Goal: Task Accomplishment & Management: Use online tool/utility

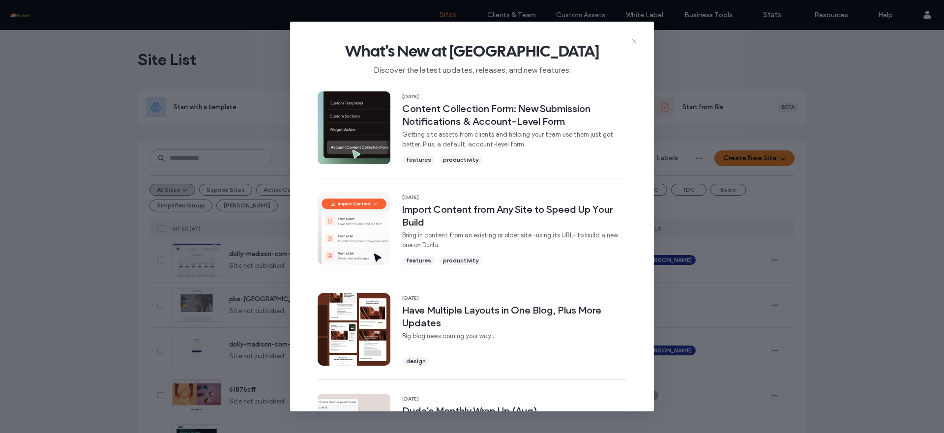
click at [632, 40] on icon at bounding box center [634, 41] width 8 height 8
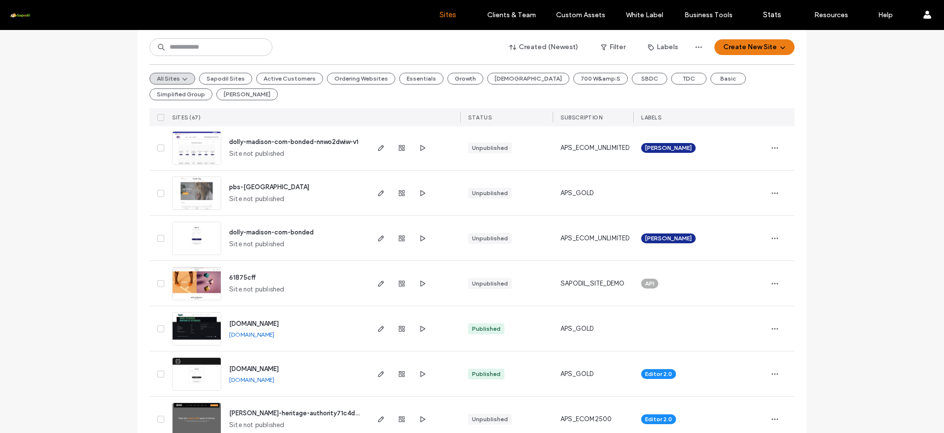
scroll to position [117, 0]
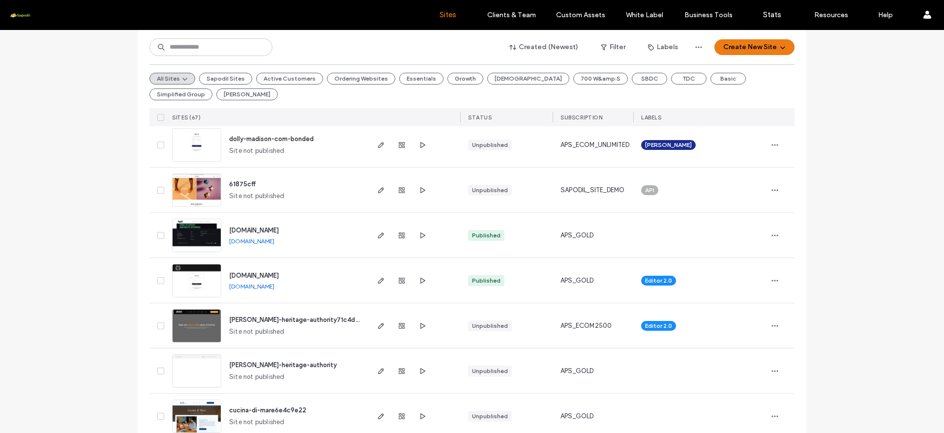
scroll to position [208, 0]
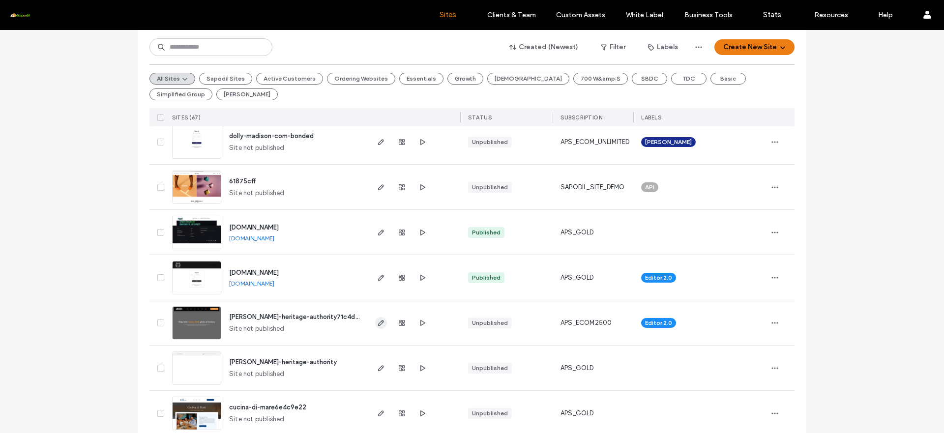
click at [376, 327] on span "button" at bounding box center [381, 323] width 12 height 12
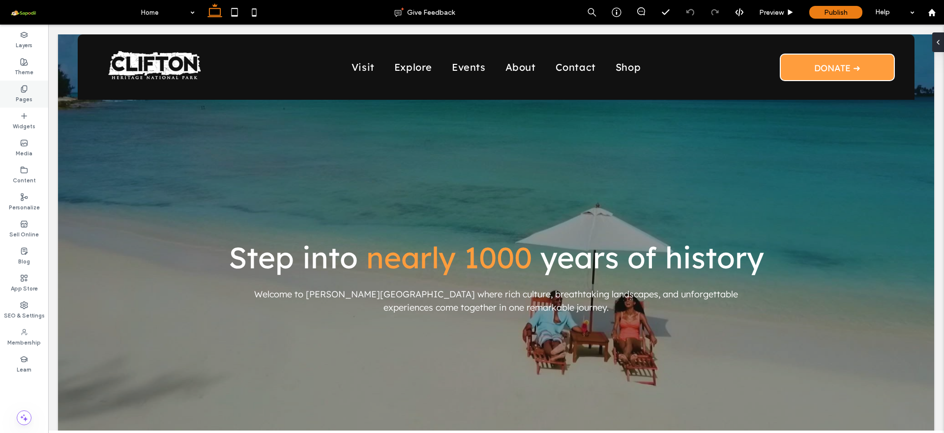
click at [25, 98] on label "Pages" at bounding box center [24, 98] width 17 height 11
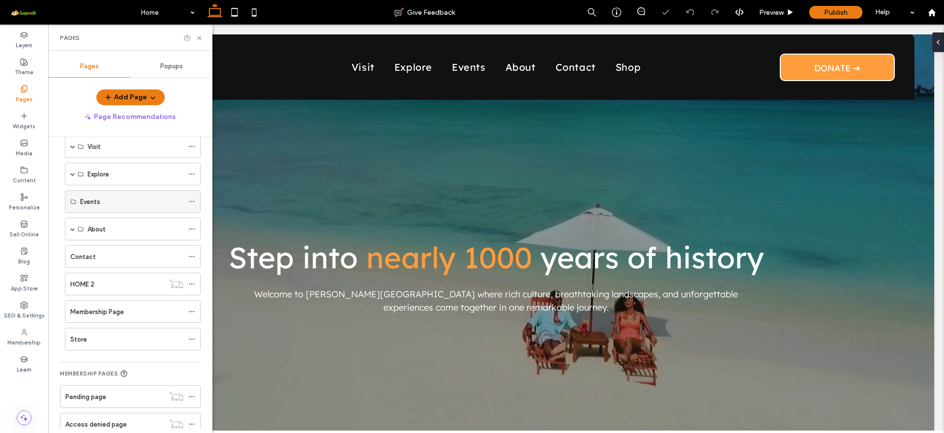
scroll to position [45, 0]
click at [126, 206] on div "Events" at bounding box center [131, 203] width 103 height 10
click at [81, 202] on label "Events" at bounding box center [90, 202] width 20 height 17
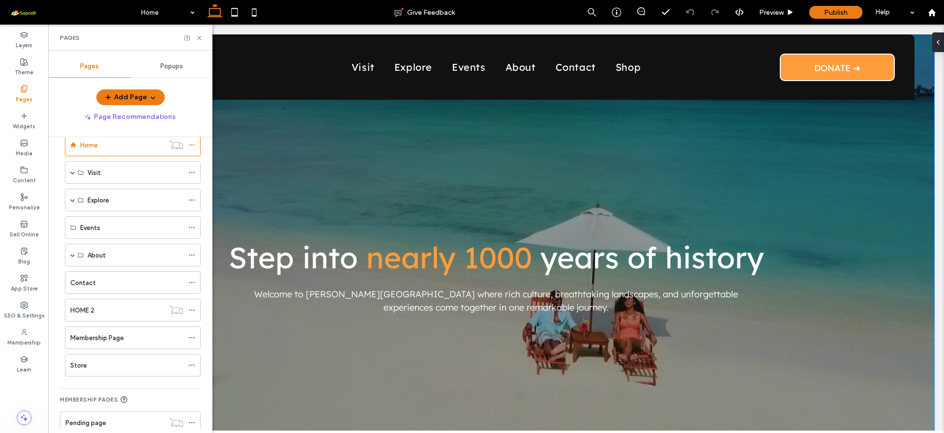
scroll to position [2, 0]
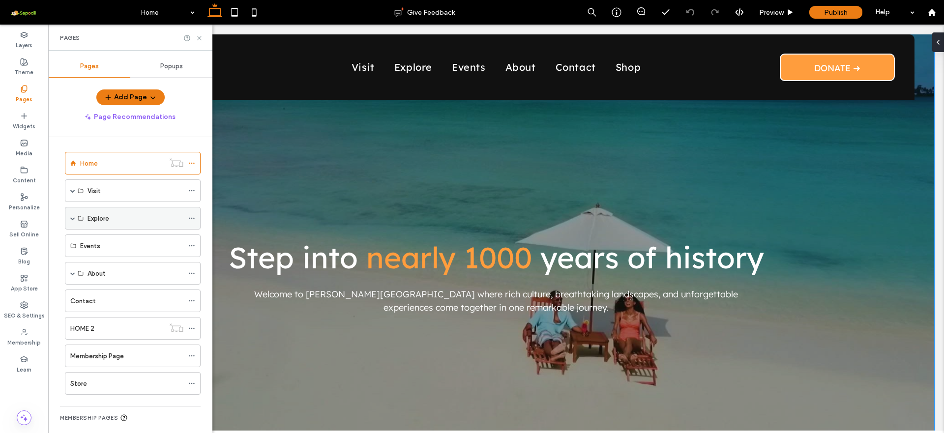
click at [75, 216] on span at bounding box center [72, 218] width 5 height 5
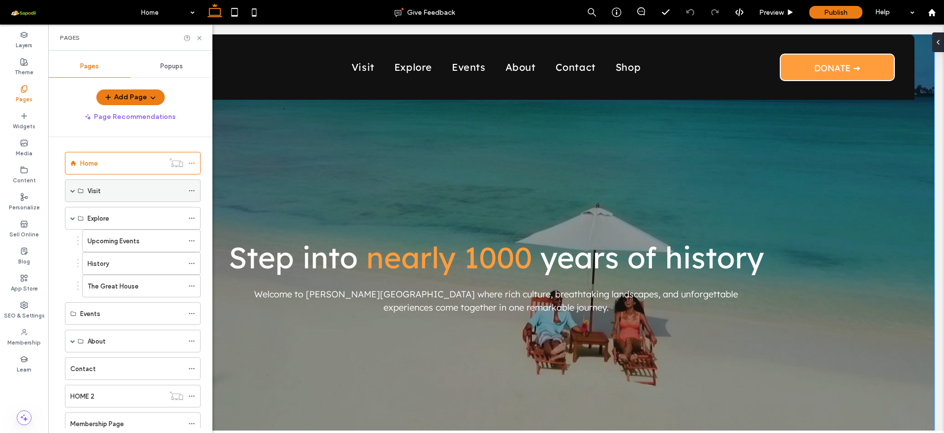
click at [72, 192] on span at bounding box center [72, 190] width 5 height 5
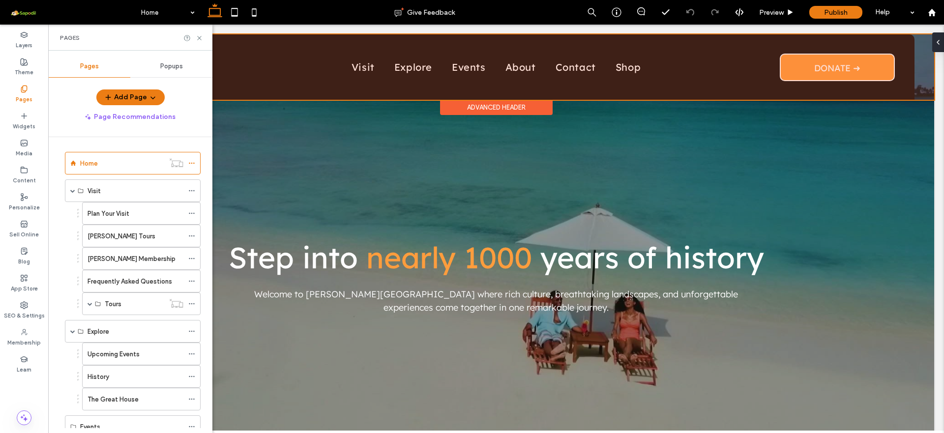
click at [437, 66] on div at bounding box center [496, 66] width 876 height 65
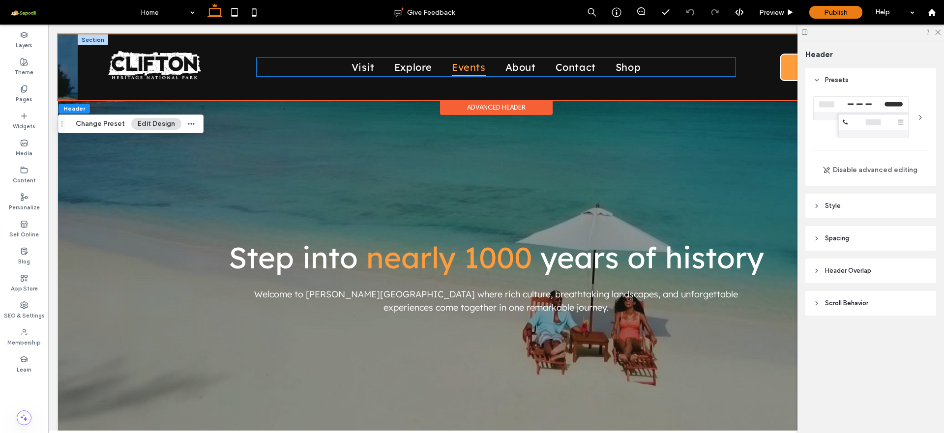
click at [466, 67] on span "Events" at bounding box center [469, 67] width 34 height 18
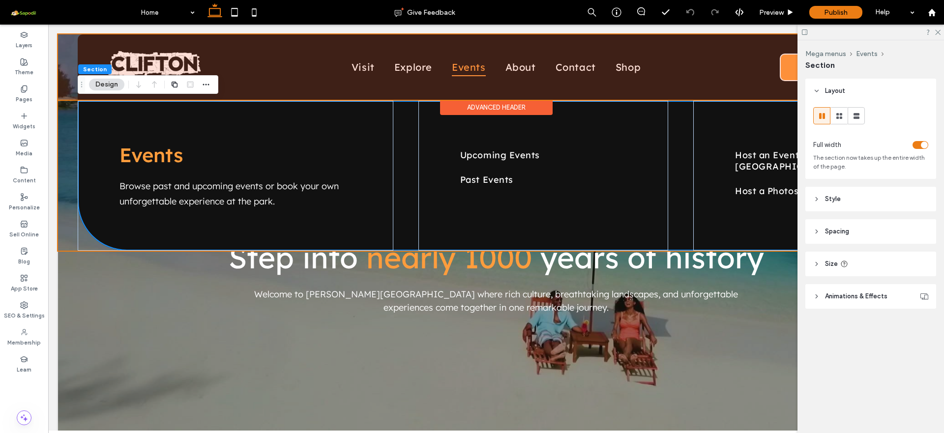
click at [429, 69] on div at bounding box center [496, 66] width 876 height 65
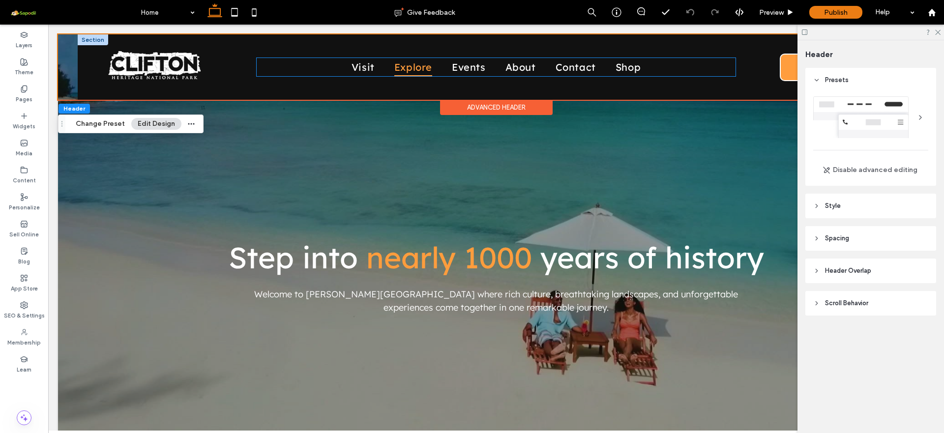
click at [411, 64] on span "Explore" at bounding box center [413, 67] width 38 height 18
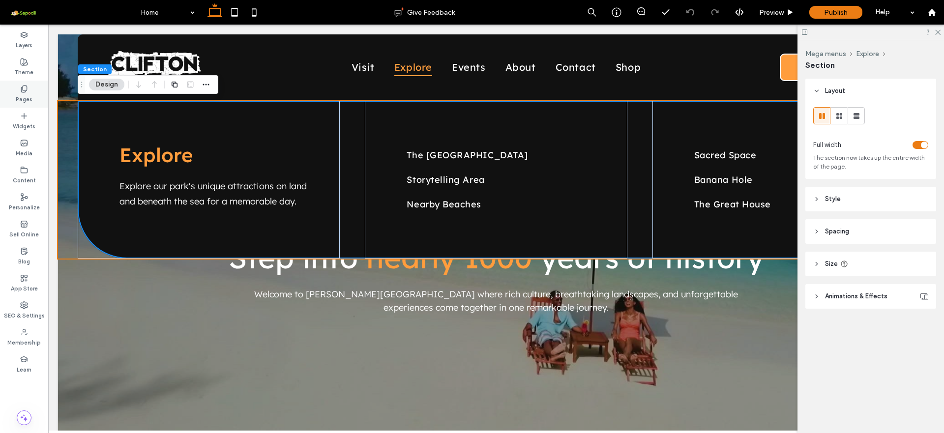
click at [18, 89] on div "Pages" at bounding box center [24, 94] width 48 height 27
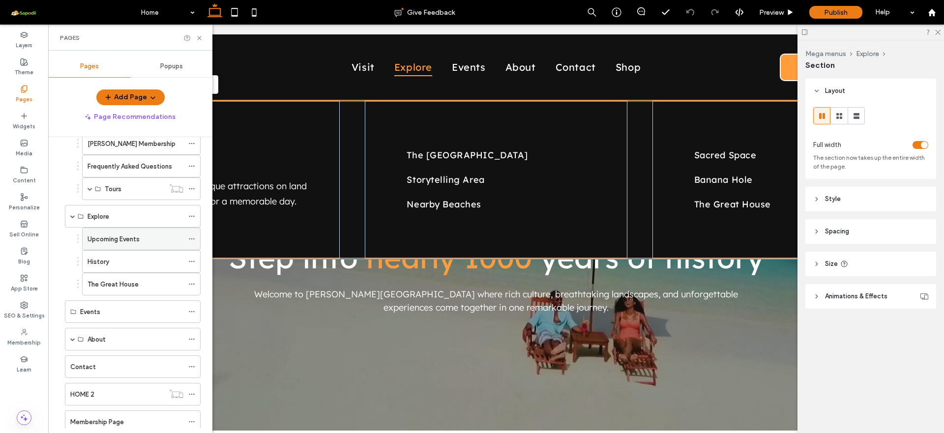
scroll to position [114, 0]
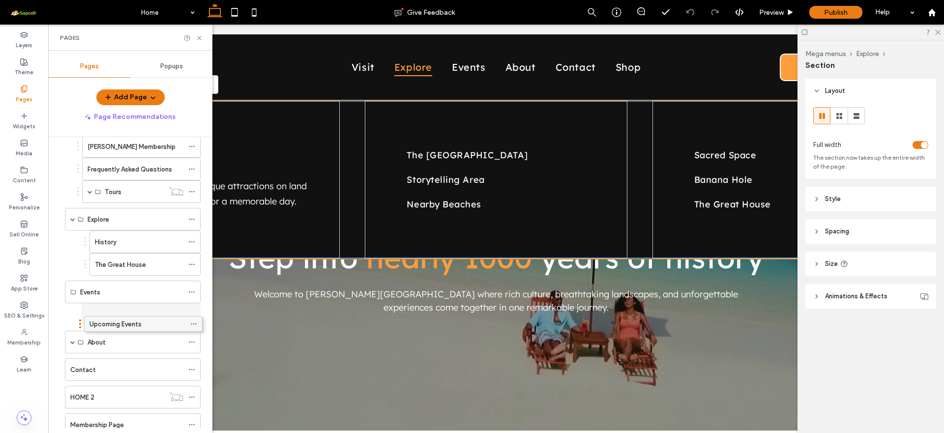
drag, startPoint x: 122, startPoint y: 244, endPoint x: 120, endPoint y: 319, distance: 74.7
click at [137, 319] on label "Upcoming Events" at bounding box center [113, 314] width 52 height 17
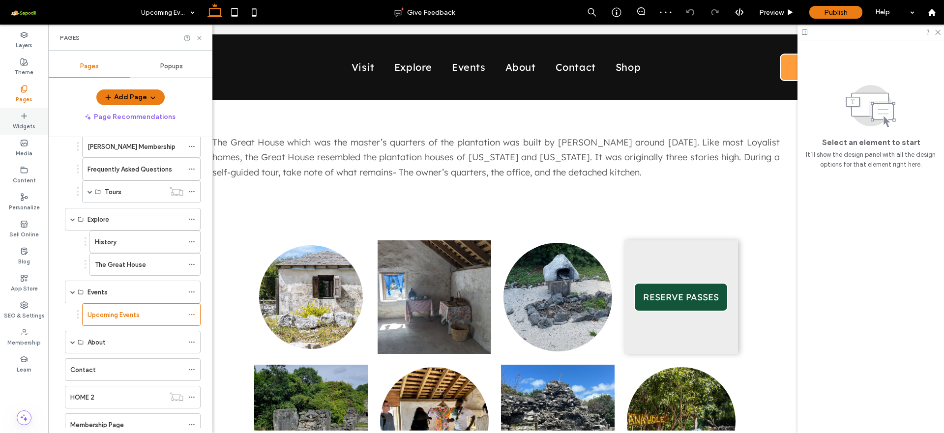
click at [18, 112] on div "Widgets" at bounding box center [24, 121] width 48 height 27
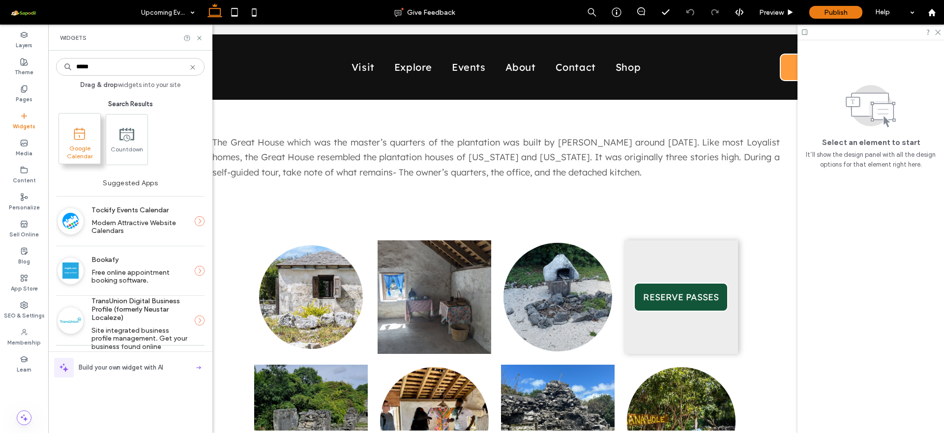
type input "*****"
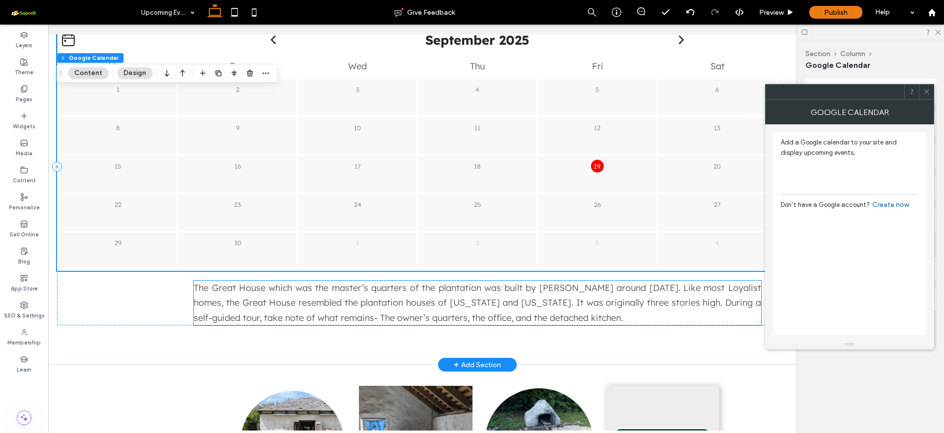
scroll to position [108, 0]
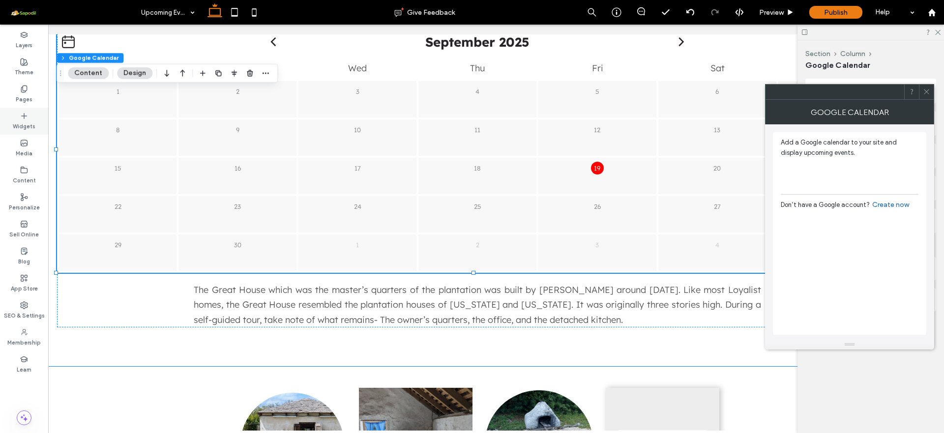
click at [23, 128] on label "Widgets" at bounding box center [24, 125] width 23 height 11
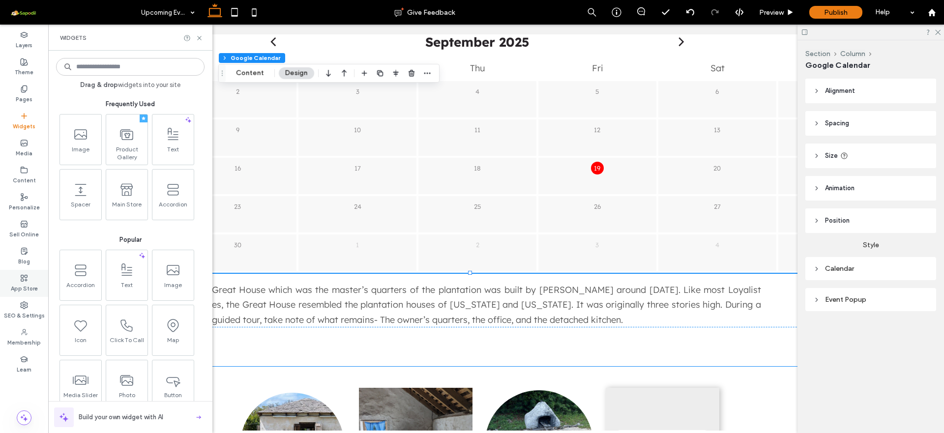
click at [28, 286] on label "App Store" at bounding box center [24, 287] width 27 height 11
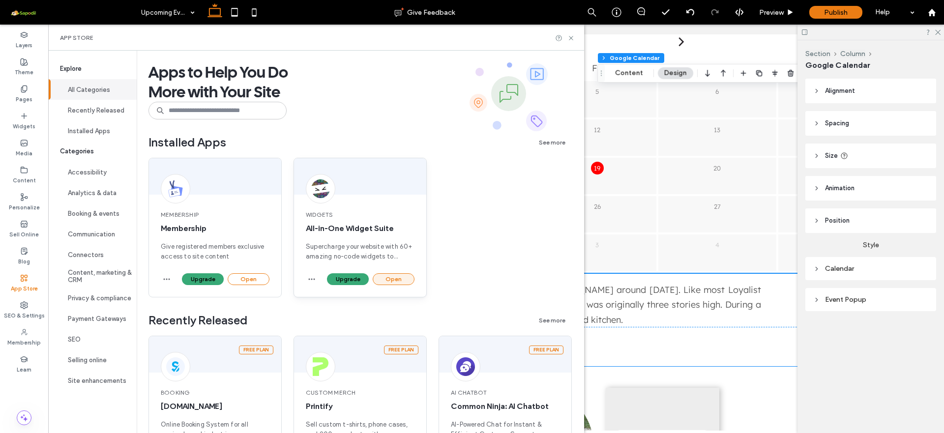
click at [393, 283] on button "Open" at bounding box center [394, 279] width 42 height 12
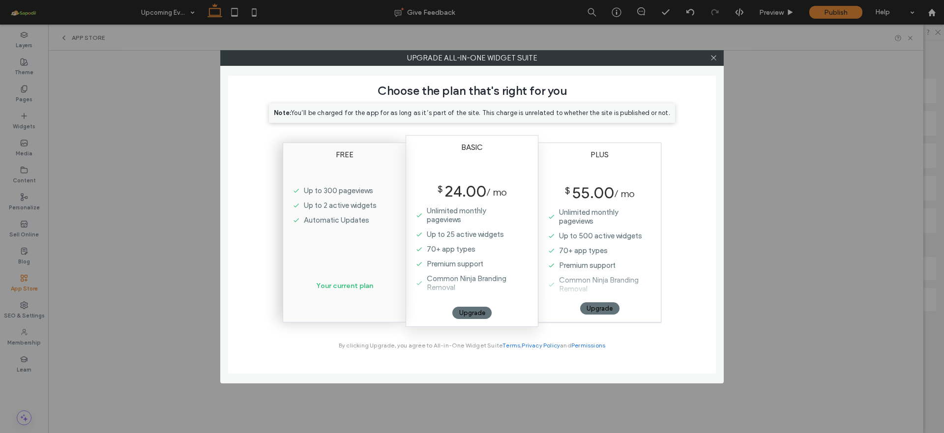
click at [345, 182] on label "Free" at bounding box center [345, 166] width 18 height 33
click at [340, 287] on label "Your current plan" at bounding box center [344, 296] width 57 height 38
click at [469, 312] on div "Upgrade" at bounding box center [471, 313] width 39 height 12
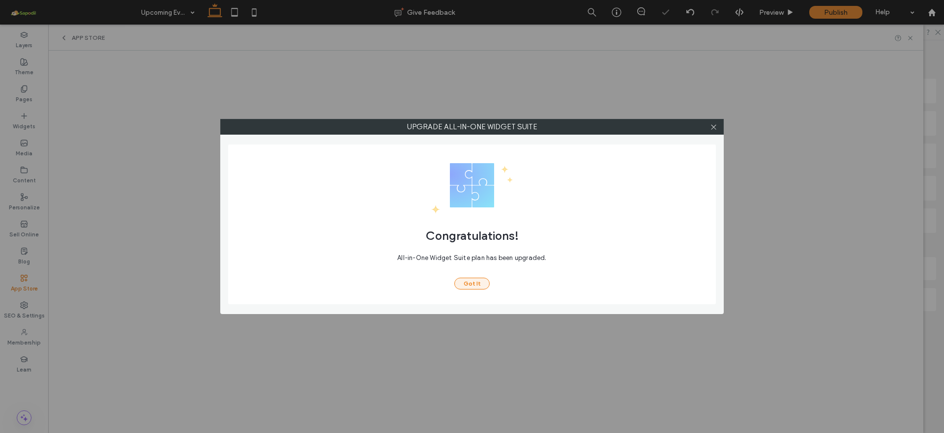
click at [473, 285] on button "Got It" at bounding box center [471, 284] width 35 height 12
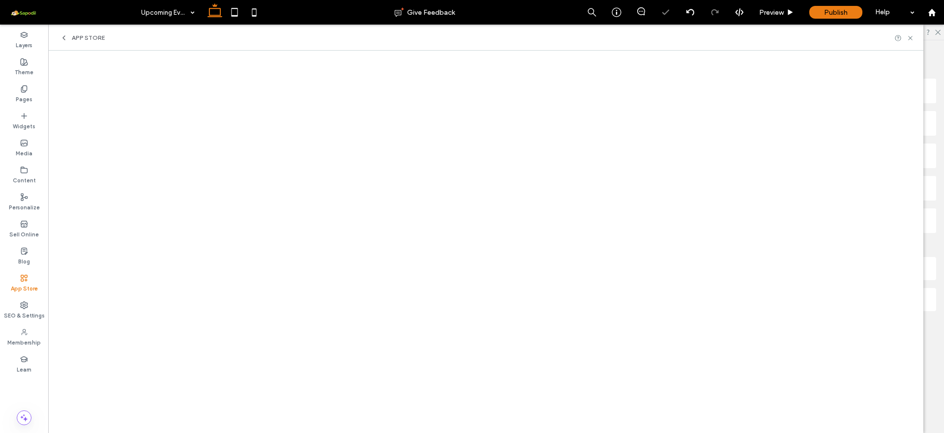
scroll to position [0, 0]
click at [907, 36] on icon at bounding box center [909, 37] width 7 height 7
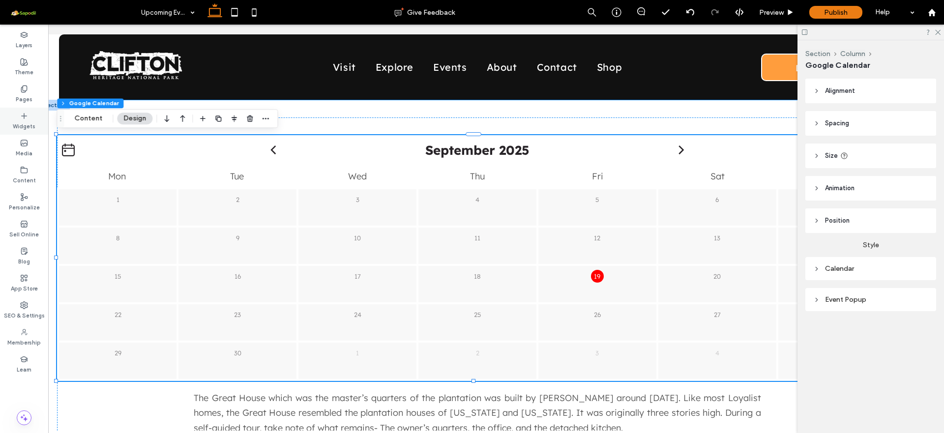
click at [27, 125] on label "Widgets" at bounding box center [24, 125] width 23 height 11
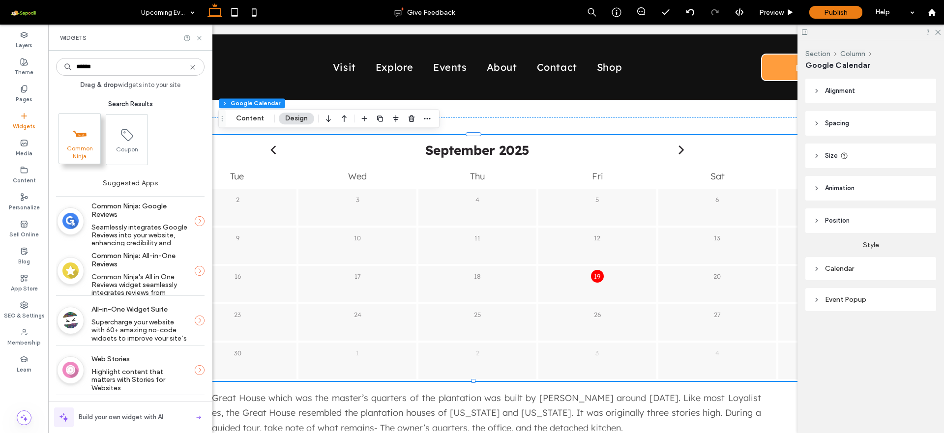
type input "******"
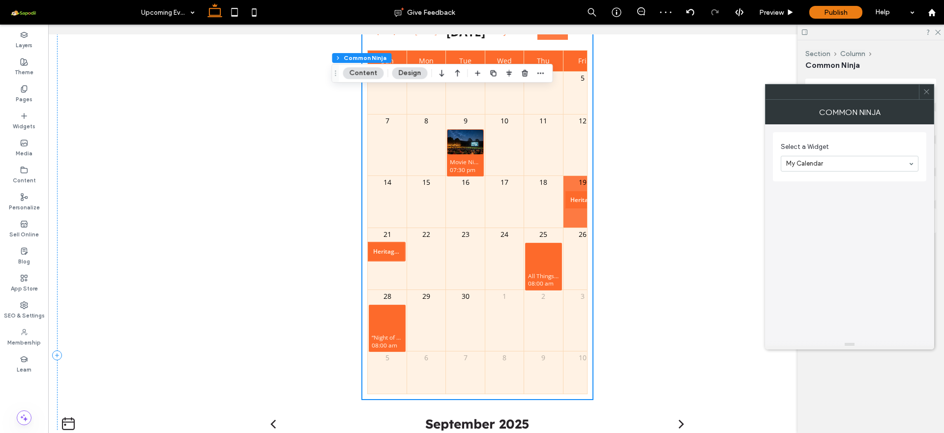
scroll to position [150, 0]
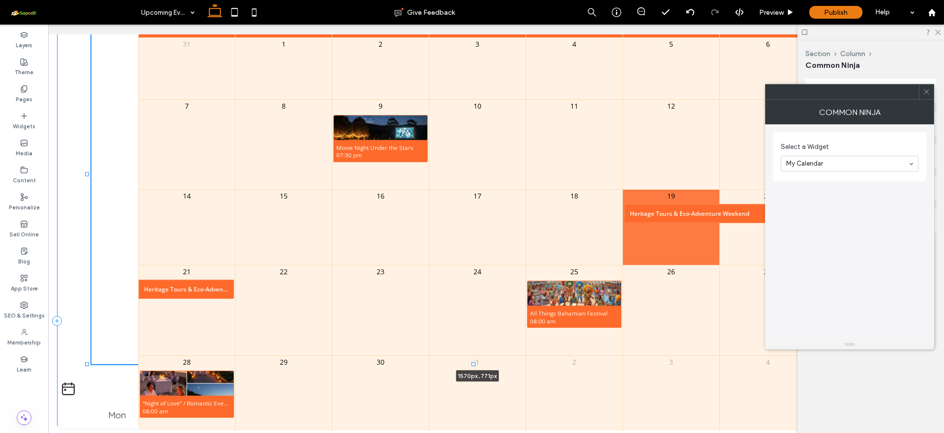
drag, startPoint x: 616, startPoint y: 365, endPoint x: 860, endPoint y: 365, distance: 243.8
click at [860, 365] on div at bounding box center [860, 364] width 4 height 4
type input "****"
type input "***"
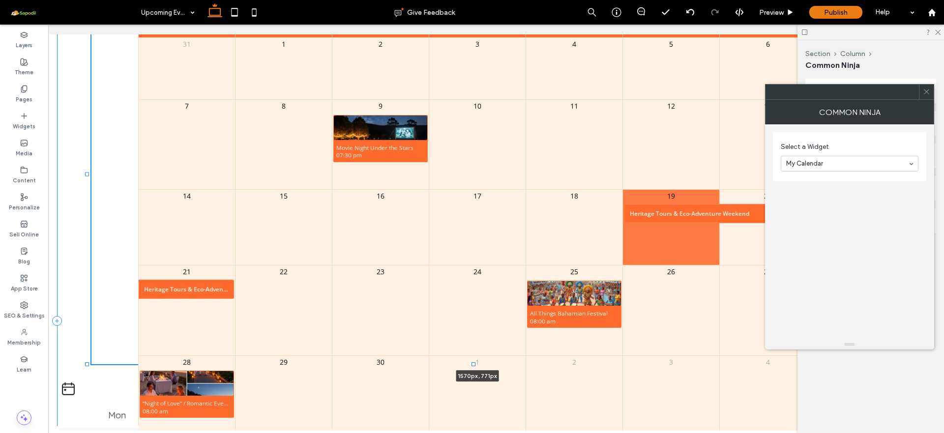
type input "***"
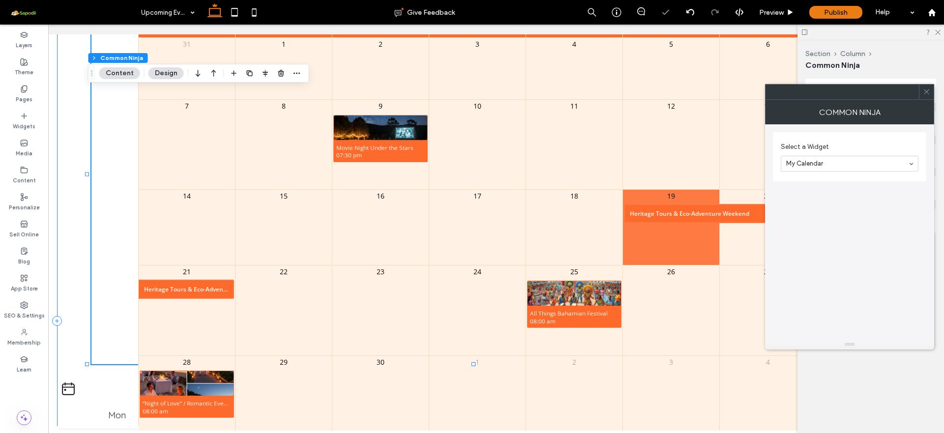
click at [928, 94] on icon at bounding box center [926, 91] width 7 height 7
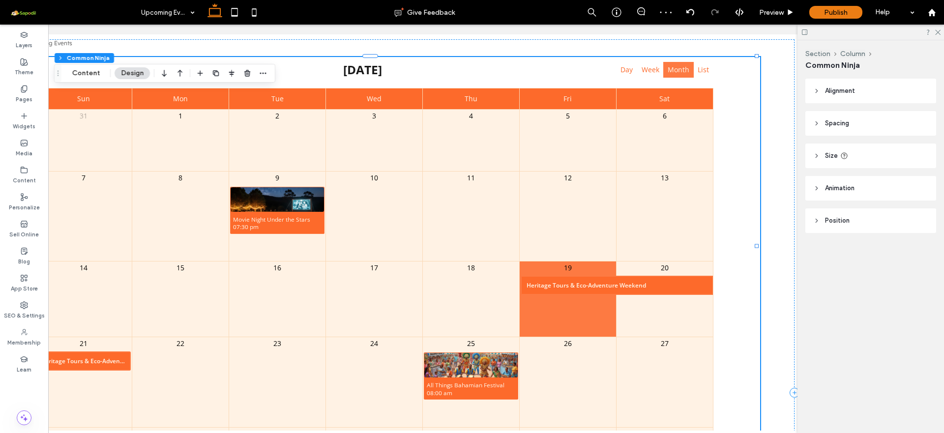
scroll to position [0, 142]
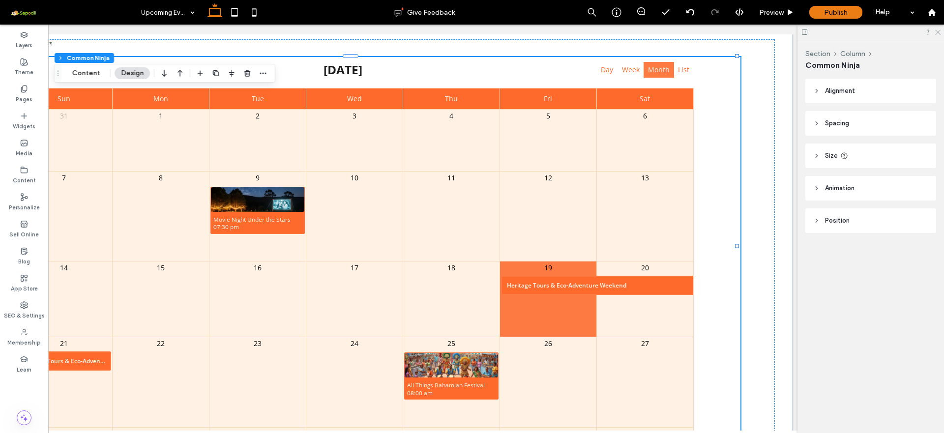
click at [938, 33] on icon at bounding box center [937, 32] width 6 height 6
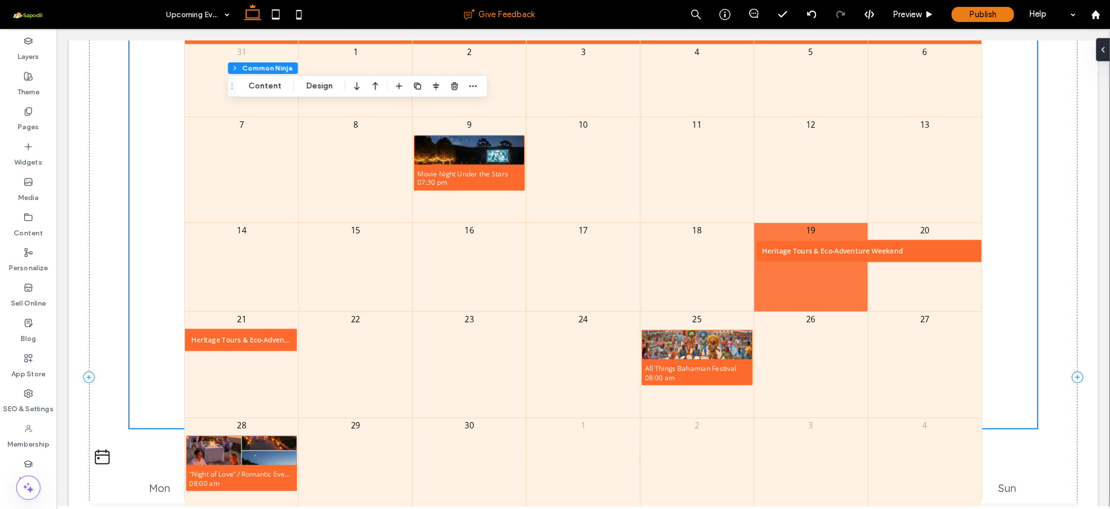
scroll to position [149, 0]
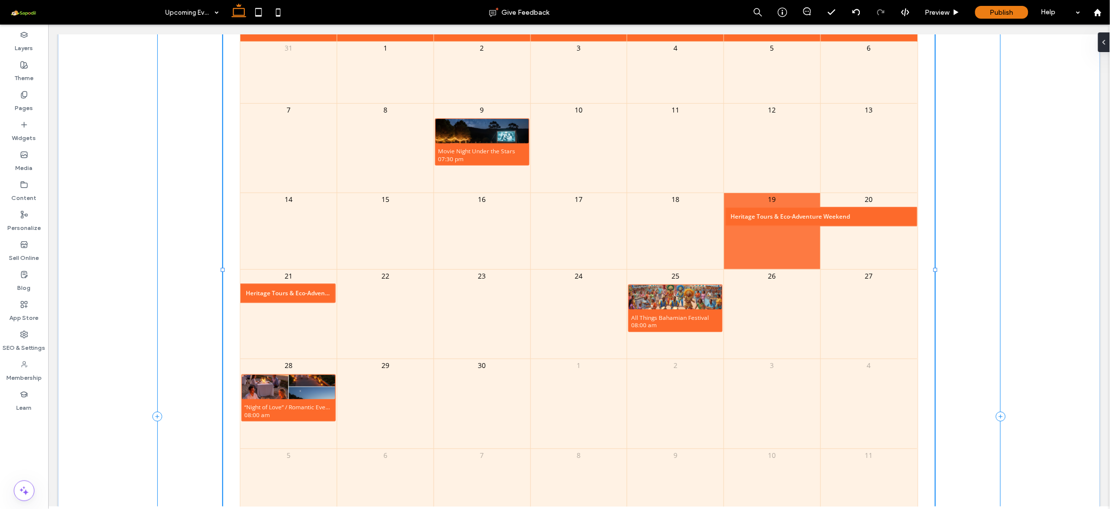
drag, startPoint x: 961, startPoint y: 367, endPoint x: 930, endPoint y: 459, distance: 97.0
click at [930, 433] on div "Home Events Upcoming Events The Great House which was the master’s quarters of …" at bounding box center [578, 425] width 885 height 951
type input "****"
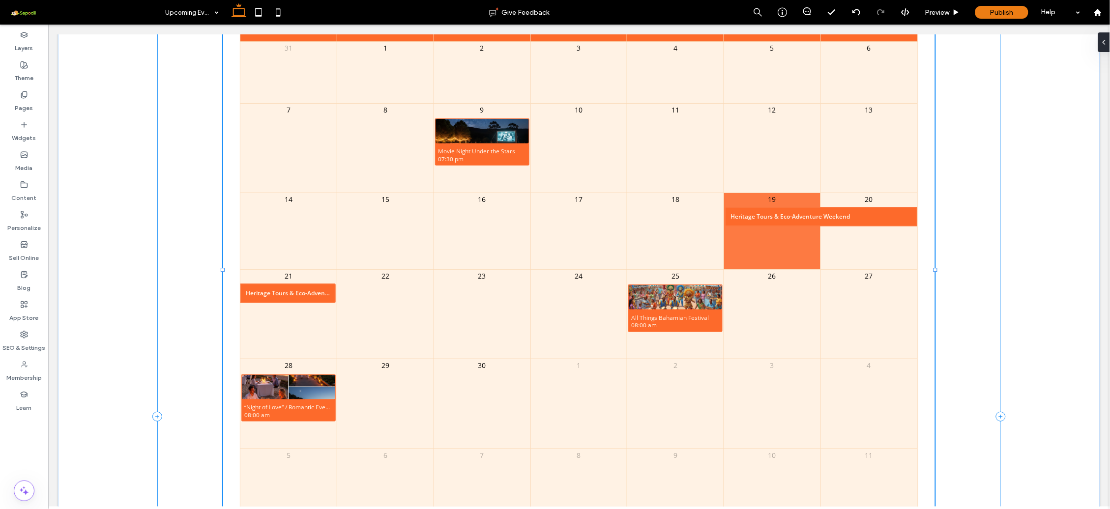
type input "****"
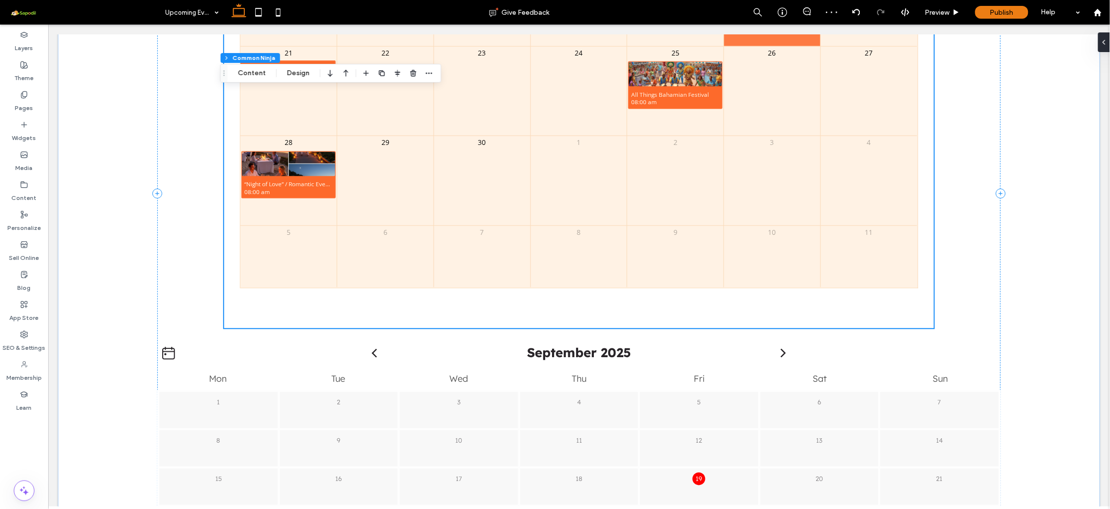
scroll to position [360, 0]
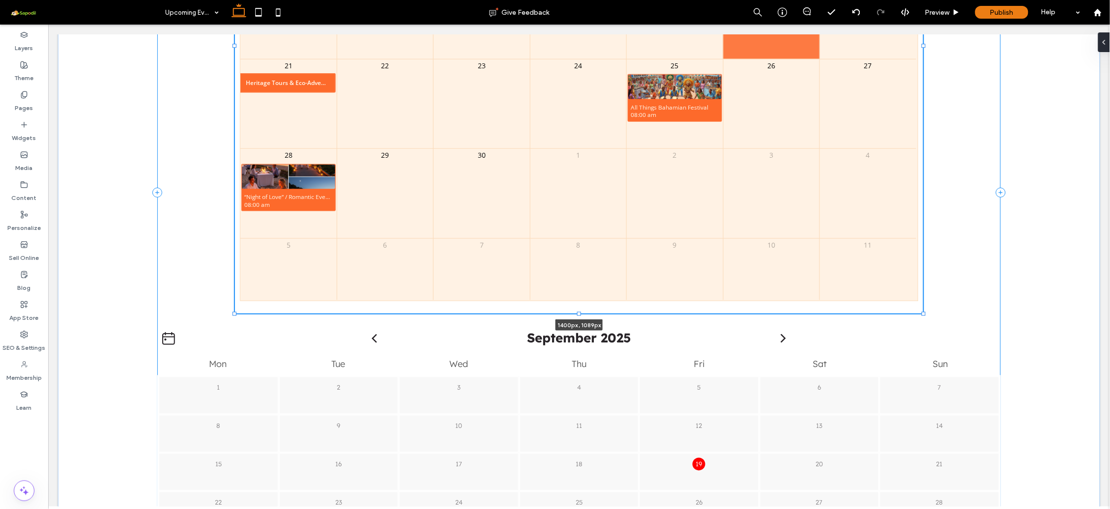
drag, startPoint x: 929, startPoint y: 340, endPoint x: 919, endPoint y: 327, distance: 17.1
click at [919, 327] on div "Home Events Upcoming Events The Great House which was the master’s quarters of …" at bounding box center [578, 201] width 885 height 924
type input "****"
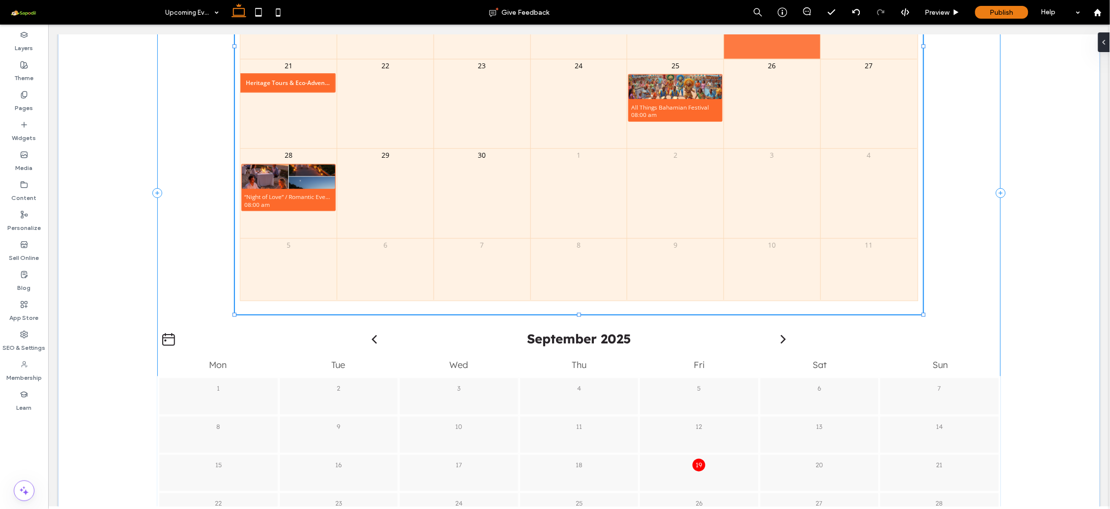
type input "****"
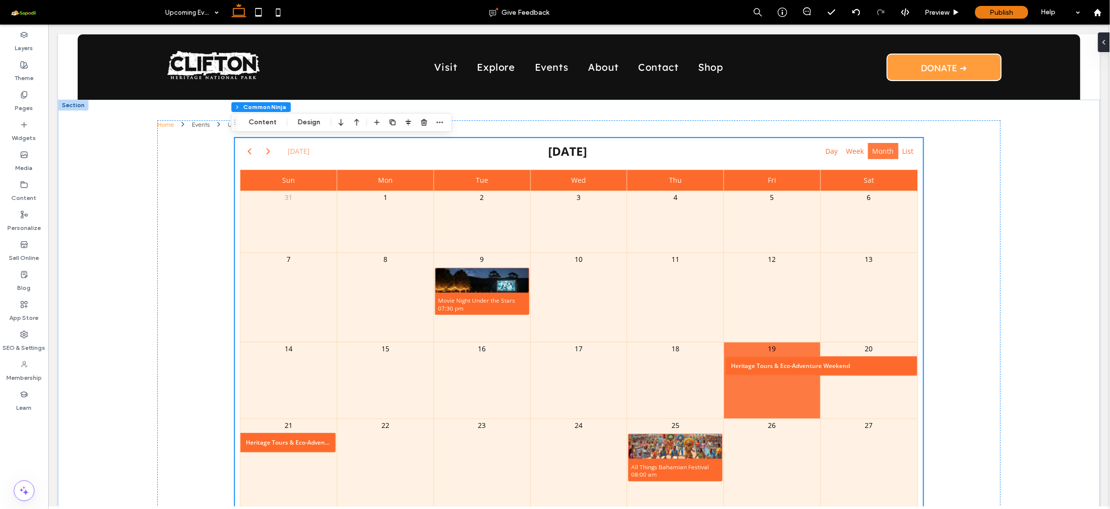
scroll to position [0, 0]
click at [248, 116] on button "Content" at bounding box center [262, 122] width 41 height 12
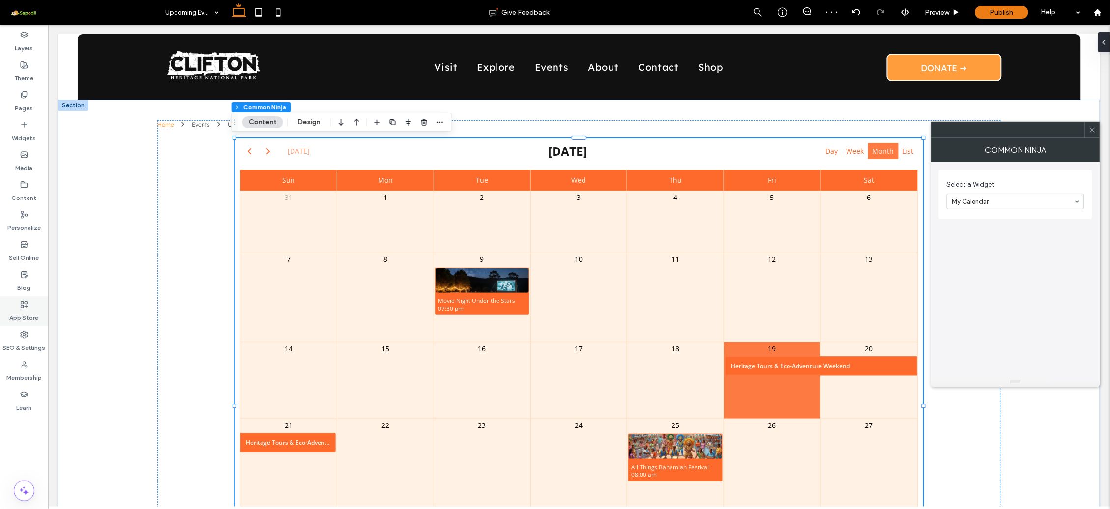
click at [24, 309] on label "App Store" at bounding box center [24, 316] width 29 height 14
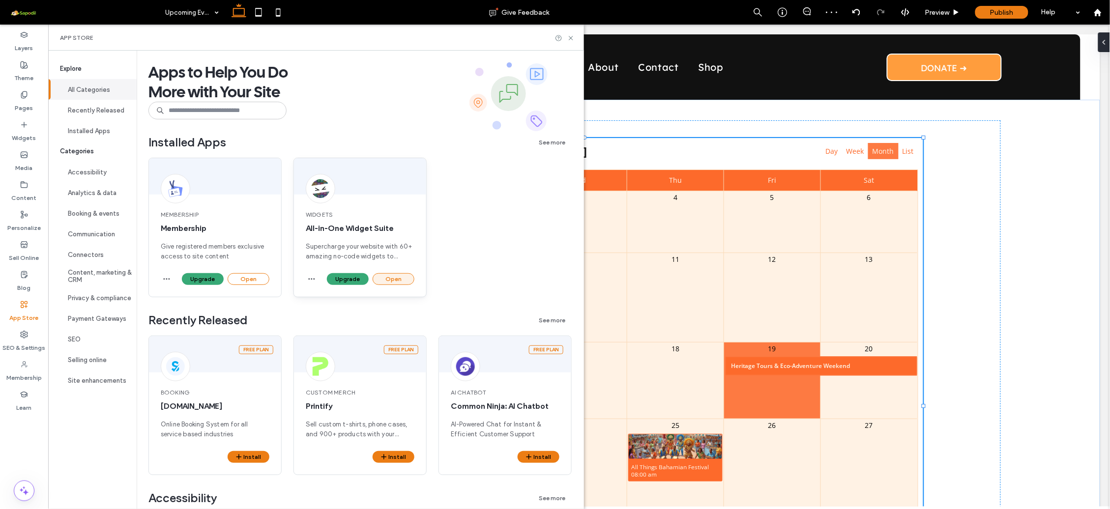
click at [386, 279] on button "Open" at bounding box center [394, 279] width 42 height 12
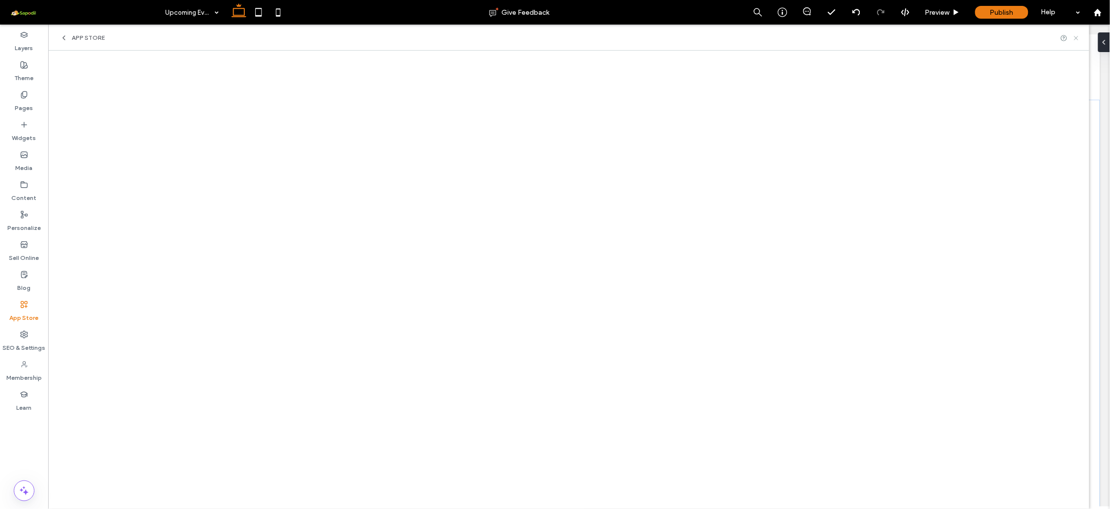
click at [943, 39] on icon at bounding box center [1075, 37] width 7 height 7
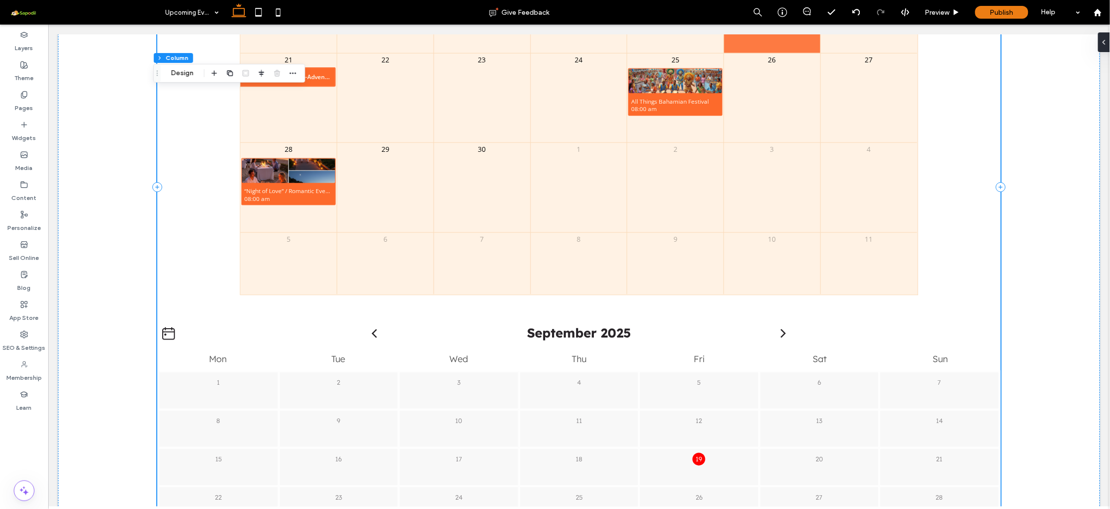
scroll to position [389, 0]
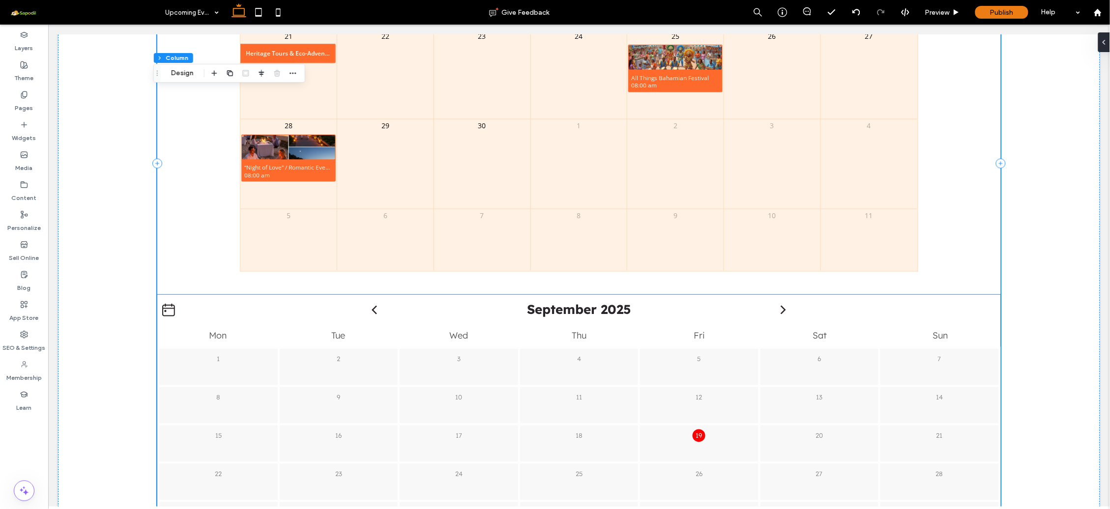
click at [716, 372] on div "5" at bounding box center [698, 367] width 120 height 38
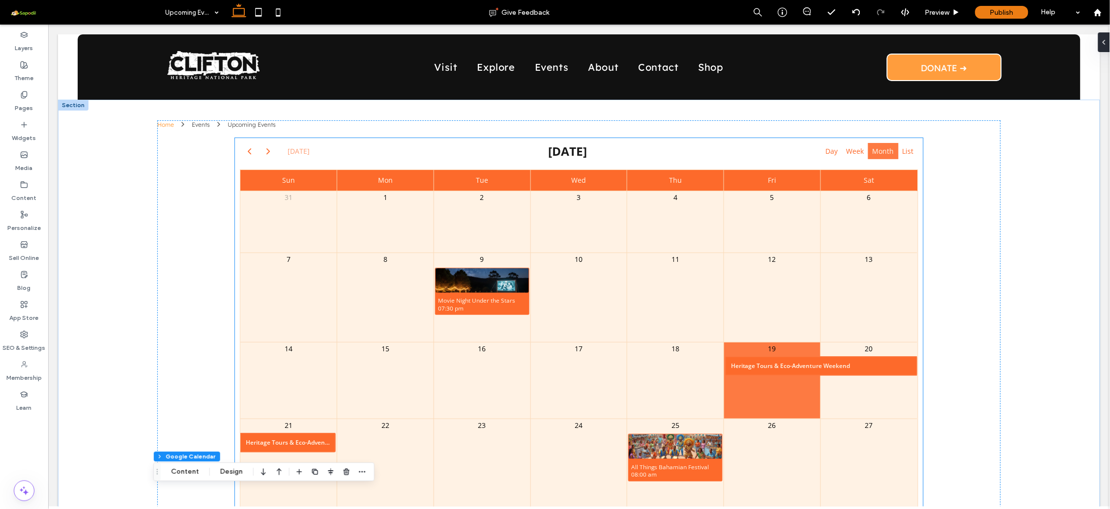
scroll to position [0, 0]
click at [24, 142] on label "Widgets" at bounding box center [24, 136] width 24 height 14
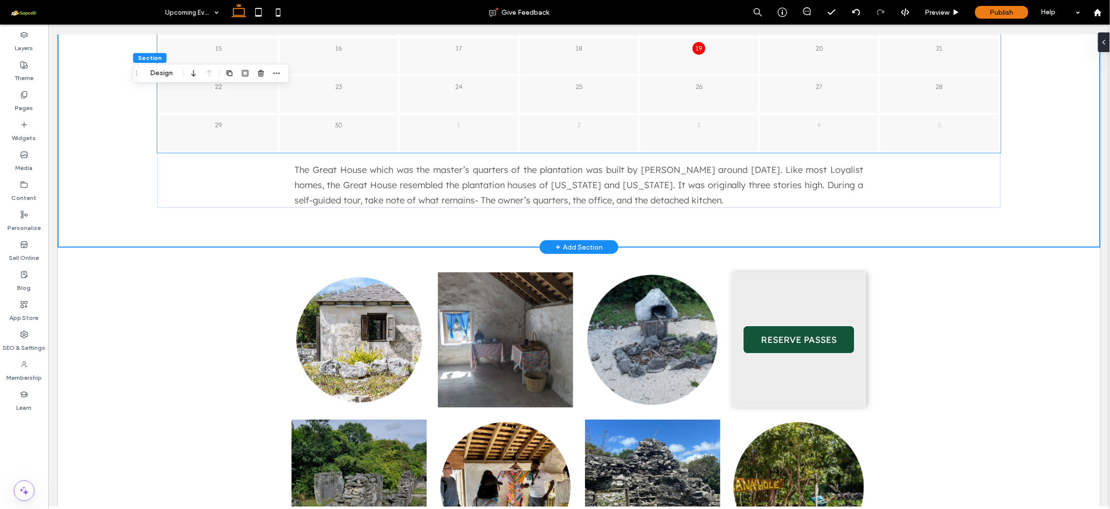
scroll to position [824, 0]
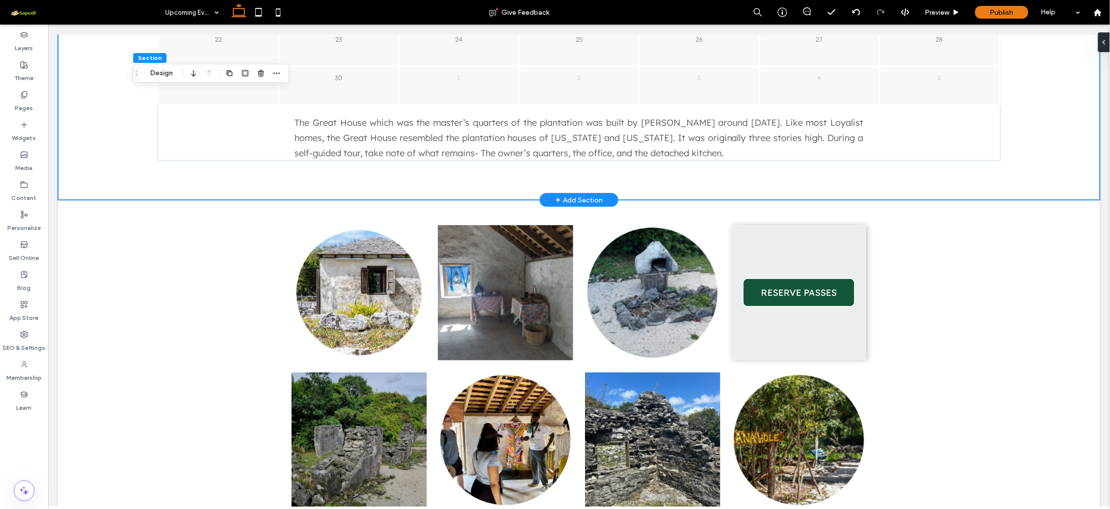
click at [570, 198] on div "+ Add Section" at bounding box center [578, 199] width 47 height 11
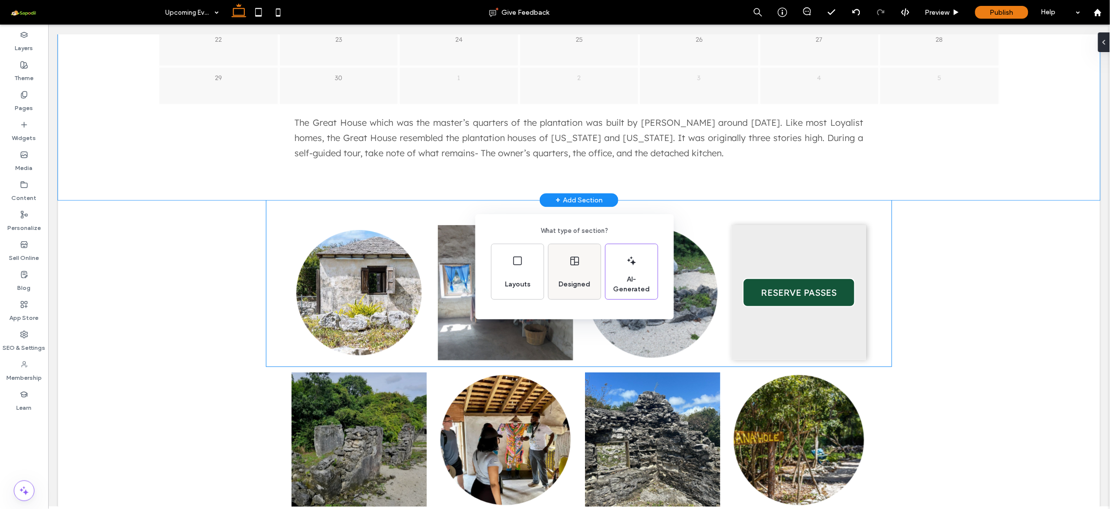
click at [562, 273] on div "Designed" at bounding box center [575, 271] width 52 height 55
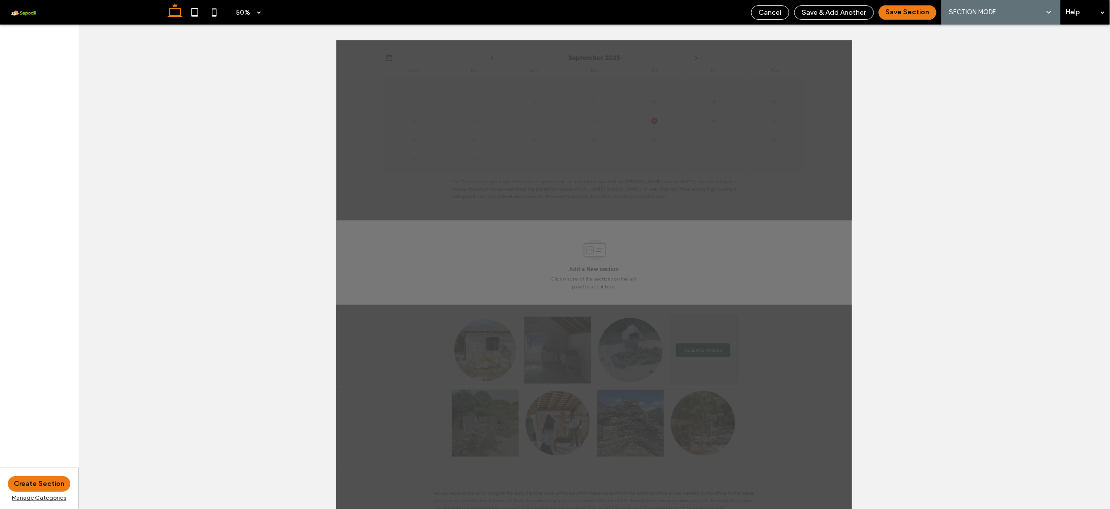
scroll to position [659, 0]
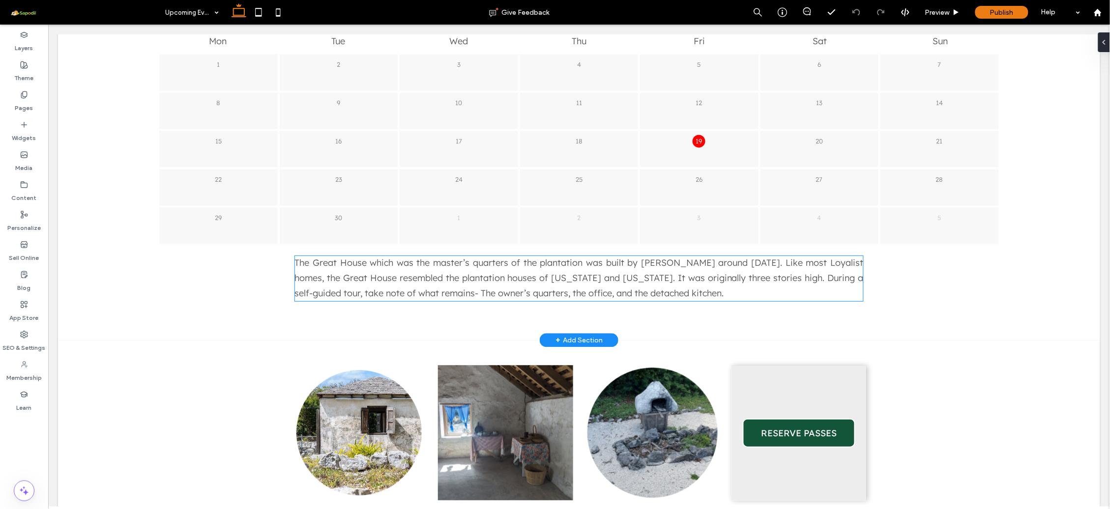
scroll to position [685, 0]
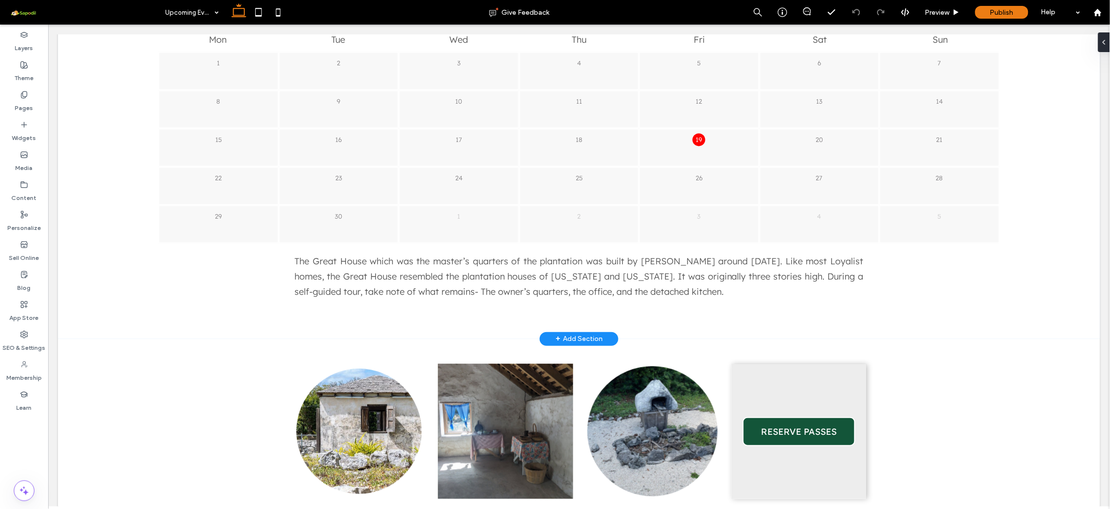
click at [573, 337] on div "+ Add Section" at bounding box center [578, 338] width 47 height 11
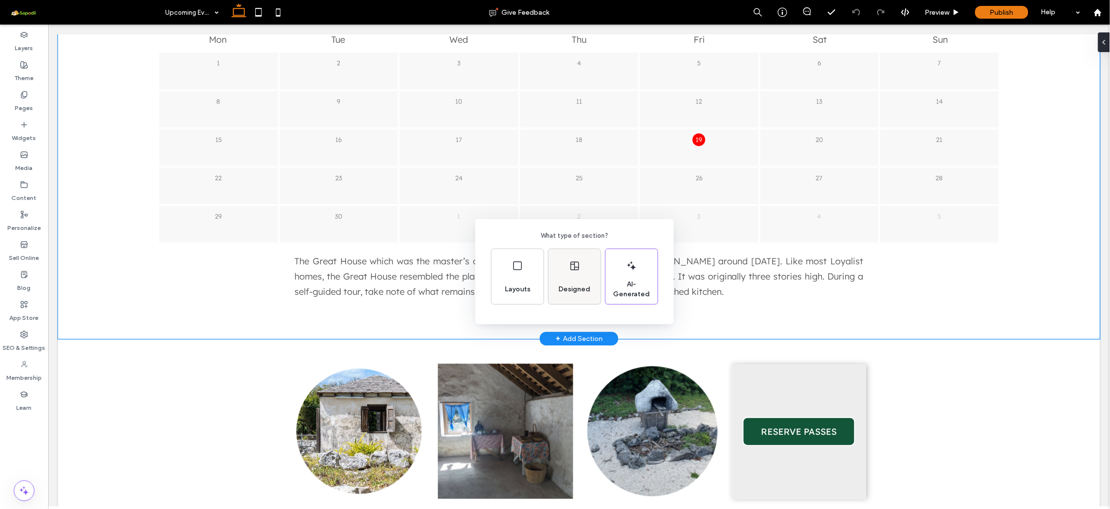
click at [571, 266] on icon at bounding box center [575, 266] width 12 height 12
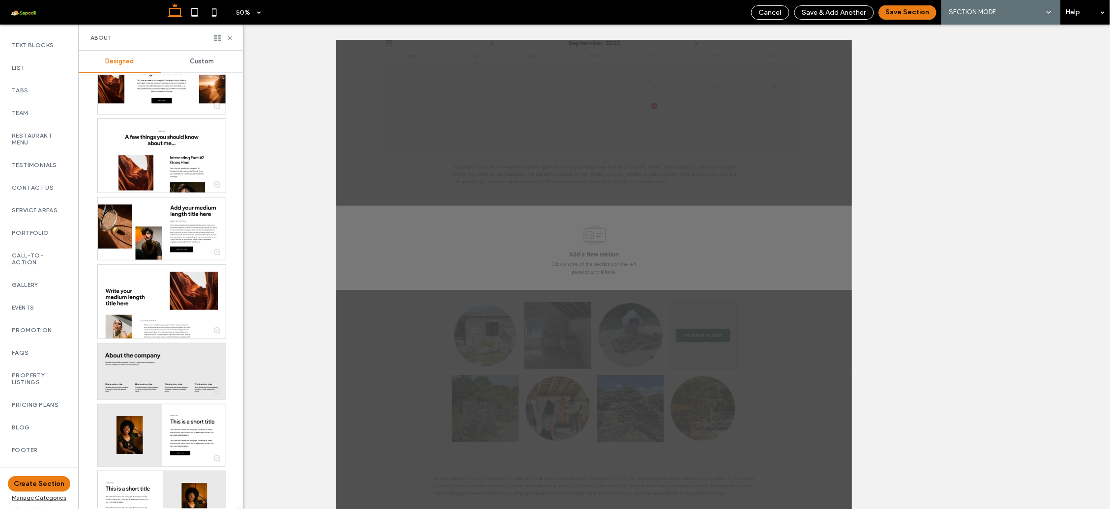
scroll to position [271, 0]
click at [30, 291] on label "Events" at bounding box center [39, 294] width 55 height 7
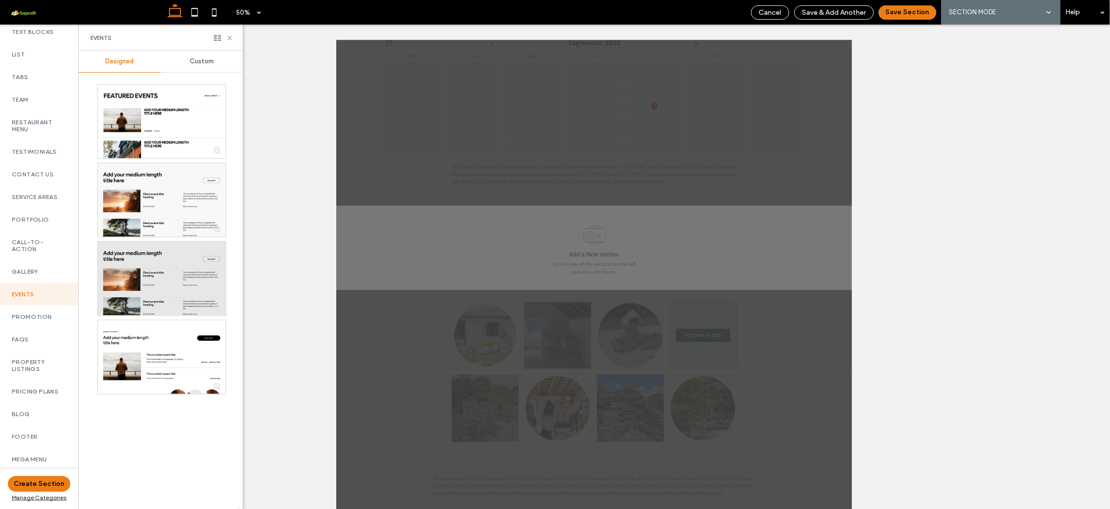
click at [153, 265] on div at bounding box center [162, 279] width 128 height 74
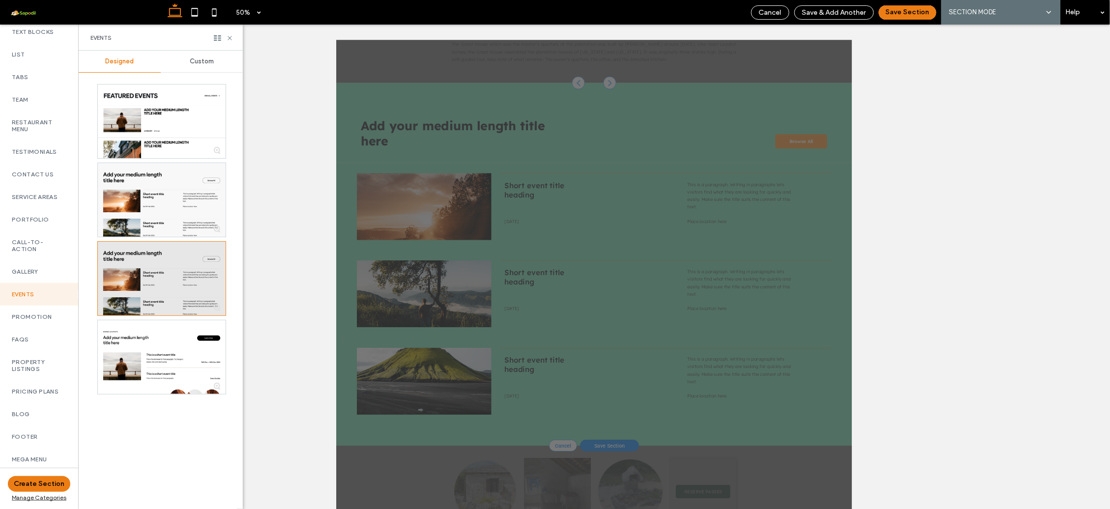
scroll to position [910, 0]
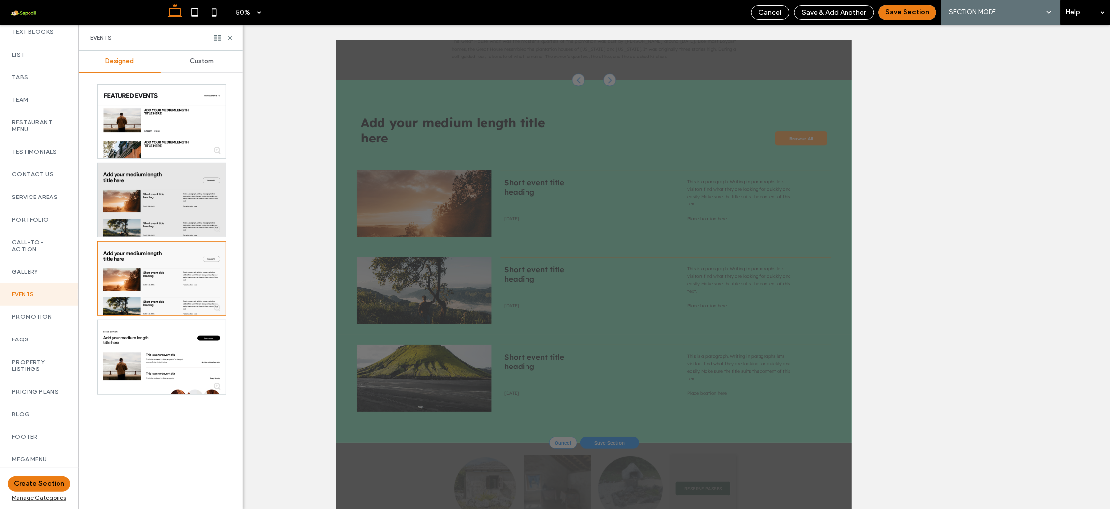
click at [171, 186] on div at bounding box center [162, 200] width 128 height 74
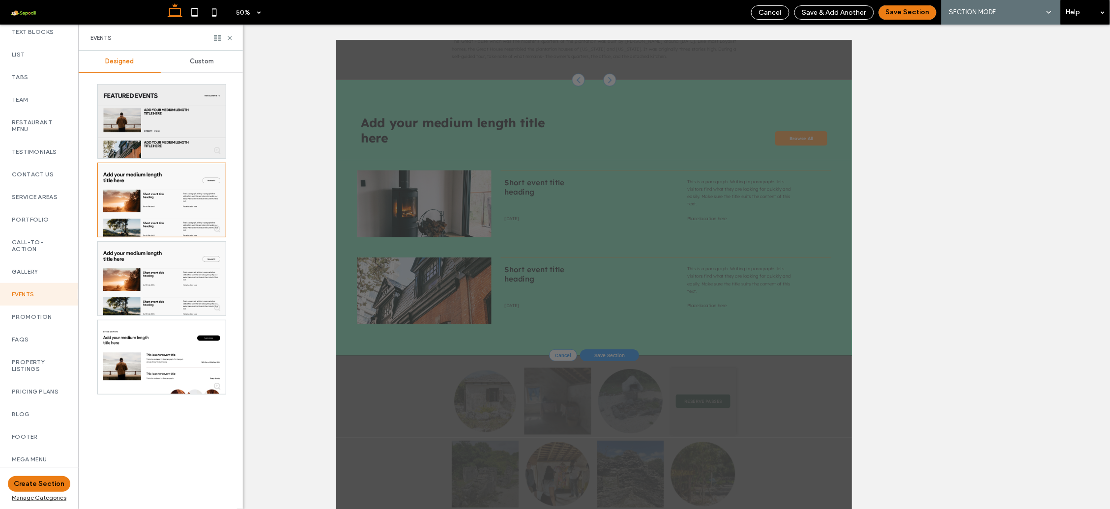
click at [174, 148] on div at bounding box center [162, 122] width 128 height 74
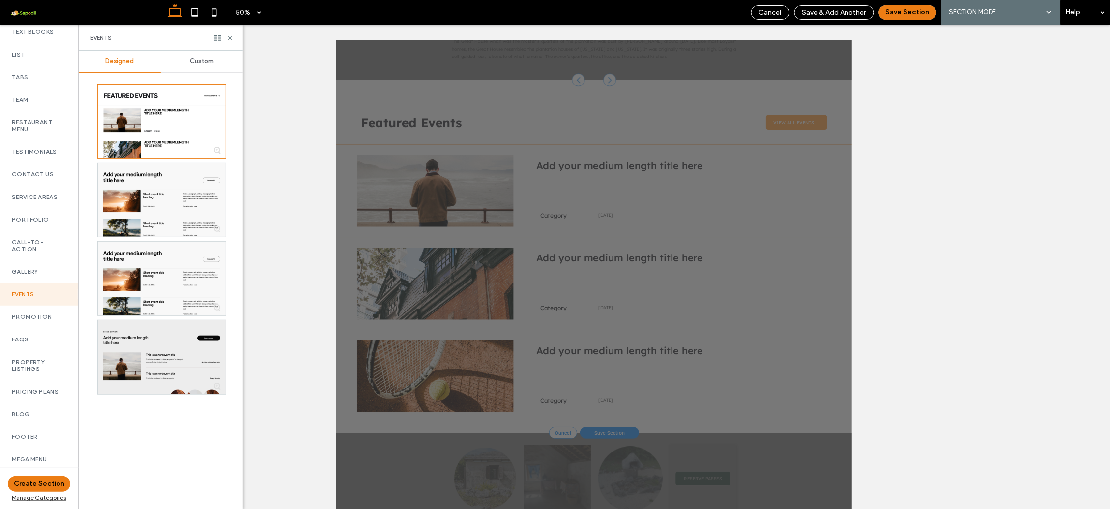
click at [163, 347] on div at bounding box center [162, 357] width 128 height 74
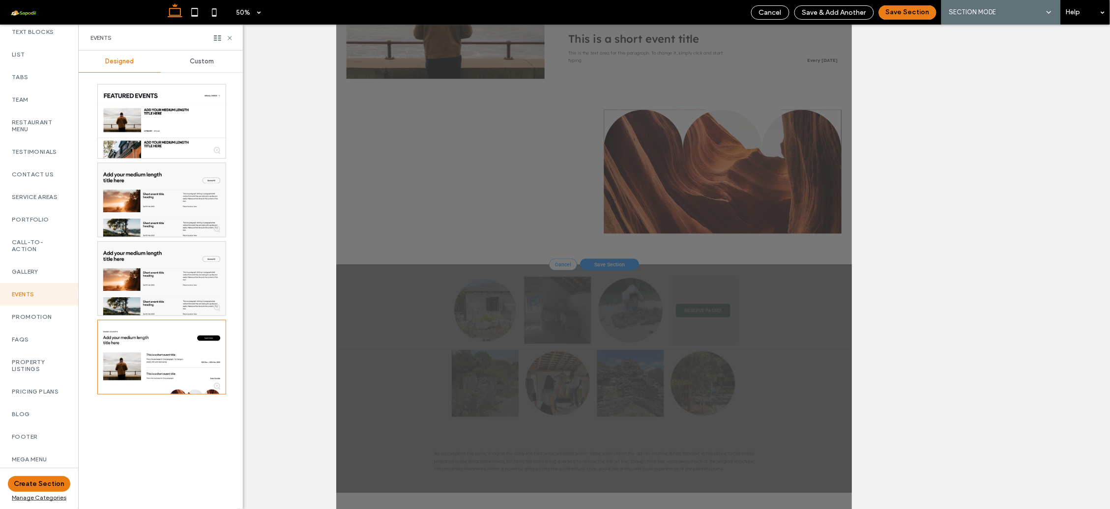
scroll to position [22, 0]
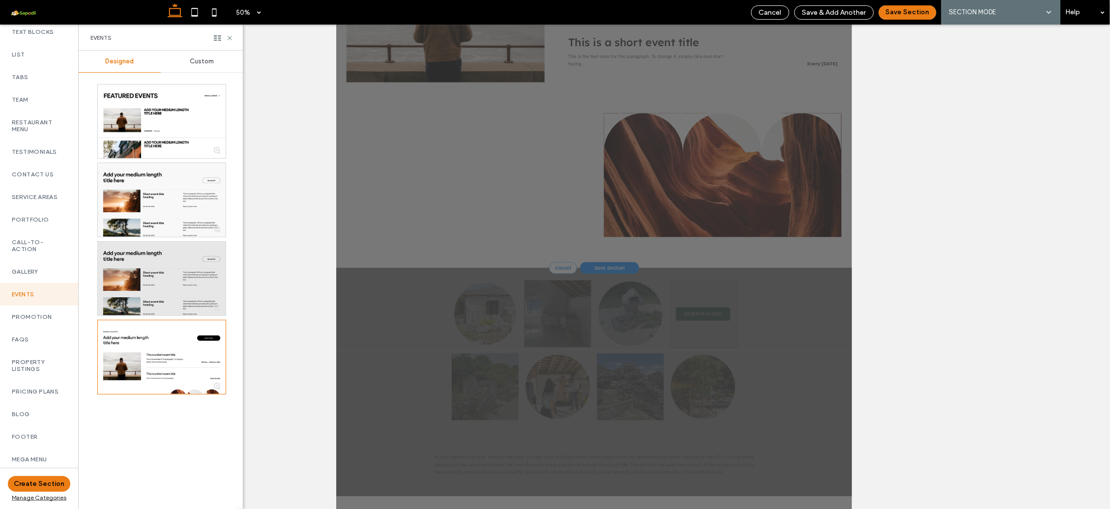
click at [158, 277] on div at bounding box center [162, 279] width 128 height 74
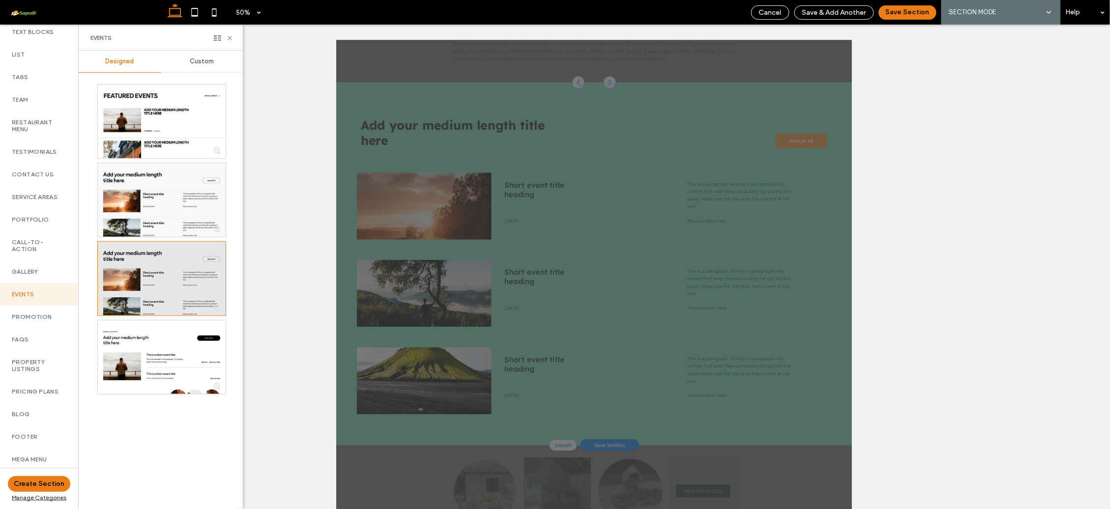
scroll to position [910, 0]
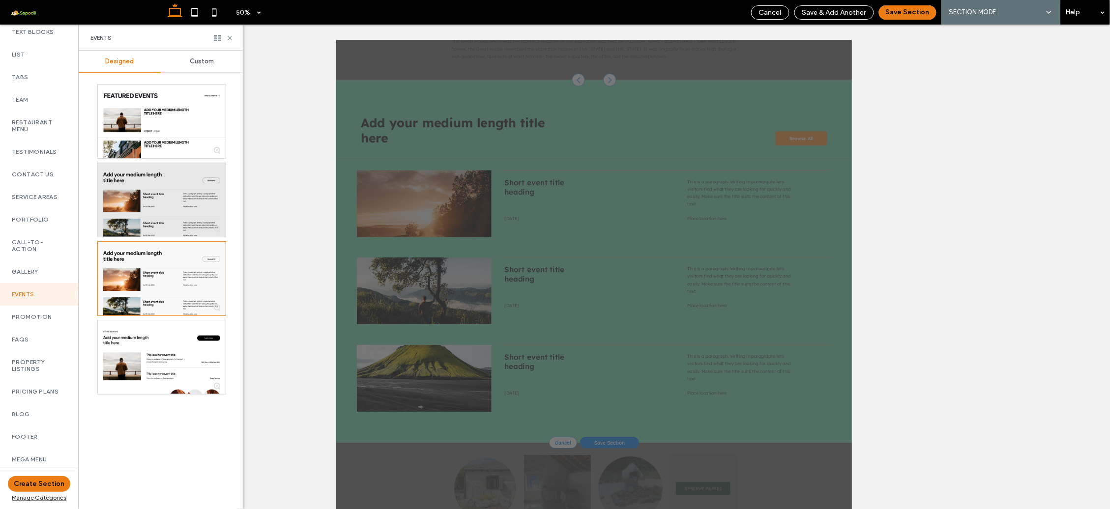
click at [168, 215] on div at bounding box center [162, 200] width 128 height 74
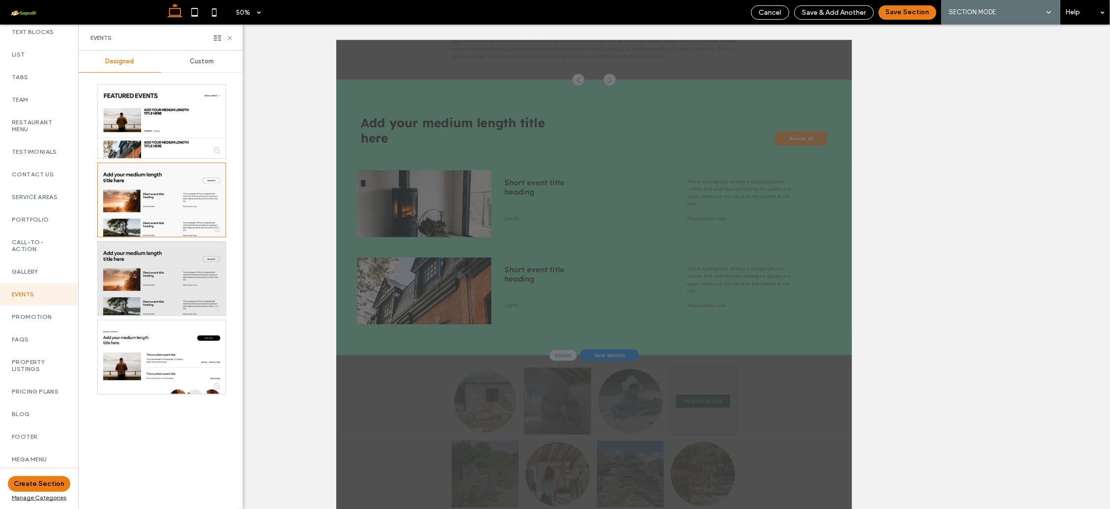
click at [179, 284] on div at bounding box center [162, 279] width 128 height 74
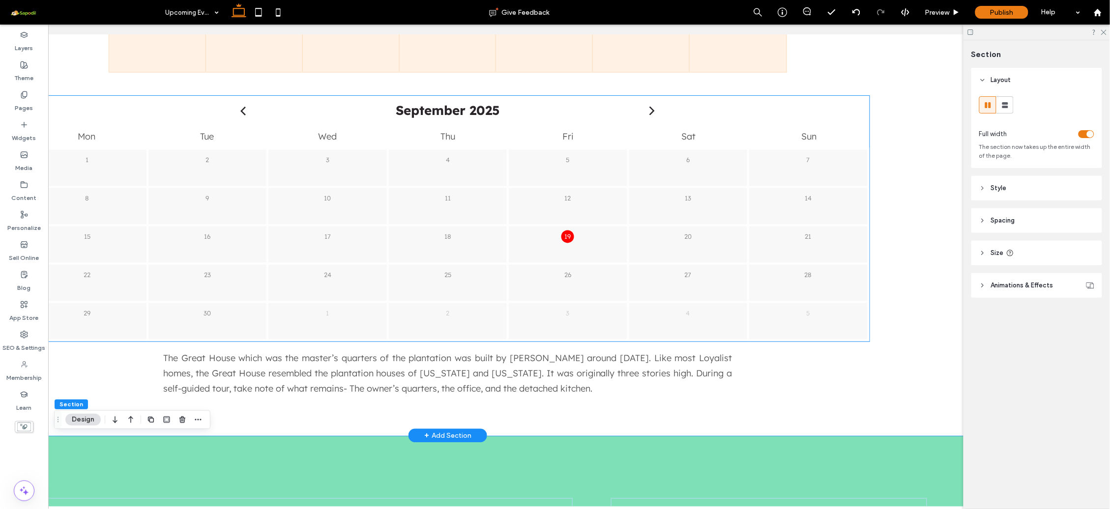
scroll to position [0, 145]
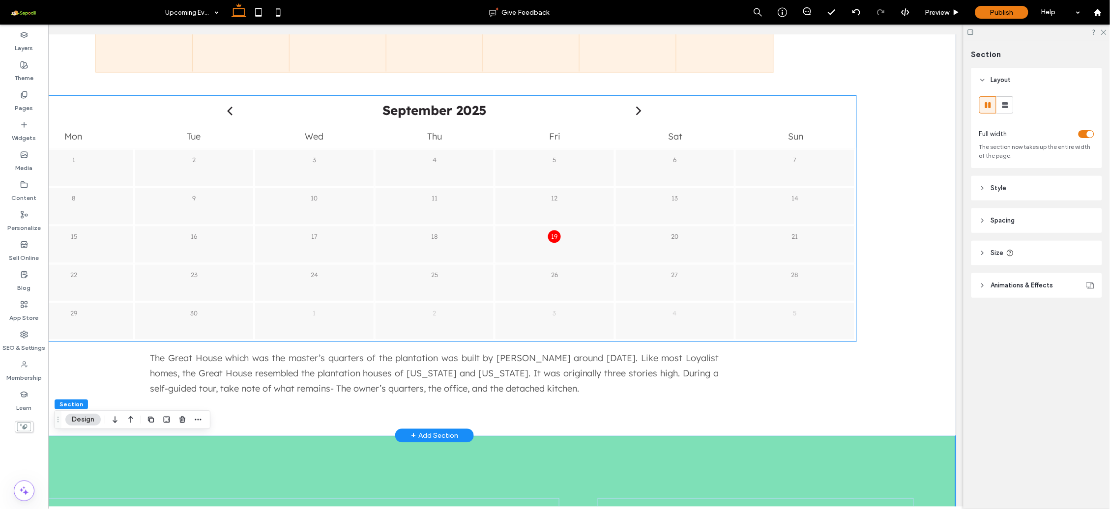
click at [557, 195] on p "12" at bounding box center [555, 198] width 13 height 13
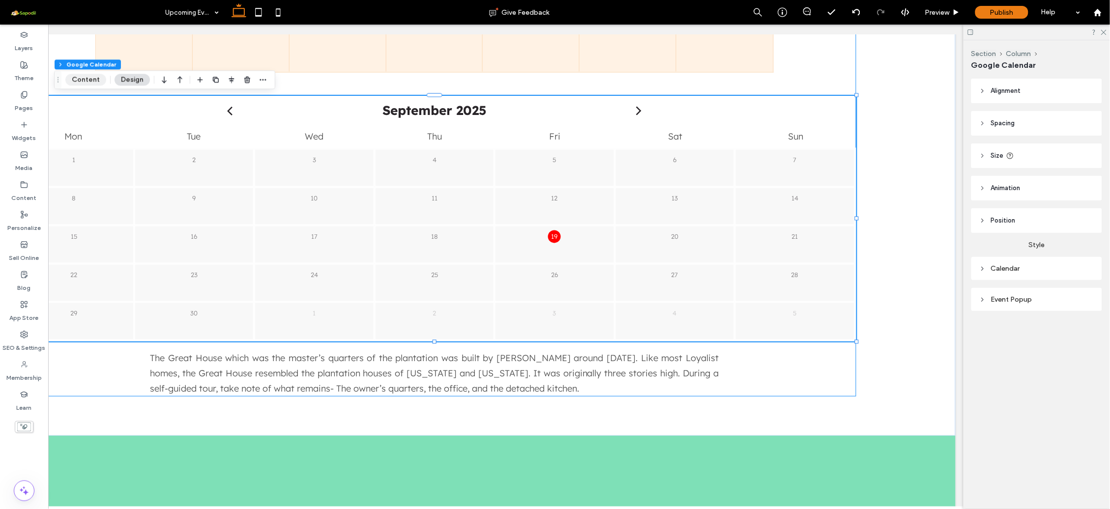
click at [86, 79] on button "Content" at bounding box center [85, 80] width 41 height 12
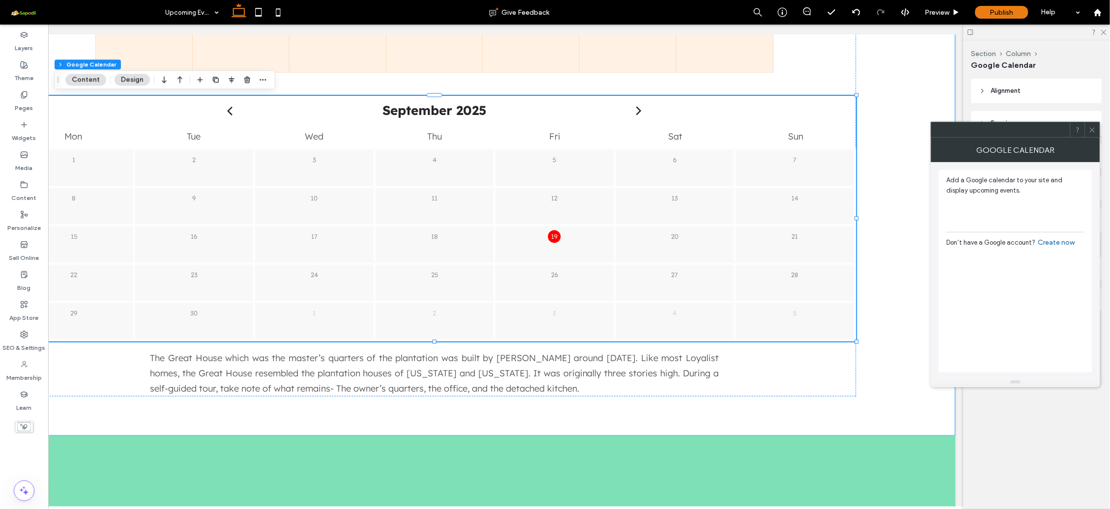
click at [1092, 127] on icon at bounding box center [1092, 129] width 7 height 7
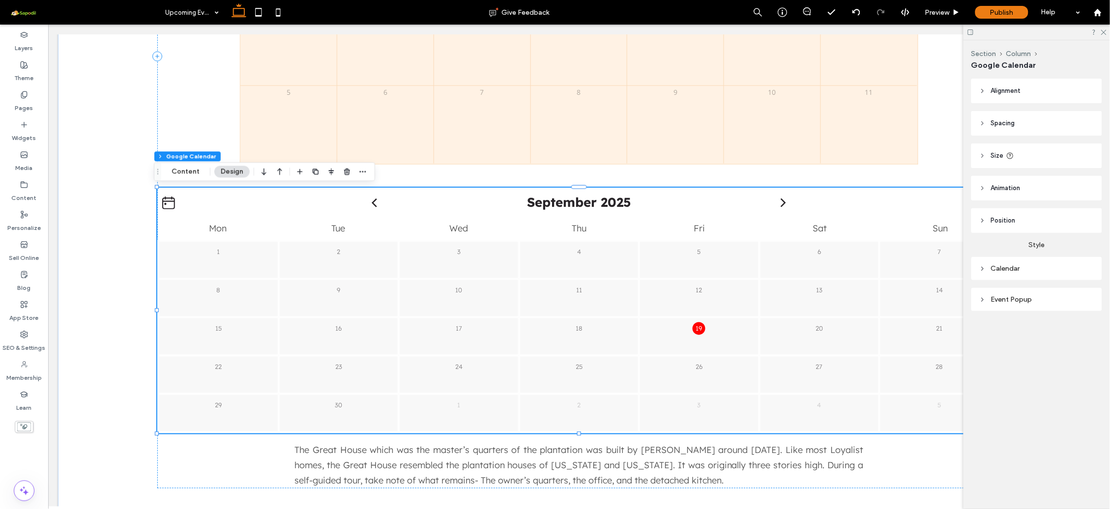
scroll to position [0, 0]
click at [344, 169] on use "button" at bounding box center [347, 172] width 6 height 6
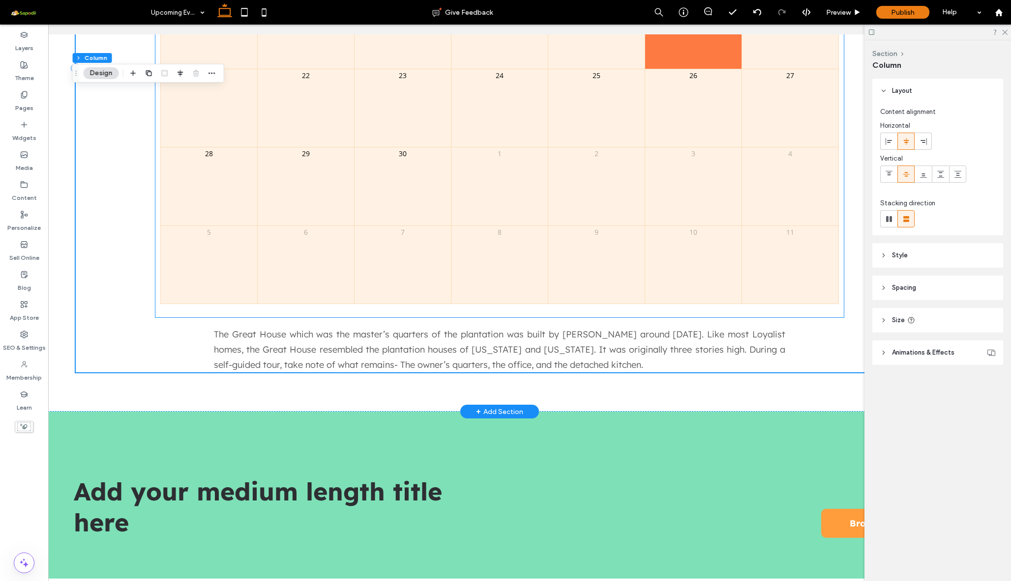
scroll to position [363, 0]
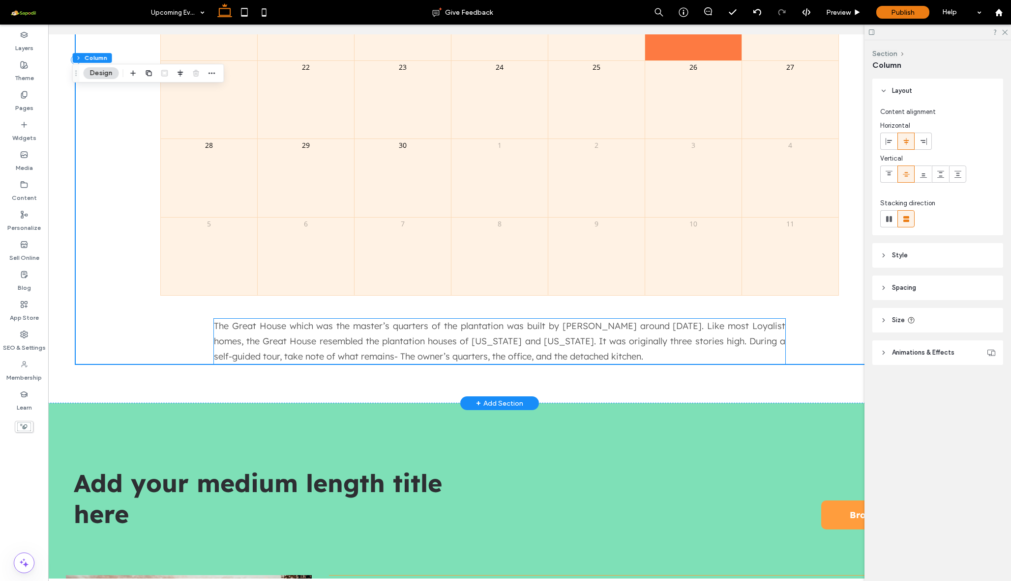
click at [719, 342] on span "The Great House which was the master’s quarters of the plantation was built by …" at bounding box center [499, 340] width 571 height 41
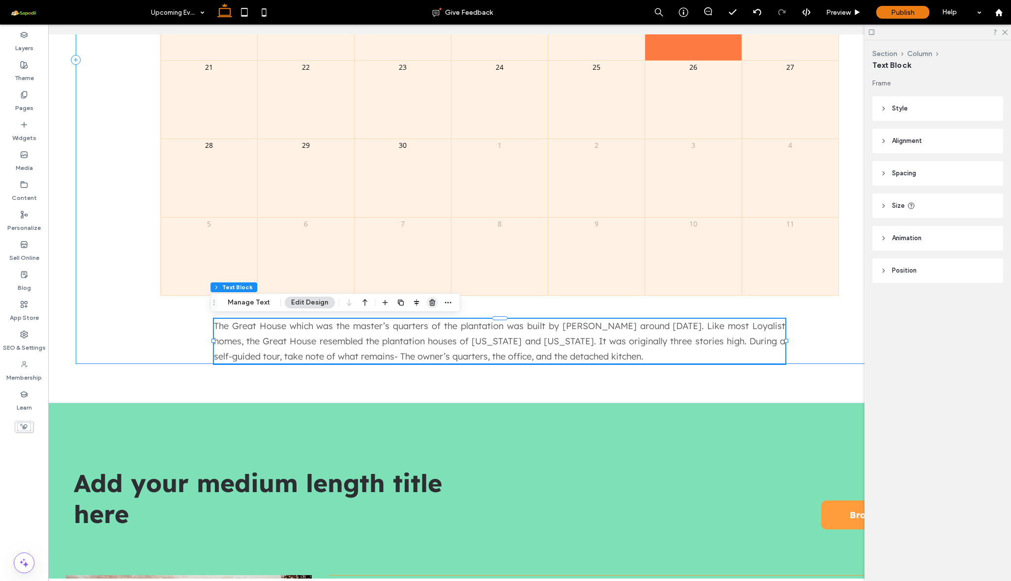
click at [430, 302] on icon "button" at bounding box center [432, 303] width 8 height 8
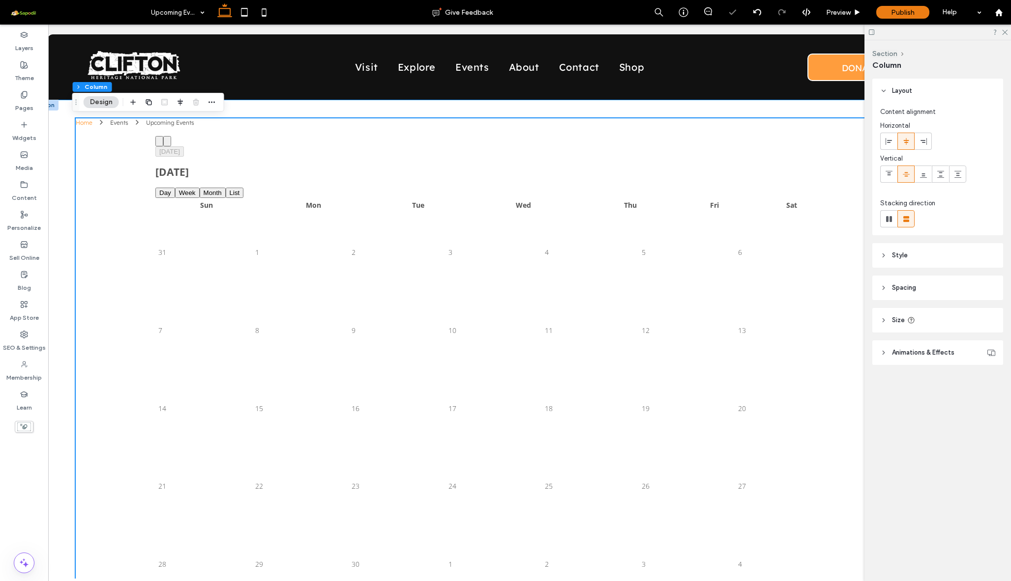
scroll to position [0, 27]
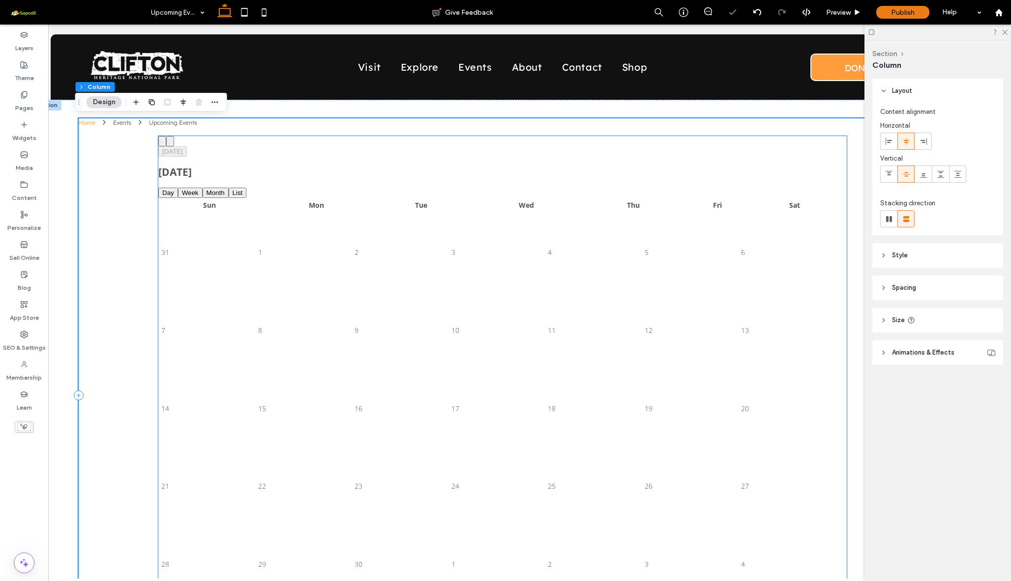
click at [430, 405] on div "16" at bounding box center [401, 409] width 95 height 9
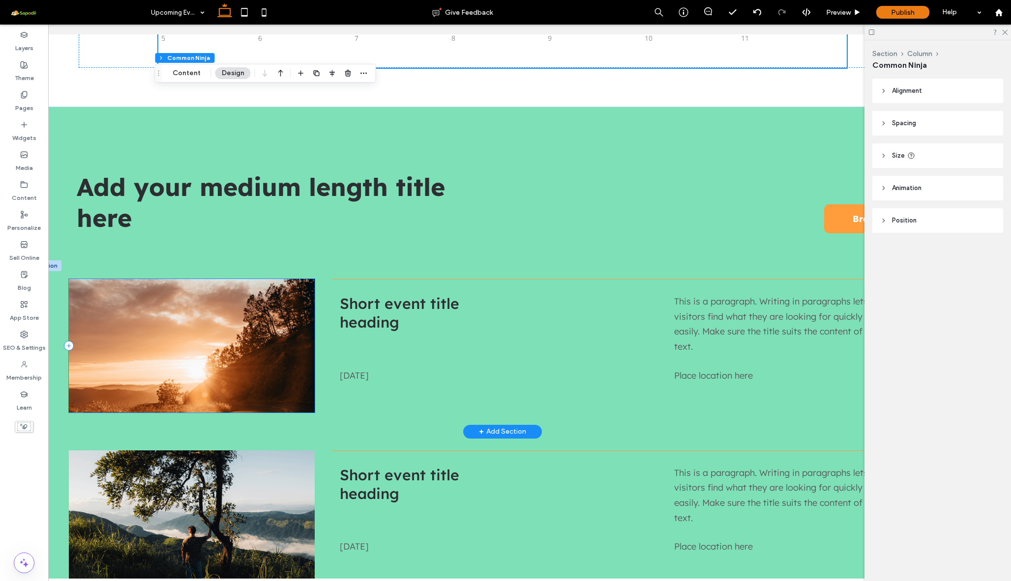
scroll to position [553, 0]
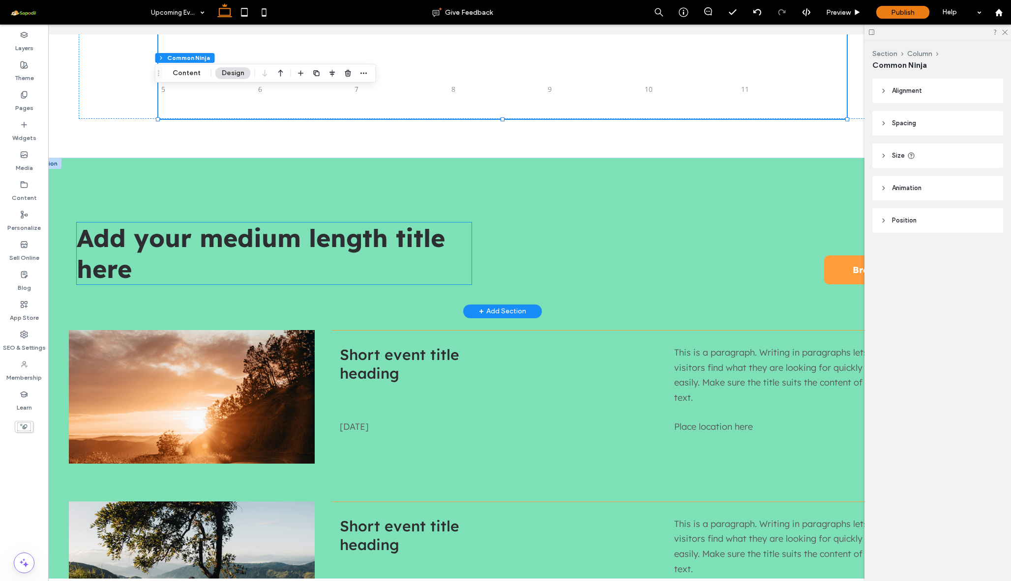
click at [272, 238] on span "Add your medium length title here" at bounding box center [261, 254] width 368 height 62
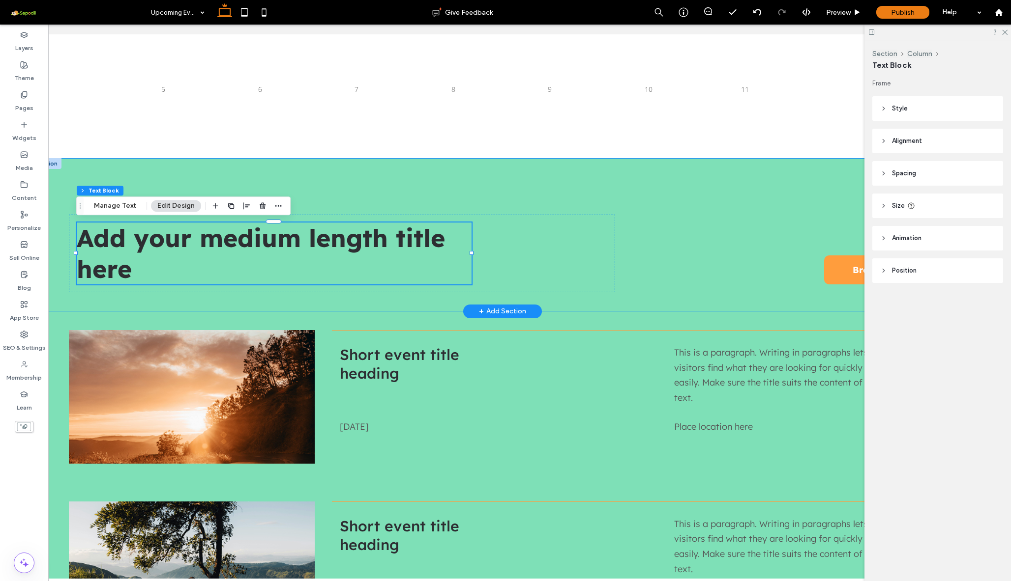
click at [183, 175] on div "Add your medium length title here Browse All" at bounding box center [502, 234] width 943 height 153
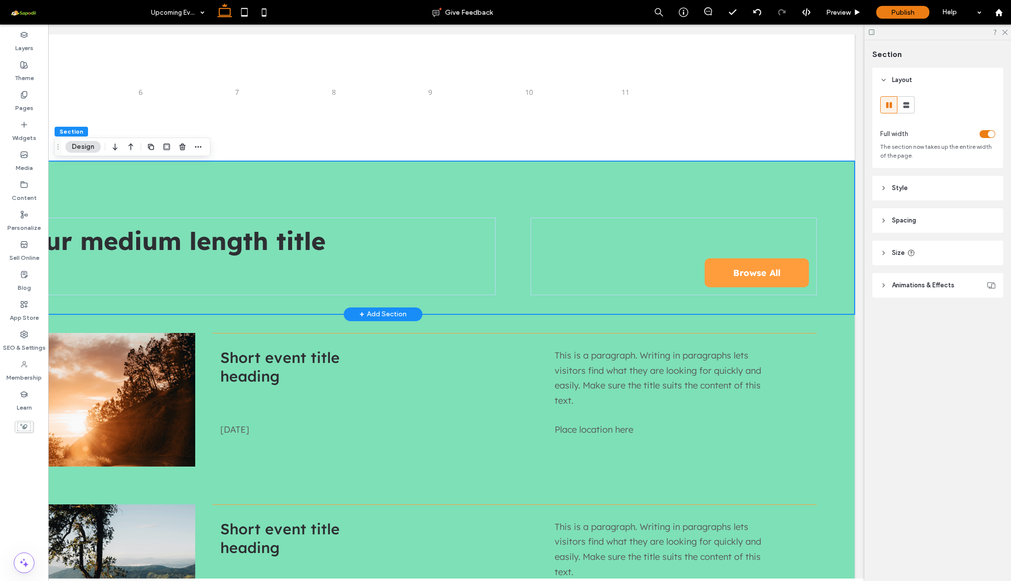
scroll to position [549, 0]
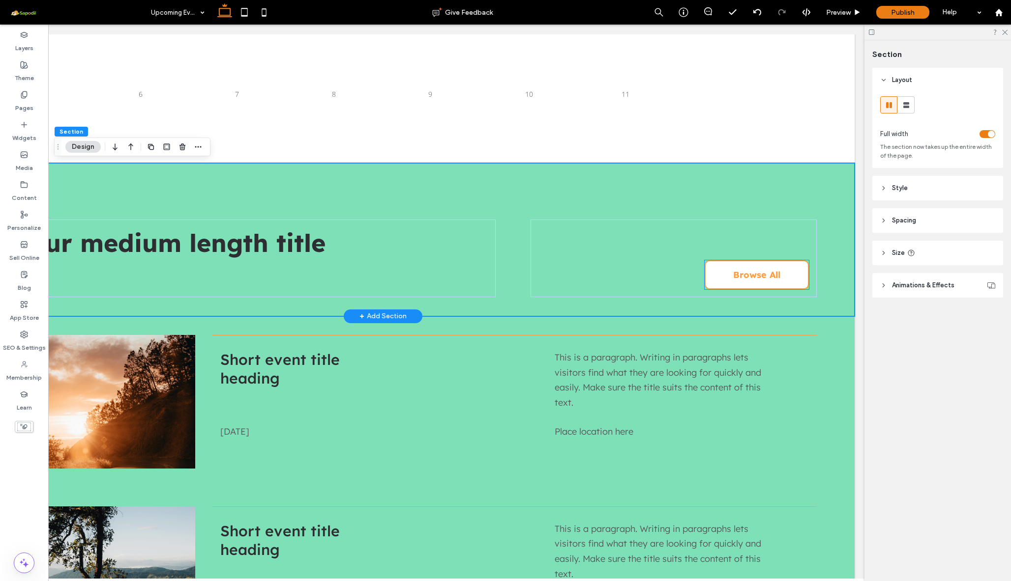
click at [729, 267] on link "Browse All" at bounding box center [756, 275] width 104 height 29
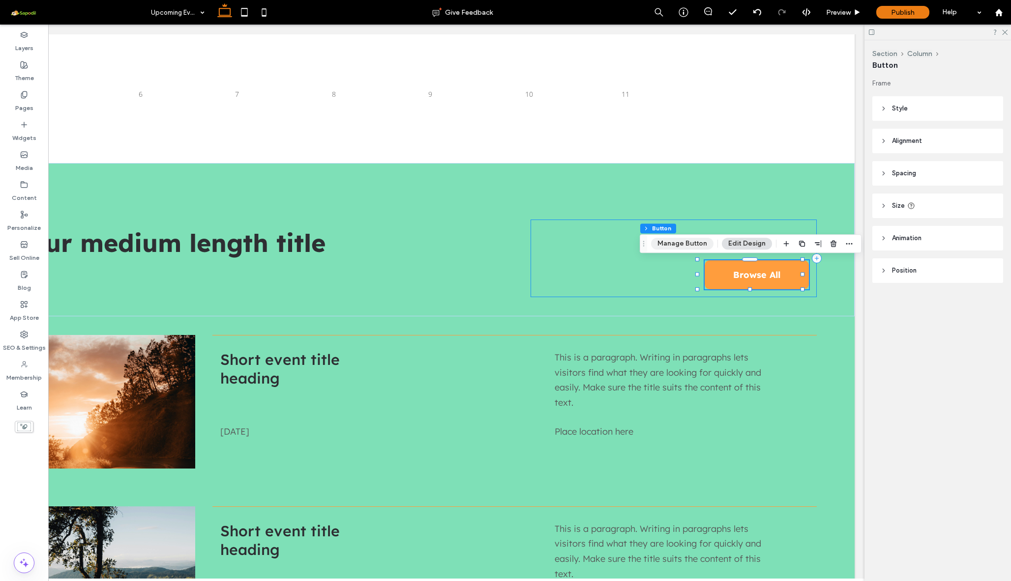
click at [686, 249] on button "Manage Button" at bounding box center [682, 244] width 62 height 12
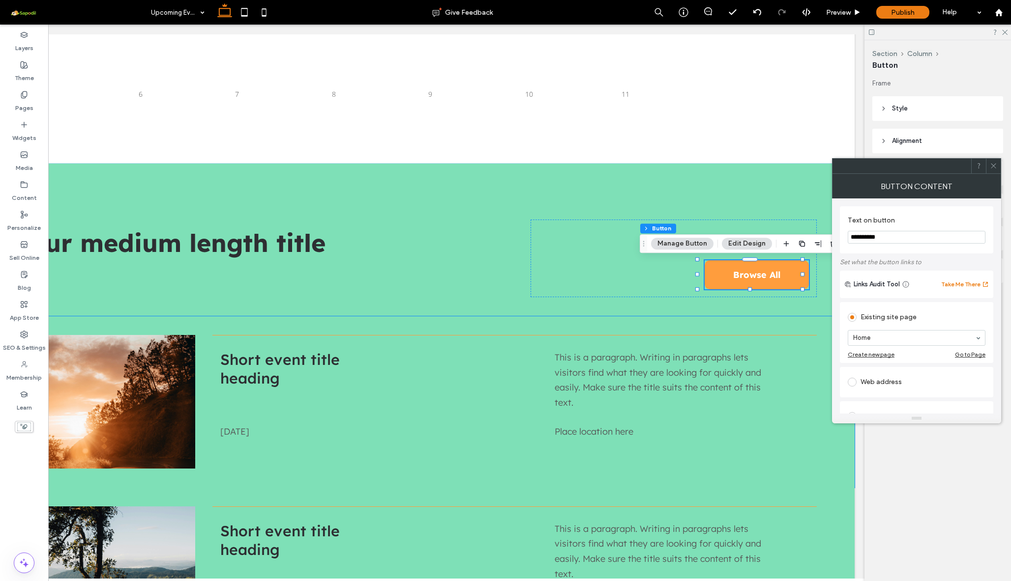
scroll to position [18, 0]
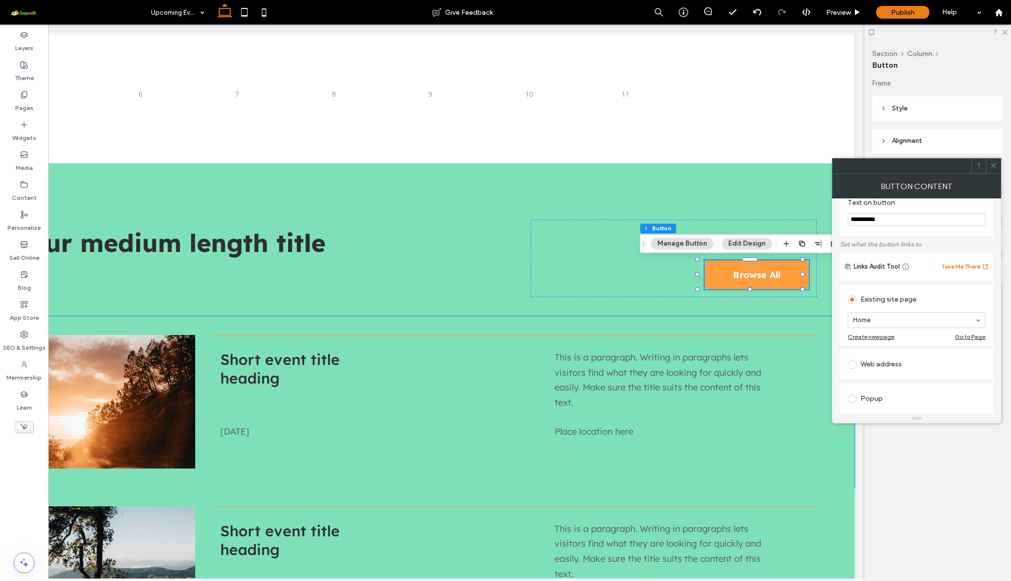
click at [993, 173] on span at bounding box center [992, 166] width 7 height 15
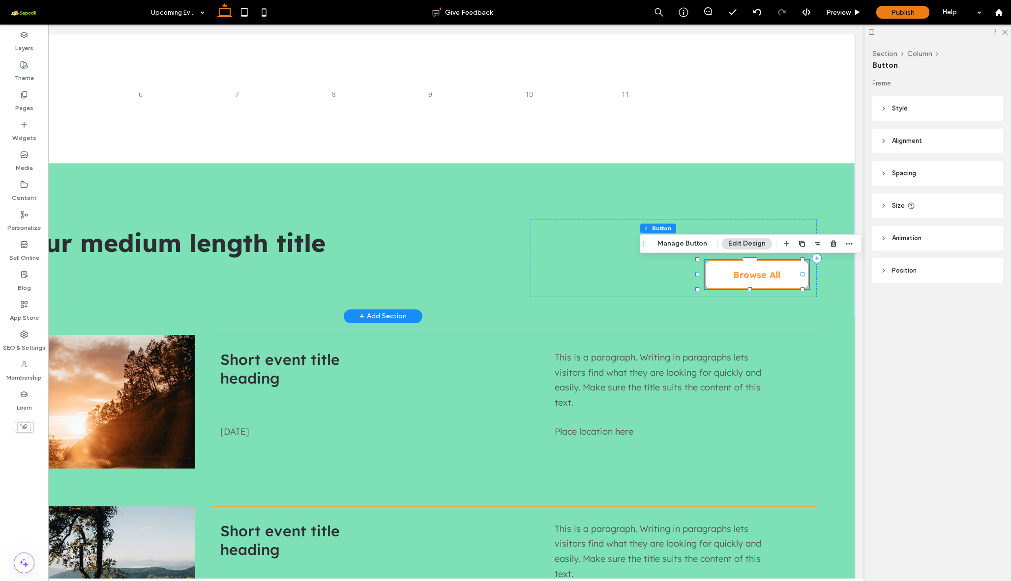
scroll to position [0, 0]
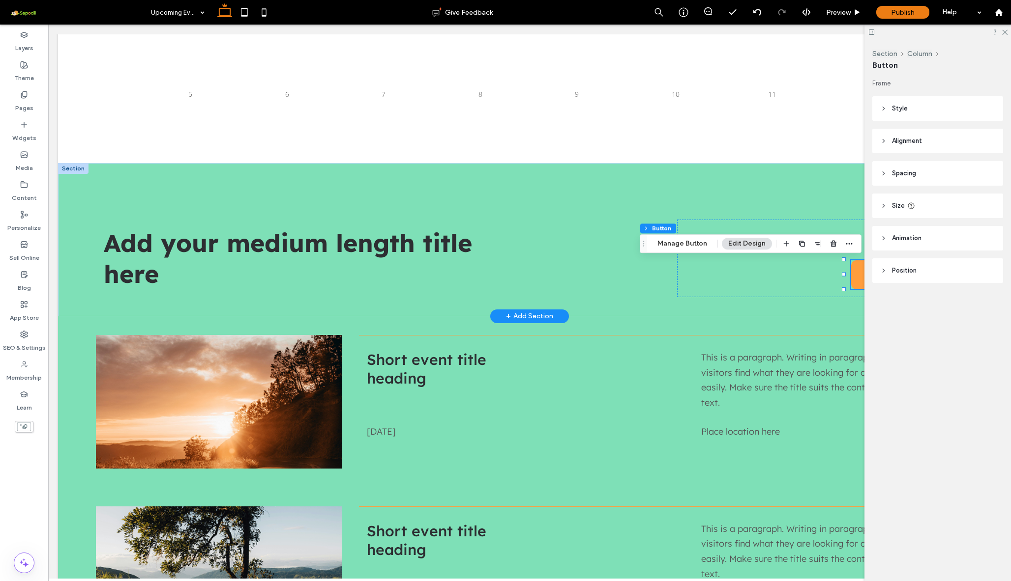
click at [69, 171] on div at bounding box center [73, 168] width 30 height 11
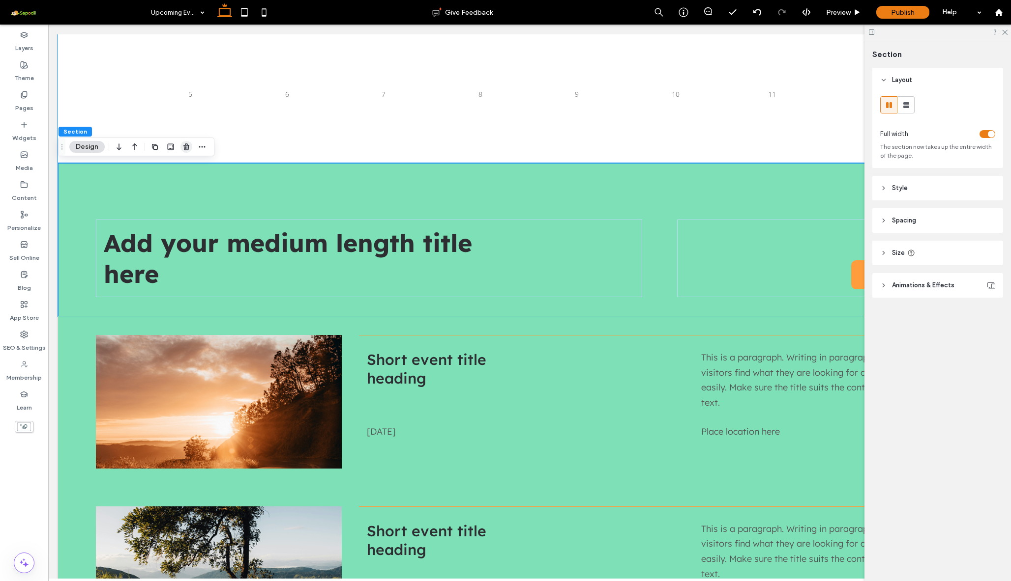
click at [185, 145] on icon "button" at bounding box center [186, 147] width 8 height 8
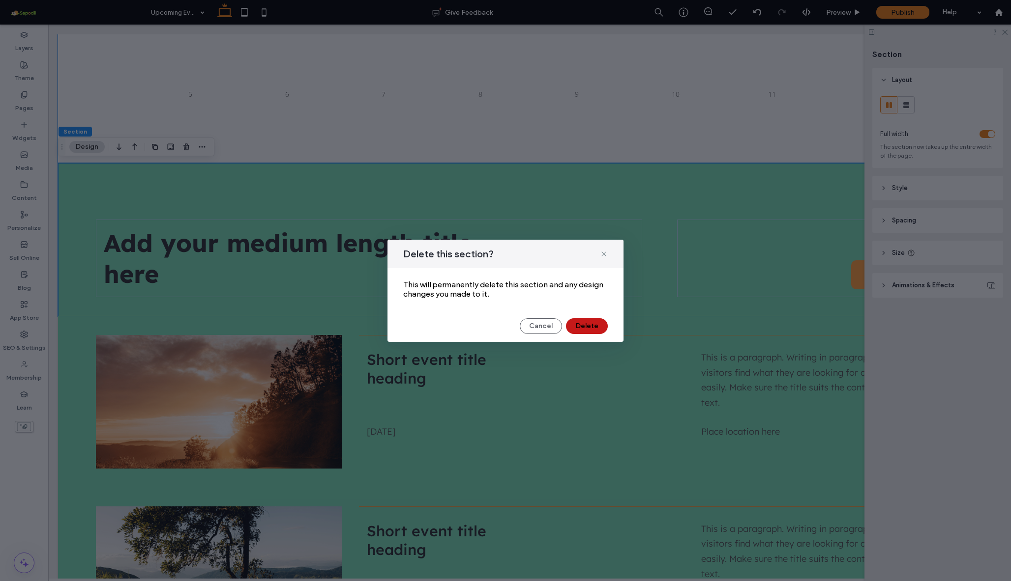
click at [590, 326] on button "Delete" at bounding box center [587, 327] width 42 height 16
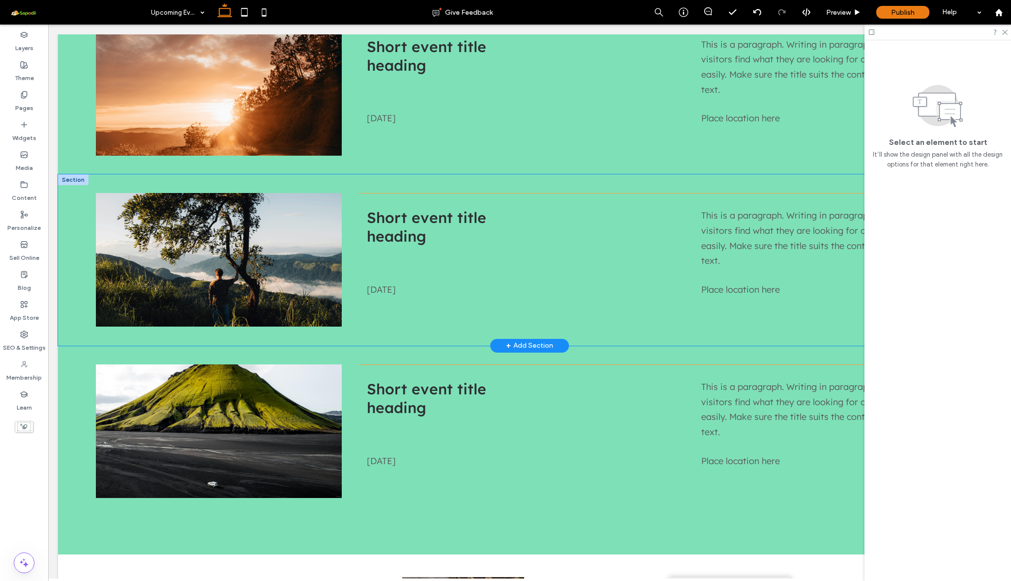
scroll to position [671, 0]
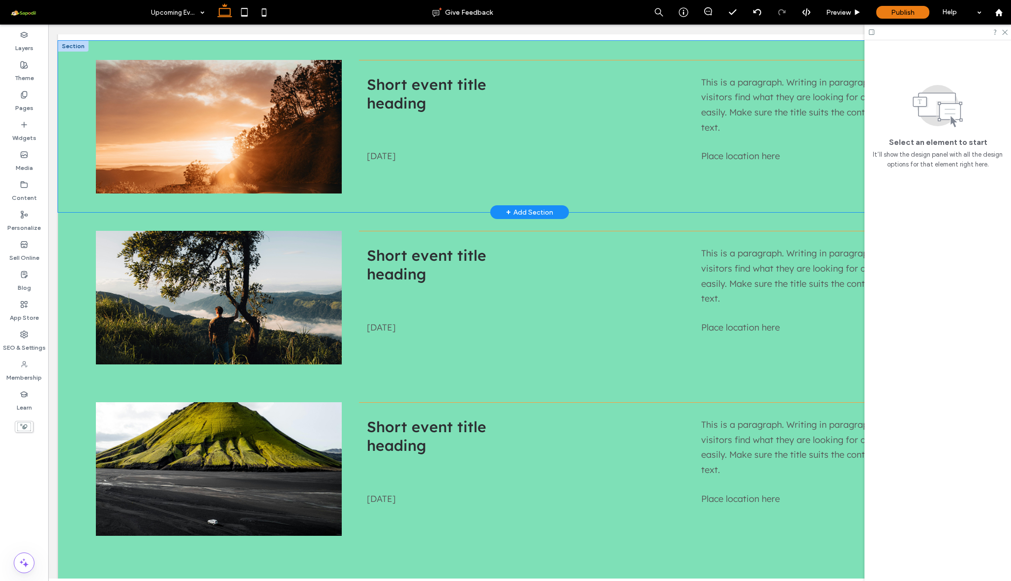
click at [73, 104] on div "Short event title heading Sat 10 Feb 2025 This is a paragraph. Writing in parag…" at bounding box center [529, 127] width 943 height 172
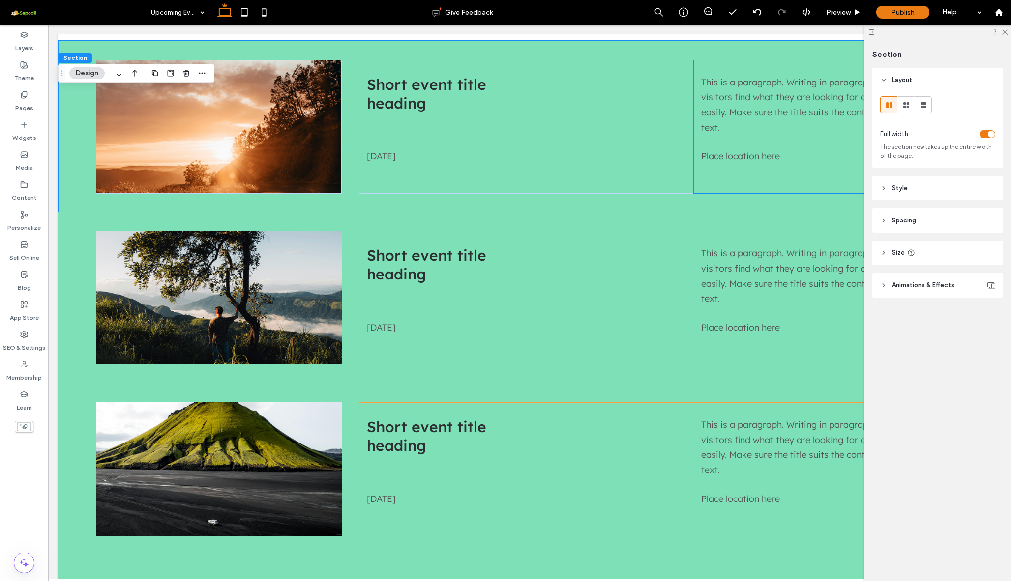
click at [916, 222] on span "Spacing" at bounding box center [904, 221] width 24 height 10
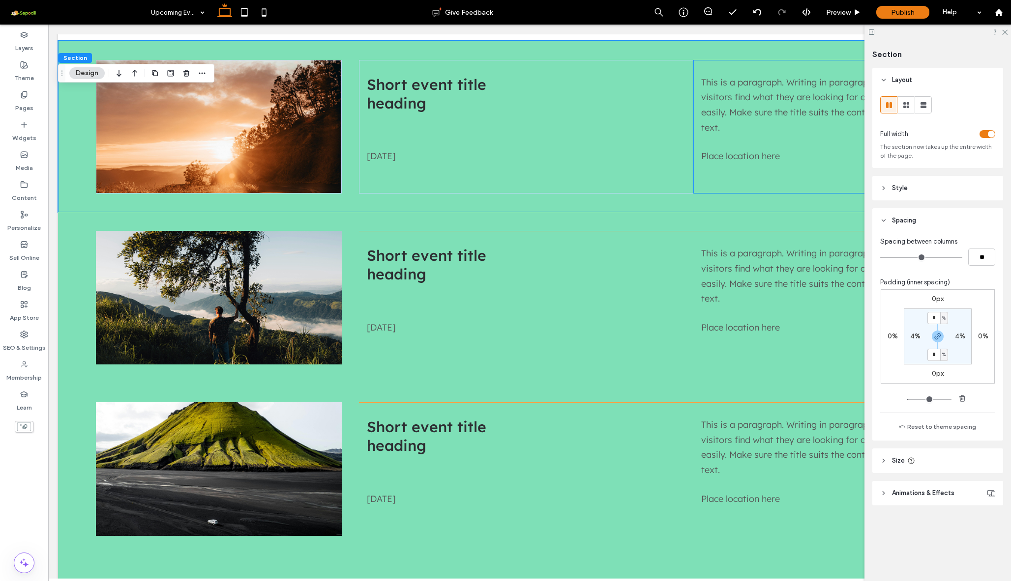
click at [918, 217] on header "Spacing" at bounding box center [937, 220] width 131 height 25
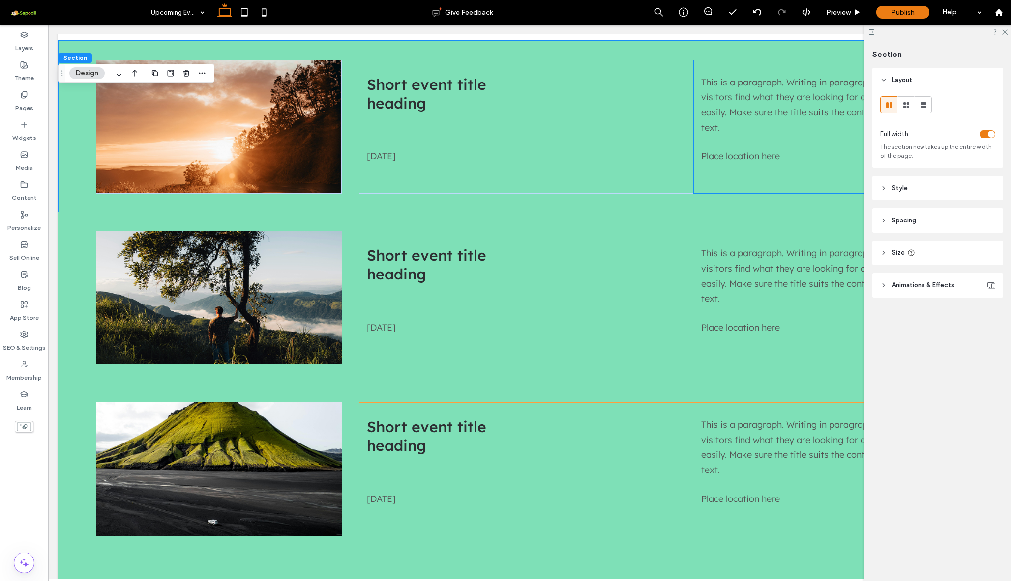
click at [915, 247] on header "Size" at bounding box center [937, 253] width 131 height 25
click at [915, 277] on header "Animations & Effects" at bounding box center [937, 285] width 131 height 25
click at [916, 286] on span "Animations & Effects" at bounding box center [923, 286] width 62 height 10
click at [898, 188] on span "Style" at bounding box center [900, 188] width 16 height 10
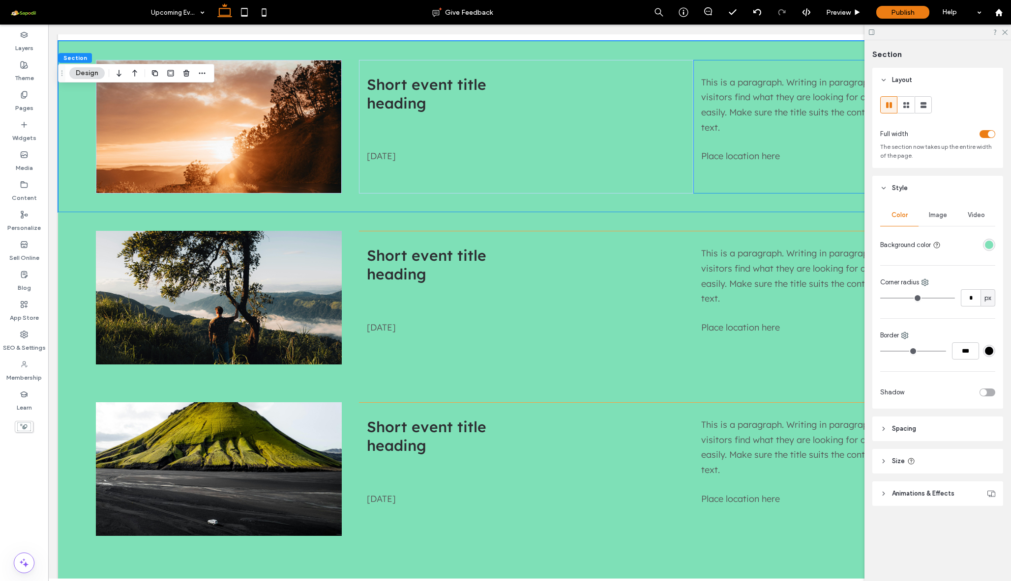
click at [986, 243] on div "rgba(126, 224, 183, 1)" at bounding box center [989, 245] width 8 height 8
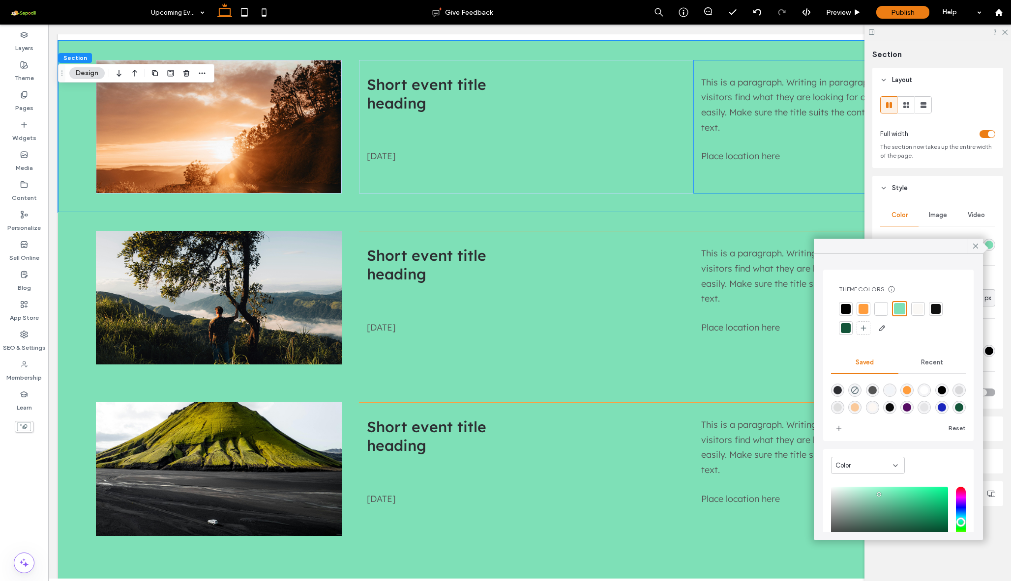
click at [867, 308] on div at bounding box center [863, 309] width 10 height 10
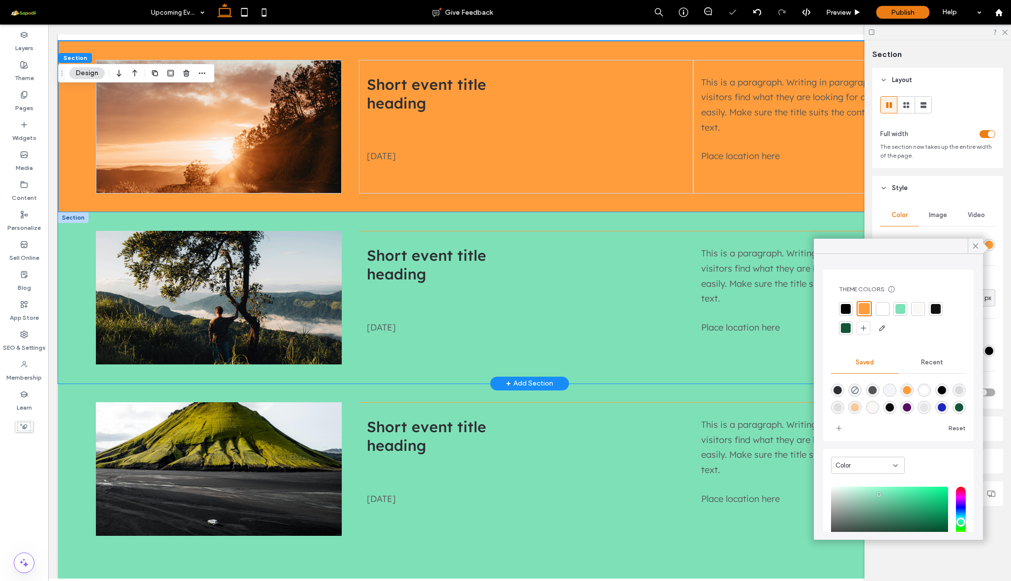
click at [79, 250] on div "Short event title heading Sat 10 Feb 2025 This is a paragraph. Writing in parag…" at bounding box center [529, 298] width 943 height 172
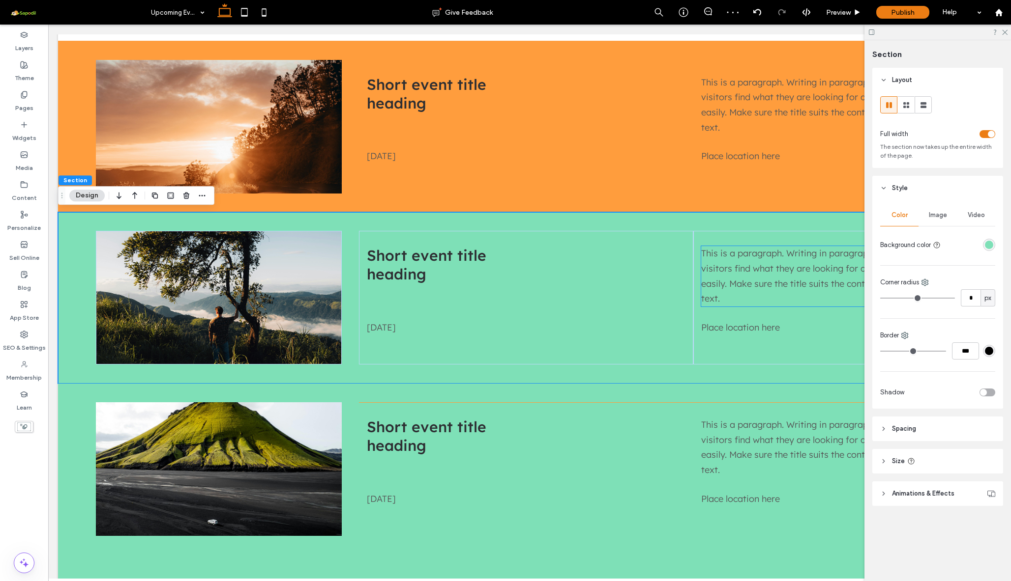
click at [988, 247] on div "rgba(126, 224, 183, 1)" at bounding box center [989, 245] width 8 height 8
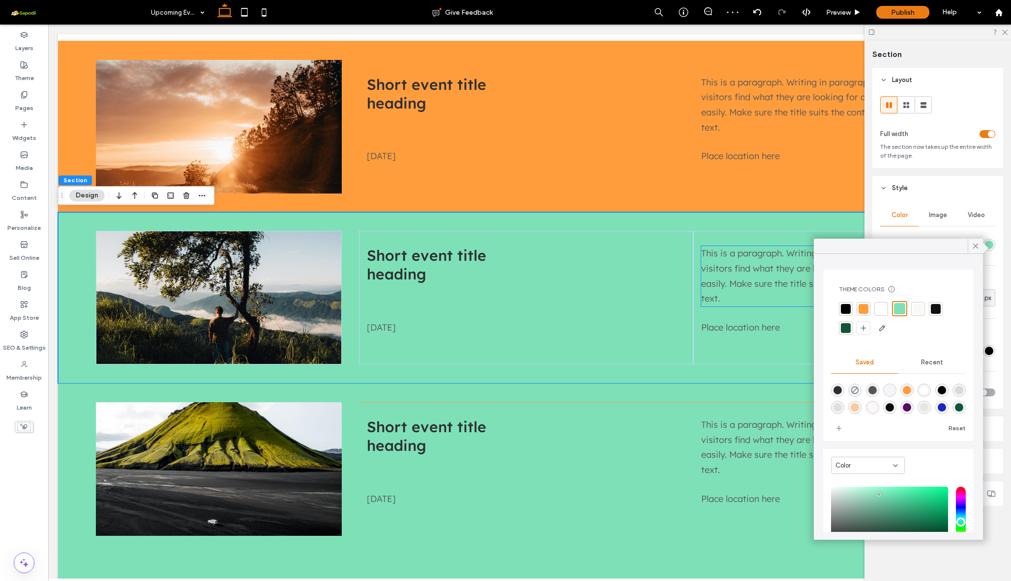
click at [861, 309] on div at bounding box center [863, 309] width 10 height 10
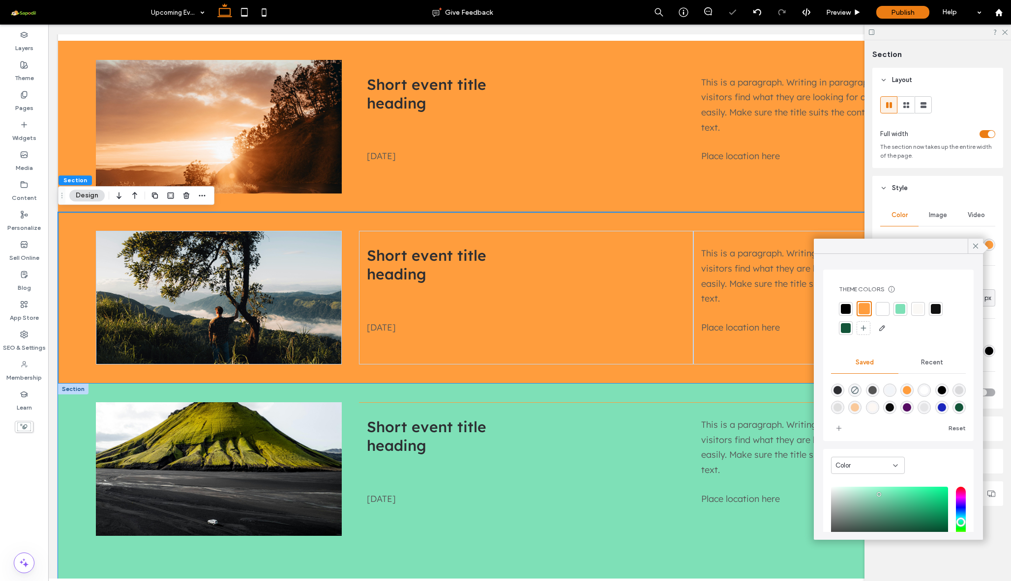
click at [89, 434] on div "Short event title heading Sat 10 Feb 2025 This is a paragraph. Writing in parag…" at bounding box center [529, 488] width 943 height 209
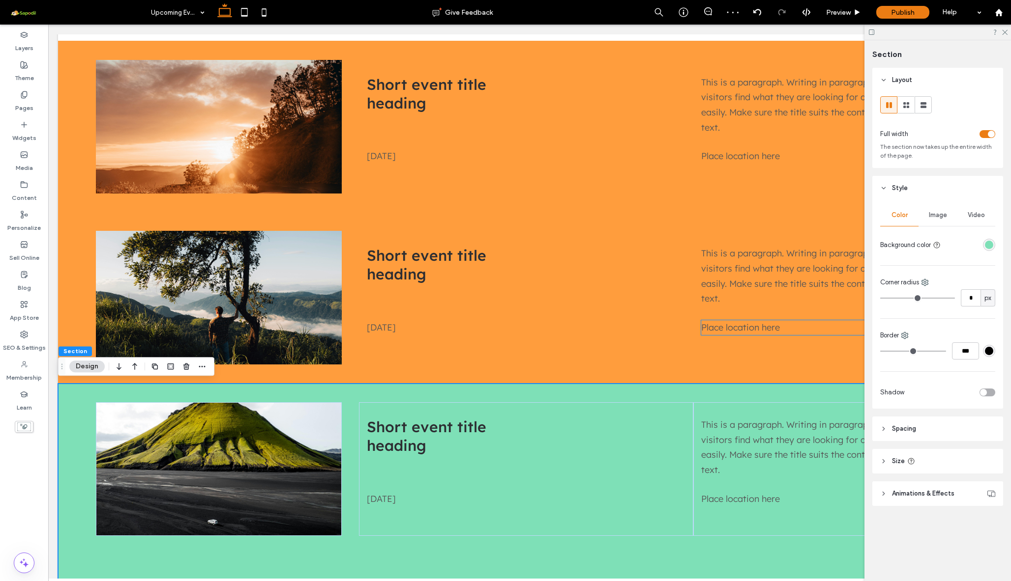
click at [988, 244] on div "rgba(126, 224, 183, 1)" at bounding box center [989, 245] width 8 height 8
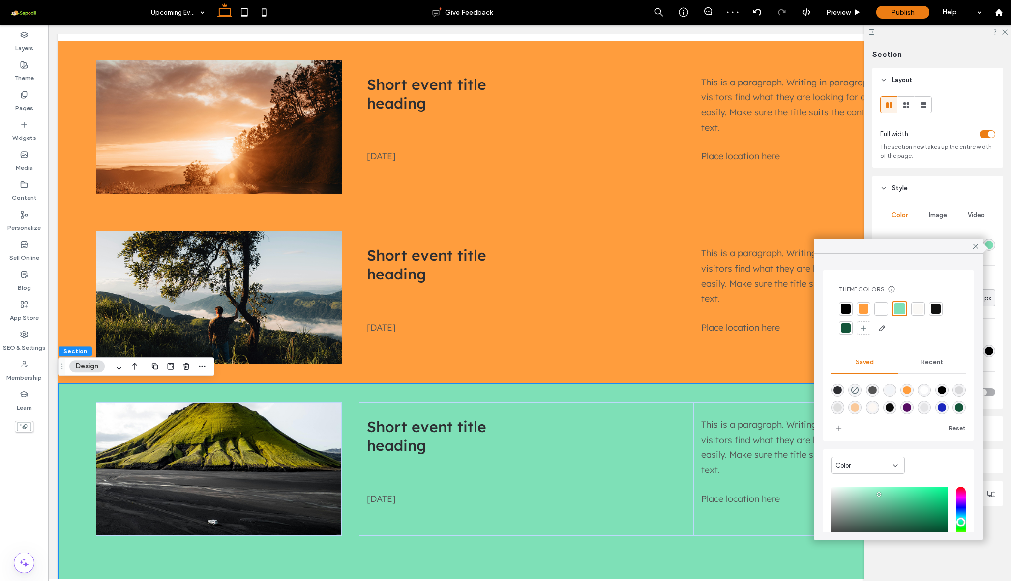
click at [864, 309] on div at bounding box center [863, 309] width 10 height 10
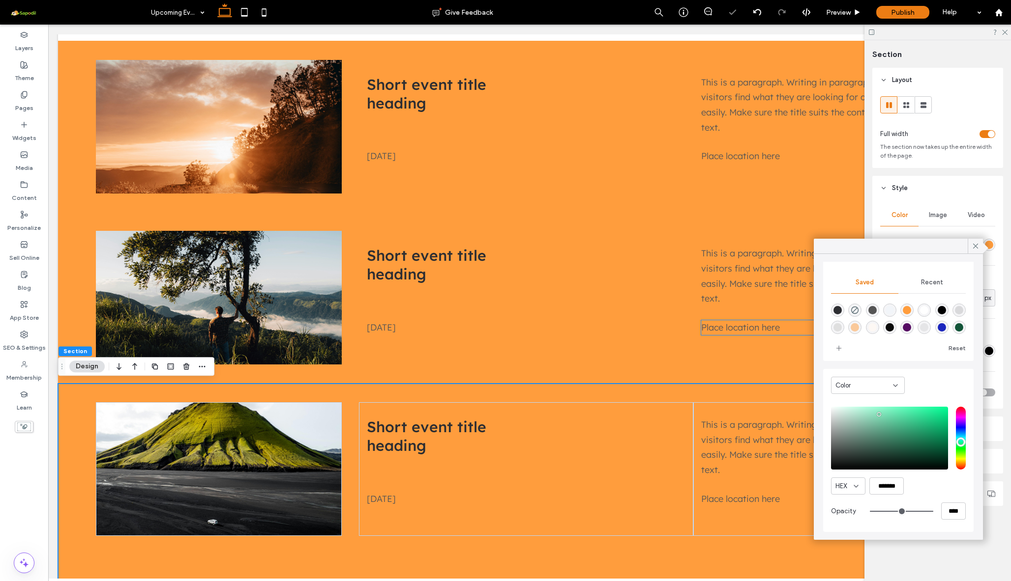
scroll to position [80, 0]
click at [911, 311] on div "rgba(255,157,61,1)" at bounding box center [906, 310] width 8 height 8
type input "*******"
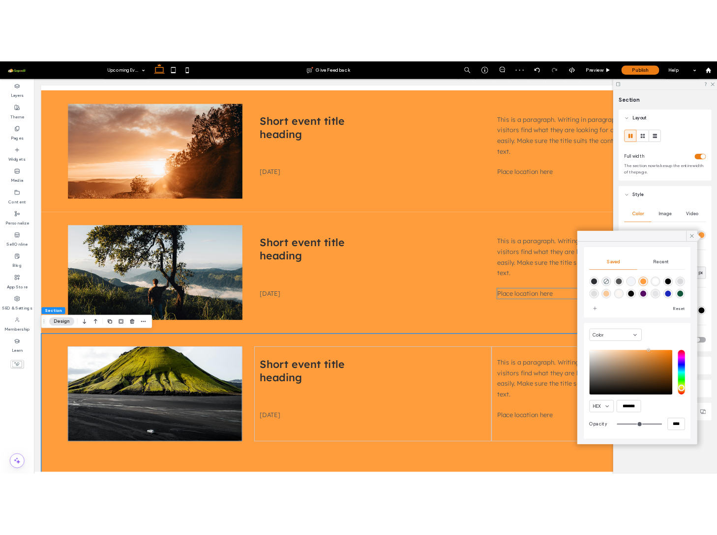
scroll to position [79, 0]
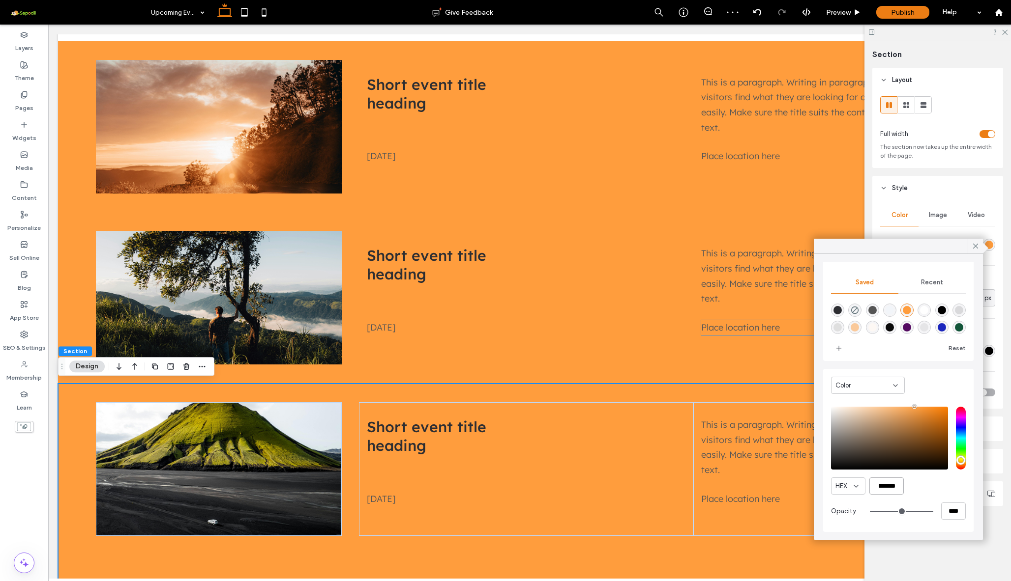
click at [891, 486] on input "*******" at bounding box center [886, 486] width 34 height 17
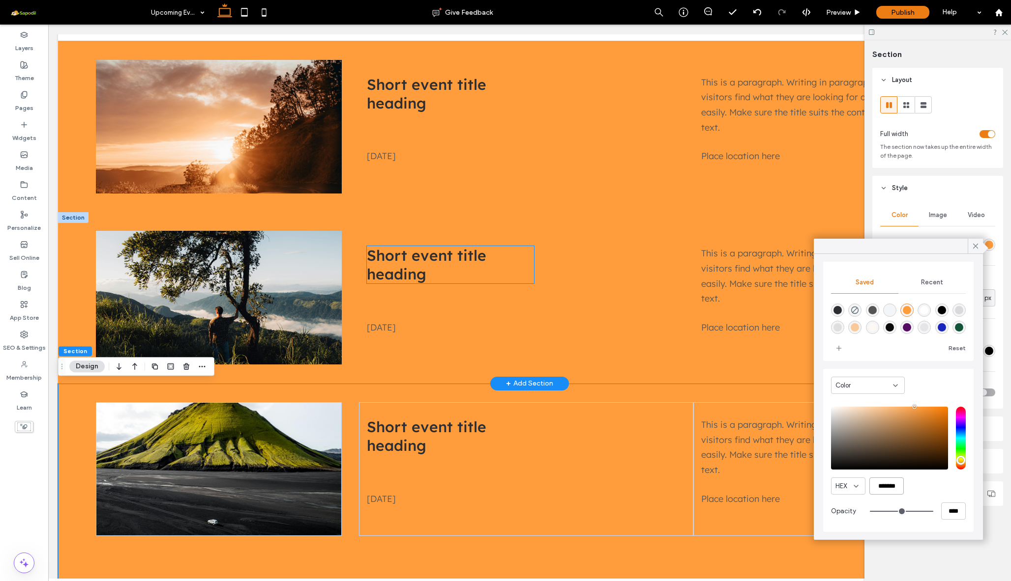
click at [513, 255] on h4 "Short event title heading" at bounding box center [450, 264] width 167 height 37
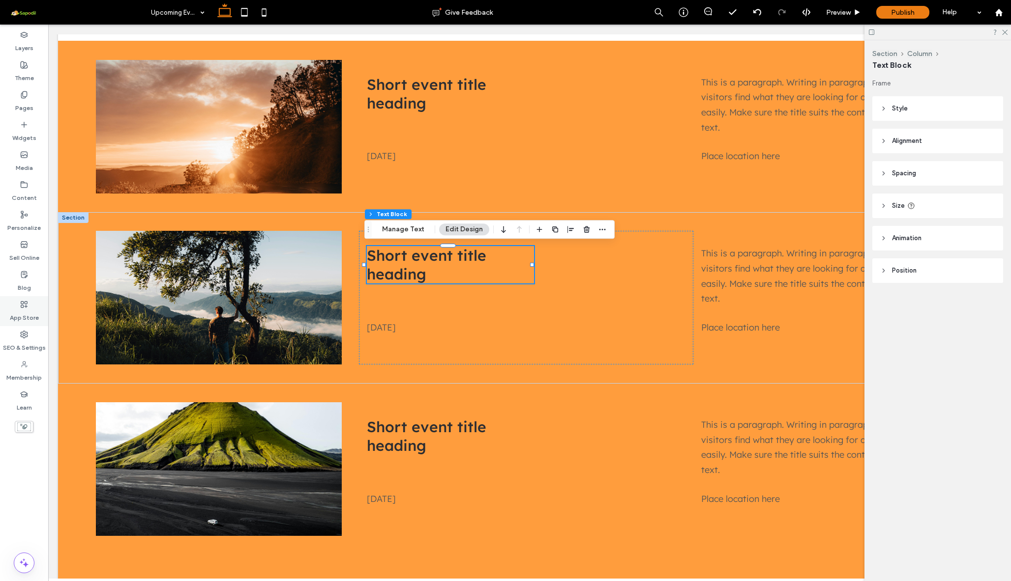
click at [20, 307] on icon at bounding box center [24, 305] width 8 height 8
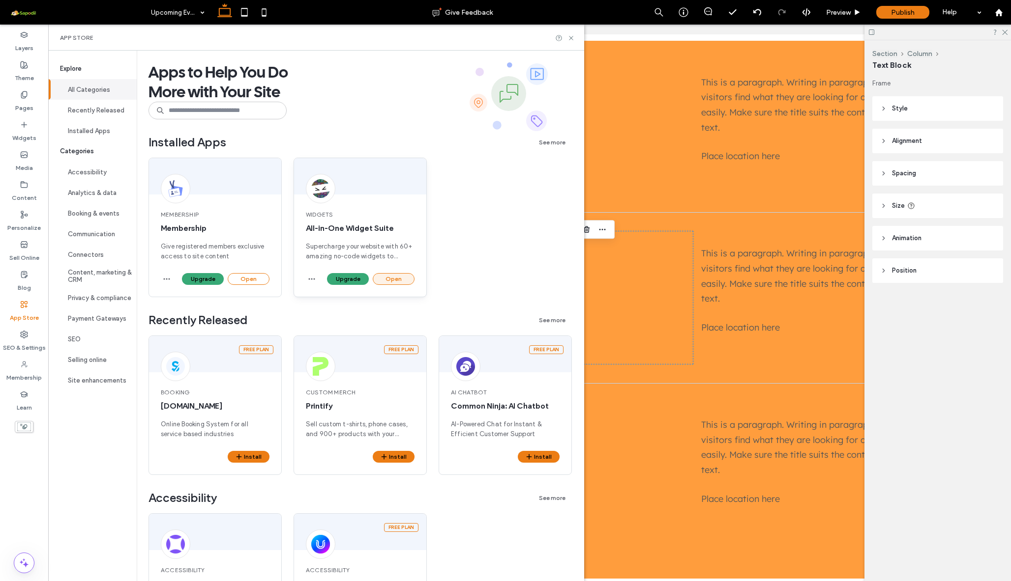
click at [392, 277] on button "Open" at bounding box center [394, 279] width 42 height 12
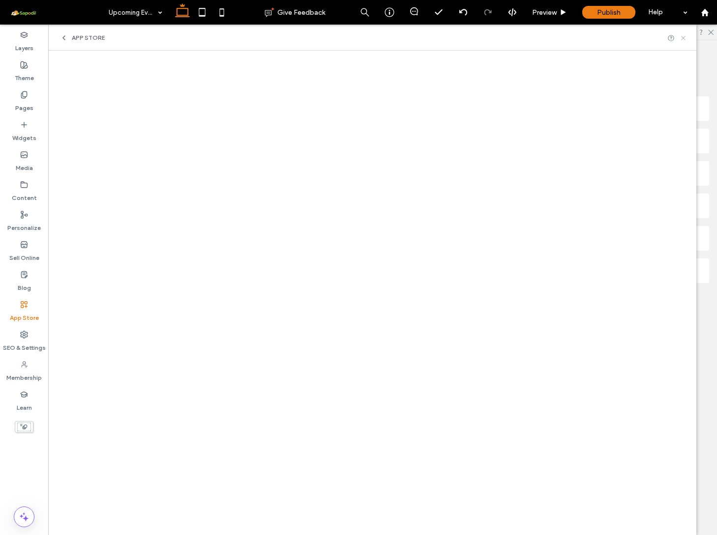
click at [683, 38] on use at bounding box center [683, 38] width 4 height 4
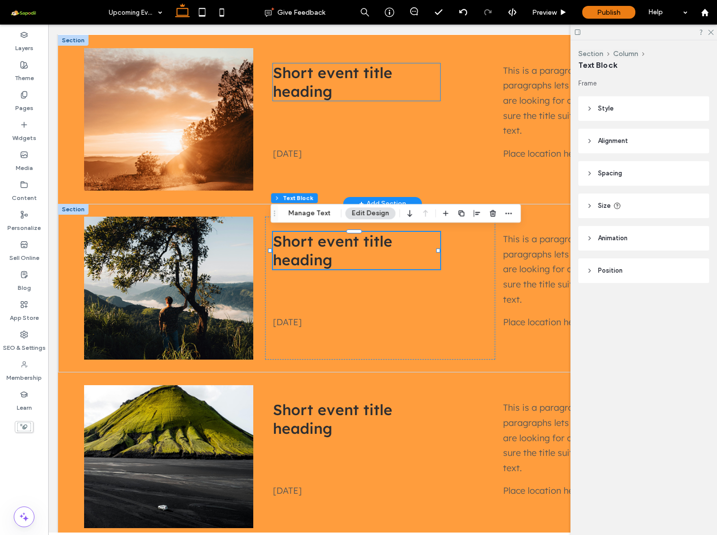
click at [312, 93] on span "Short event title heading" at bounding box center [332, 81] width 119 height 37
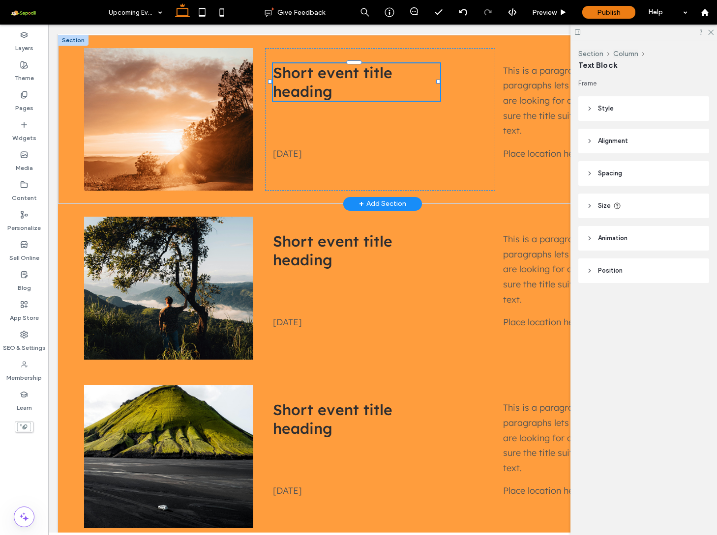
click at [312, 93] on span "Short event title heading" at bounding box center [332, 81] width 119 height 37
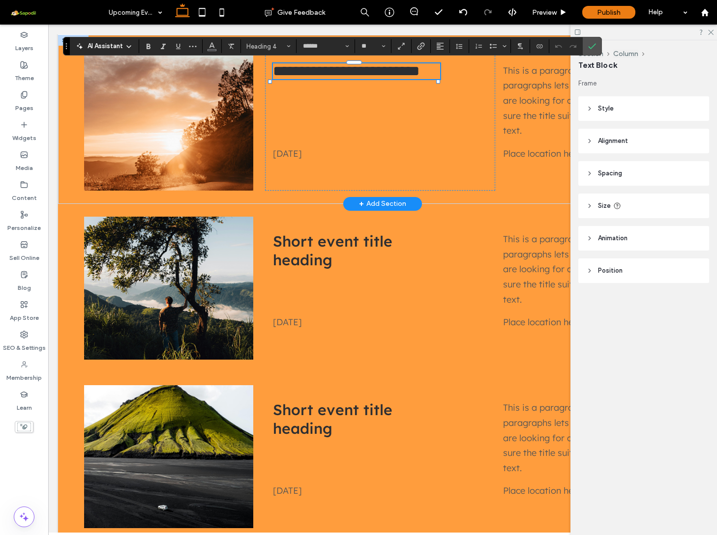
click at [334, 79] on h4 "**********" at bounding box center [356, 71] width 167 height 16
drag, startPoint x: 342, startPoint y: 94, endPoint x: 266, endPoint y: 75, distance: 78.1
click at [266, 75] on div "**********" at bounding box center [380, 119] width 230 height 143
type input "**"
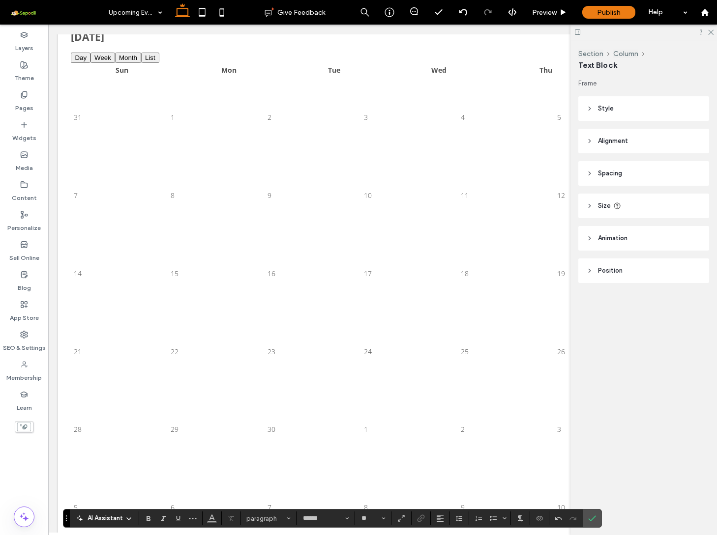
scroll to position [0, 0]
click at [307, 200] on td "9" at bounding box center [315, 195] width 96 height 77
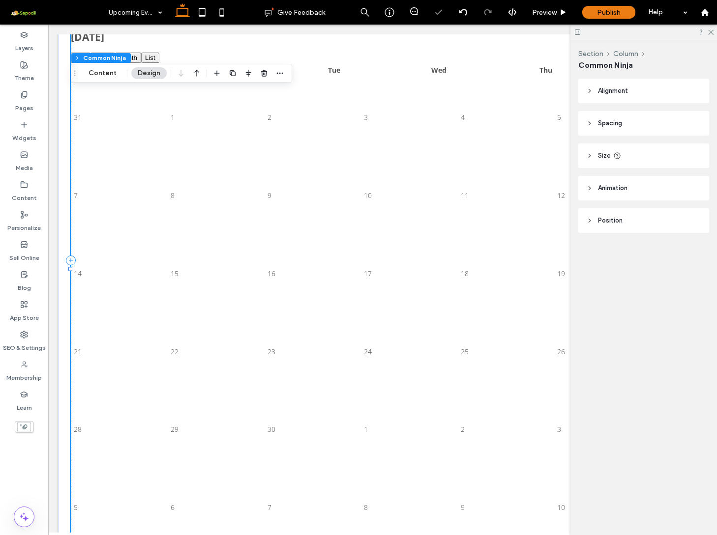
click at [423, 202] on td "10" at bounding box center [411, 195] width 96 height 77
click at [103, 77] on button "Content" at bounding box center [102, 73] width 41 height 12
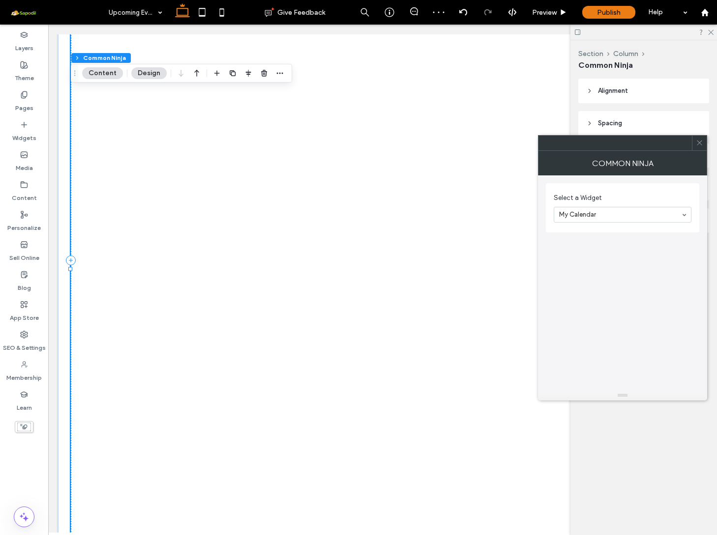
click at [699, 146] on icon at bounding box center [698, 142] width 7 height 7
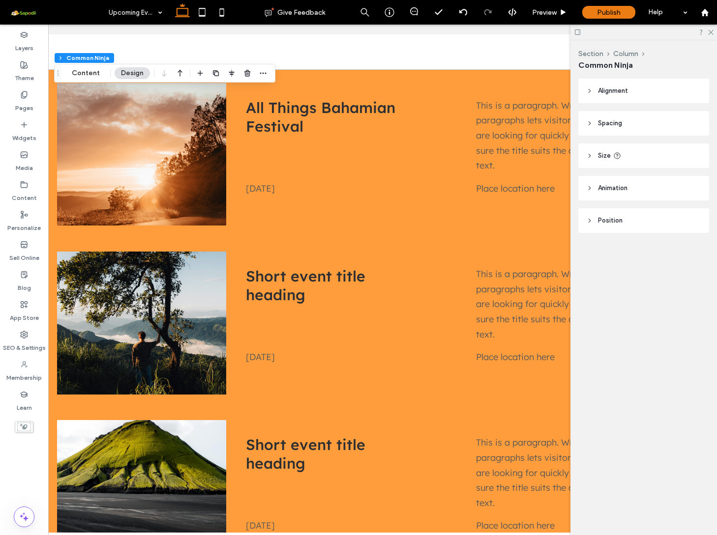
scroll to position [651, 0]
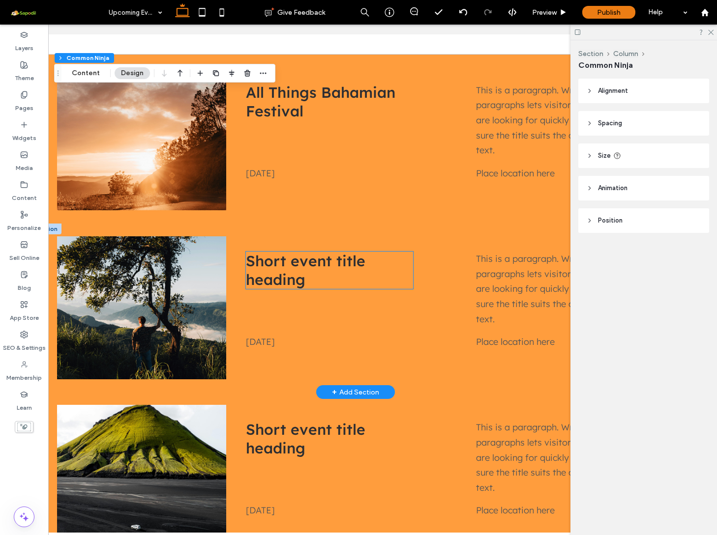
click at [258, 260] on span "Short event title heading" at bounding box center [305, 270] width 119 height 37
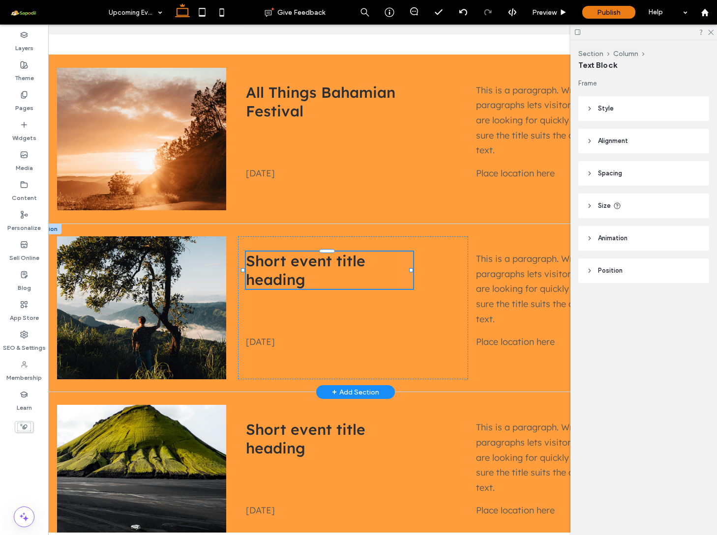
click at [258, 260] on span "Short event title heading" at bounding box center [305, 270] width 119 height 37
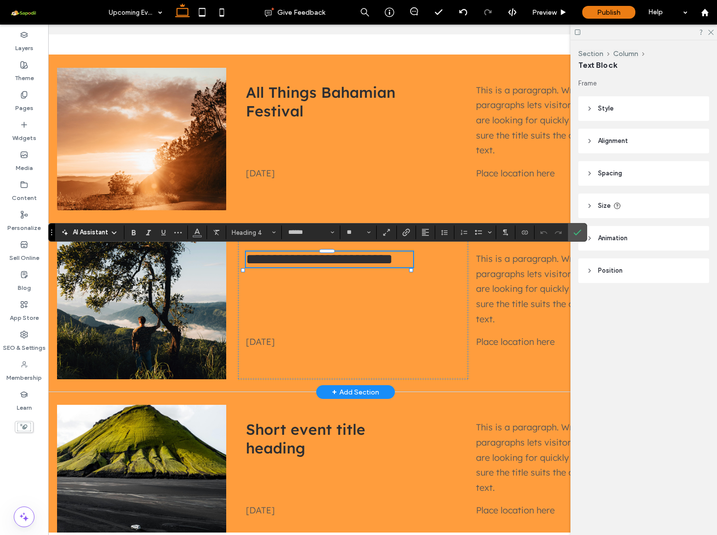
click at [258, 260] on span "**********" at bounding box center [319, 259] width 146 height 14
click at [281, 107] on span "All Things Bahamian Festival" at bounding box center [320, 101] width 149 height 37
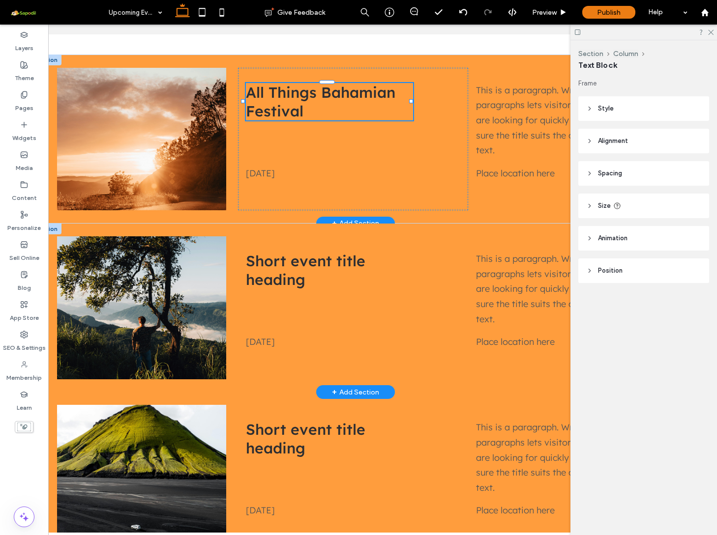
click at [281, 107] on span "All Things Bahamian Festival" at bounding box center [320, 101] width 149 height 37
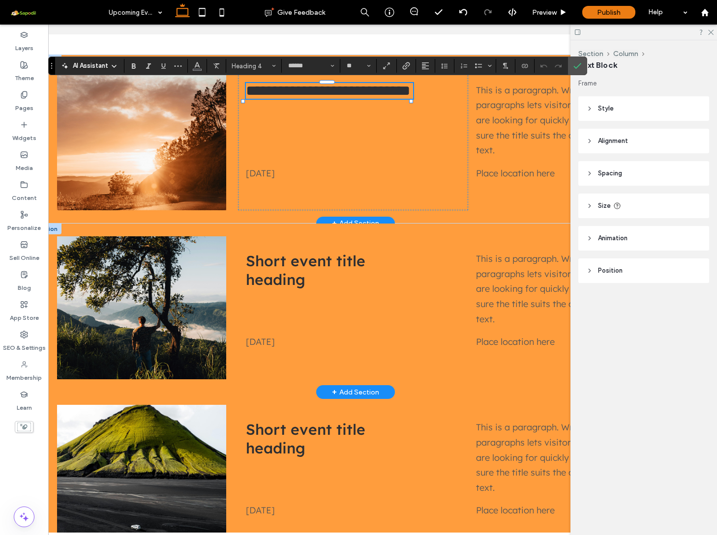
click at [281, 98] on span "**********" at bounding box center [328, 91] width 164 height 14
type input "**"
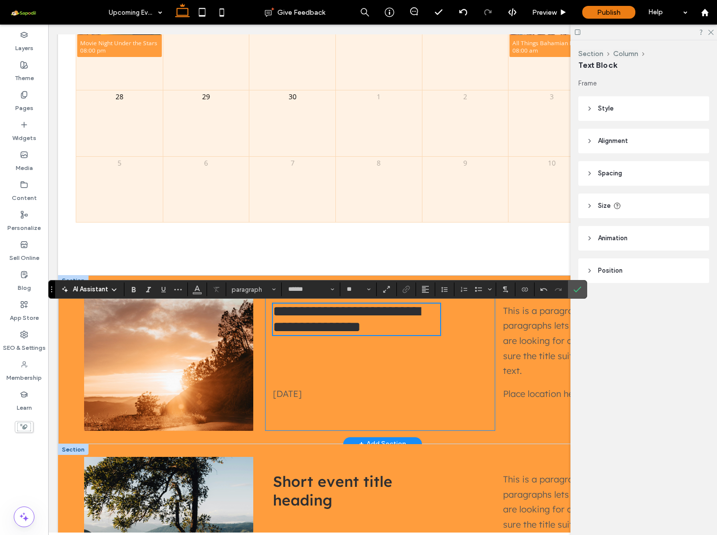
scroll to position [458, 0]
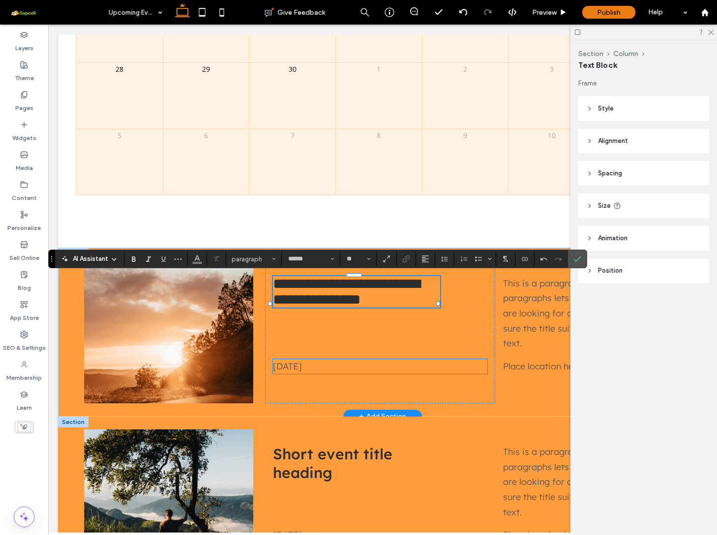
click at [302, 365] on span "Sat 10 Feb 2025" at bounding box center [287, 366] width 29 height 11
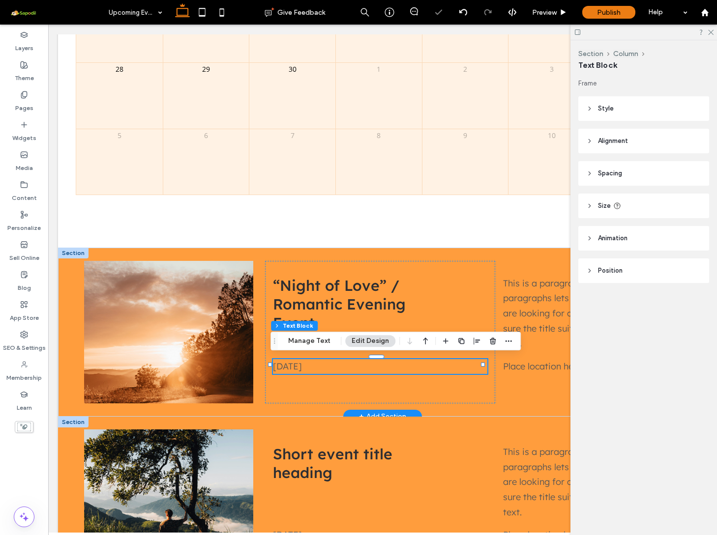
click at [302, 366] on span "Sat 10 Feb 2025" at bounding box center [287, 366] width 29 height 11
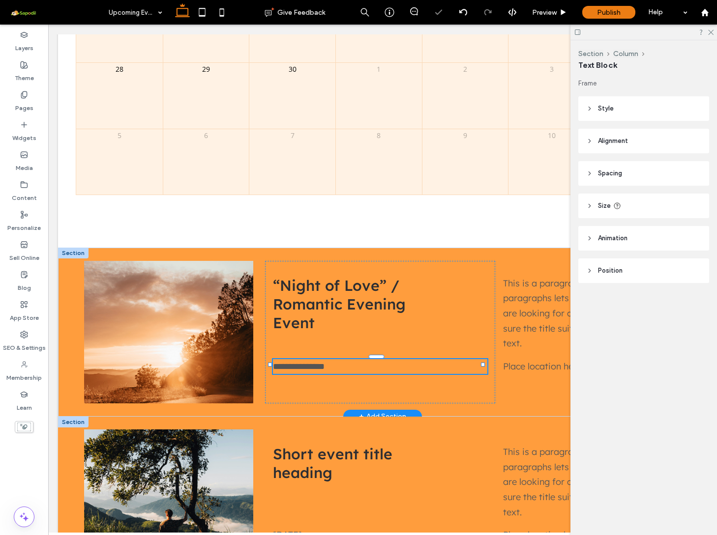
type input "******"
type input "**"
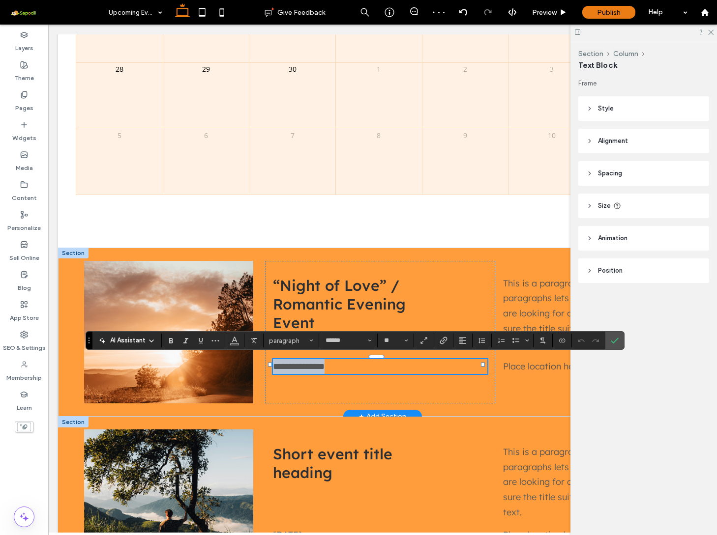
click at [286, 364] on span "**********" at bounding box center [299, 366] width 52 height 9
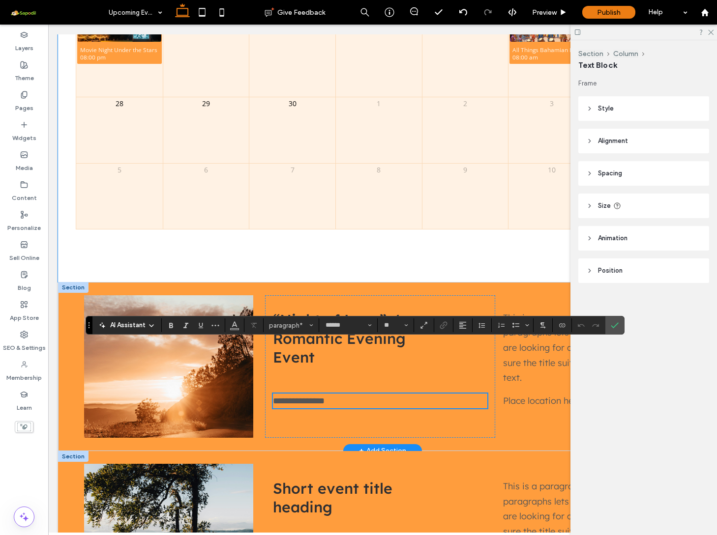
scroll to position [473, 0]
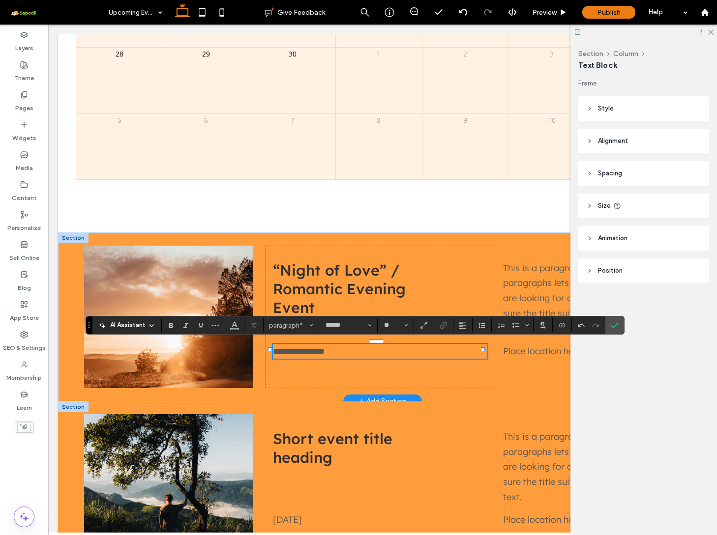
click at [304, 350] on span "**********" at bounding box center [299, 351] width 52 height 9
click at [307, 350] on span "**********" at bounding box center [299, 351] width 52 height 9
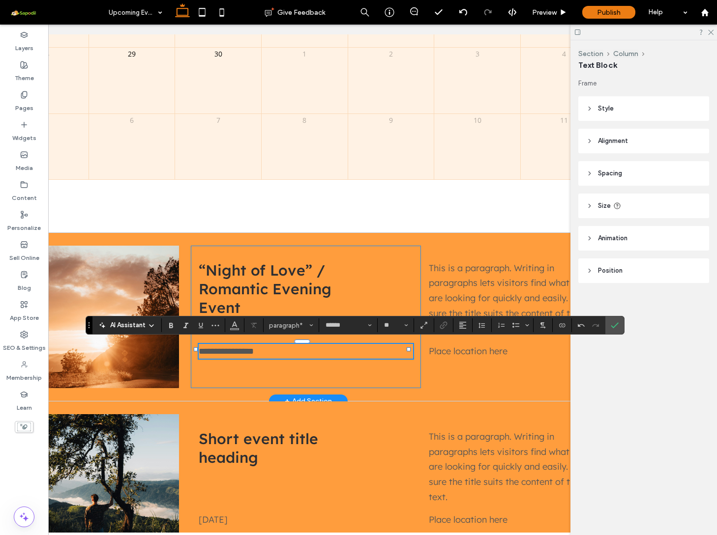
scroll to position [0, 99]
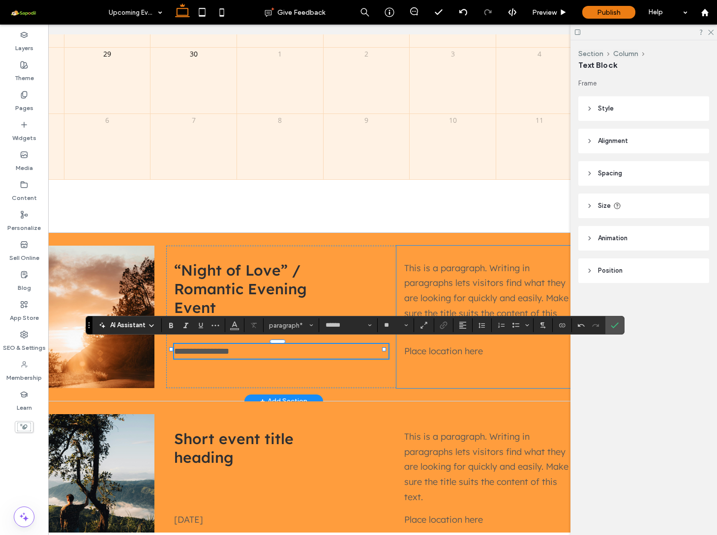
click at [466, 365] on div "This is a paragraph. Writing in paragraphs lets visitors find what they are loo…" at bounding box center [489, 317] width 186 height 143
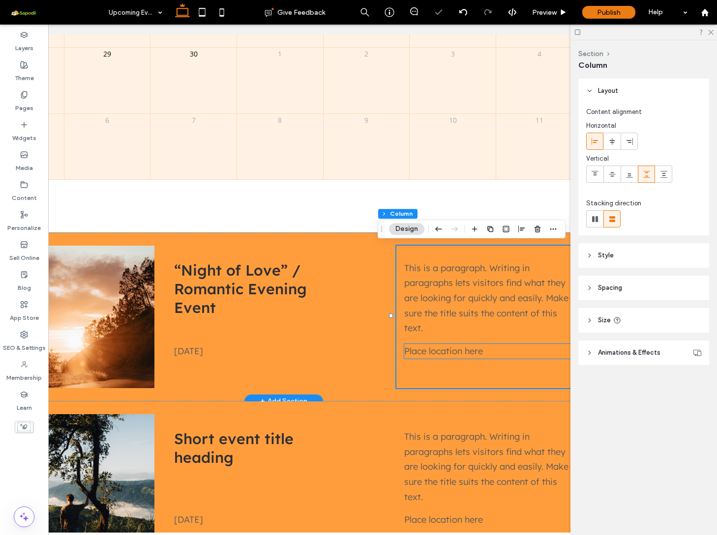
click at [481, 347] on p "Place location here" at bounding box center [489, 351] width 170 height 15
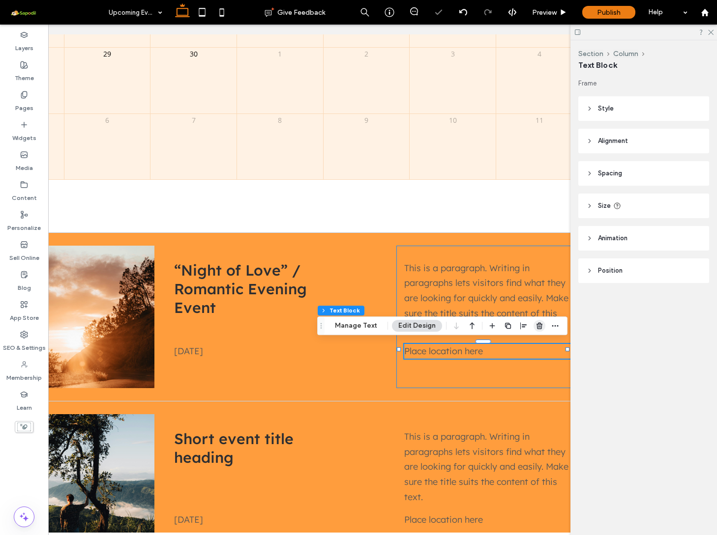
click at [540, 326] on use "button" at bounding box center [539, 325] width 6 height 6
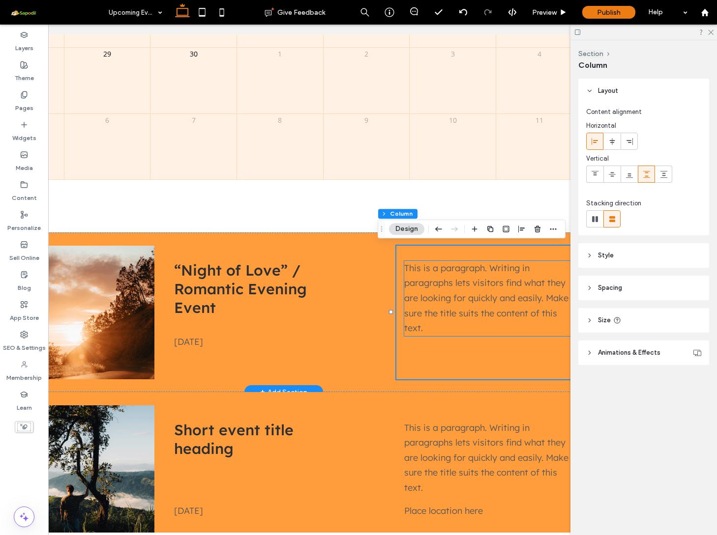
click at [449, 321] on p "This is a paragraph. Writing in paragraphs lets visitors find what they are loo…" at bounding box center [489, 298] width 170 height 75
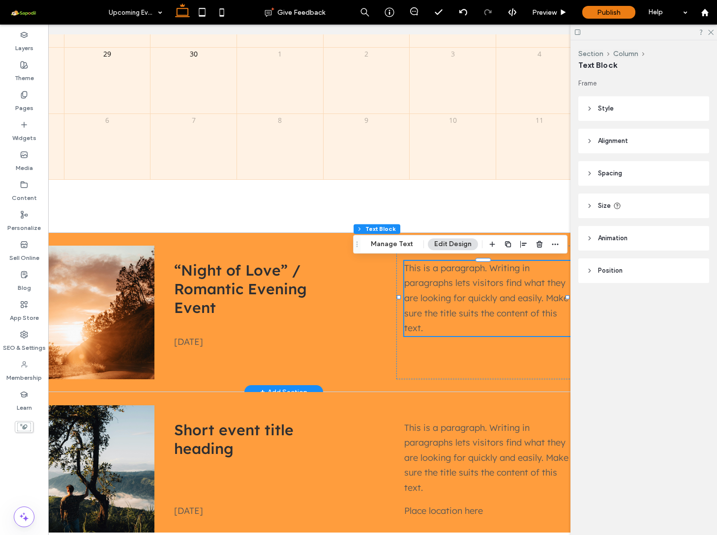
click at [449, 321] on p "This is a paragraph. Writing in paragraphs lets visitors find what they are loo…" at bounding box center [489, 298] width 170 height 75
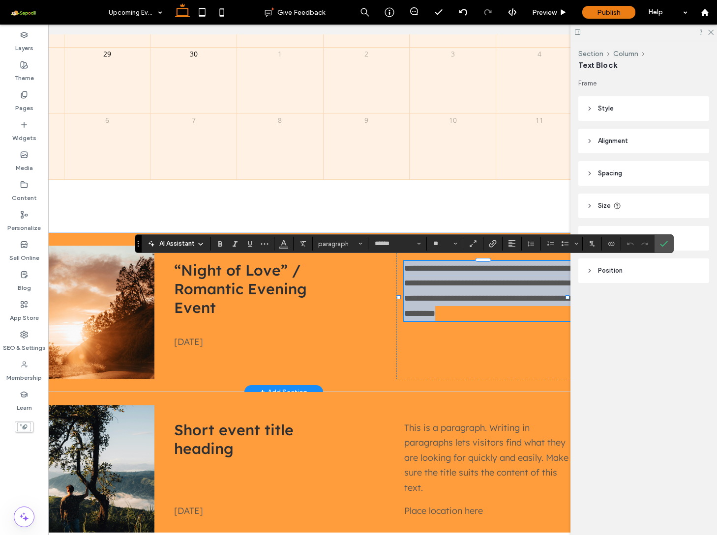
click at [449, 321] on p "**********" at bounding box center [489, 291] width 170 height 60
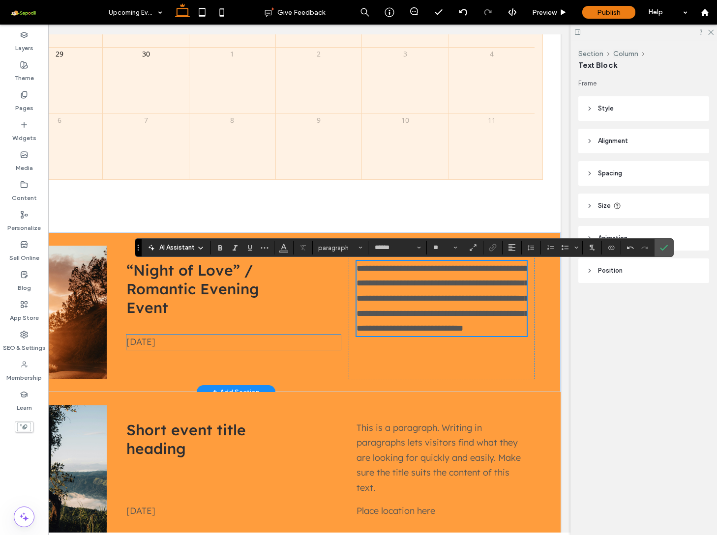
scroll to position [469, 0]
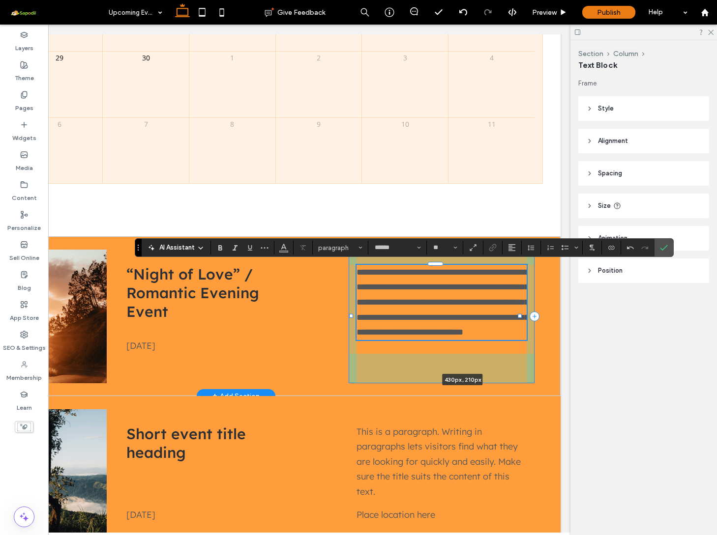
drag, startPoint x: 350, startPoint y: 317, endPoint x: 306, endPoint y: 314, distance: 44.3
click at [306, 314] on div "**********" at bounding box center [236, 316] width 649 height 160
type input "***"
drag, startPoint x: 520, startPoint y: 317, endPoint x: 544, endPoint y: 317, distance: 24.6
click at [544, 317] on div "**********" at bounding box center [236, 316] width 649 height 160
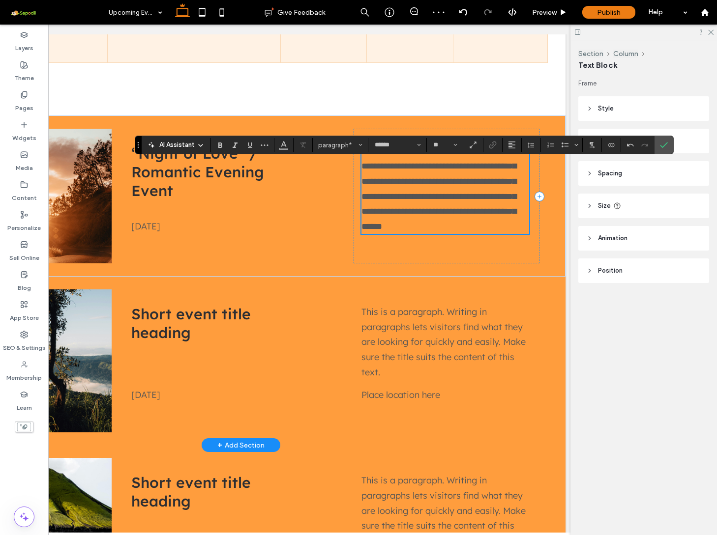
scroll to position [635, 0]
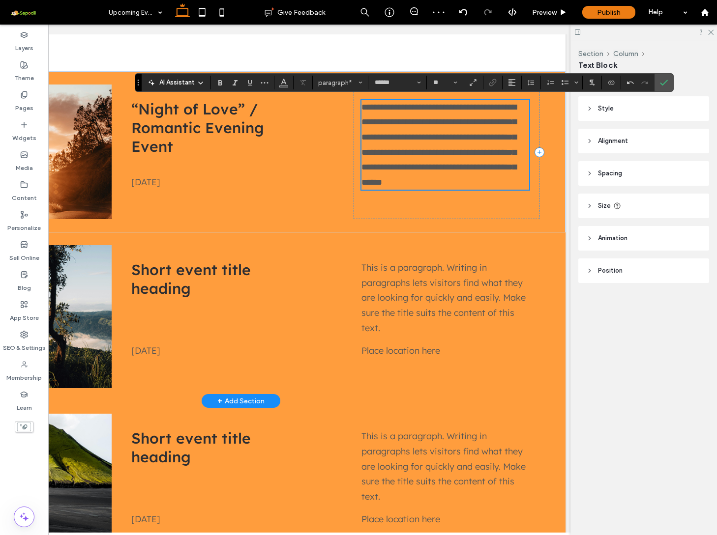
click at [441, 336] on p "This is a paragraph. Writing in paragraphs lets visitors find what they are loo…" at bounding box center [446, 298] width 170 height 75
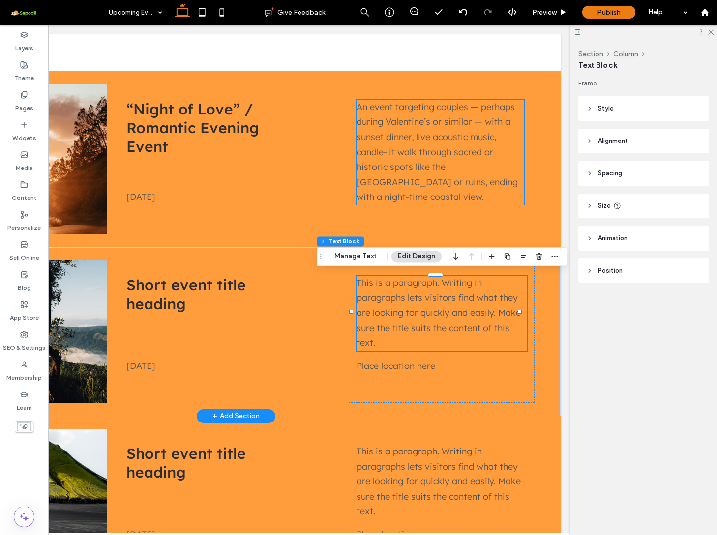
scroll to position [0, 146]
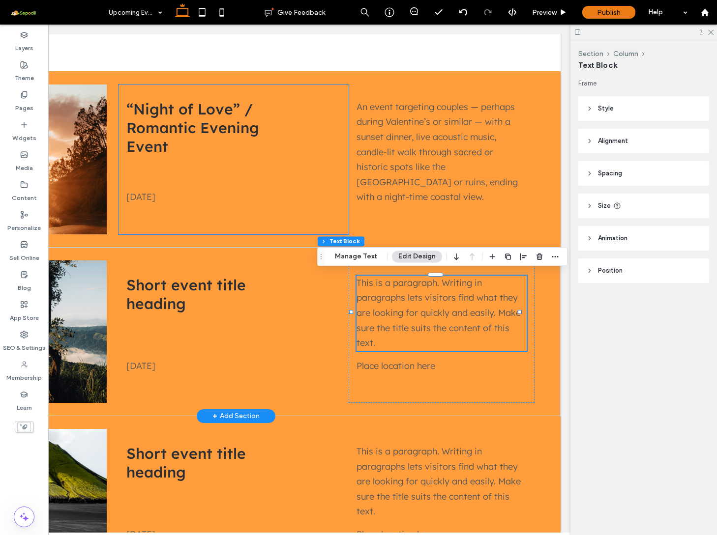
click at [316, 166] on div "“Night of Love” / Romantic Evening Event Wed 10 Sept 2025" at bounding box center [233, 160] width 230 height 150
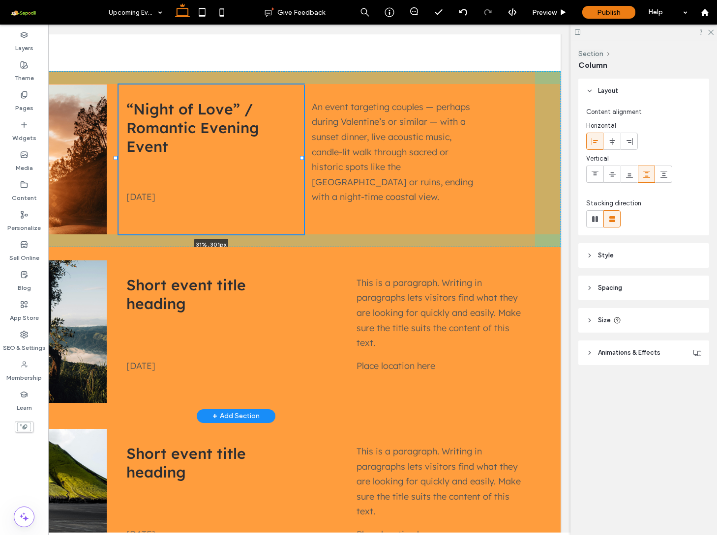
drag, startPoint x: 345, startPoint y: 157, endPoint x: 302, endPoint y: 154, distance: 42.3
click at [302, 154] on div "“Night of Love” / Romantic Evening Event Wed 10 Sept 2025 31% , 301px An event …" at bounding box center [236, 159] width 649 height 176
type input "**"
type input "*****"
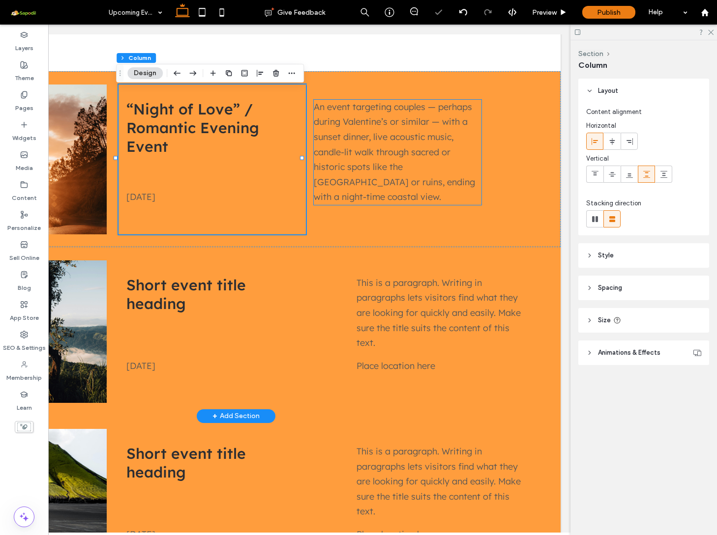
click at [458, 154] on p "An event targeting couples — perhaps during Valentine’s or similar — with a sun…" at bounding box center [398, 152] width 168 height 105
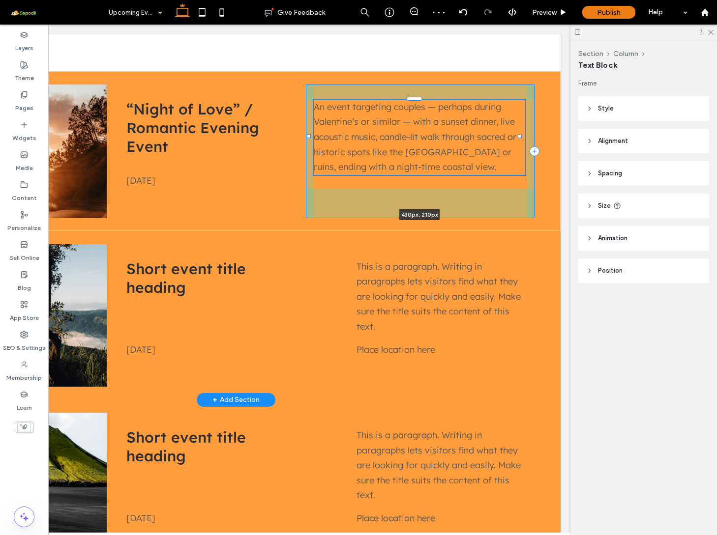
drag, startPoint x: 477, startPoint y: 152, endPoint x: 521, endPoint y: 149, distance: 43.8
click at [521, 149] on div "“Night of Love” / Romantic Evening Event Wed 10 Sept 2025 An event targeting co…" at bounding box center [236, 151] width 649 height 160
type input "***"
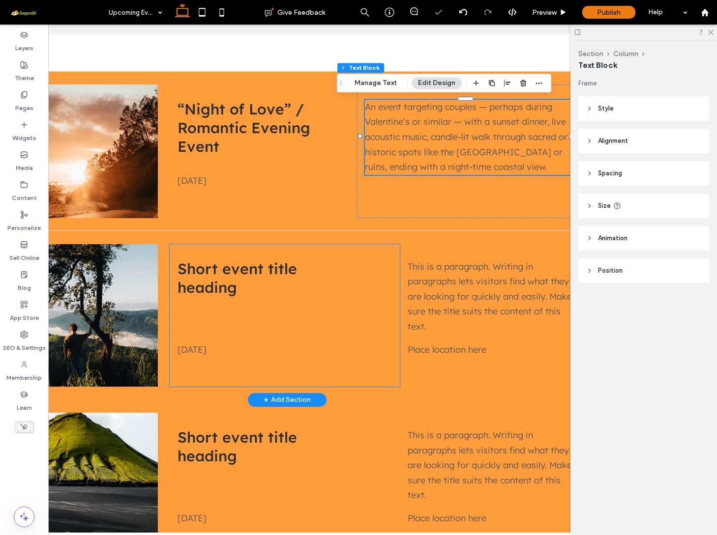
scroll to position [0, 81]
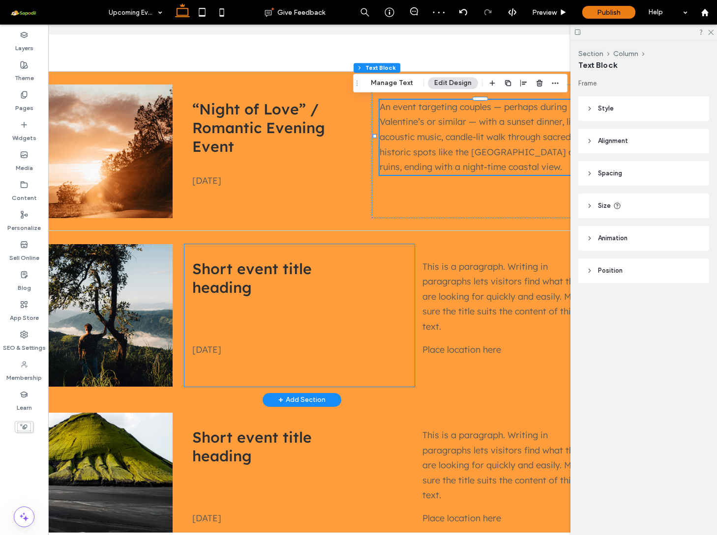
click at [299, 246] on div "Short event title heading Sat 10 Feb 2025" at bounding box center [299, 315] width 230 height 143
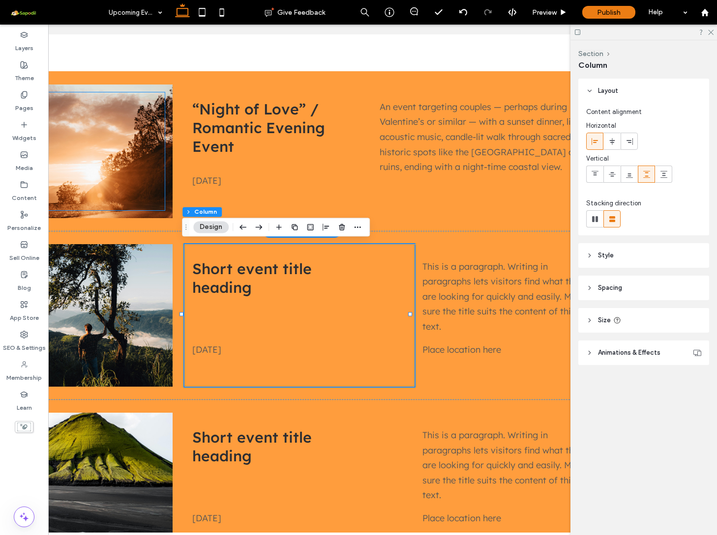
click at [110, 138] on div at bounding box center [87, 151] width 153 height 118
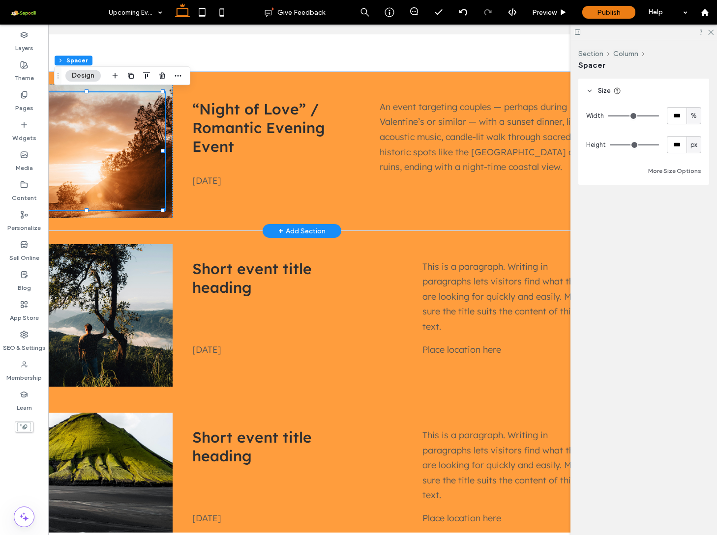
click at [72, 135] on div at bounding box center [87, 151] width 153 height 118
click at [92, 143] on div at bounding box center [87, 151] width 153 height 118
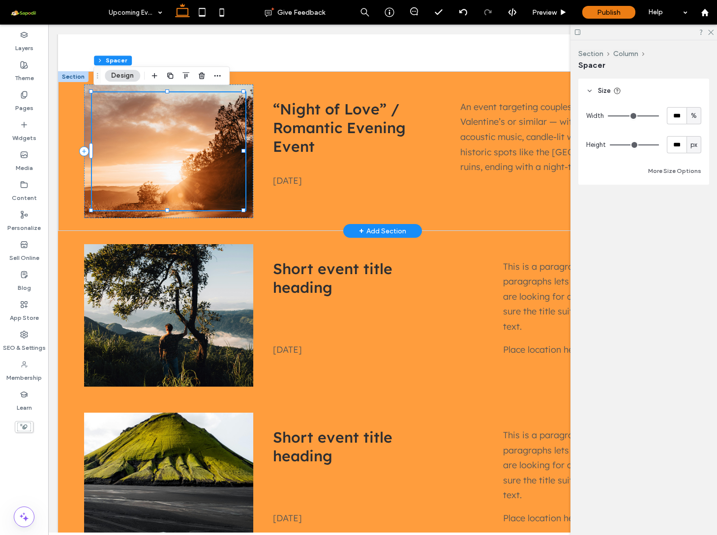
scroll to position [0, -1]
click at [186, 164] on div at bounding box center [168, 151] width 153 height 118
click at [195, 215] on div at bounding box center [168, 152] width 169 height 134
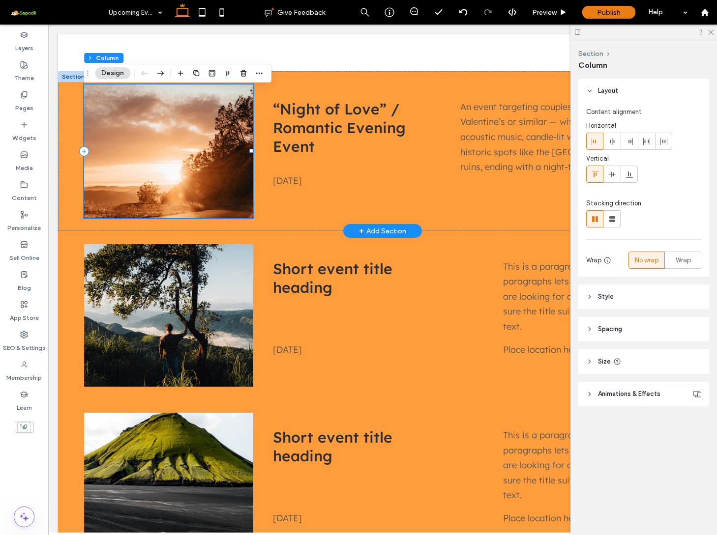
click at [147, 216] on div at bounding box center [168, 152] width 169 height 134
click at [116, 86] on div at bounding box center [168, 152] width 169 height 134
click at [114, 75] on button "Design" at bounding box center [112, 73] width 35 height 12
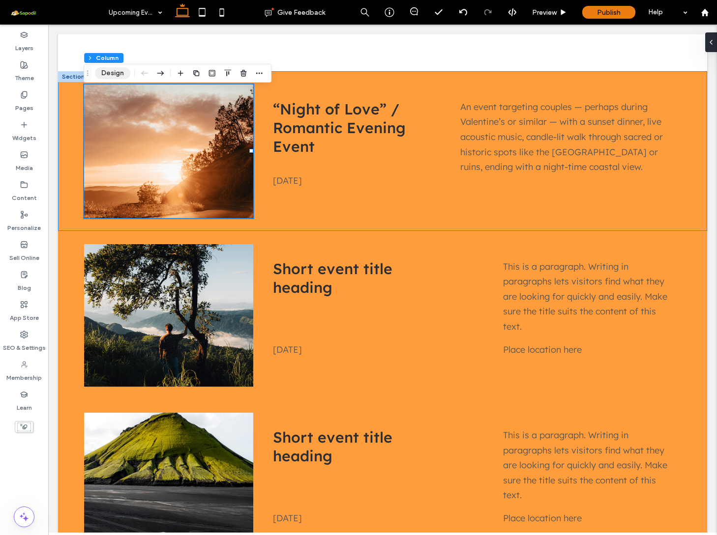
click at [114, 75] on button "Design" at bounding box center [112, 73] width 35 height 12
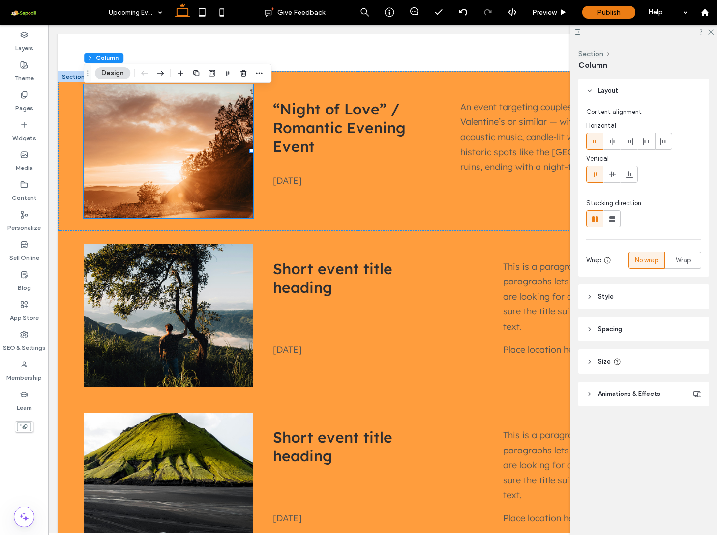
click at [629, 302] on header "Style" at bounding box center [643, 297] width 131 height 25
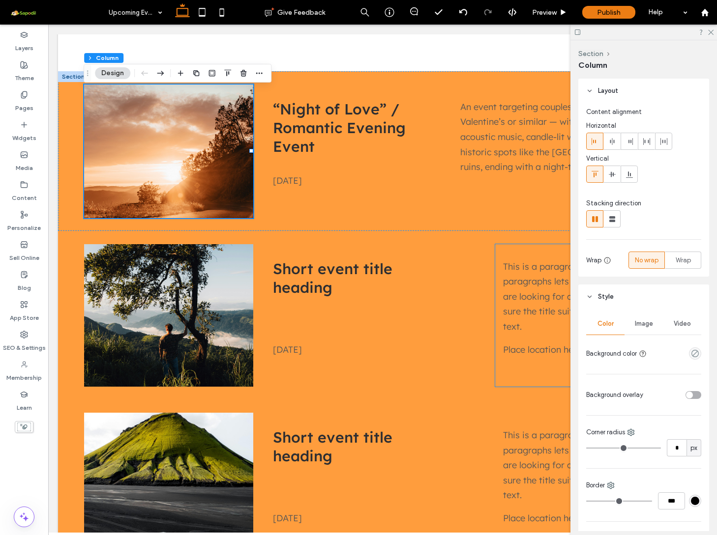
click at [640, 321] on span "Image" at bounding box center [644, 324] width 18 height 8
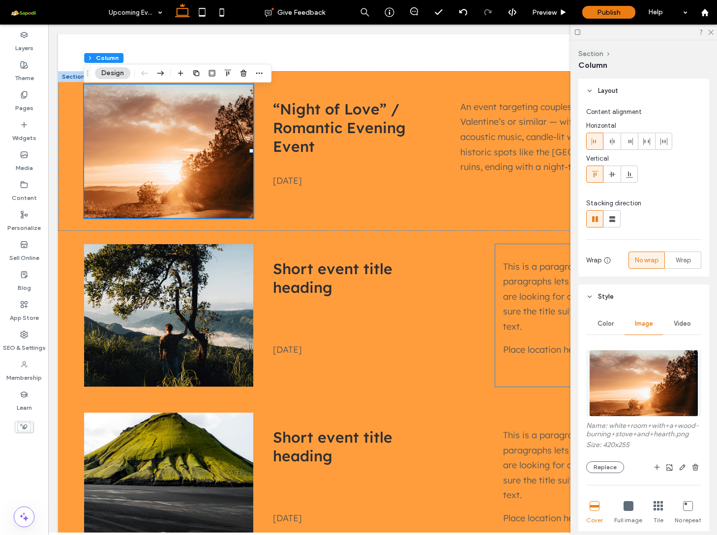
click at [636, 381] on img at bounding box center [644, 383] width 110 height 67
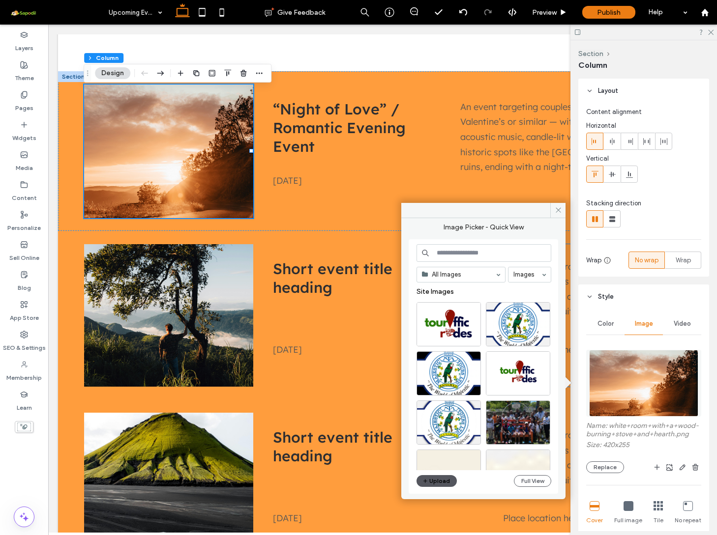
click at [437, 483] on button "Upload" at bounding box center [436, 481] width 40 height 12
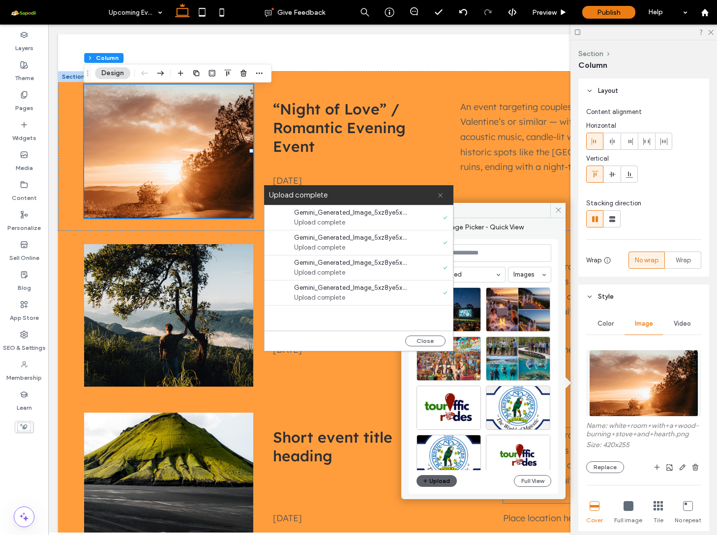
click at [439, 194] on icon at bounding box center [440, 195] width 6 height 6
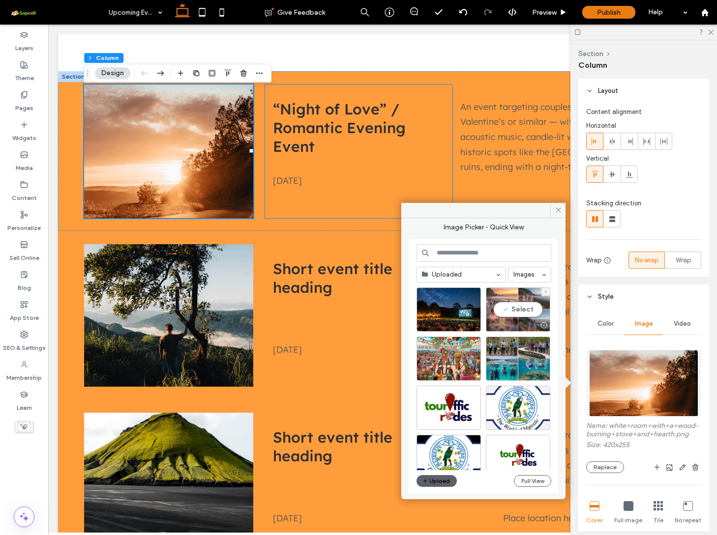
click at [517, 305] on div "Select" at bounding box center [518, 310] width 64 height 44
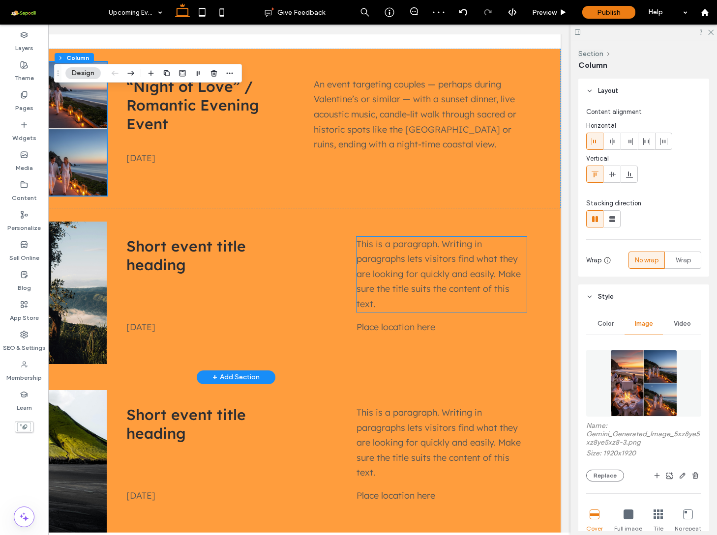
scroll to position [658, 0]
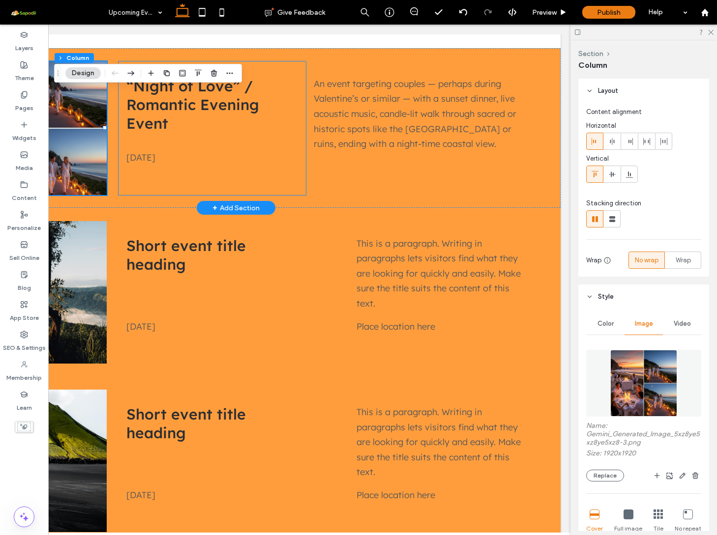
click at [298, 136] on div "“Night of Love” / Romantic Evening Event Wed 10 Sept 2025" at bounding box center [211, 128] width 187 height 134
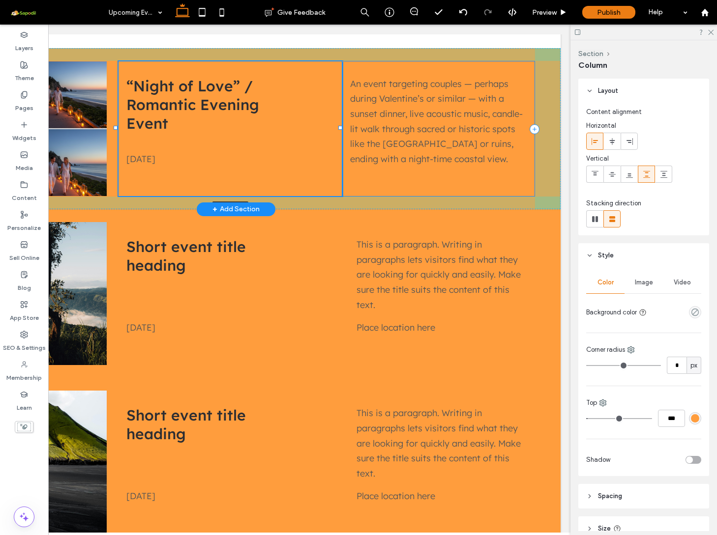
drag, startPoint x: 301, startPoint y: 128, endPoint x: 340, endPoint y: 129, distance: 38.4
click at [340, 129] on div at bounding box center [340, 128] width 4 height 4
type input "**"
type input "*****"
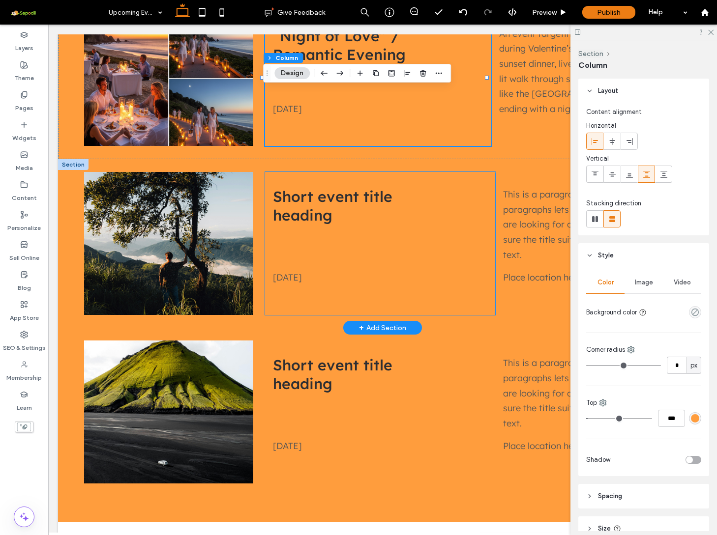
scroll to position [0, 0]
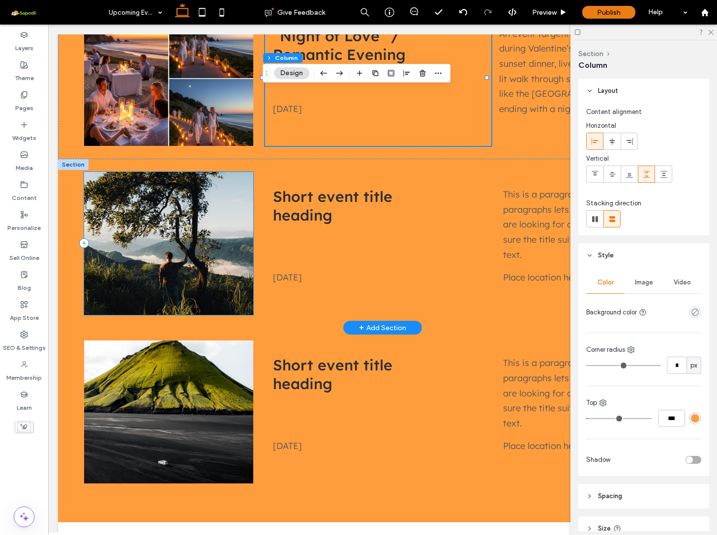
click at [222, 306] on div at bounding box center [168, 243] width 169 height 143
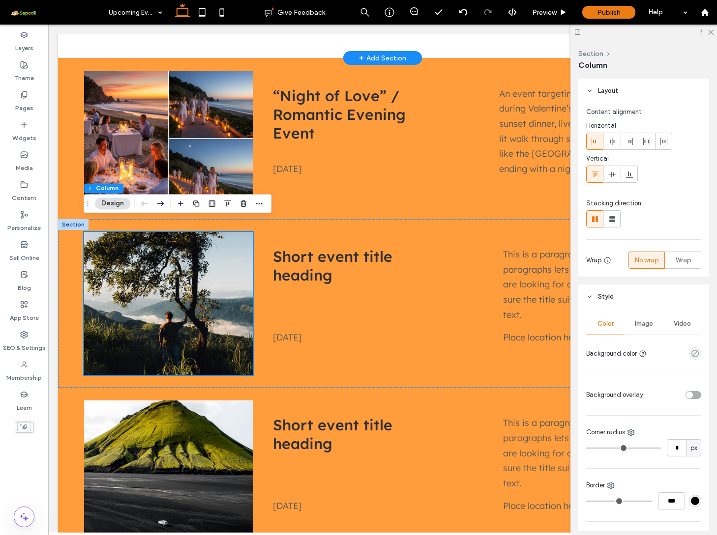
scroll to position [660, 0]
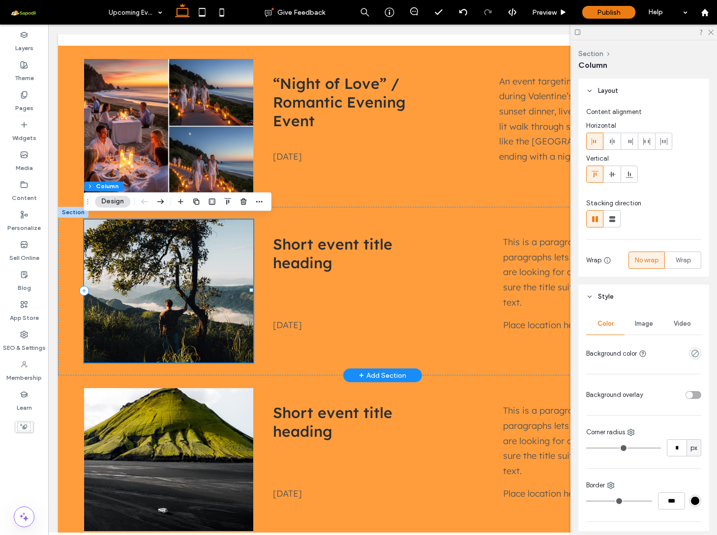
click at [203, 352] on div at bounding box center [168, 291] width 169 height 143
click at [117, 199] on button "Design" at bounding box center [112, 202] width 35 height 12
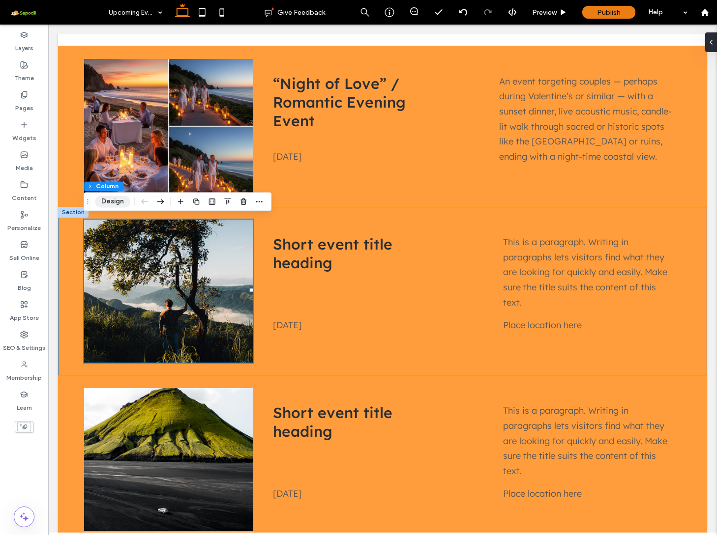
click at [114, 199] on button "Design" at bounding box center [112, 202] width 35 height 12
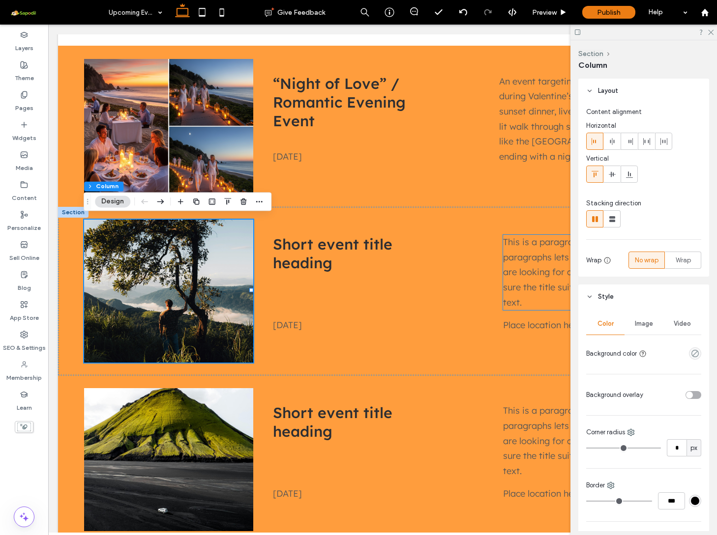
click at [642, 324] on span "Image" at bounding box center [644, 324] width 18 height 8
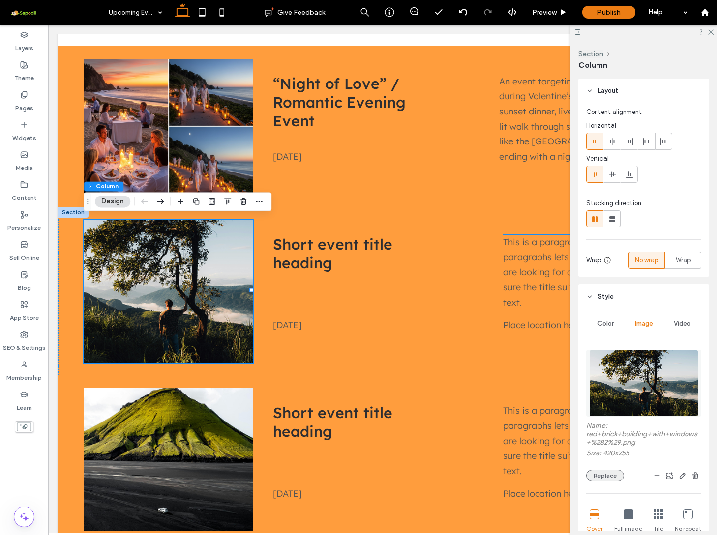
click at [614, 476] on button "Replace" at bounding box center [605, 476] width 38 height 12
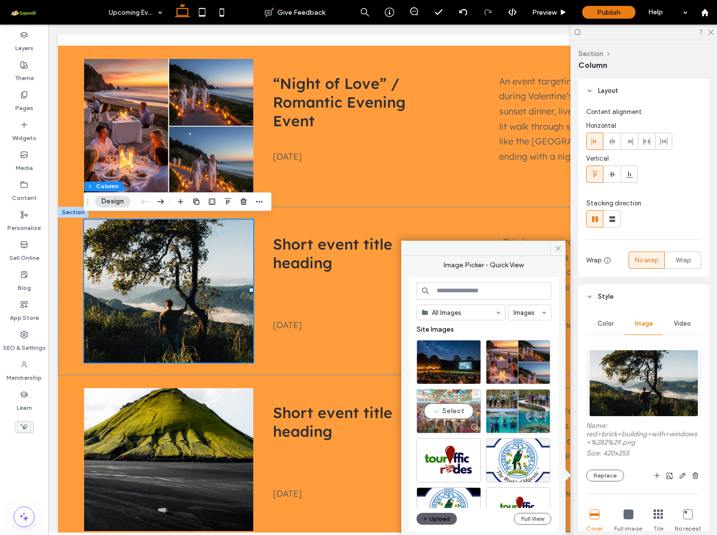
click at [451, 413] on div "Select" at bounding box center [448, 411] width 64 height 44
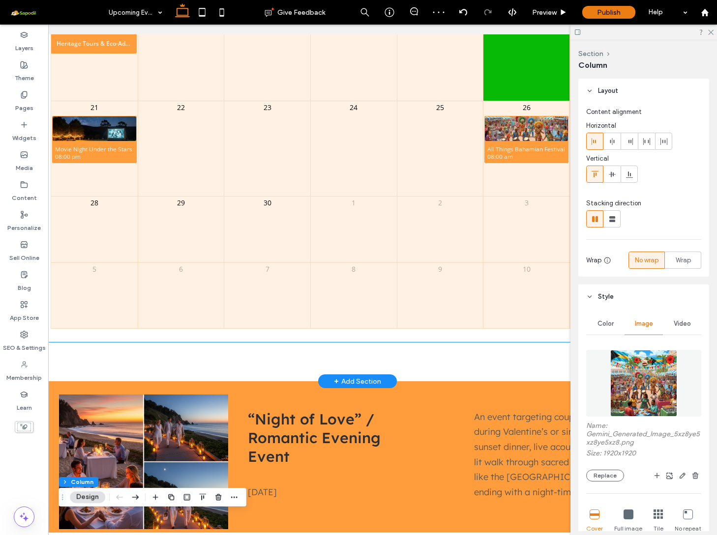
scroll to position [433, 0]
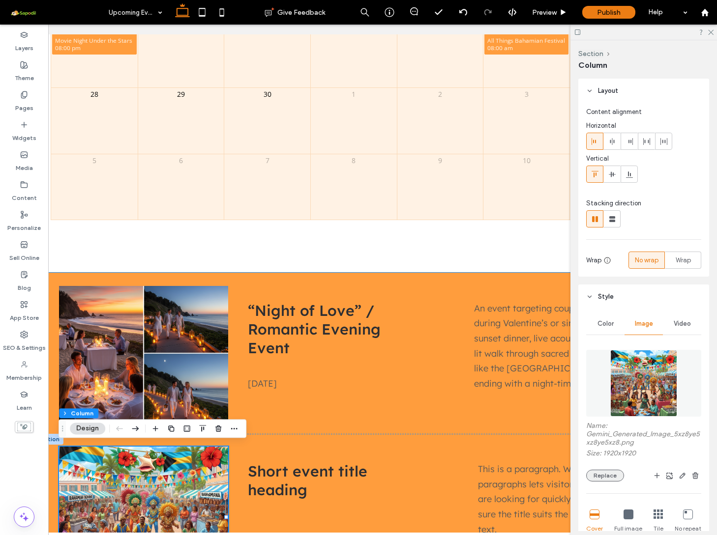
click at [612, 477] on button "Replace" at bounding box center [605, 476] width 38 height 12
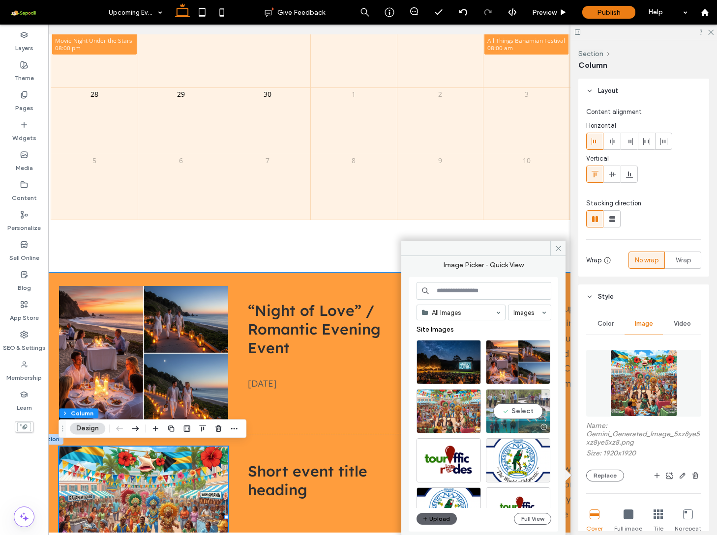
click at [518, 410] on div "Select" at bounding box center [518, 411] width 64 height 44
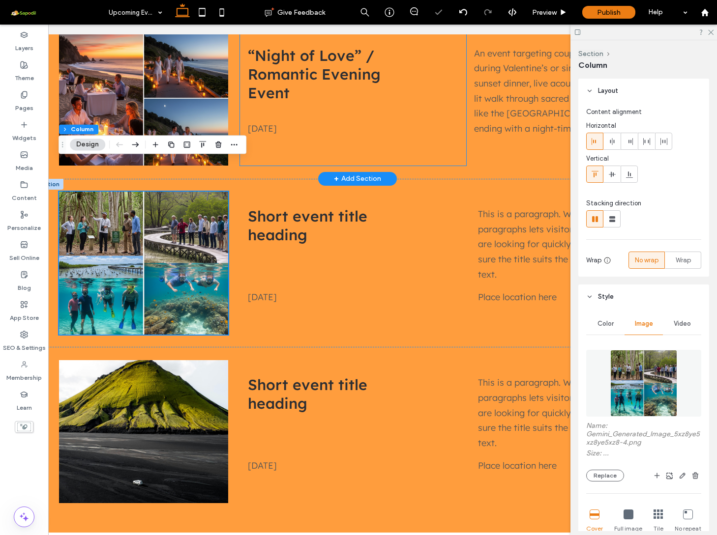
scroll to position [759, 0]
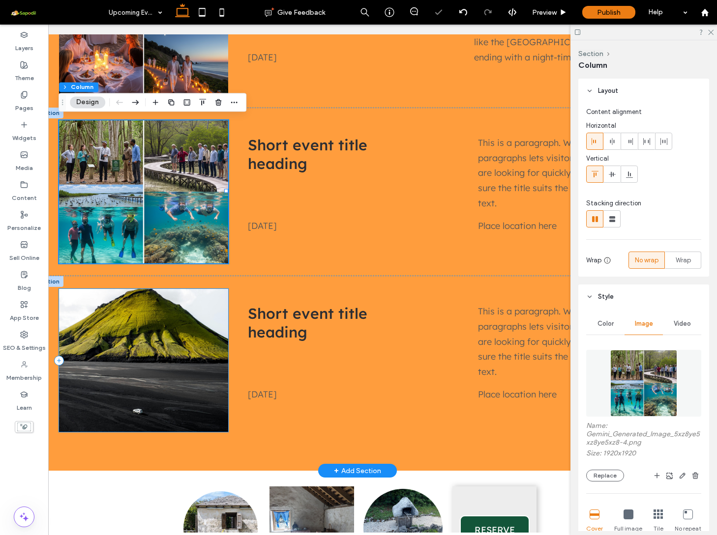
click at [193, 419] on div at bounding box center [143, 360] width 169 height 143
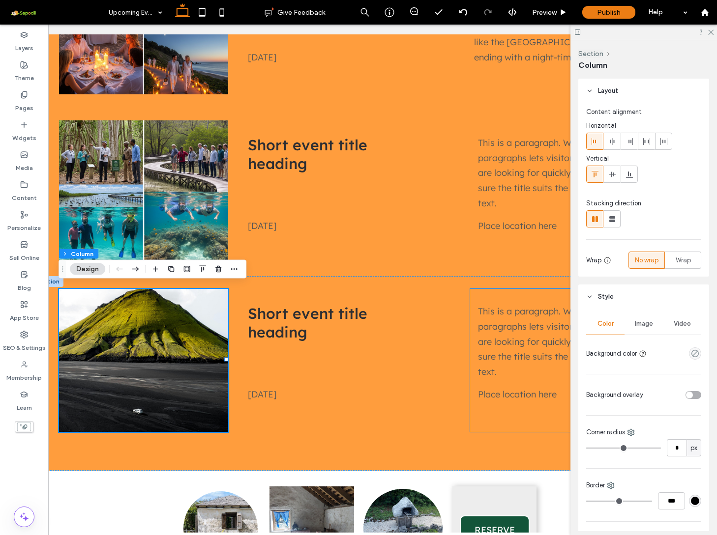
click at [631, 326] on div "Image" at bounding box center [643, 324] width 38 height 22
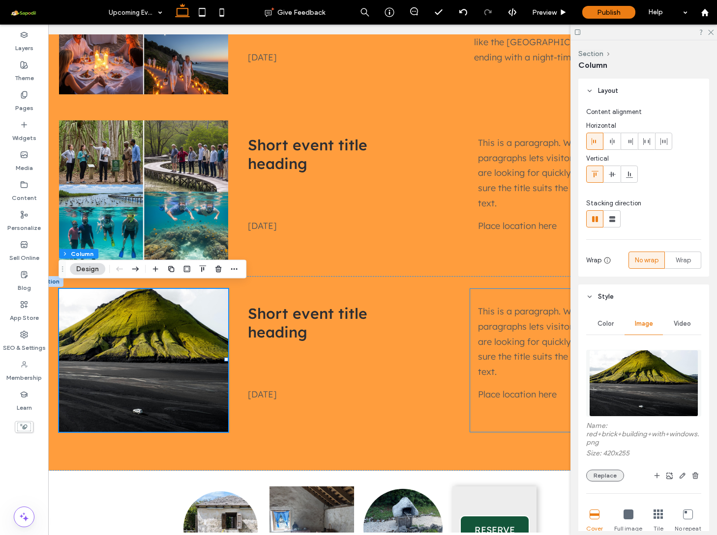
click at [606, 473] on button "Replace" at bounding box center [605, 476] width 38 height 12
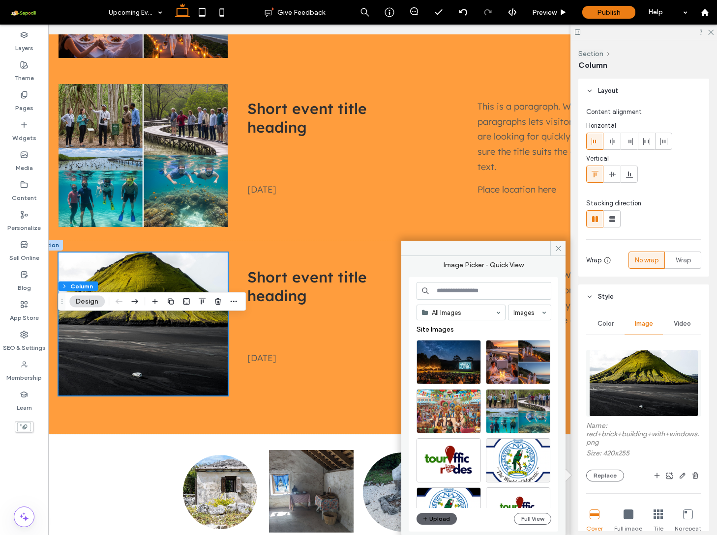
scroll to position [904, 0]
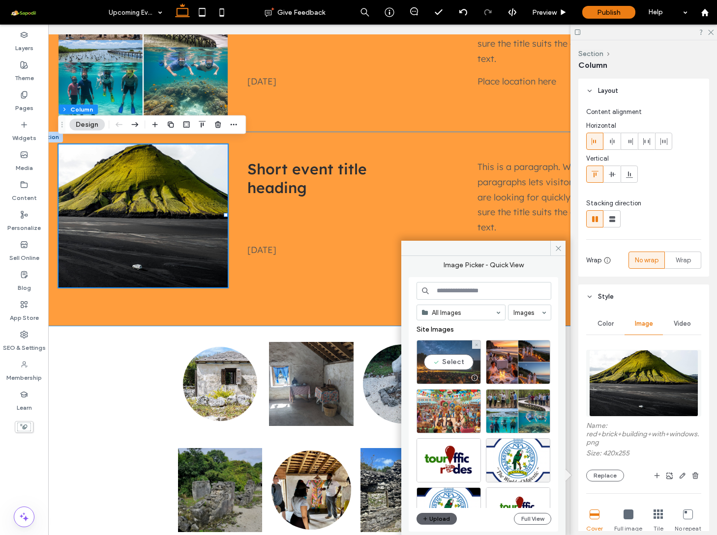
click at [447, 363] on div "Select" at bounding box center [448, 362] width 64 height 44
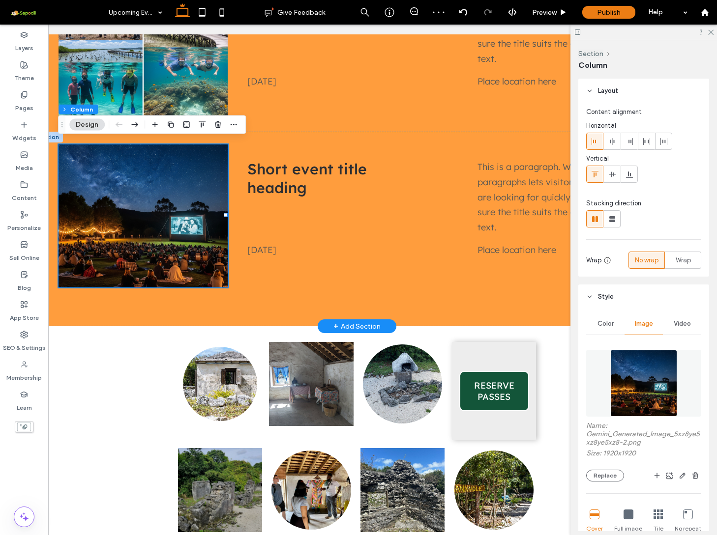
click at [54, 134] on div at bounding box center [47, 137] width 30 height 11
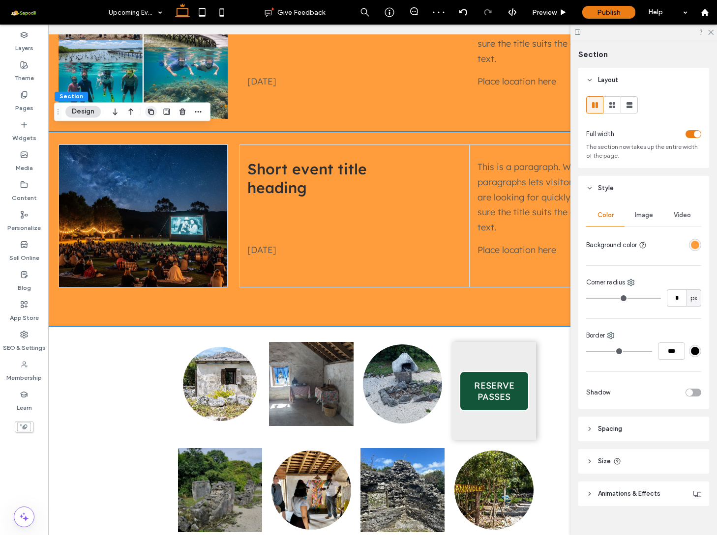
click at [148, 111] on use "button" at bounding box center [151, 112] width 6 height 6
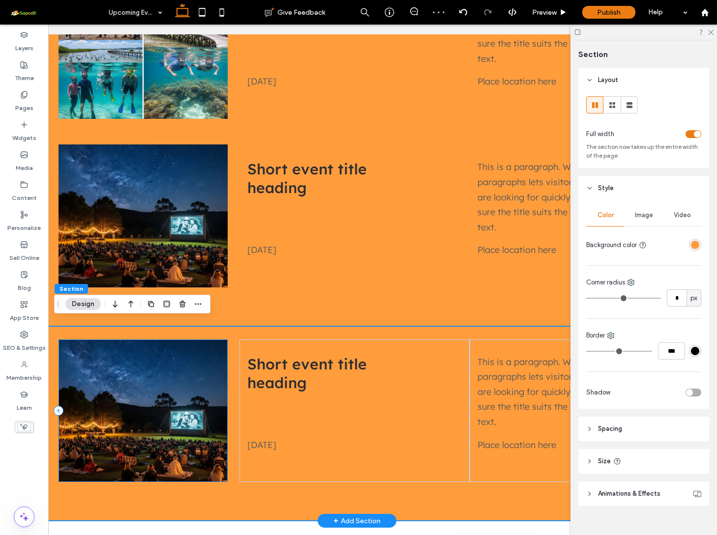
click at [207, 471] on div at bounding box center [142, 411] width 169 height 143
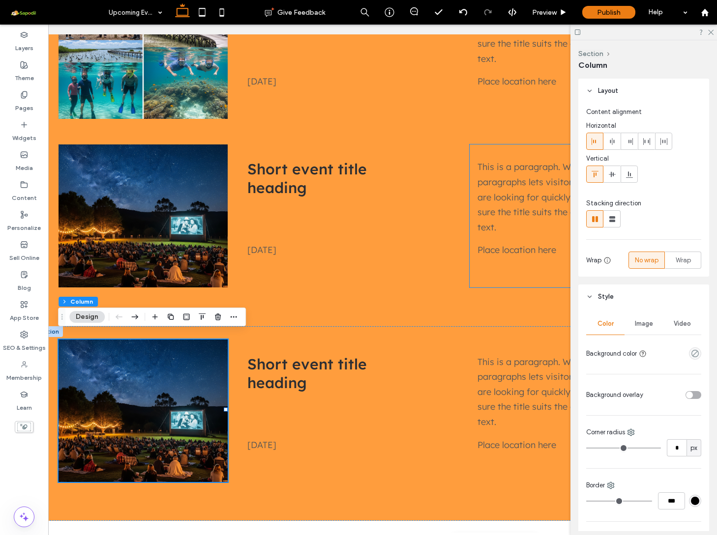
click at [640, 326] on span "Image" at bounding box center [644, 324] width 18 height 8
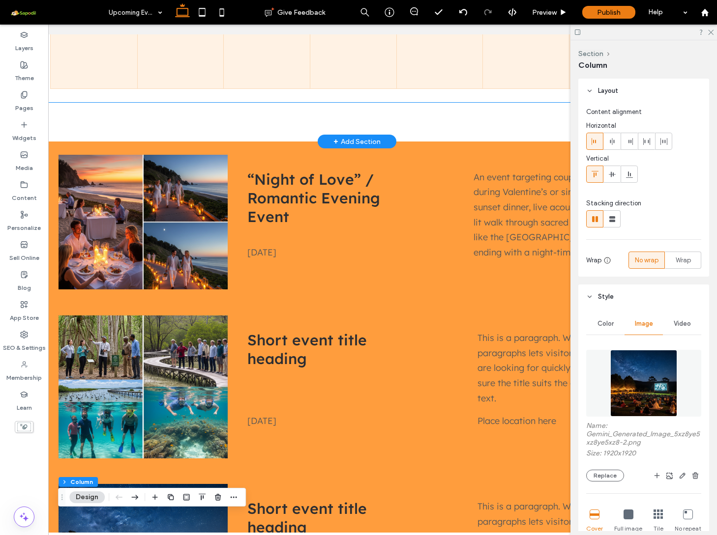
scroll to position [583, 0]
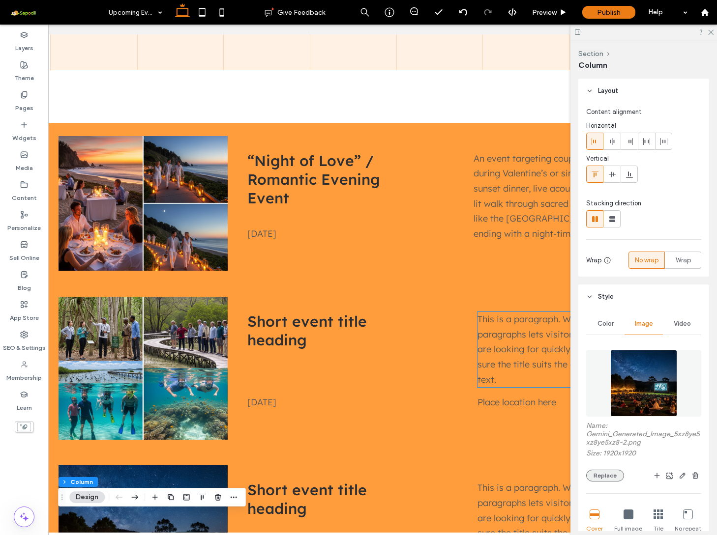
click at [608, 475] on button "Replace" at bounding box center [605, 476] width 38 height 12
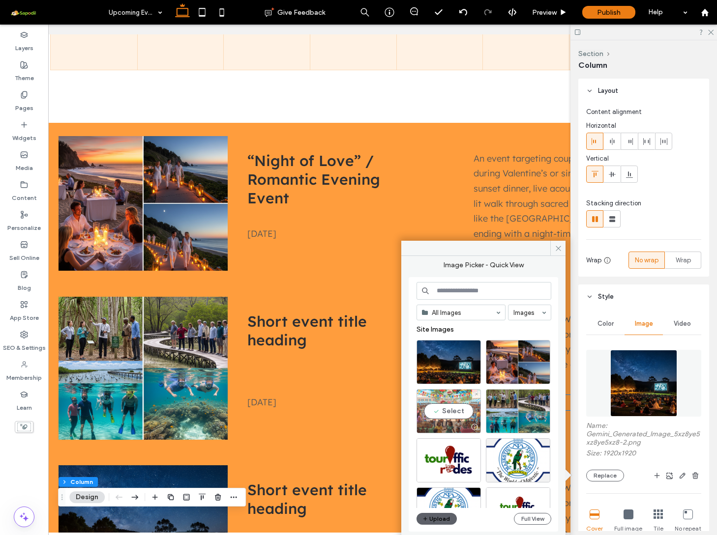
click at [459, 413] on div "Select" at bounding box center [448, 411] width 64 height 44
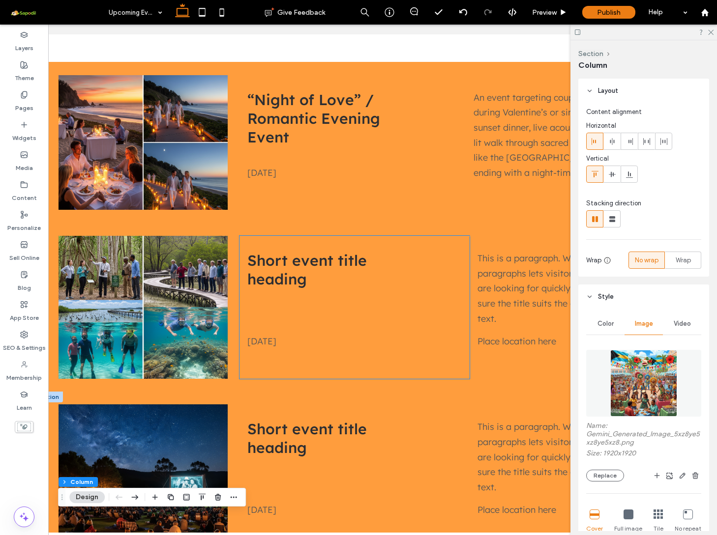
scroll to position [675, 0]
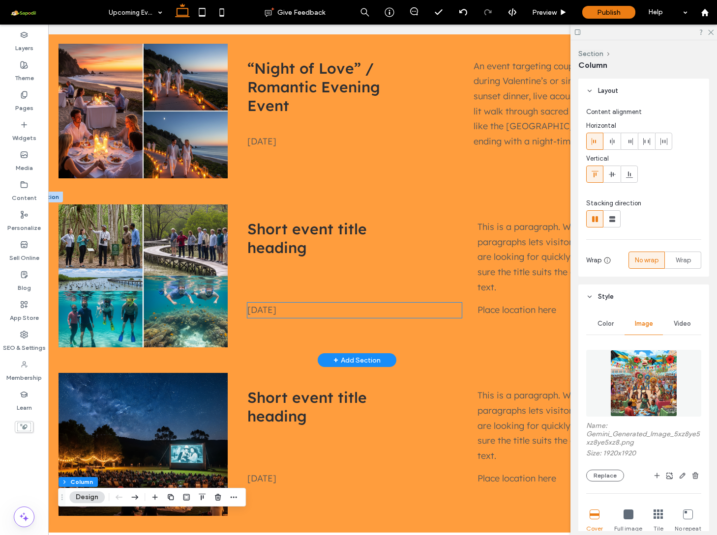
click at [272, 308] on span "Sat 10 Feb 2025" at bounding box center [261, 309] width 29 height 11
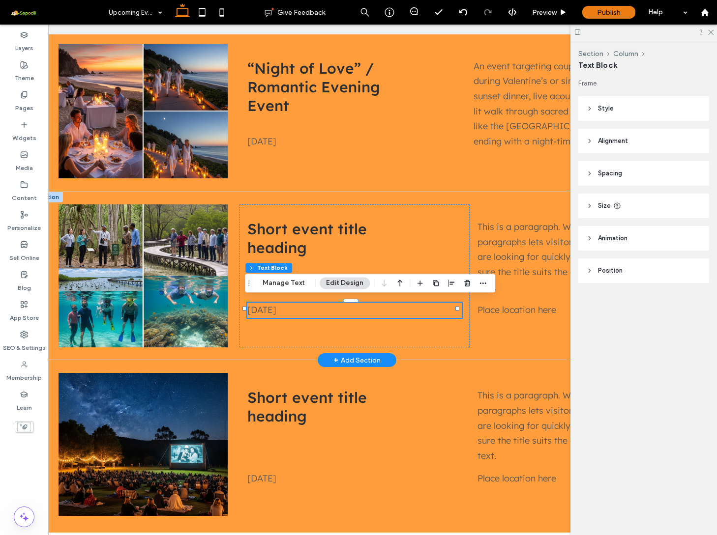
click at [272, 308] on span "Sat 10 Feb 2025" at bounding box center [261, 309] width 29 height 11
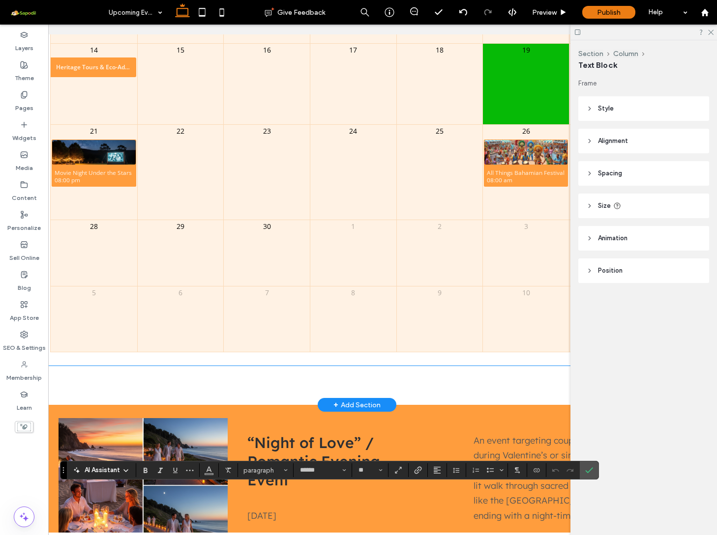
scroll to position [559, 0]
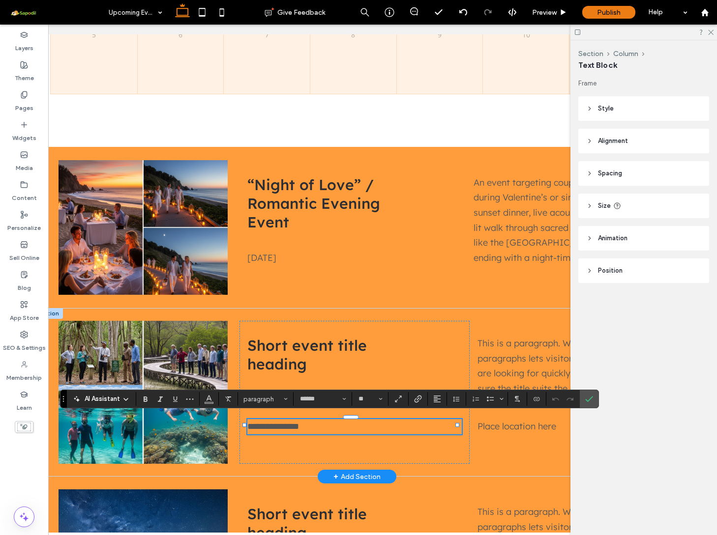
click at [260, 423] on span "**********" at bounding box center [273, 426] width 52 height 9
click at [269, 422] on span "**********" at bounding box center [273, 426] width 52 height 9
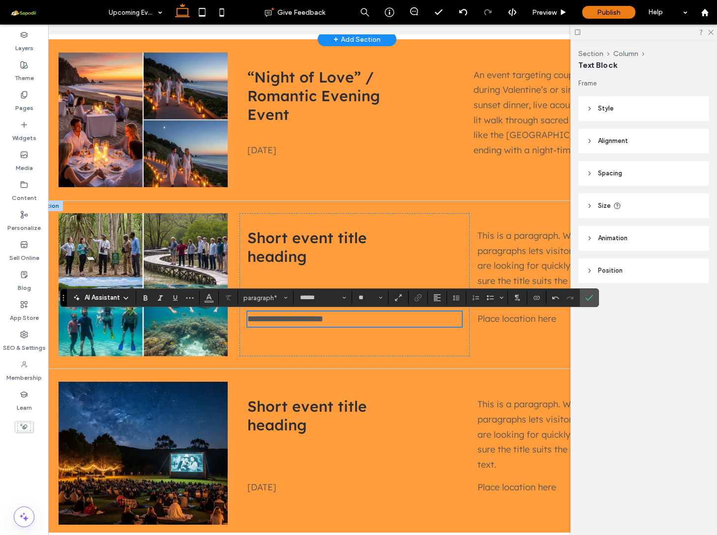
scroll to position [686, 0]
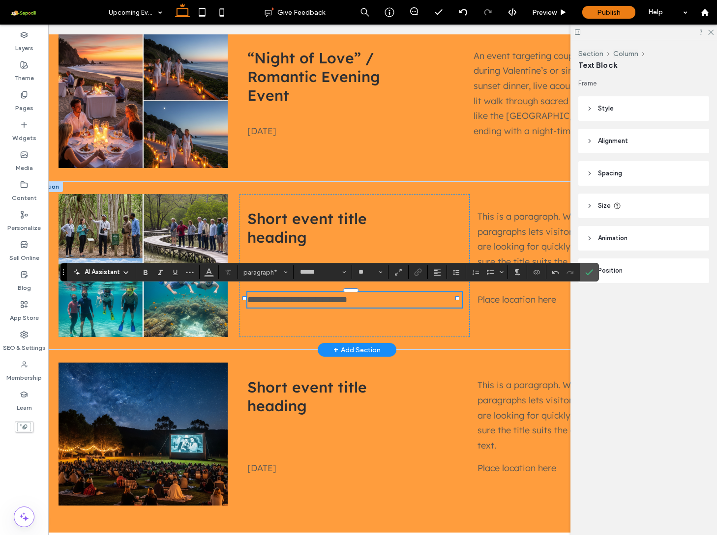
click at [286, 295] on span "**********" at bounding box center [297, 299] width 100 height 9
click at [594, 276] on label "Confirm" at bounding box center [588, 272] width 15 height 18
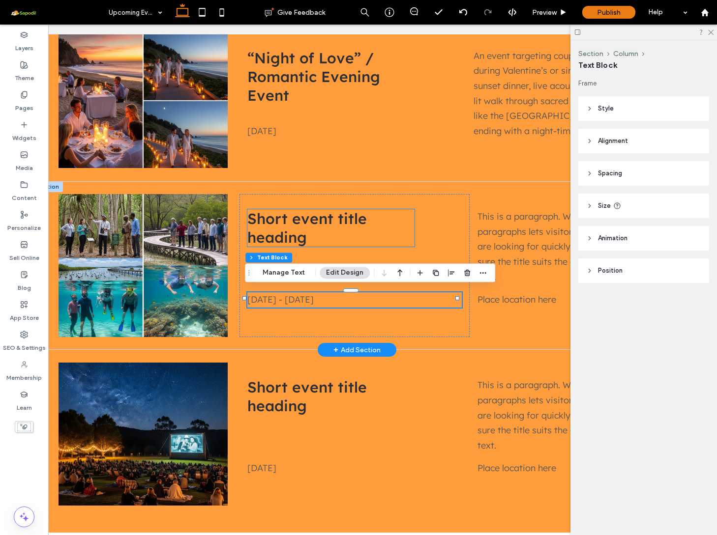
click at [264, 238] on span "Short event title heading" at bounding box center [306, 227] width 119 height 37
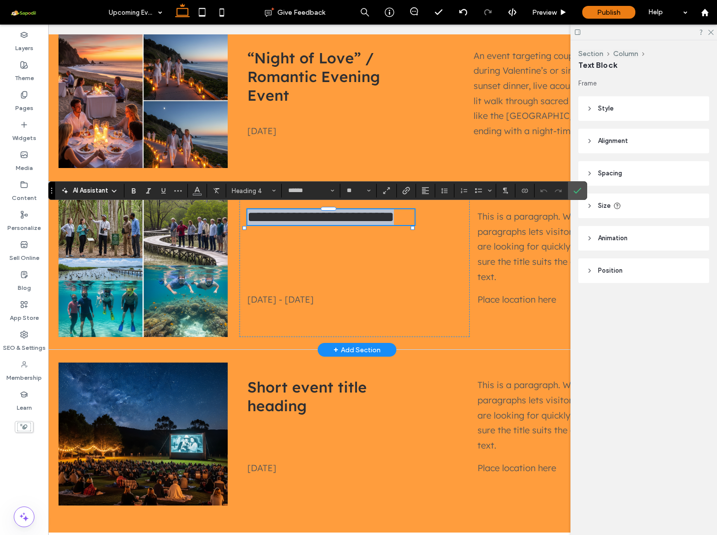
click at [264, 224] on span "**********" at bounding box center [320, 217] width 146 height 14
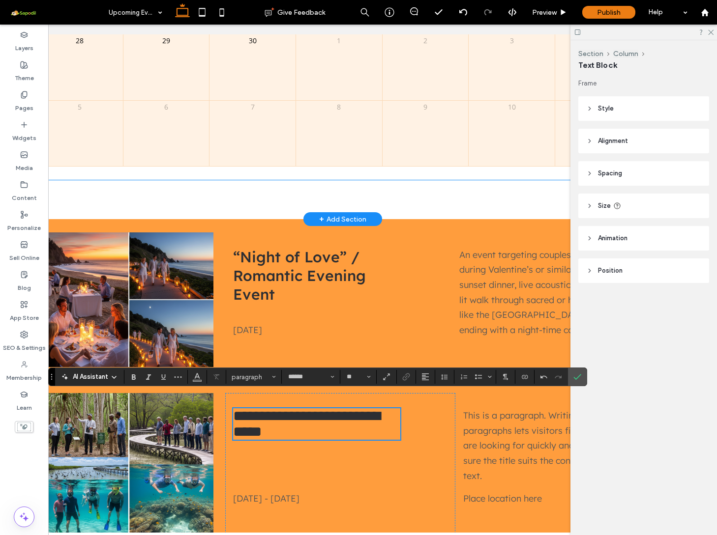
scroll to position [519, 0]
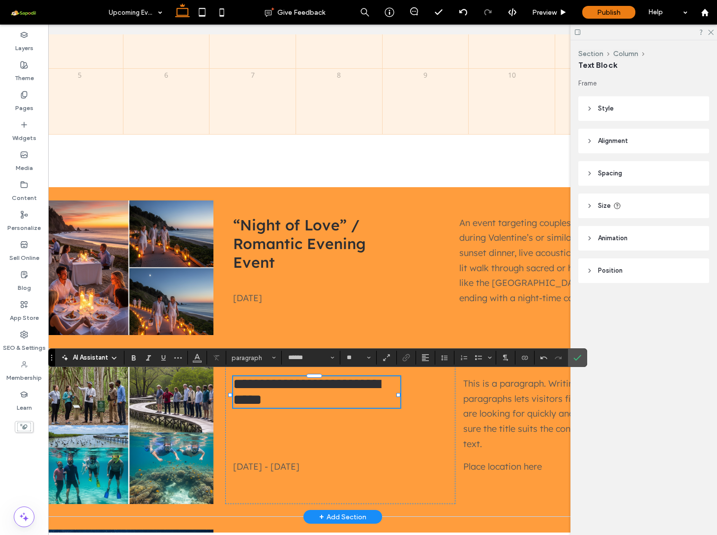
click at [316, 405] on h4 "**********" at bounding box center [316, 391] width 167 height 31
type input "**"
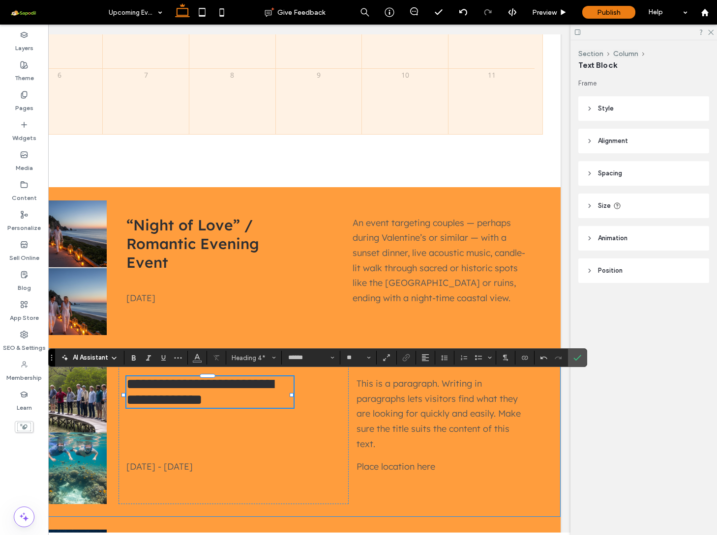
scroll to position [0, 146]
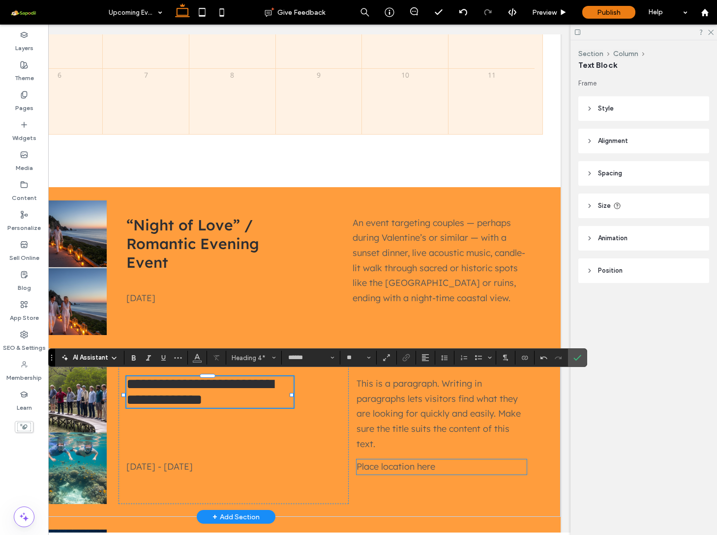
click at [416, 464] on span "Place location here" at bounding box center [395, 466] width 79 height 11
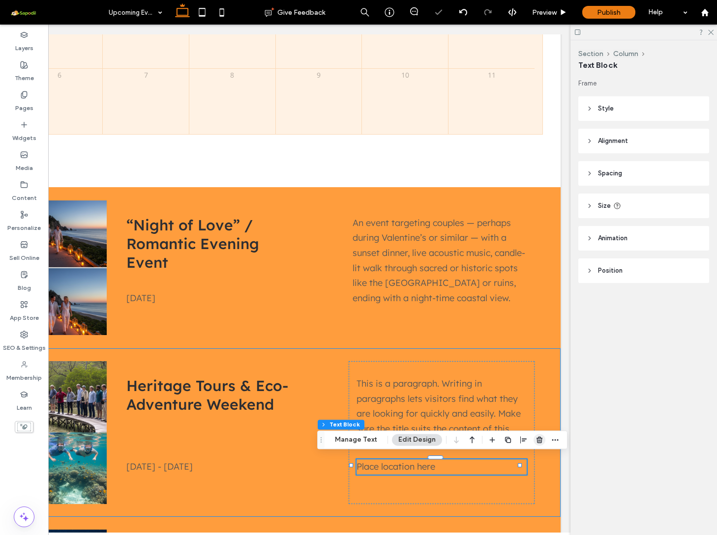
click at [535, 444] on icon "button" at bounding box center [539, 440] width 8 height 8
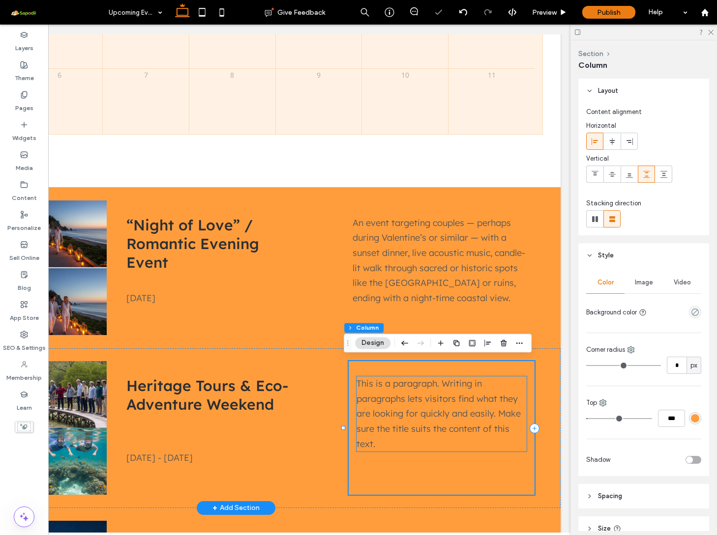
click at [374, 438] on p "This is a paragraph. Writing in paragraphs lets visitors find what they are loo…" at bounding box center [441, 413] width 170 height 75
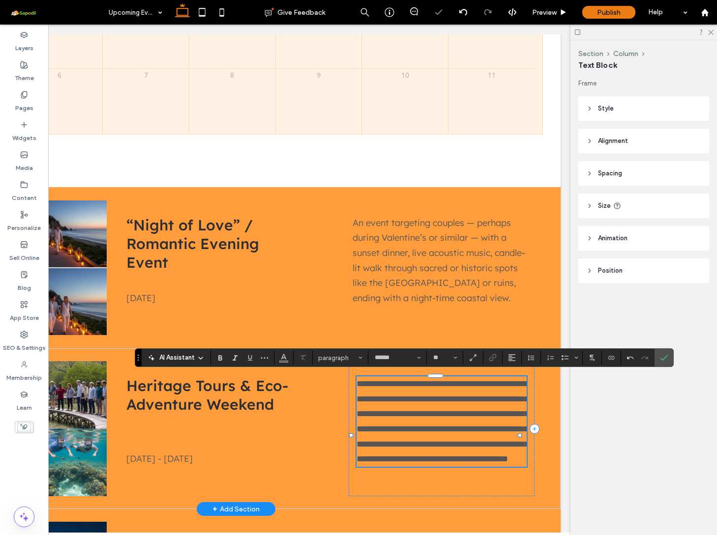
scroll to position [6, 0]
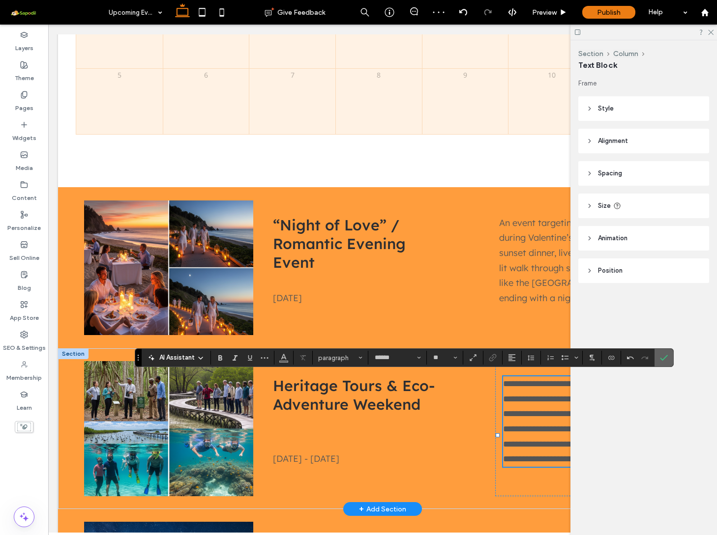
click at [663, 356] on icon "Confirm" at bounding box center [664, 358] width 8 height 8
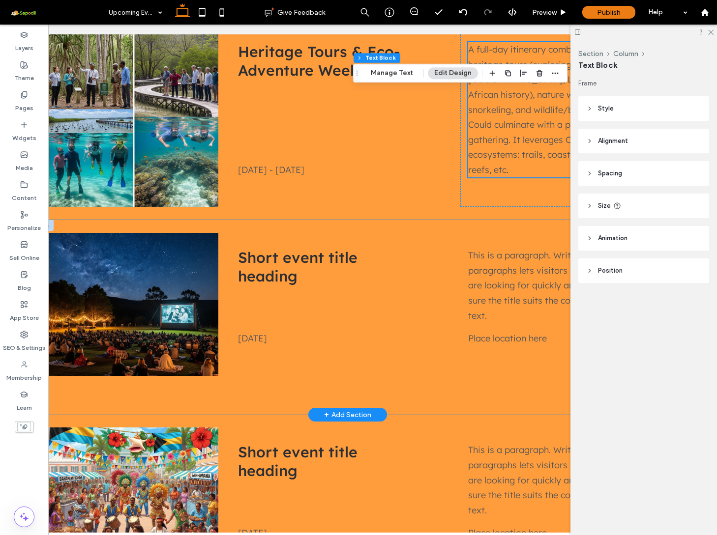
scroll to position [838, 0]
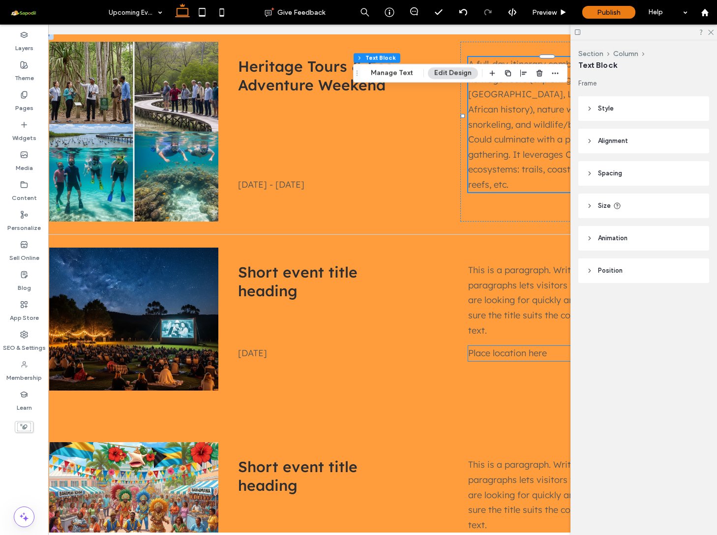
click at [248, 269] on span "Short event title heading" at bounding box center [297, 281] width 119 height 37
click at [248, 269] on div "Short event title heading" at bounding box center [321, 281] width 167 height 37
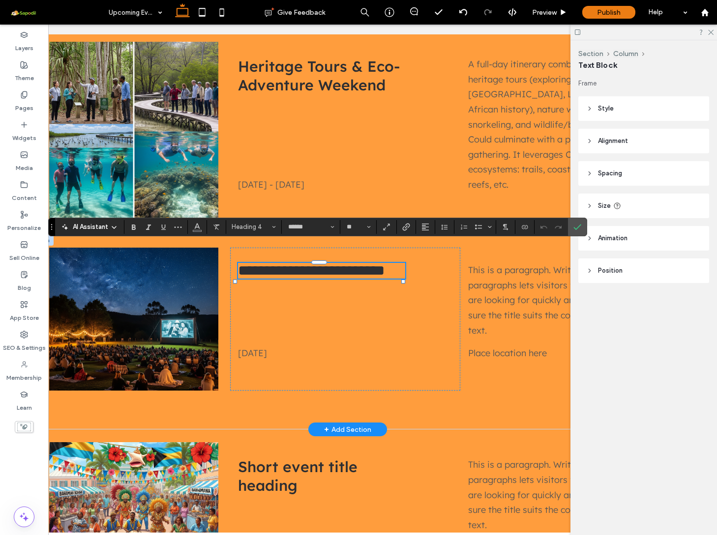
type input "**"
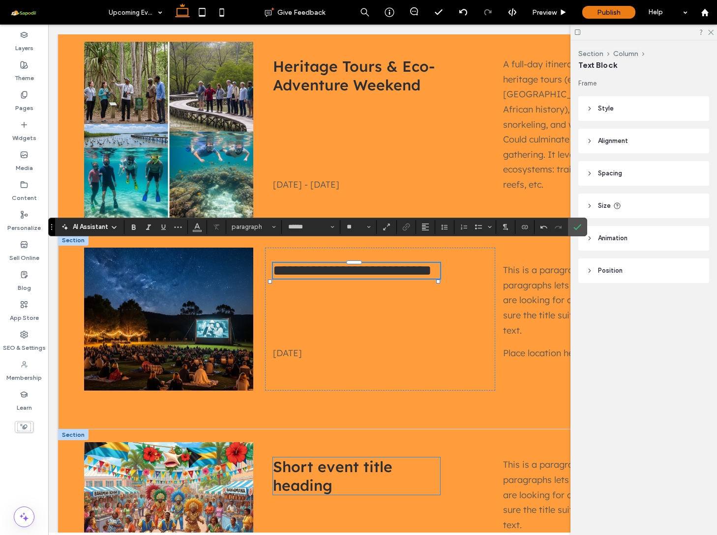
click at [314, 460] on span "Short event title heading" at bounding box center [332, 476] width 119 height 37
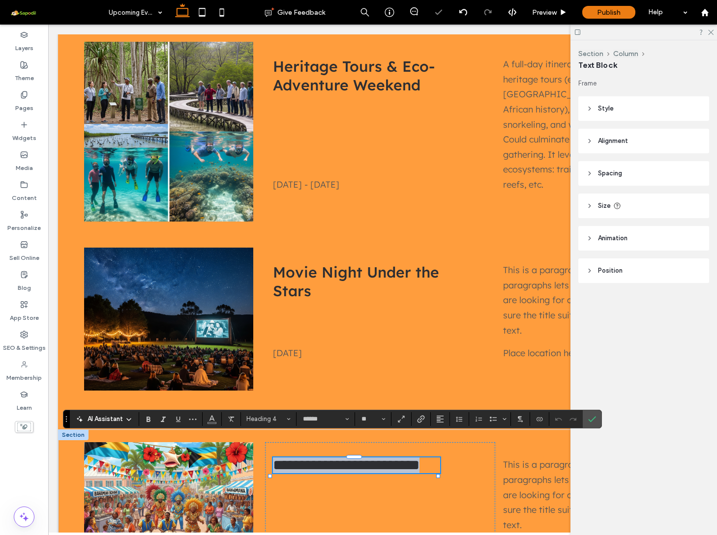
click at [314, 460] on span "**********" at bounding box center [346, 465] width 146 height 14
type input "**"
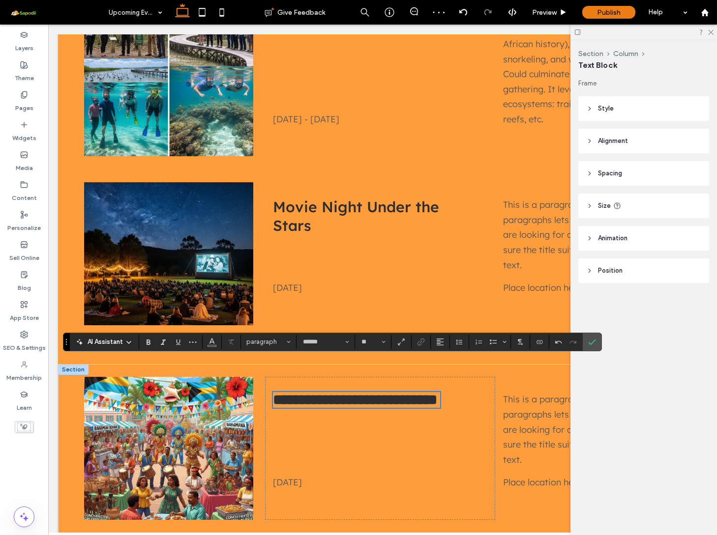
scroll to position [919, 0]
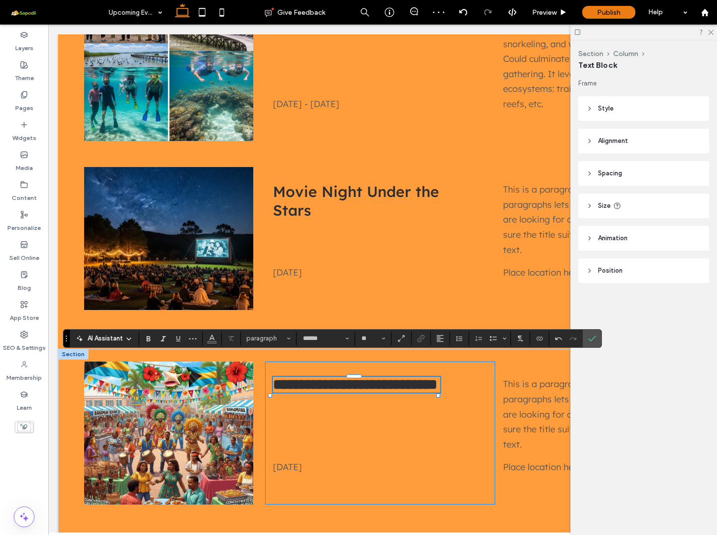
click at [388, 423] on div "**********" at bounding box center [380, 433] width 230 height 143
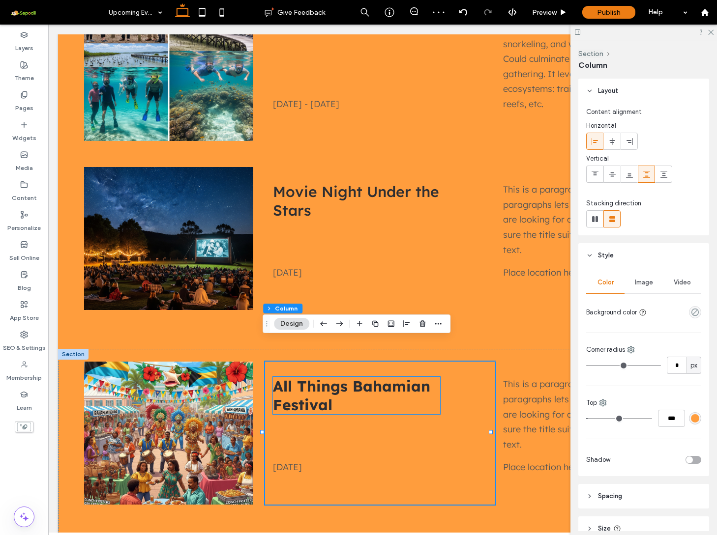
click at [352, 386] on h4 "All Things Bahamian Festival" at bounding box center [356, 395] width 167 height 37
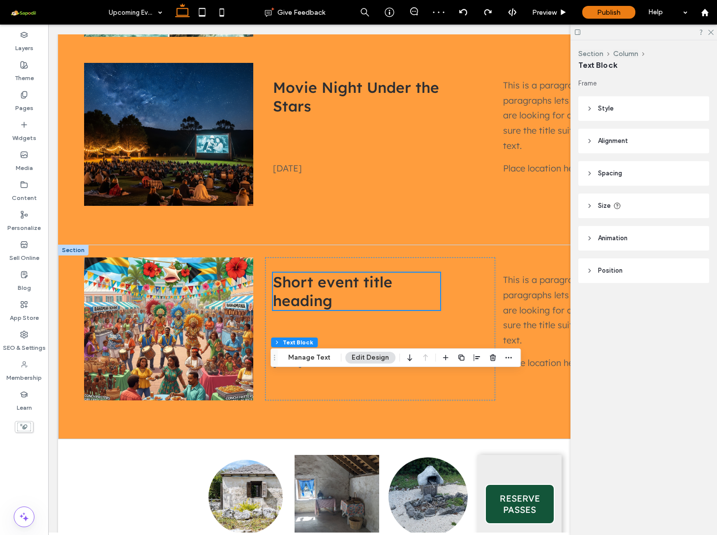
scroll to position [822, 0]
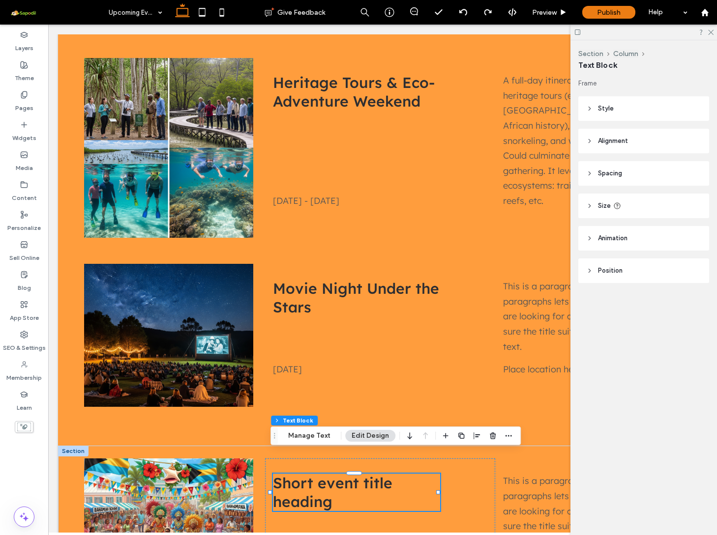
click at [332, 474] on span "Short event title heading" at bounding box center [332, 492] width 119 height 37
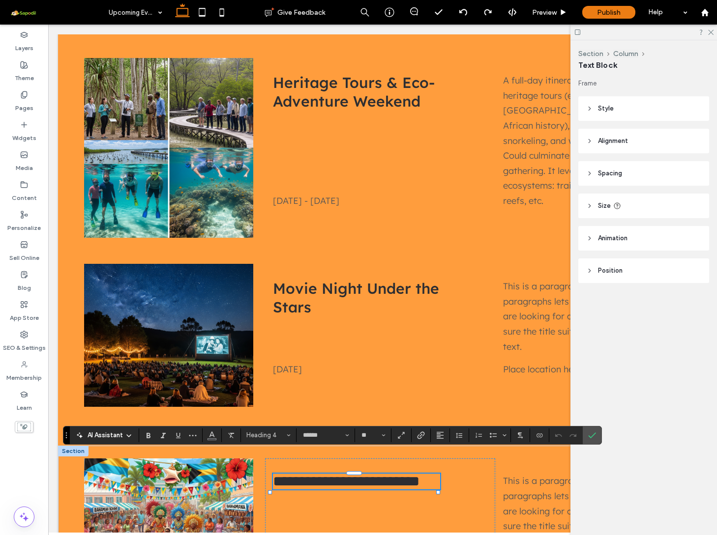
click at [332, 481] on h4 "**********" at bounding box center [356, 482] width 167 height 16
drag, startPoint x: 337, startPoint y: 482, endPoint x: 274, endPoint y: 463, distance: 65.6
click at [274, 474] on h4 "**********" at bounding box center [356, 482] width 167 height 16
type input "**"
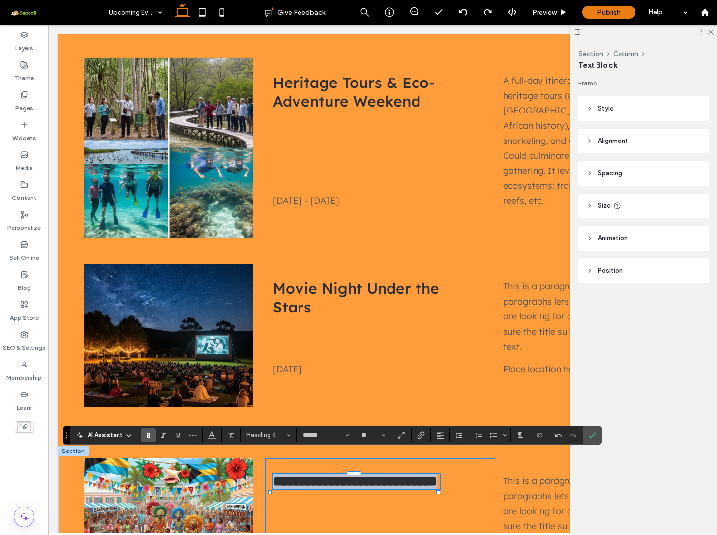
drag, startPoint x: 333, startPoint y: 480, endPoint x: 265, endPoint y: 464, distance: 69.6
click at [265, 464] on div "**********" at bounding box center [380, 530] width 230 height 143
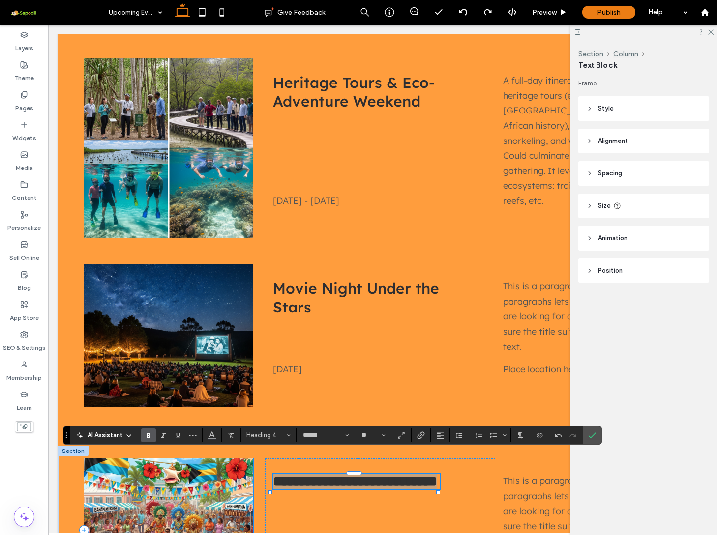
click at [155, 435] on label "Bold" at bounding box center [148, 436] width 15 height 14
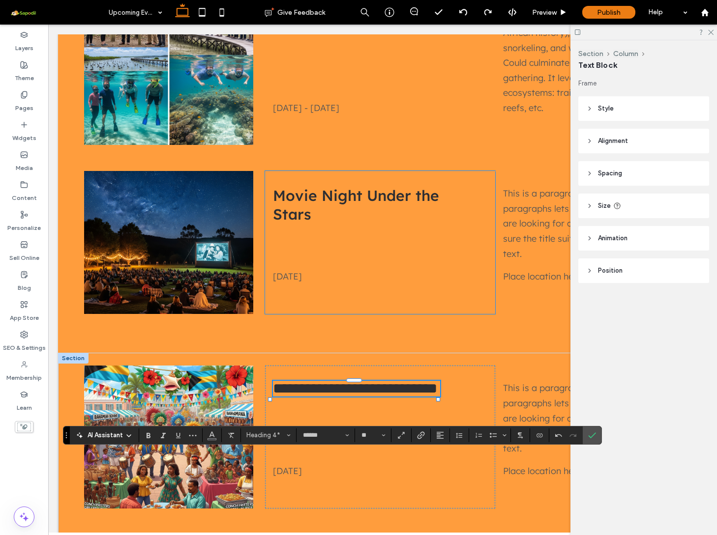
scroll to position [951, 0]
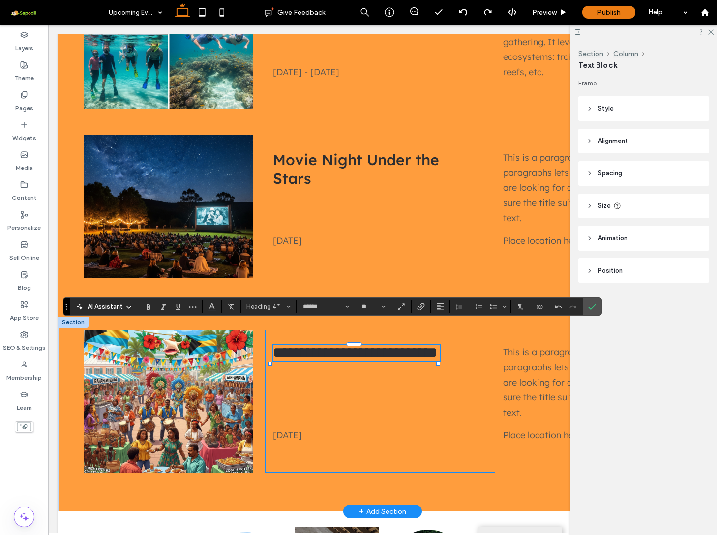
click at [393, 400] on div "**********" at bounding box center [380, 401] width 230 height 143
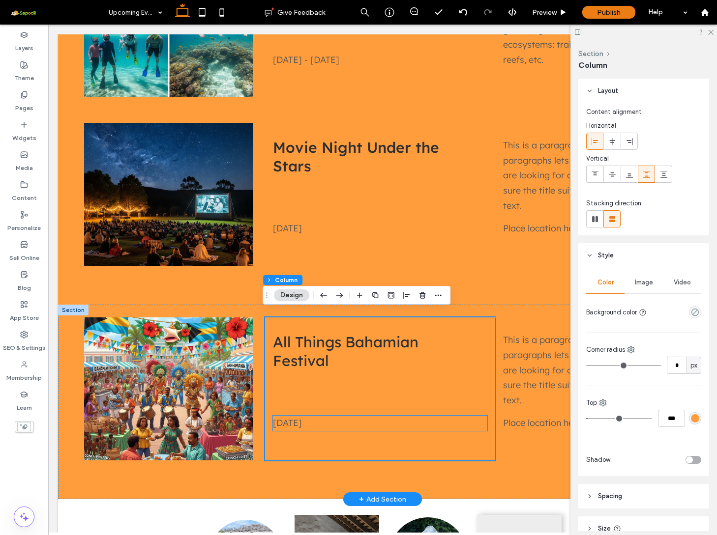
scroll to position [978, 0]
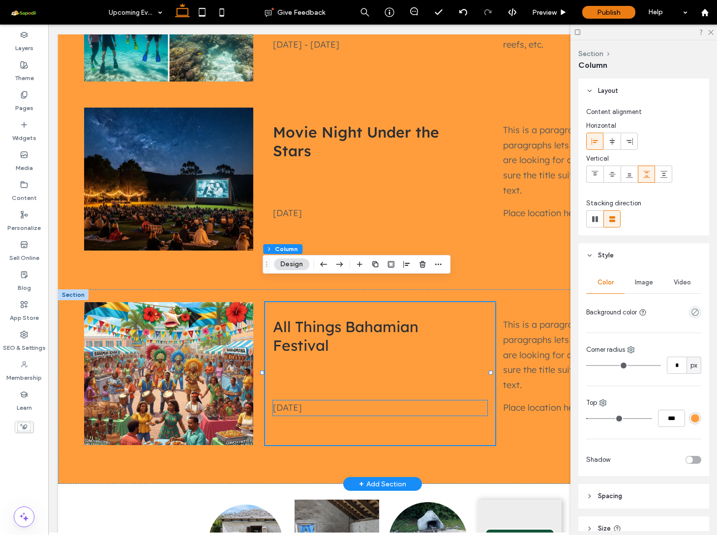
click at [289, 402] on span "Sat 10 Feb 2025" at bounding box center [287, 407] width 29 height 11
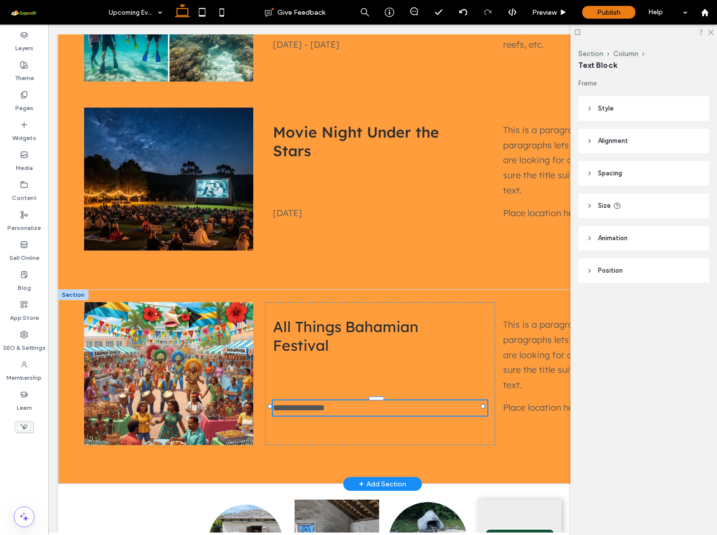
type input "******"
type input "**"
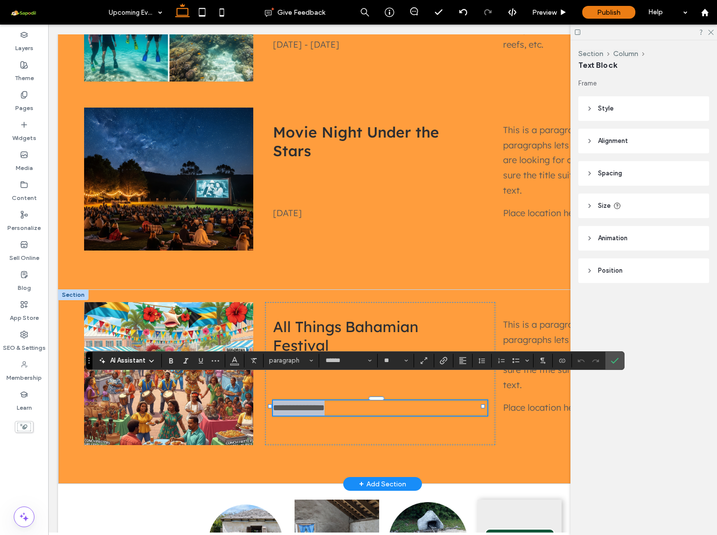
click at [283, 404] on span "**********" at bounding box center [299, 408] width 52 height 9
click at [292, 404] on span "**********" at bounding box center [299, 408] width 52 height 9
click at [310, 404] on span "**********" at bounding box center [299, 408] width 52 height 9
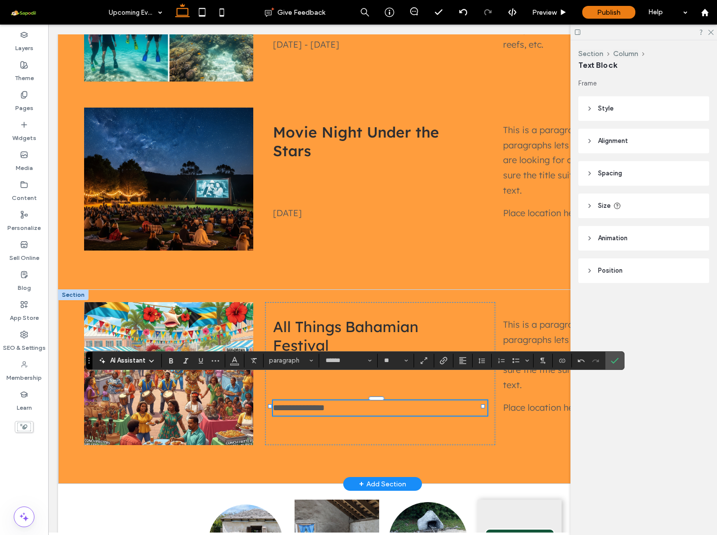
click at [304, 404] on span "**********" at bounding box center [299, 408] width 52 height 9
click at [512, 328] on span "This is a paragraph. Writing in paragraphs lets visitors find what they are loo…" at bounding box center [585, 354] width 164 height 71
click at [512, 328] on div "This is a paragraph. Writing in paragraphs lets visitors find what they are loo…" at bounding box center [588, 355] width 170 height 75
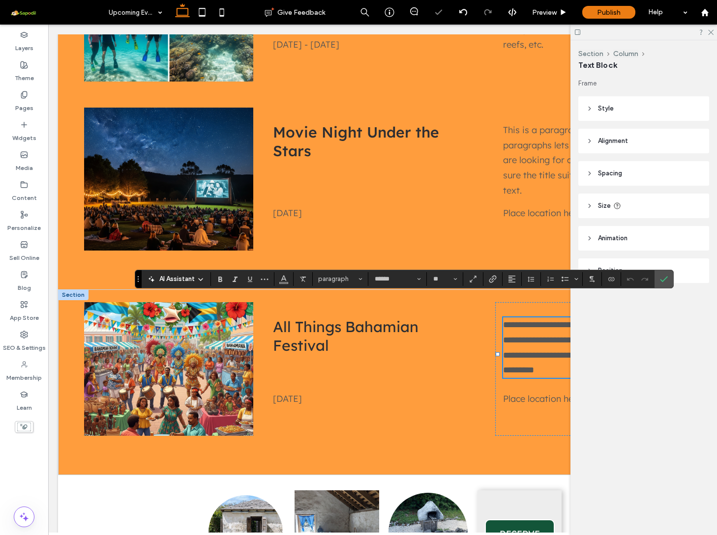
click at [512, 328] on span "**********" at bounding box center [589, 347] width 172 height 54
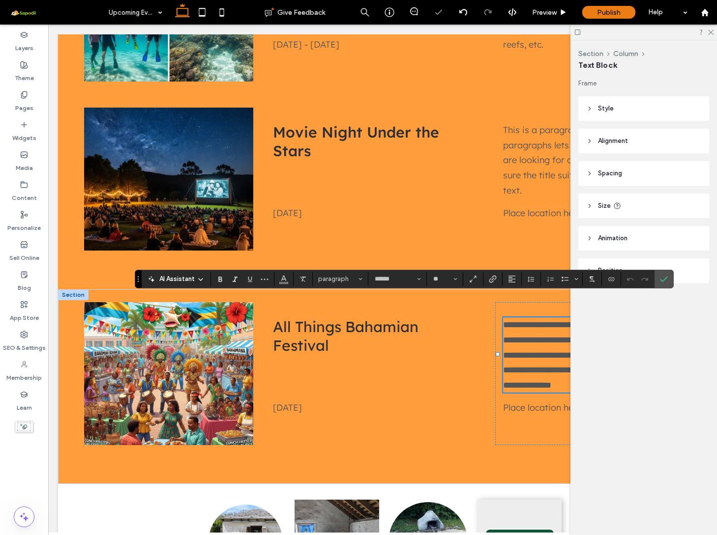
scroll to position [6, 0]
click at [527, 402] on span "Place location here" at bounding box center [542, 407] width 79 height 11
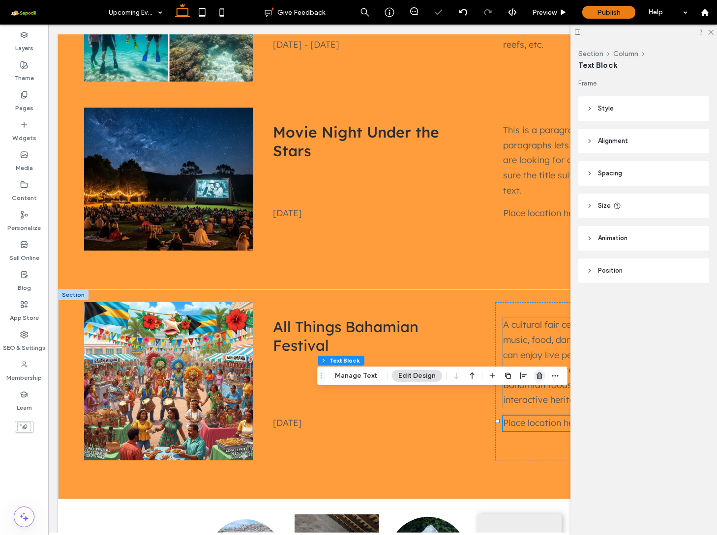
click at [540, 376] on icon "button" at bounding box center [539, 376] width 8 height 8
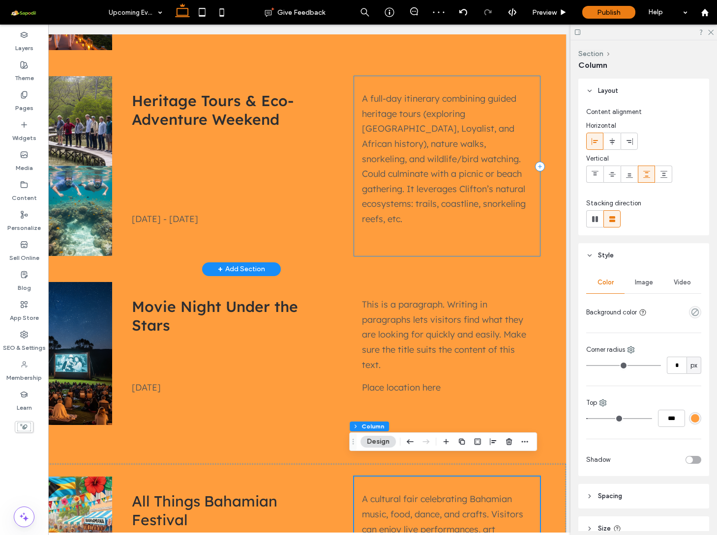
scroll to position [815, 0]
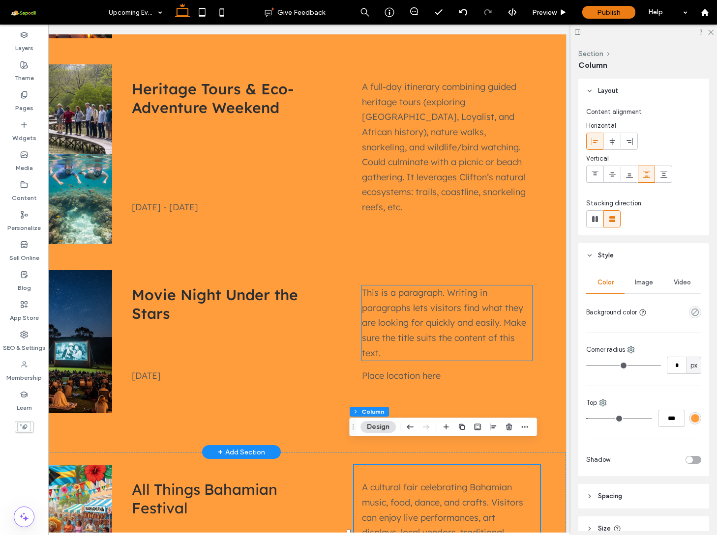
click at [388, 314] on span "This is a paragraph. Writing in paragraphs lets visitors find what they are loo…" at bounding box center [444, 322] width 164 height 71
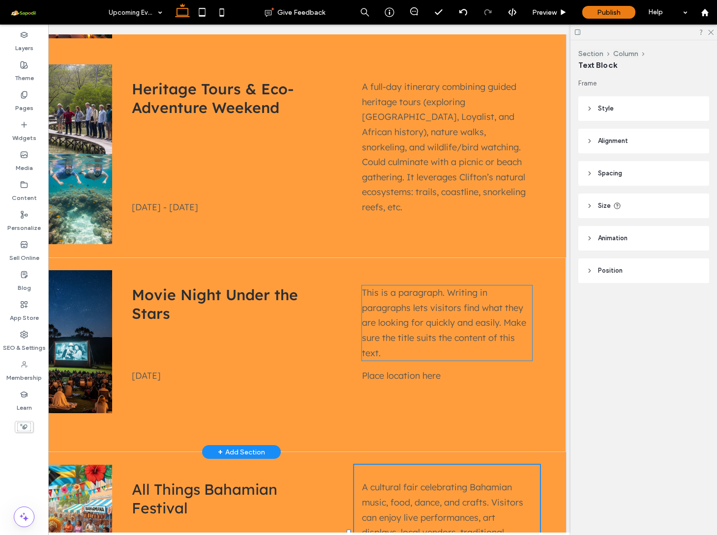
click at [388, 314] on span "This is a paragraph. Writing in paragraphs lets visitors find what they are loo…" at bounding box center [444, 322] width 164 height 71
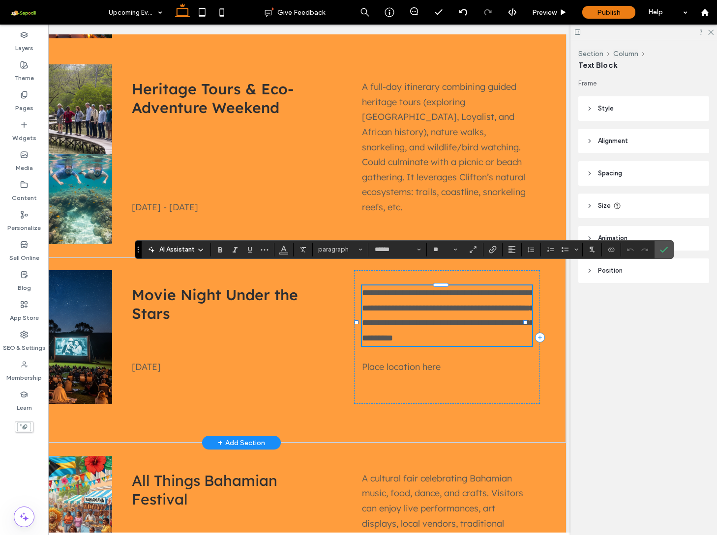
click at [388, 314] on span "**********" at bounding box center [448, 316] width 172 height 54
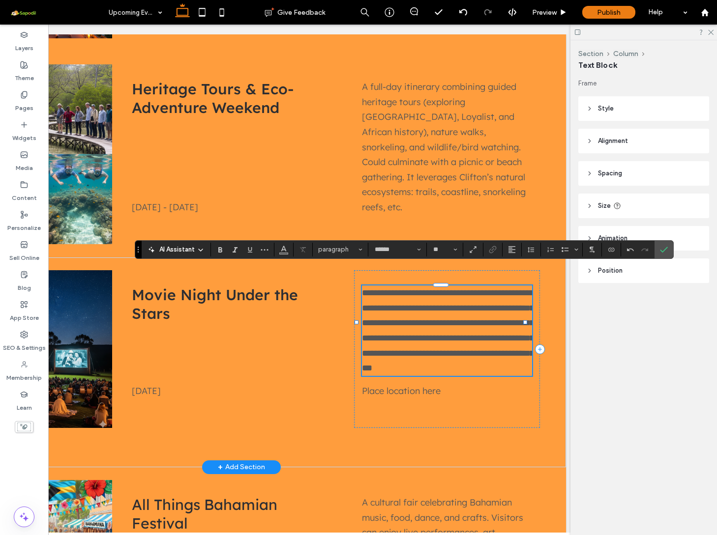
scroll to position [0, 0]
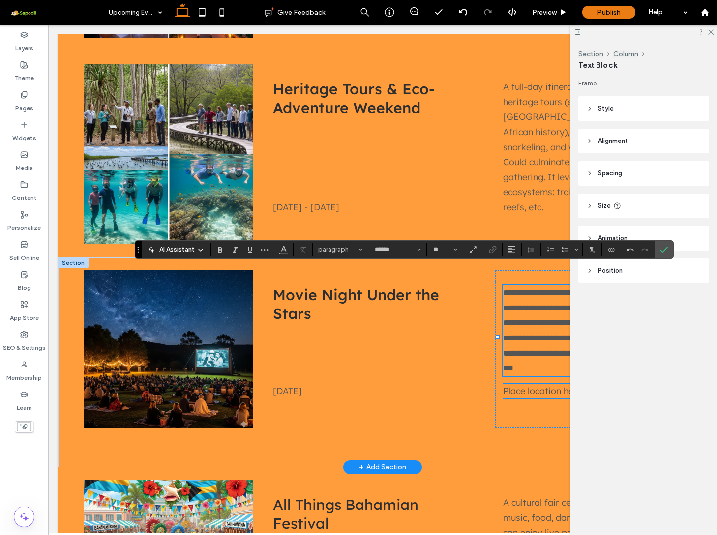
click at [512, 385] on span "Place location here" at bounding box center [542, 390] width 79 height 11
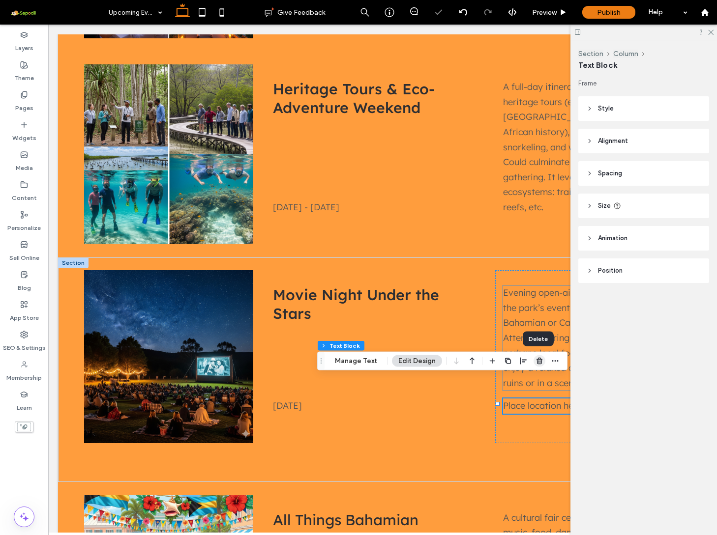
click at [539, 362] on use "button" at bounding box center [539, 361] width 6 height 6
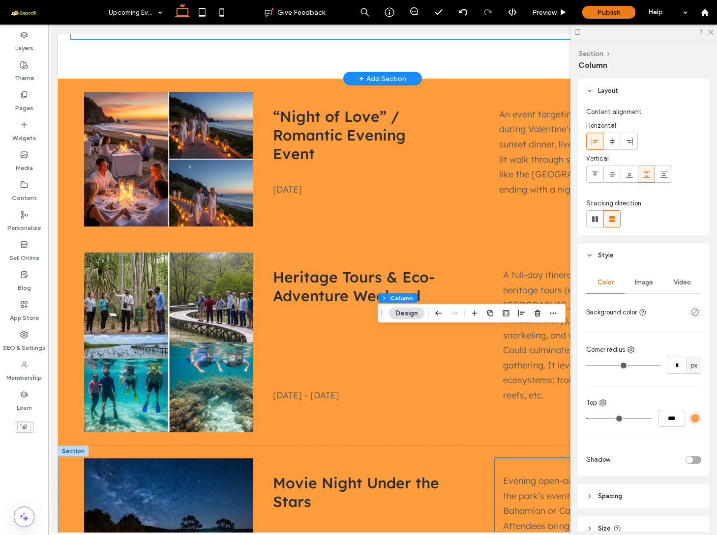
scroll to position [737, 0]
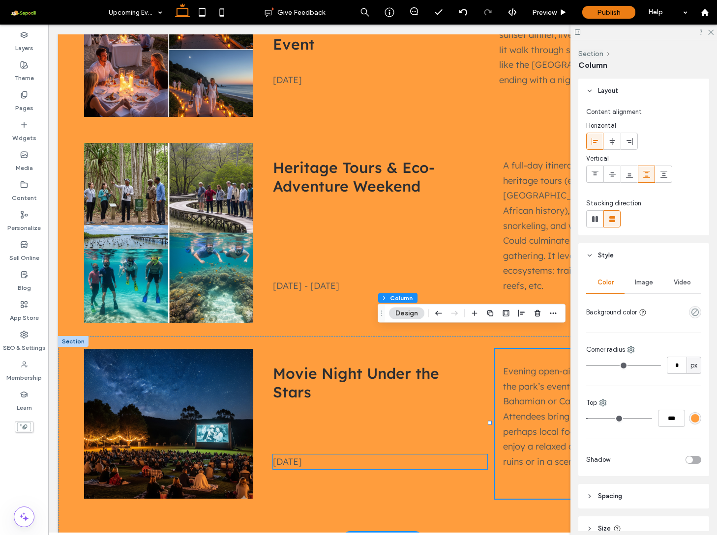
click at [280, 456] on span "Sat 10 Feb 2025" at bounding box center [287, 461] width 29 height 11
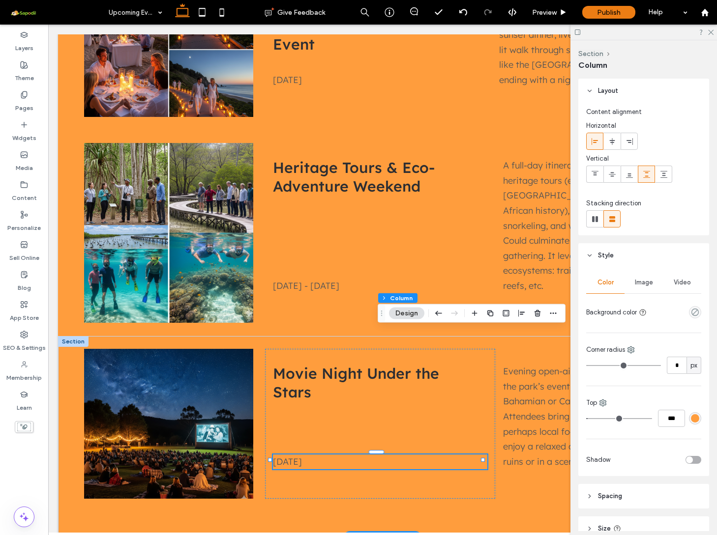
click at [280, 455] on div "Sat 10 Feb 2025" at bounding box center [380, 462] width 214 height 15
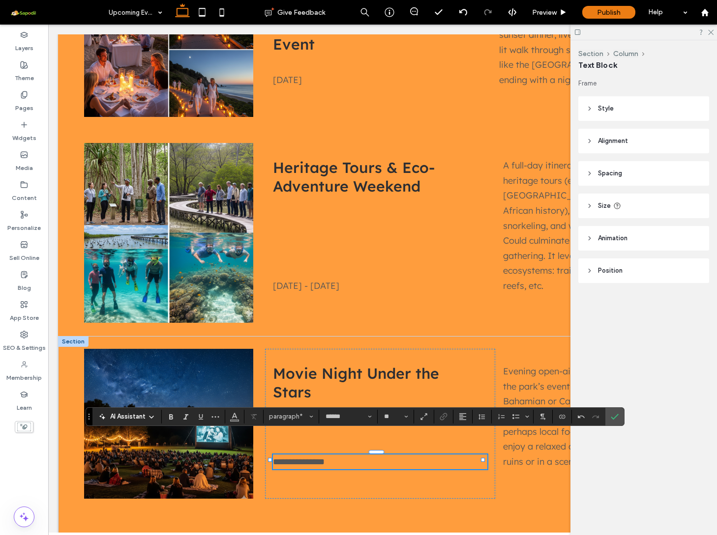
click at [303, 458] on span "**********" at bounding box center [299, 462] width 52 height 9
click at [615, 414] on icon "Confirm" at bounding box center [614, 417] width 8 height 8
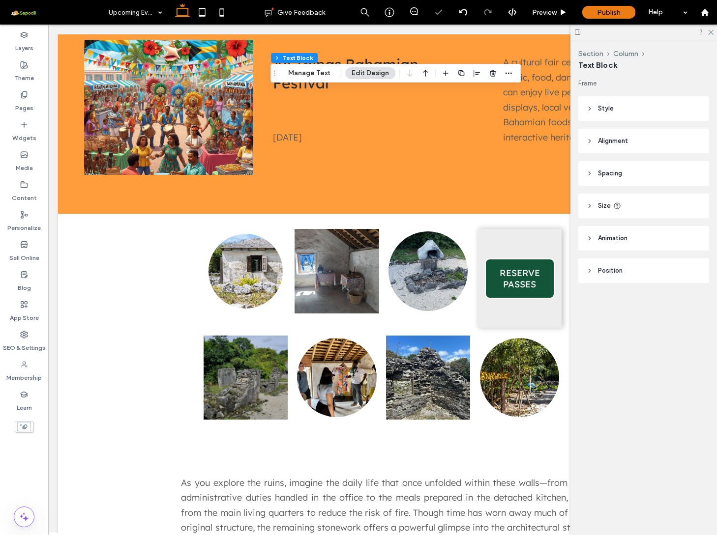
scroll to position [1299, 0]
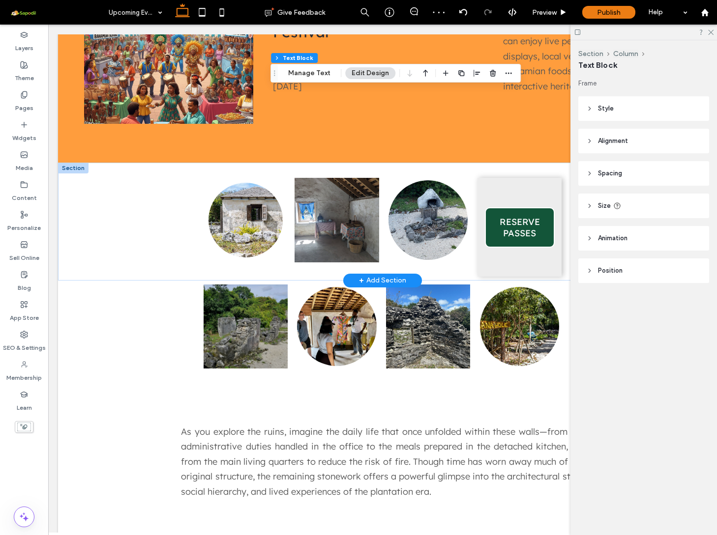
click at [75, 163] on div at bounding box center [73, 168] width 30 height 11
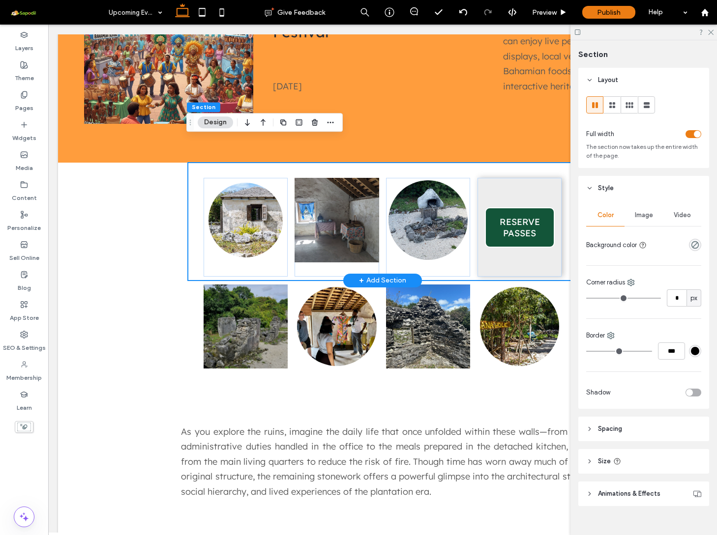
click at [78, 203] on div "Button Button Button RESERVE PASSES Section + Add Section" at bounding box center [382, 222] width 649 height 118
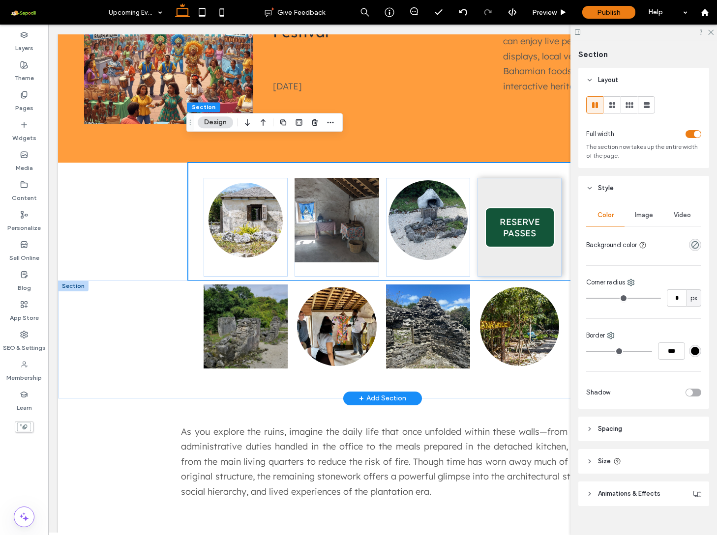
click at [114, 298] on div "Button Button Button Button Section + Add Section" at bounding box center [382, 340] width 649 height 118
click at [315, 121] on use "button" at bounding box center [315, 122] width 6 height 6
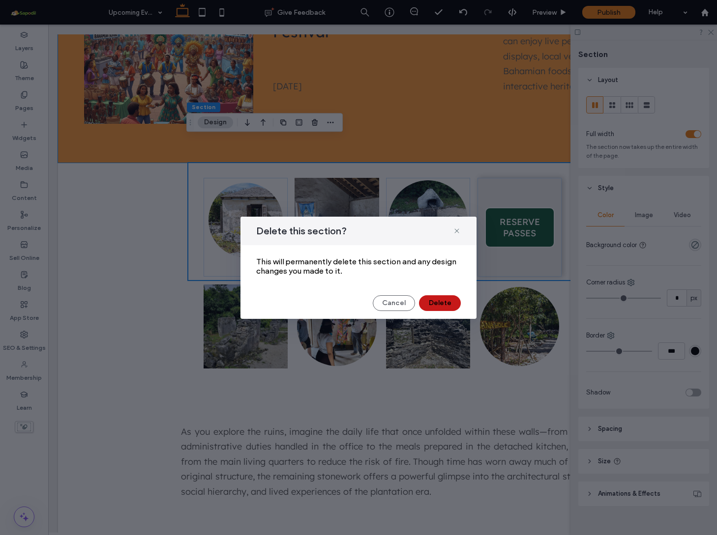
click at [441, 302] on button "Delete" at bounding box center [440, 303] width 42 height 16
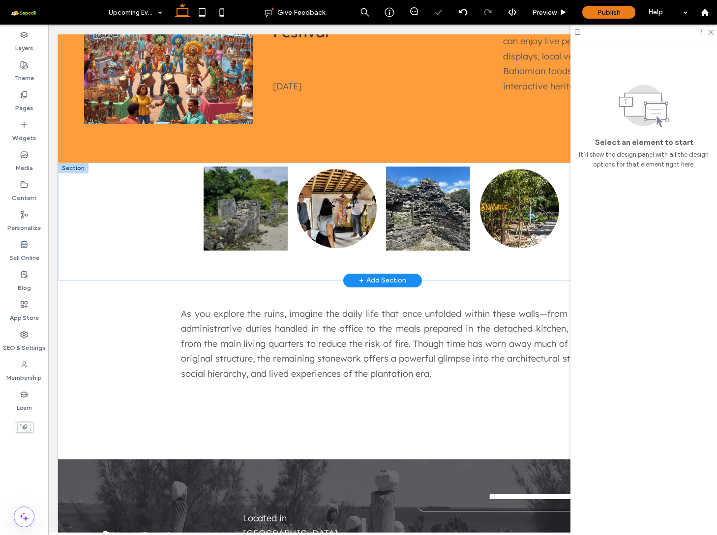
click at [70, 163] on div at bounding box center [73, 168] width 30 height 11
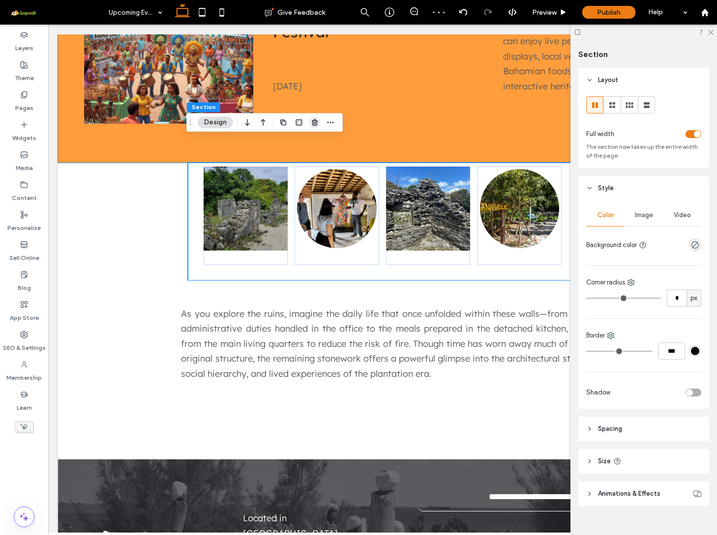
click at [315, 125] on icon "button" at bounding box center [315, 122] width 8 height 8
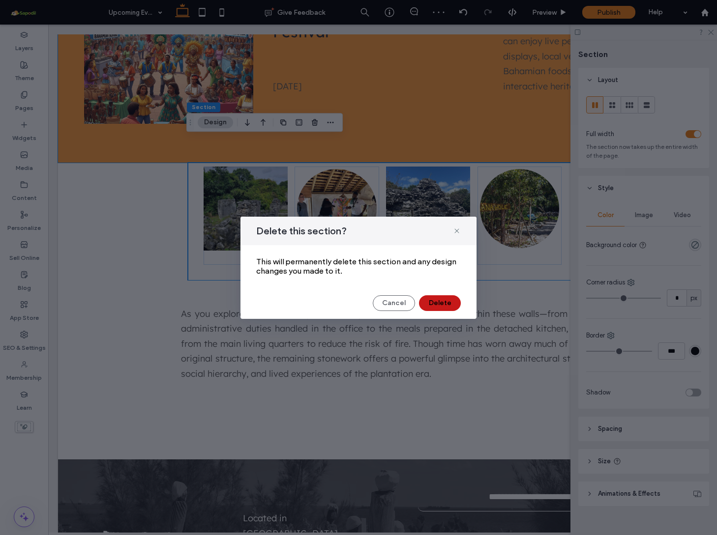
click at [437, 299] on button "Delete" at bounding box center [440, 303] width 42 height 16
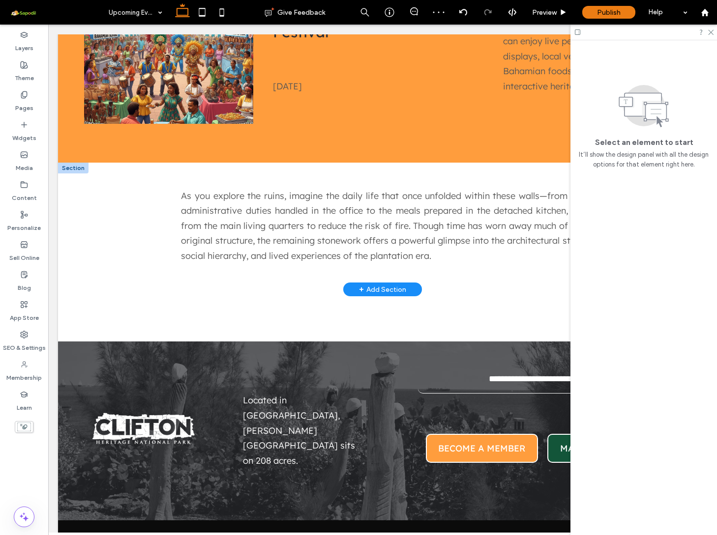
click at [73, 163] on div at bounding box center [73, 168] width 30 height 11
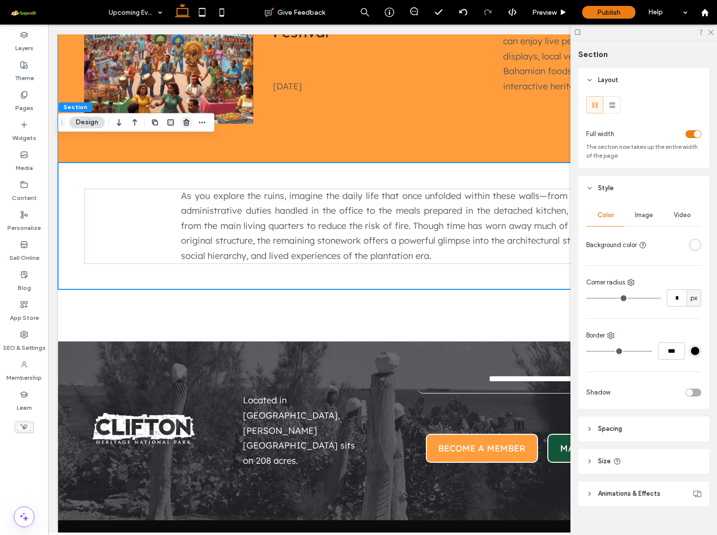
click at [184, 126] on icon "button" at bounding box center [186, 122] width 8 height 8
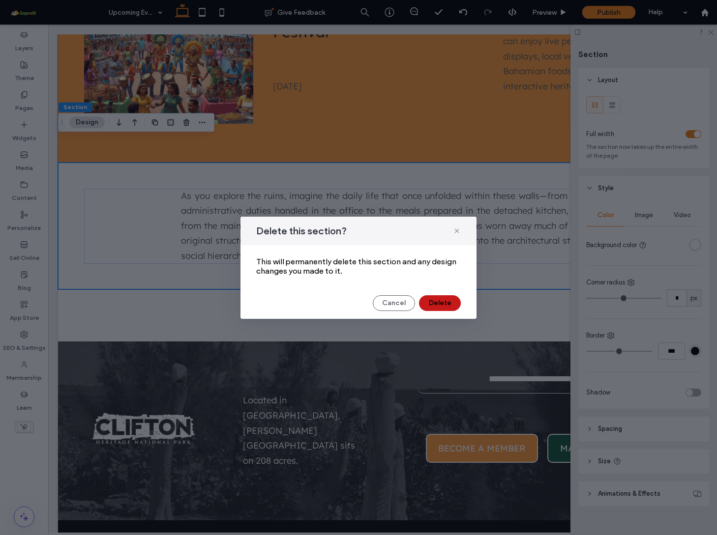
click at [448, 303] on button "Delete" at bounding box center [440, 303] width 42 height 16
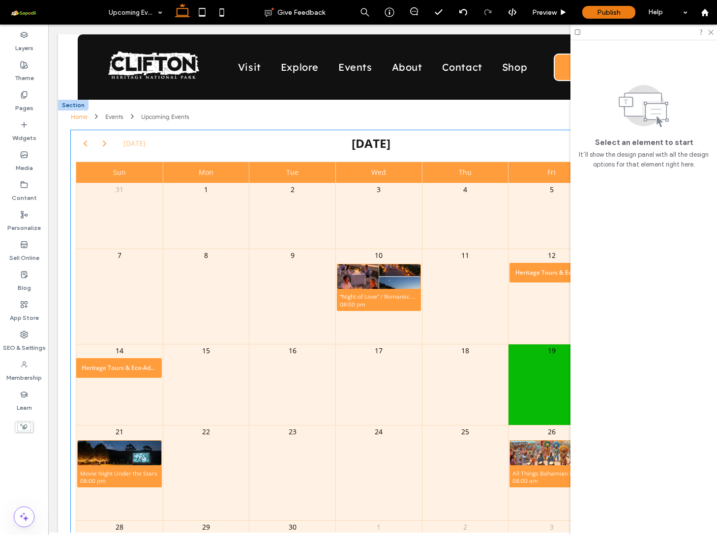
scroll to position [0, 0]
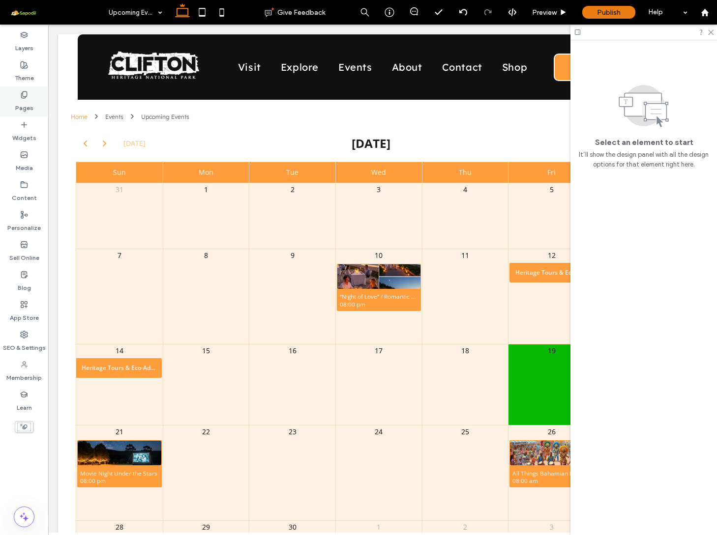
click at [24, 100] on label "Pages" at bounding box center [24, 106] width 18 height 14
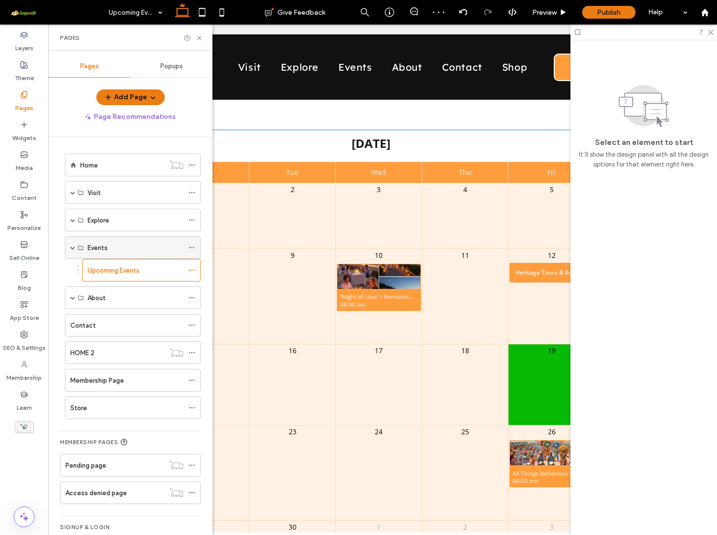
click at [193, 249] on icon at bounding box center [191, 247] width 7 height 7
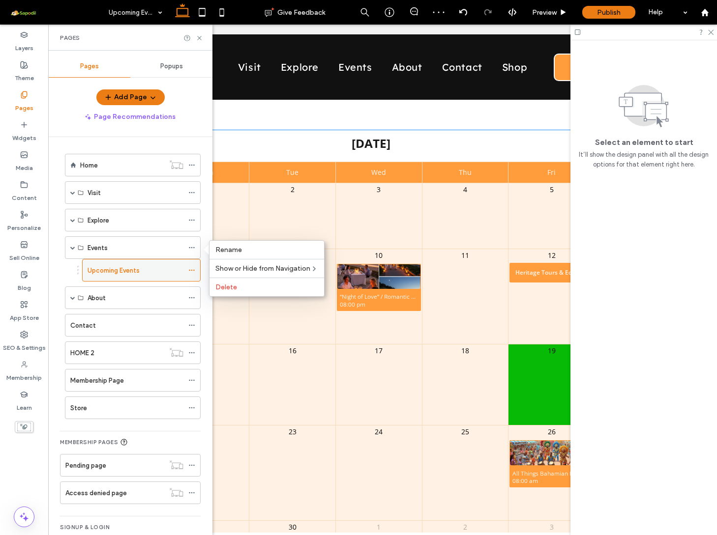
click at [190, 262] on div "Upcoming Events" at bounding box center [141, 270] width 118 height 23
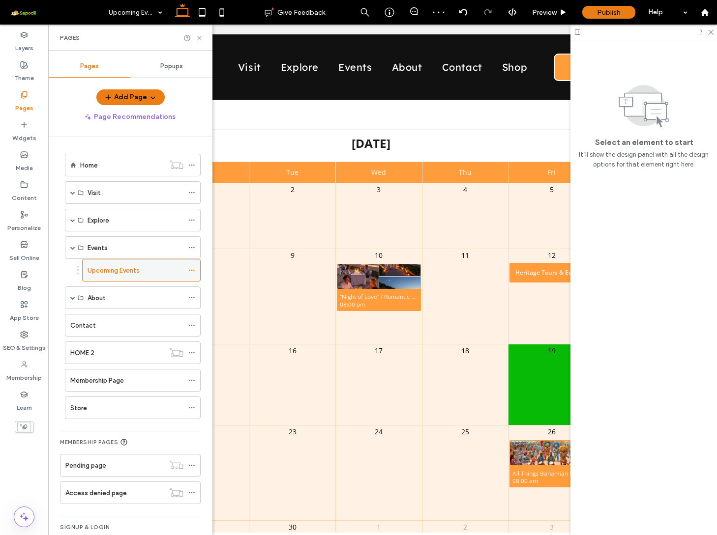
click at [192, 267] on icon at bounding box center [191, 270] width 7 height 7
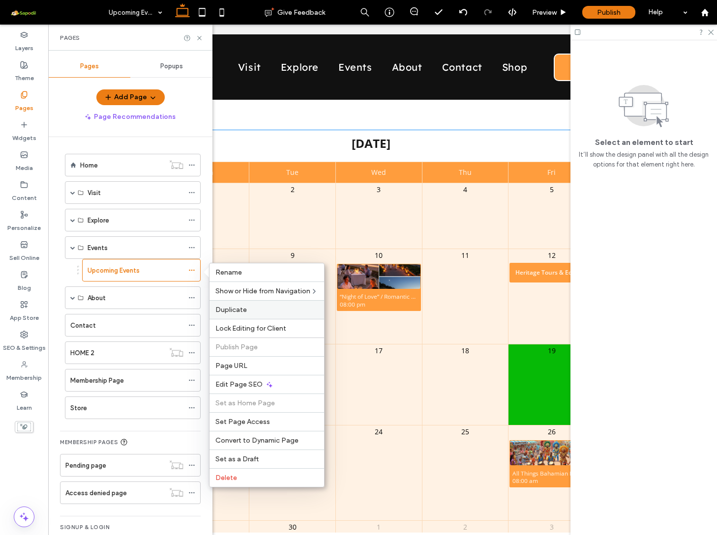
click at [235, 312] on span "Duplicate" at bounding box center [230, 310] width 31 height 8
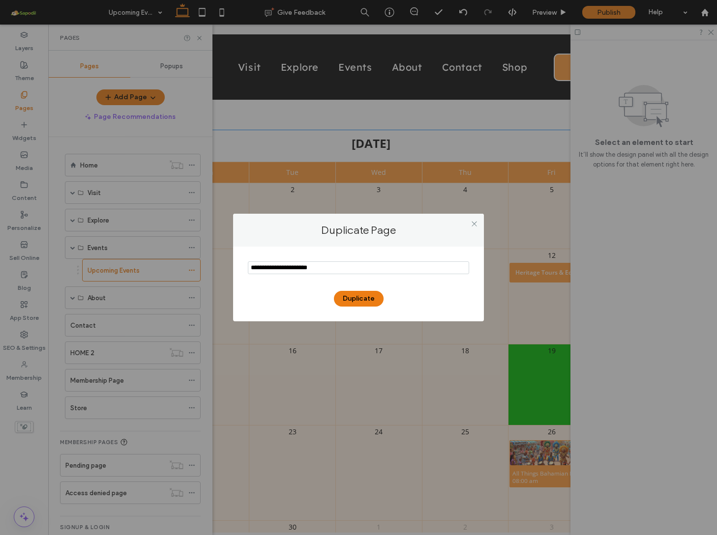
drag, startPoint x: 307, startPoint y: 268, endPoint x: 242, endPoint y: 261, distance: 65.2
click at [243, 262] on div "Duplicate" at bounding box center [358, 284] width 251 height 75
type input "**********"
click at [361, 299] on button "Duplicate" at bounding box center [359, 299] width 50 height 16
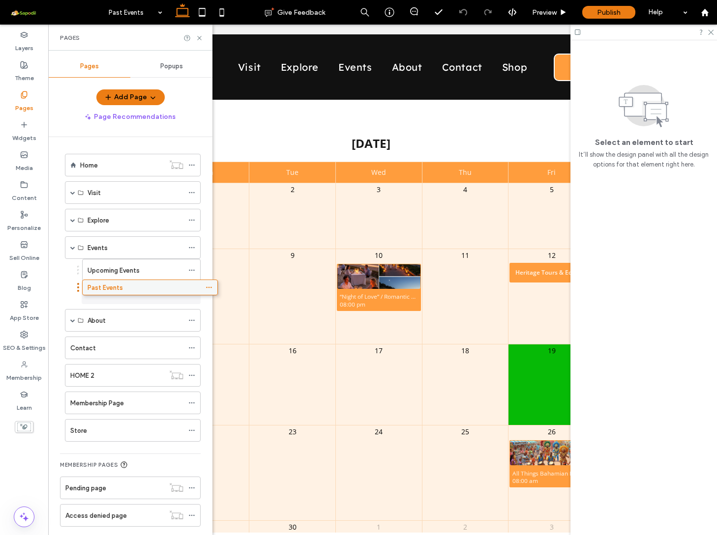
drag, startPoint x: 104, startPoint y: 436, endPoint x: 121, endPoint y: 291, distance: 145.5
click at [245, 249] on div "1" at bounding box center [206, 215] width 86 height 65
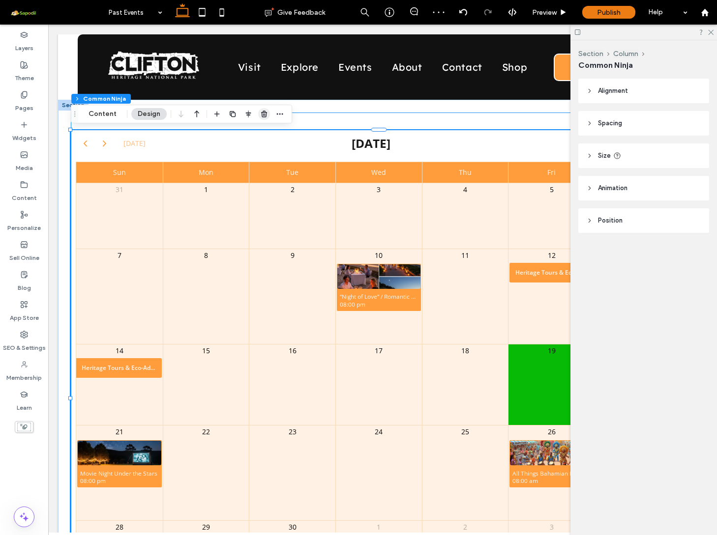
click at [259, 115] on span "button" at bounding box center [264, 114] width 12 height 12
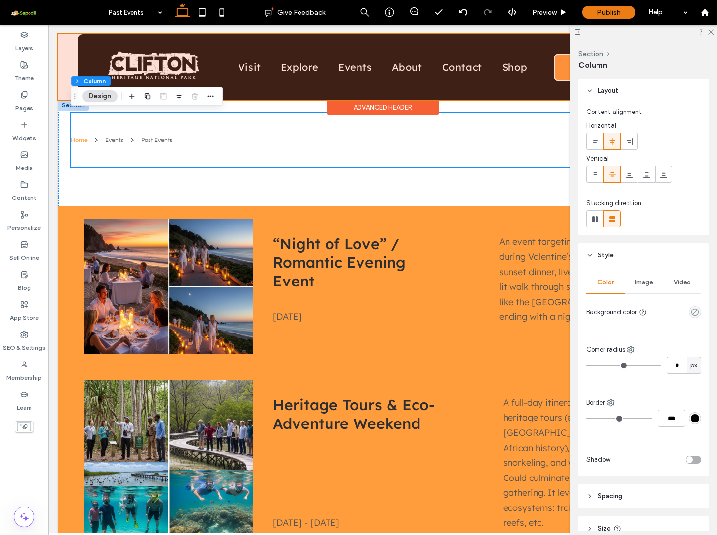
click at [356, 67] on div at bounding box center [382, 66] width 649 height 65
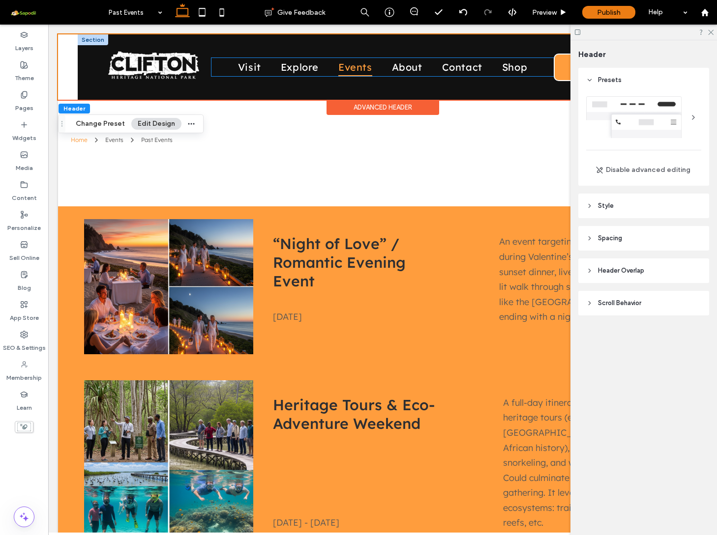
click at [354, 68] on span "Events" at bounding box center [355, 67] width 34 height 18
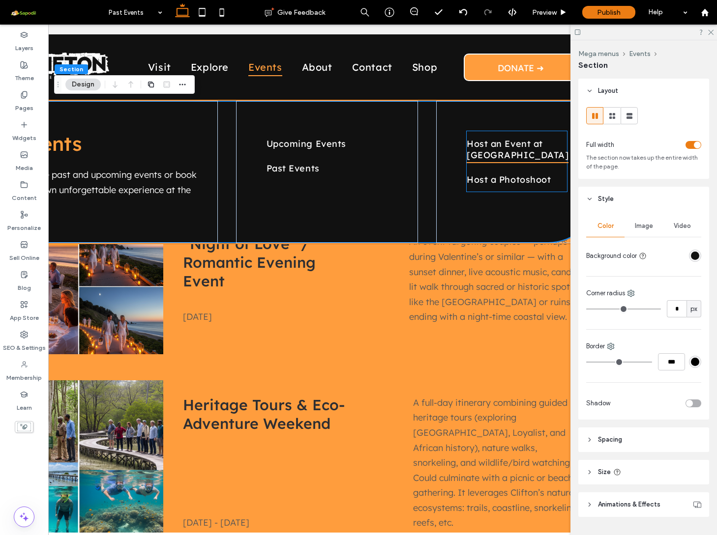
scroll to position [0, 44]
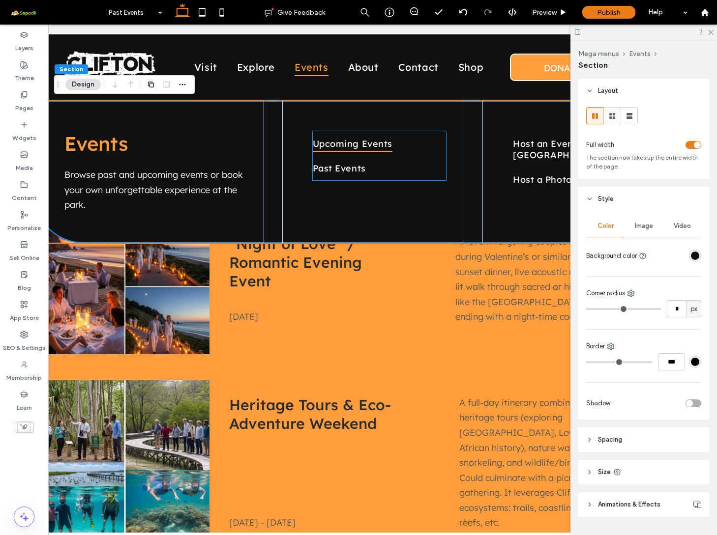
click at [338, 151] on span "Upcoming Events" at bounding box center [353, 143] width 80 height 17
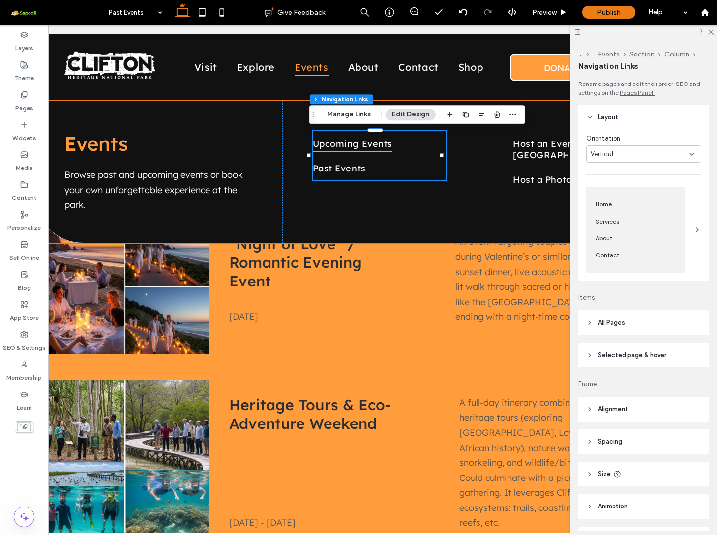
click at [346, 149] on span "Upcoming Events" at bounding box center [353, 143] width 80 height 17
click at [346, 116] on button "Manage Links" at bounding box center [348, 115] width 57 height 12
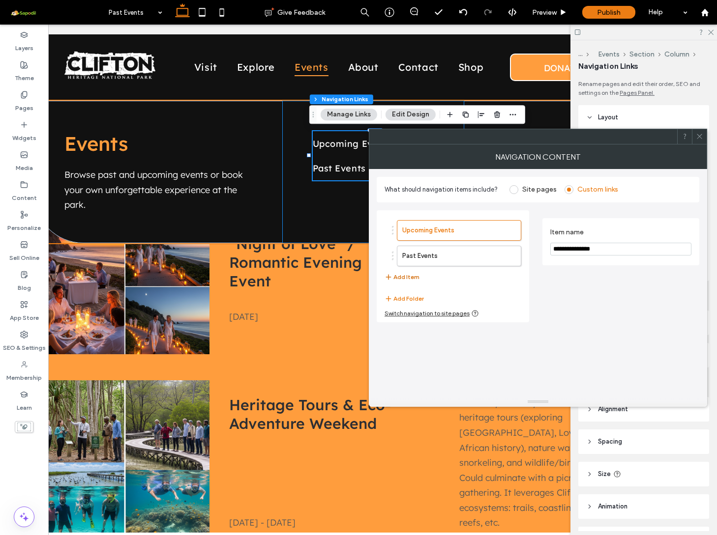
click at [416, 276] on button "Add Item" at bounding box center [401, 277] width 35 height 12
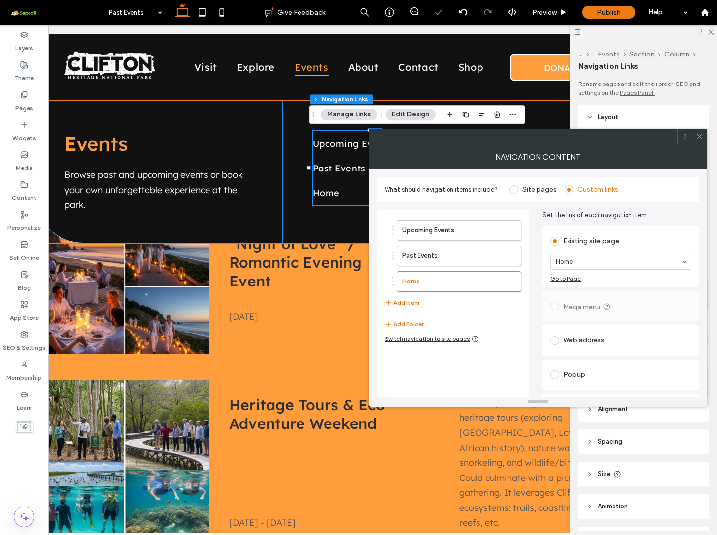
click at [407, 303] on button "Add Item" at bounding box center [401, 303] width 35 height 12
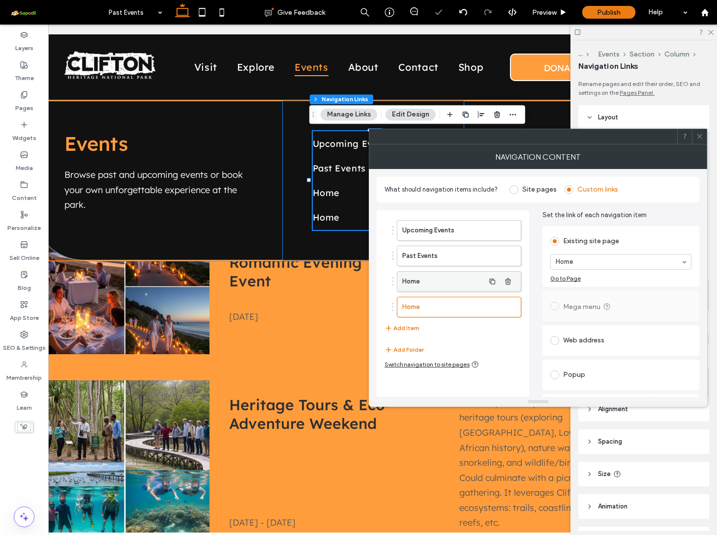
click at [429, 287] on label "Home" at bounding box center [443, 282] width 82 height 20
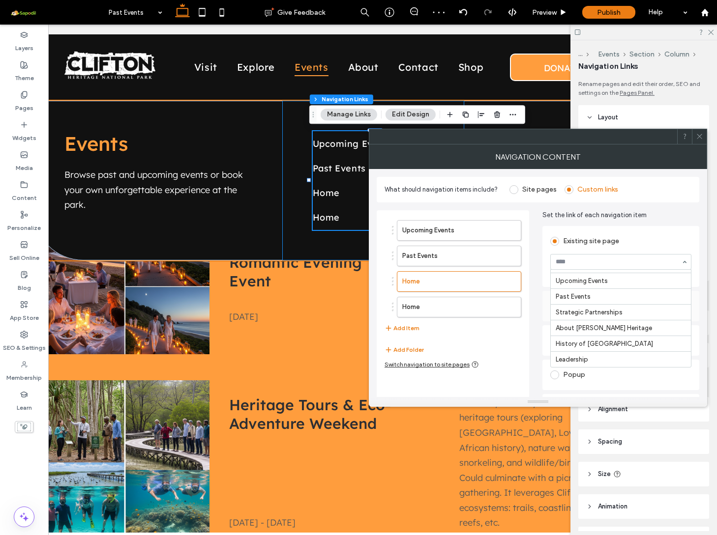
scroll to position [178, 0]
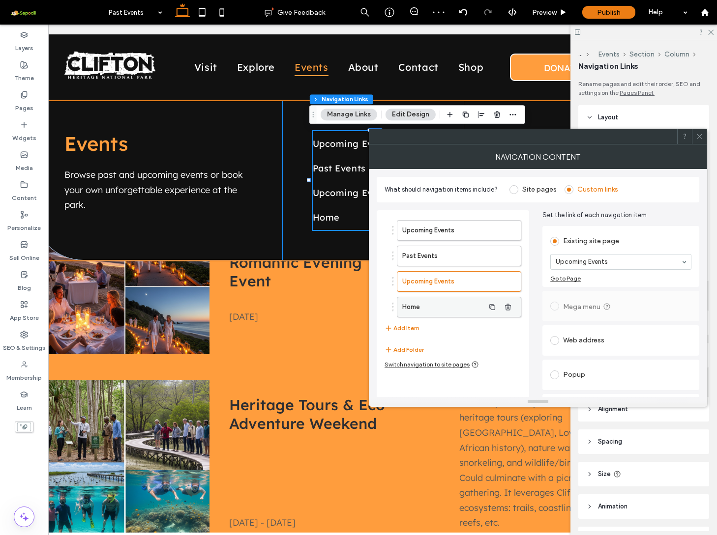
click at [483, 304] on label "Home" at bounding box center [443, 307] width 82 height 20
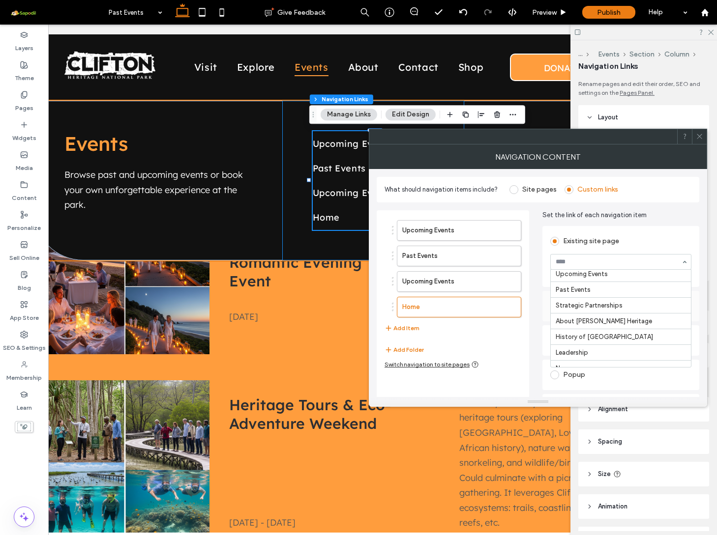
scroll to position [172, 0]
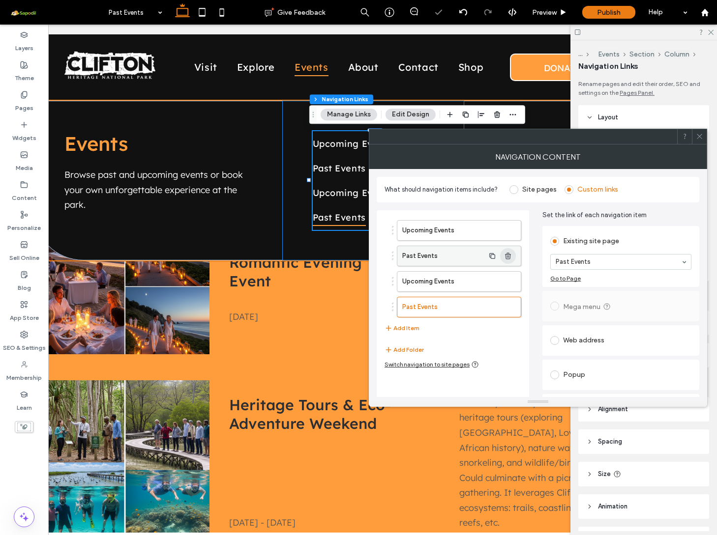
click at [506, 255] on icon "button" at bounding box center [508, 256] width 8 height 8
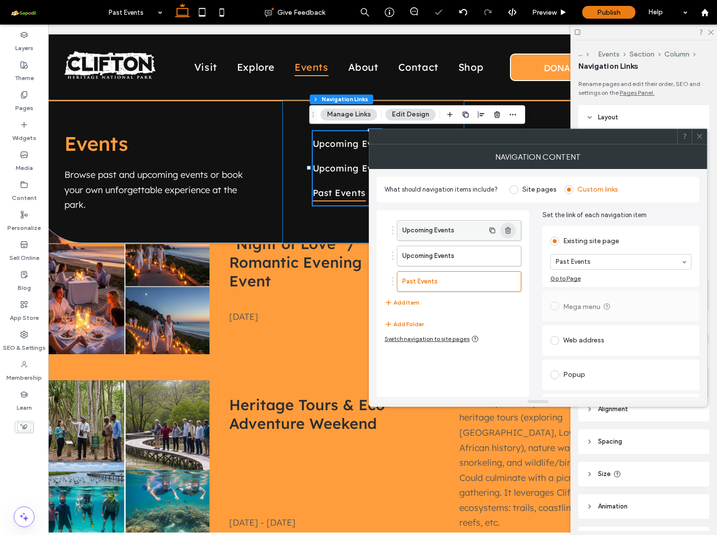
click at [506, 232] on icon "button" at bounding box center [508, 231] width 8 height 8
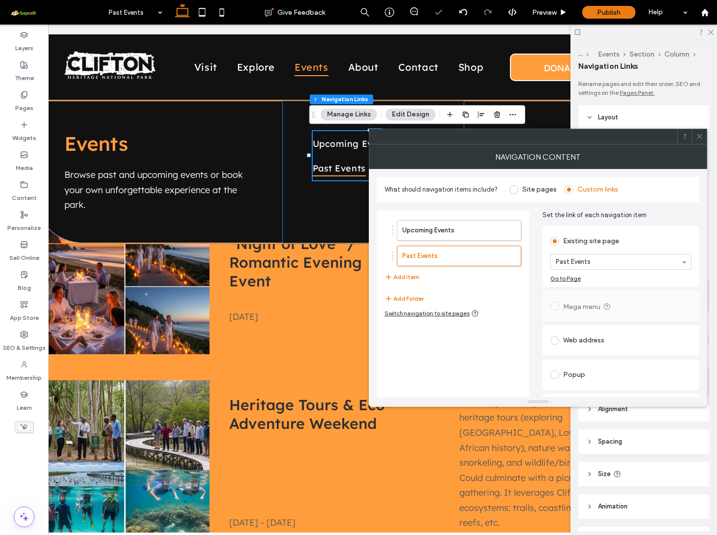
click at [326, 210] on div "Upcoming Events Past Events" at bounding box center [373, 172] width 182 height 143
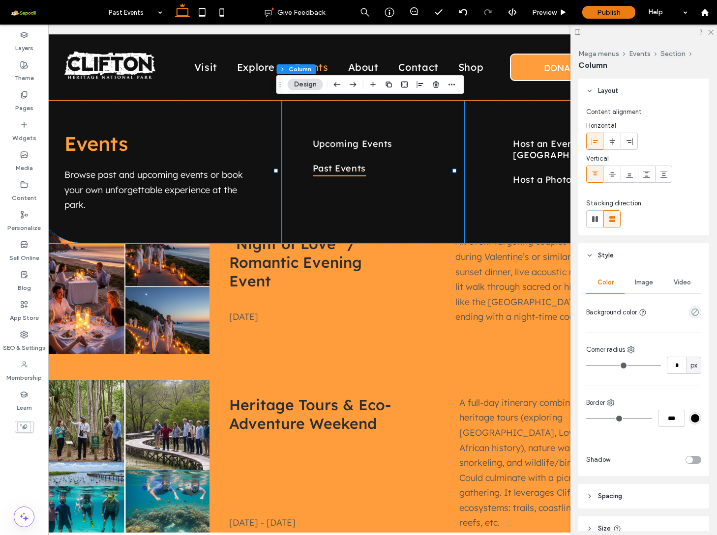
scroll to position [0, 0]
click at [406, 332] on div "“Night of Love” / Romantic Evening Event Wed 10 Sept 2025" at bounding box center [334, 286] width 226 height 135
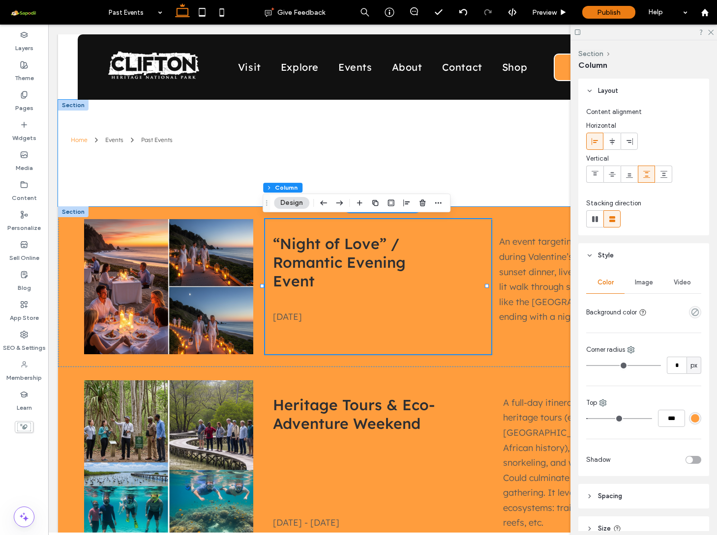
click at [197, 180] on div "Home Events Past Events" at bounding box center [382, 153] width 649 height 107
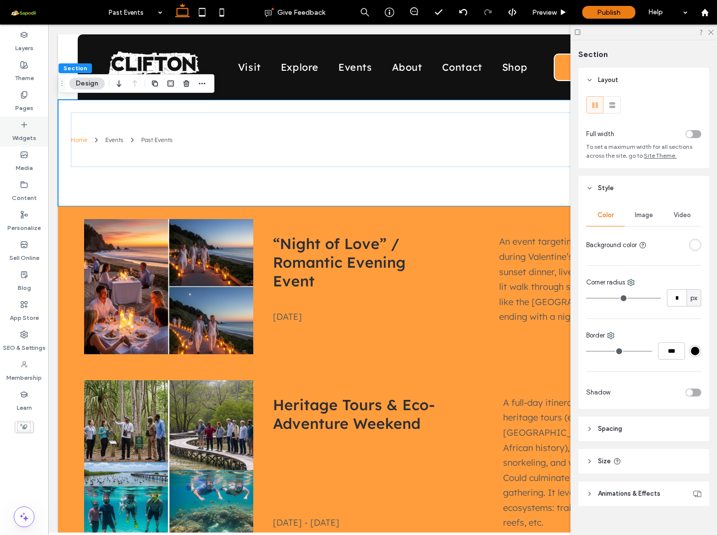
click at [29, 135] on label "Widgets" at bounding box center [24, 136] width 24 height 14
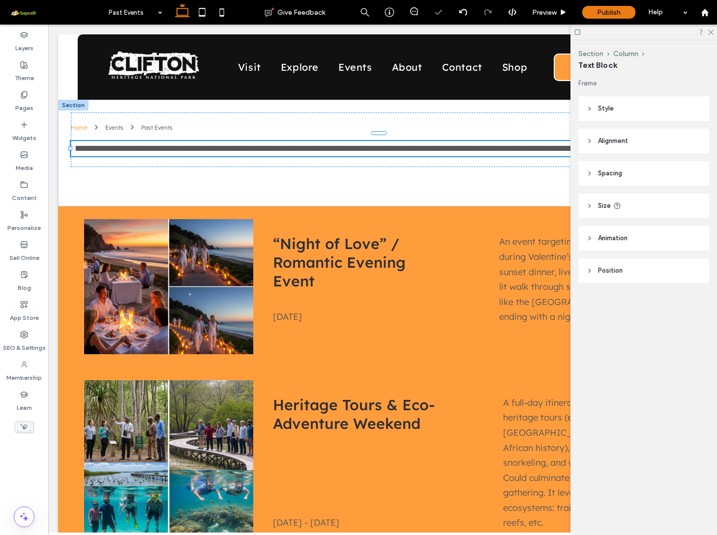
type input "******"
type input "**"
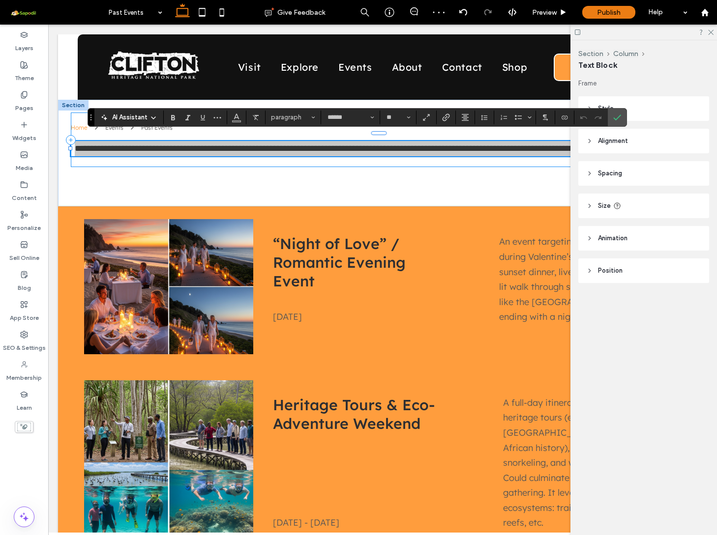
click at [605, 116] on div at bounding box center [598, 118] width 15 height 14
click at [616, 118] on use "Confirm" at bounding box center [617, 118] width 8 height 6
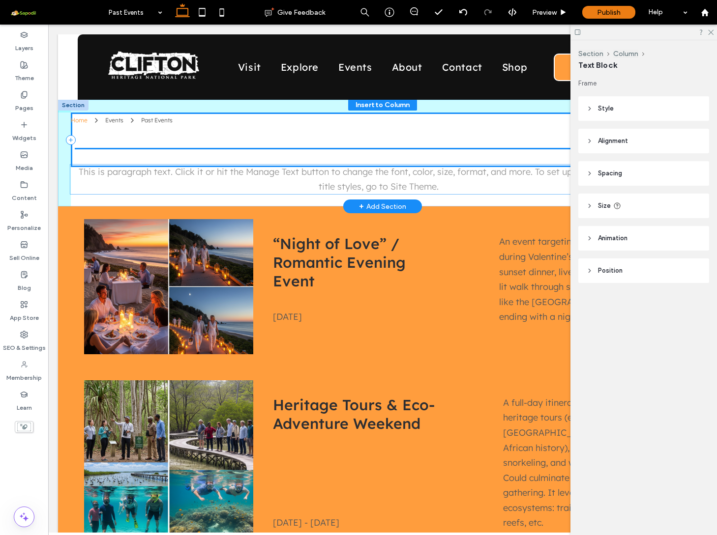
drag, startPoint x: 407, startPoint y: 153, endPoint x: 407, endPoint y: 184, distance: 31.0
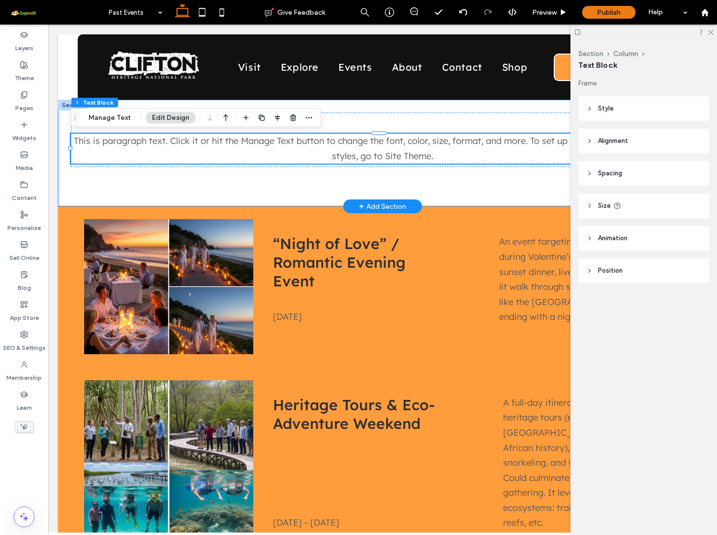
click at [441, 189] on div "Home Events Past Events This is paragraph text. Click it or hit the Manage Text…" at bounding box center [382, 153] width 649 height 107
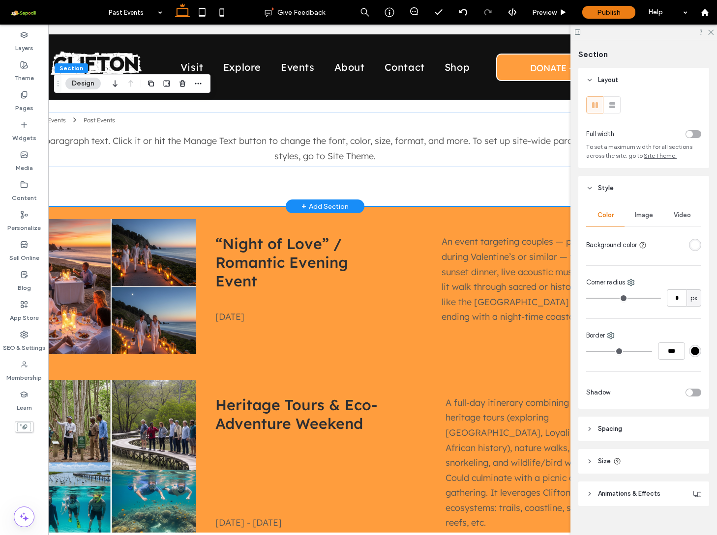
scroll to position [0, 68]
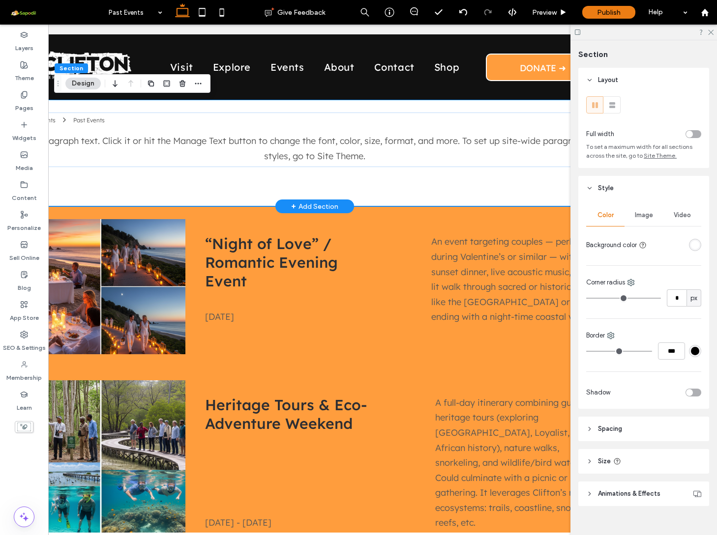
click at [417, 183] on div "Home Events Past Events This is paragraph text. Click it or hit the Manage Text…" at bounding box center [314, 153] width 649 height 107
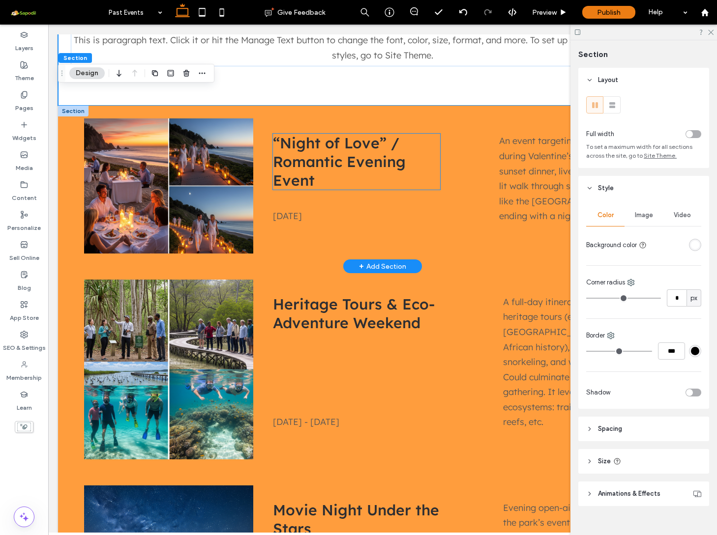
scroll to position [0, 0]
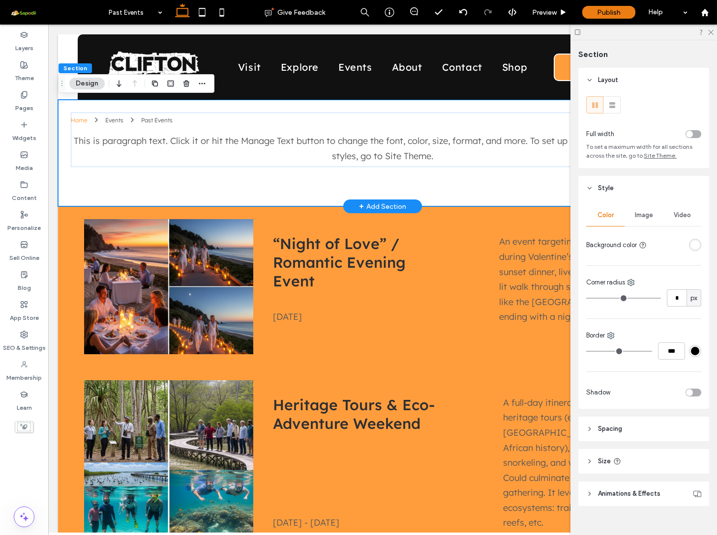
click at [395, 205] on div "+ Add Section" at bounding box center [382, 206] width 47 height 11
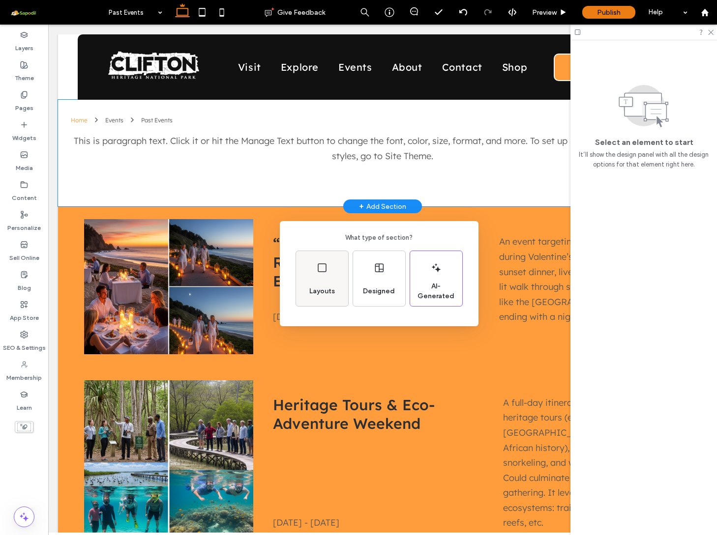
click at [316, 286] on div "Layouts" at bounding box center [321, 292] width 33 height 22
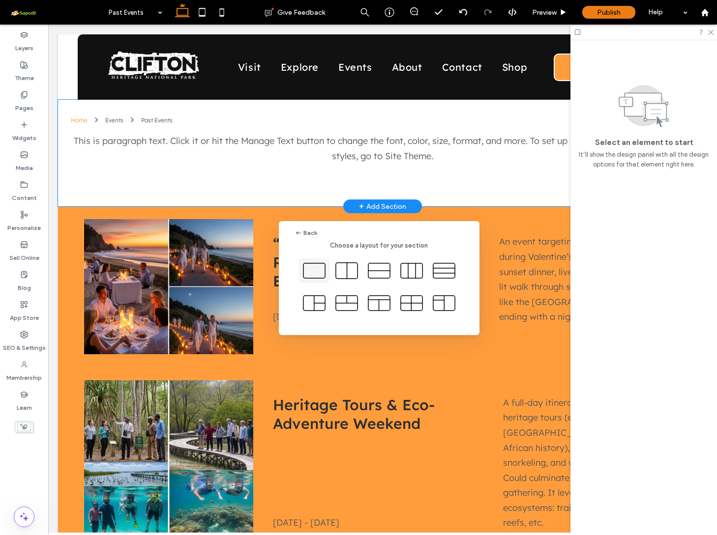
drag, startPoint x: 321, startPoint y: 272, endPoint x: 273, endPoint y: 247, distance: 54.1
click at [321, 272] on icon at bounding box center [314, 271] width 25 height 25
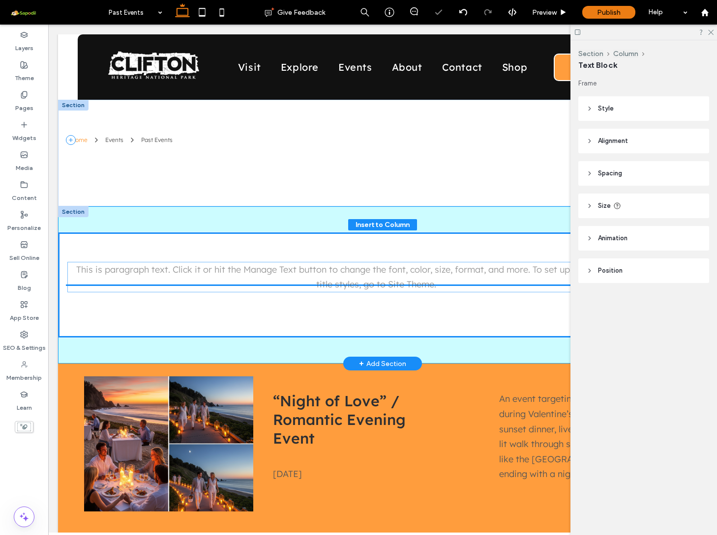
drag, startPoint x: 352, startPoint y: 158, endPoint x: 346, endPoint y: 280, distance: 122.1
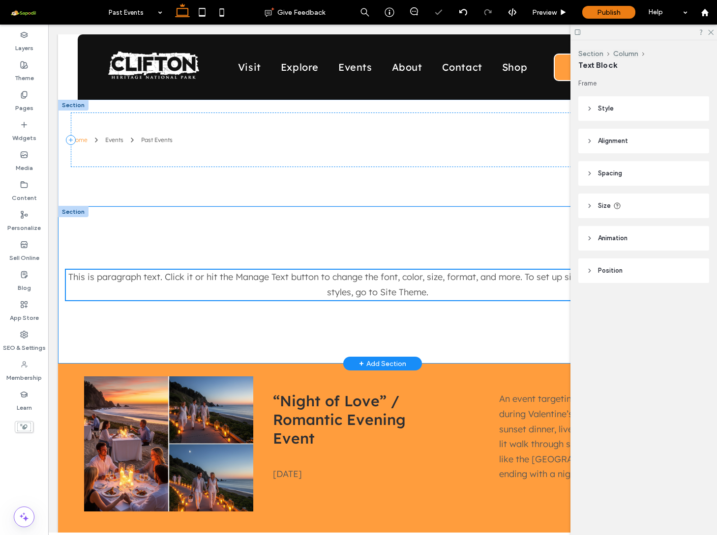
type input "**"
type input "****"
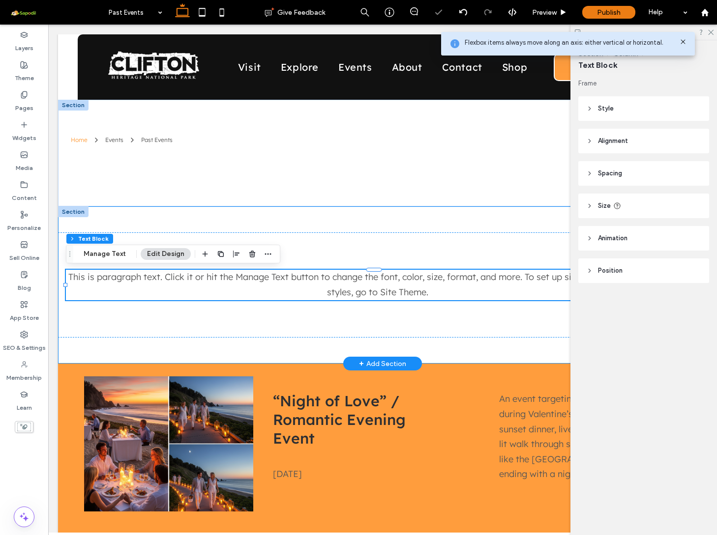
click at [405, 289] on span "This is paragraph text. Click it or hit the Manage Text button to change the fo…" at bounding box center [377, 284] width 618 height 27
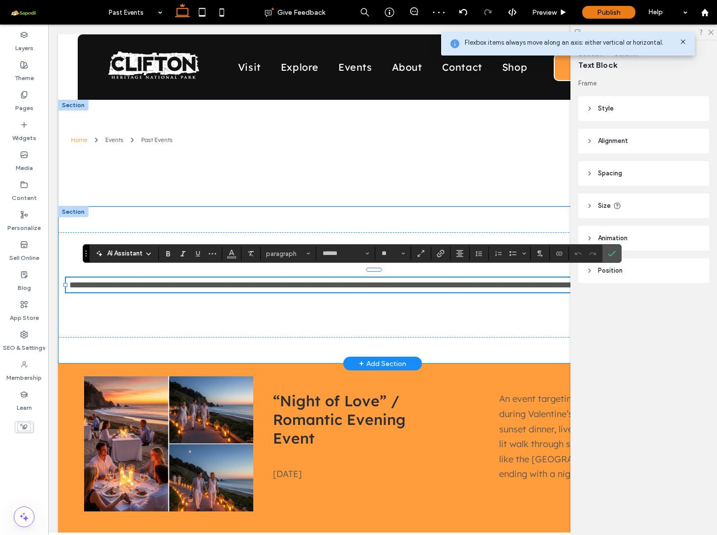
click at [405, 289] on span "**********" at bounding box center [377, 285] width 616 height 9
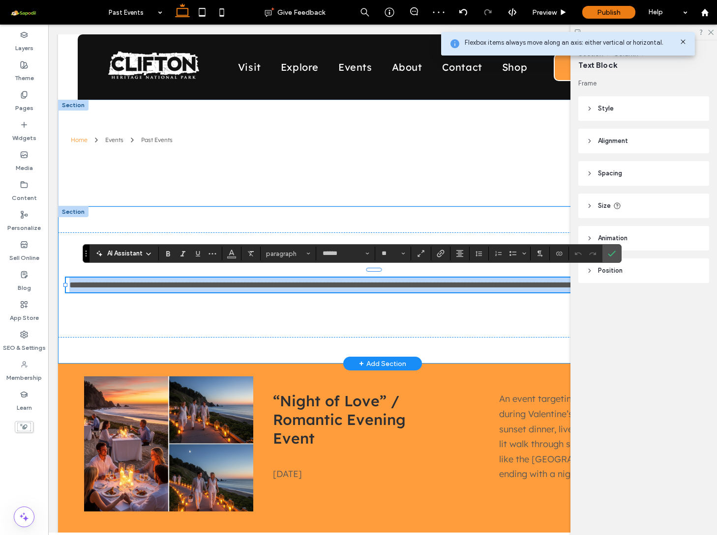
click at [405, 289] on span "**********" at bounding box center [377, 285] width 616 height 9
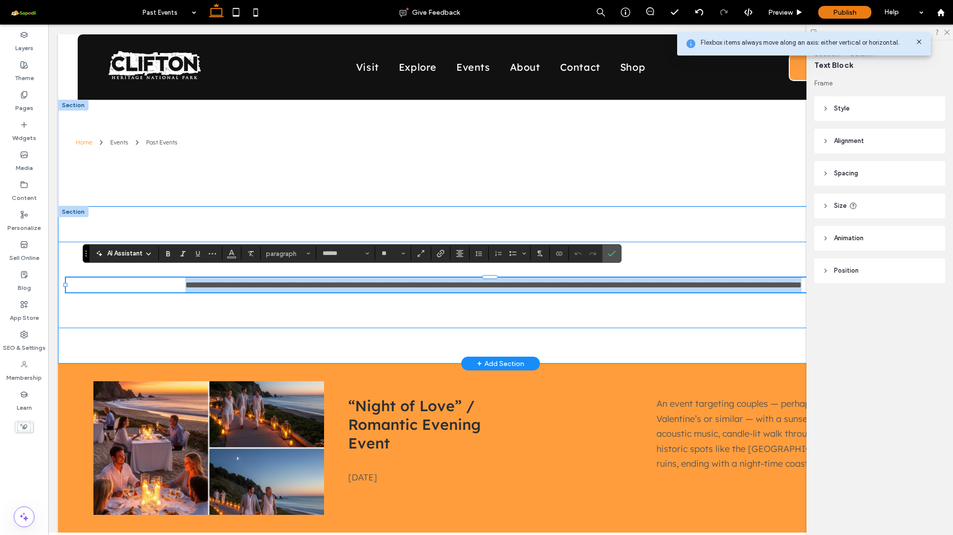
click at [612, 294] on div "**********" at bounding box center [500, 285] width 885 height 87
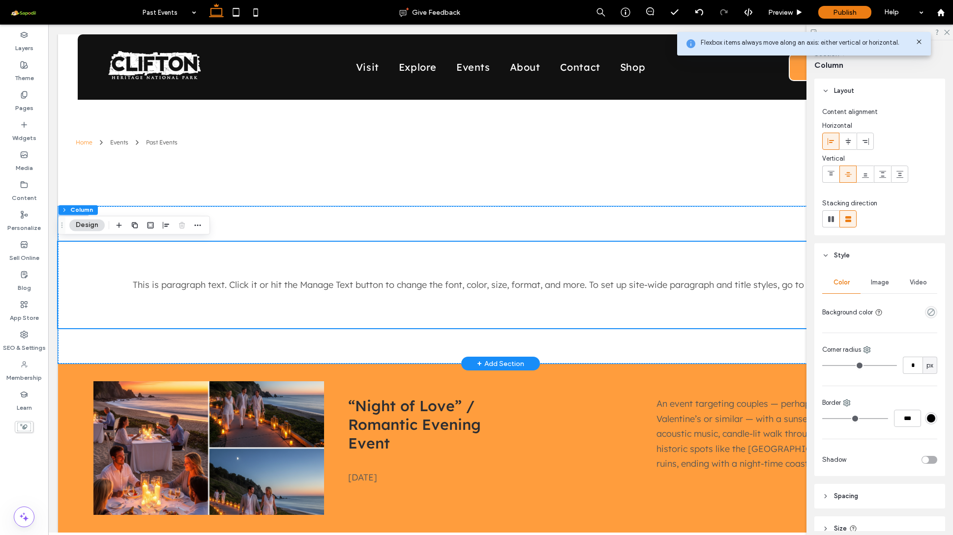
click at [610, 293] on div "This is paragraph text. Click it or hit the Manage Text button to change the fo…" at bounding box center [500, 285] width 885 height 87
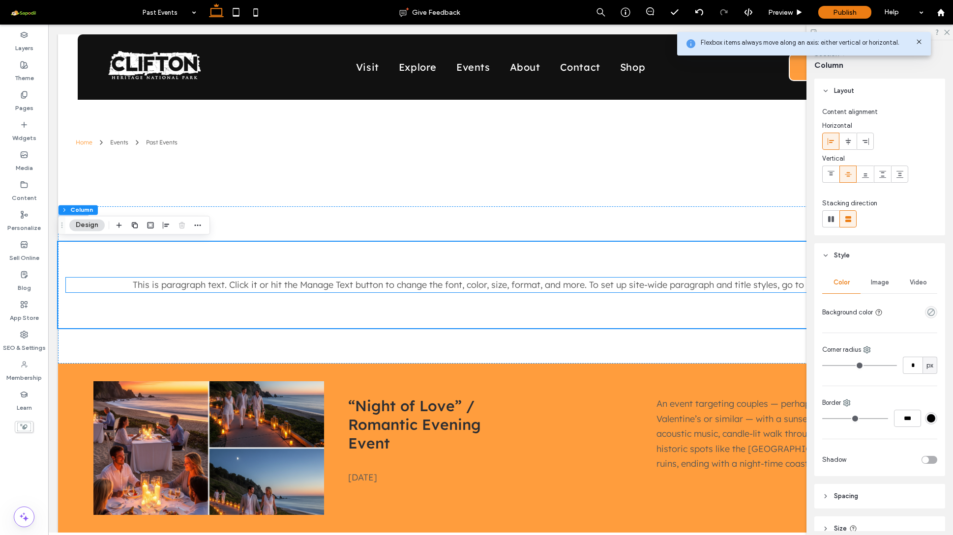
click at [603, 290] on span "This is paragraph text. Click it or hit the Manage Text button to change the fo…" at bounding box center [494, 284] width 722 height 11
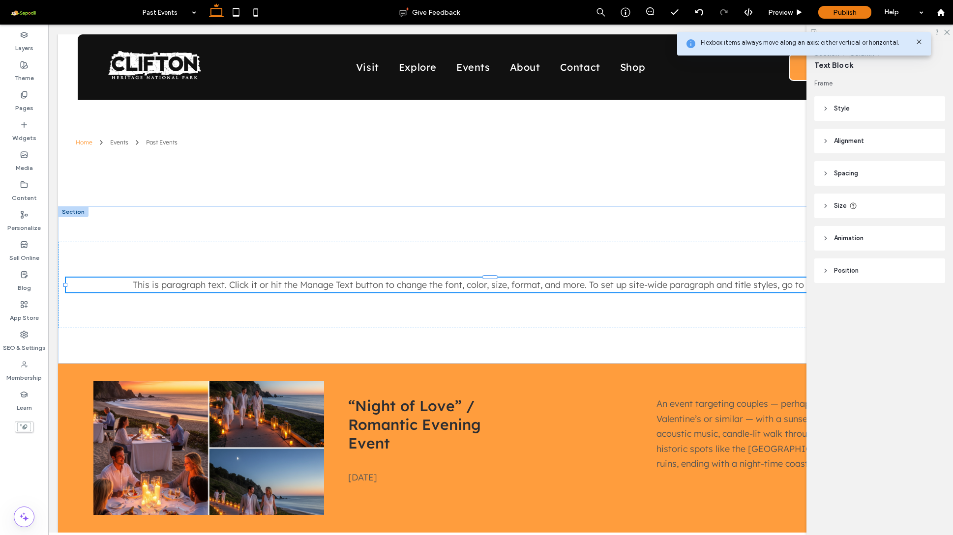
click at [603, 290] on div "This is paragraph text. Click it or hit the Manage Text button to change the fo…" at bounding box center [493, 285] width 855 height 15
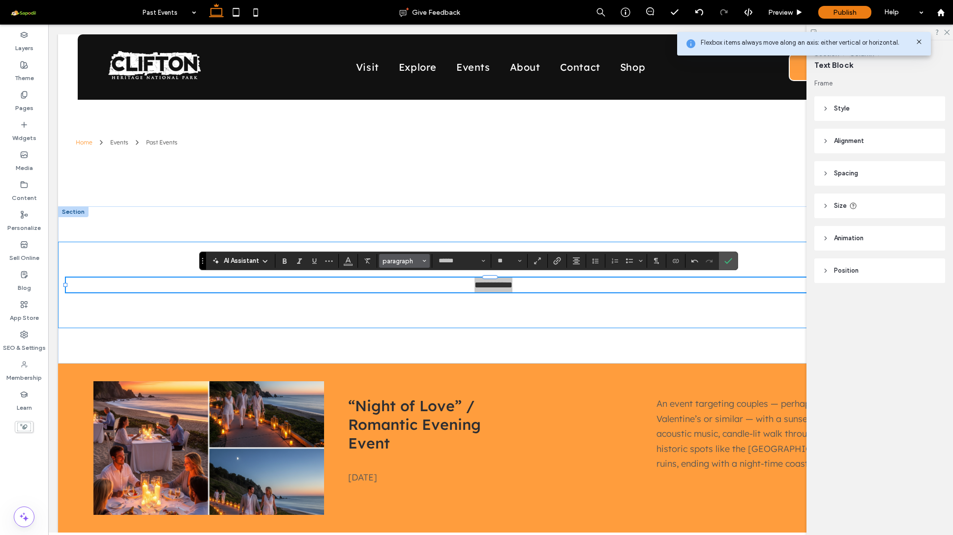
click at [417, 263] on span "paragraph" at bounding box center [401, 261] width 38 height 7
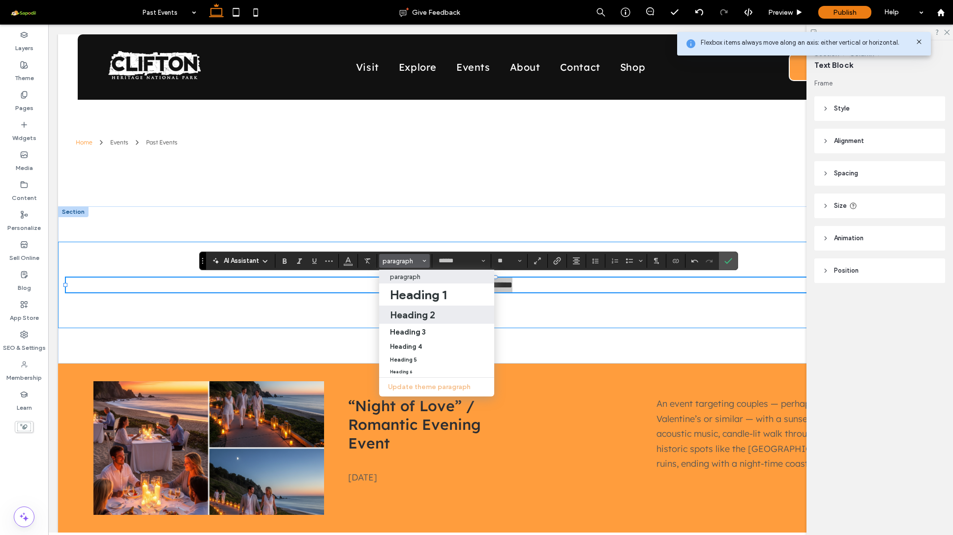
click at [423, 318] on h2 "Heading 2" at bounding box center [412, 315] width 45 height 12
type input "**"
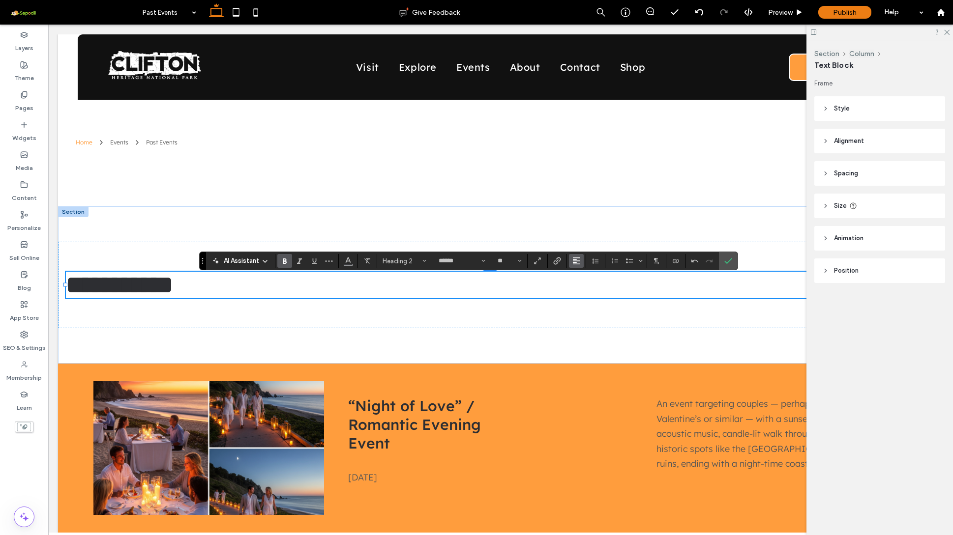
click at [579, 261] on use "Alignment" at bounding box center [576, 261] width 7 height 7
click at [584, 290] on icon "ui.textEditor.alignment.center" at bounding box center [583, 292] width 8 height 8
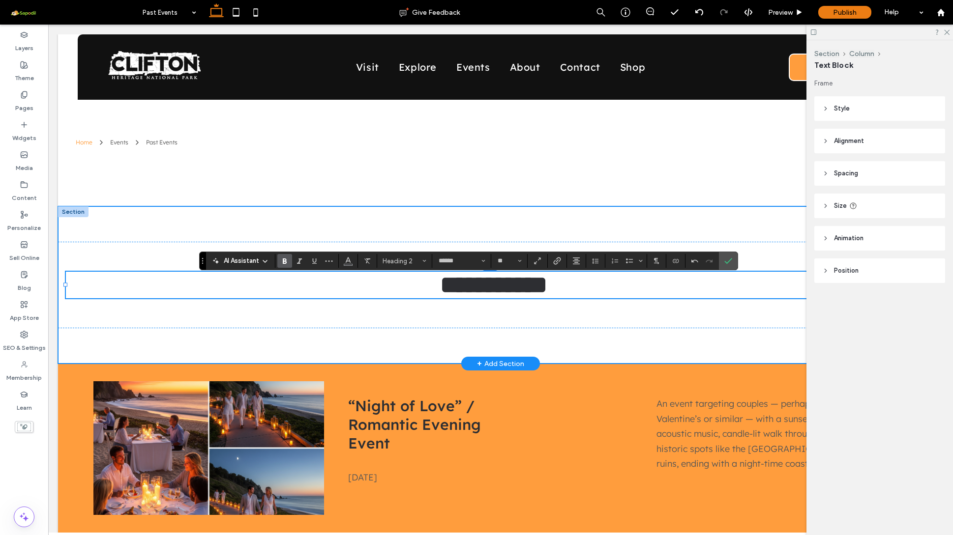
click at [402, 232] on div "**********" at bounding box center [500, 284] width 885 height 157
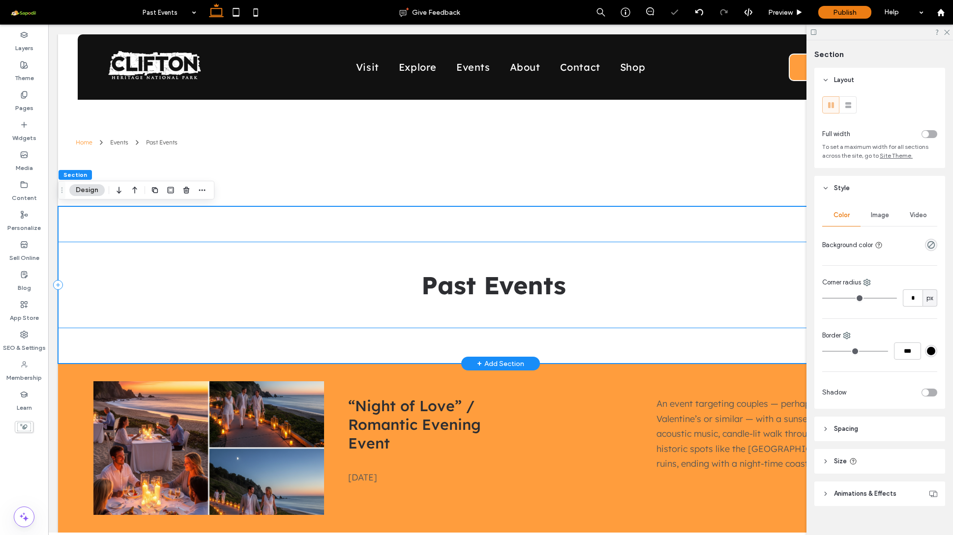
click at [425, 325] on div "Past Events" at bounding box center [500, 285] width 885 height 87
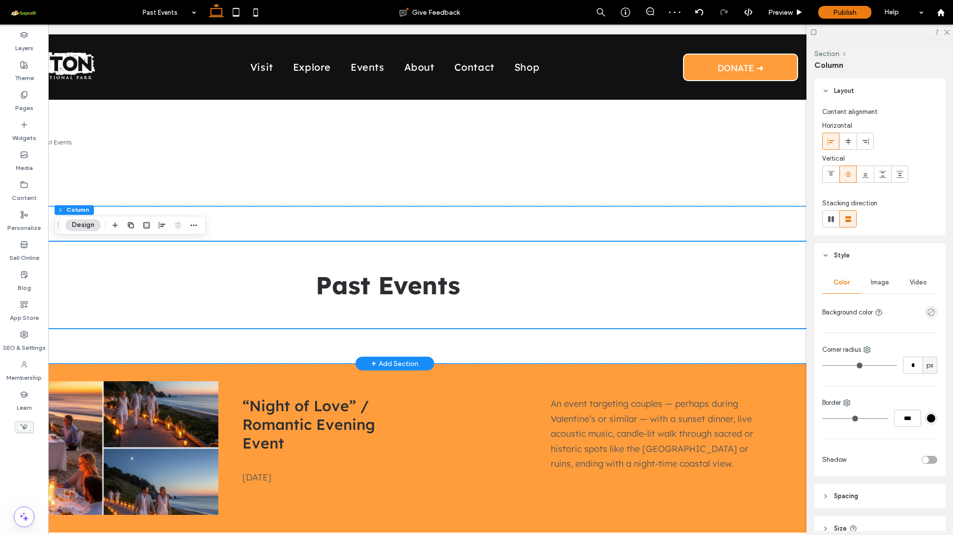
scroll to position [0, 146]
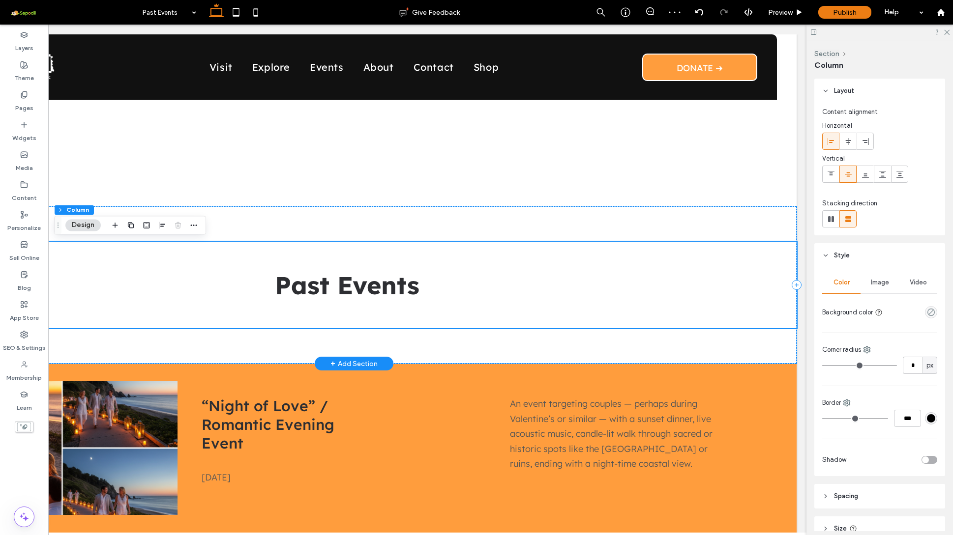
click at [444, 312] on div "Past Events" at bounding box center [354, 285] width 885 height 87
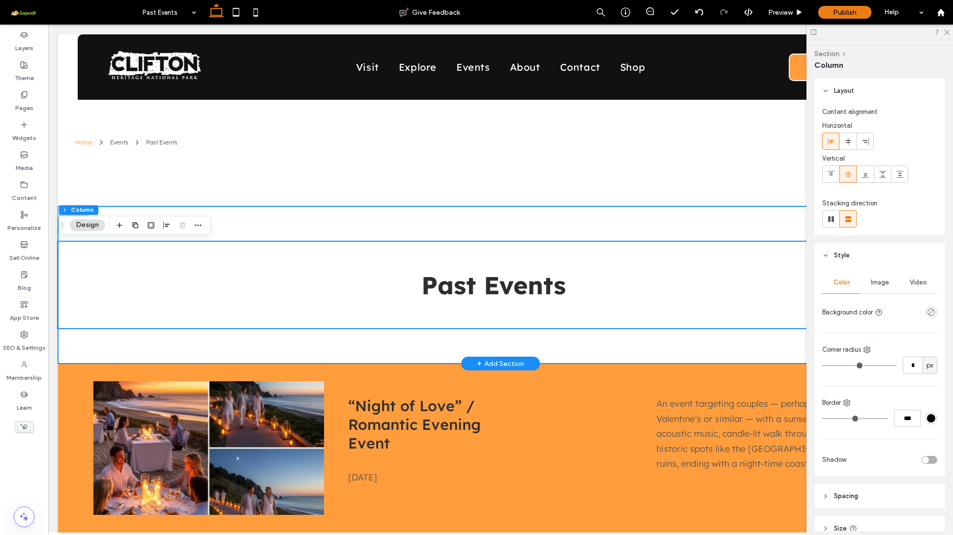
scroll to position [0, 0]
click at [247, 222] on div "Past Events" at bounding box center [500, 284] width 885 height 157
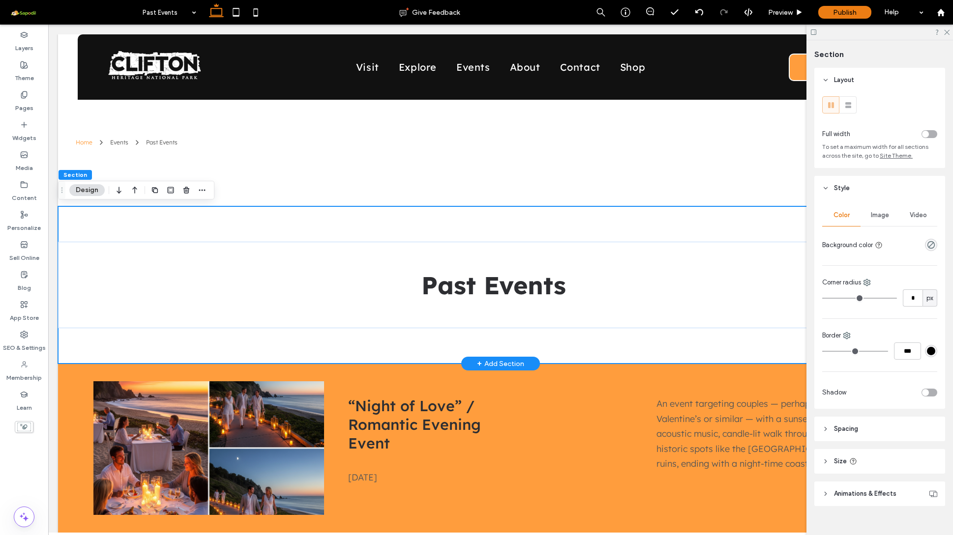
click at [165, 218] on div "Past Events" at bounding box center [500, 284] width 885 height 157
click at [100, 339] on div "Past Events" at bounding box center [500, 284] width 885 height 157
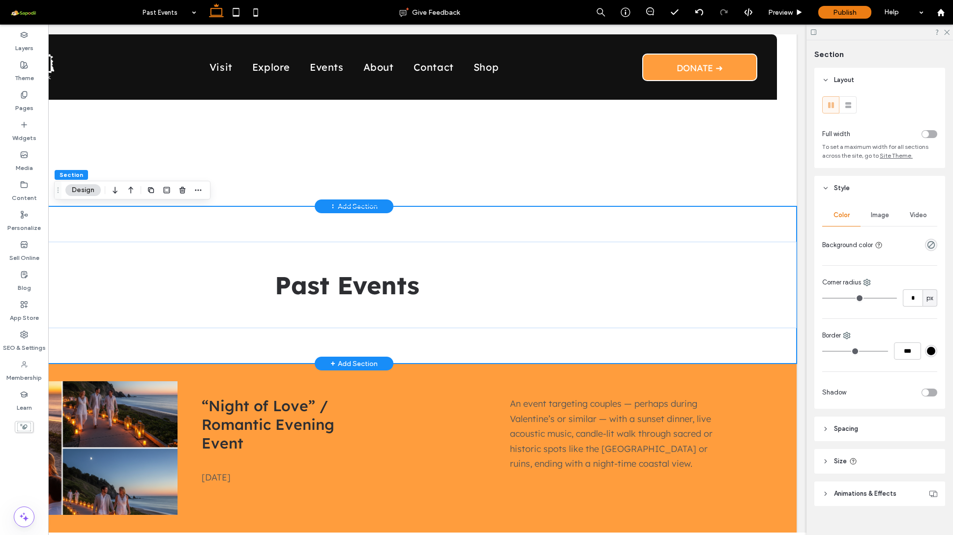
scroll to position [0, 0]
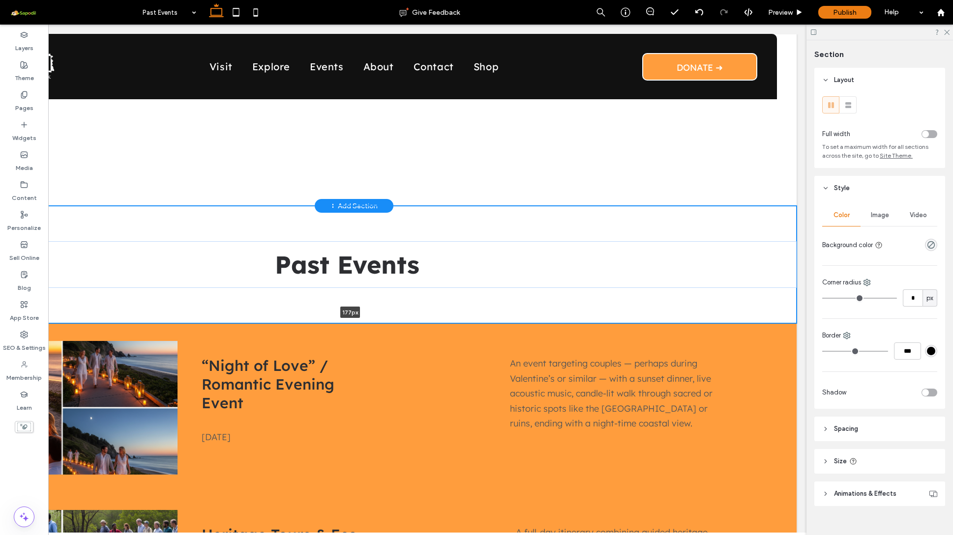
drag, startPoint x: 295, startPoint y: 364, endPoint x: 293, endPoint y: 292, distance: 71.8
click at [293, 292] on div "Past Events 177px Section + Add Section" at bounding box center [354, 264] width 885 height 117
type input "***"
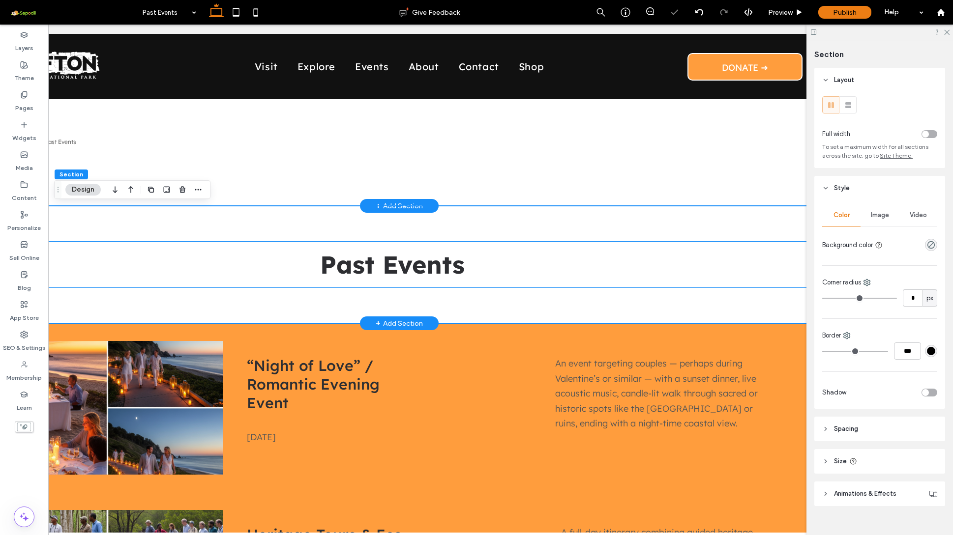
scroll to position [0, 99]
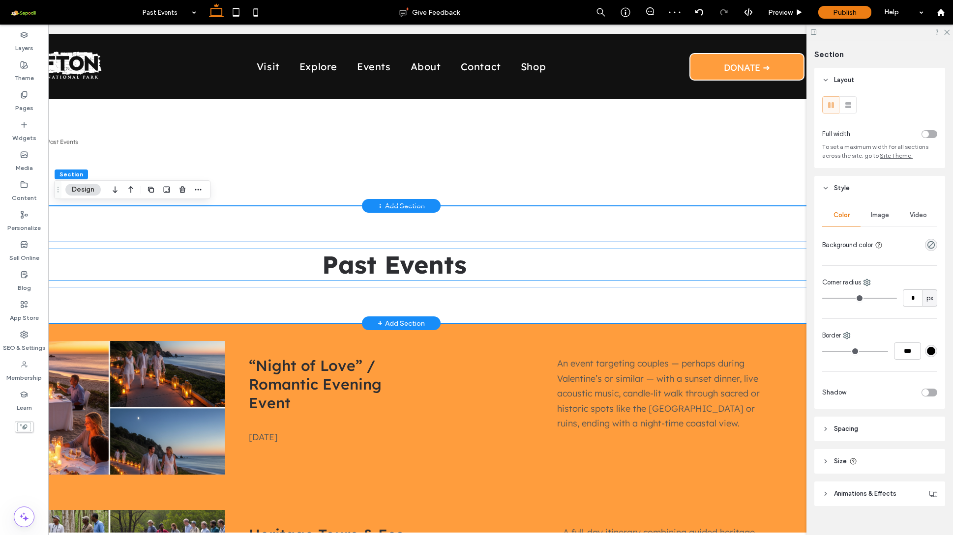
click at [249, 266] on h2 "Past Events" at bounding box center [394, 264] width 855 height 31
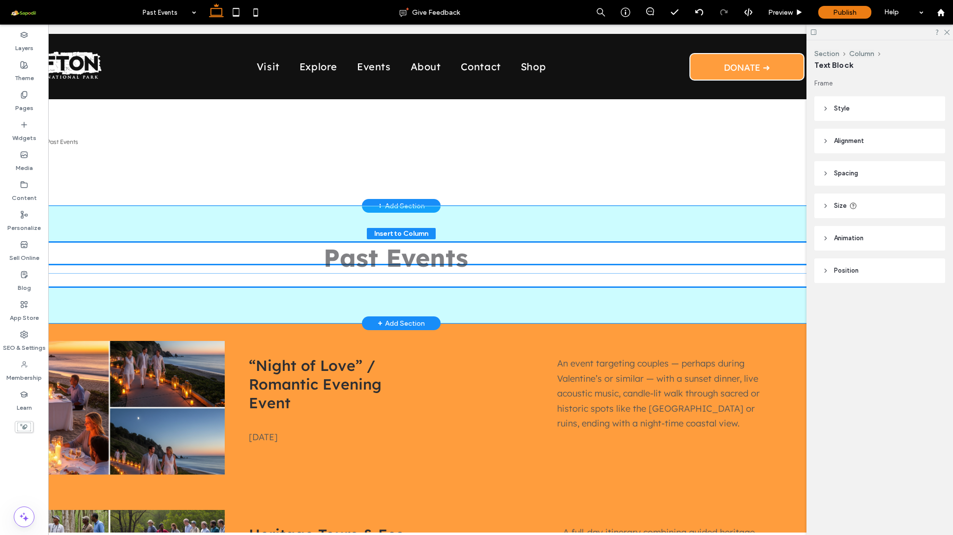
drag, startPoint x: 348, startPoint y: 258, endPoint x: 354, endPoint y: 252, distance: 8.4
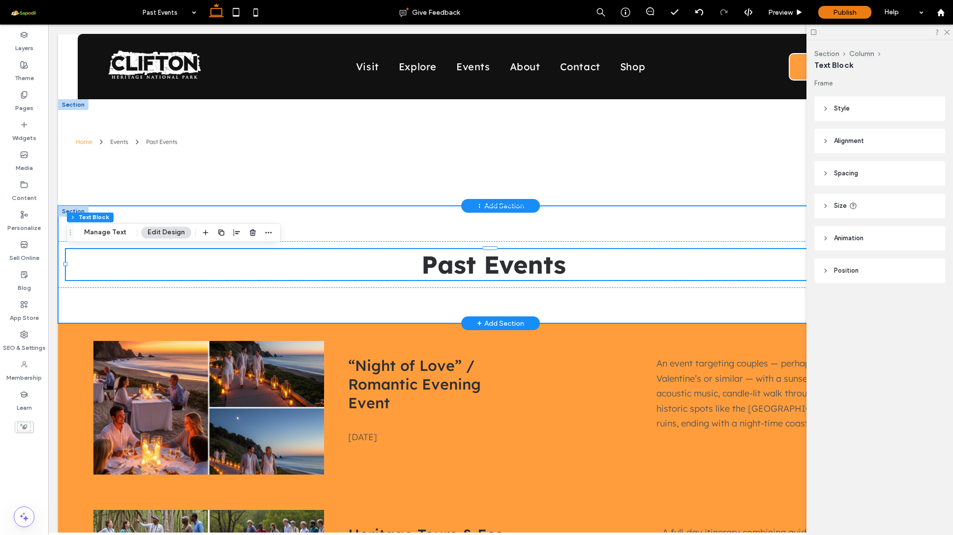
scroll to position [0, 0]
click at [322, 208] on div "Past Events" at bounding box center [500, 264] width 885 height 117
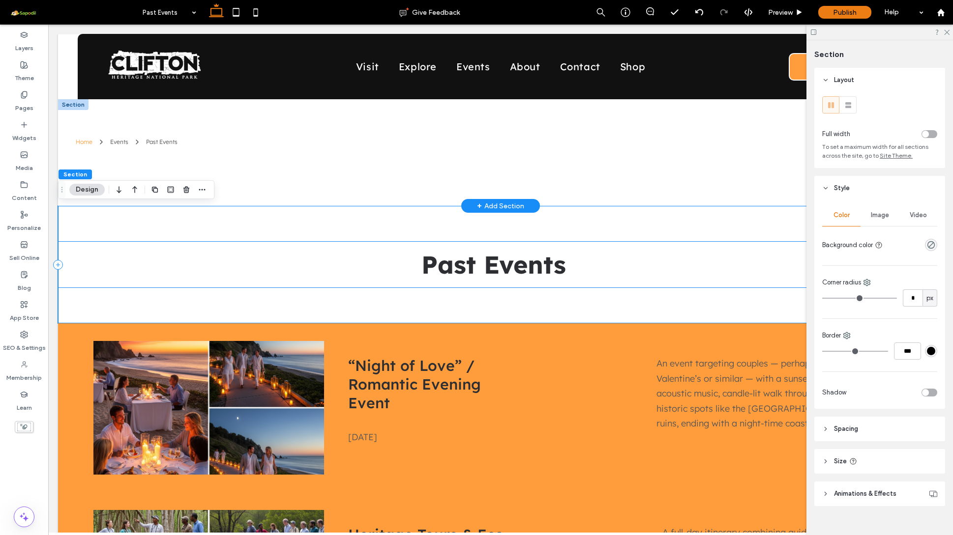
click at [294, 246] on div "Past Events" at bounding box center [500, 264] width 885 height 47
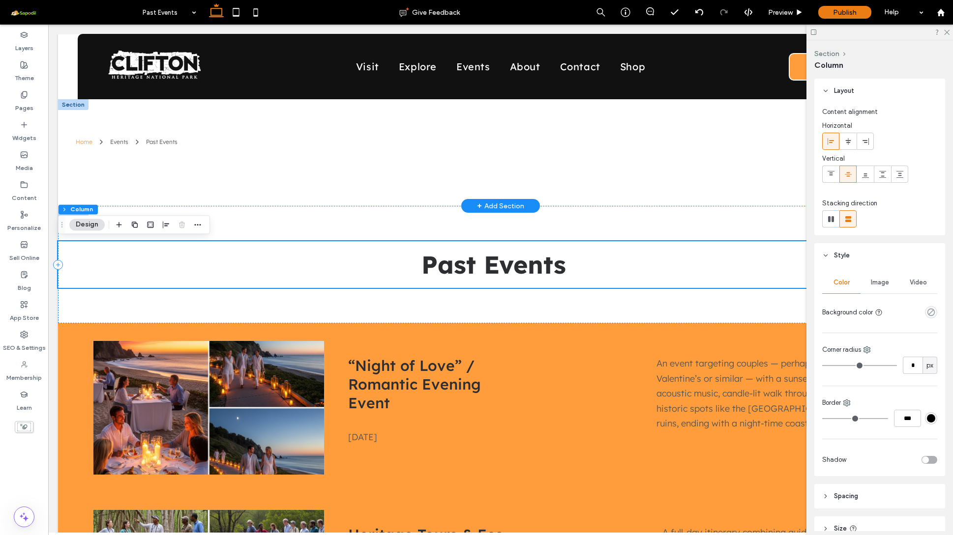
click at [829, 254] on header "Style" at bounding box center [879, 255] width 131 height 25
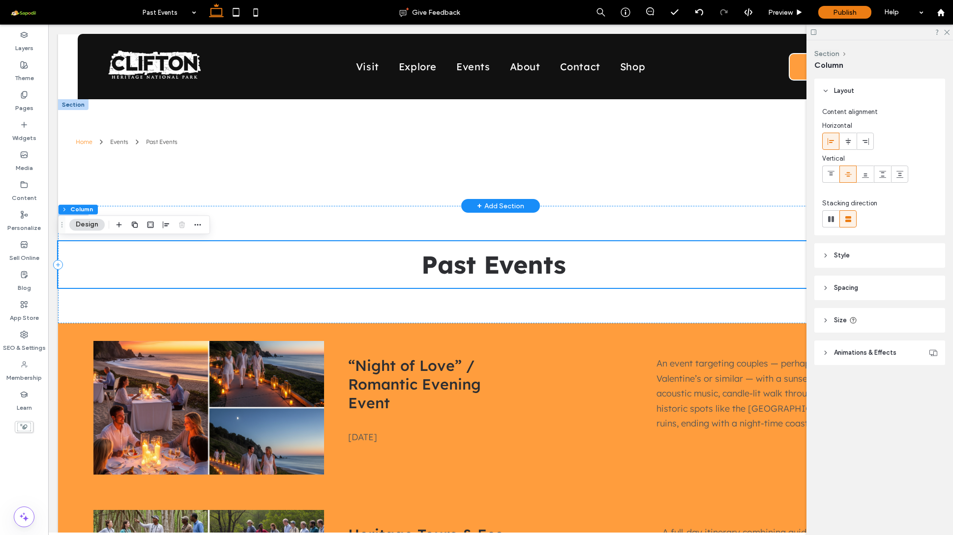
click at [827, 291] on header "Spacing" at bounding box center [879, 288] width 131 height 25
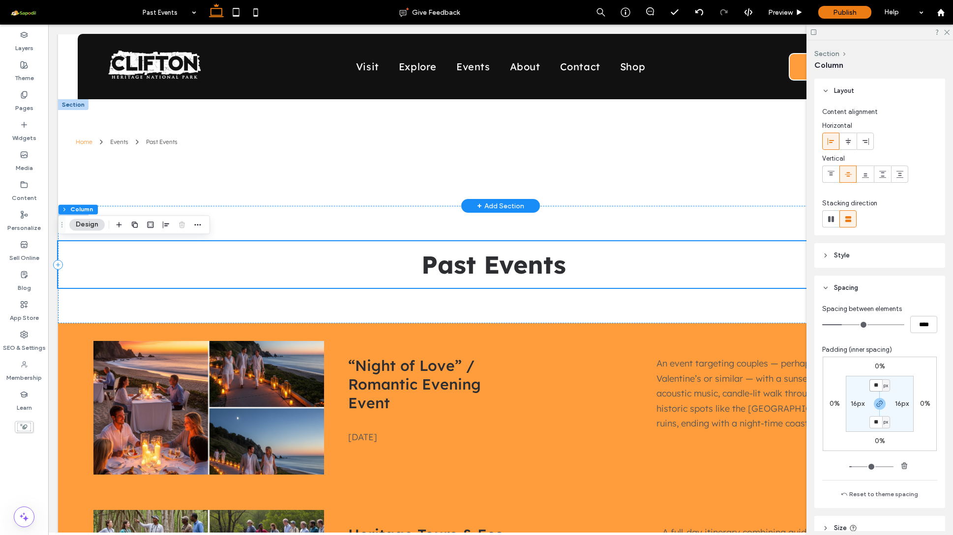
click at [874, 386] on input "**" at bounding box center [875, 385] width 13 height 12
type input "**"
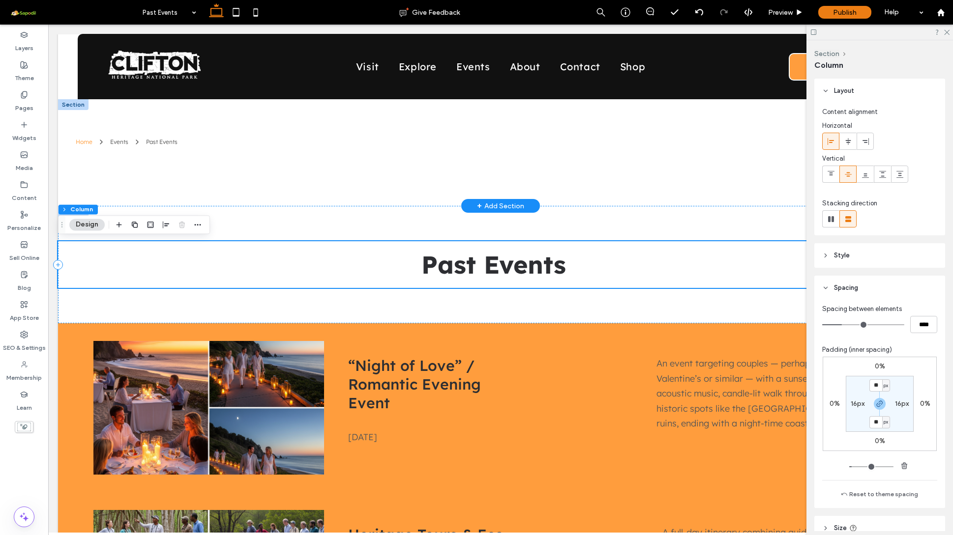
type input "**"
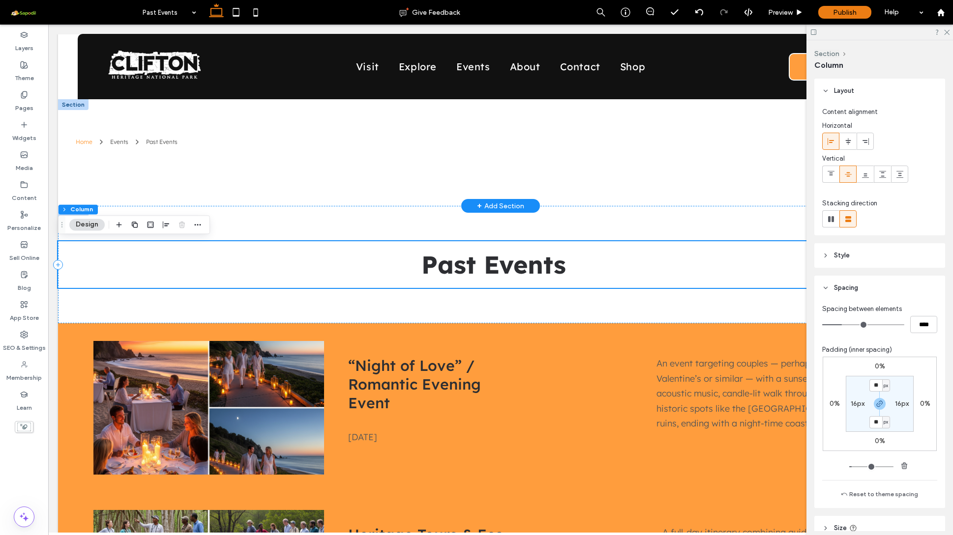
type input "**"
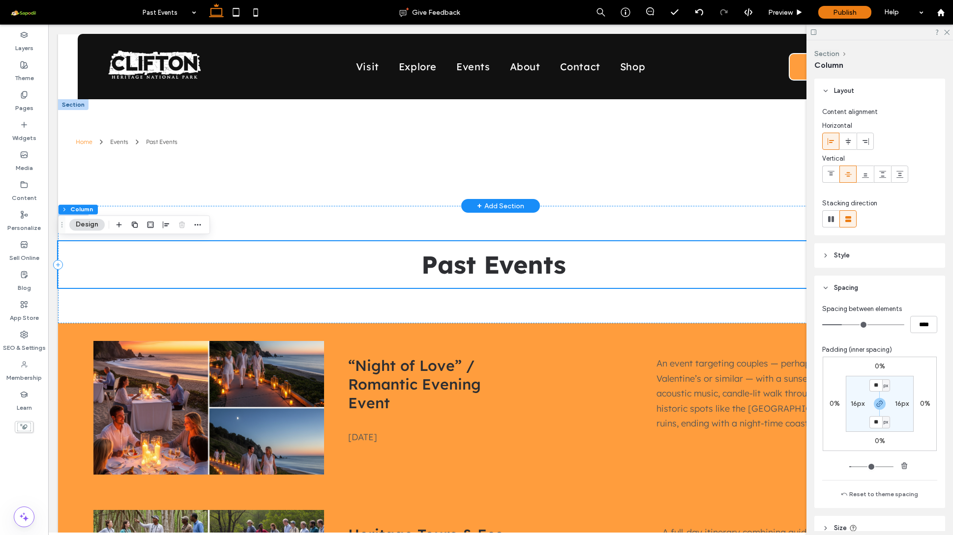
type input "**"
type input "*"
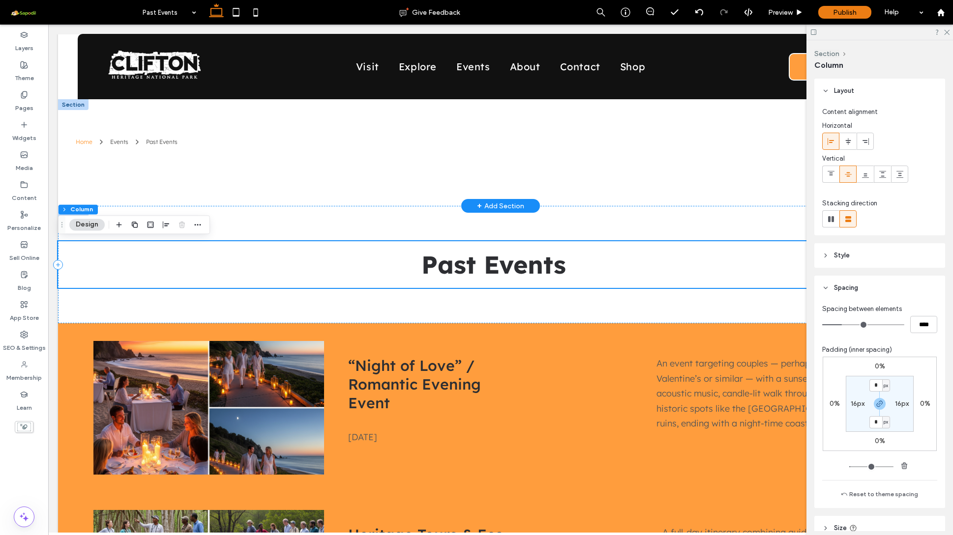
click at [851, 466] on input "range" at bounding box center [871, 466] width 44 height 1
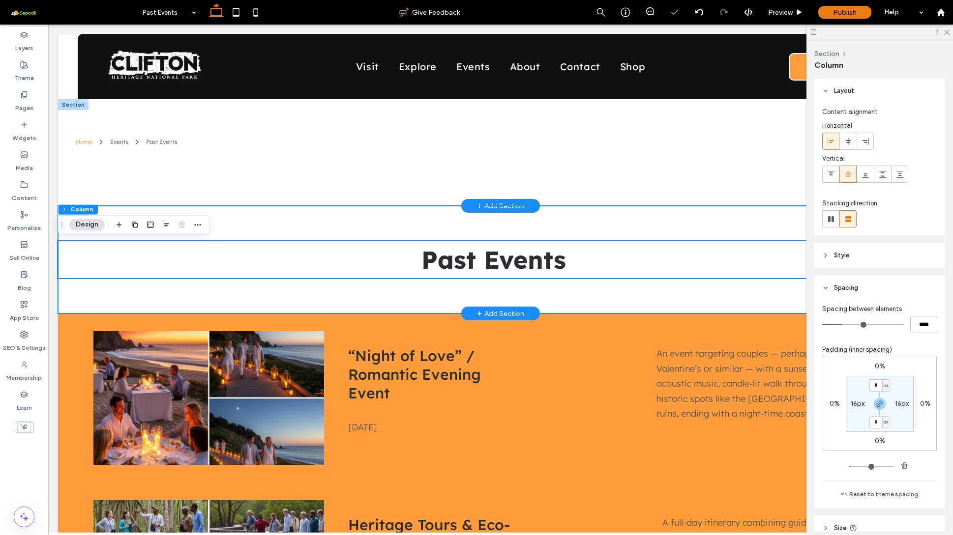
click at [573, 293] on div "Past Events" at bounding box center [500, 260] width 885 height 108
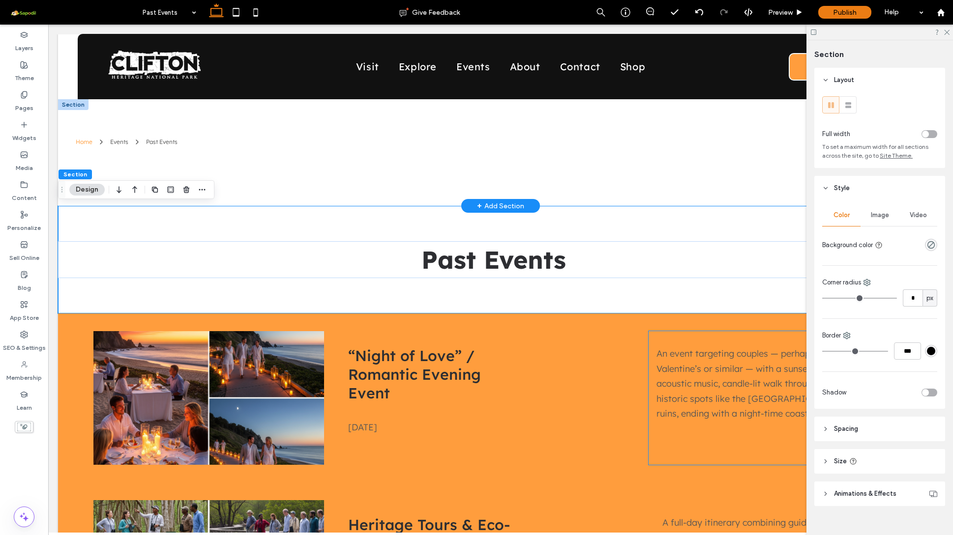
click at [850, 434] on header "Spacing" at bounding box center [879, 429] width 131 height 25
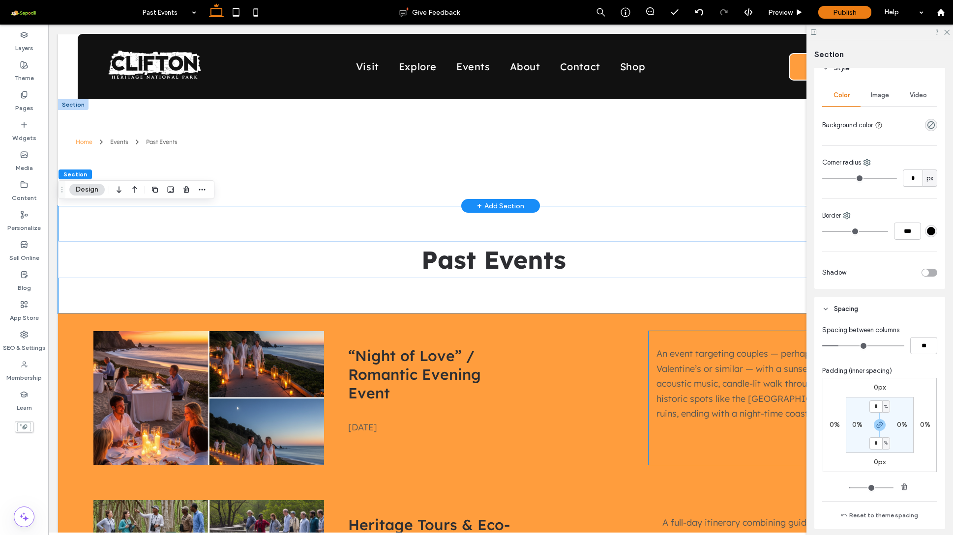
scroll to position [124, 0]
click at [873, 403] on input "*" at bounding box center [875, 403] width 13 height 12
type input "*"
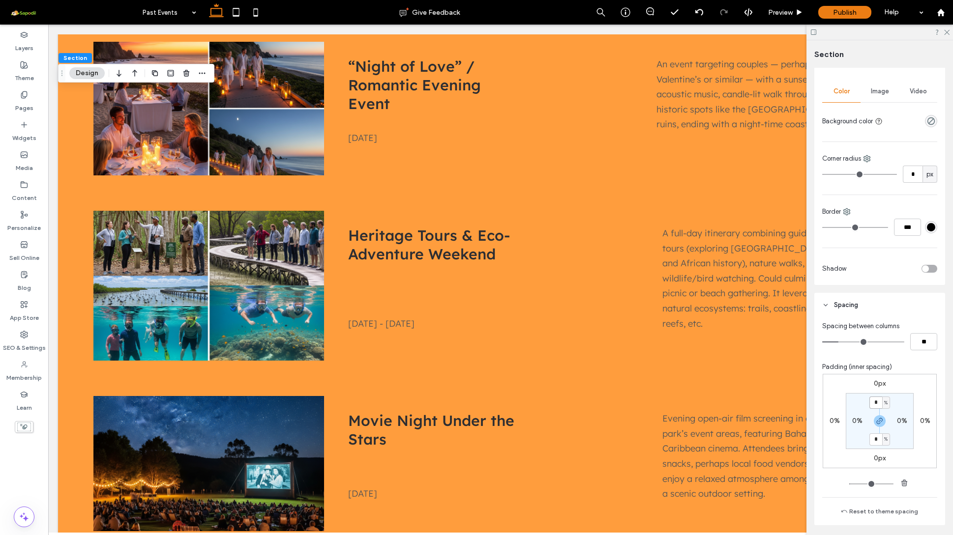
scroll to position [80, 0]
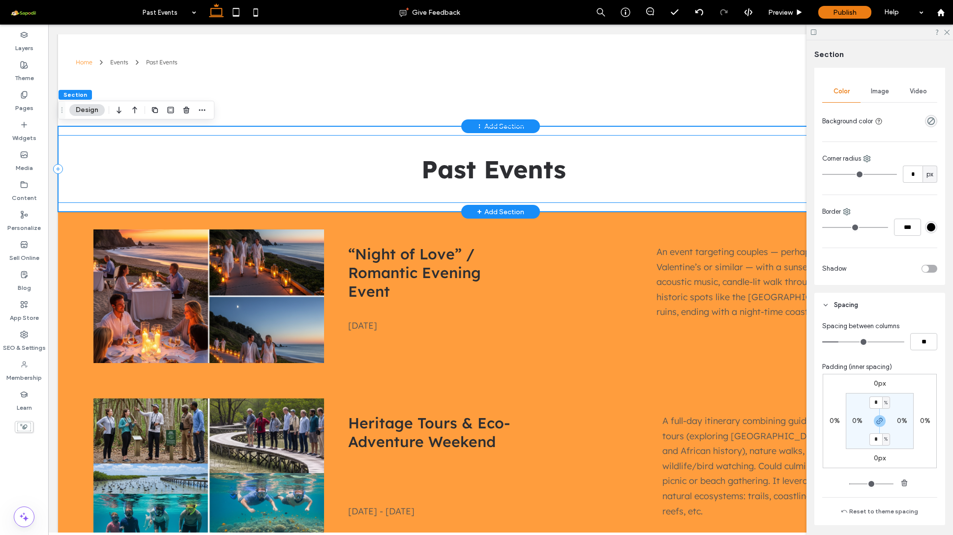
click at [504, 188] on div "Past Events" at bounding box center [500, 169] width 885 height 68
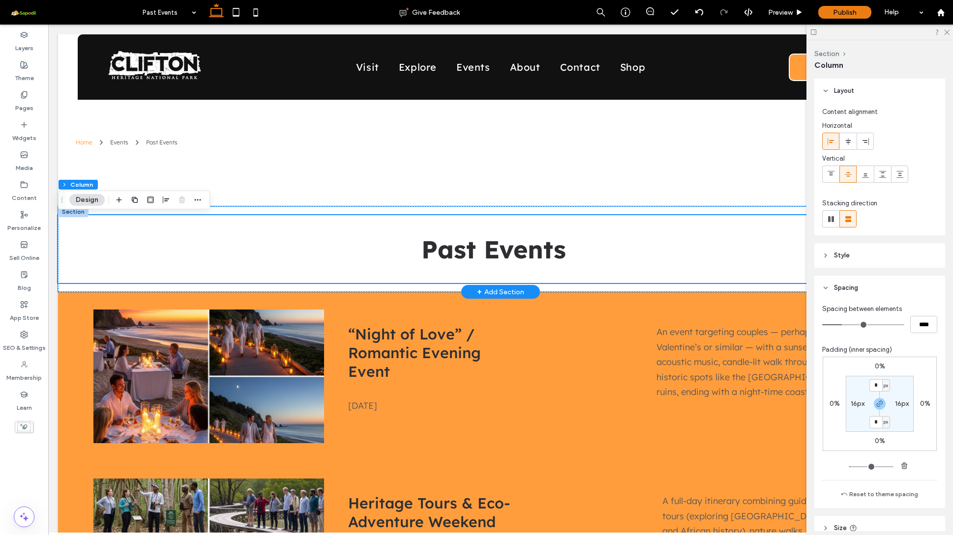
scroll to position [0, 0]
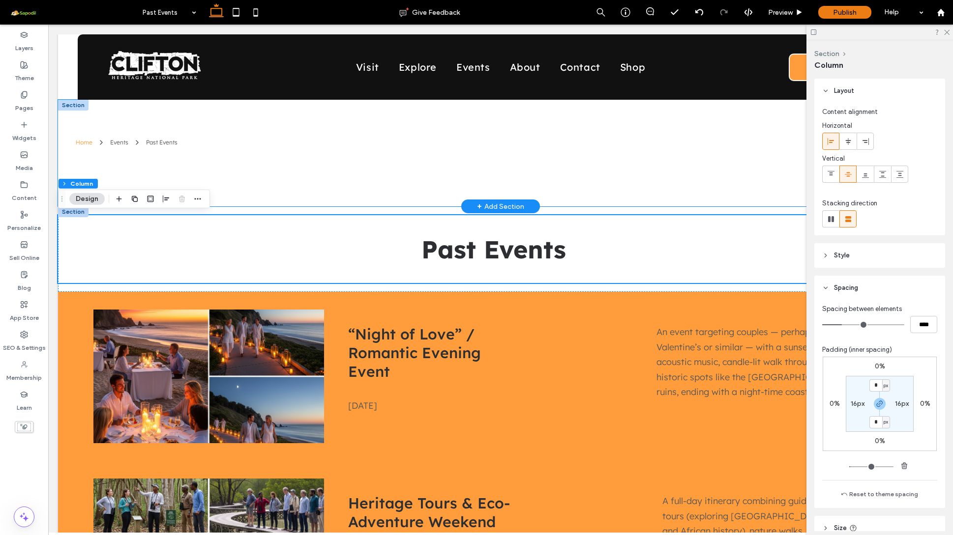
click at [274, 188] on div "Home Events Past Events" at bounding box center [500, 153] width 885 height 107
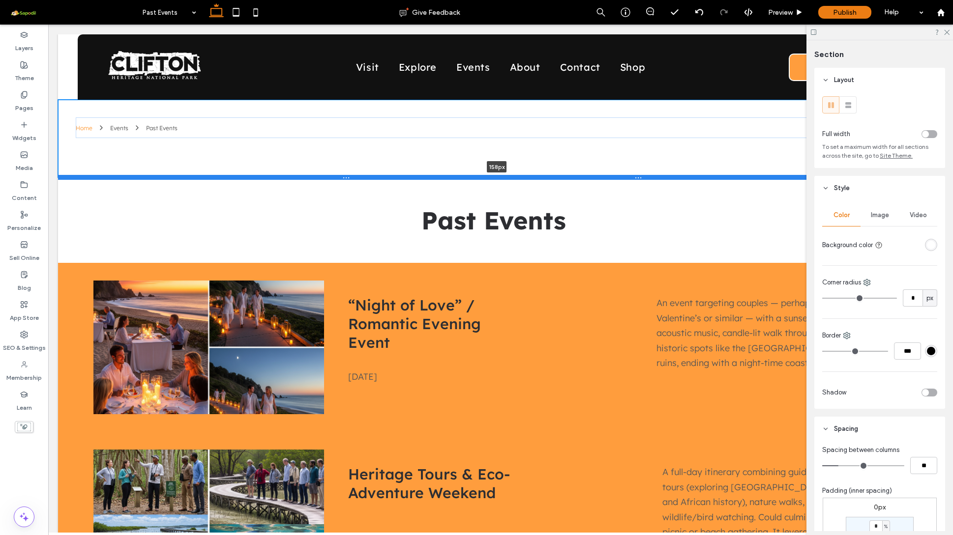
drag, startPoint x: 281, startPoint y: 206, endPoint x: 276, endPoint y: 178, distance: 28.4
click at [276, 178] on div at bounding box center [496, 177] width 877 height 5
type input "***"
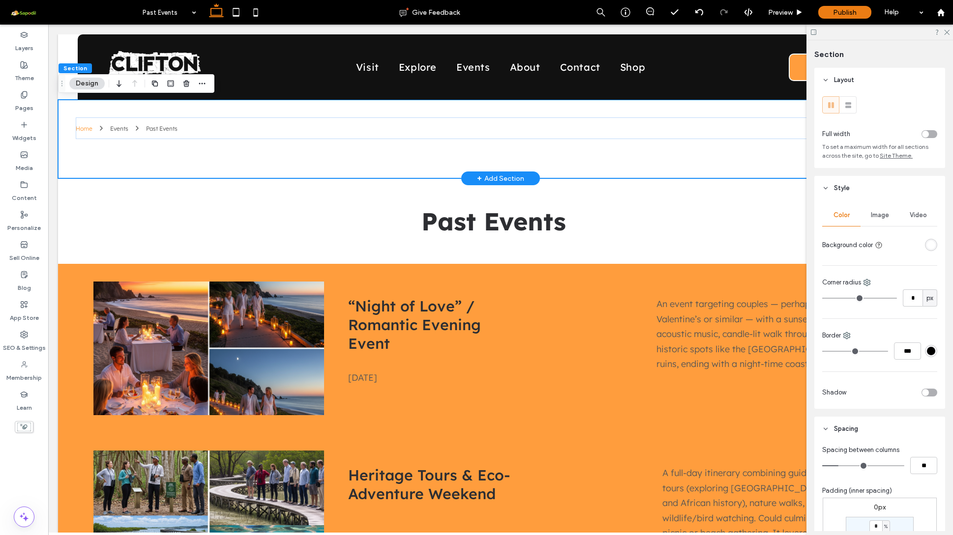
click at [68, 110] on div "Home Events Past Events" at bounding box center [500, 139] width 885 height 79
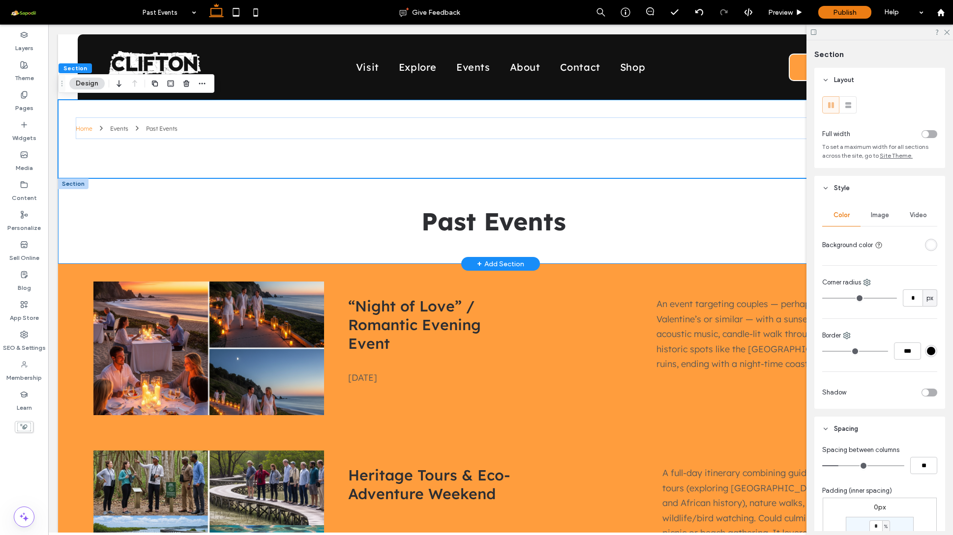
click at [68, 182] on div at bounding box center [73, 183] width 30 height 11
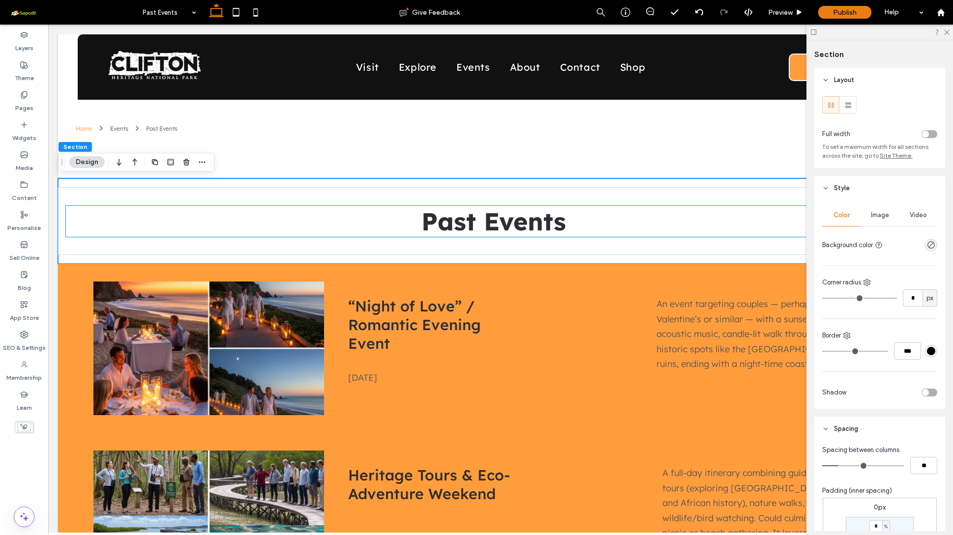
click at [878, 218] on span "Image" at bounding box center [879, 215] width 18 height 8
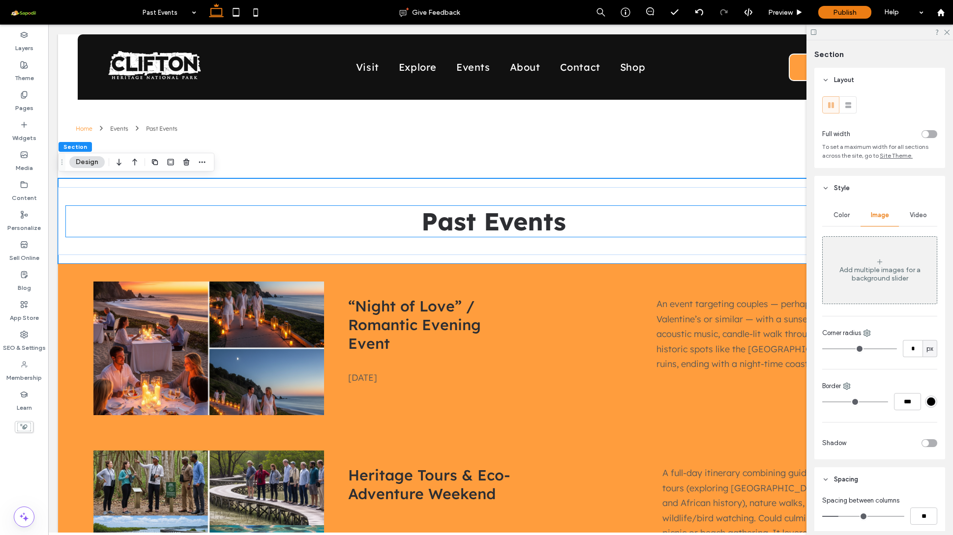
click at [879, 273] on div "Add multiple images for a background slider" at bounding box center [879, 274] width 114 height 17
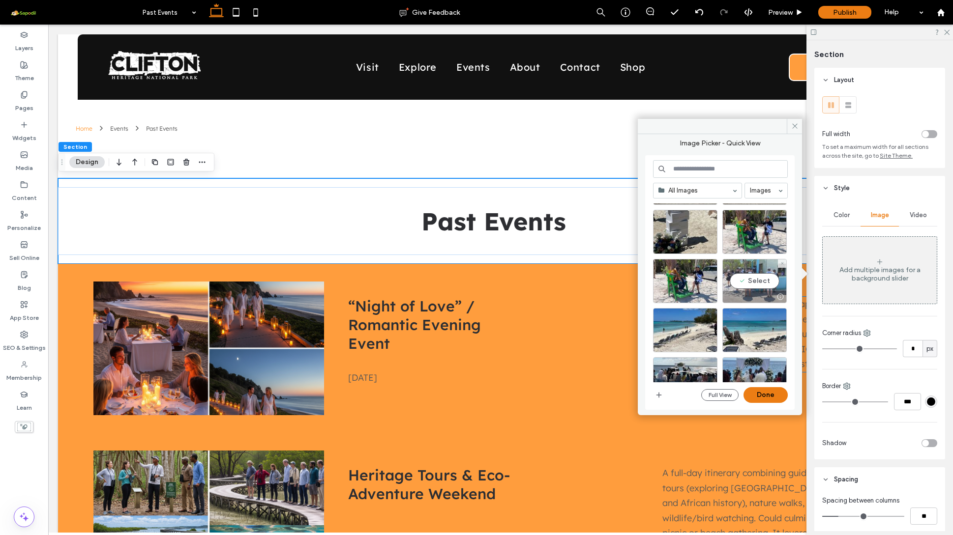
scroll to position [6233, 0]
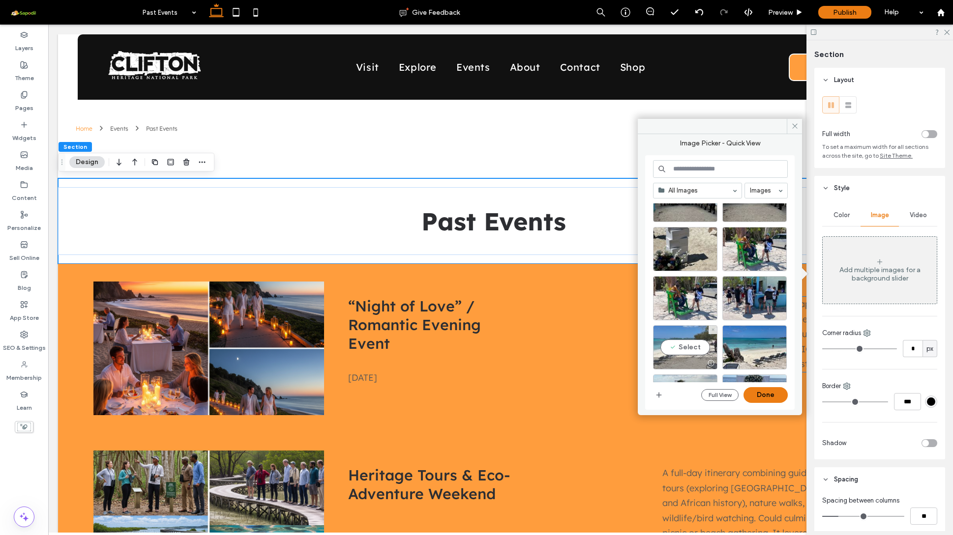
click at [700, 350] on div "Select" at bounding box center [685, 347] width 64 height 44
click at [755, 392] on button "Done" at bounding box center [765, 395] width 44 height 16
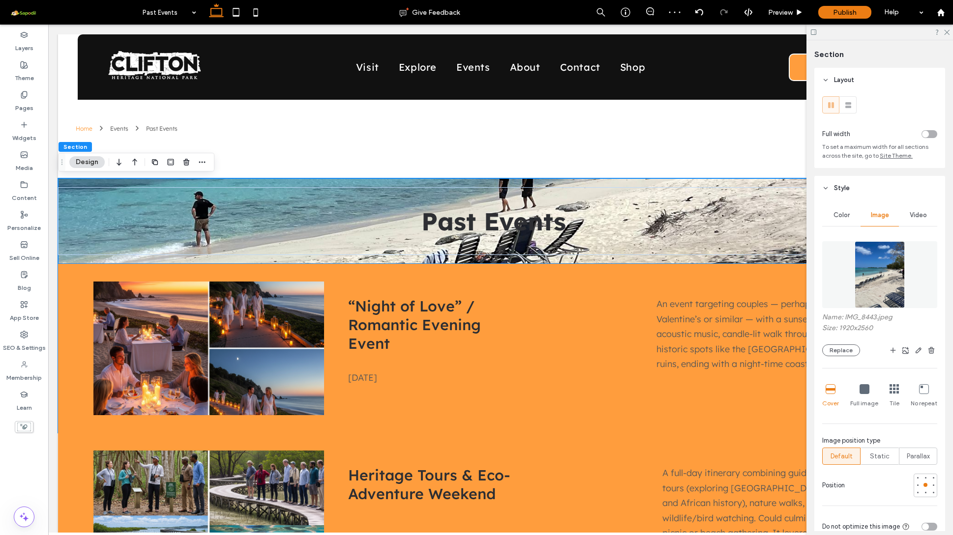
click at [865, 395] on div at bounding box center [864, 389] width 10 height 11
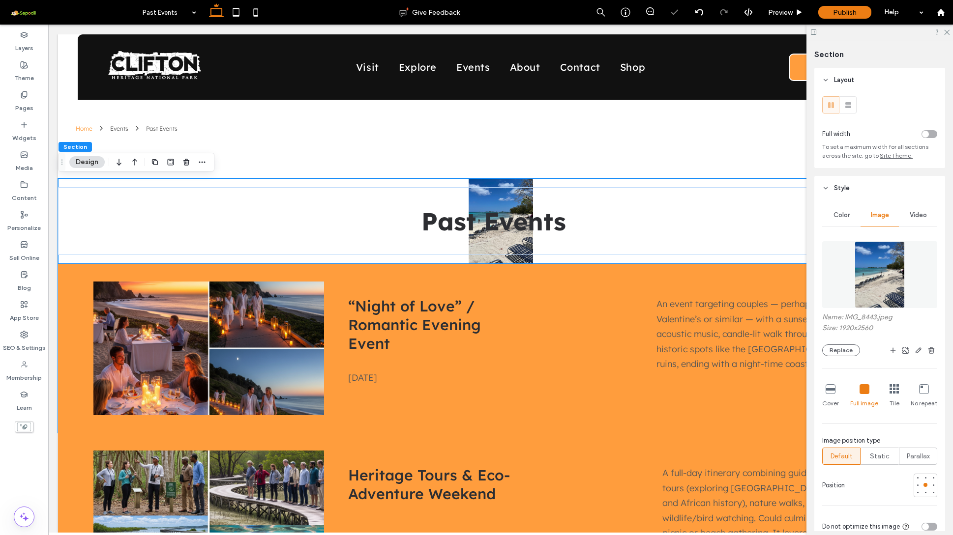
click at [829, 392] on icon at bounding box center [830, 389] width 10 height 10
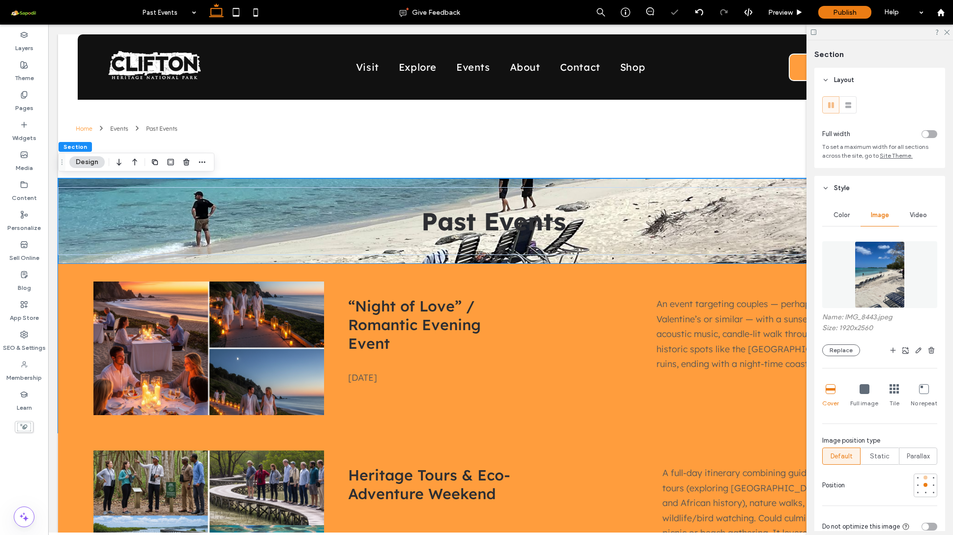
click at [923, 477] on div at bounding box center [925, 478] width 4 height 4
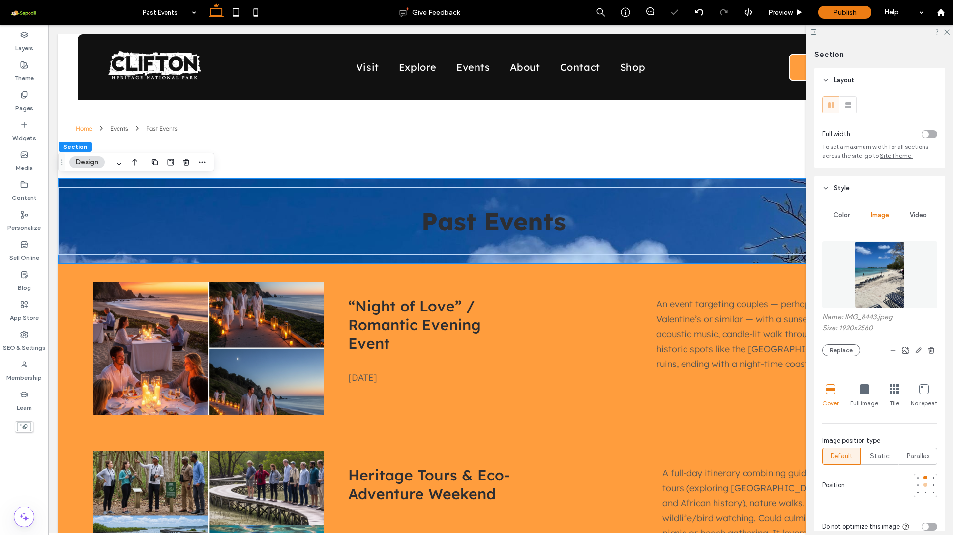
click at [922, 488] on div at bounding box center [925, 485] width 7 height 7
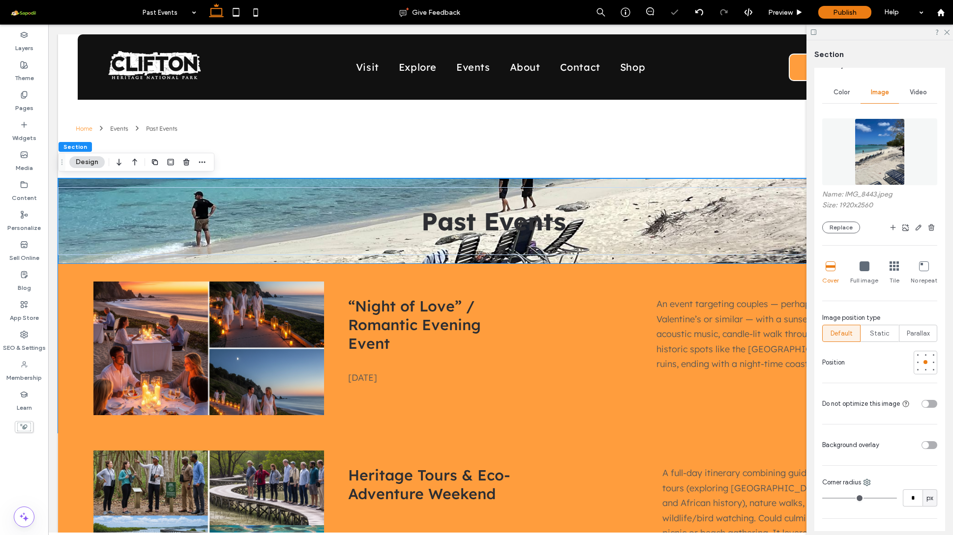
scroll to position [126, 0]
click at [914, 442] on div at bounding box center [910, 442] width 54 height 17
click at [923, 442] on div "toggle" at bounding box center [925, 442] width 7 height 7
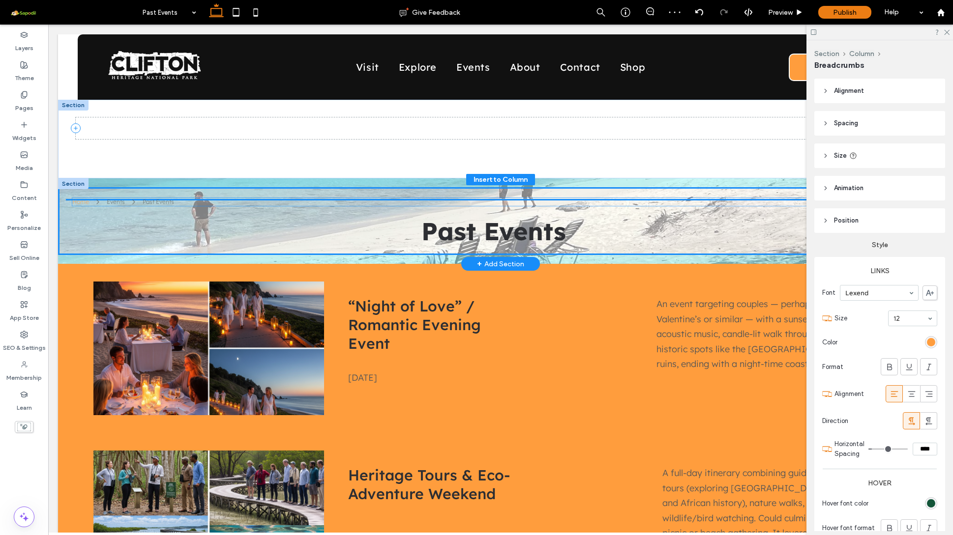
drag, startPoint x: 109, startPoint y: 125, endPoint x: 106, endPoint y: 197, distance: 71.8
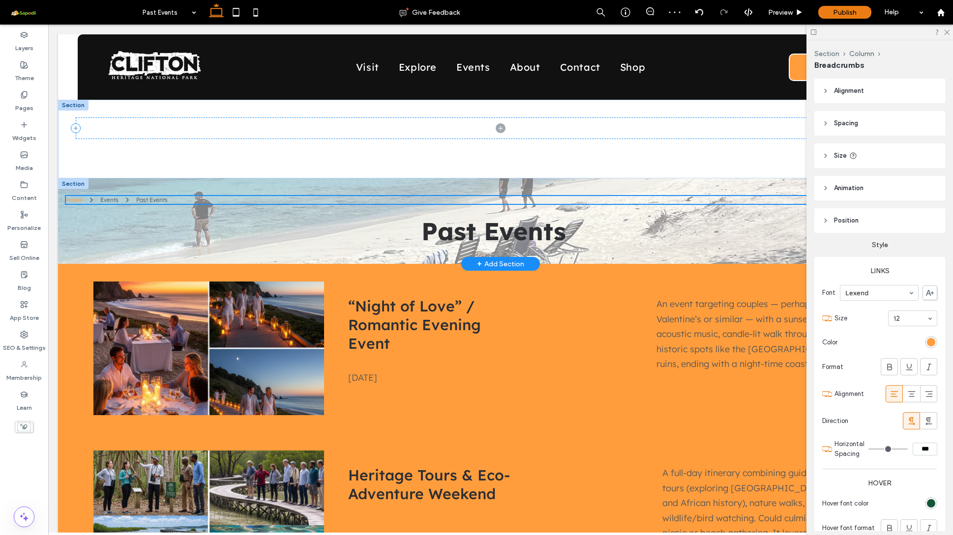
type input "**"
type input "****"
type input "**"
type input "****"
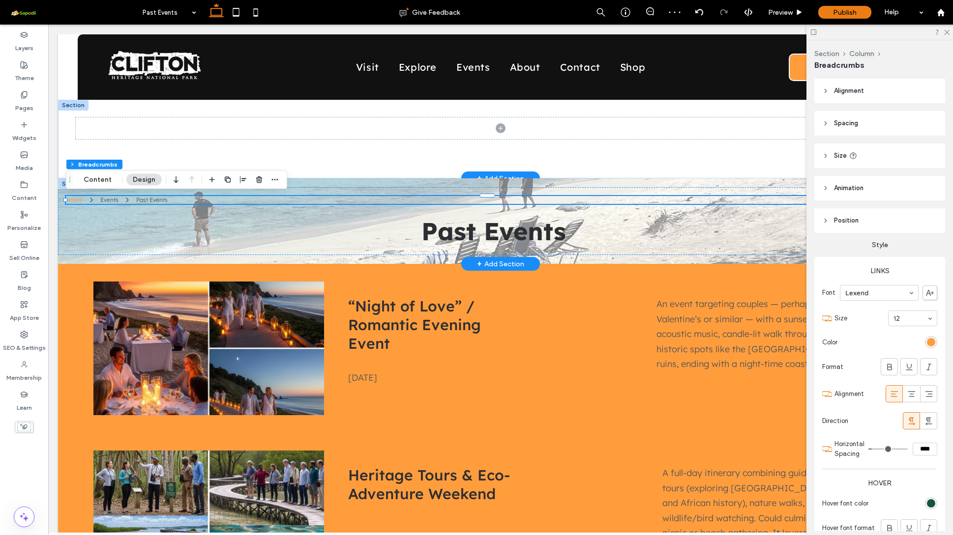
click at [69, 106] on div at bounding box center [73, 105] width 30 height 11
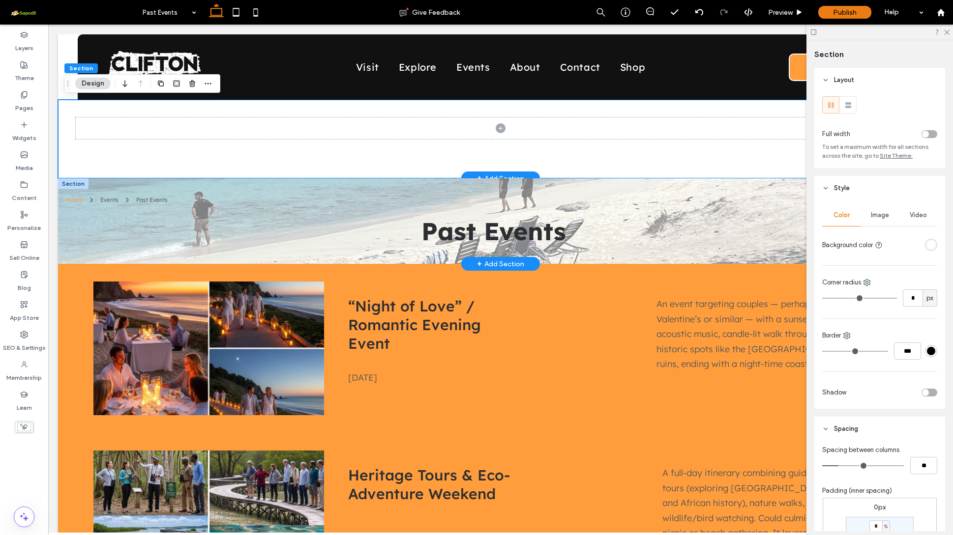
scroll to position [0, -1]
click at [146, 167] on div at bounding box center [500, 139] width 885 height 79
click at [189, 84] on use "button" at bounding box center [186, 83] width 6 height 6
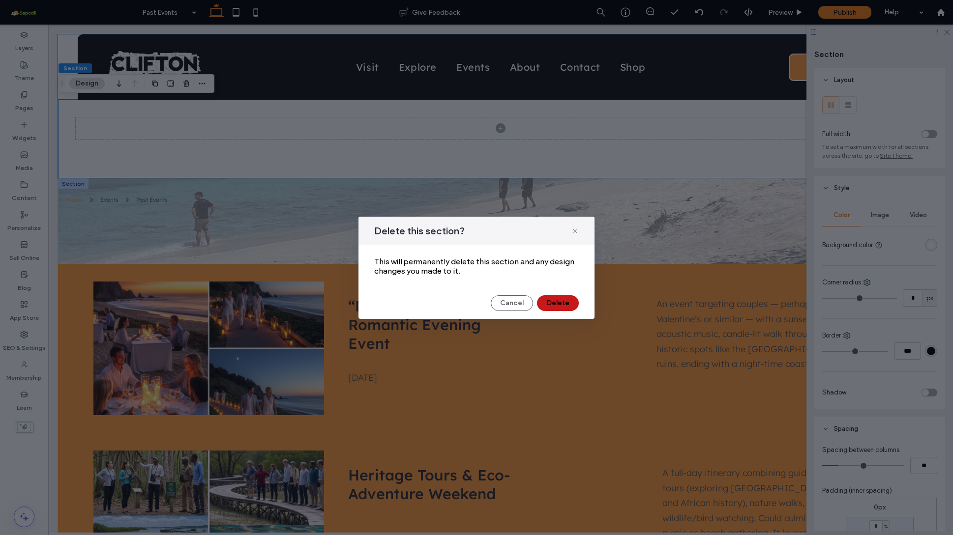
click at [565, 309] on button "Delete" at bounding box center [558, 303] width 42 height 16
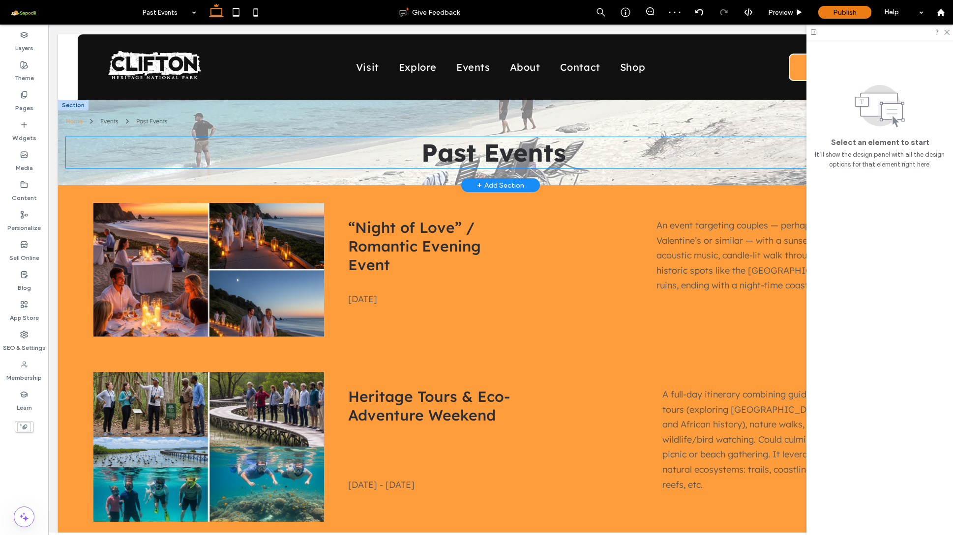
click at [493, 145] on span "Past Events" at bounding box center [493, 152] width 145 height 31
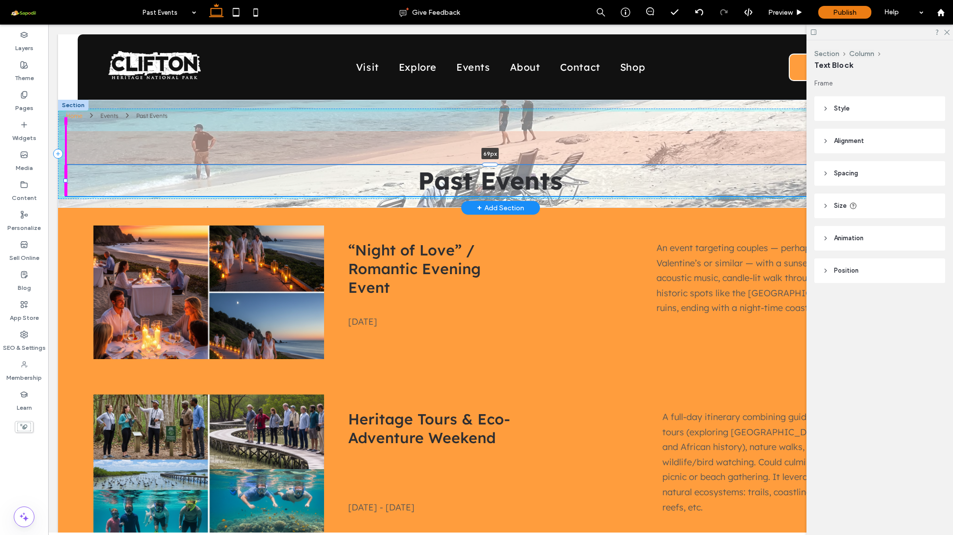
drag, startPoint x: 494, startPoint y: 137, endPoint x: 493, endPoint y: 171, distance: 34.4
click at [493, 171] on div "Home Events Past Events Past Events 69px" at bounding box center [500, 154] width 885 height 108
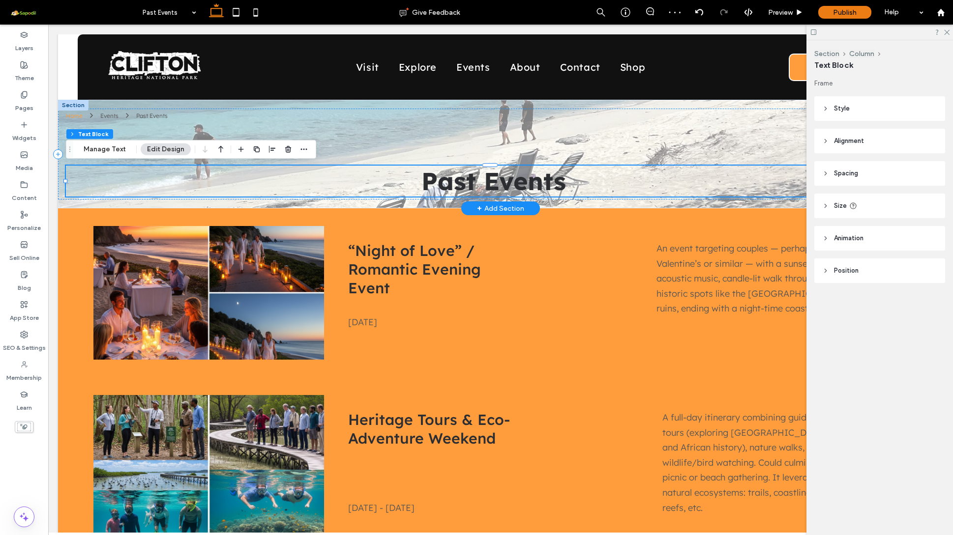
click at [73, 104] on div at bounding box center [73, 105] width 30 height 11
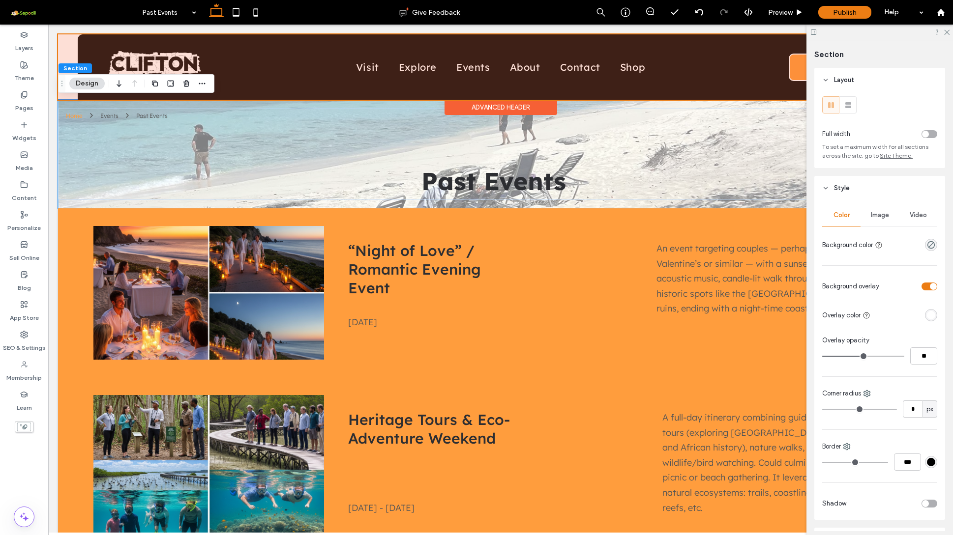
click at [70, 42] on div at bounding box center [500, 66] width 885 height 65
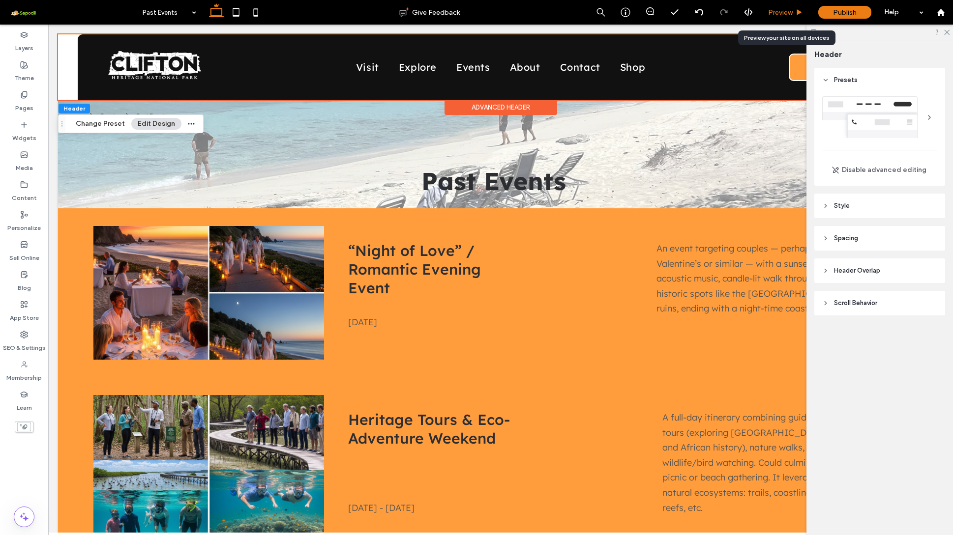
click at [787, 11] on span "Preview" at bounding box center [780, 12] width 25 height 8
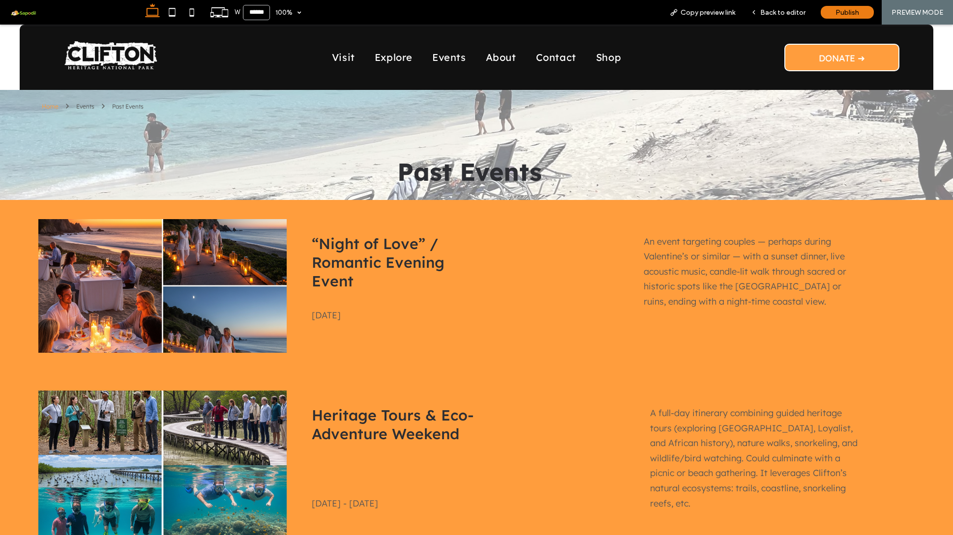
click at [935, 65] on div "Visit Explore Events About Contact Shop DONATE ➜ Section Advanced Header" at bounding box center [476, 57] width 953 height 65
click at [786, 12] on span "Back to editor" at bounding box center [782, 12] width 45 height 8
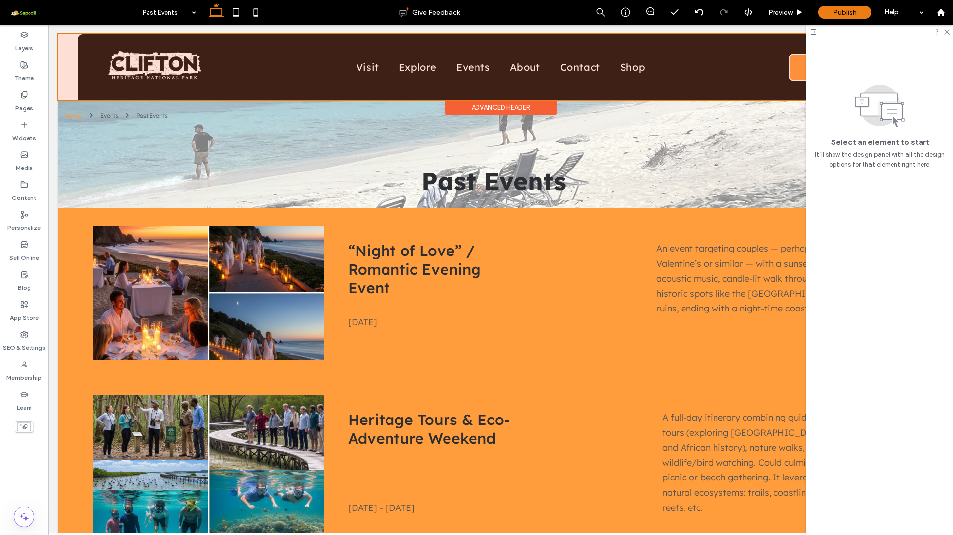
click at [479, 108] on div "Advanced Header" at bounding box center [500, 107] width 113 height 15
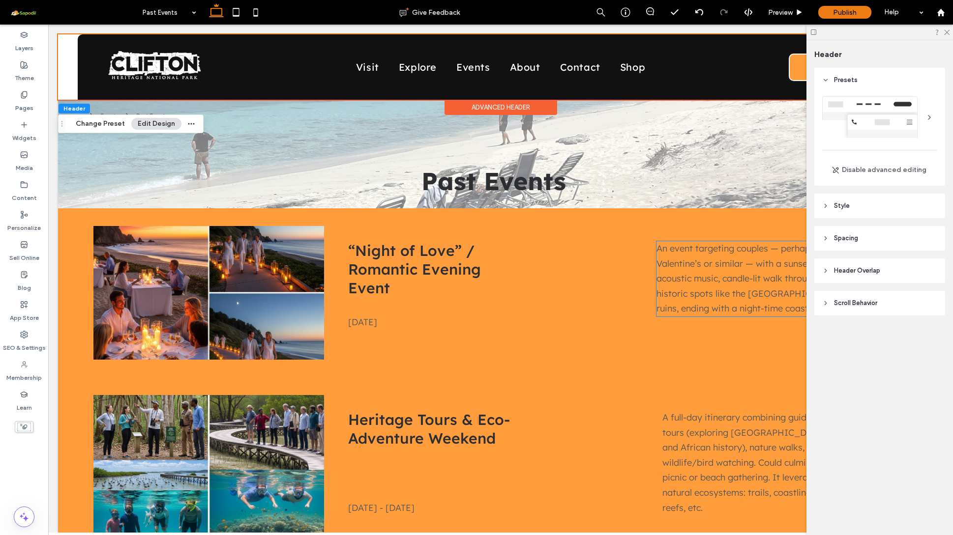
click at [866, 267] on span "Header Overlap" at bounding box center [857, 271] width 46 height 10
click at [930, 296] on div "toggle" at bounding box center [929, 296] width 16 height 8
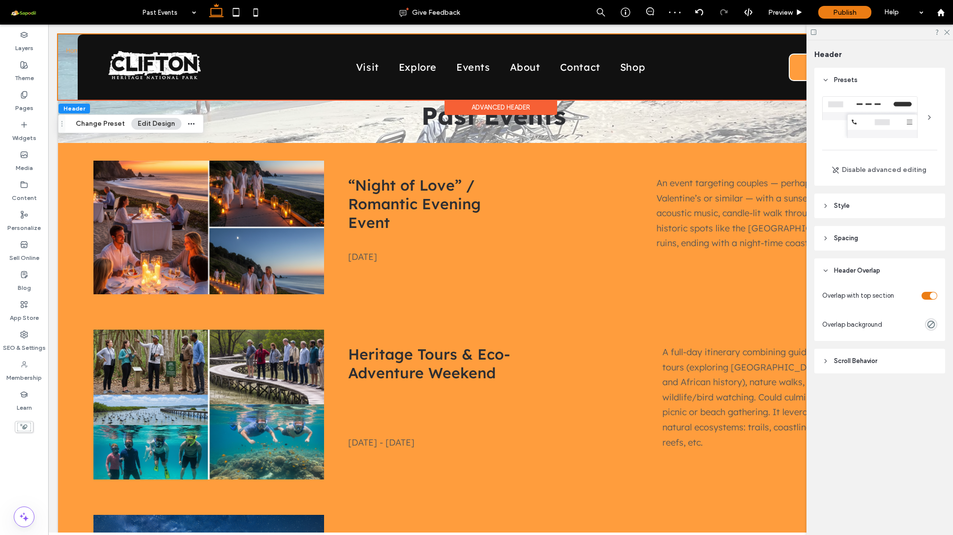
click at [67, 54] on div "Visit Explore Events About Contact Shop DONATE ➜ Section Advanced Header" at bounding box center [500, 66] width 885 height 65
click at [931, 293] on div "toggle" at bounding box center [932, 295] width 7 height 7
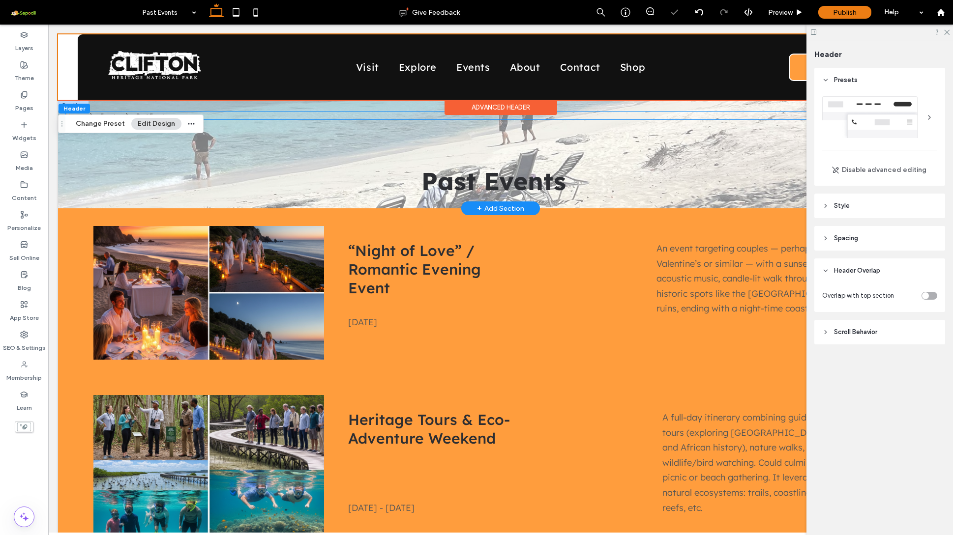
click at [273, 119] on nav "Home Events Past Events" at bounding box center [490, 116] width 849 height 8
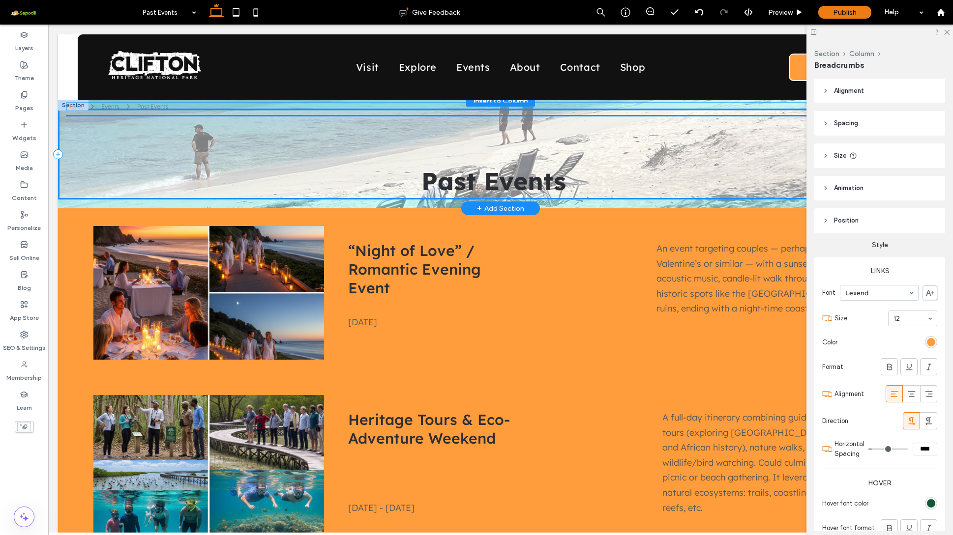
drag, startPoint x: 235, startPoint y: 113, endPoint x: 236, endPoint y: 104, distance: 8.9
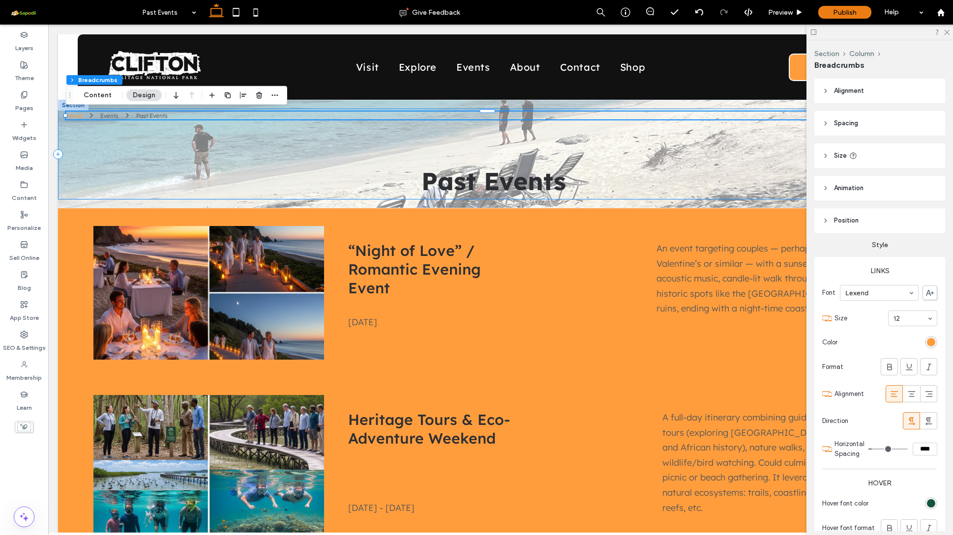
click at [857, 125] on span "Spacing" at bounding box center [846, 123] width 24 height 10
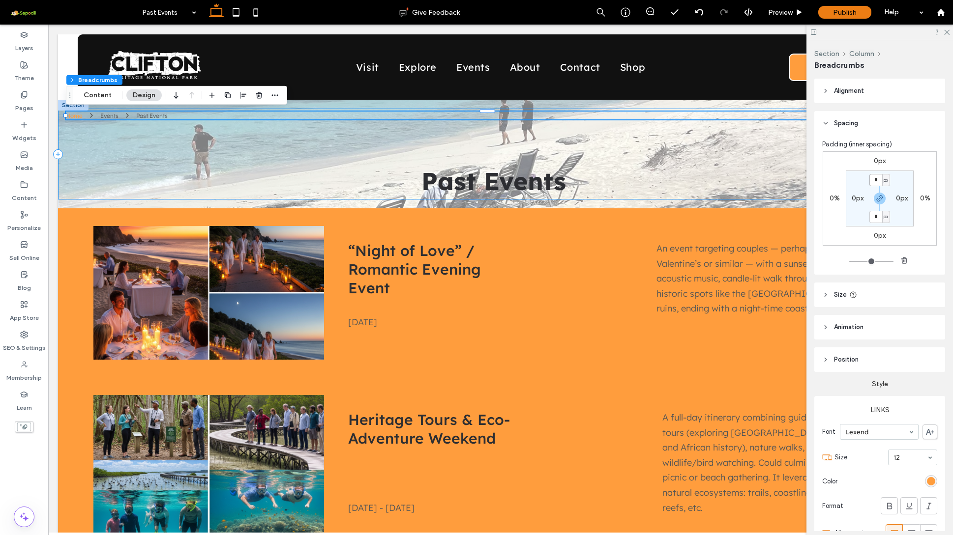
click at [875, 175] on input "*" at bounding box center [875, 180] width 13 height 12
click at [875, 198] on icon "button" at bounding box center [879, 199] width 8 height 8
click at [874, 183] on input "*" at bounding box center [875, 180] width 13 height 12
click at [883, 182] on span "px" at bounding box center [885, 180] width 4 height 10
click at [884, 210] on div "%" at bounding box center [880, 211] width 14 height 17
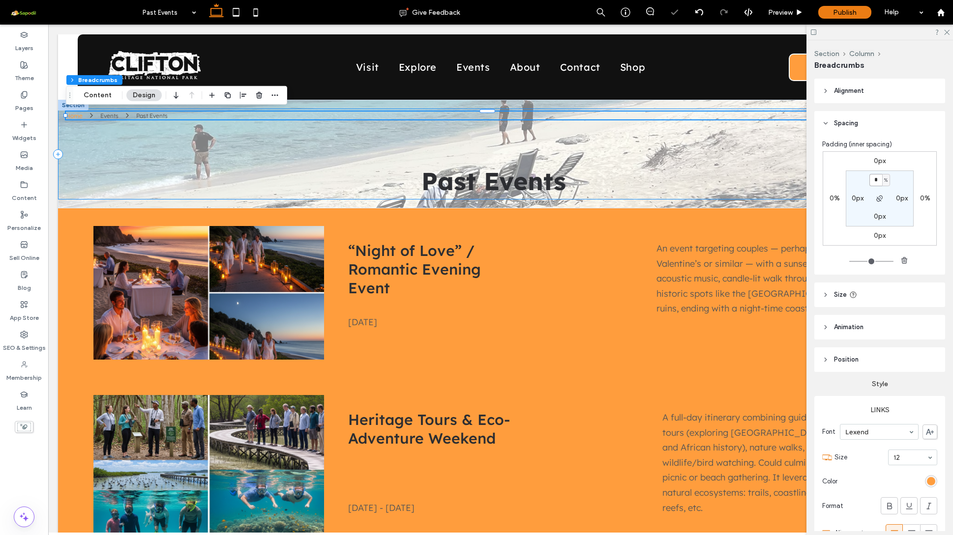
click at [874, 183] on input "*" at bounding box center [875, 180] width 13 height 12
type input "**"
click at [854, 261] on input "range" at bounding box center [871, 261] width 44 height 1
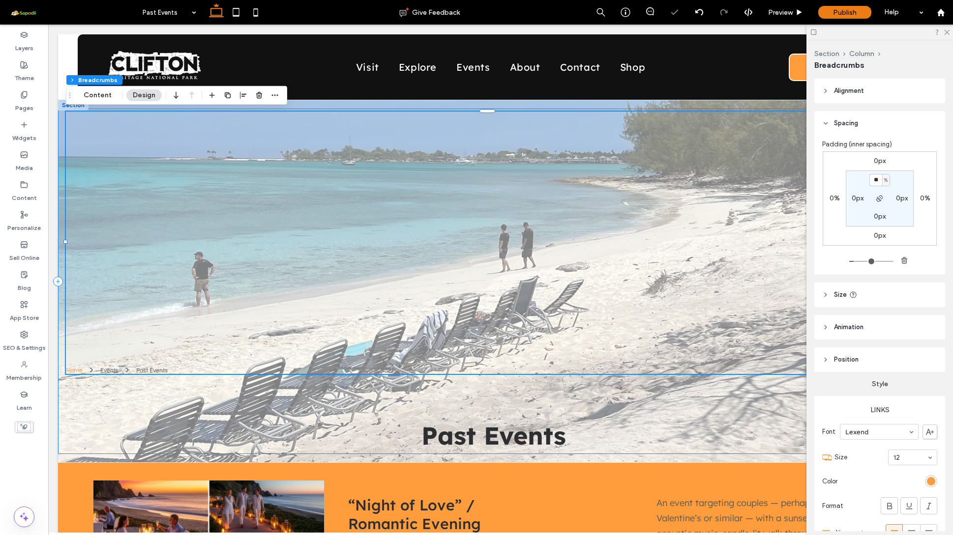
type input "**"
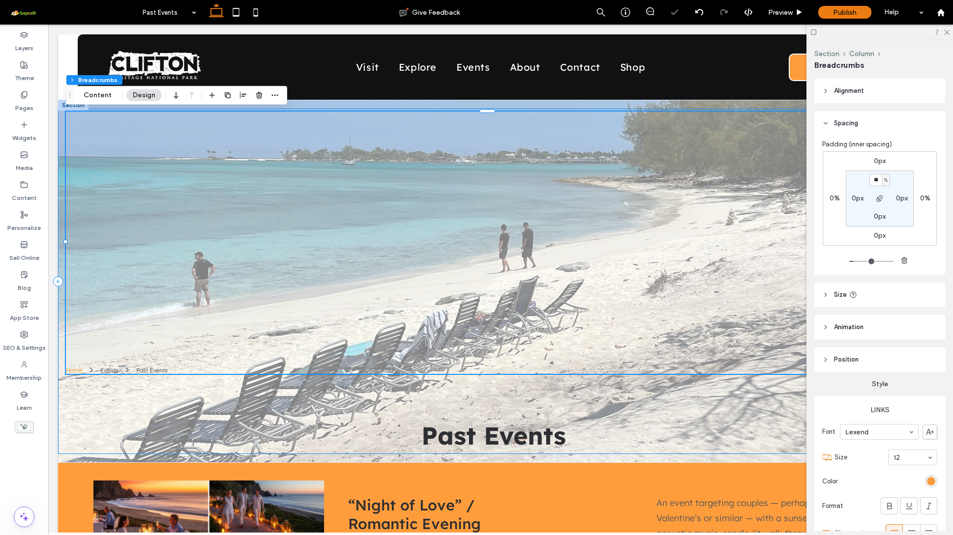
type input "**"
click at [852, 262] on input "range" at bounding box center [871, 261] width 44 height 1
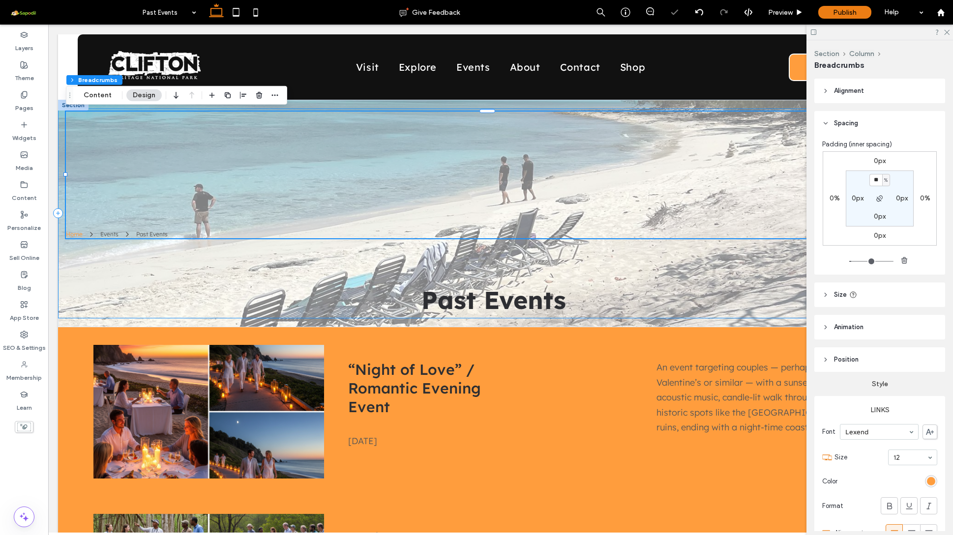
type input "**"
type input "*"
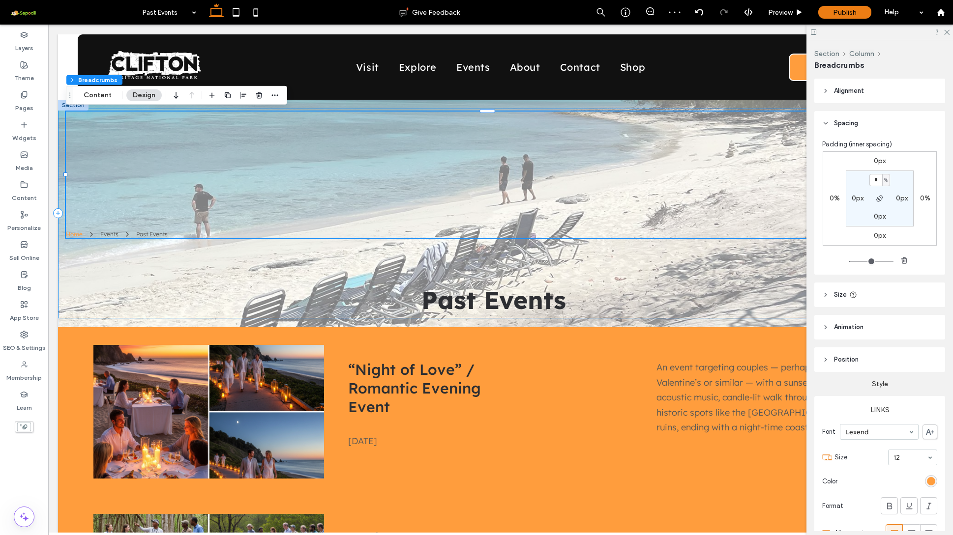
type input "*"
click at [850, 262] on input "range" at bounding box center [871, 261] width 44 height 1
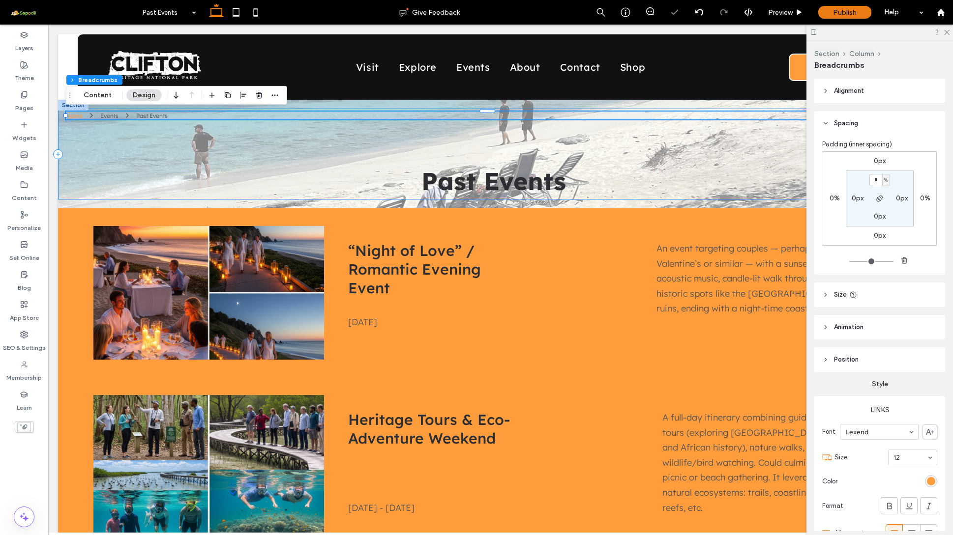
type input "*"
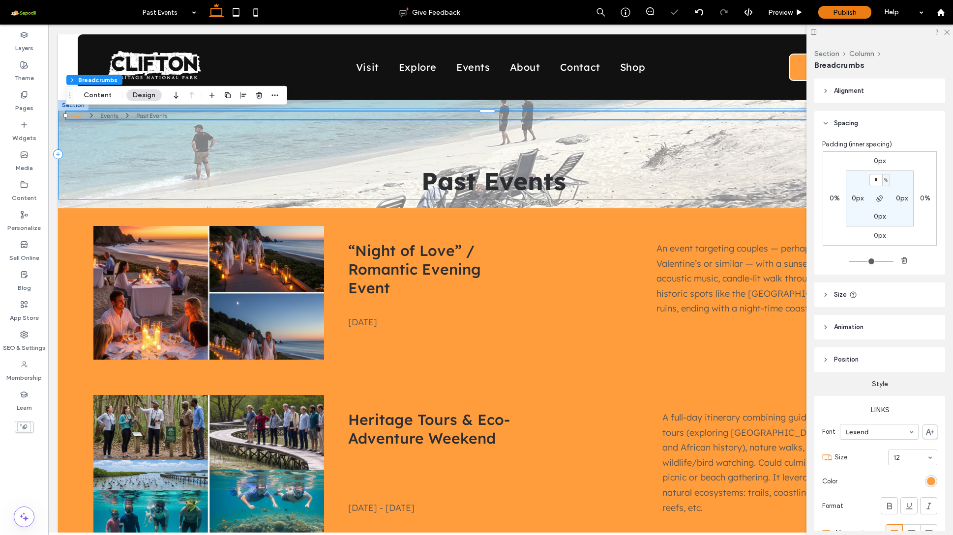
click at [851, 262] on input "range" at bounding box center [871, 261] width 44 height 1
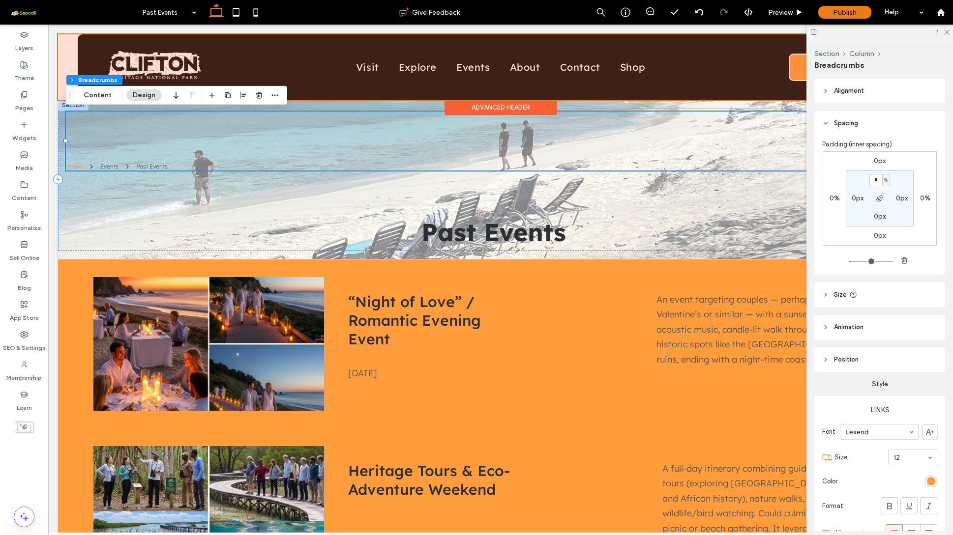
click at [488, 108] on div "Advanced Header" at bounding box center [500, 107] width 113 height 15
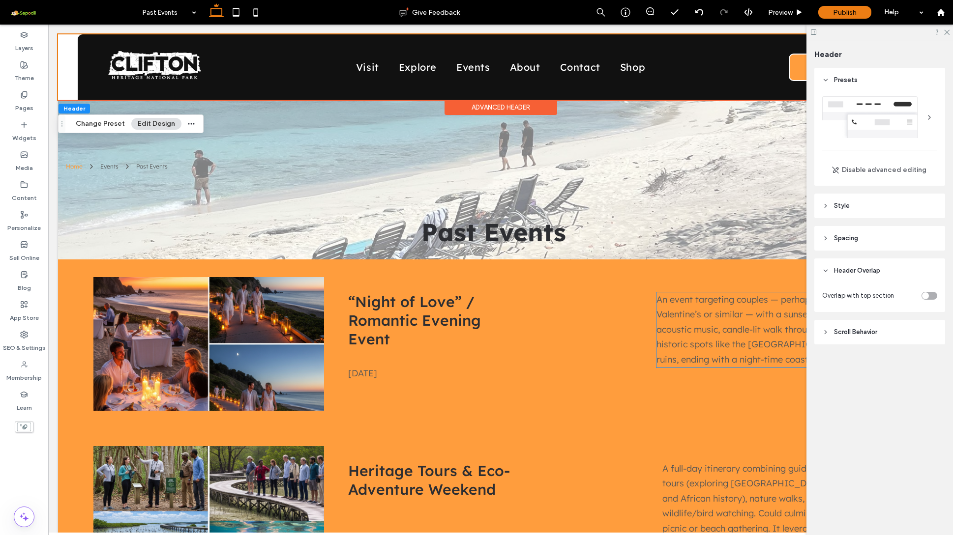
click at [931, 298] on div "toggle" at bounding box center [929, 296] width 16 height 8
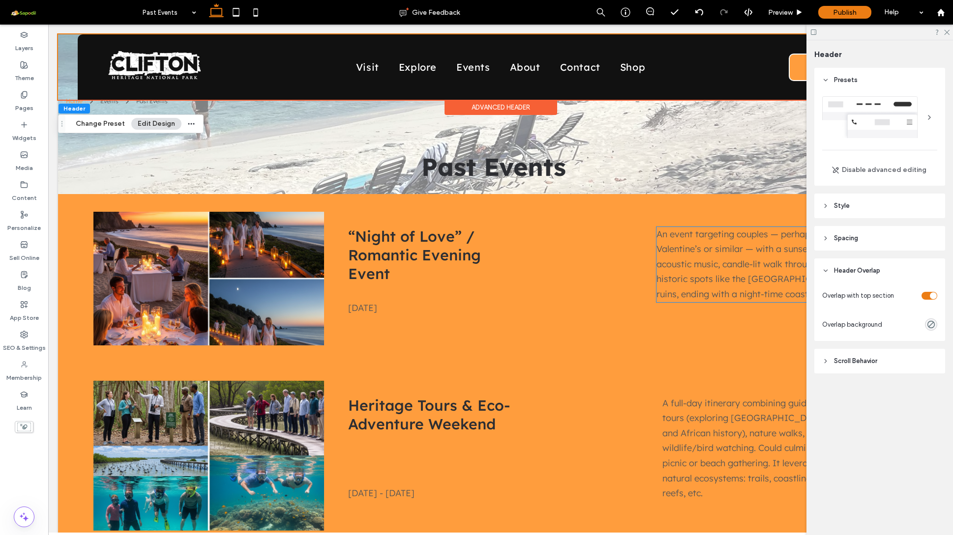
click at [861, 243] on header "Spacing" at bounding box center [879, 238] width 131 height 25
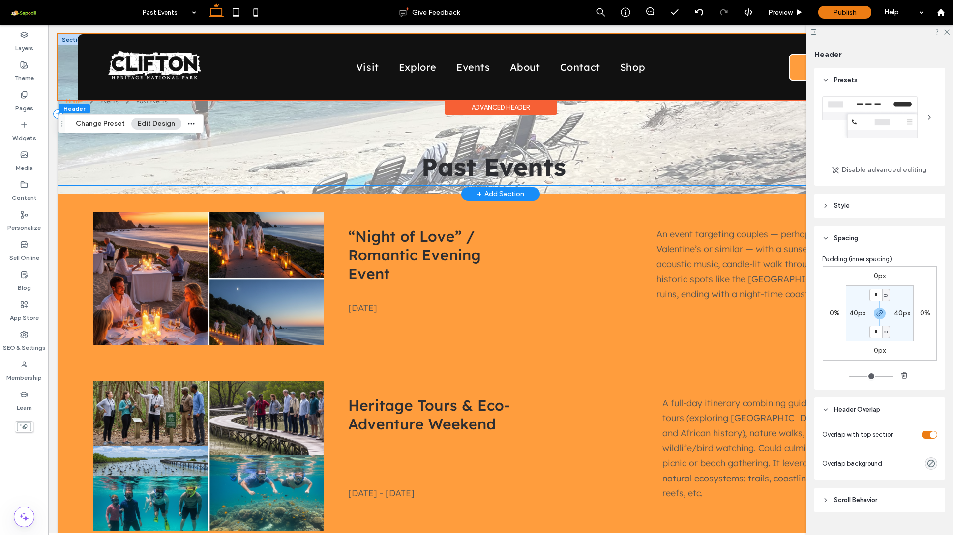
click at [73, 145] on div "Home Events Past Events Past Events" at bounding box center [500, 114] width 885 height 142
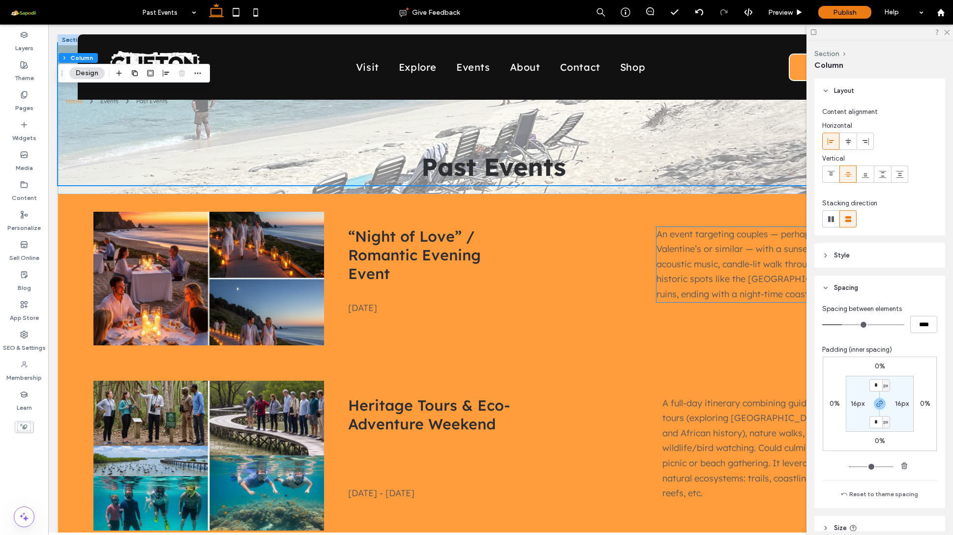
drag, startPoint x: 876, startPoint y: 387, endPoint x: 870, endPoint y: 387, distance: 5.4
click at [870, 387] on input "*" at bounding box center [875, 385] width 13 height 12
type input "**"
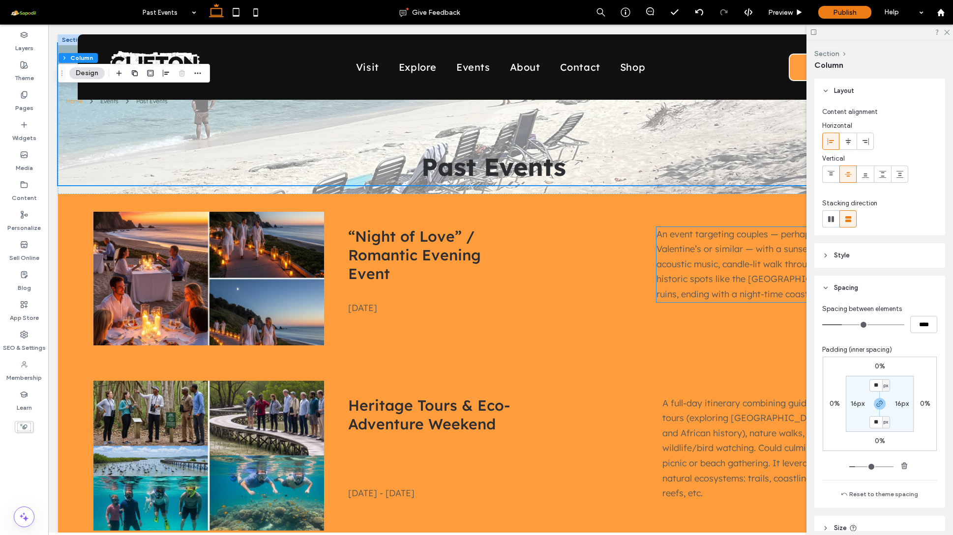
click at [855, 467] on input "range" at bounding box center [871, 466] width 44 height 1
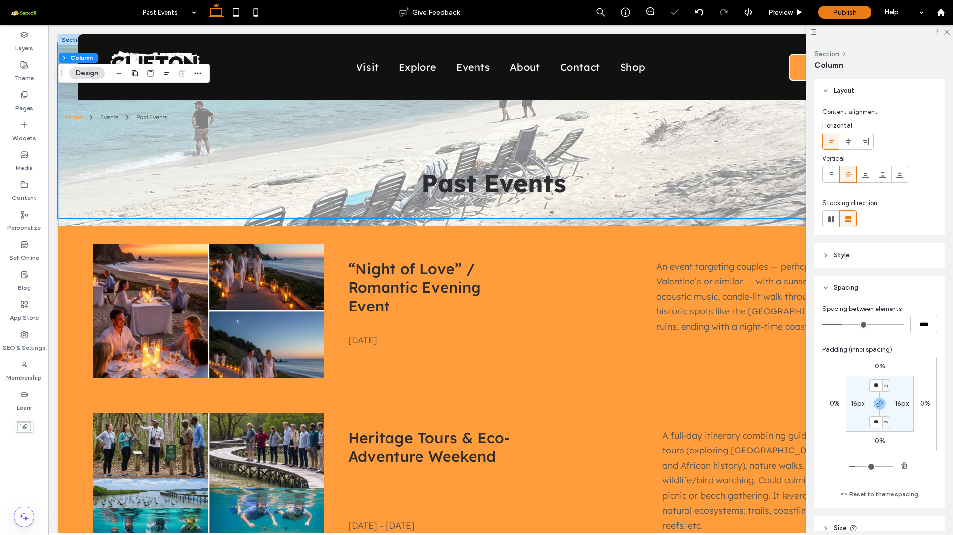
type input "**"
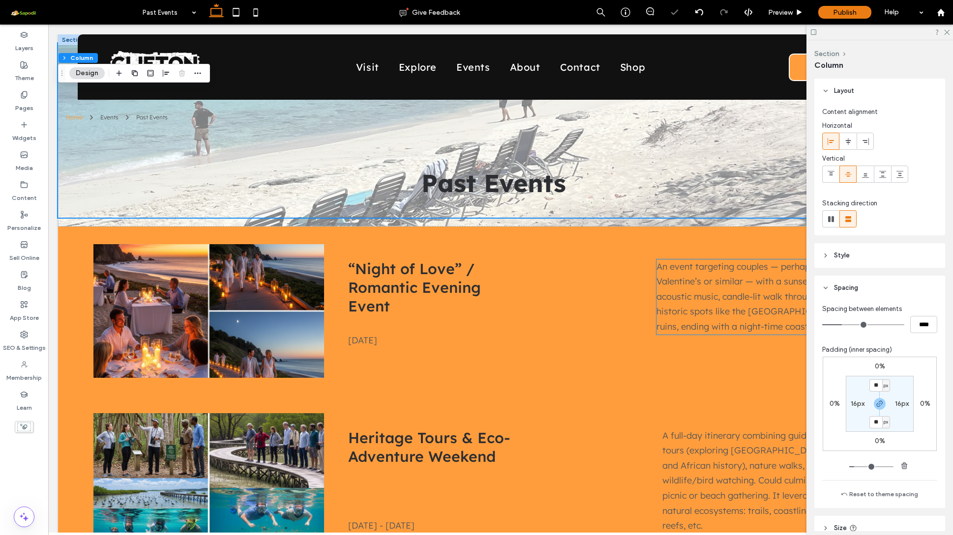
type input "**"
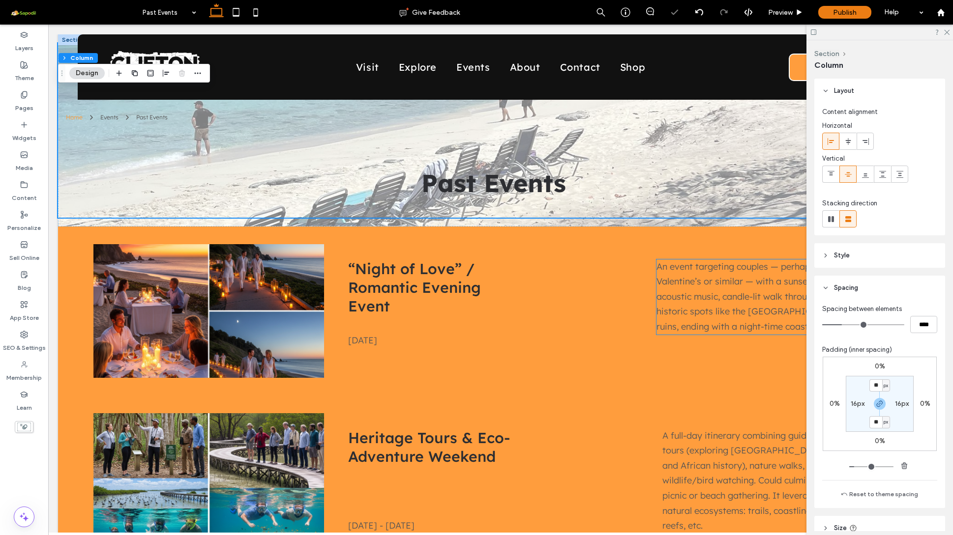
type input "**"
click at [853, 467] on input "range" at bounding box center [871, 466] width 44 height 1
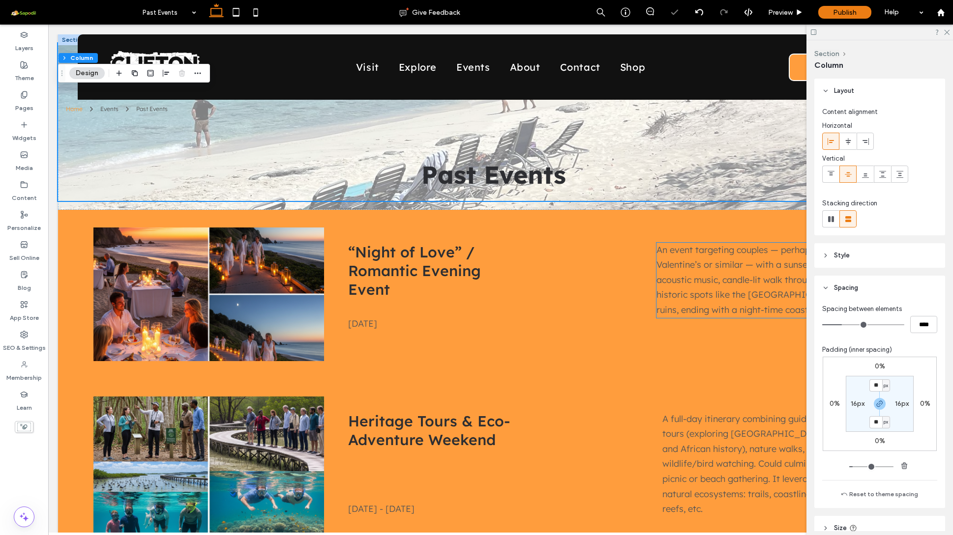
type input "**"
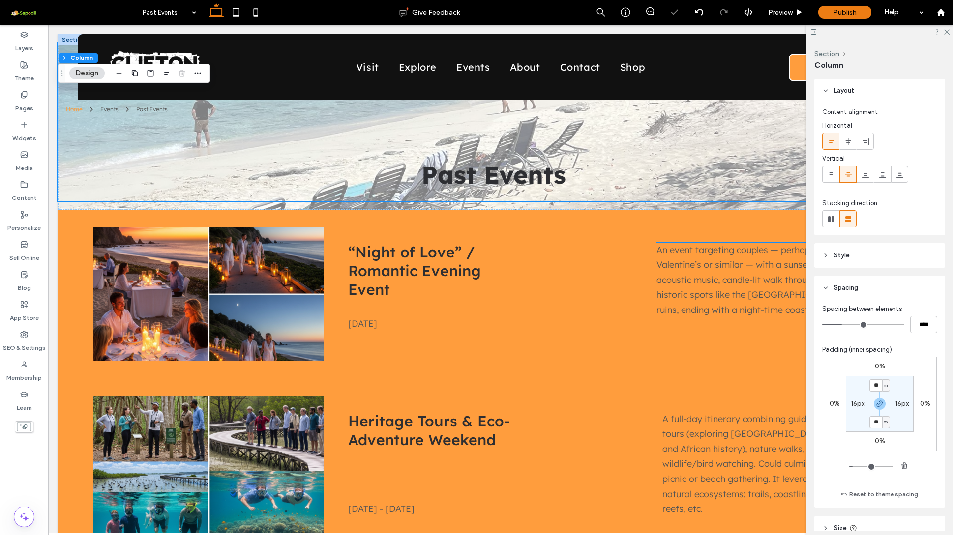
type input "**"
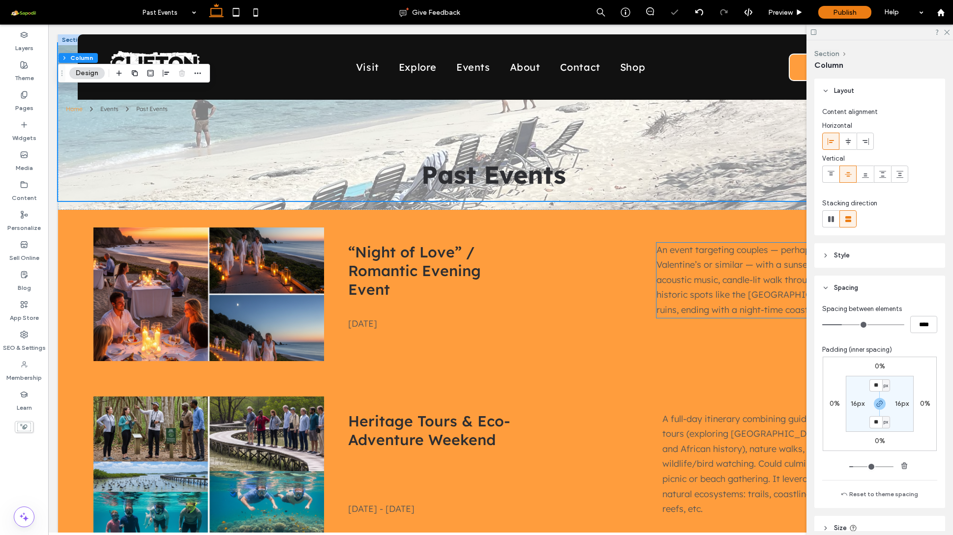
type input "**"
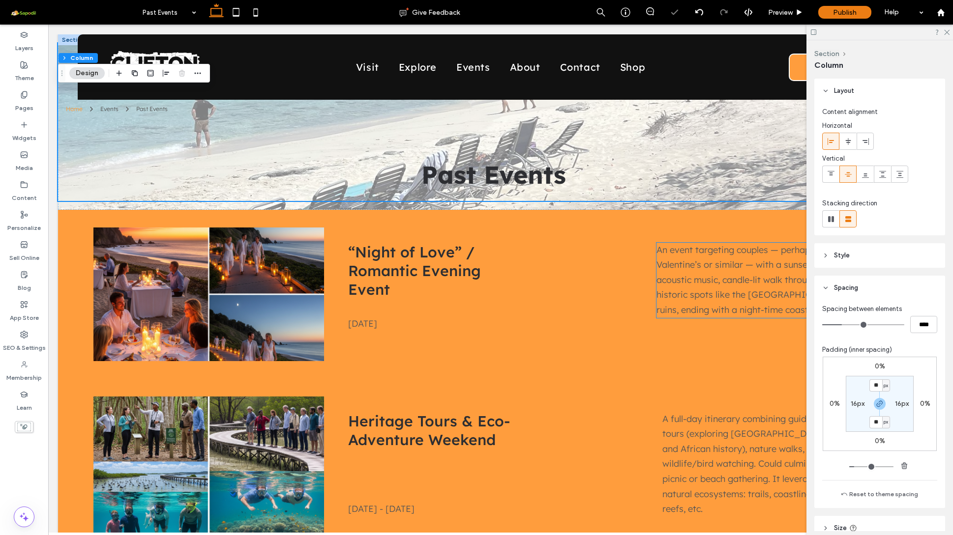
click at [854, 466] on input "range" at bounding box center [871, 466] width 44 height 1
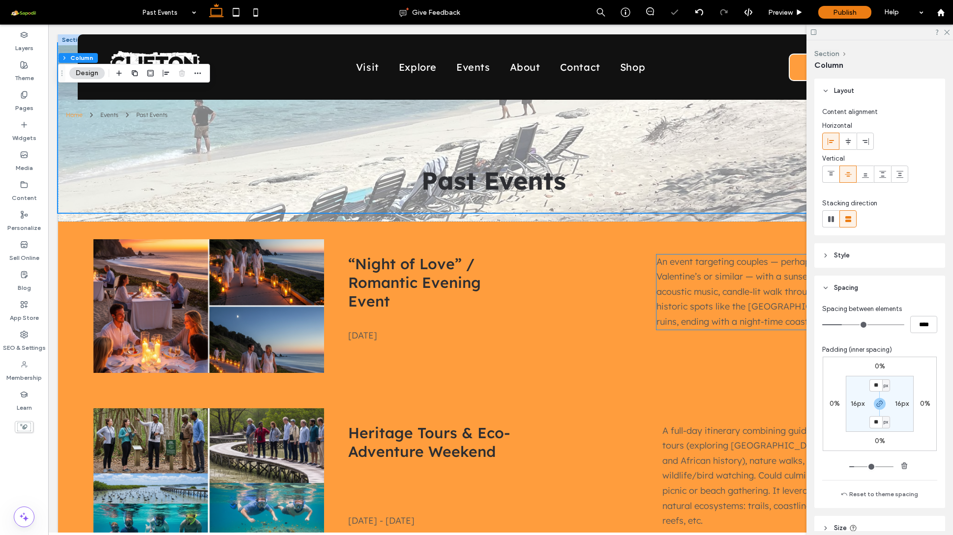
type input "**"
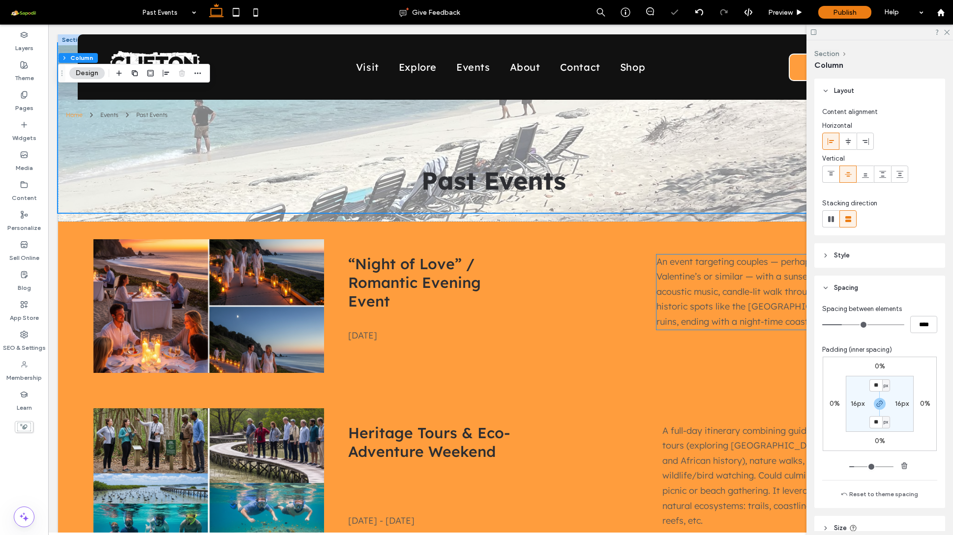
type input "**"
click at [855, 466] on input "range" at bounding box center [871, 466] width 44 height 1
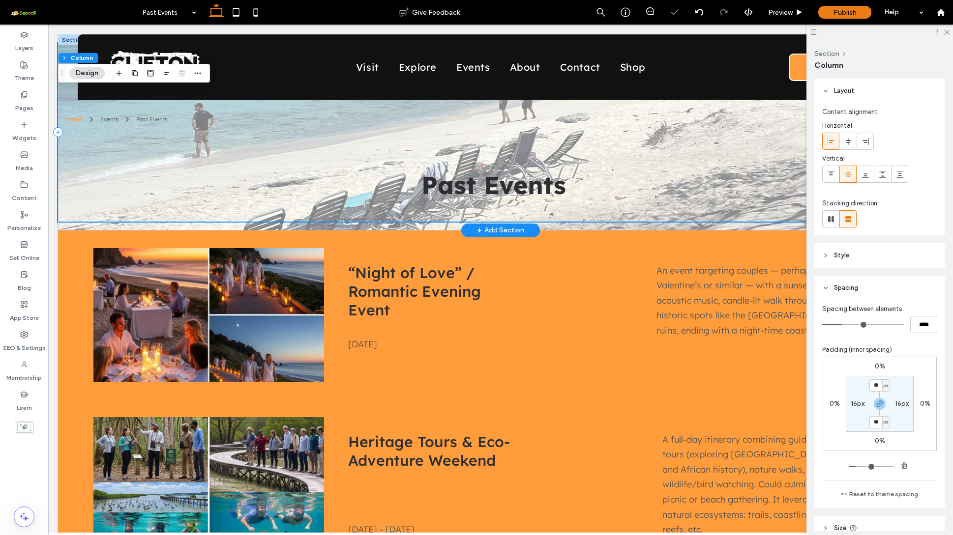
click at [701, 165] on div "Home Events Past Events Past Events" at bounding box center [500, 132] width 885 height 178
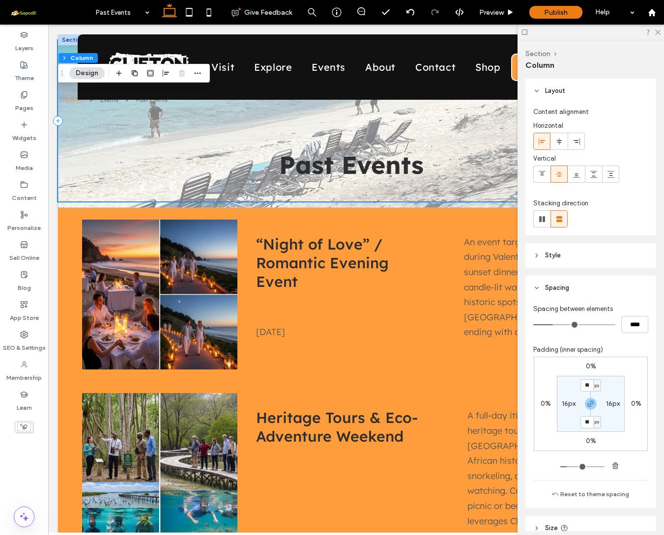
click at [595, 388] on span "px" at bounding box center [597, 386] width 4 height 10
click at [590, 417] on span "%" at bounding box center [591, 418] width 6 height 10
type input "***"
type input "*"
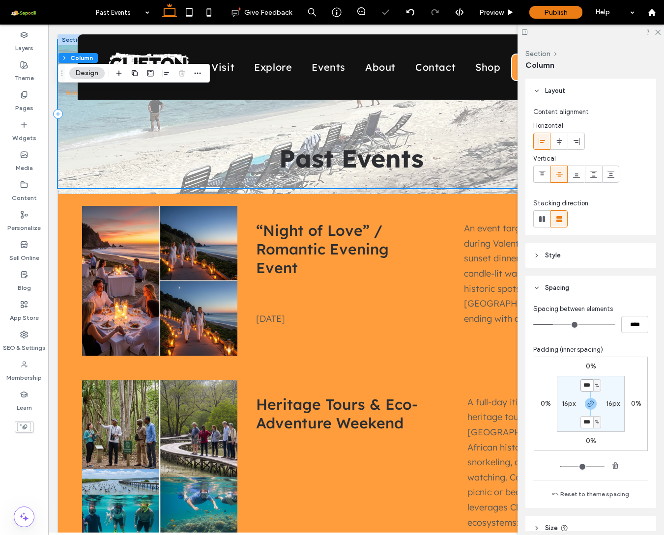
click at [584, 386] on input "***" at bounding box center [586, 385] width 13 height 12
type input "*"
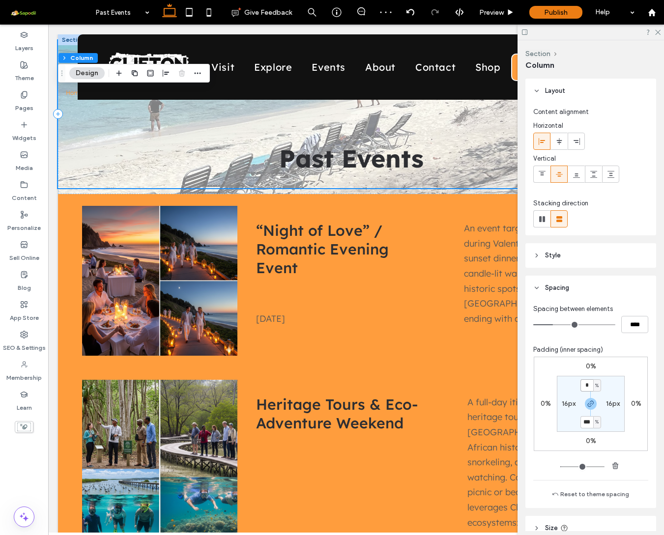
type input "*"
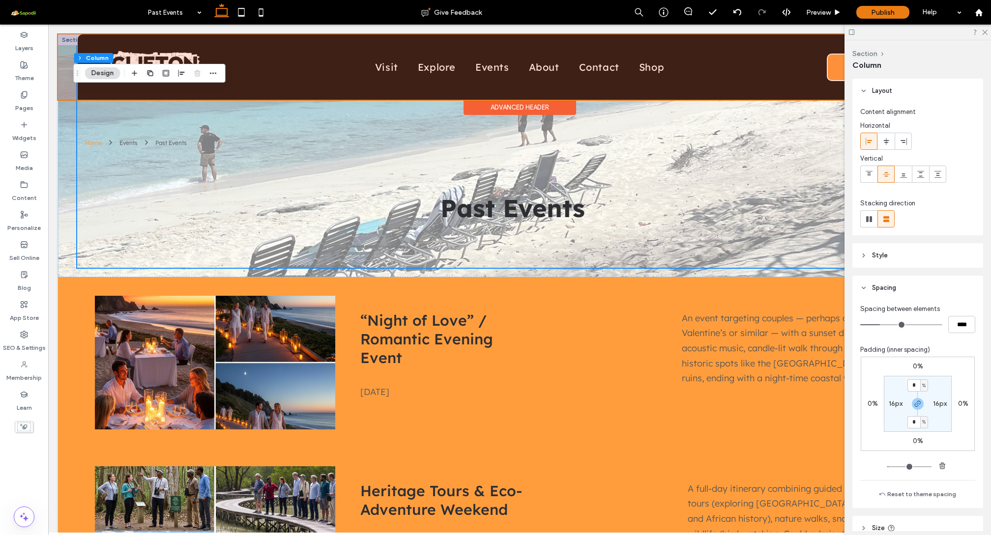
click at [511, 106] on div "Advanced Header" at bounding box center [519, 107] width 113 height 15
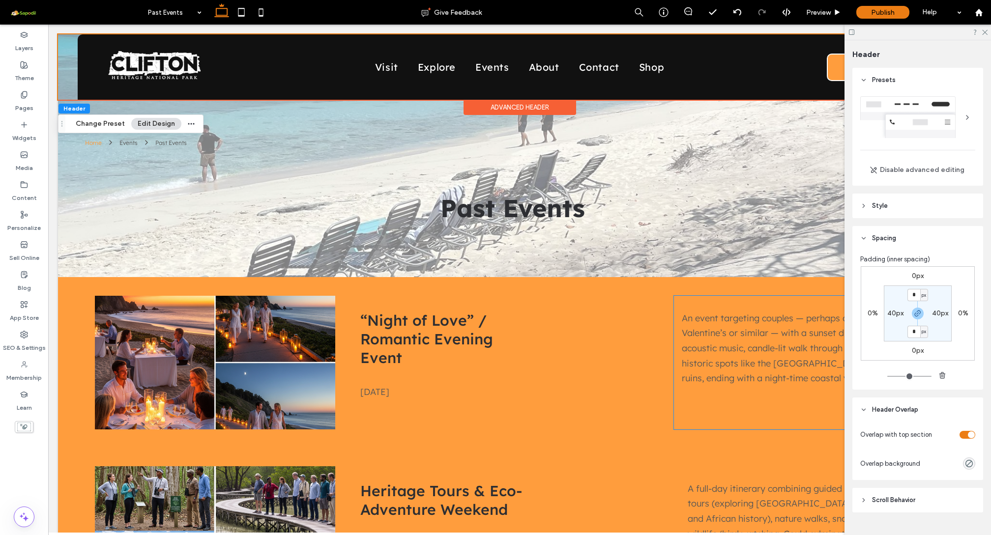
click at [952, 435] on div "toggle" at bounding box center [967, 435] width 16 height 8
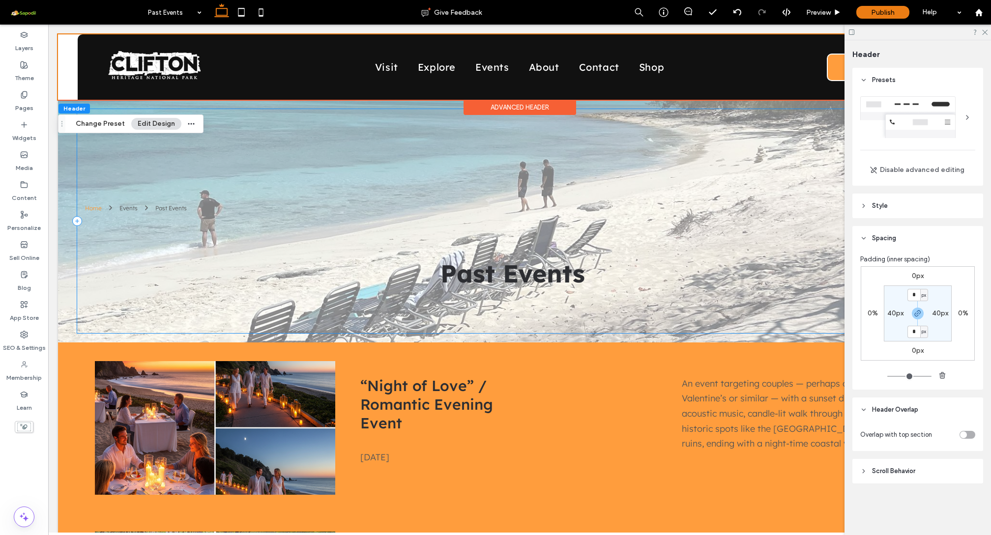
click at [885, 236] on span "Spacing" at bounding box center [884, 238] width 24 height 10
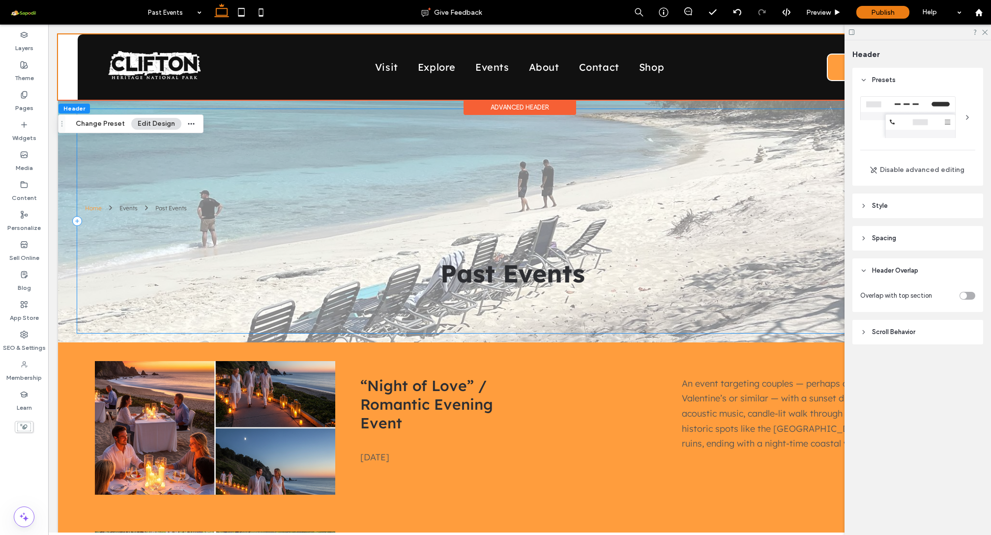
click at [900, 273] on span "Header Overlap" at bounding box center [895, 271] width 46 height 10
click at [886, 213] on header "Style" at bounding box center [917, 206] width 131 height 25
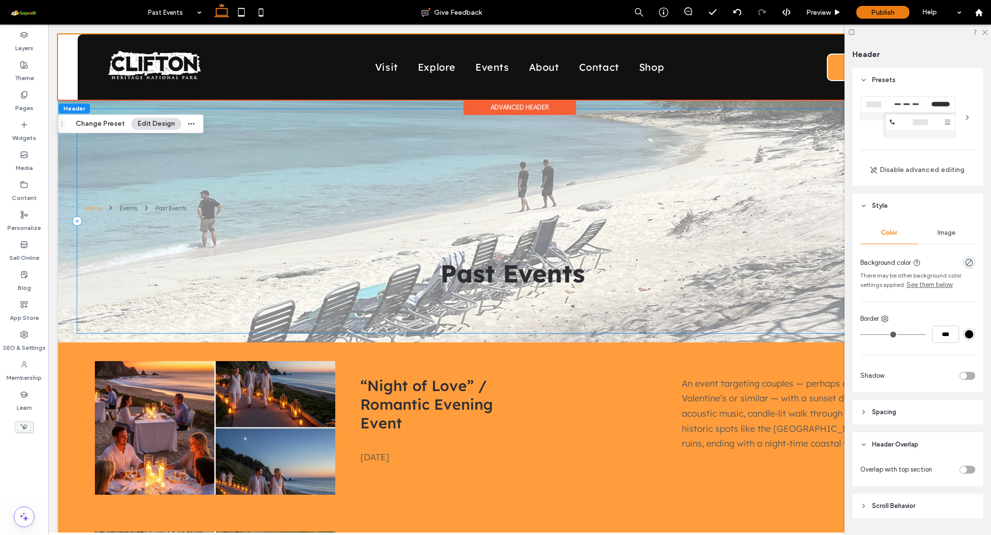
click at [926, 234] on div "Image" at bounding box center [947, 233] width 58 height 22
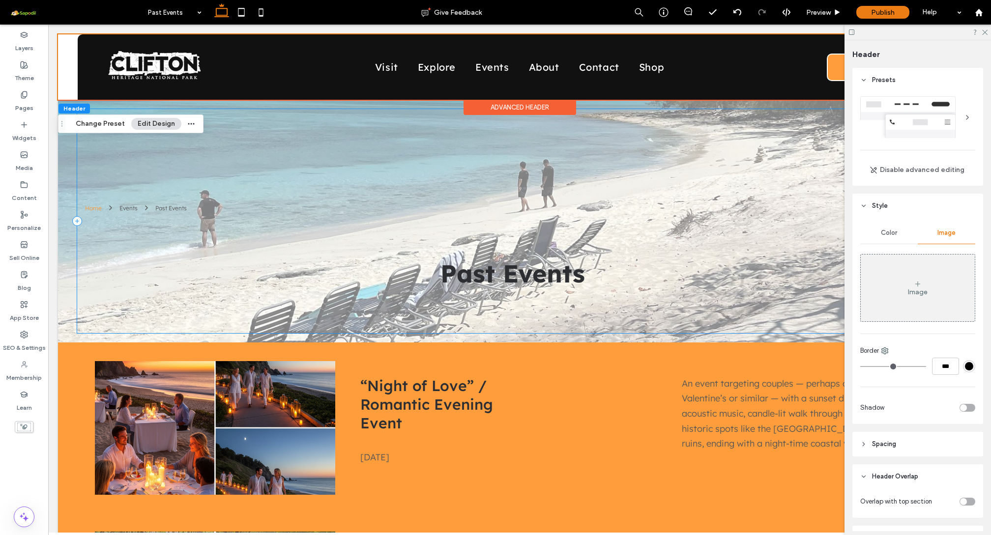
click at [908, 294] on div "Image" at bounding box center [918, 292] width 20 height 8
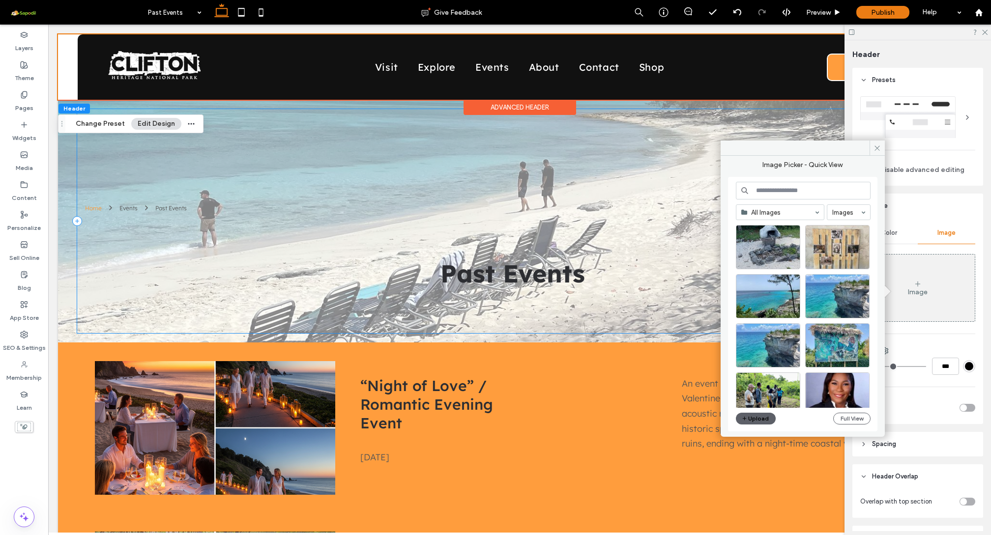
scroll to position [813, 0]
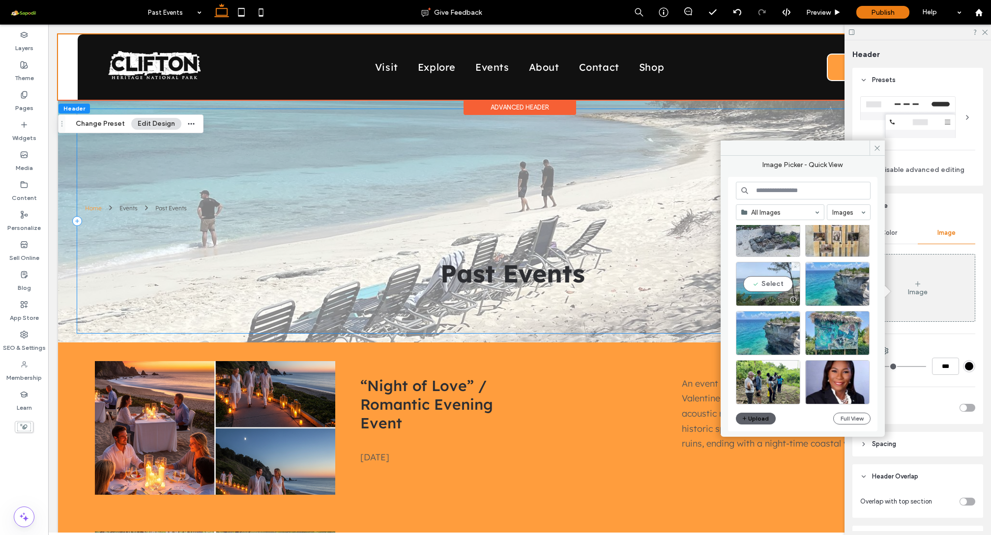
click at [770, 282] on div "Select" at bounding box center [768, 284] width 64 height 44
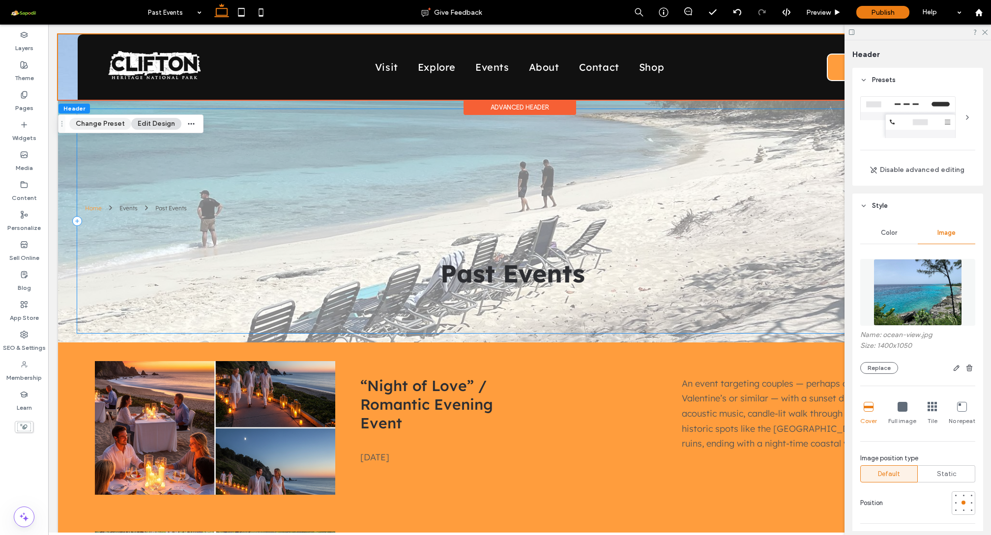
click at [102, 122] on button "Change Preset" at bounding box center [100, 124] width 62 height 12
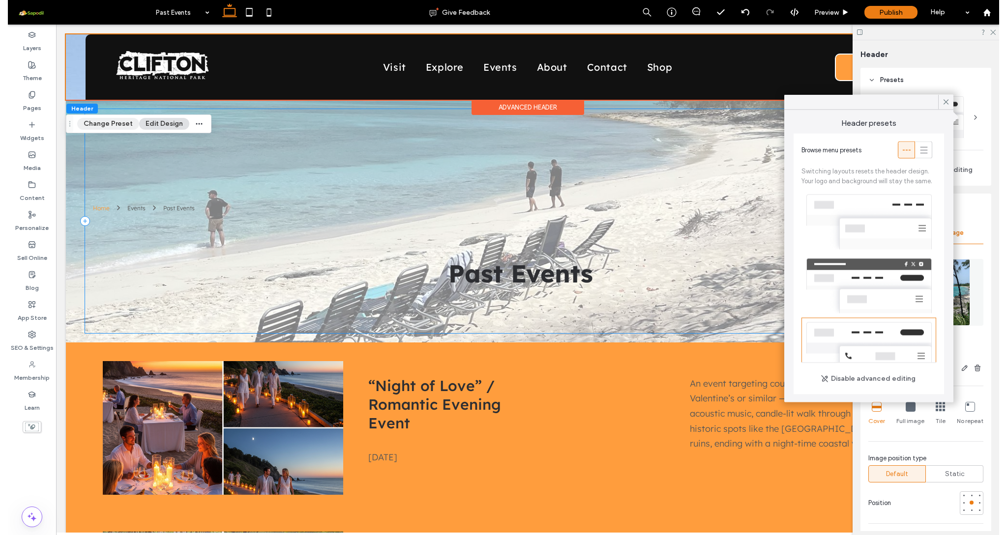
scroll to position [108, 0]
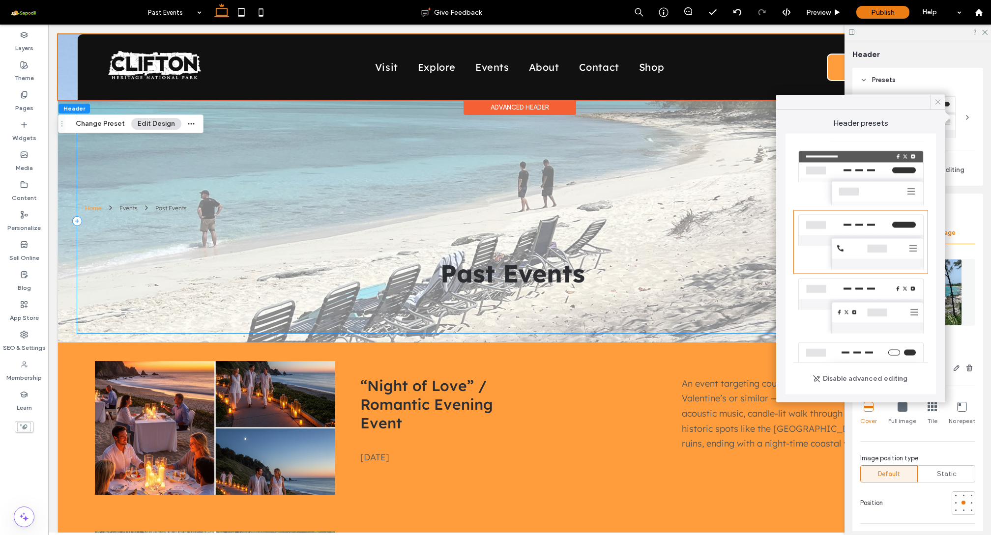
click at [938, 101] on icon at bounding box center [937, 102] width 9 height 9
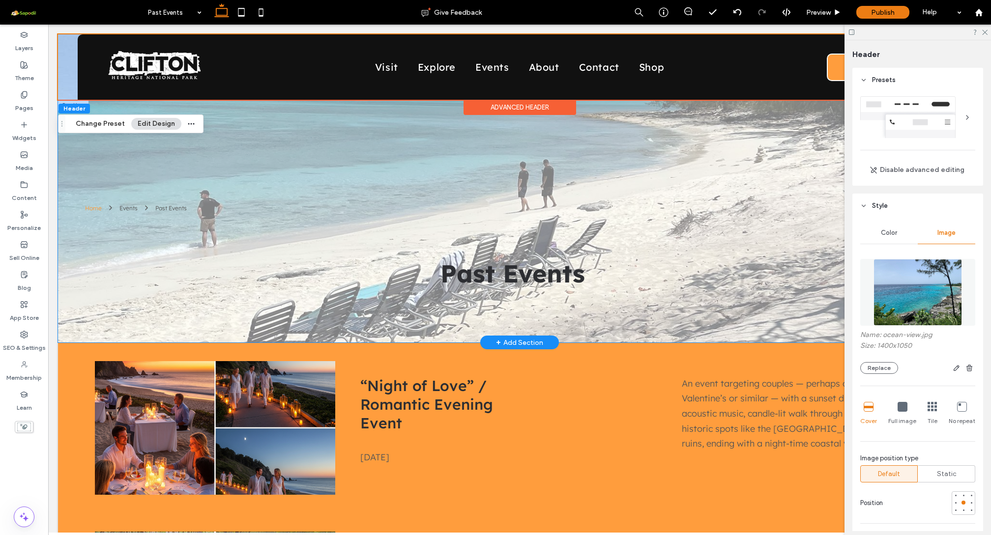
click at [65, 246] on div "Home Events Past Events Past Events" at bounding box center [519, 221] width 923 height 243
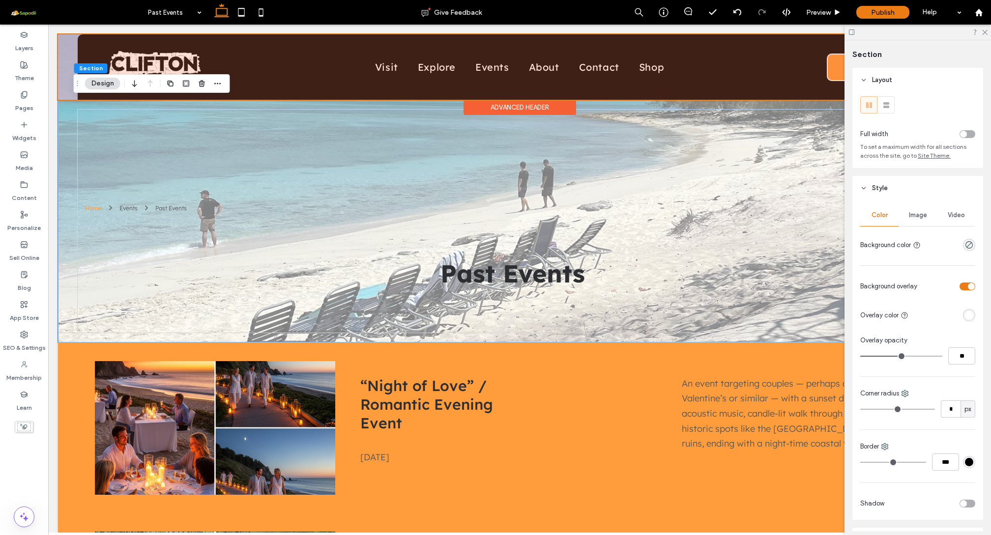
click at [69, 66] on div at bounding box center [519, 66] width 923 height 65
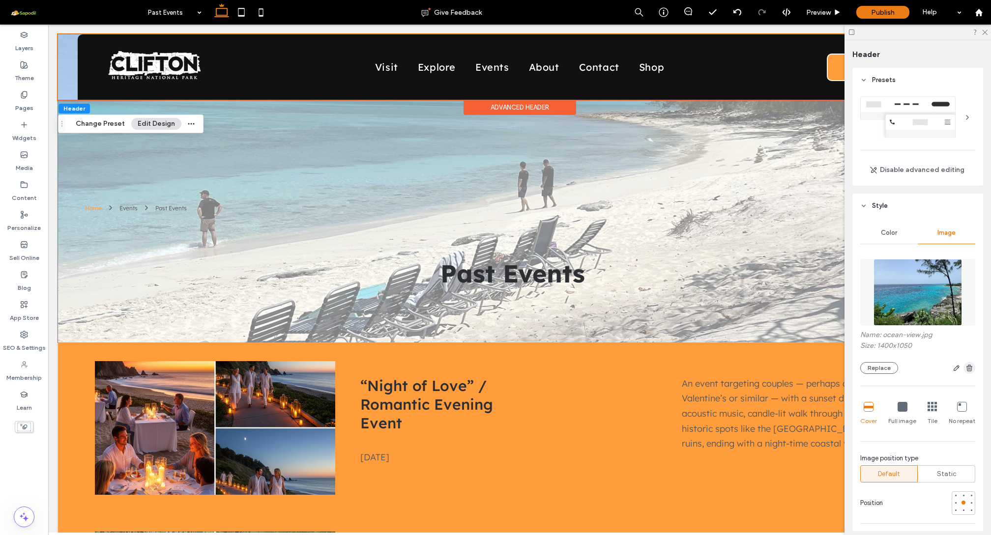
click at [952, 371] on use "button" at bounding box center [969, 368] width 6 height 6
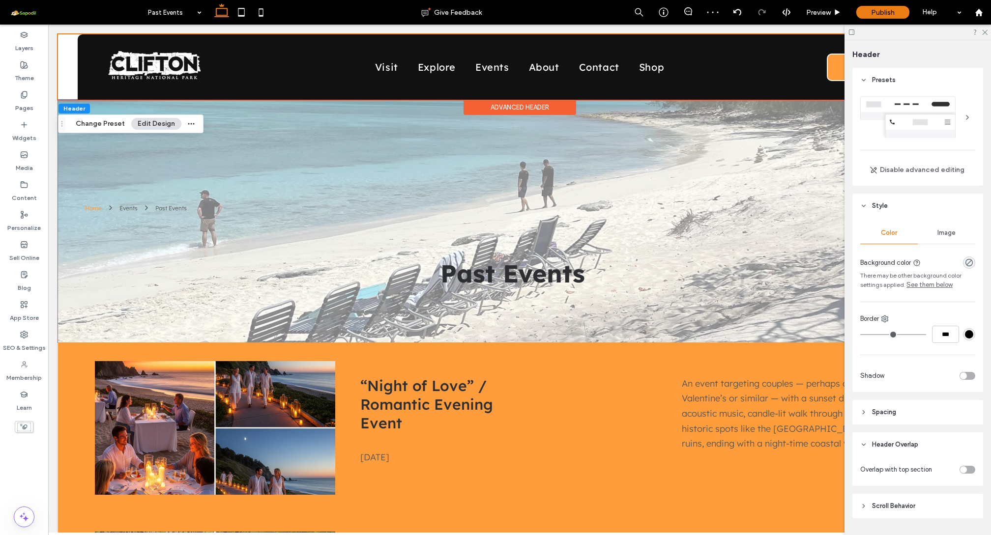
click at [952, 470] on div "toggle" at bounding box center [963, 469] width 7 height 7
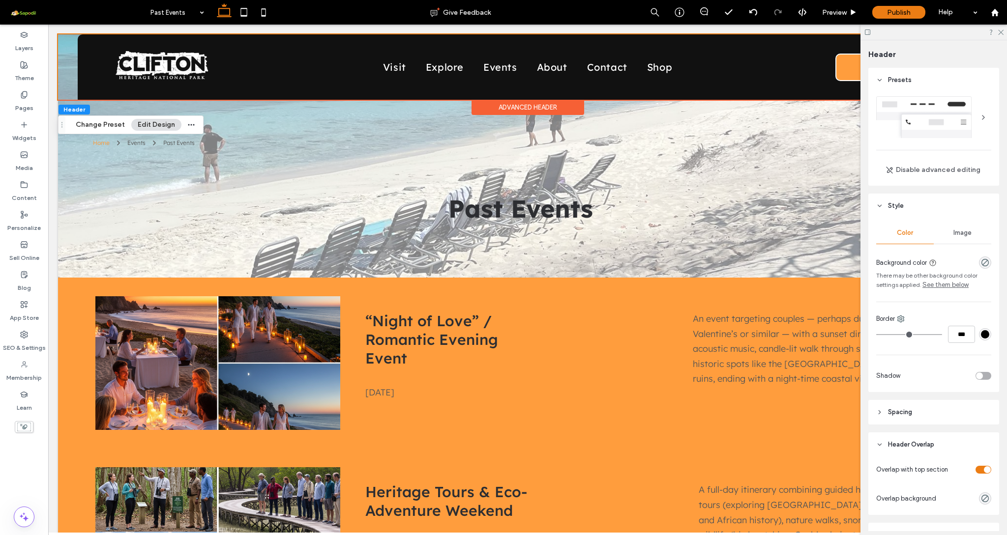
scroll to position [0, 0]
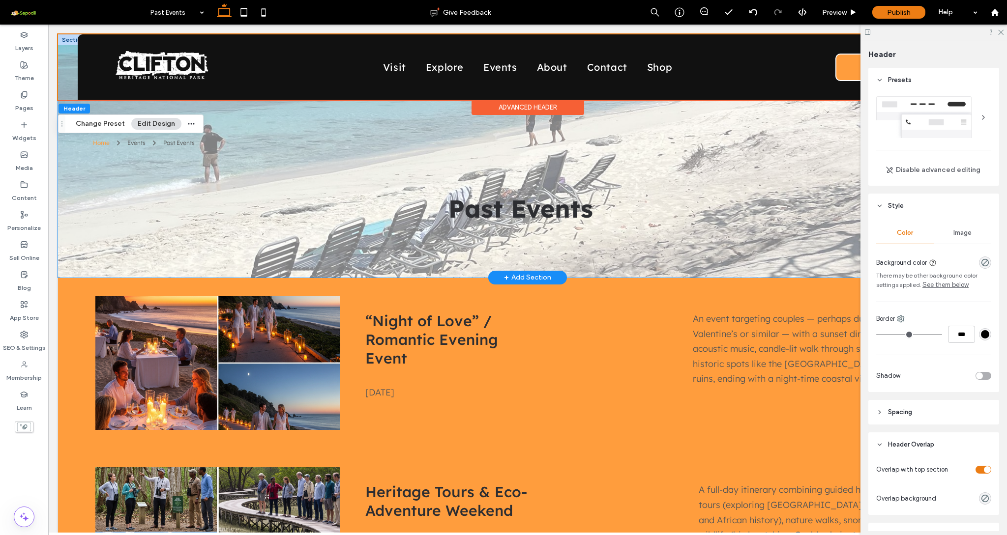
click at [66, 180] on div "Home Events Past Events Past Events" at bounding box center [527, 155] width 939 height 243
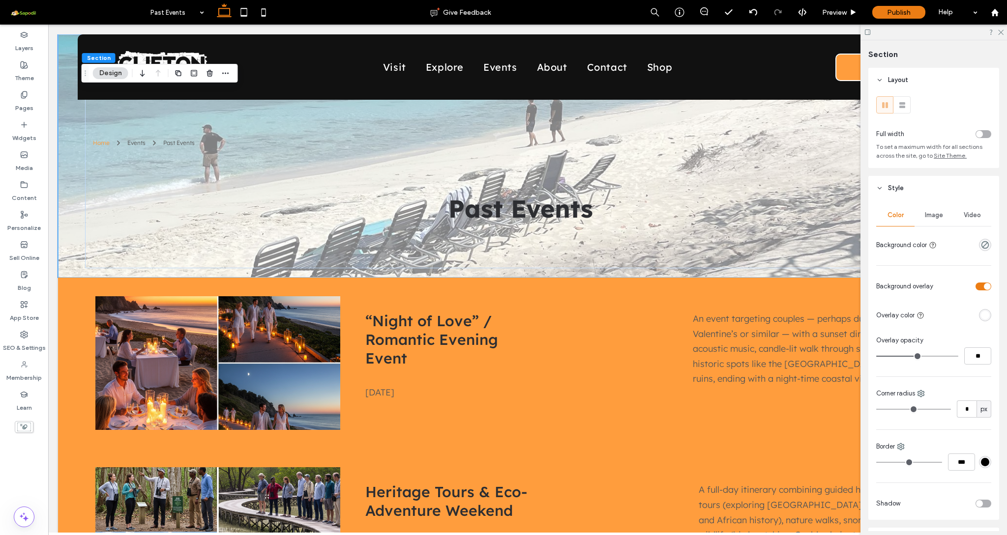
type input "**"
click at [926, 356] on input "range" at bounding box center [917, 356] width 82 height 1
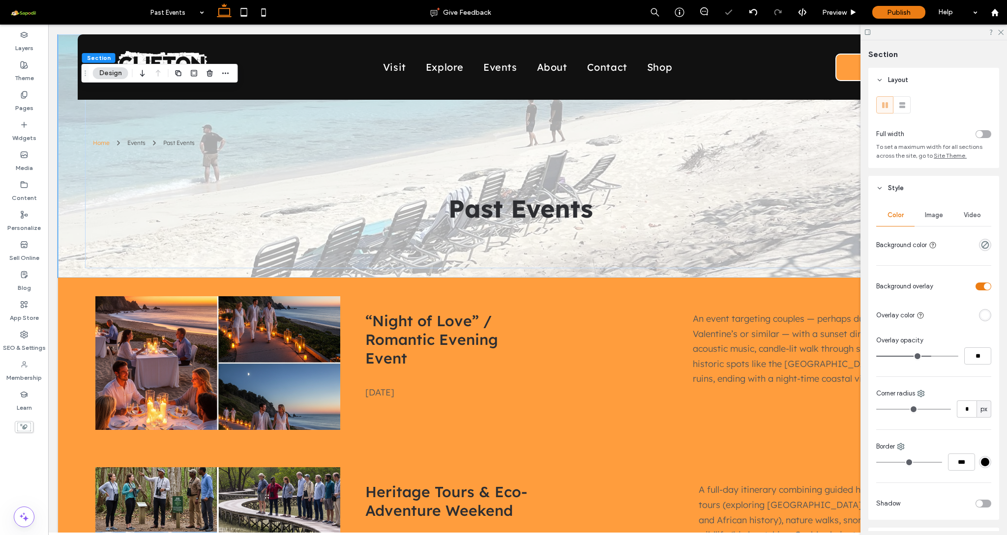
type input "**"
click at [934, 356] on input "range" at bounding box center [917, 356] width 82 height 1
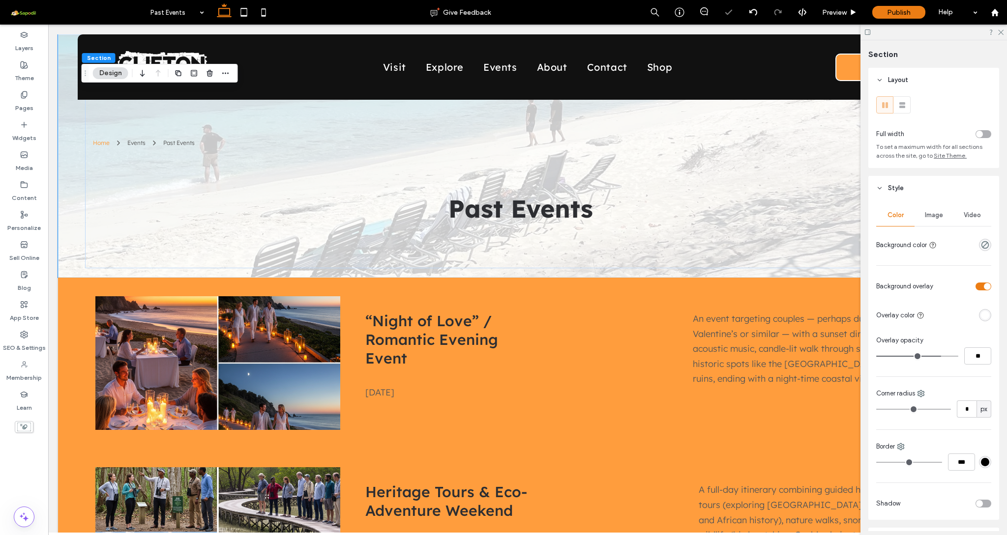
type input "**"
click at [938, 356] on input "range" at bounding box center [917, 356] width 82 height 1
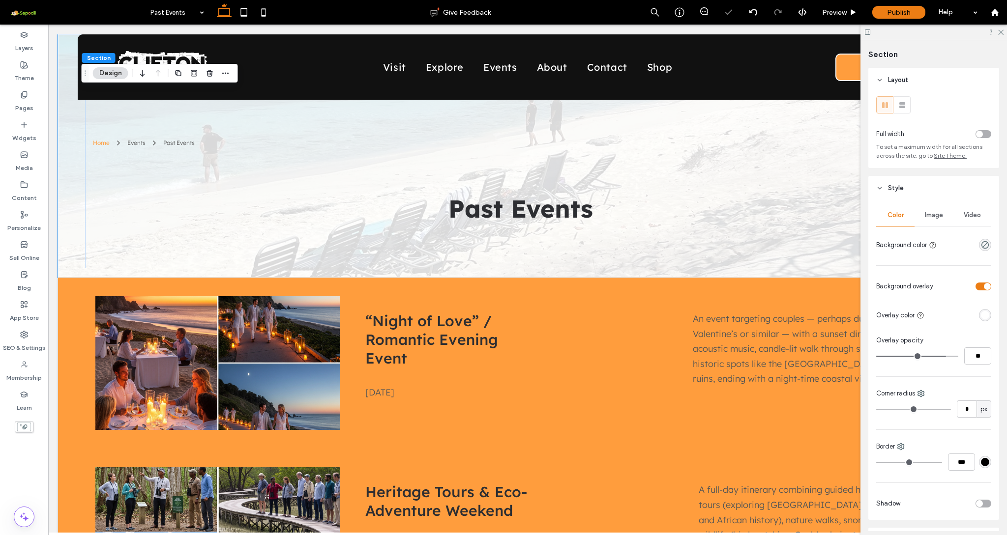
click at [929, 224] on div "Image" at bounding box center [933, 215] width 38 height 22
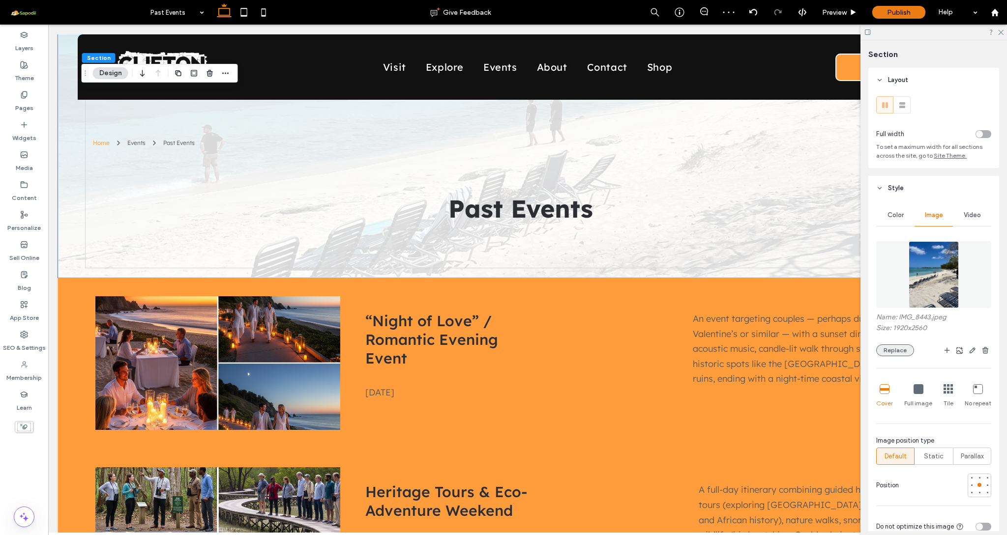
click at [902, 353] on button "Replace" at bounding box center [895, 351] width 38 height 12
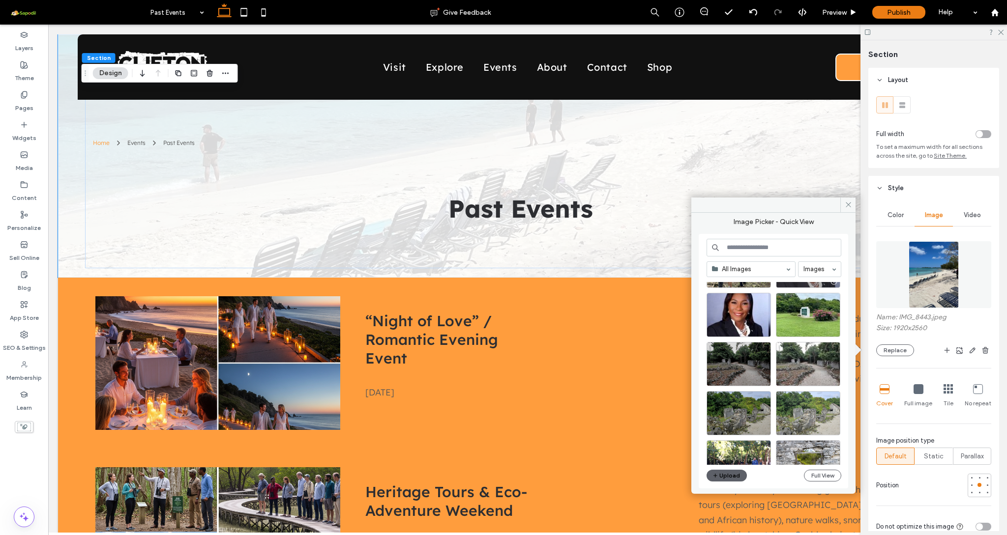
scroll to position [790, 0]
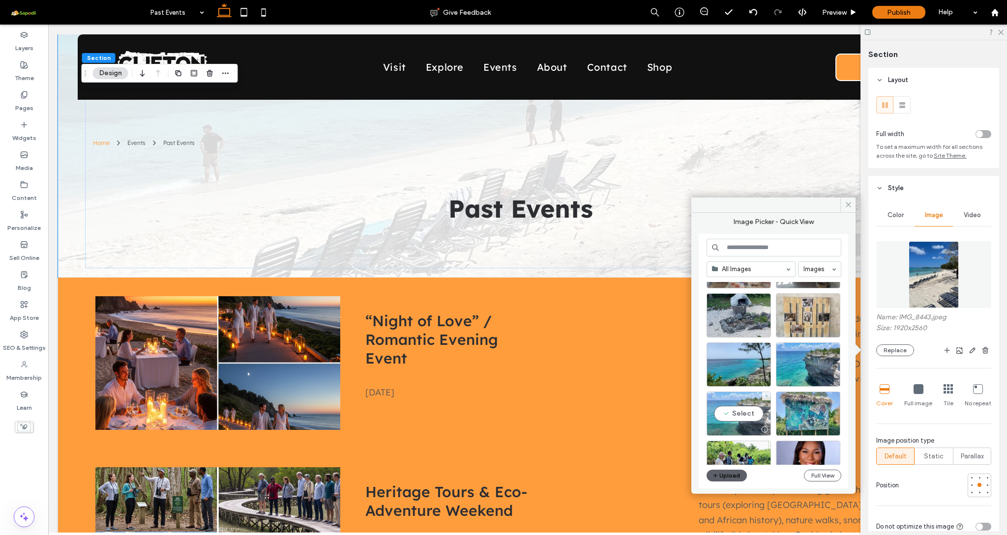
click at [743, 405] on div "Select" at bounding box center [738, 414] width 64 height 44
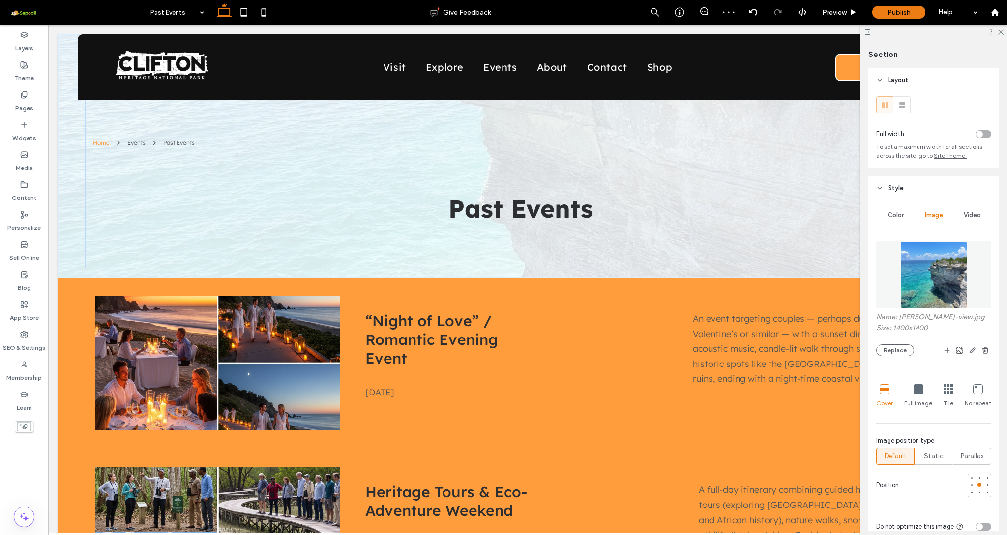
click at [468, 277] on div at bounding box center [523, 277] width 931 height 5
type input "***"
drag, startPoint x: 468, startPoint y: 277, endPoint x: 471, endPoint y: 216, distance: 60.5
click at [471, 217] on div "Home Events Past Events Past Events 381px Section + Add Section" at bounding box center [527, 155] width 939 height 243
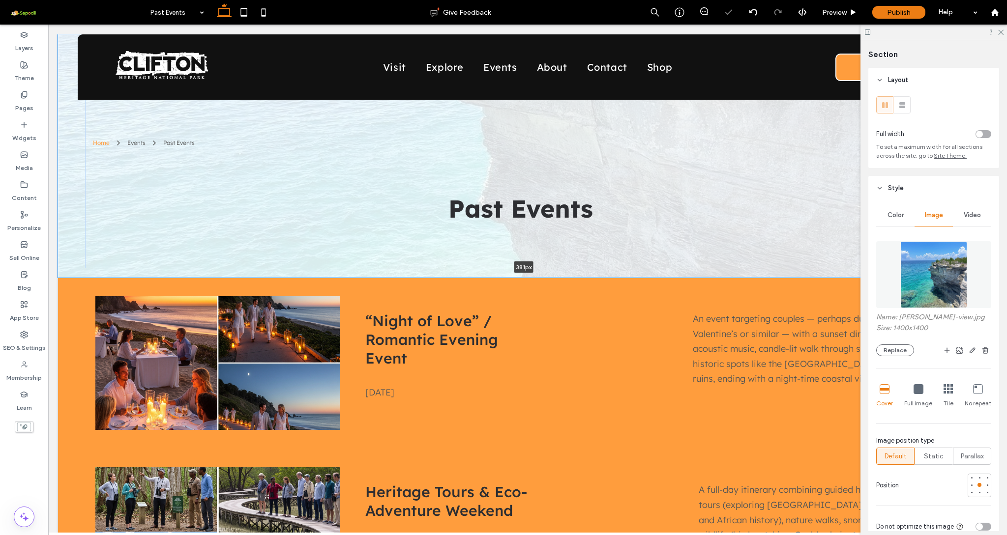
type input "***"
drag, startPoint x: 463, startPoint y: 278, endPoint x: 463, endPoint y: 242, distance: 35.4
click at [463, 242] on div "Home Events Past Events Past Events 480px Section + Add Section" at bounding box center [527, 155] width 939 height 243
type input "***"
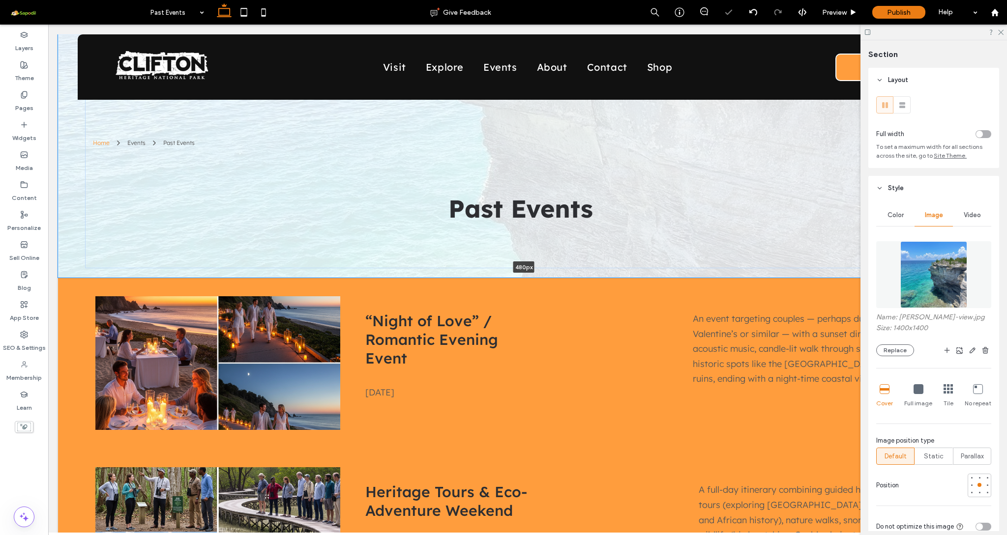
type input "***"
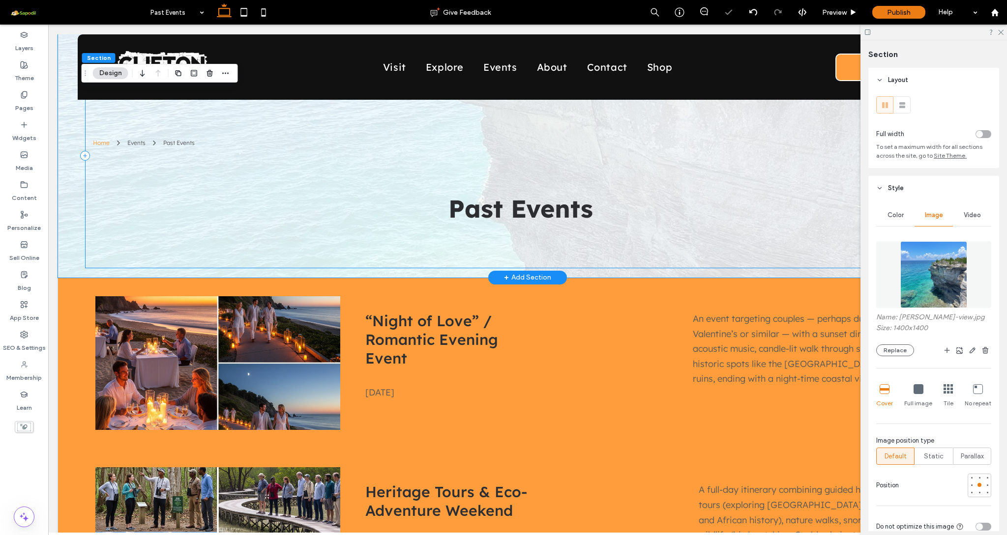
click at [462, 266] on div "Home Events Past Events Past Events" at bounding box center [527, 156] width 885 height 225
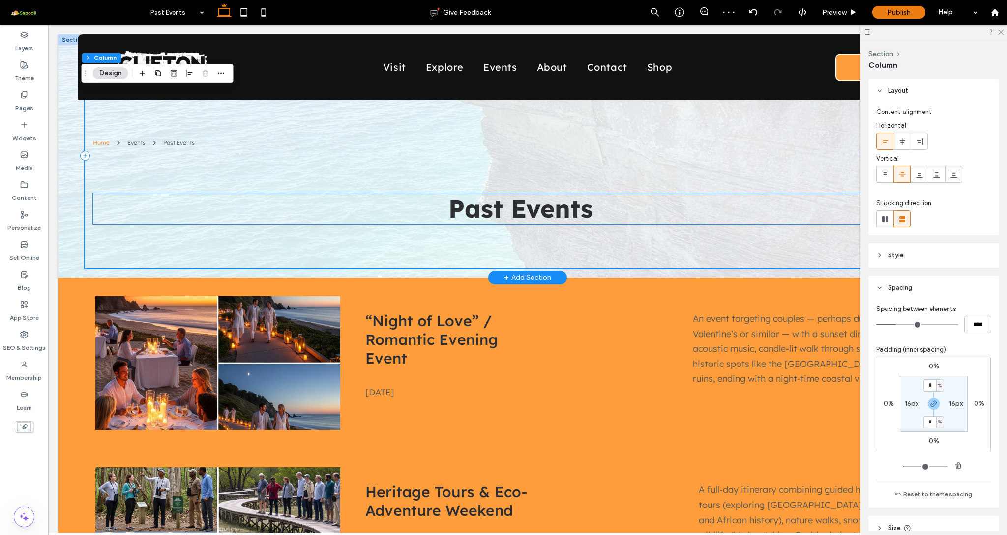
click at [284, 214] on h2 "Past Events" at bounding box center [520, 208] width 855 height 31
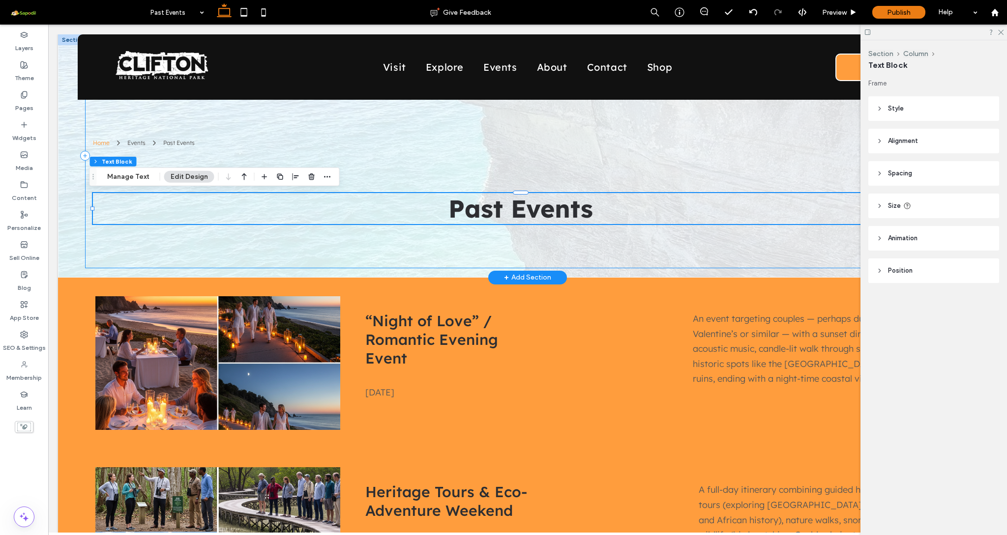
click at [98, 251] on div "Home Events Past Events Past Events" at bounding box center [527, 156] width 885 height 225
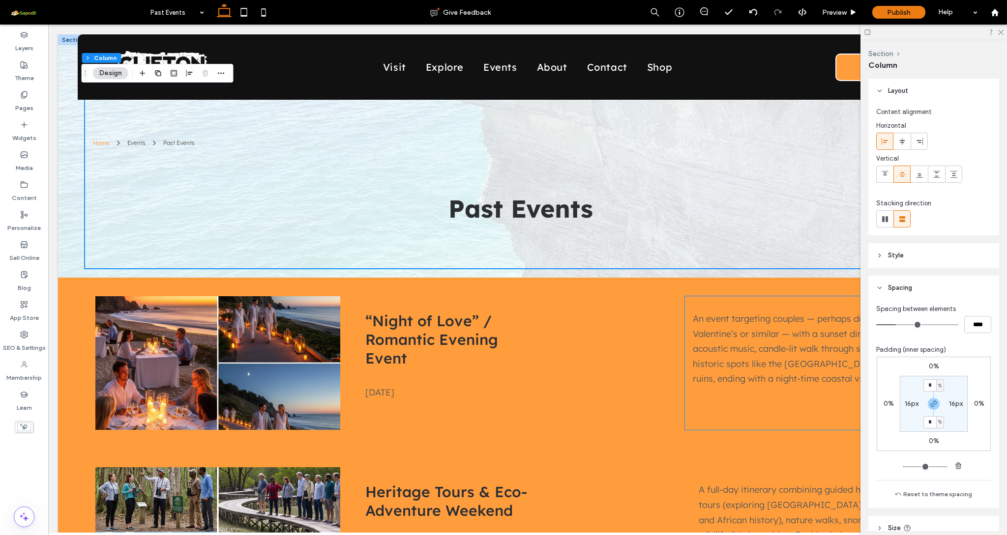
click at [931, 424] on input "*" at bounding box center [929, 422] width 13 height 12
click at [933, 404] on use "button" at bounding box center [933, 404] width 6 height 6
click at [931, 423] on label "5%" at bounding box center [933, 422] width 10 height 8
type input "*"
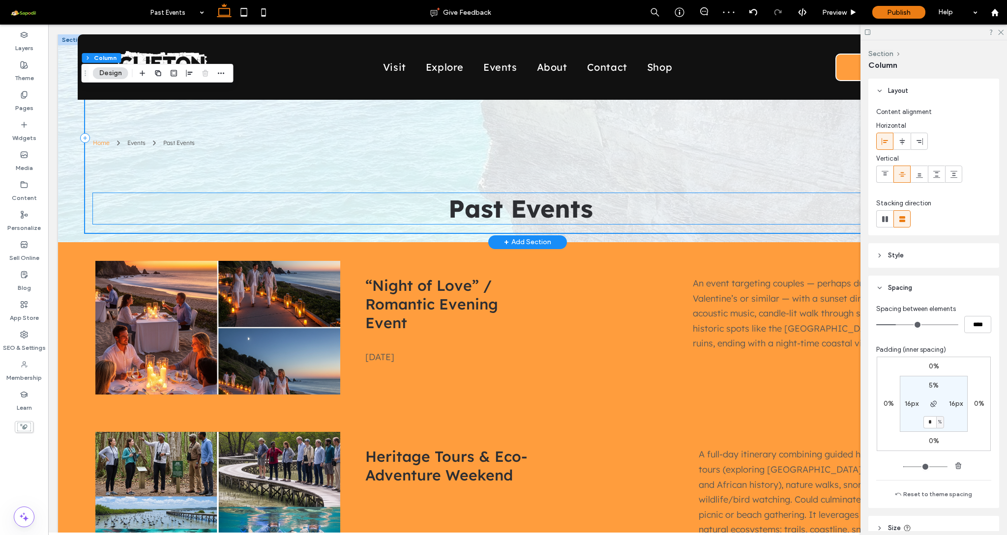
click at [520, 201] on span "Past Events" at bounding box center [520, 208] width 145 height 31
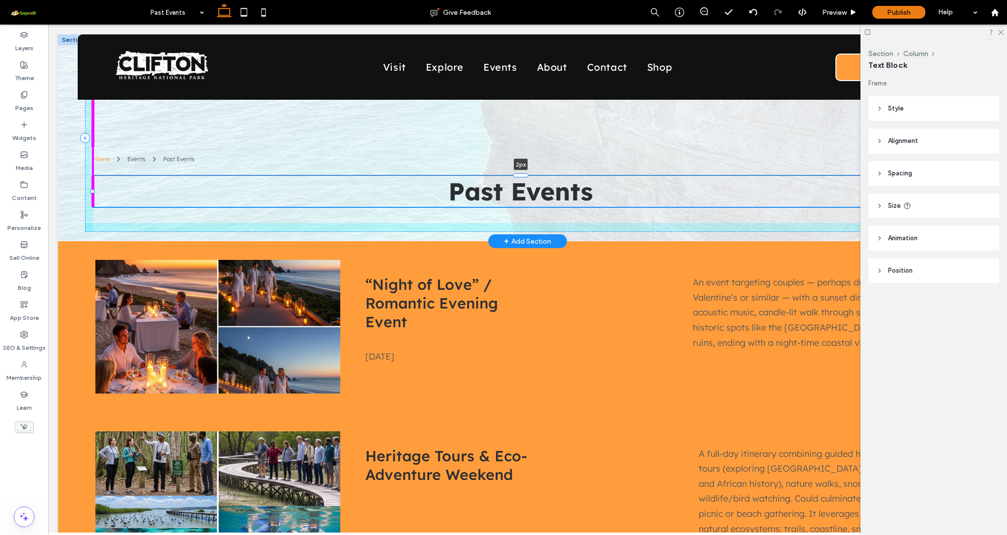
drag, startPoint x: 520, startPoint y: 192, endPoint x: 511, endPoint y: 159, distance: 34.6
click at [511, 159] on div "Home Events Past Events Past Events 2px" at bounding box center [527, 137] width 885 height 207
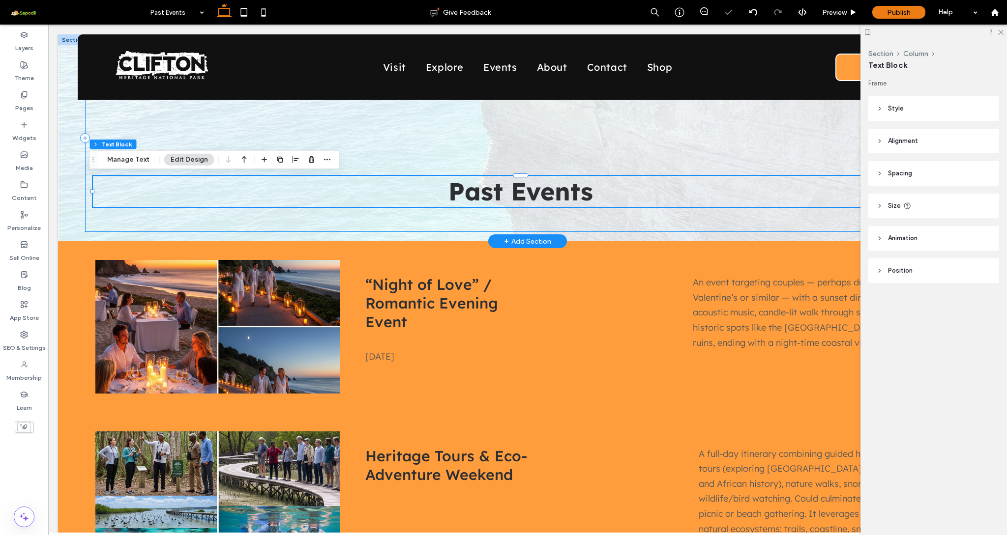
click at [378, 230] on div "Home Events Past Events Past Events 2px" at bounding box center [527, 138] width 885 height 188
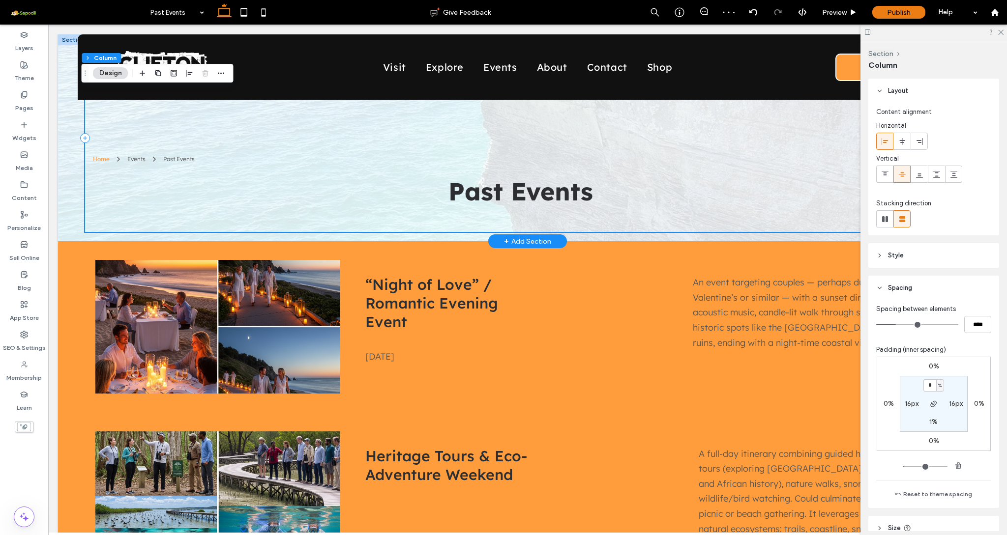
click at [348, 232] on div "Home Events Past Events Past Events" at bounding box center [527, 138] width 885 height 188
click at [249, 138] on div "Home Events Past Events" at bounding box center [517, 133] width 849 height 59
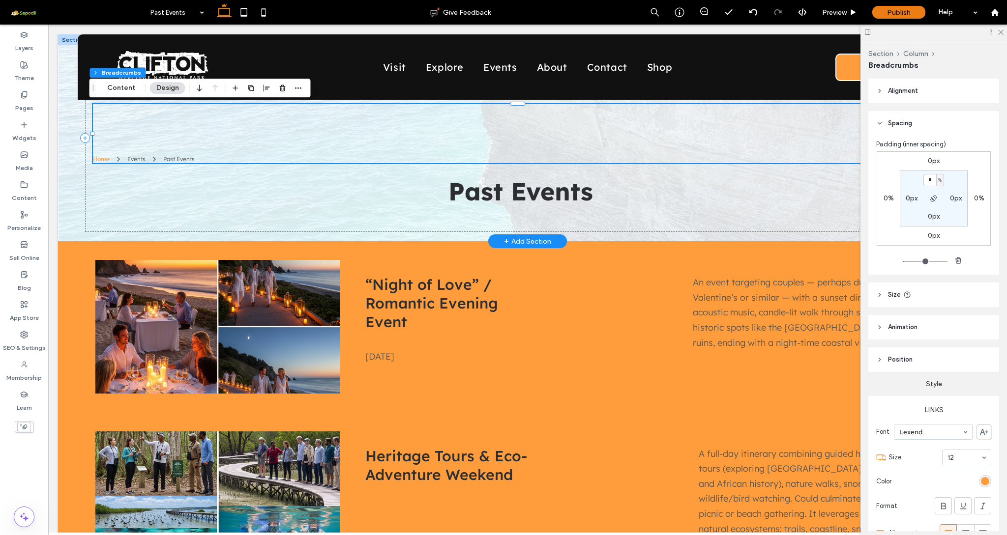
click at [405, 120] on div "Home Events Past Events" at bounding box center [517, 133] width 849 height 59
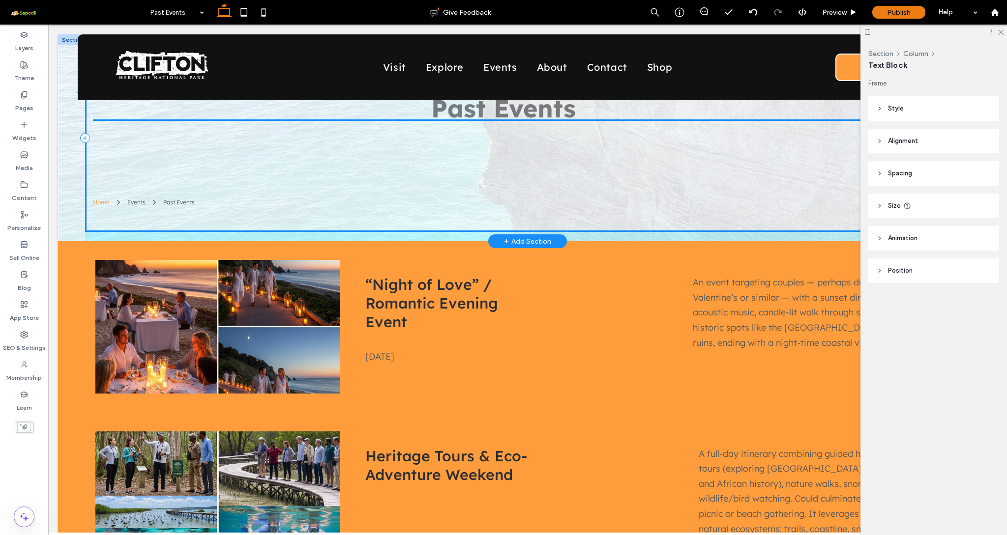
drag, startPoint x: 451, startPoint y: 201, endPoint x: 437, endPoint y: 118, distance: 84.1
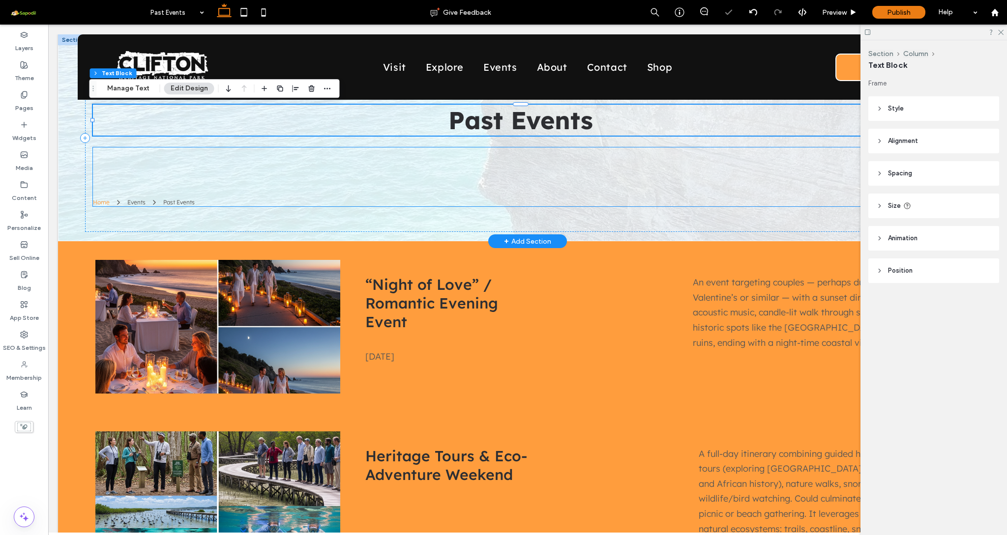
click at [481, 157] on div "Home Events Past Events" at bounding box center [517, 176] width 849 height 59
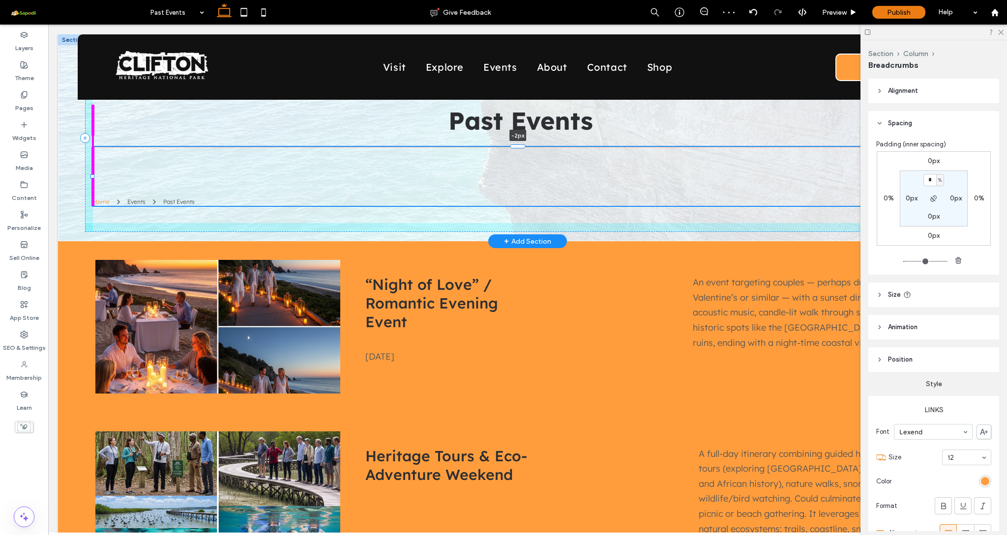
drag, startPoint x: 515, startPoint y: 148, endPoint x: 514, endPoint y: 141, distance: 7.5
click at [514, 141] on div "Past Events Home Events Past Events -2px" at bounding box center [527, 137] width 885 height 207
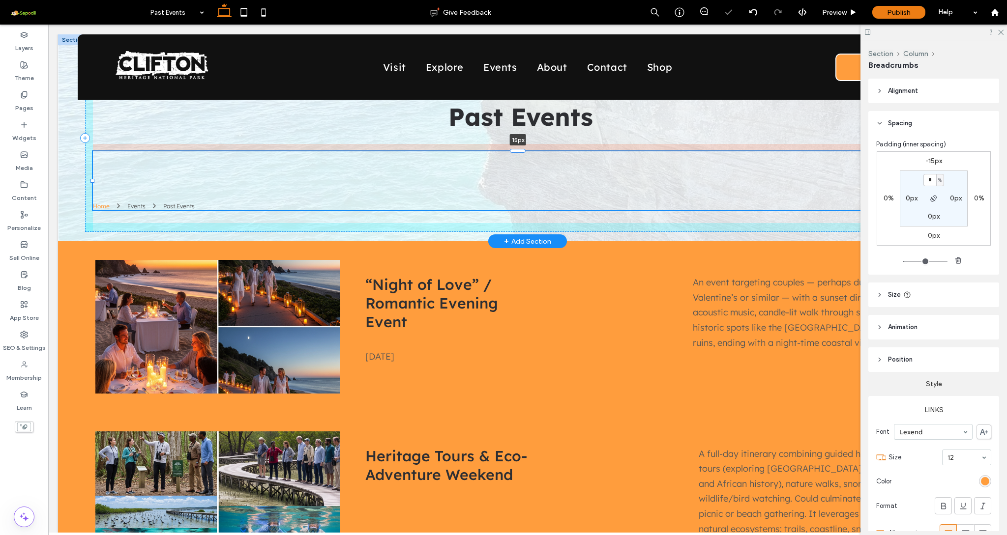
drag, startPoint x: 516, startPoint y: 144, endPoint x: 516, endPoint y: 158, distance: 14.7
click at [516, 158] on div "Past Events Home Events Past Events 15px" at bounding box center [527, 137] width 885 height 207
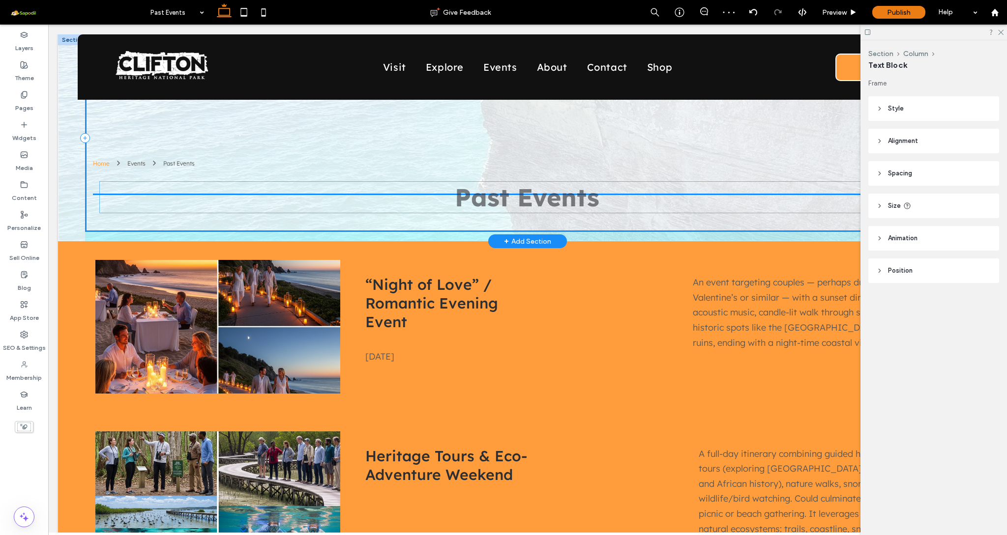
drag, startPoint x: 348, startPoint y: 129, endPoint x: 356, endPoint y: 213, distance: 84.5
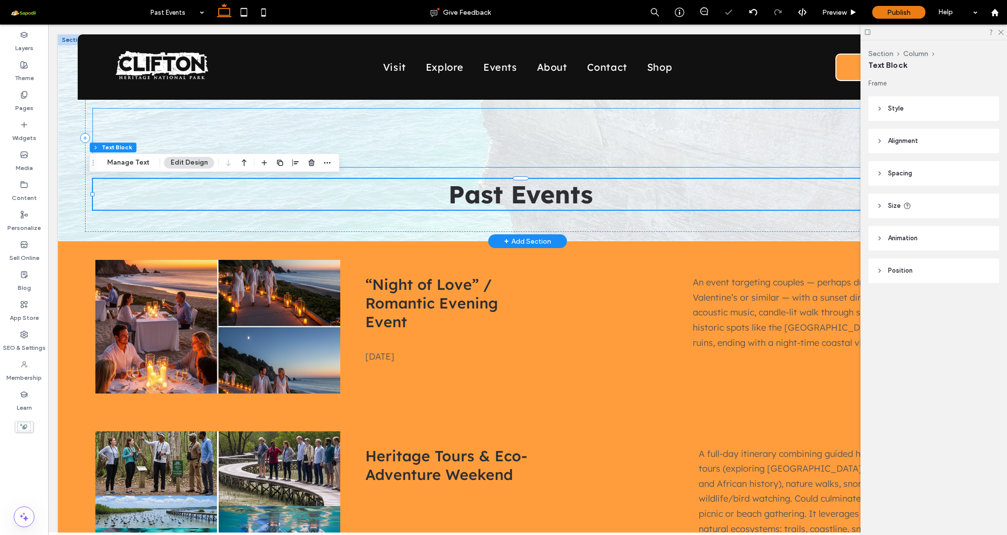
click at [351, 146] on div "Home Events Past Events" at bounding box center [517, 138] width 849 height 59
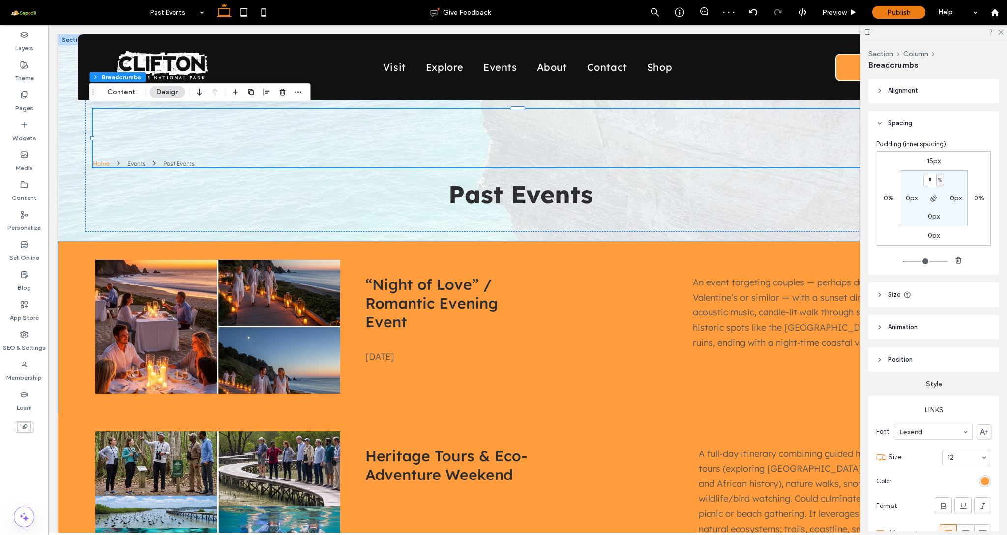
click at [928, 183] on input "*" at bounding box center [929, 180] width 13 height 12
click at [929, 163] on label "15px" at bounding box center [934, 161] width 14 height 8
type input "**"
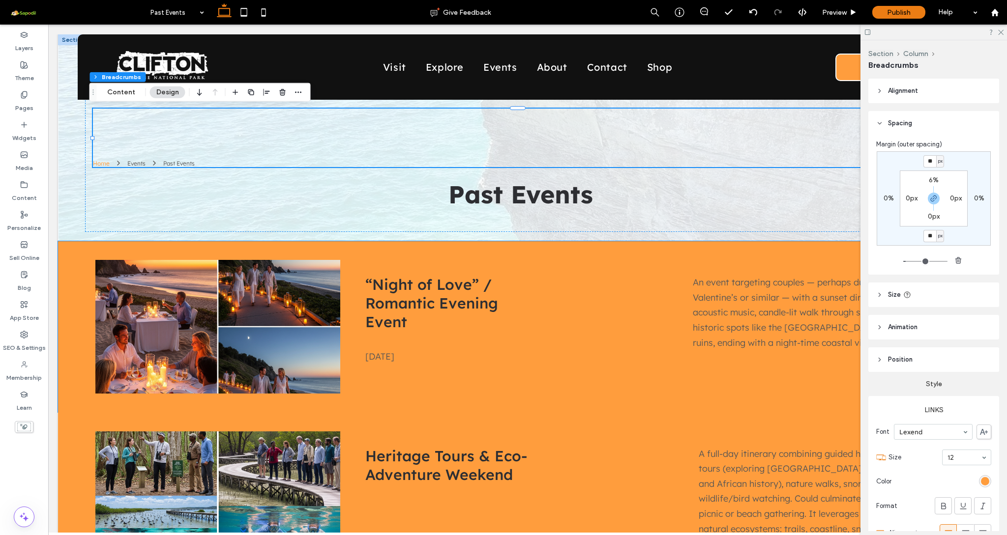
type input "**"
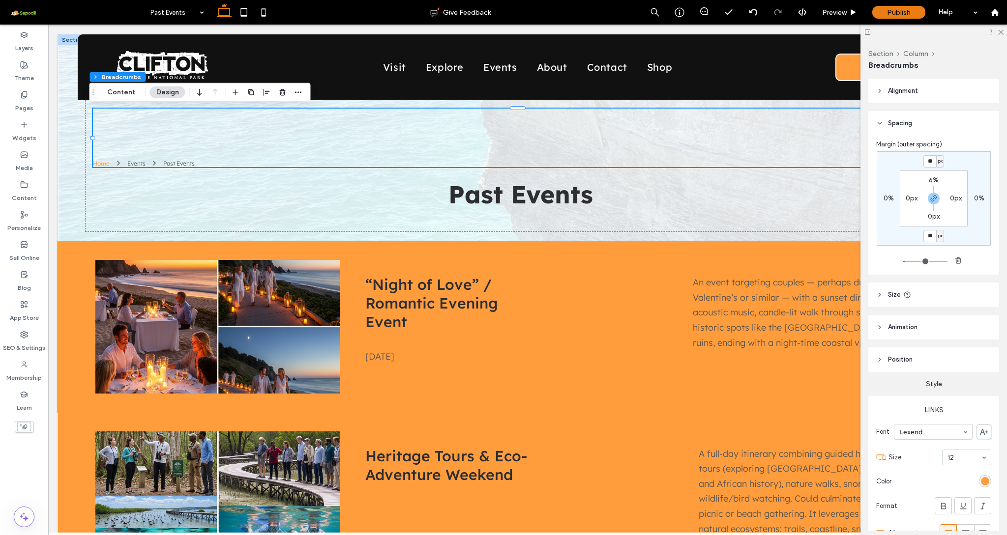
type input "**"
type input "*"
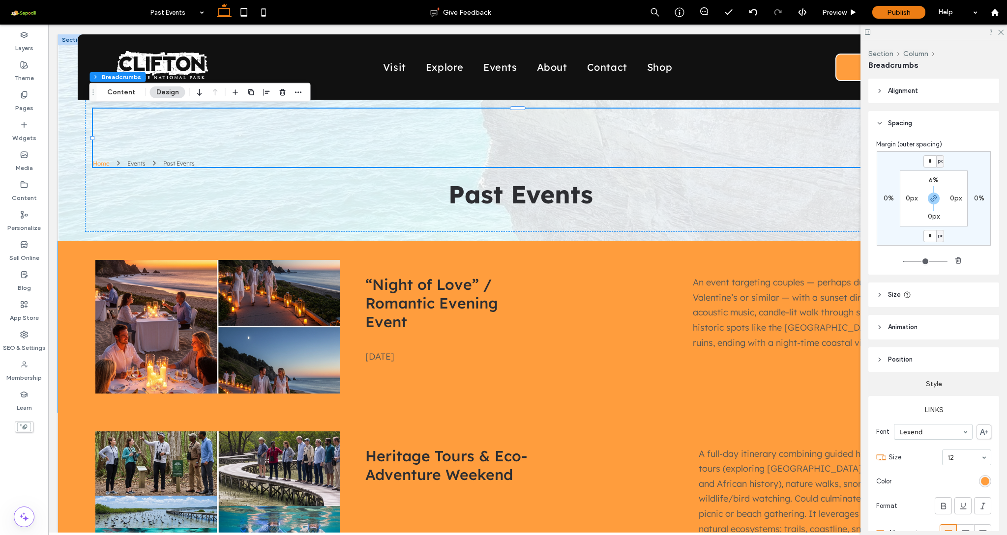
type input "*"
click at [904, 261] on input "range" at bounding box center [925, 261] width 44 height 1
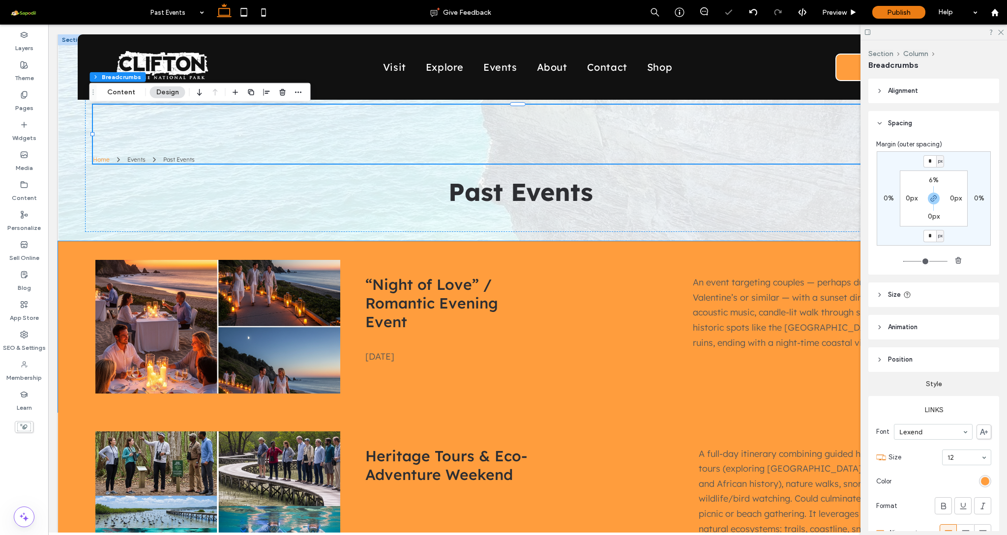
type input "*"
type input "**"
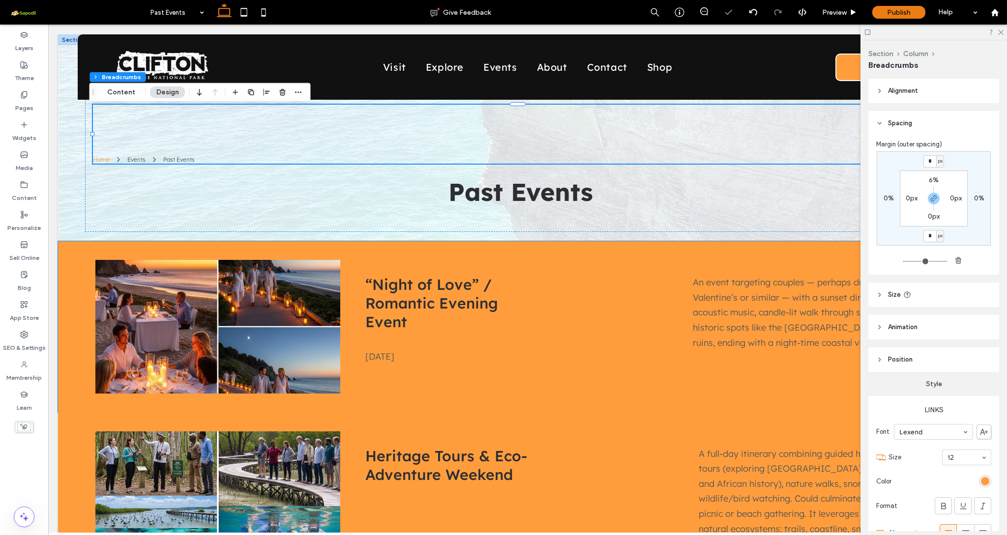
type input "**"
click at [905, 261] on input "range" at bounding box center [925, 261] width 44 height 1
click at [928, 182] on label "6%" at bounding box center [933, 180] width 10 height 8
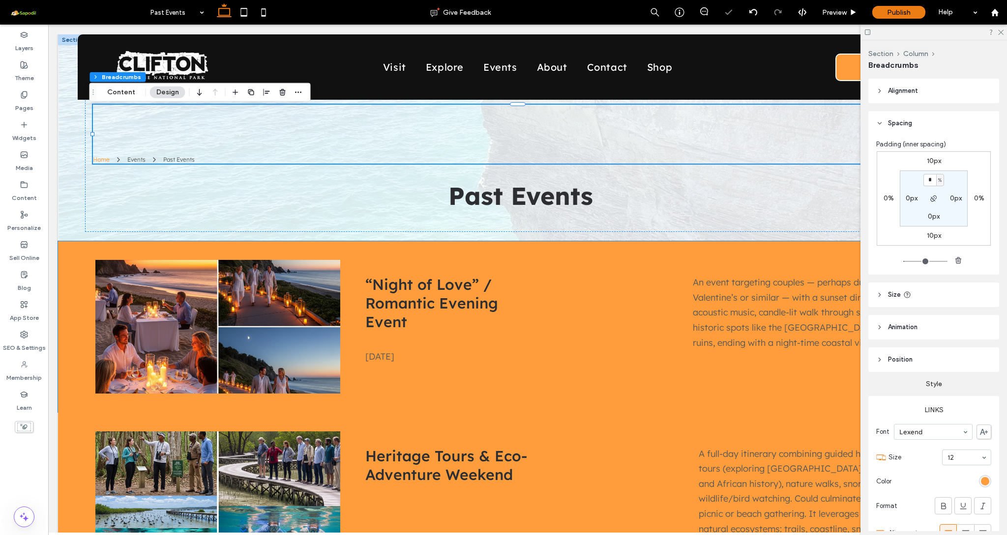
type input "*"
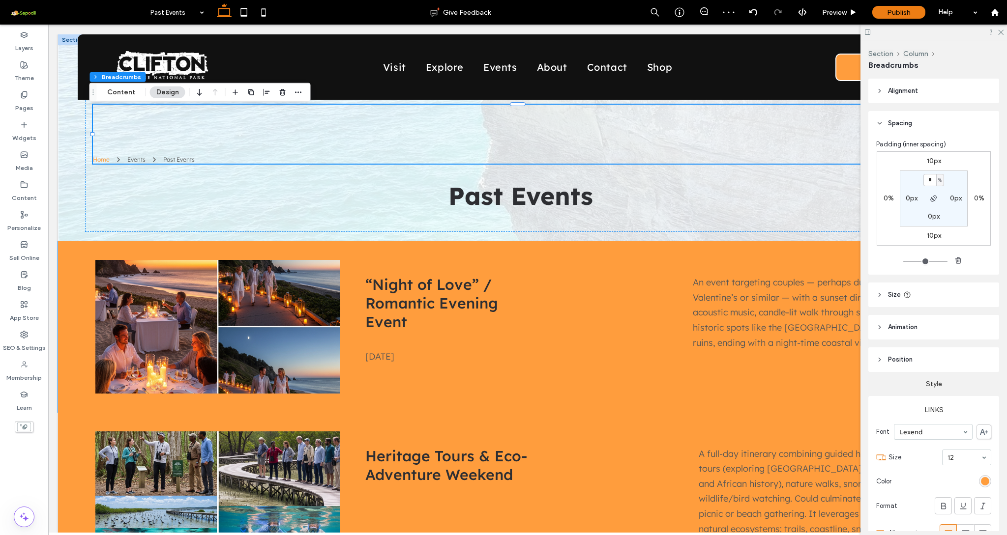
type input "*"
click at [905, 262] on input "range" at bounding box center [925, 261] width 44 height 1
type input "*"
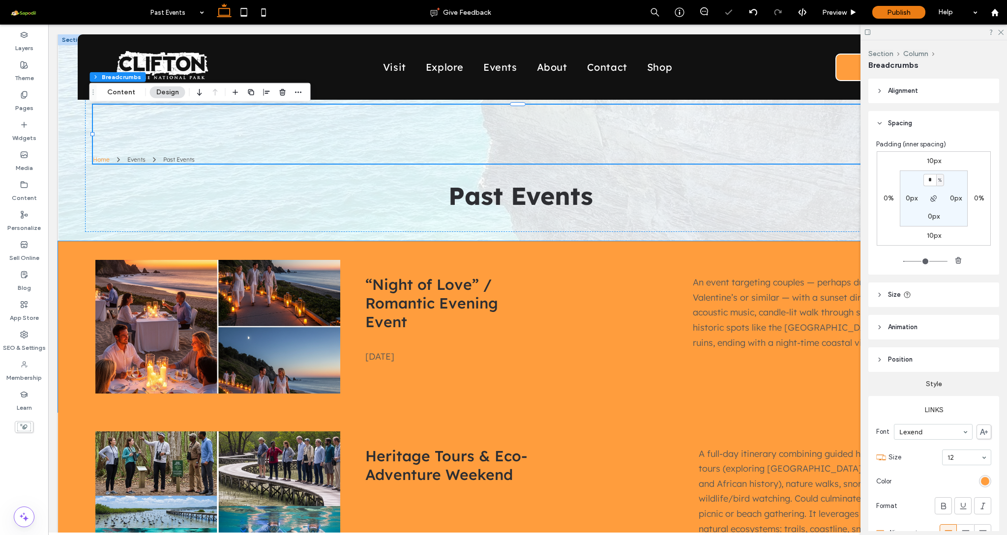
type input "*"
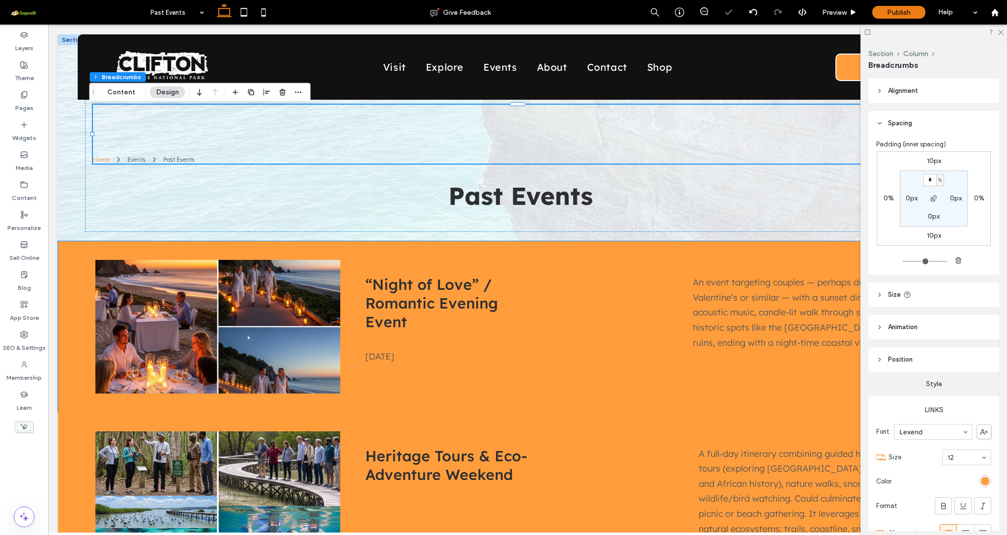
type input "*"
click at [904, 262] on input "range" at bounding box center [925, 261] width 44 height 1
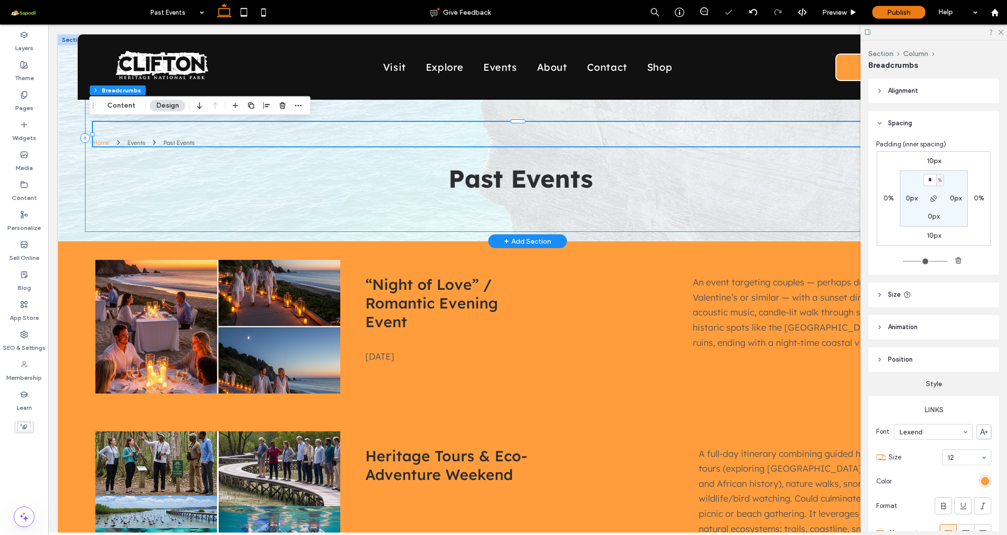
click at [533, 211] on div "Home Events Past Events Past Events" at bounding box center [527, 138] width 885 height 188
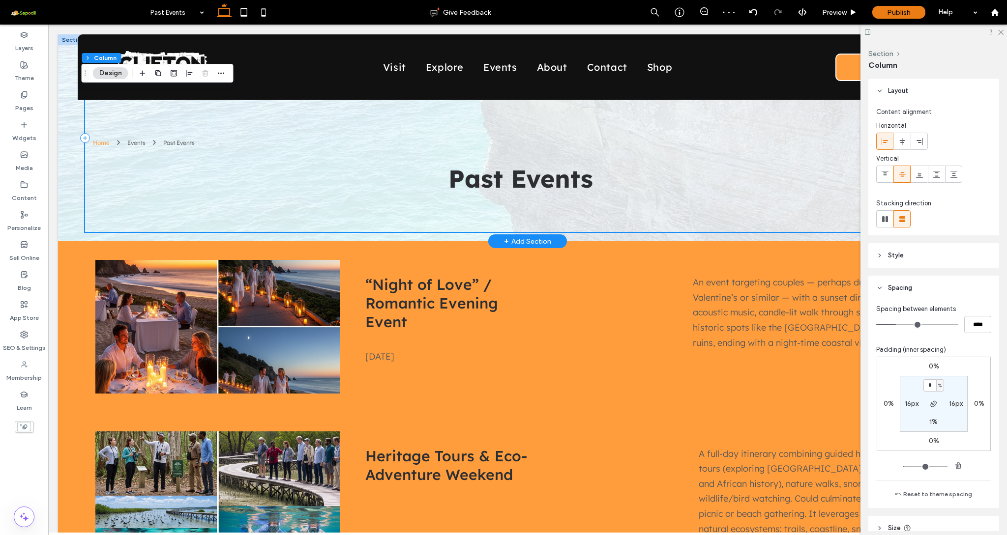
click at [376, 224] on div "Home Events Past Events Past Events" at bounding box center [527, 138] width 885 height 188
click at [450, 259] on div "“Night of Love” / Romantic Evening Event Wed 10 Sept 2025 An event targeting co…" at bounding box center [527, 326] width 939 height 171
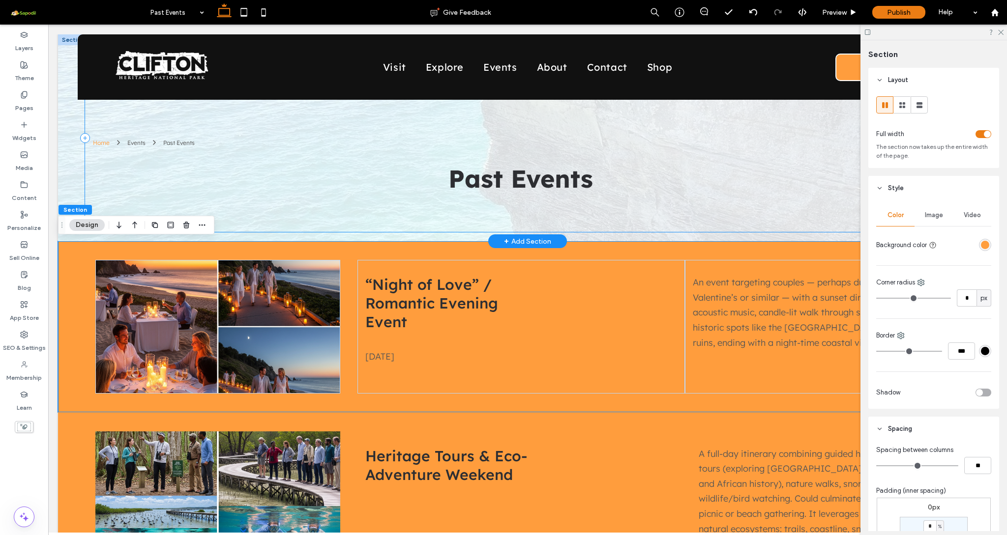
click at [451, 224] on div "Home Events Past Events Past Events" at bounding box center [527, 138] width 885 height 188
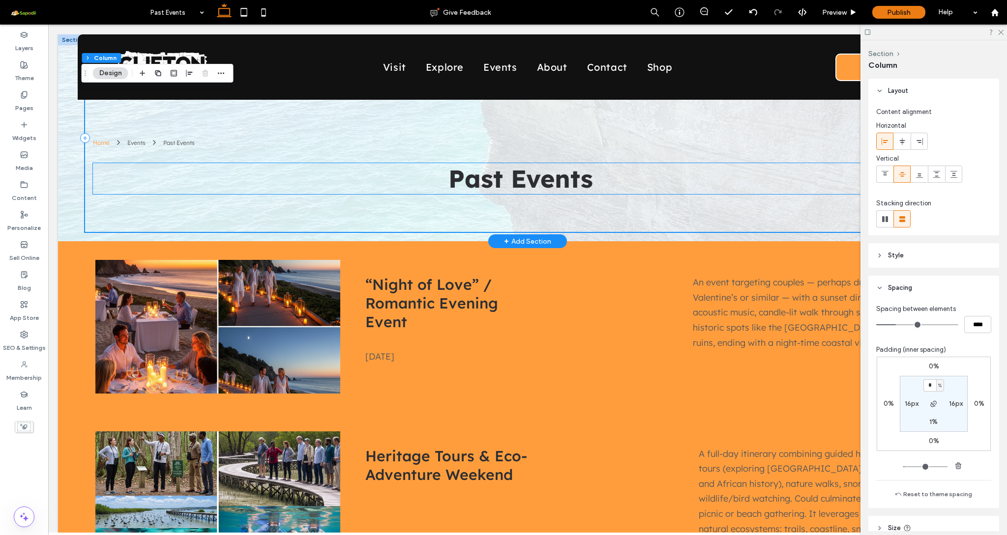
click at [486, 187] on span "Past Events" at bounding box center [520, 178] width 145 height 31
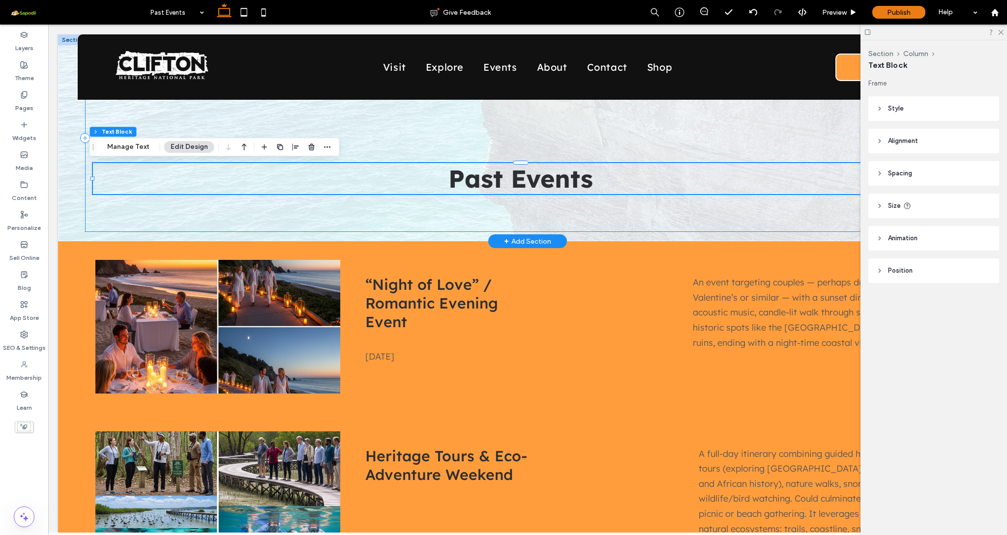
click at [476, 218] on div "Home Events Past Events Past Events" at bounding box center [527, 138] width 885 height 188
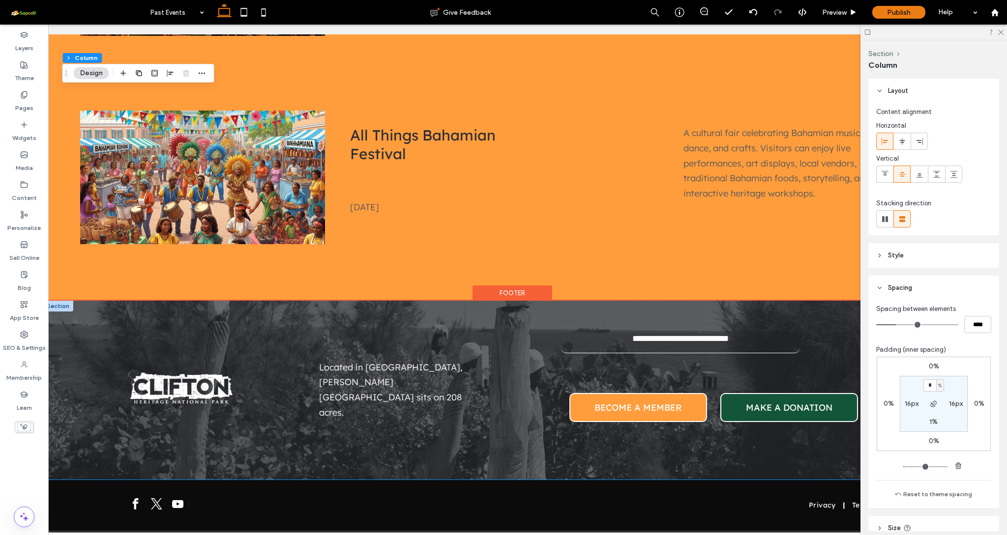
scroll to position [0, 8]
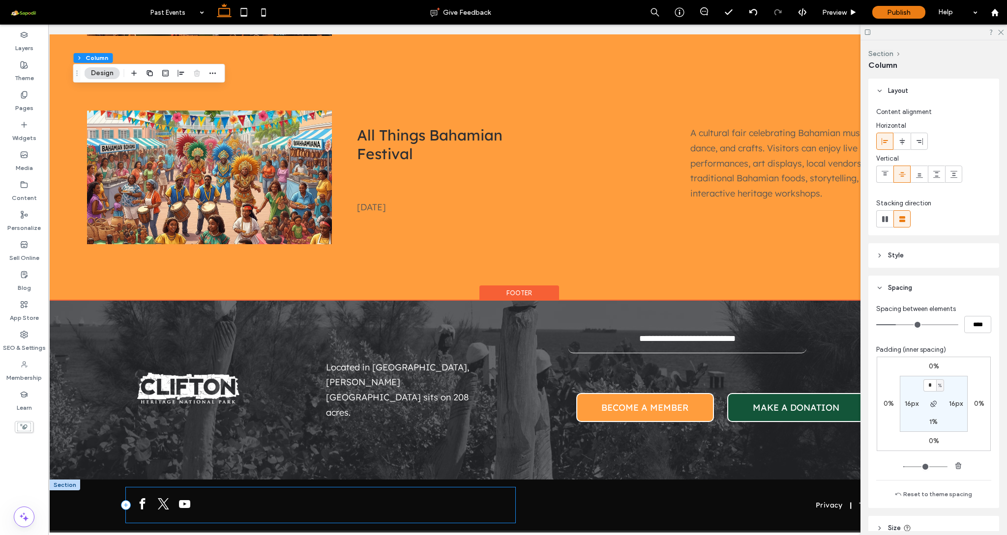
click at [268, 488] on div at bounding box center [320, 505] width 389 height 35
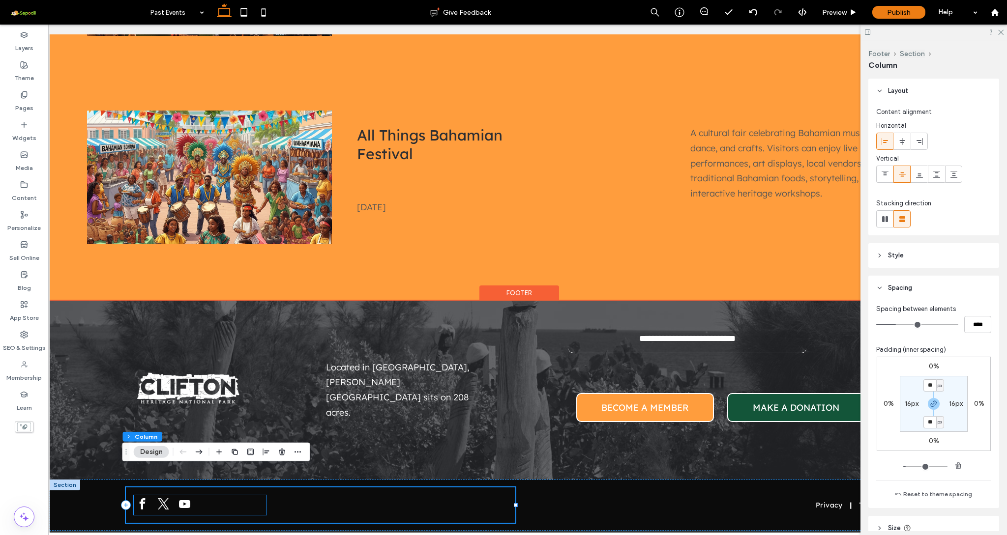
click at [187, 495] on span "youtube" at bounding box center [184, 503] width 17 height 17
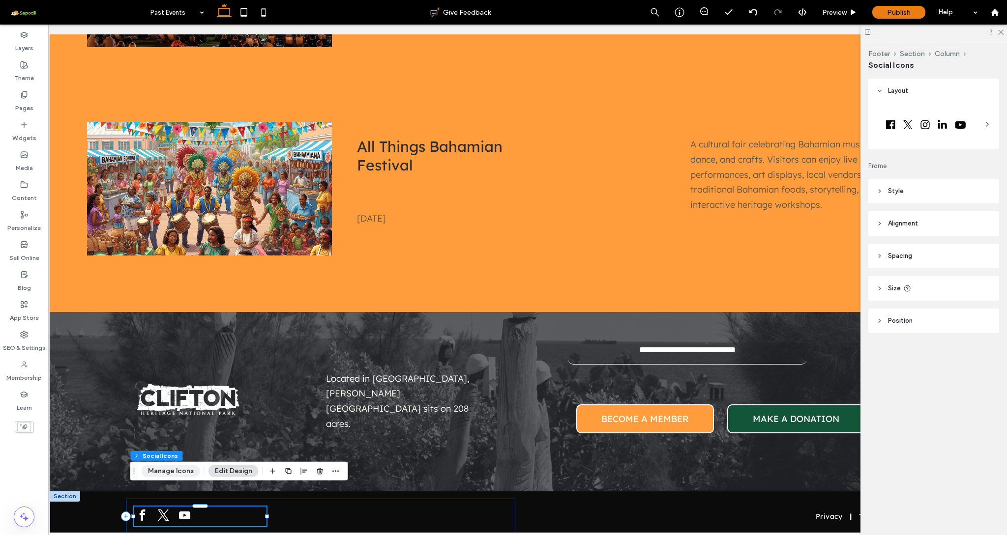
click at [171, 471] on button "Manage Icons" at bounding box center [171, 471] width 58 height 12
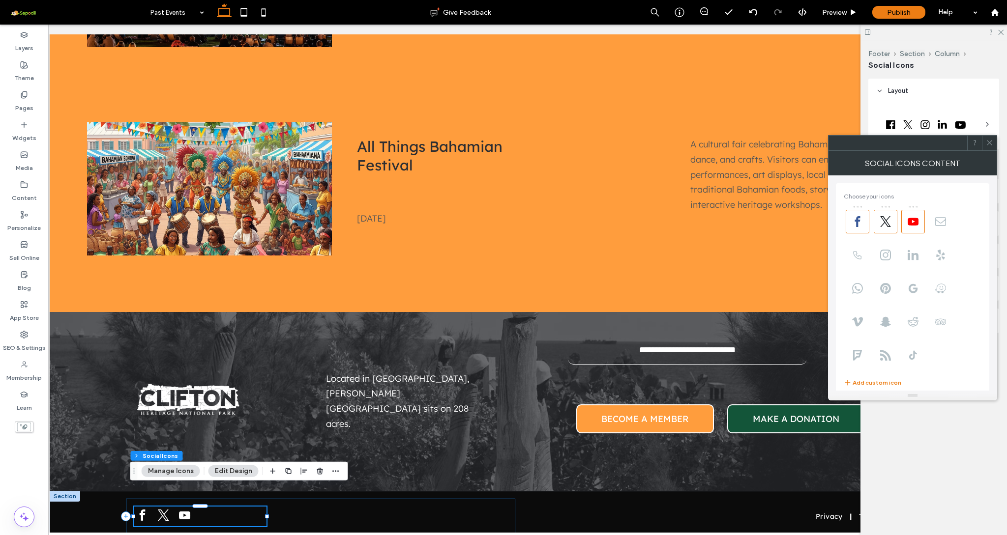
type input "**********"
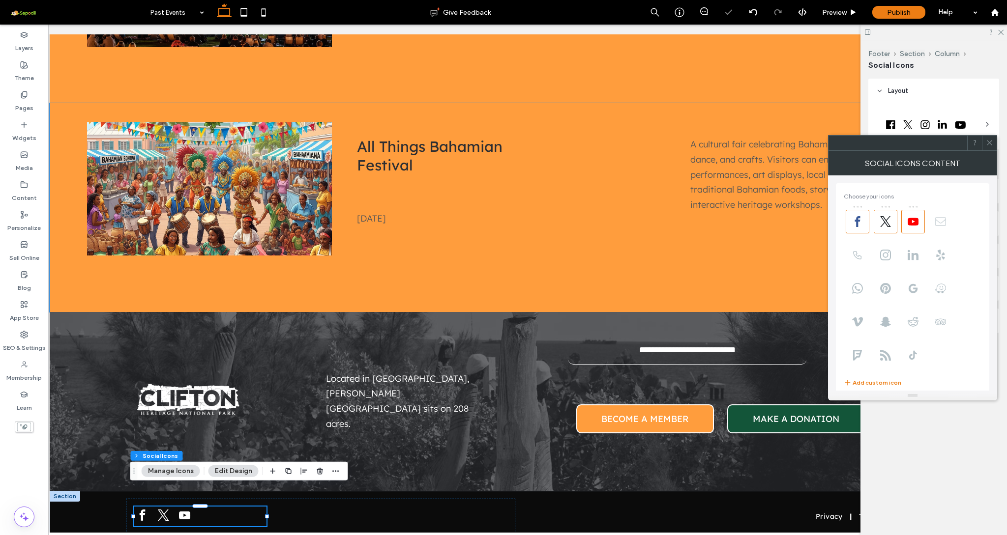
click at [934, 225] on span at bounding box center [940, 222] width 24 height 24
click at [862, 253] on icon at bounding box center [857, 255] width 11 height 11
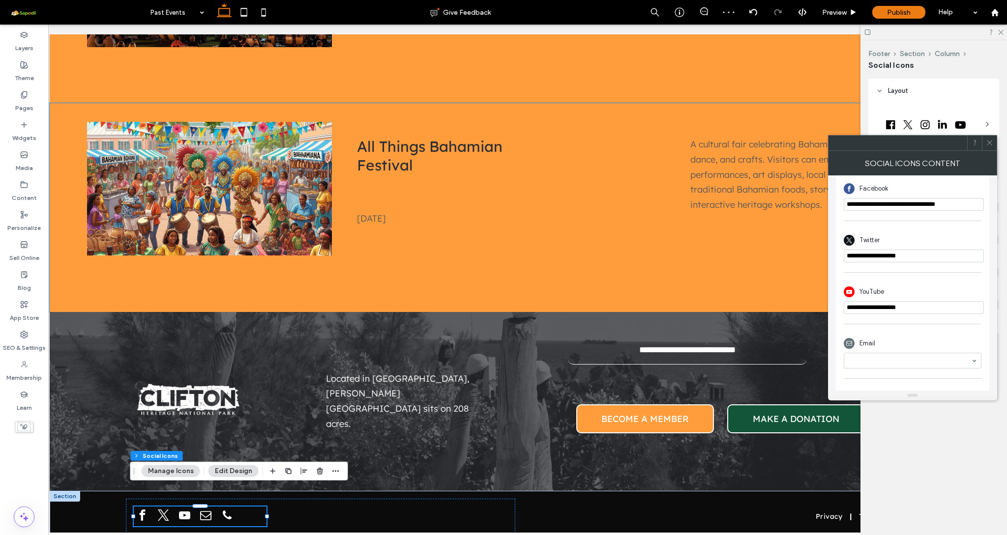
scroll to position [254, 0]
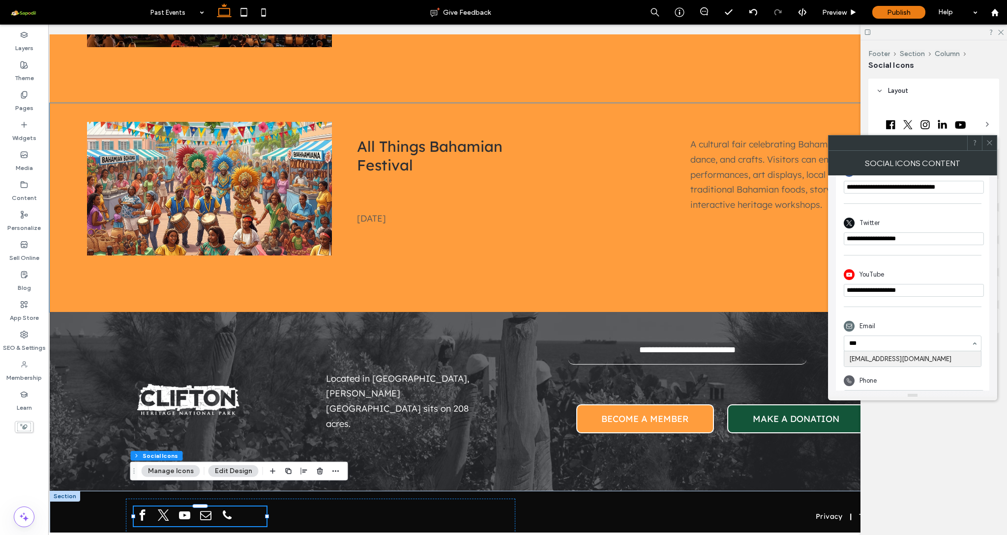
type input "****"
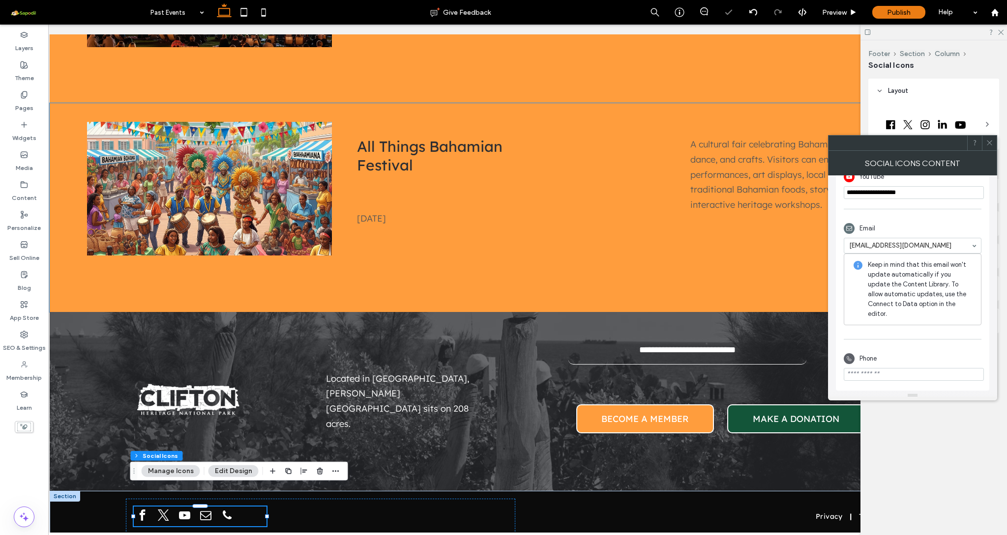
scroll to position [354, 0]
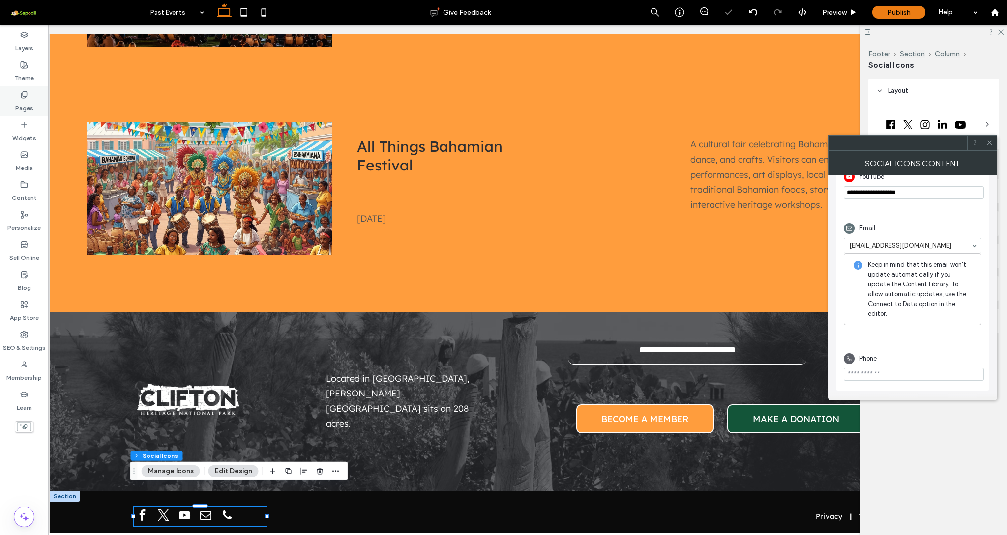
click at [38, 102] on div "Pages" at bounding box center [24, 102] width 48 height 30
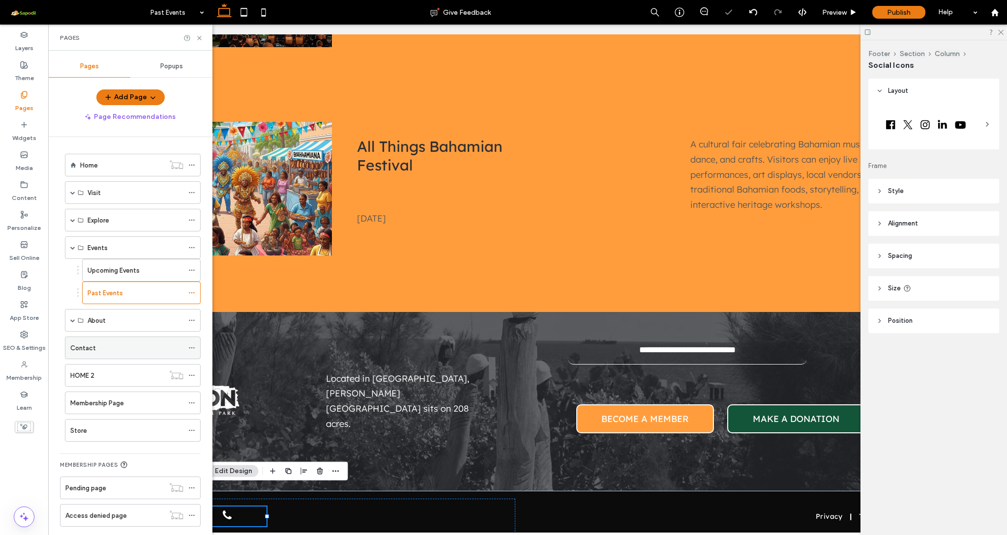
click at [105, 348] on div "Contact" at bounding box center [126, 348] width 113 height 10
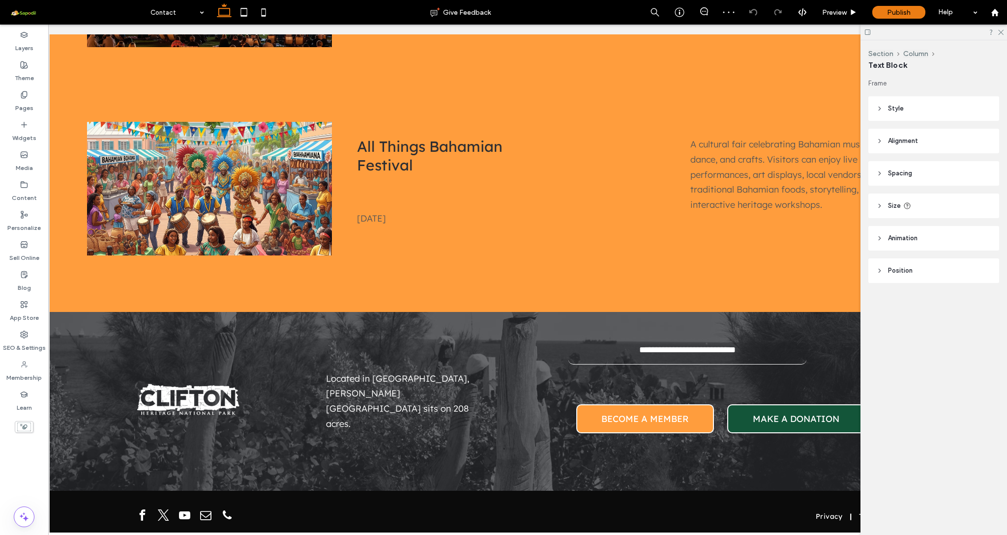
type input "******"
type input "**"
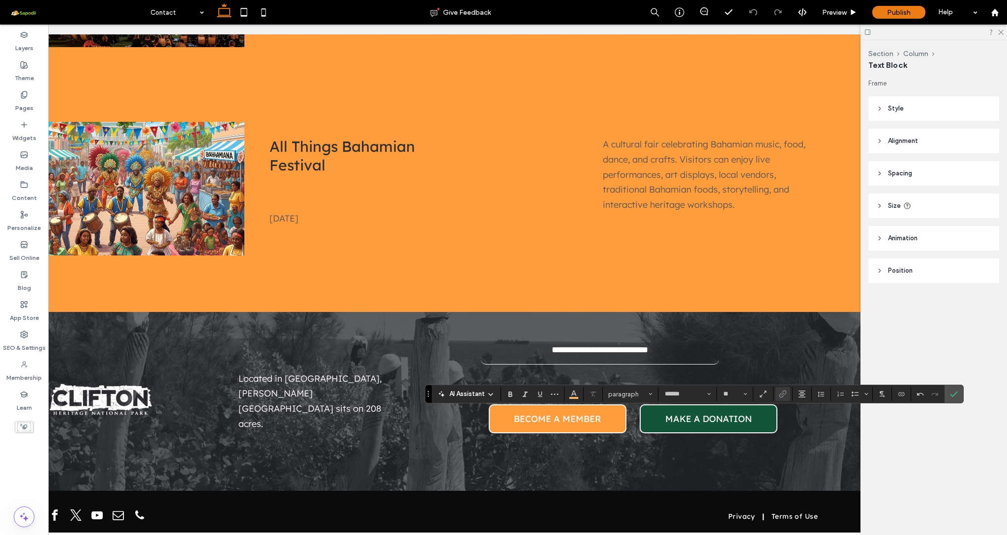
scroll to position [0, 127]
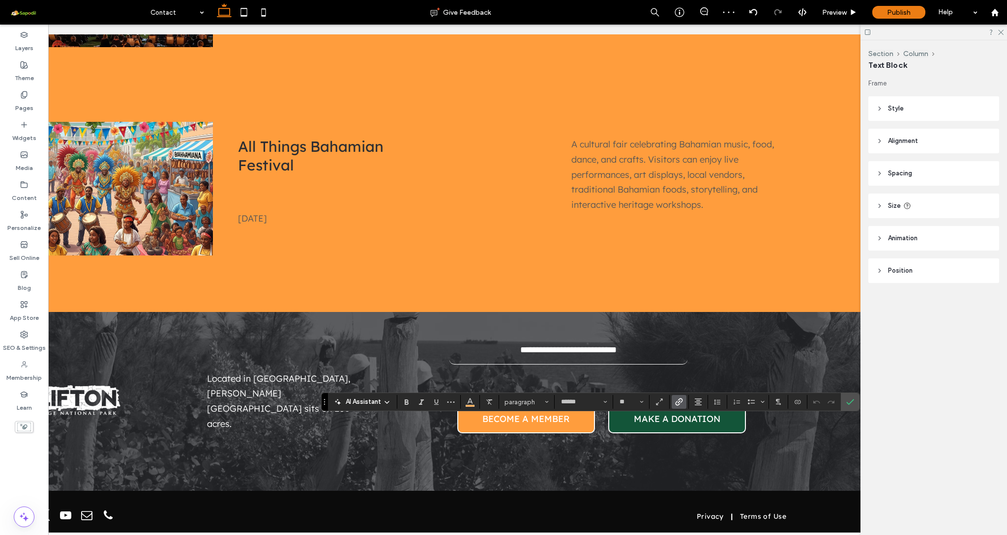
click at [678, 398] on icon "Link" at bounding box center [679, 402] width 8 height 8
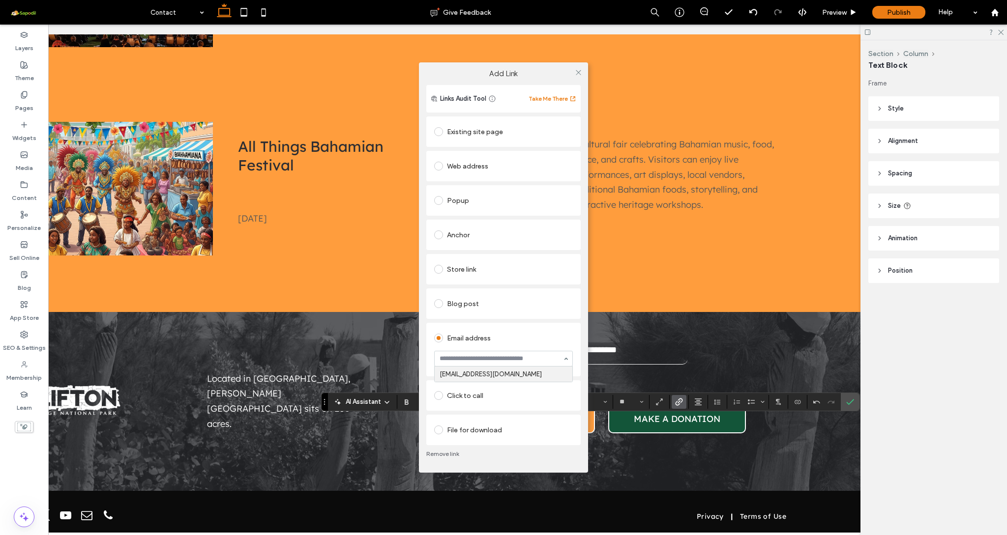
click at [536, 340] on div "Email address info@tourcliftonheritage.com" at bounding box center [503, 350] width 139 height 44
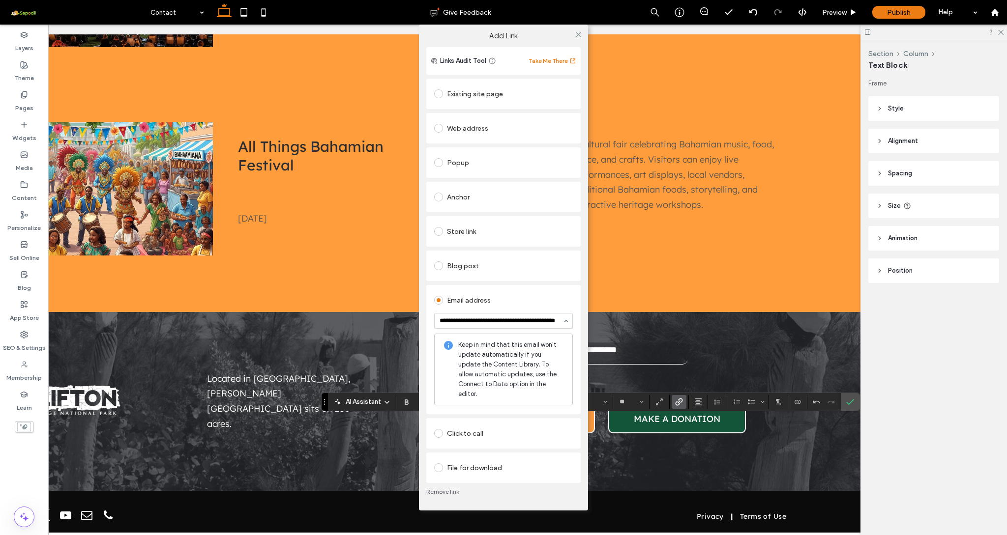
type input "**********"
click at [849, 402] on div "Add Link Links Audit Tool Take Me There Existing site page Web address Popup An…" at bounding box center [503, 267] width 1007 height 535
click at [857, 404] on div "Add Link Links Audit Tool Take Me There Existing site page Web address Popup An…" at bounding box center [503, 267] width 1007 height 535
click at [699, 490] on div "Add Link Links Audit Tool Take Me There Existing site page Web address Popup An…" at bounding box center [503, 267] width 1007 height 535
click at [525, 324] on input at bounding box center [500, 321] width 123 height 7
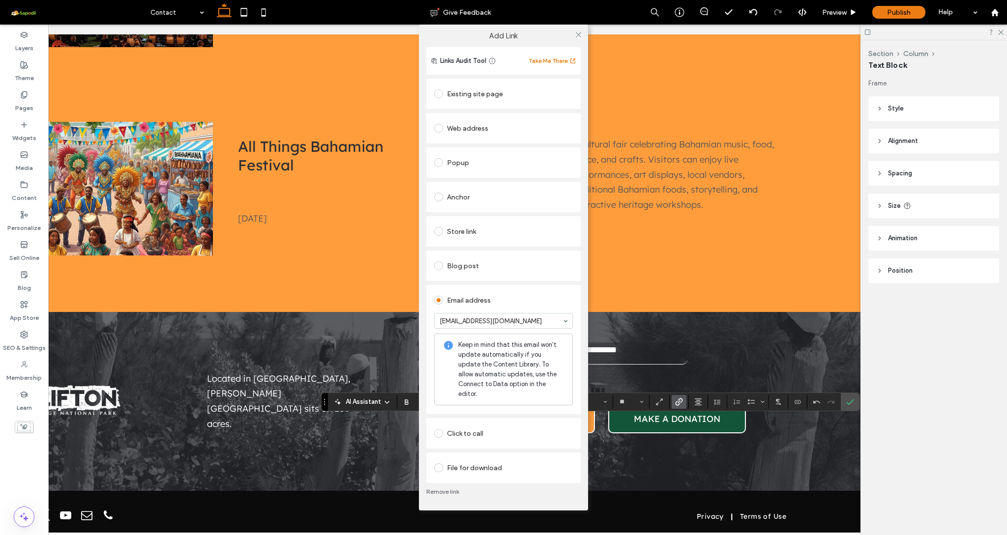
click at [648, 341] on div "Add Link Links Audit Tool Take Me There Existing site page Web address Popup An…" at bounding box center [503, 267] width 1007 height 535
click at [866, 476] on div "Add Link Links Audit Tool Take Me There Existing site page Web address Popup An…" at bounding box center [503, 267] width 1007 height 535
click at [854, 399] on div "Add Link Links Audit Tool Take Me There Existing site page Web address Popup An…" at bounding box center [503, 267] width 1007 height 535
click at [852, 441] on div "Add Link Links Audit Tool Take Me There Existing site page Web address Popup An…" at bounding box center [503, 267] width 1007 height 535
click at [577, 37] on use at bounding box center [578, 34] width 5 height 5
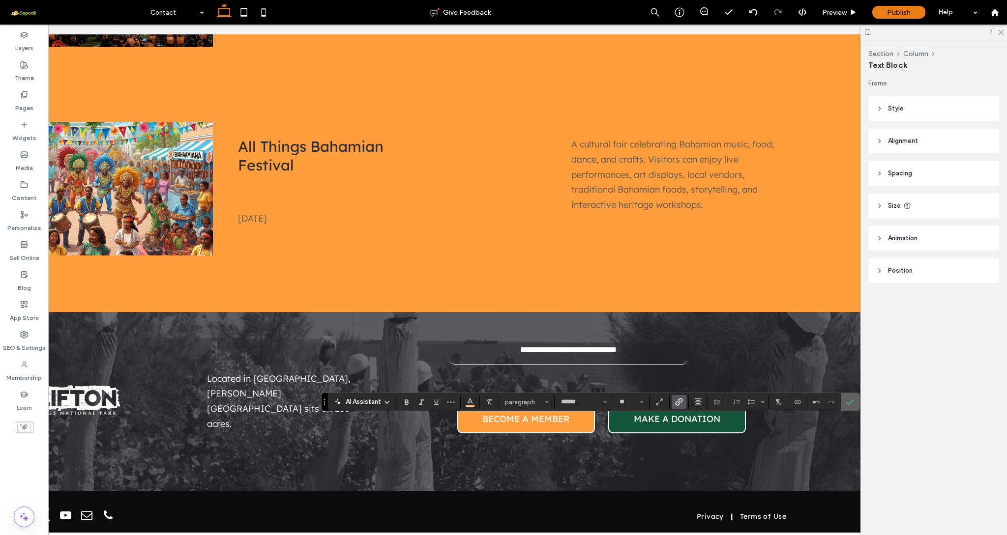
click at [849, 401] on icon "Confirm" at bounding box center [850, 402] width 8 height 8
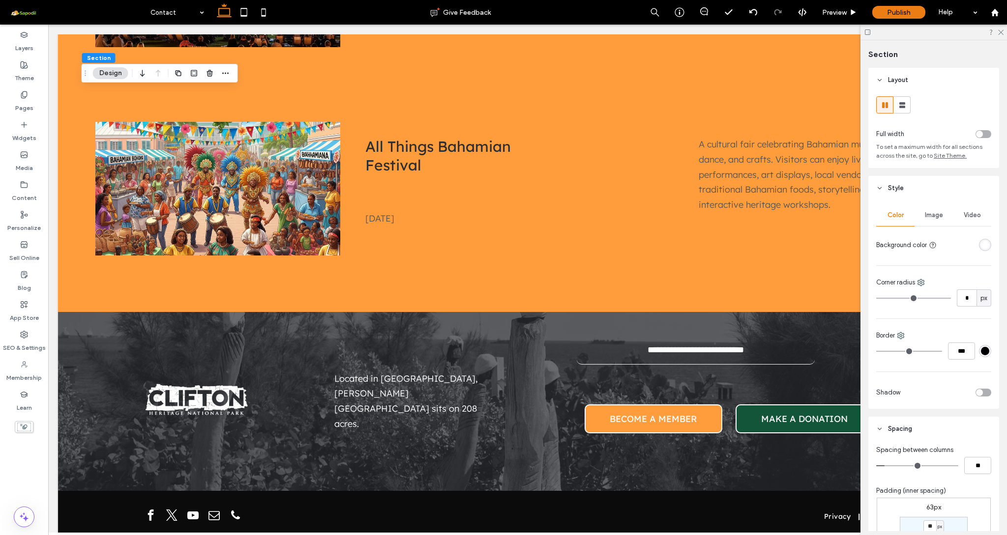
scroll to position [0, 0]
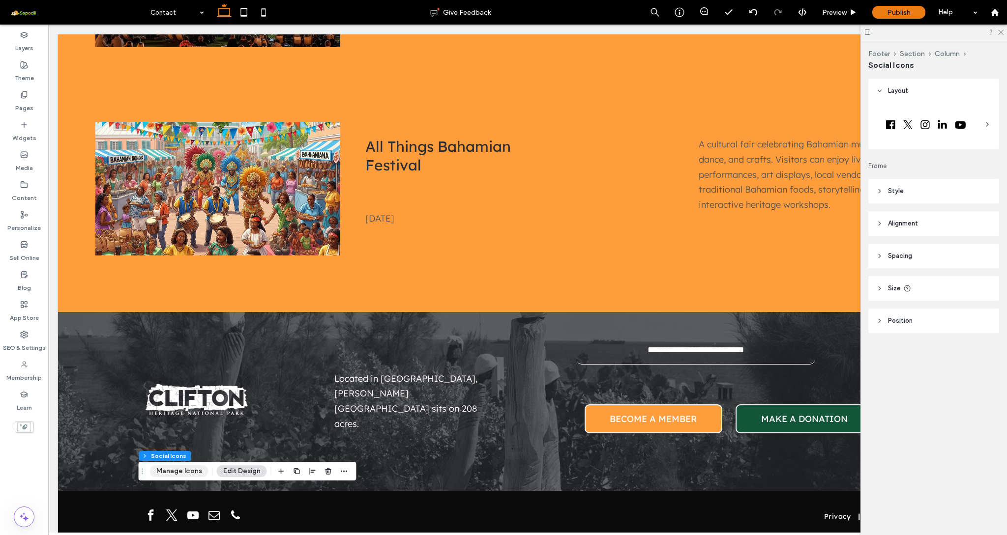
click at [181, 472] on button "Manage Icons" at bounding box center [179, 471] width 58 height 12
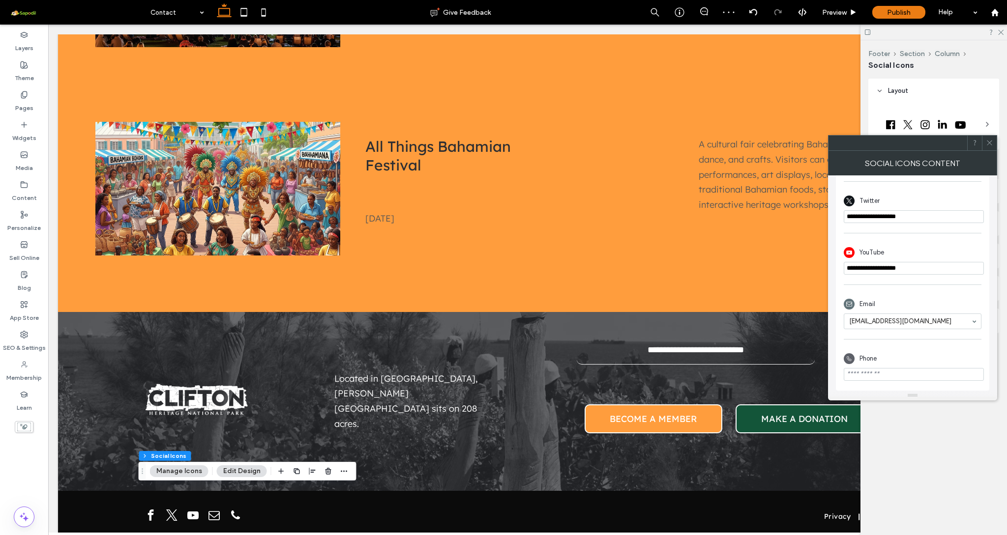
scroll to position [278, 0]
click at [928, 288] on div "Email info@tourcliftonheritage.com" at bounding box center [912, 307] width 138 height 55
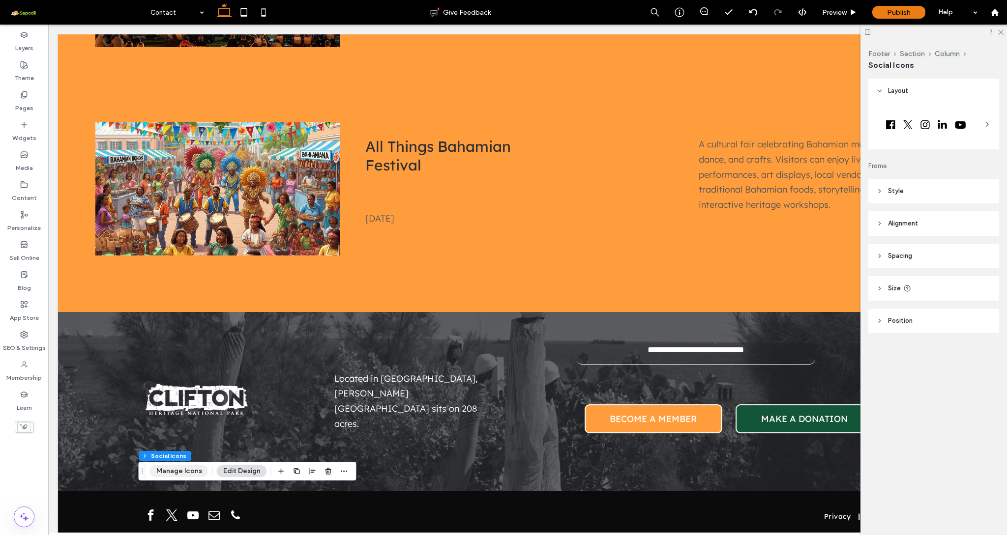
click at [175, 466] on button "Manage Icons" at bounding box center [179, 471] width 58 height 12
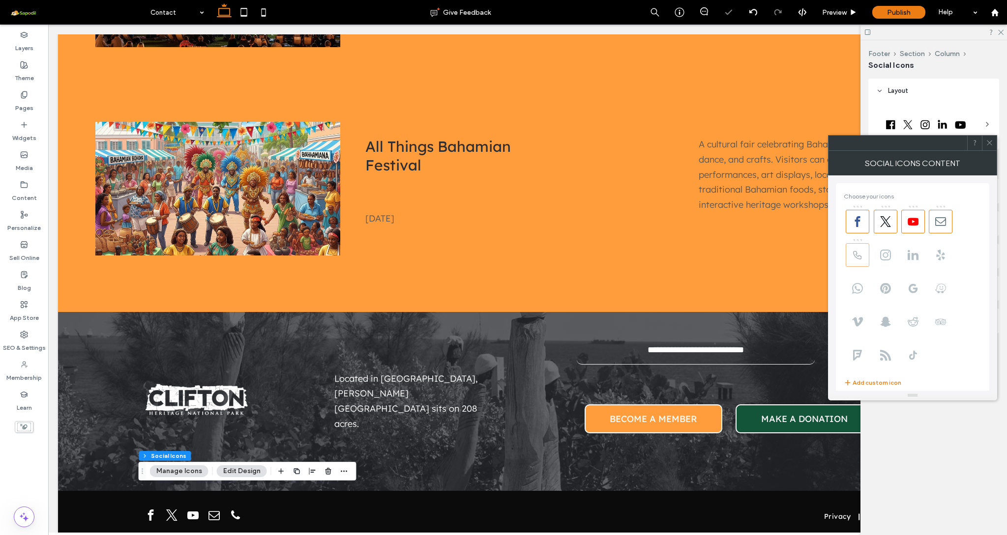
click at [849, 261] on span at bounding box center [857, 255] width 24 height 24
click at [854, 254] on icon at bounding box center [857, 255] width 11 height 11
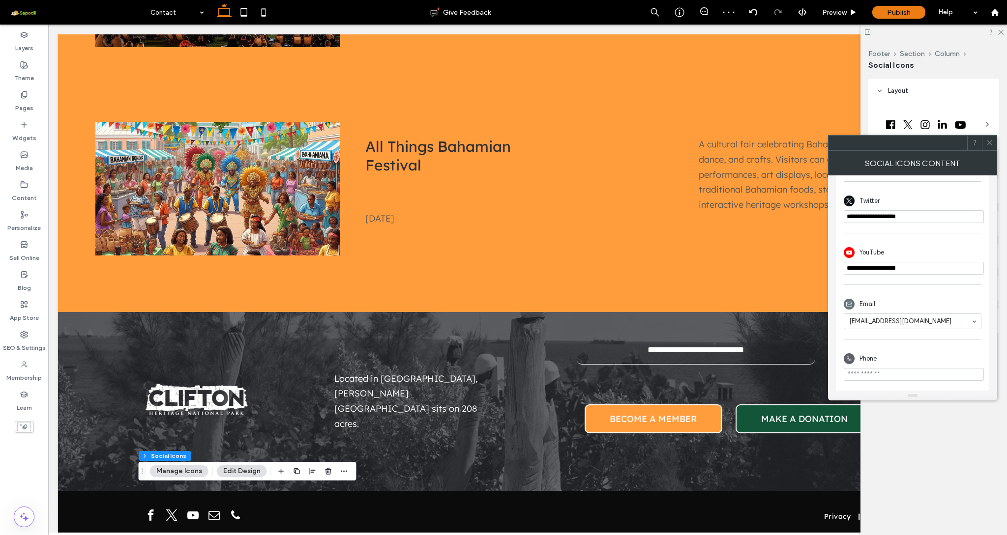
click at [912, 374] on input "phone" at bounding box center [913, 374] width 140 height 13
paste input "**********"
type input "**********"
click at [913, 350] on div "Phone" at bounding box center [912, 358] width 138 height 19
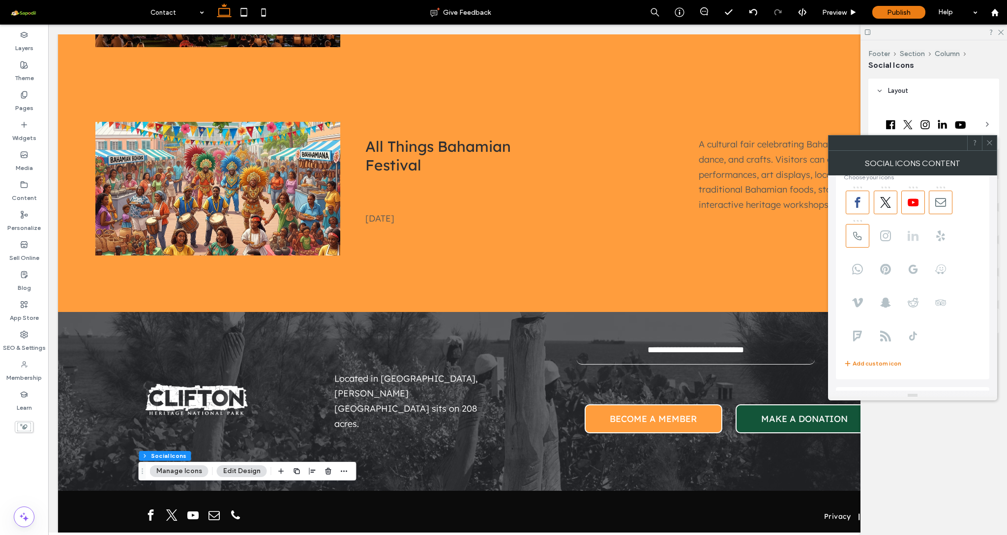
scroll to position [12, 0]
click at [887, 242] on use at bounding box center [885, 243] width 11 height 11
click at [889, 213] on icon at bounding box center [885, 209] width 11 height 11
click at [917, 210] on span at bounding box center [913, 203] width 24 height 24
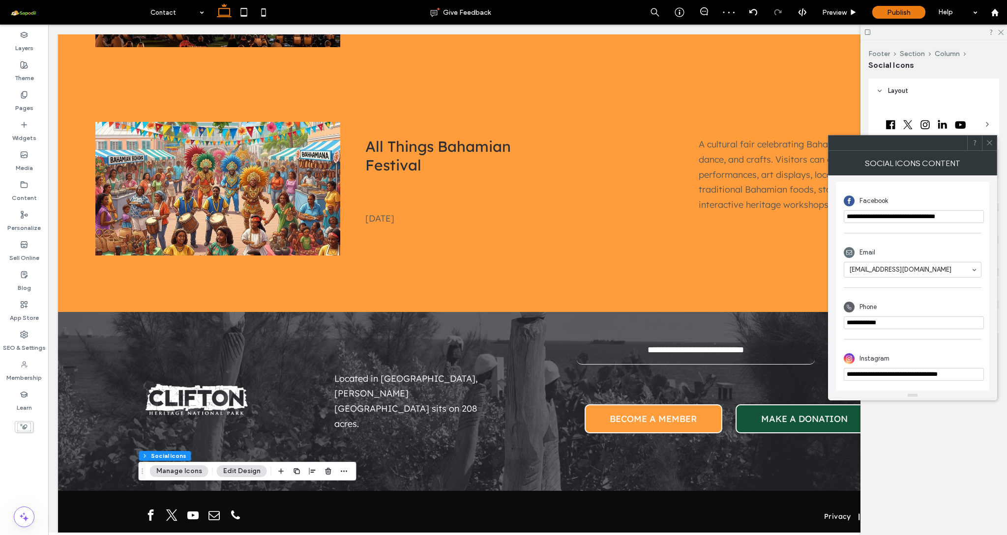
scroll to position [226, 0]
click at [952, 145] on icon at bounding box center [988, 142] width 7 height 7
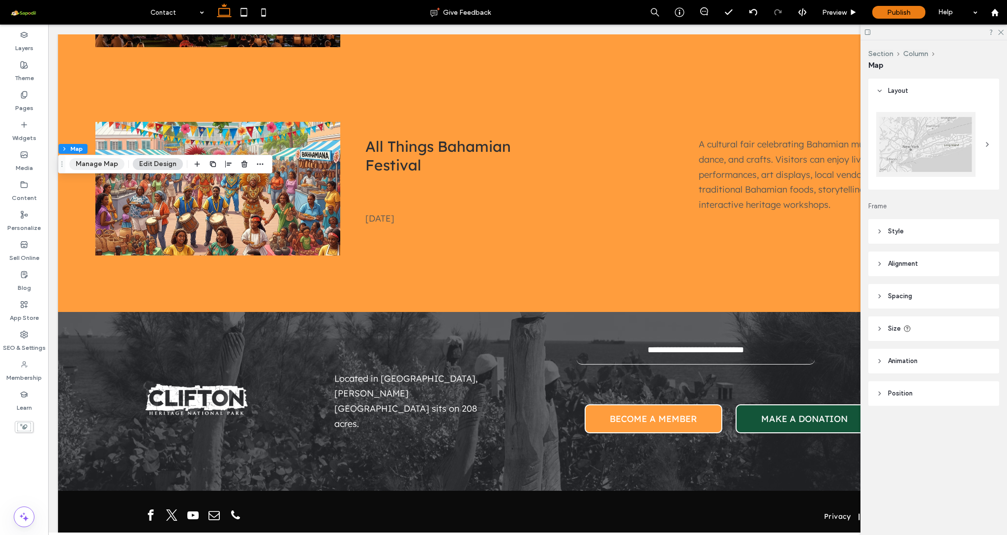
click at [103, 166] on button "Manage Map" at bounding box center [96, 164] width 55 height 12
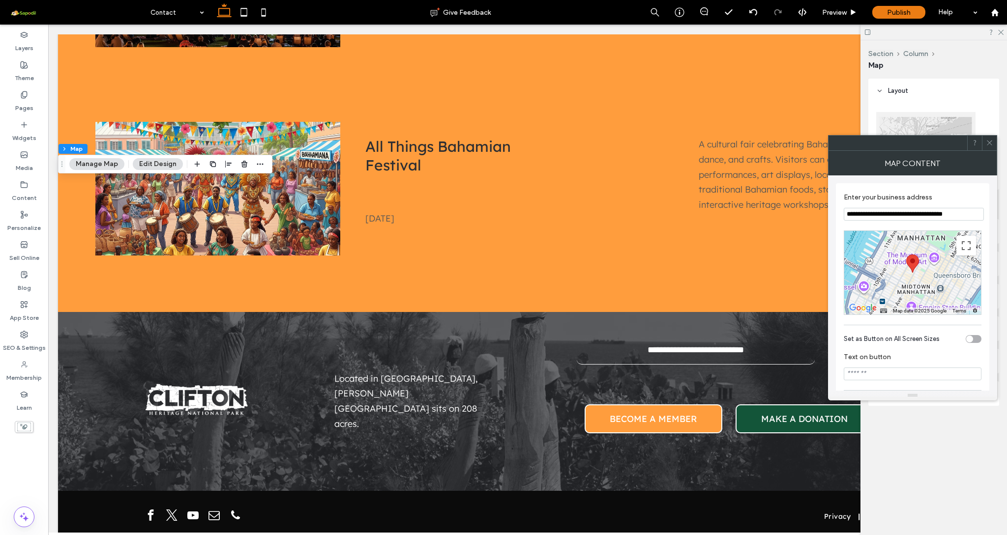
click at [898, 216] on input "**********" at bounding box center [913, 214] width 140 height 13
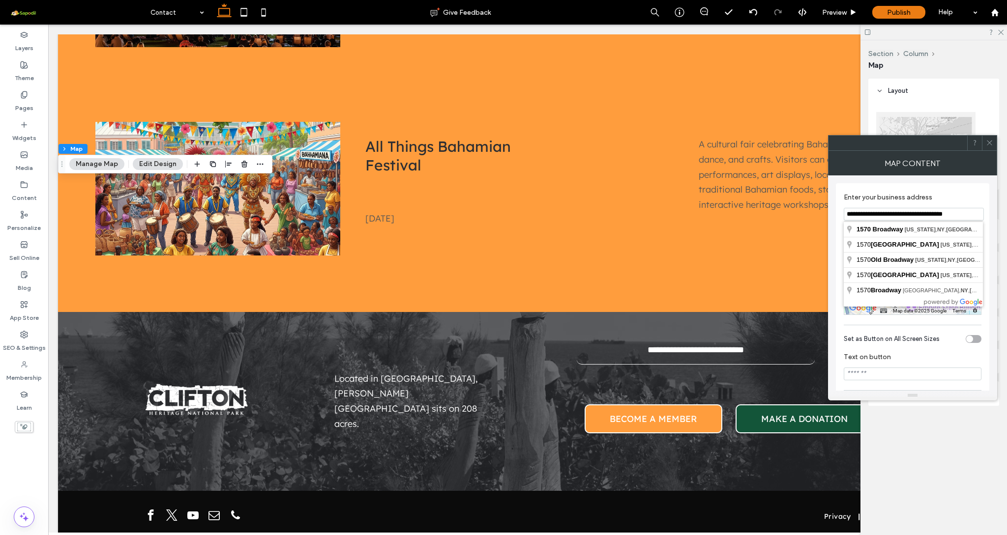
click at [898, 216] on input "**********" at bounding box center [913, 214] width 140 height 13
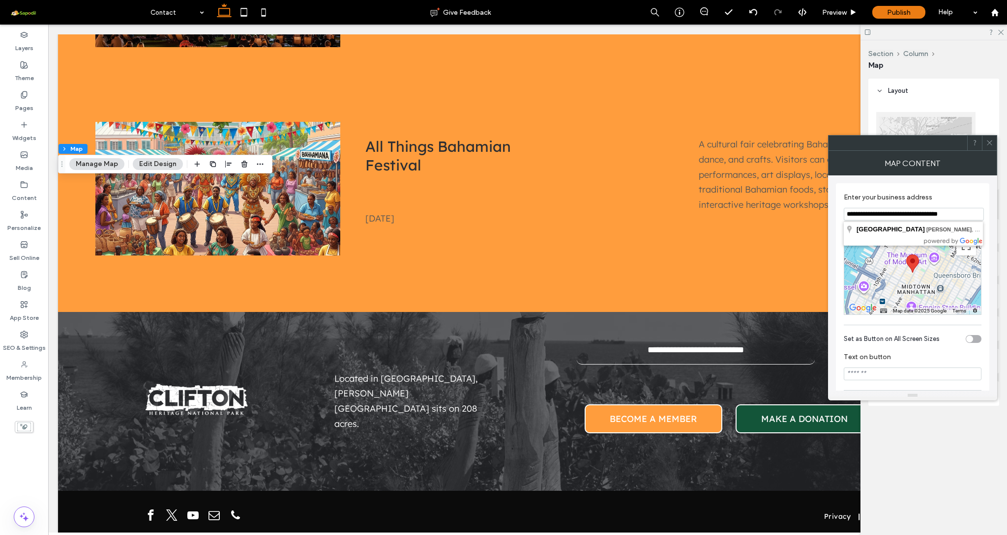
type input "**********"
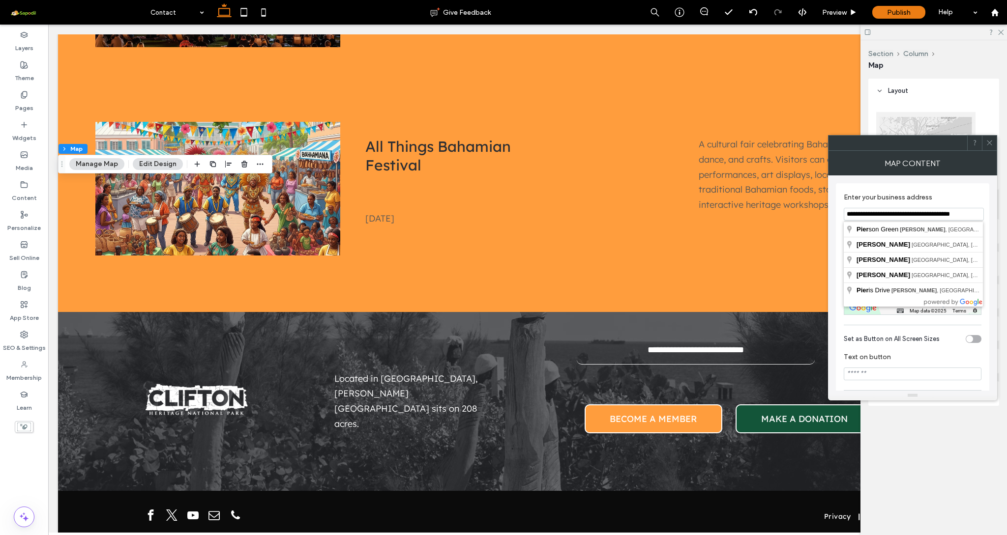
drag, startPoint x: 898, startPoint y: 216, endPoint x: 916, endPoint y: 280, distance: 66.4
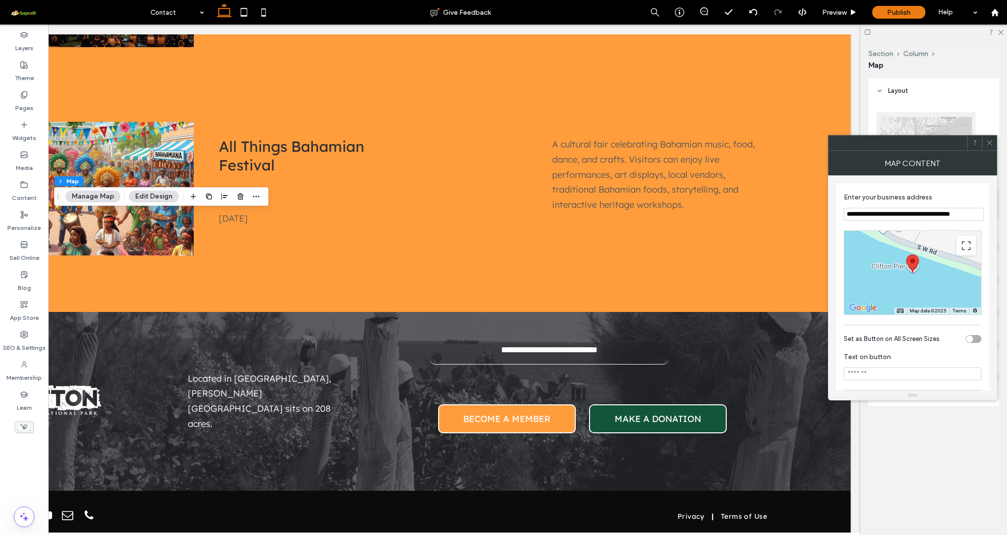
scroll to position [0, 146]
click at [877, 216] on input "**********" at bounding box center [913, 214] width 140 height 13
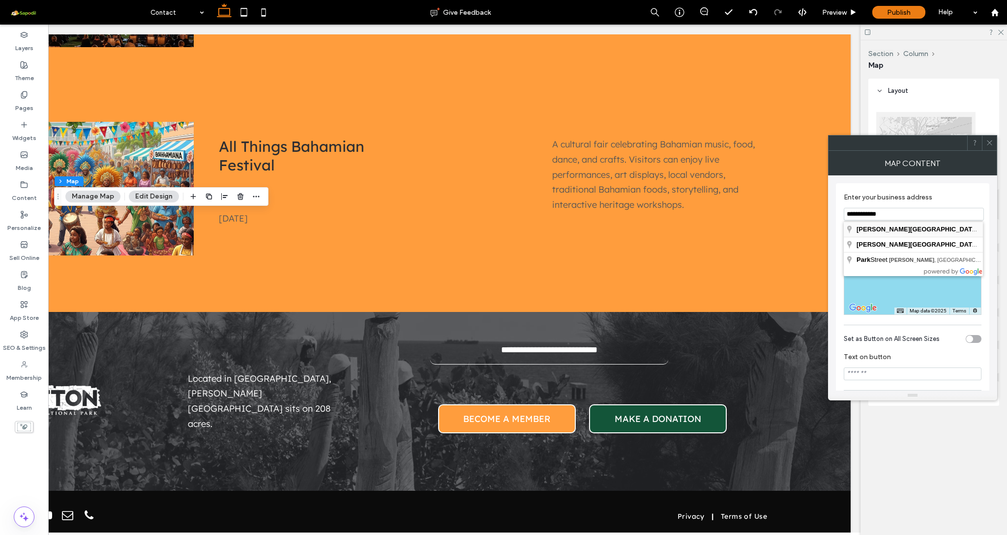
type input "**********"
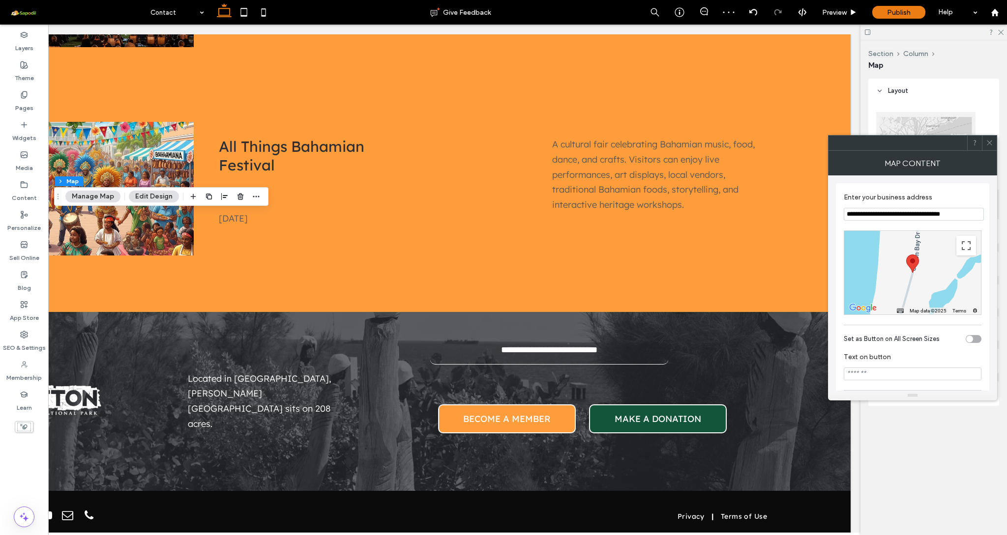
click at [952, 150] on span at bounding box center [988, 143] width 7 height 15
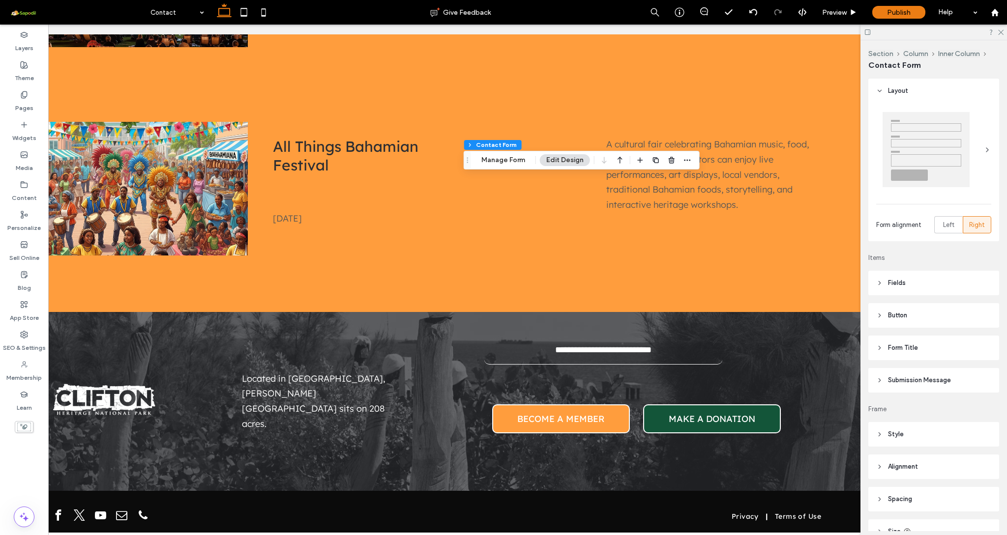
scroll to position [0, 103]
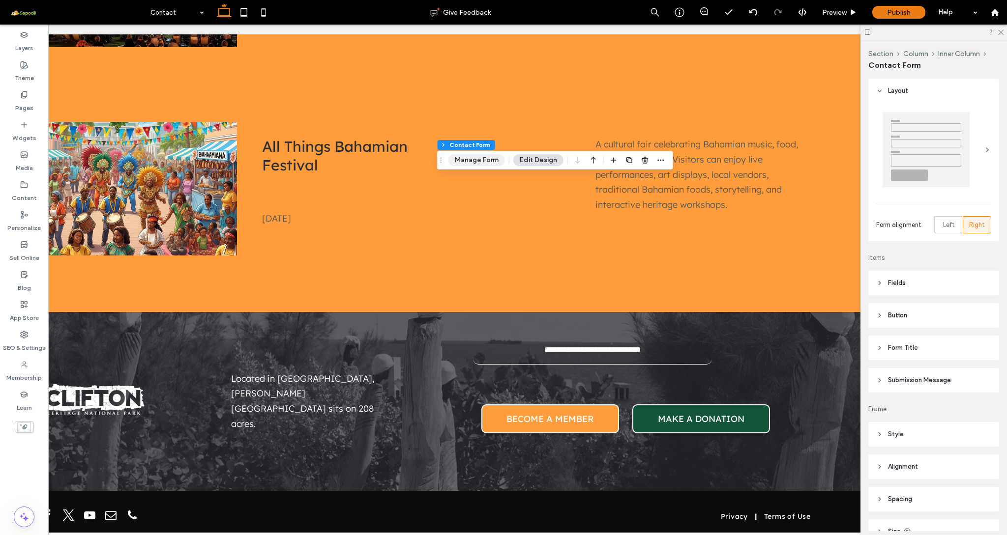
click at [489, 161] on button "Manage Form" at bounding box center [476, 160] width 57 height 12
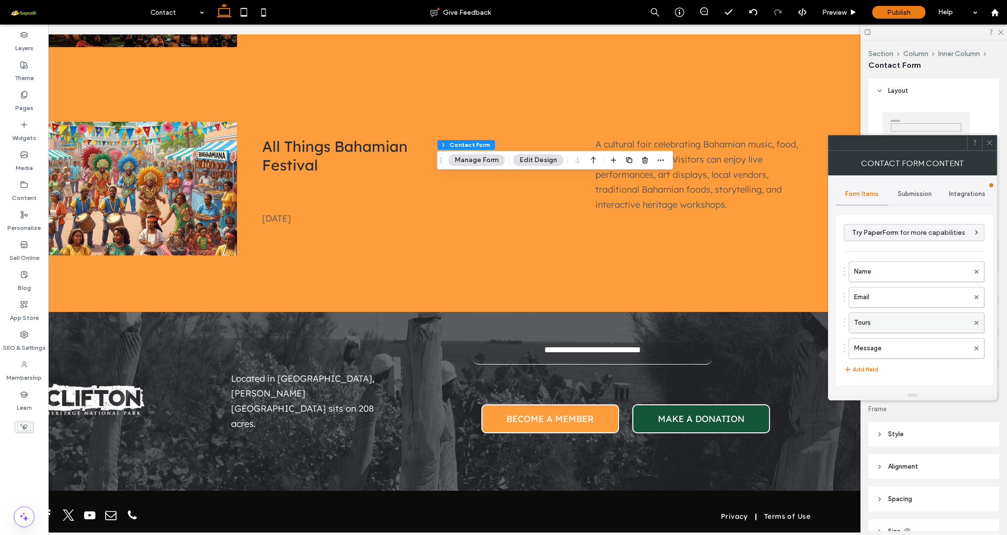
scroll to position [18, 0]
click at [879, 307] on label "Tours" at bounding box center [911, 305] width 115 height 20
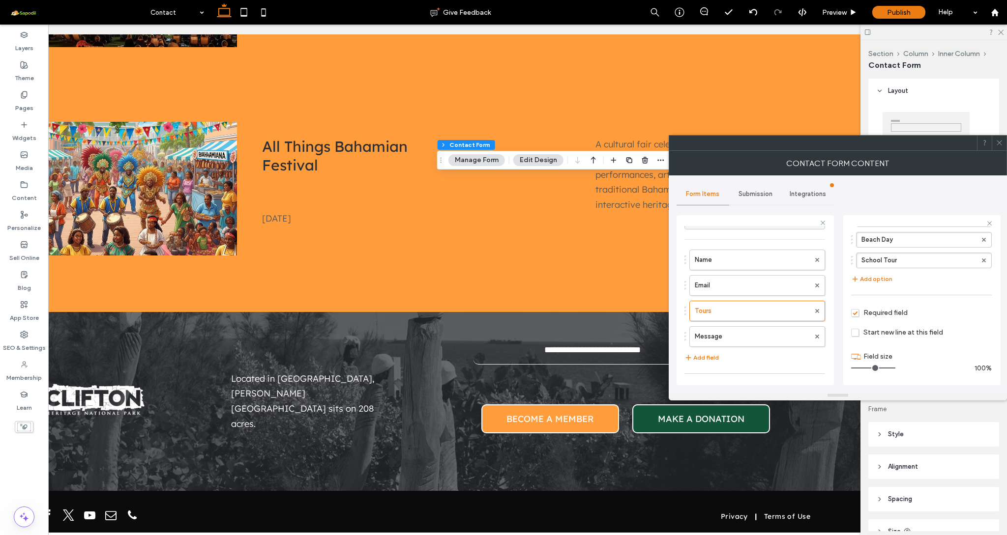
scroll to position [176, 0]
click at [856, 312] on span "Required field" at bounding box center [879, 313] width 57 height 8
click at [952, 147] on span at bounding box center [998, 143] width 7 height 15
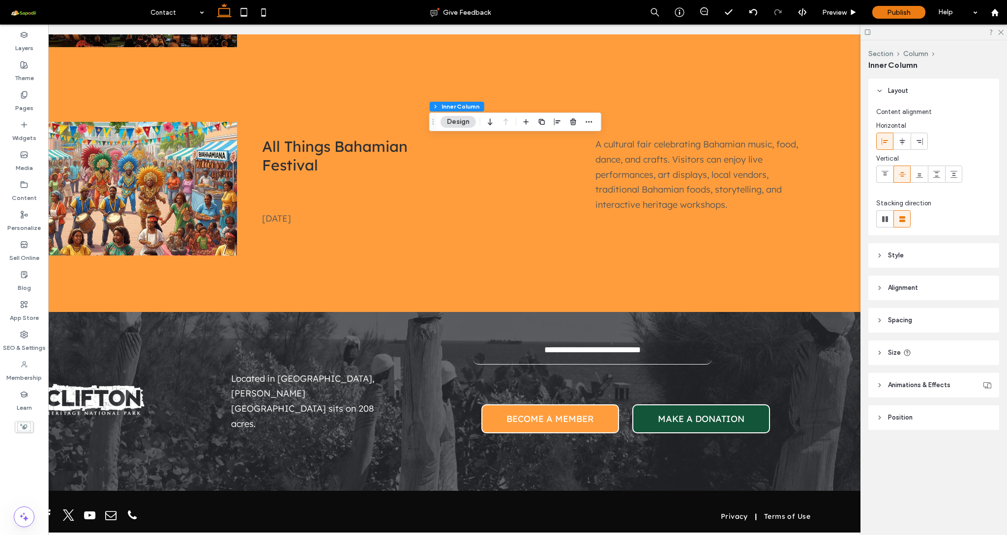
click at [461, 123] on button "Design" at bounding box center [457, 122] width 35 height 12
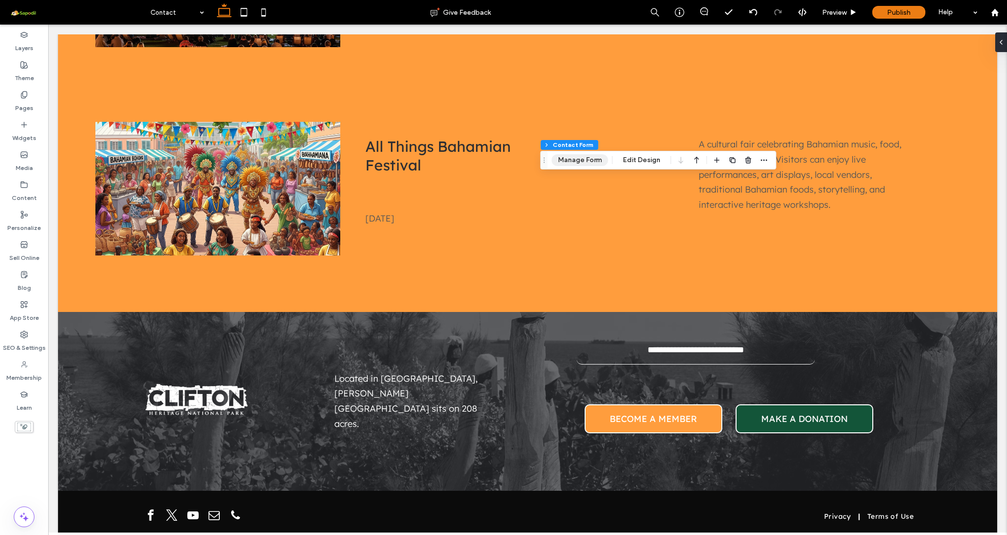
click at [580, 162] on button "Manage Form" at bounding box center [579, 160] width 57 height 12
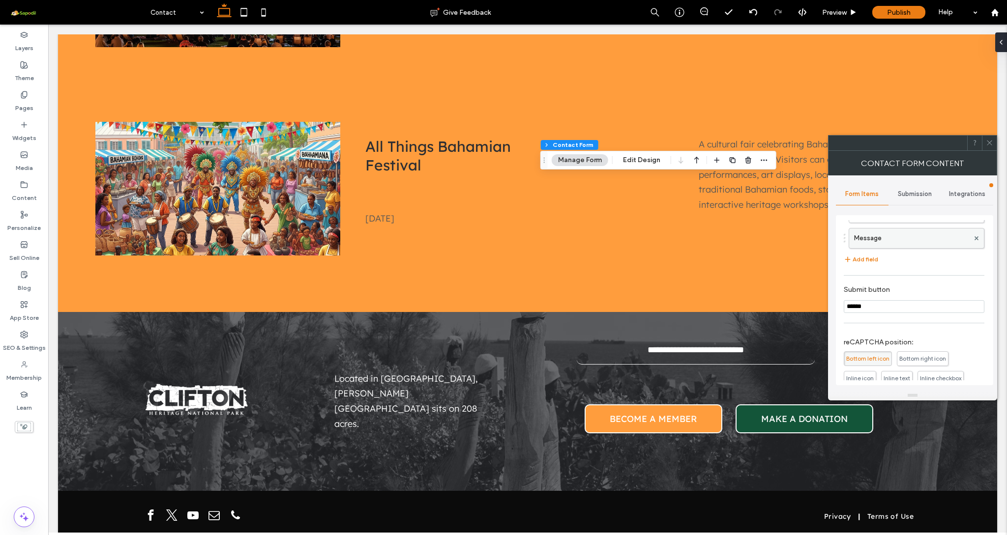
scroll to position [102, 0]
click at [892, 246] on label "Message" at bounding box center [911, 247] width 115 height 20
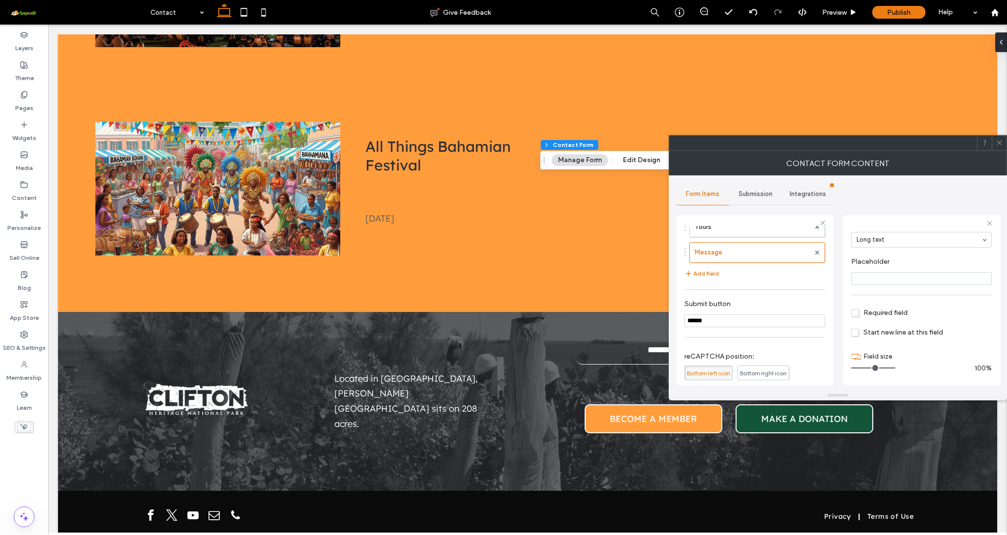
scroll to position [69, 0]
click at [859, 314] on span "Required field" at bounding box center [879, 313] width 57 height 8
click at [952, 144] on icon at bounding box center [998, 142] width 7 height 7
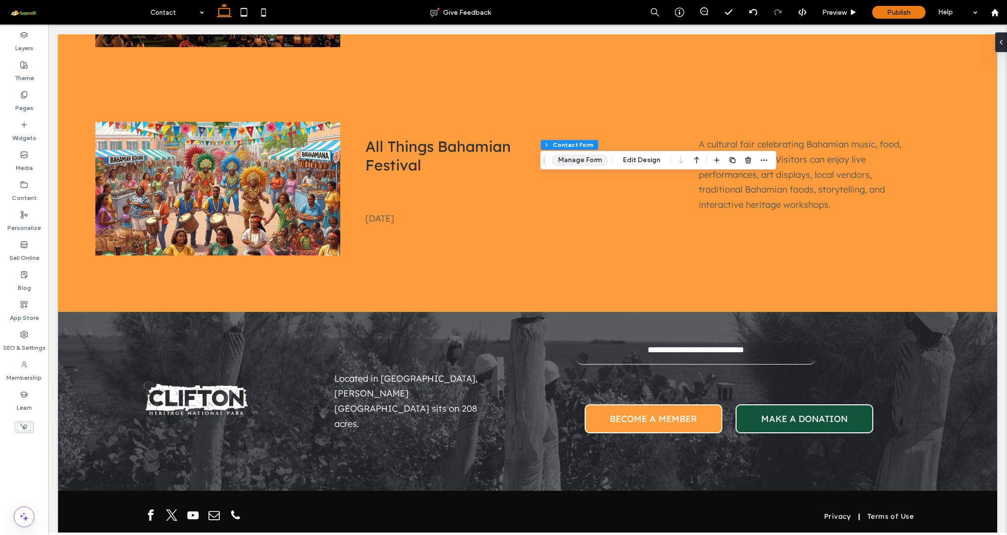
click at [585, 162] on button "Manage Form" at bounding box center [579, 160] width 57 height 12
type input "******"
type input "**********"
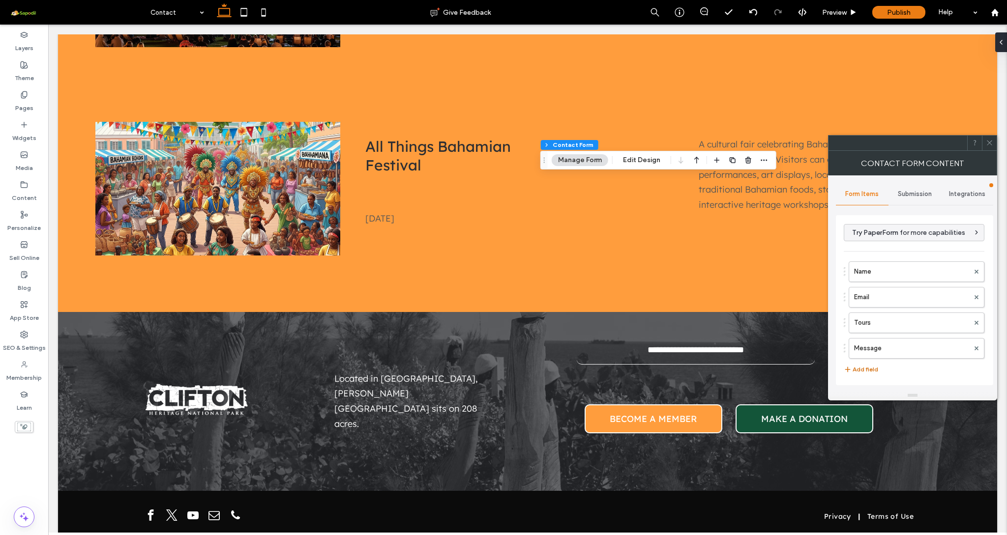
click at [861, 369] on button "Add field" at bounding box center [860, 370] width 34 height 12
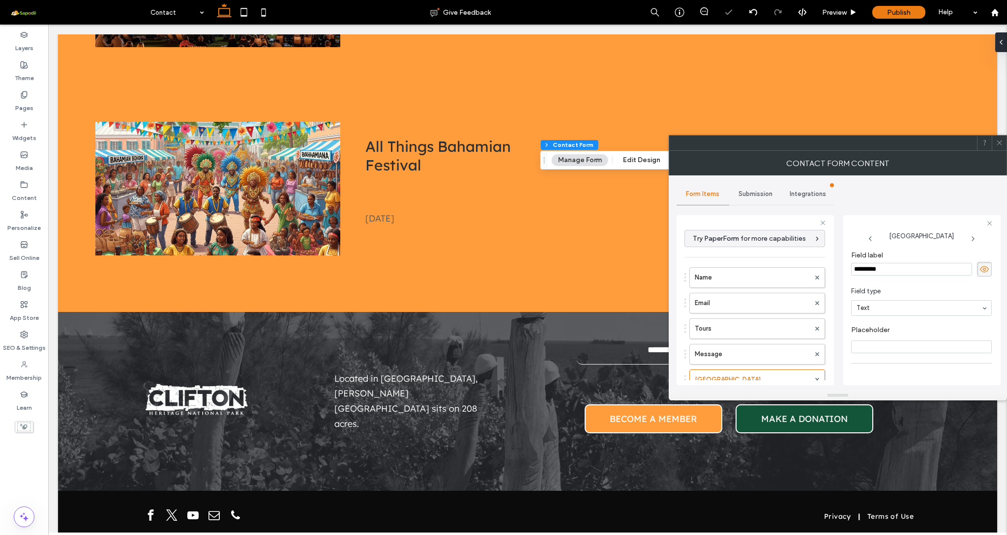
click at [906, 268] on input "*********" at bounding box center [911, 269] width 121 height 13
type input "*****"
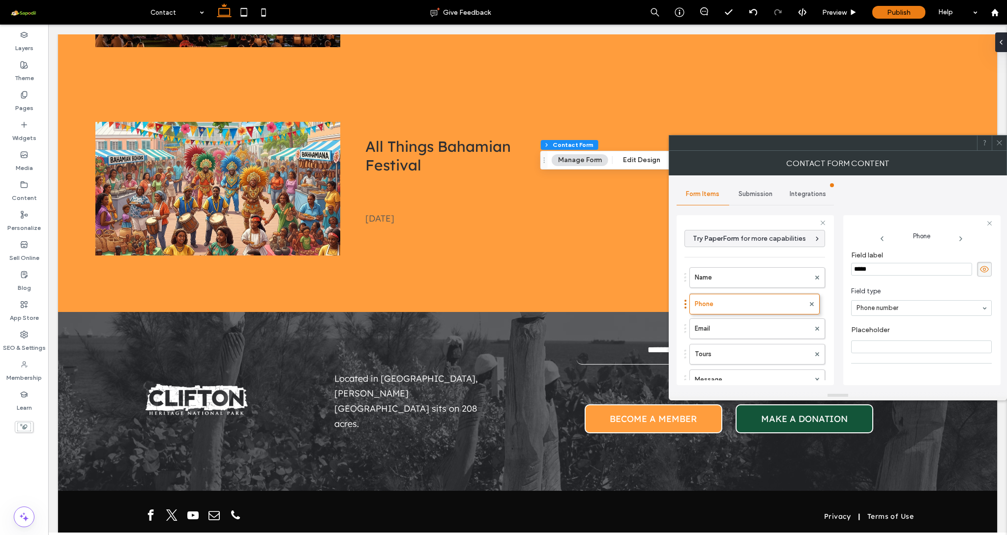
drag, startPoint x: 686, startPoint y: 373, endPoint x: 685, endPoint y: 292, distance: 80.6
click at [862, 368] on input "range" at bounding box center [873, 368] width 44 height 1
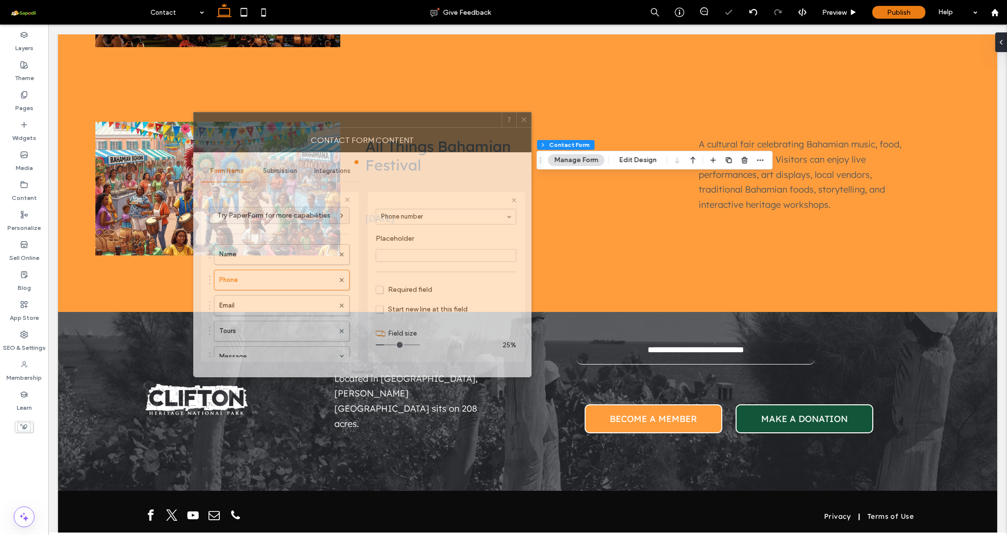
drag, startPoint x: 793, startPoint y: 149, endPoint x: 313, endPoint y: 125, distance: 480.3
click at [313, 125] on div at bounding box center [348, 120] width 308 height 15
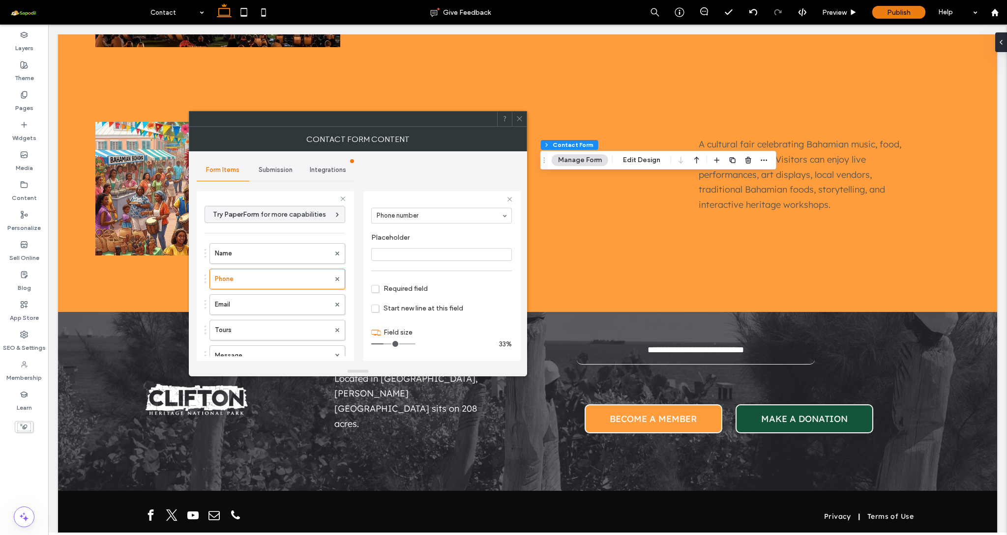
click at [386, 344] on input "range" at bounding box center [393, 344] width 44 height 1
click at [290, 303] on label "Email" at bounding box center [272, 305] width 115 height 20
drag, startPoint x: 412, startPoint y: 342, endPoint x: 398, endPoint y: 343, distance: 13.8
type input "*"
click at [398, 344] on input "range" at bounding box center [393, 344] width 44 height 1
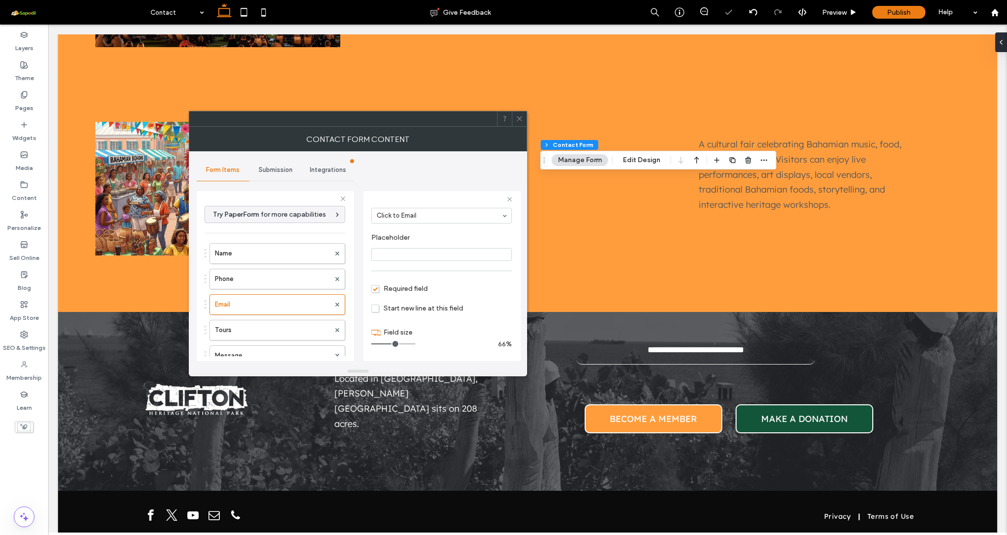
click at [515, 117] on div at bounding box center [519, 119] width 15 height 15
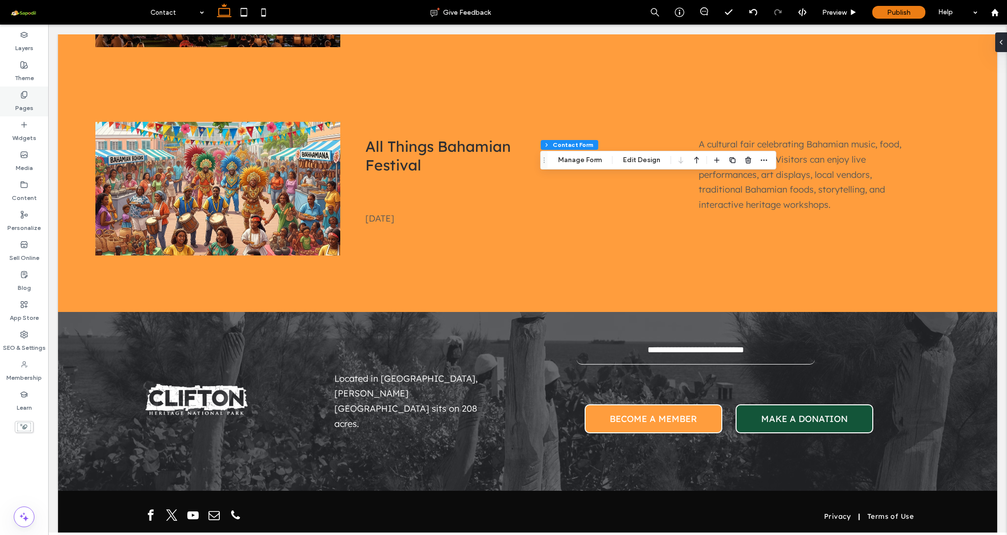
click at [28, 105] on label "Pages" at bounding box center [24, 106] width 18 height 14
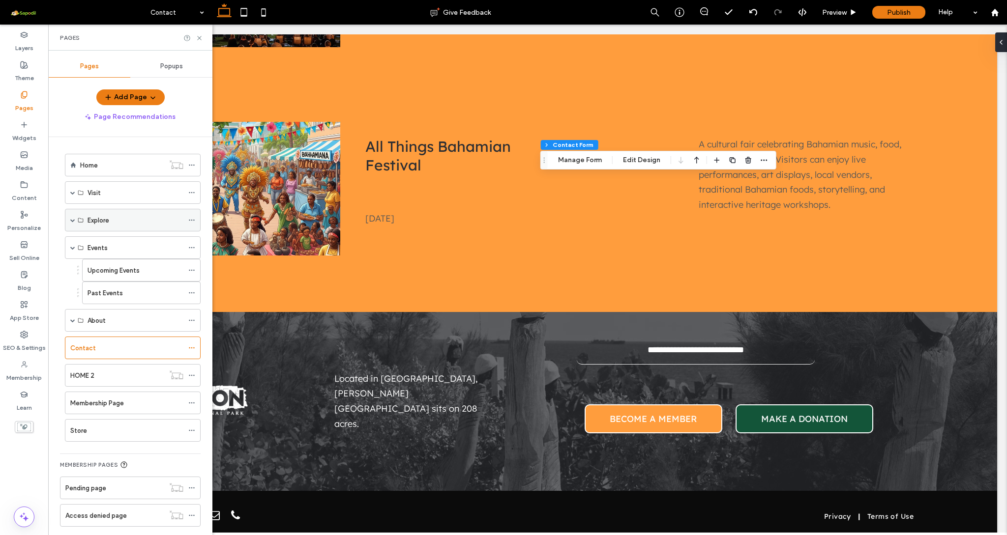
click at [74, 219] on span at bounding box center [72, 220] width 5 height 5
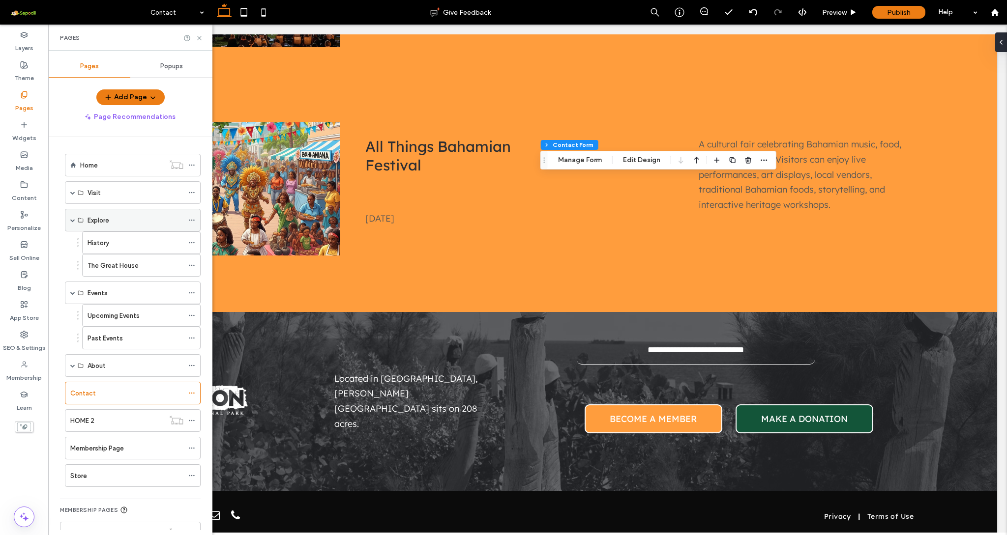
click at [73, 222] on span at bounding box center [72, 220] width 5 height 5
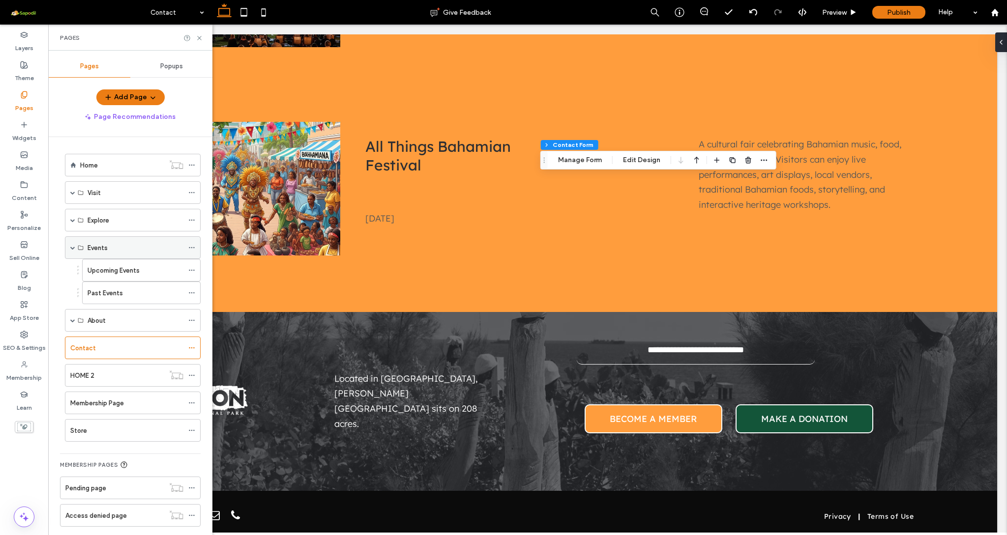
click at [73, 248] on span at bounding box center [72, 247] width 5 height 5
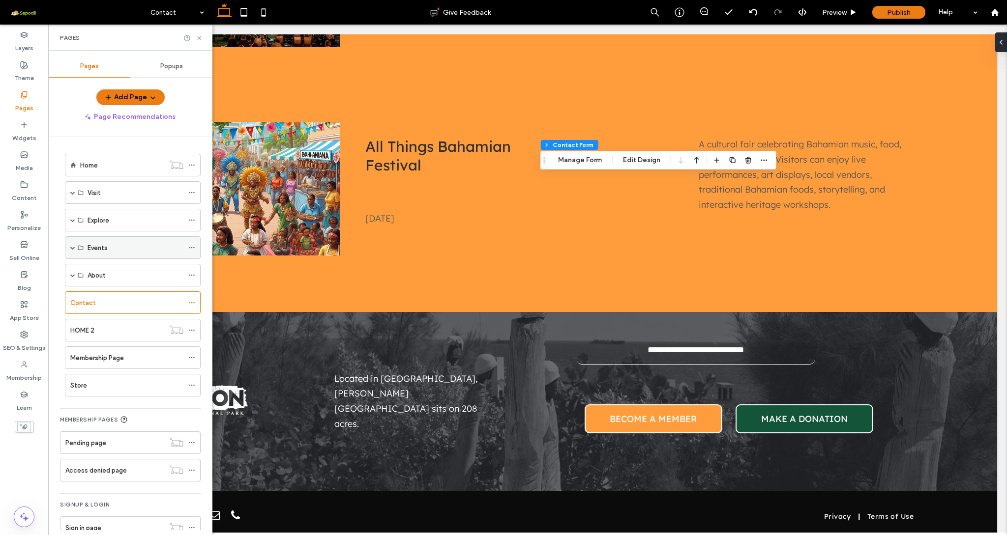
click at [73, 248] on span at bounding box center [72, 247] width 5 height 5
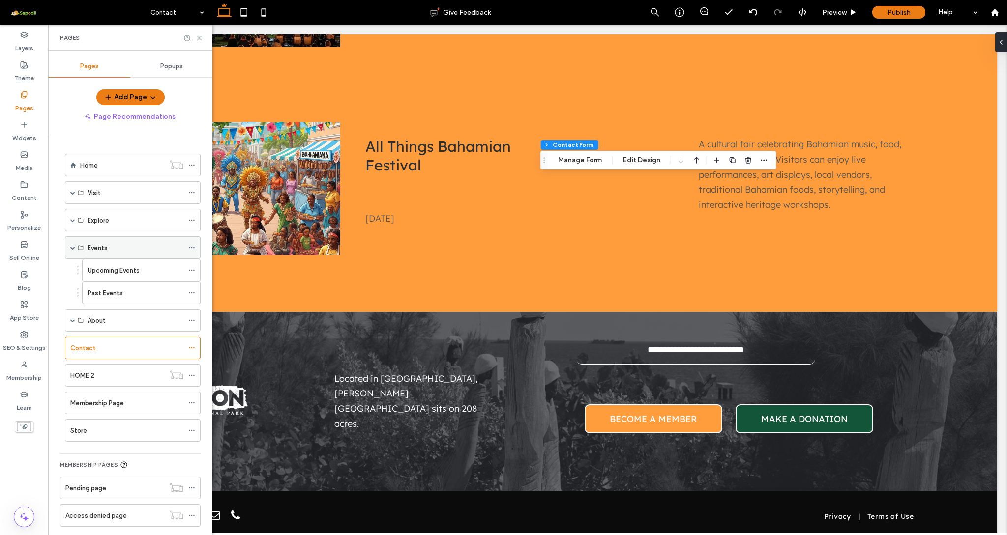
click at [73, 248] on span at bounding box center [72, 247] width 5 height 5
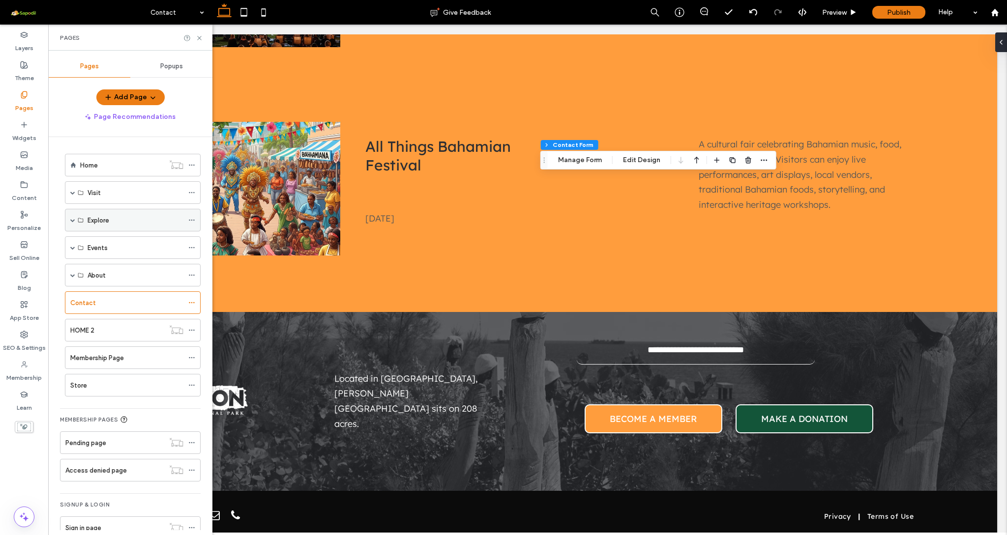
click at [71, 219] on span at bounding box center [72, 220] width 5 height 5
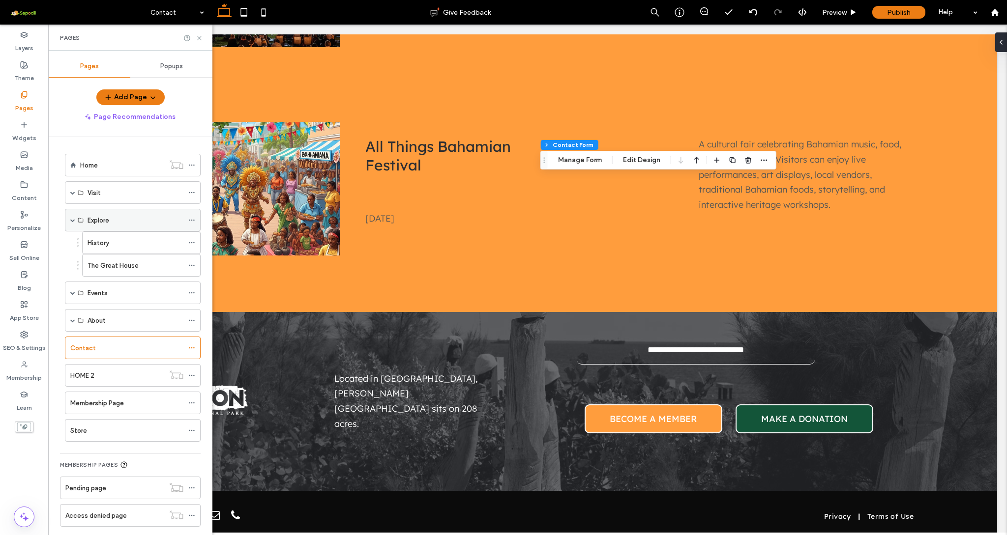
click at [71, 220] on span at bounding box center [72, 220] width 5 height 5
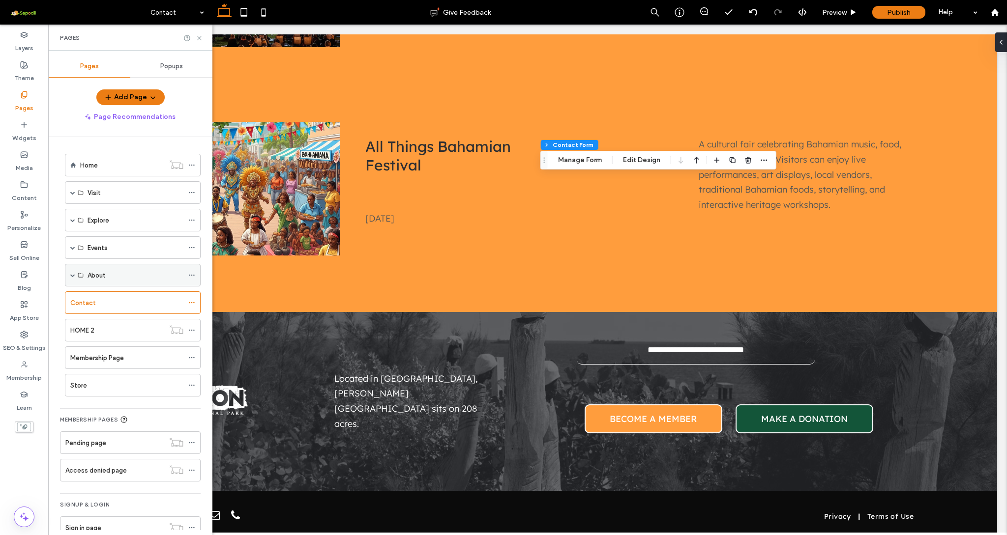
click at [74, 276] on span at bounding box center [72, 275] width 5 height 5
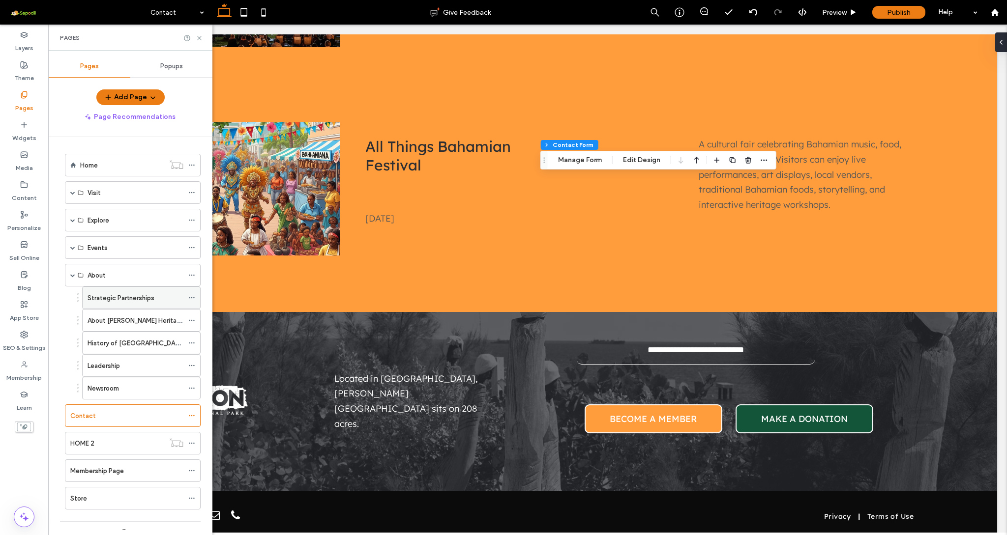
click at [105, 296] on label "Strategic Partnerships" at bounding box center [120, 298] width 67 height 17
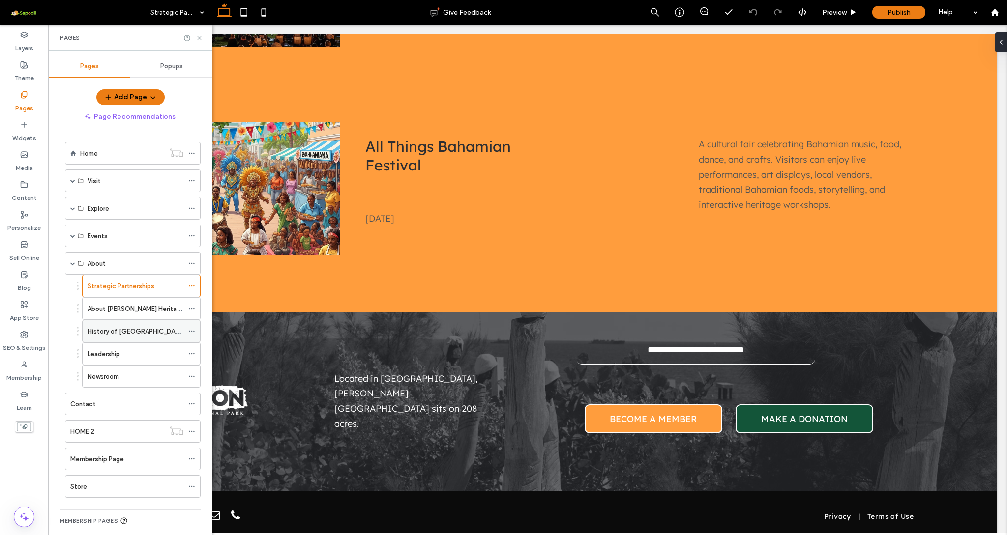
scroll to position [4, 0]
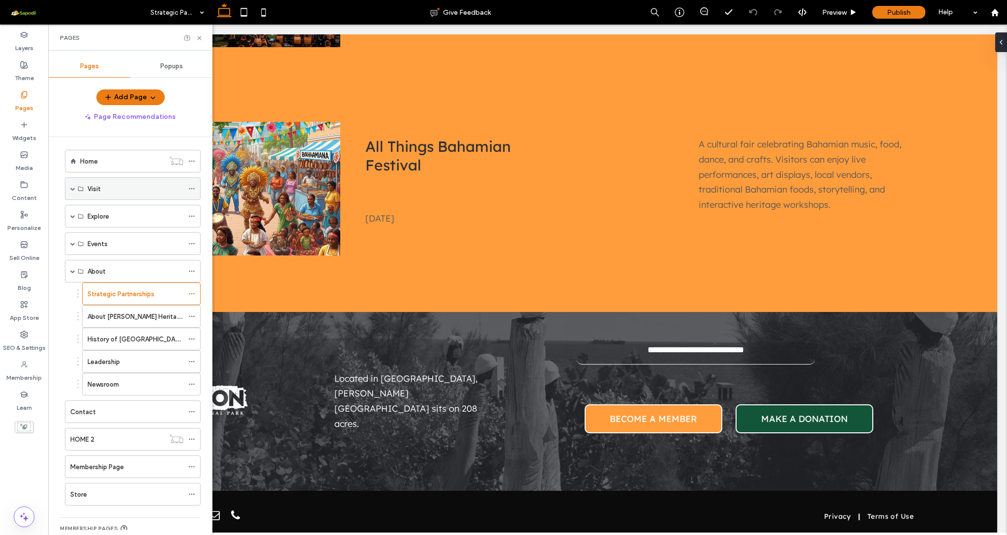
click at [72, 187] on span at bounding box center [72, 188] width 5 height 5
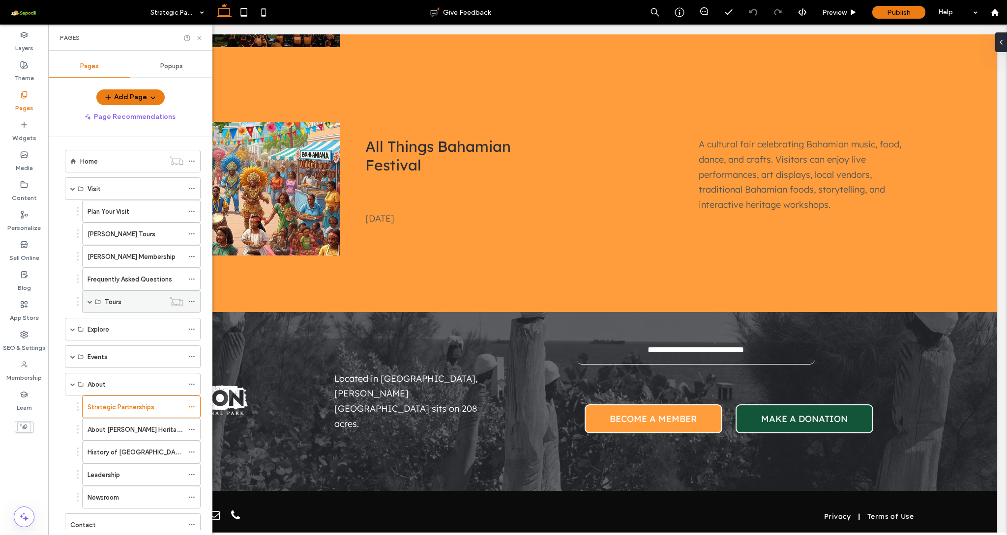
click at [89, 303] on span at bounding box center [89, 301] width 5 height 5
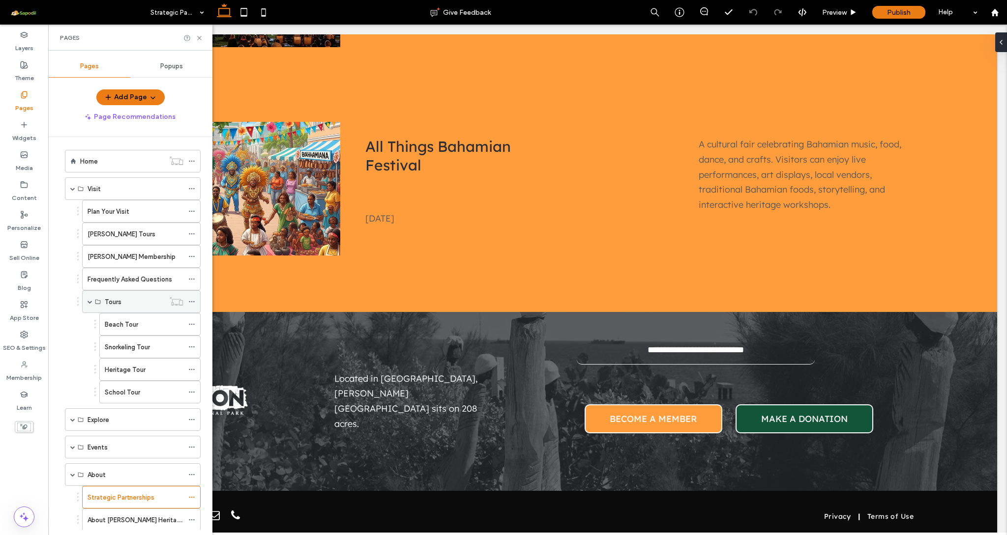
click at [132, 304] on div "Tours" at bounding box center [134, 302] width 59 height 10
click at [138, 329] on label "Beach Tour" at bounding box center [121, 324] width 33 height 17
click at [140, 347] on label "Snorkeling Tour" at bounding box center [127, 347] width 45 height 17
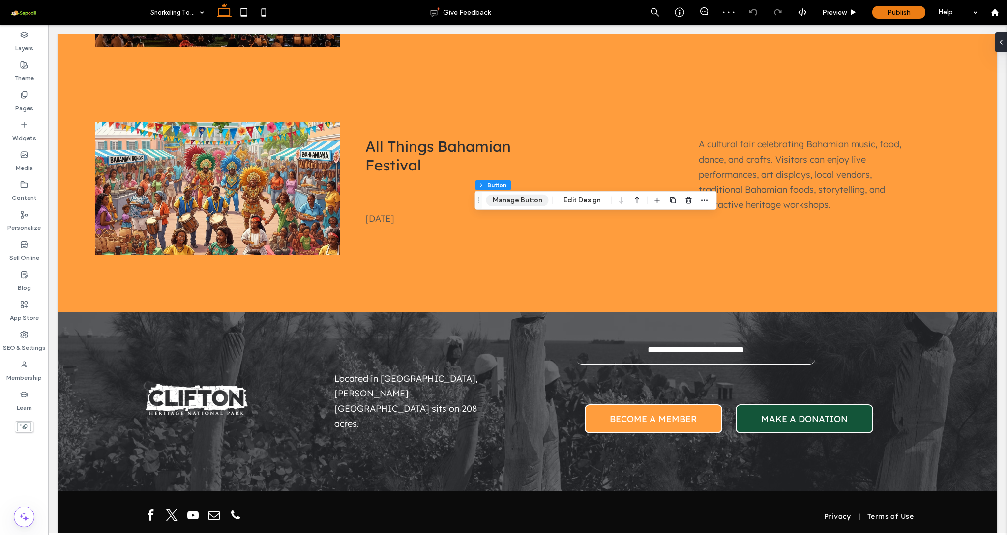
click at [517, 202] on button "Manage Button" at bounding box center [517, 201] width 62 height 12
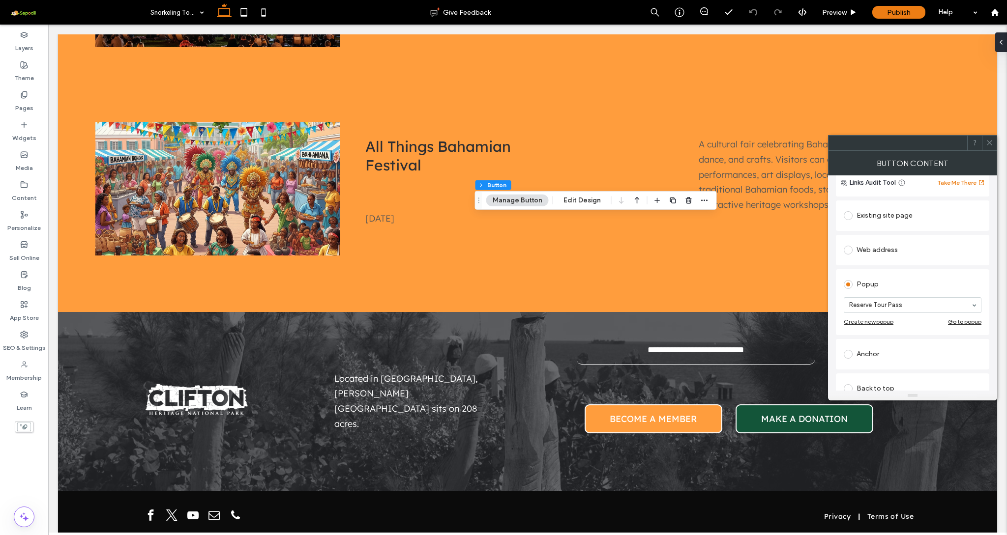
scroll to position [82, 0]
click at [952, 142] on icon at bounding box center [988, 142] width 7 height 7
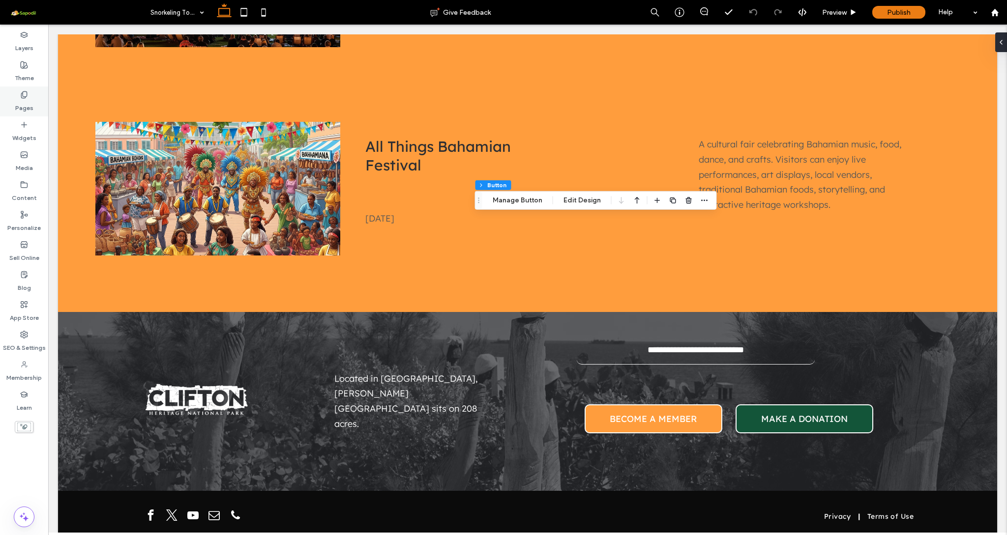
click at [27, 92] on use at bounding box center [23, 94] width 5 height 6
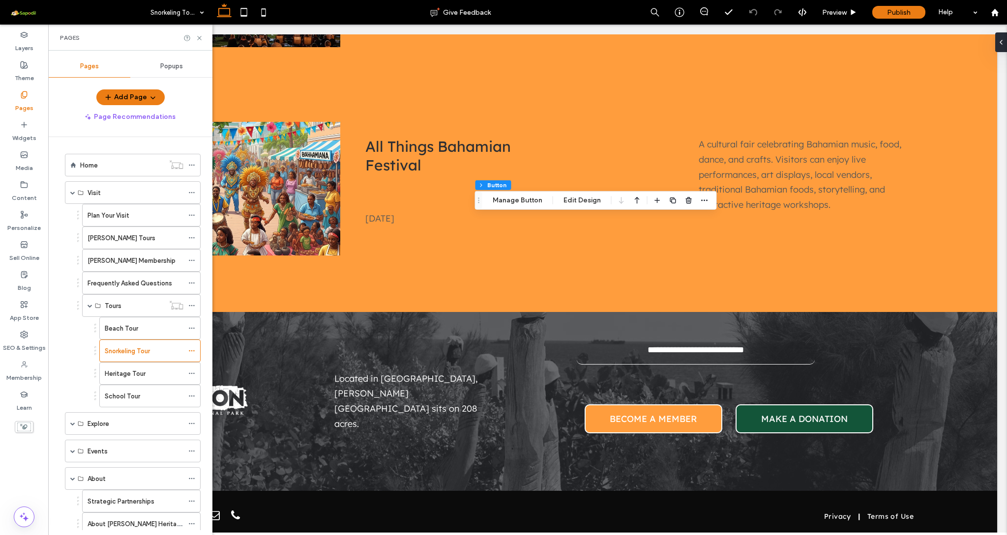
click at [179, 70] on span "Popups" at bounding box center [171, 66] width 23 height 8
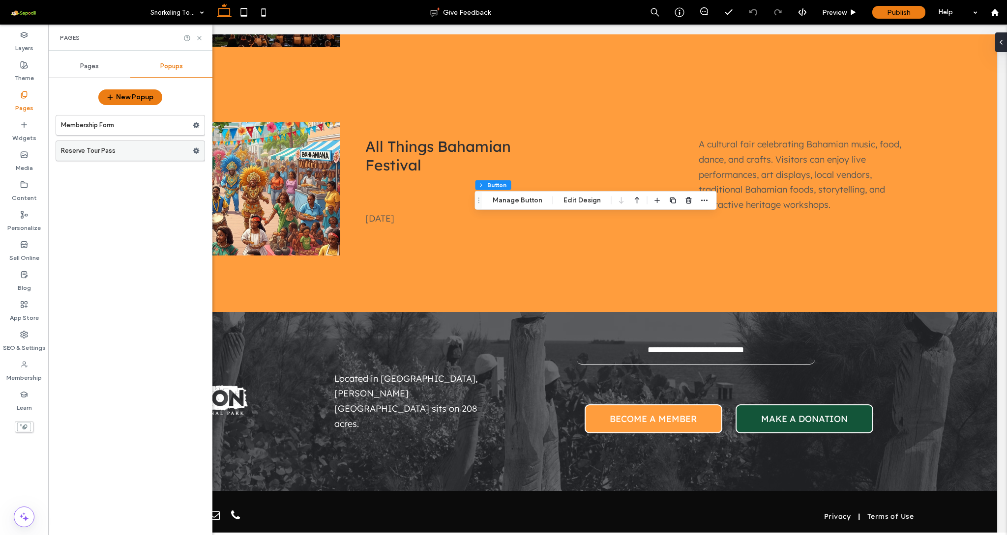
click at [118, 153] on label "Reserve Tour Pass" at bounding box center [127, 151] width 132 height 20
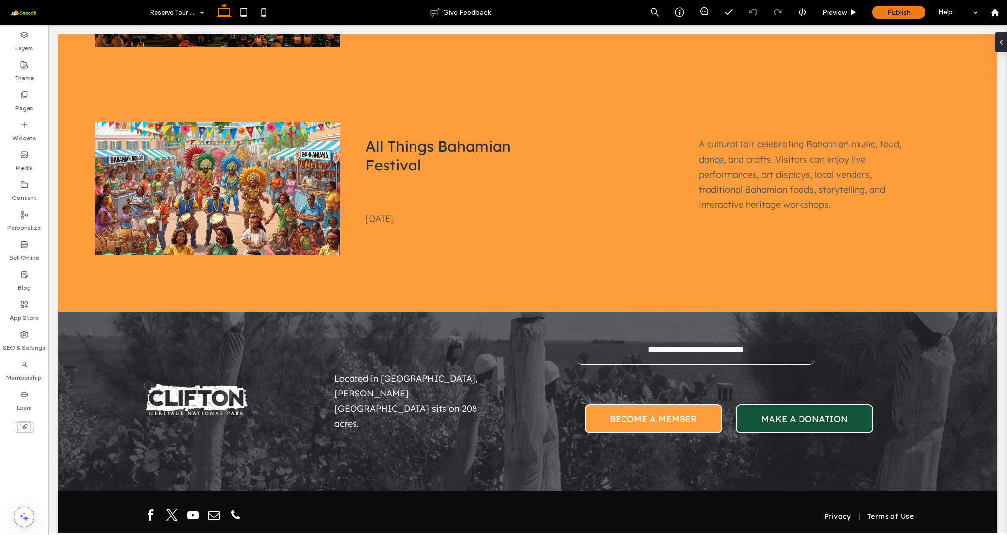
type input "***"
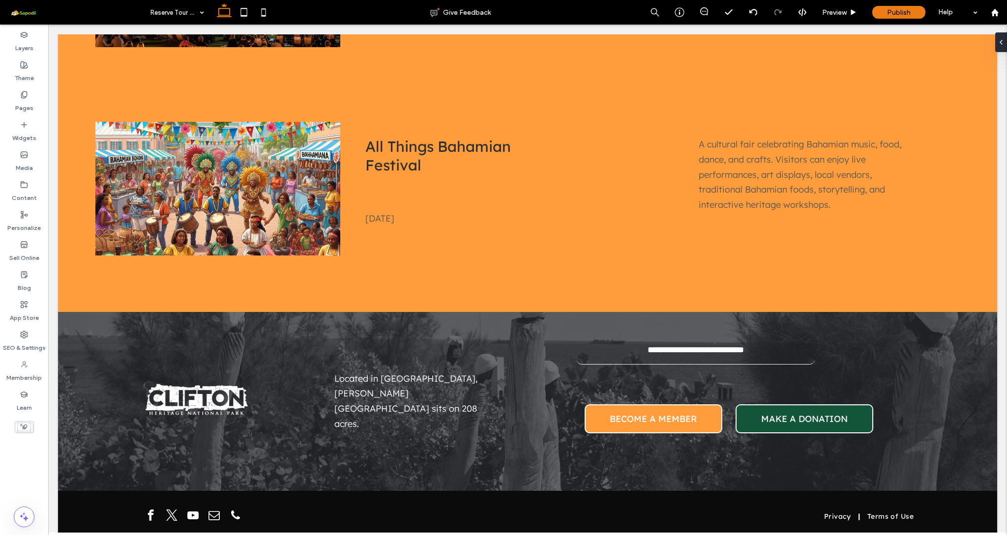
type input "***"
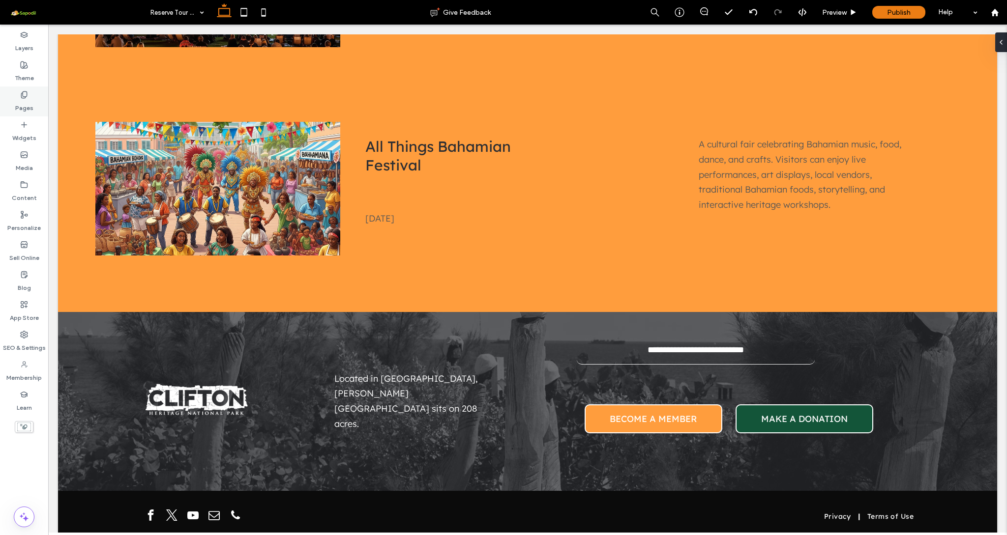
click at [19, 99] on label "Pages" at bounding box center [24, 106] width 18 height 14
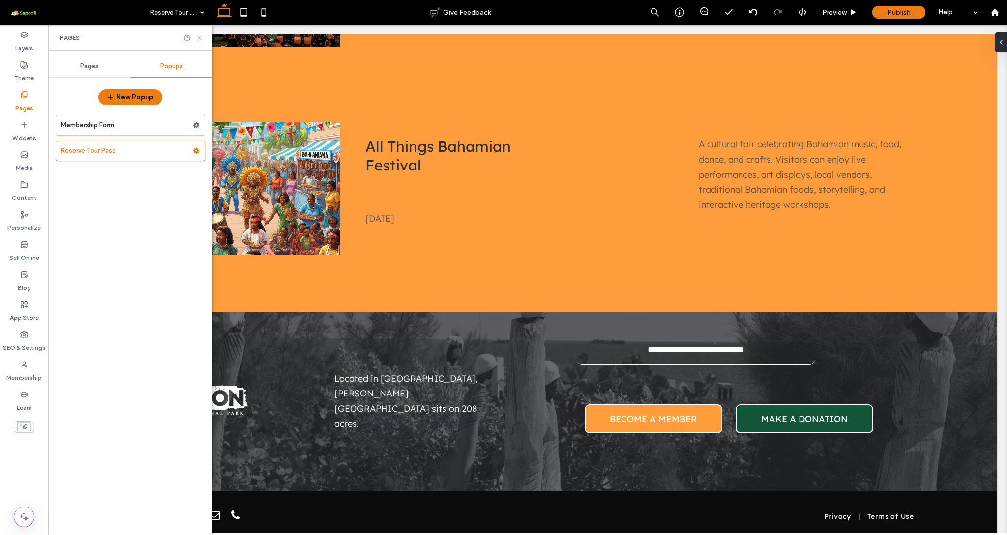
click at [86, 60] on div "Pages" at bounding box center [89, 67] width 82 height 22
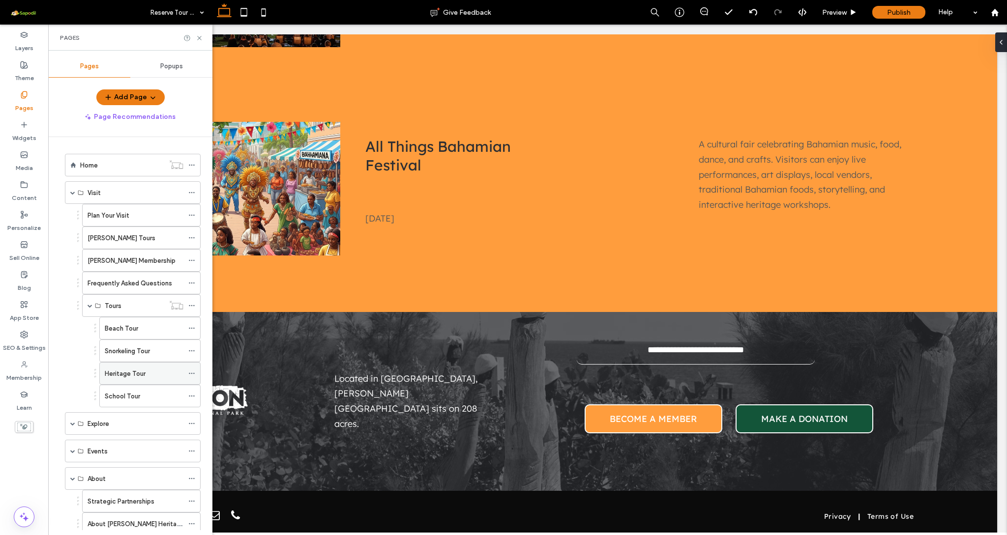
click at [133, 378] on label "Heritage Tour" at bounding box center [125, 373] width 41 height 17
click at [198, 37] on icon at bounding box center [199, 37] width 7 height 7
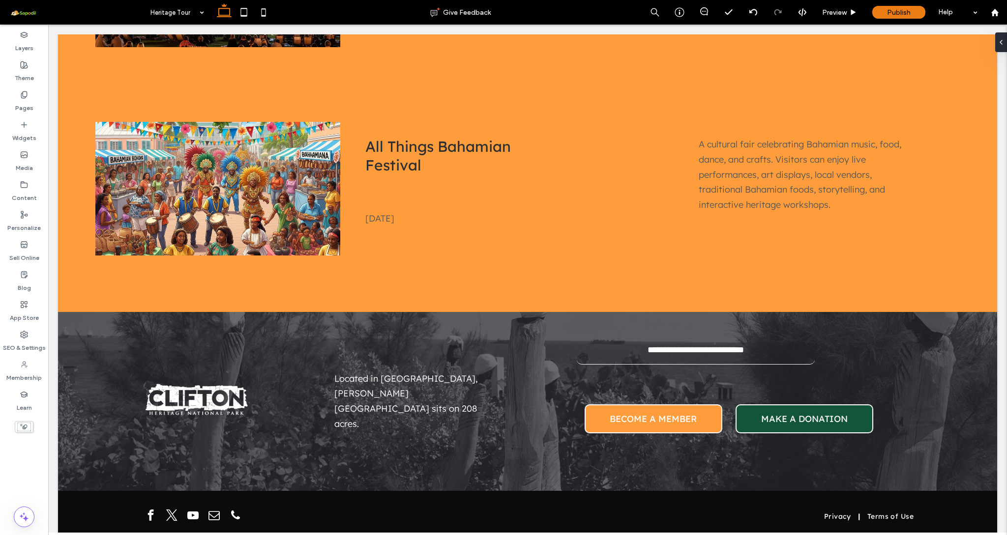
type input "***"
click at [94, 74] on button "Design" at bounding box center [86, 73] width 35 height 12
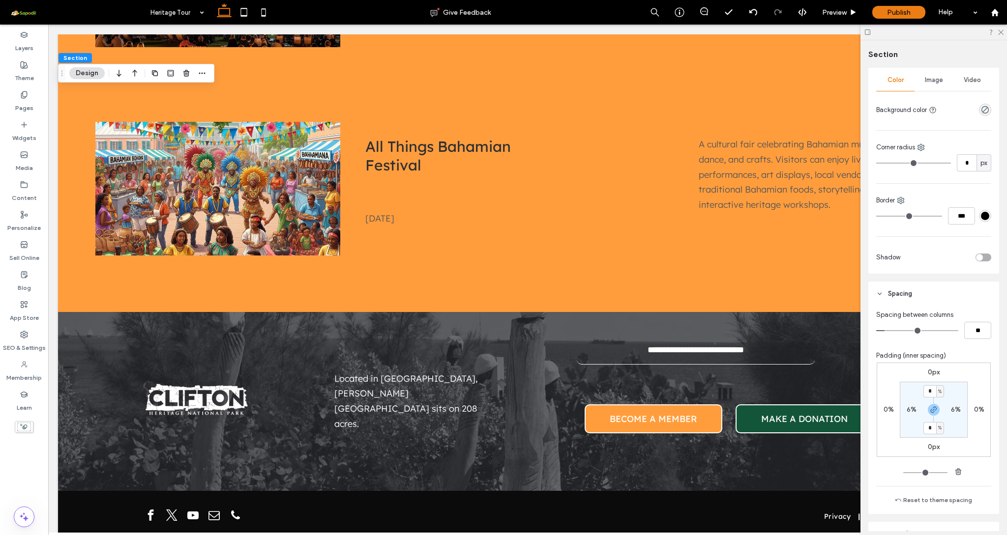
scroll to position [162, 0]
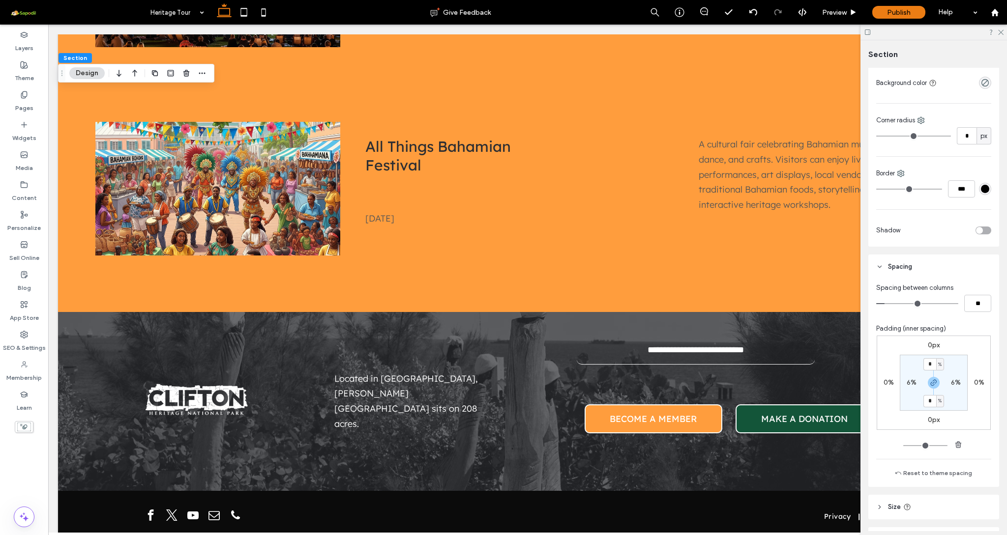
click at [952, 404] on section "* % 6% * % 6%" at bounding box center [933, 383] width 68 height 56
click at [930, 403] on input "*" at bounding box center [929, 401] width 13 height 12
drag, startPoint x: 904, startPoint y: 446, endPoint x: 895, endPoint y: 446, distance: 9.3
click at [895, 446] on div "0px 0% 0px 0% * % 6% * % 6%" at bounding box center [933, 394] width 115 height 116
click at [929, 403] on input "*" at bounding box center [929, 401] width 13 height 12
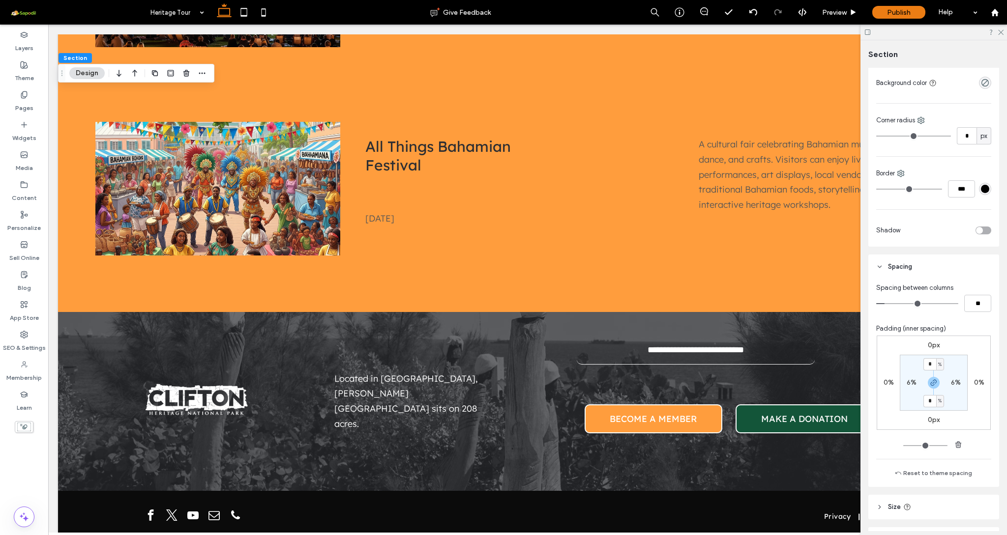
type input "*"
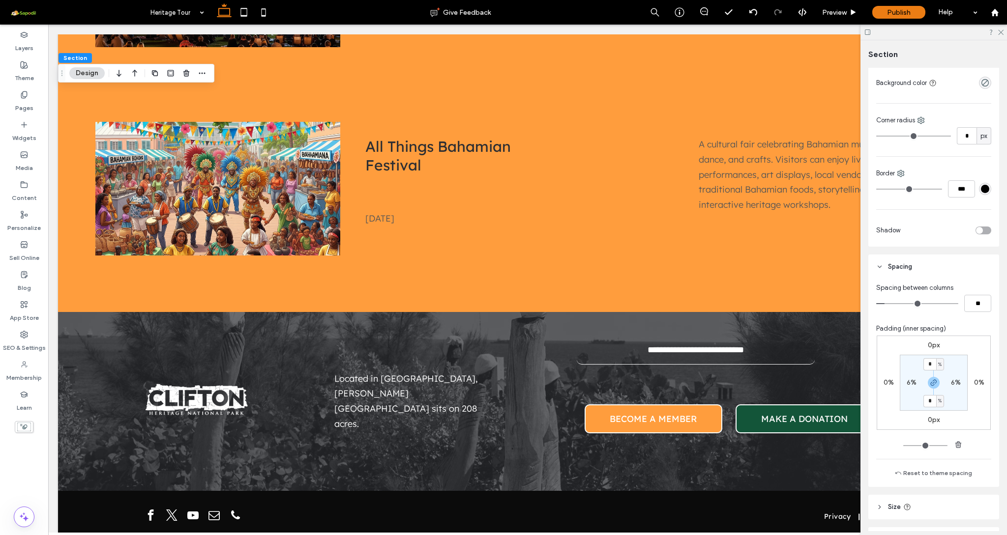
type input "*"
drag, startPoint x: 904, startPoint y: 445, endPoint x: 894, endPoint y: 445, distance: 10.8
click at [894, 445] on div "0px 0% 0px 0% * % 6% * % 6%" at bounding box center [933, 394] width 115 height 116
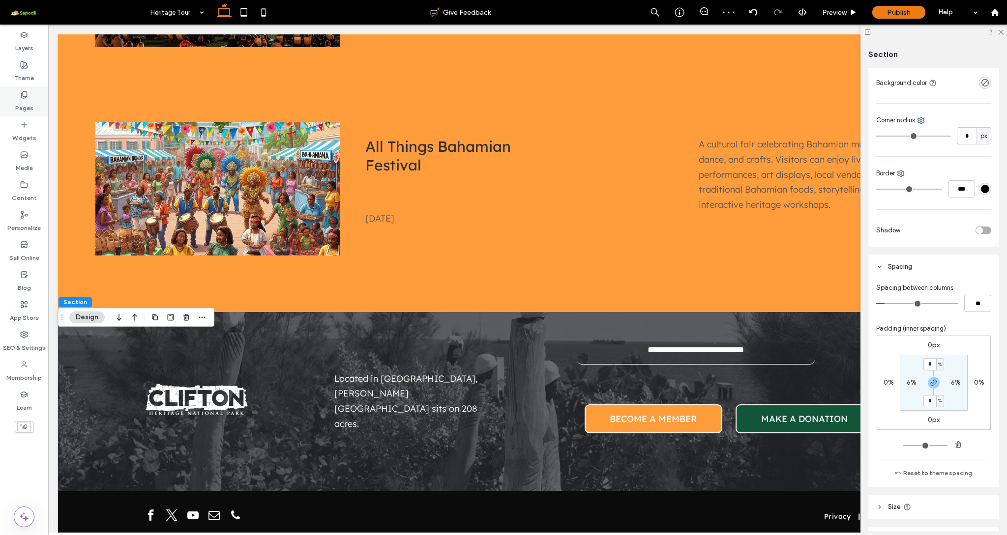
click at [21, 100] on label "Pages" at bounding box center [24, 106] width 18 height 14
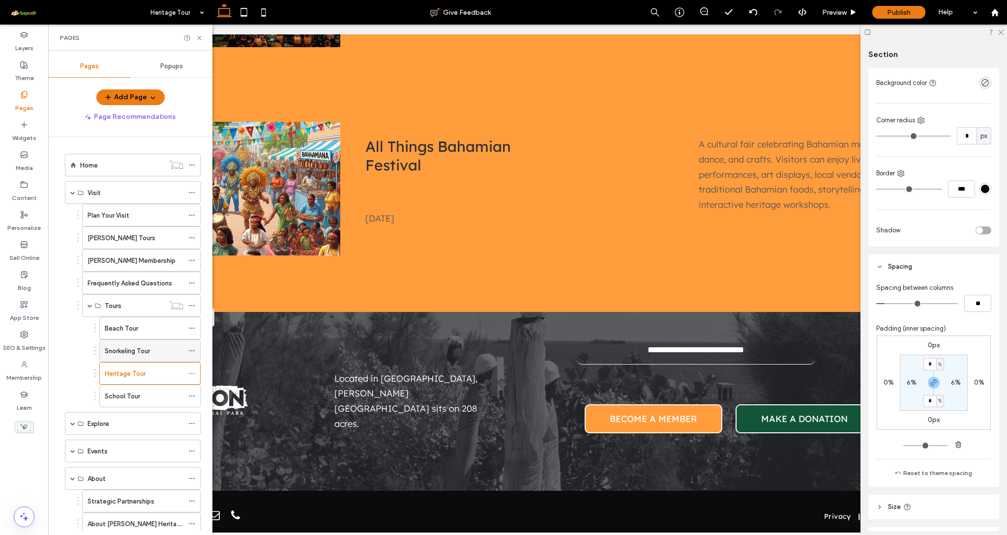
click at [140, 351] on label "Snorkeling Tour" at bounding box center [127, 351] width 45 height 17
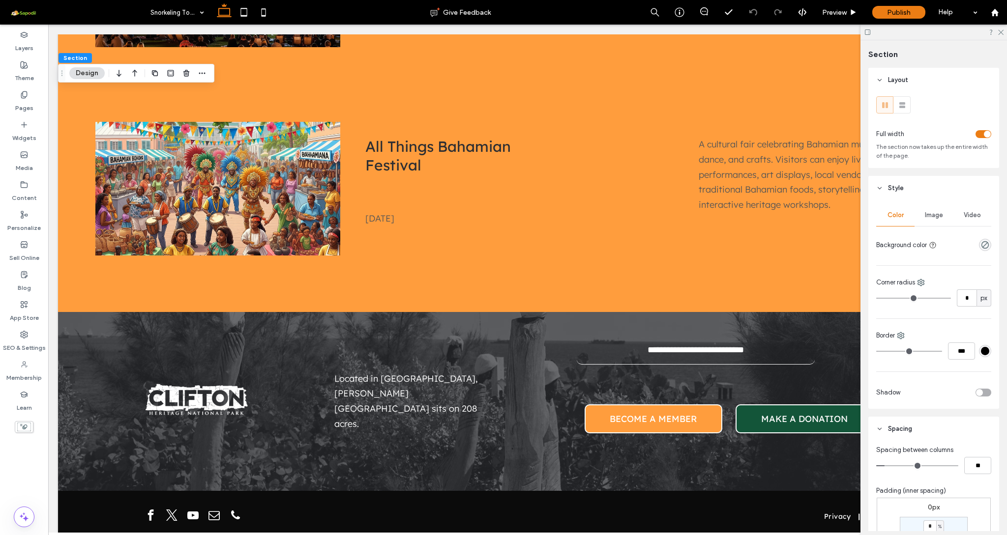
click at [895, 183] on header "Style" at bounding box center [933, 188] width 131 height 25
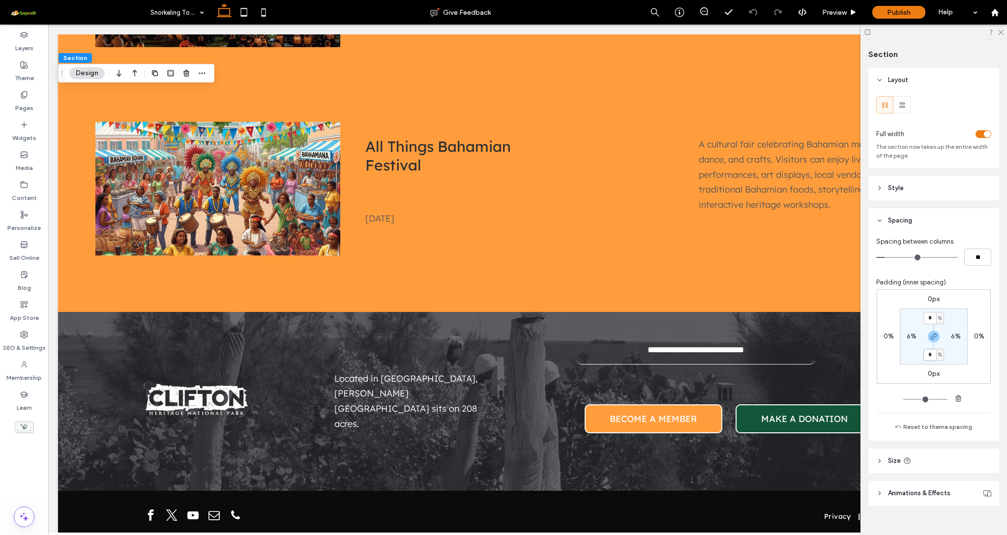
click at [927, 355] on input "*" at bounding box center [929, 355] width 13 height 12
type input "*"
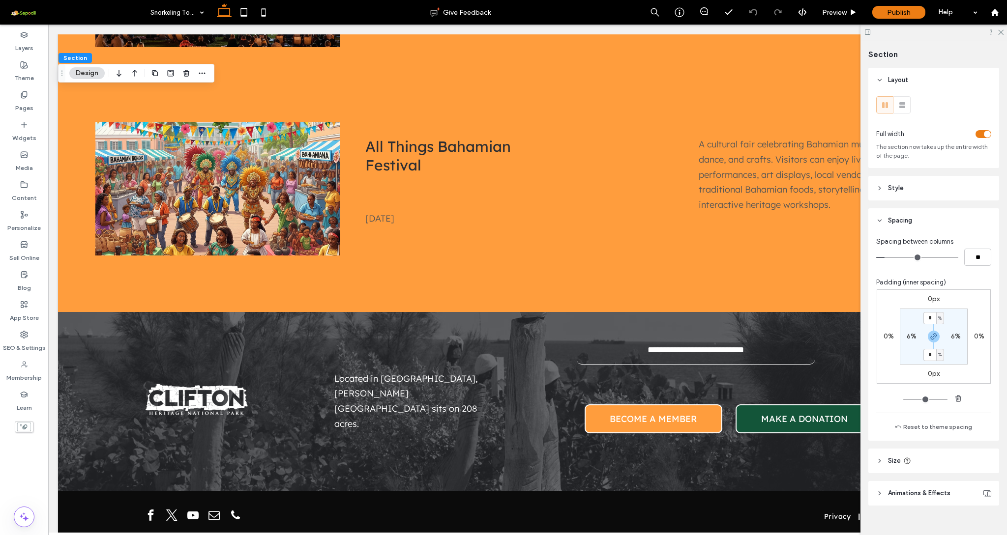
type input "*"
drag, startPoint x: 905, startPoint y: 402, endPoint x: 886, endPoint y: 403, distance: 18.7
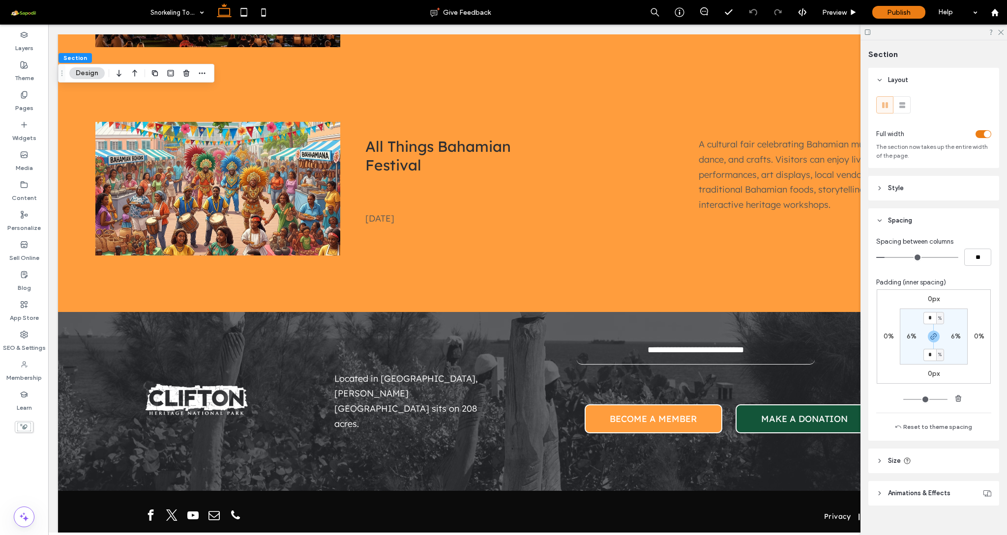
click at [887, 403] on div "0px 0% 0px 0% * % 6% * % 6%" at bounding box center [933, 348] width 115 height 116
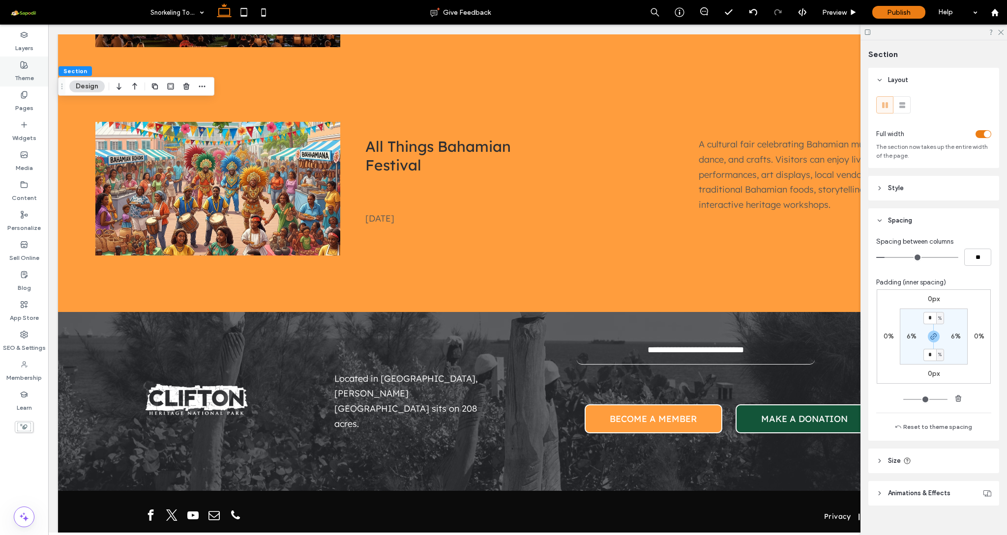
click at [29, 68] on div "Theme" at bounding box center [24, 72] width 48 height 30
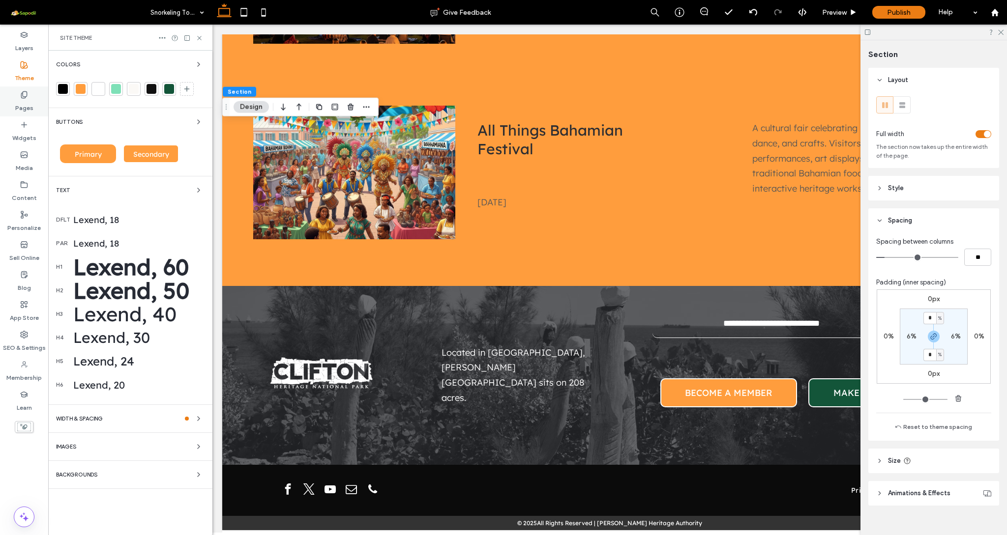
click at [25, 103] on label "Pages" at bounding box center [24, 106] width 18 height 14
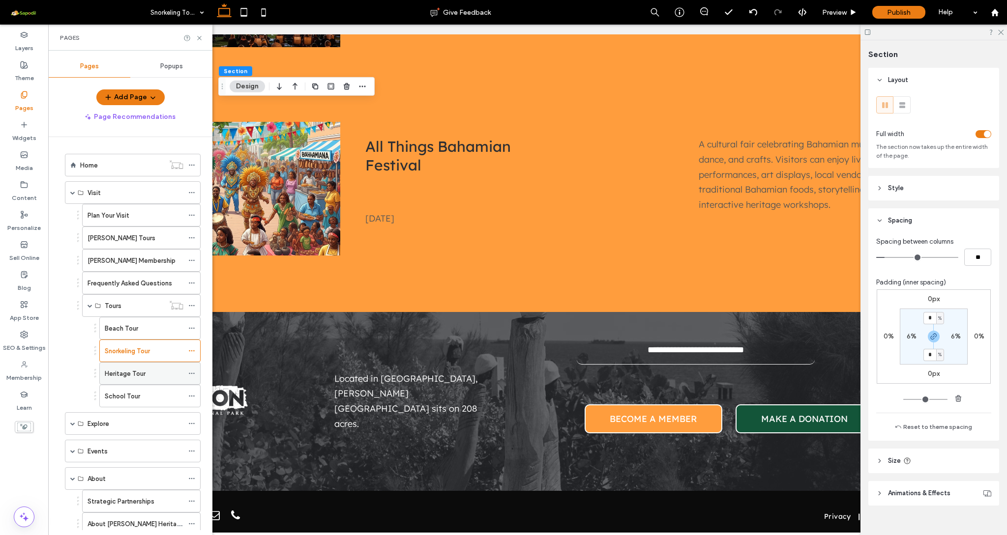
click at [143, 370] on label "Heritage Tour" at bounding box center [125, 373] width 41 height 17
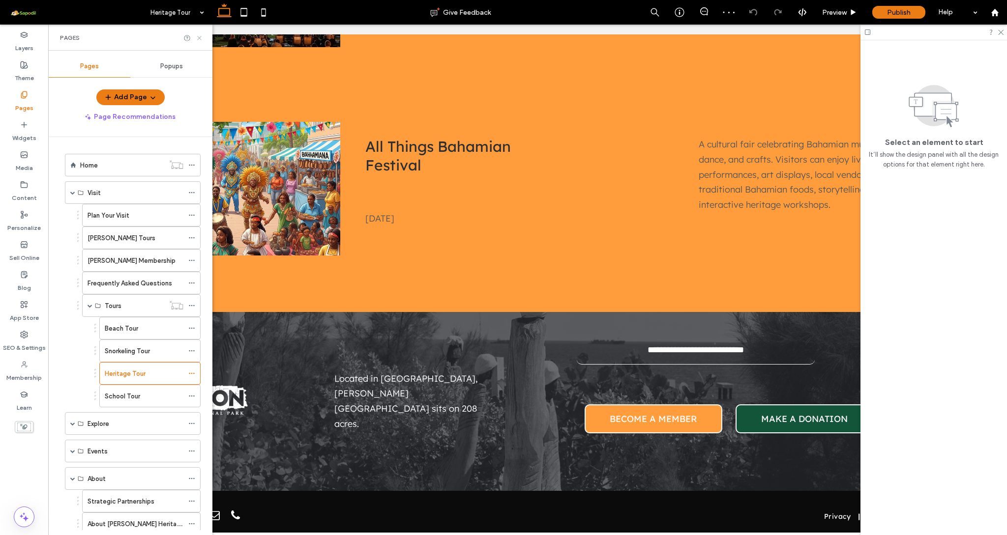
click at [199, 36] on icon at bounding box center [199, 37] width 7 height 7
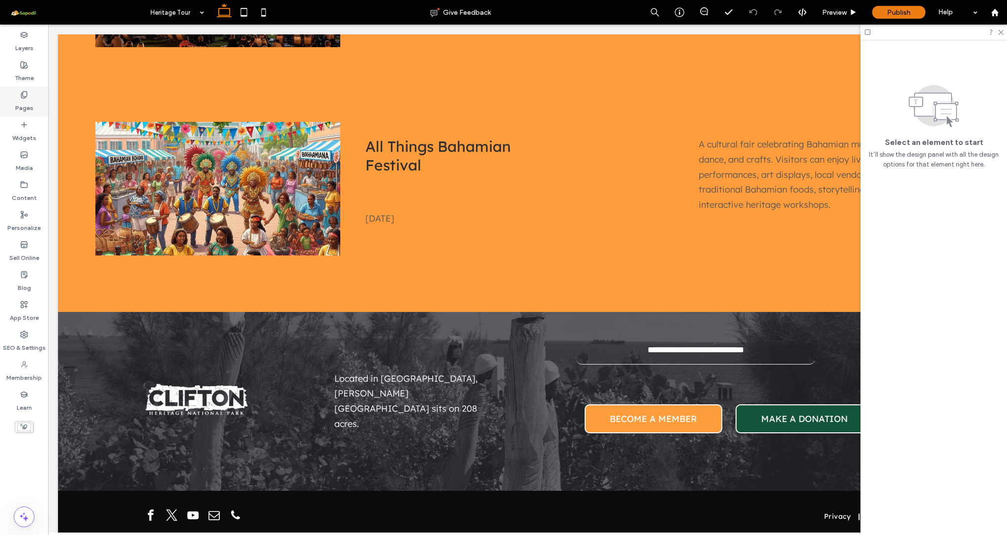
click at [25, 105] on label "Pages" at bounding box center [24, 106] width 18 height 14
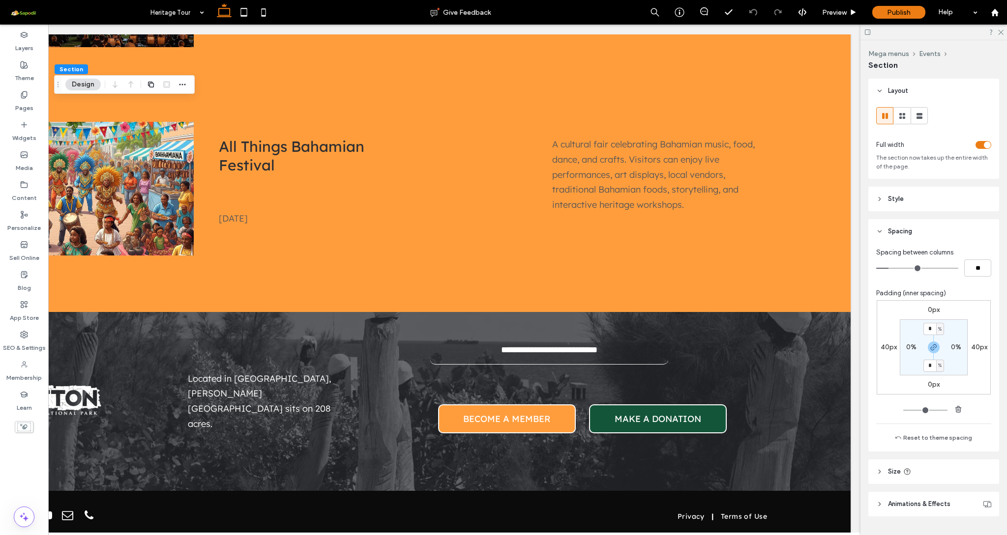
scroll to position [0, 146]
click at [31, 107] on label "Pages" at bounding box center [24, 106] width 18 height 14
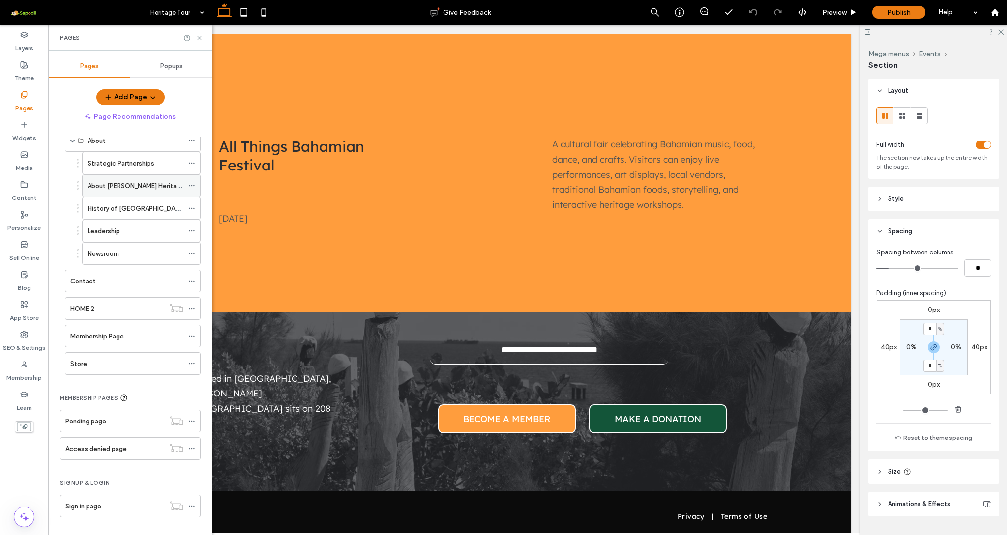
scroll to position [338, 0]
click at [130, 102] on button "Add Page" at bounding box center [130, 97] width 68 height 16
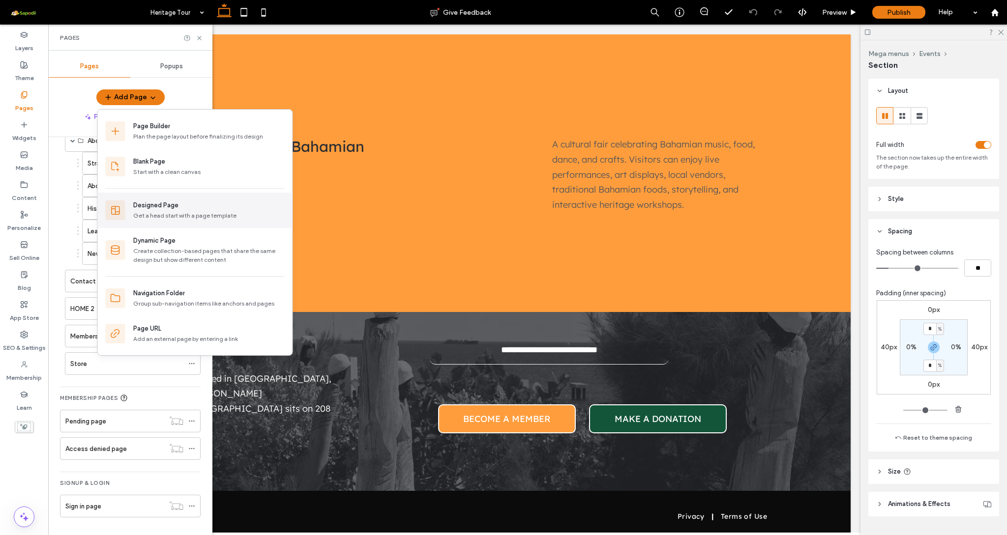
click at [155, 212] on div "Get a head start with a page template" at bounding box center [208, 215] width 151 height 9
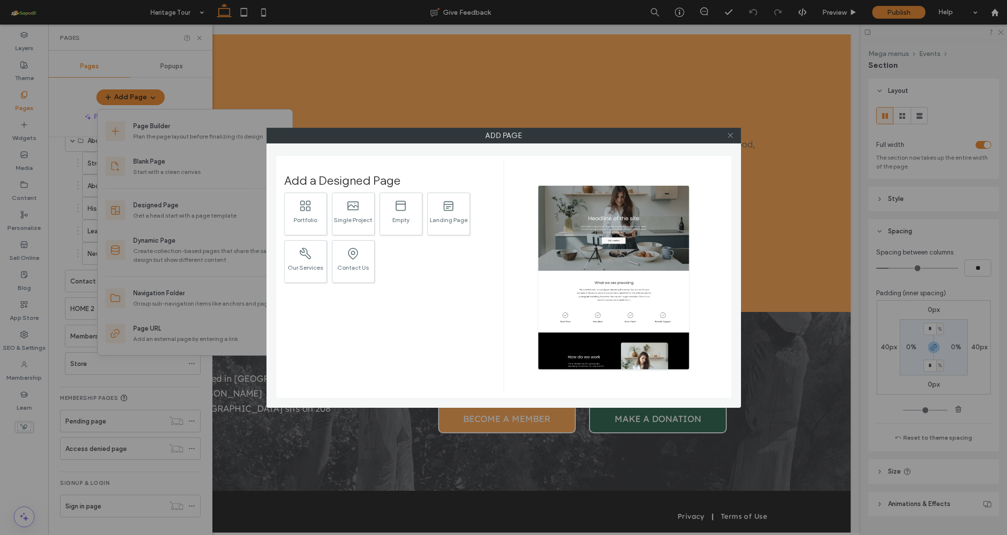
click at [732, 137] on icon at bounding box center [729, 135] width 7 height 7
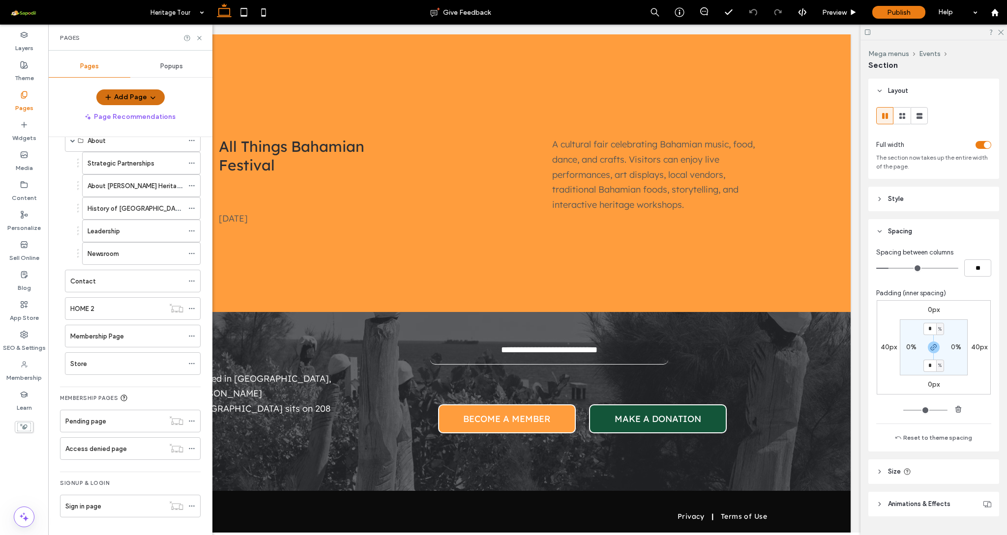
click at [151, 102] on span "button" at bounding box center [152, 97] width 10 height 15
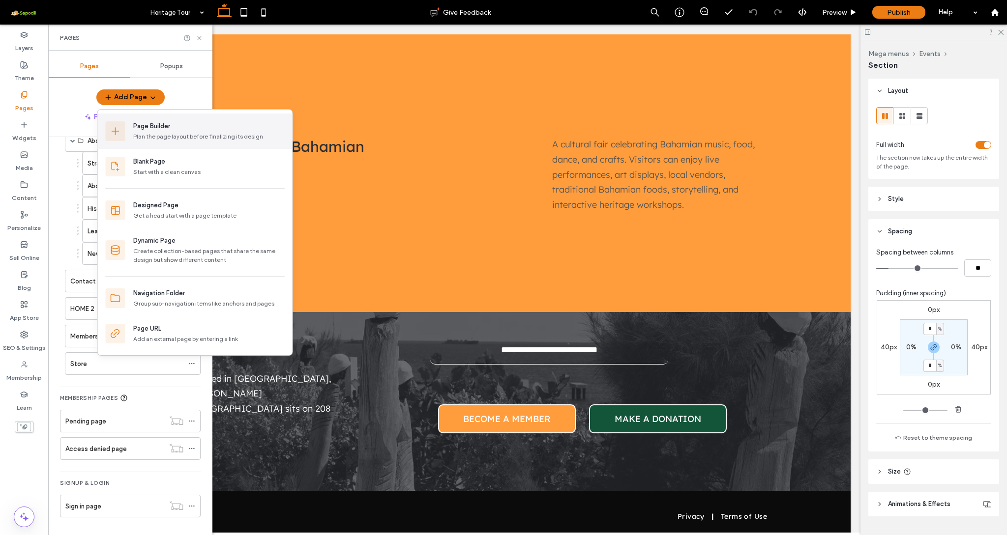
click at [165, 135] on div "Plan the page layout before finalizing its design" at bounding box center [208, 136] width 151 height 9
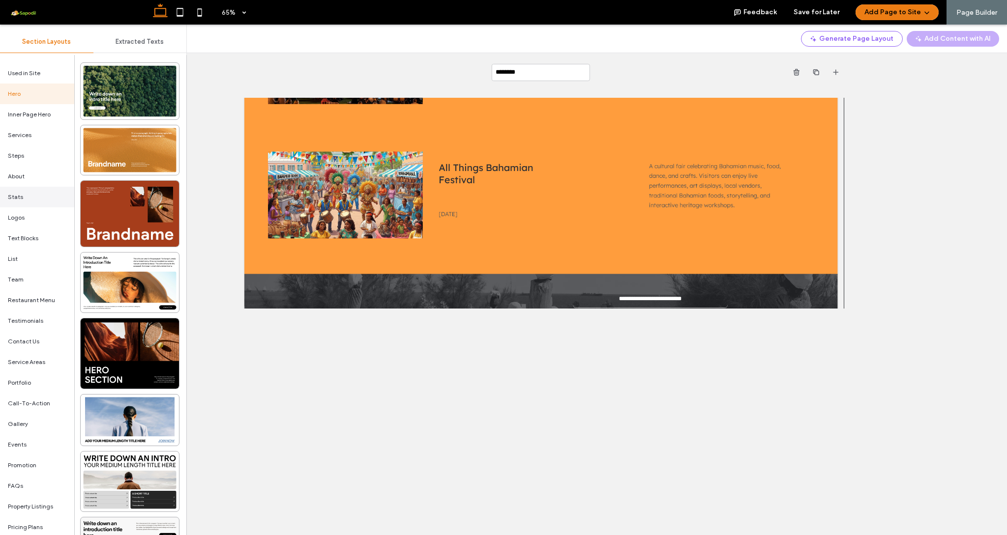
click at [43, 196] on div "Stats" at bounding box center [37, 197] width 74 height 21
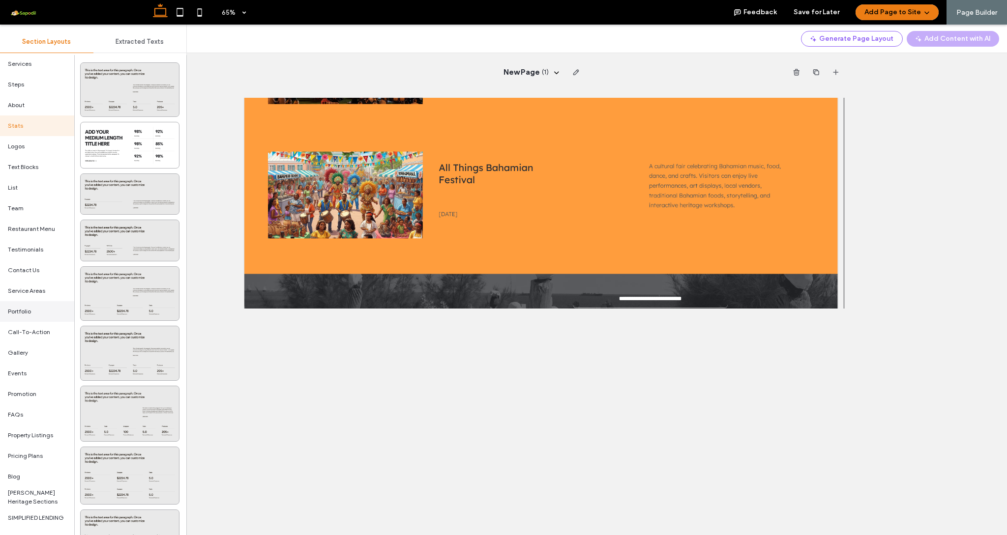
scroll to position [71, 0]
click at [39, 352] on div "Gallery" at bounding box center [37, 353] width 74 height 21
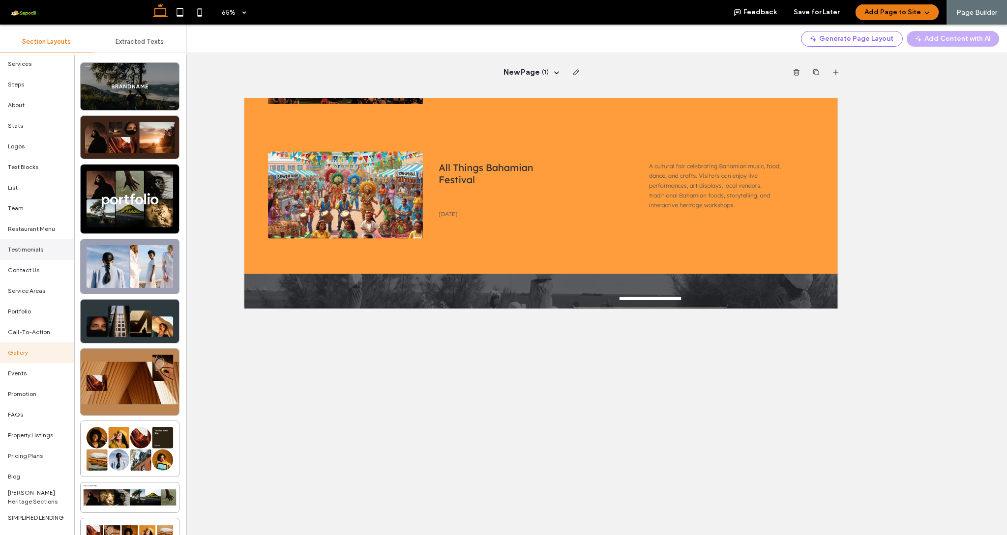
click at [42, 255] on div "Testimonials" at bounding box center [37, 249] width 74 height 21
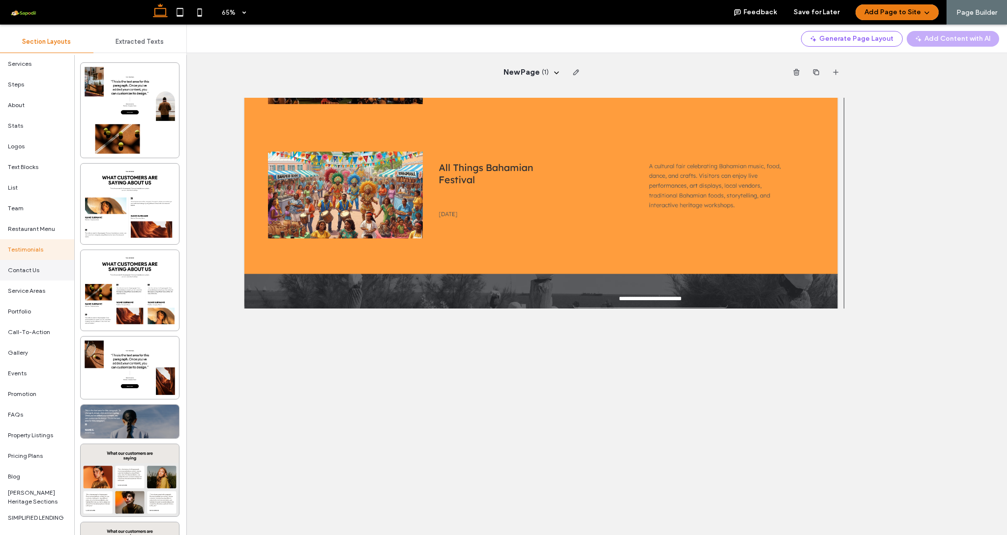
click at [38, 271] on span "Contact Us" at bounding box center [23, 270] width 31 height 9
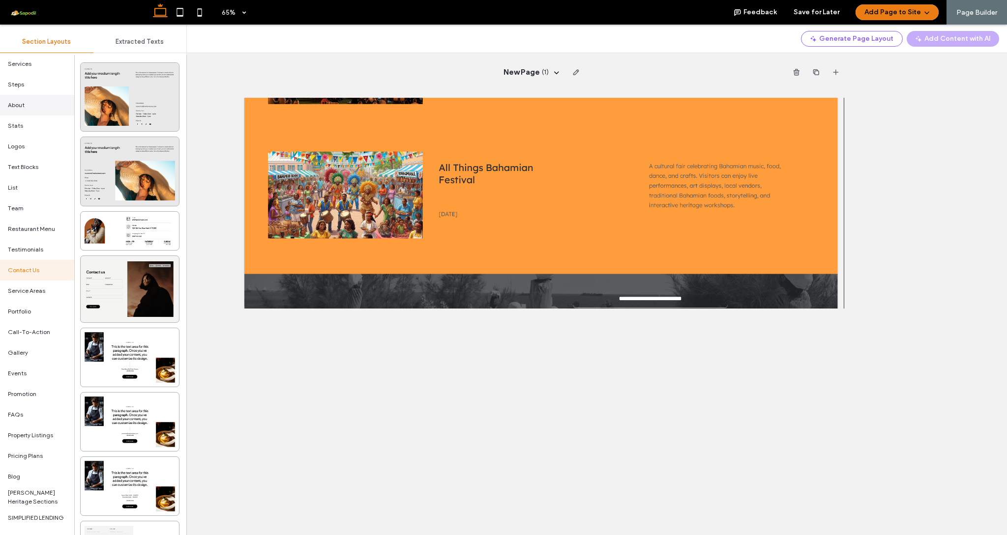
click at [37, 104] on div "About" at bounding box center [37, 105] width 74 height 21
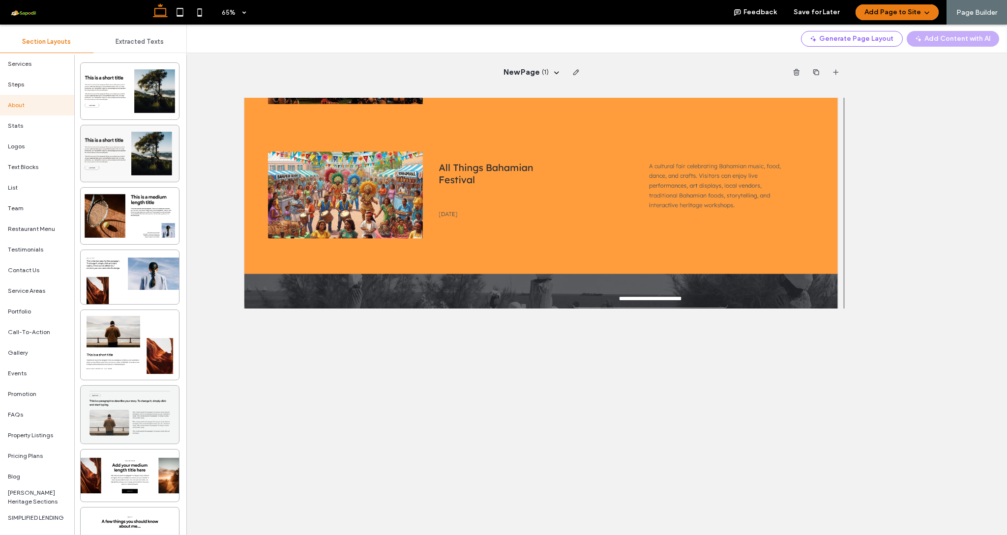
click at [123, 412] on div at bounding box center [130, 415] width 98 height 58
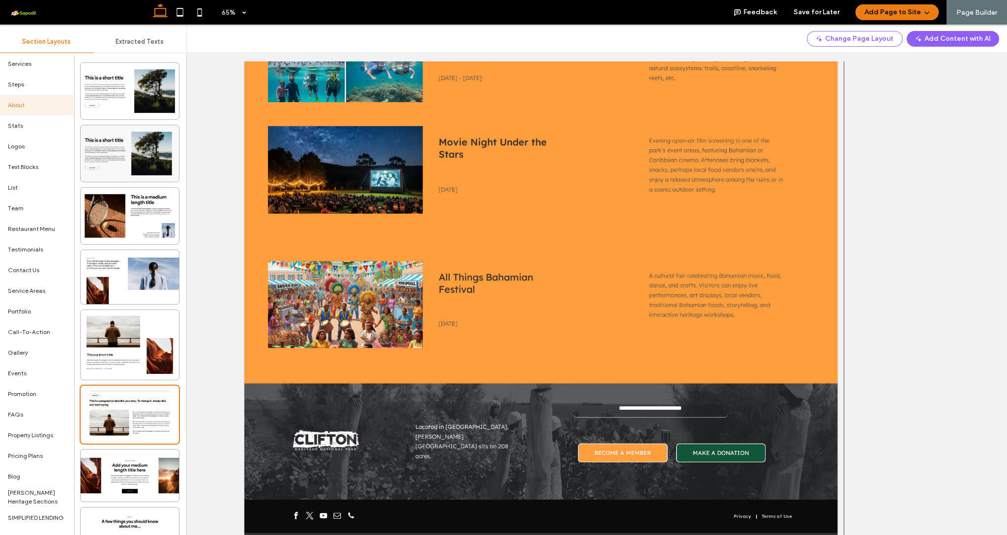
scroll to position [49, 0]
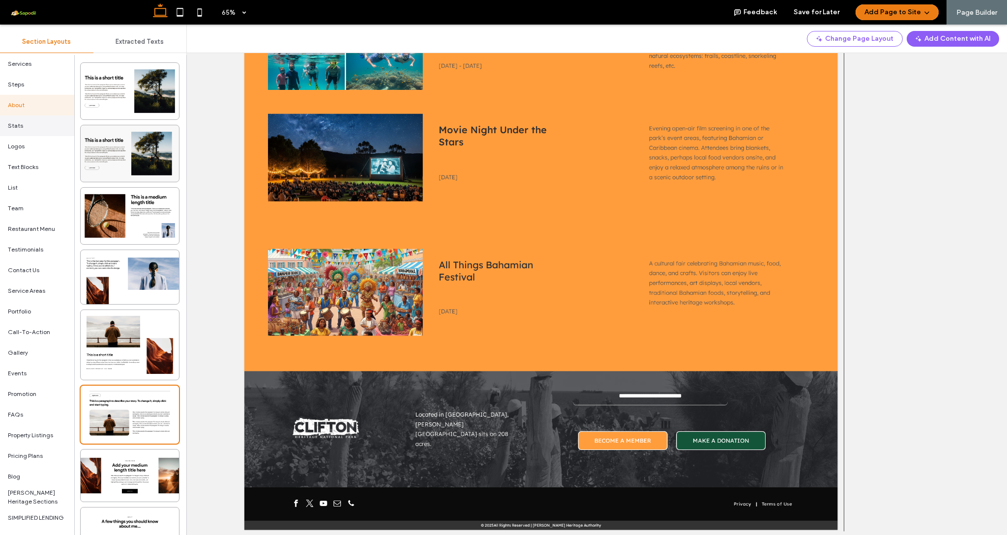
click at [44, 128] on div "Stats" at bounding box center [37, 126] width 74 height 21
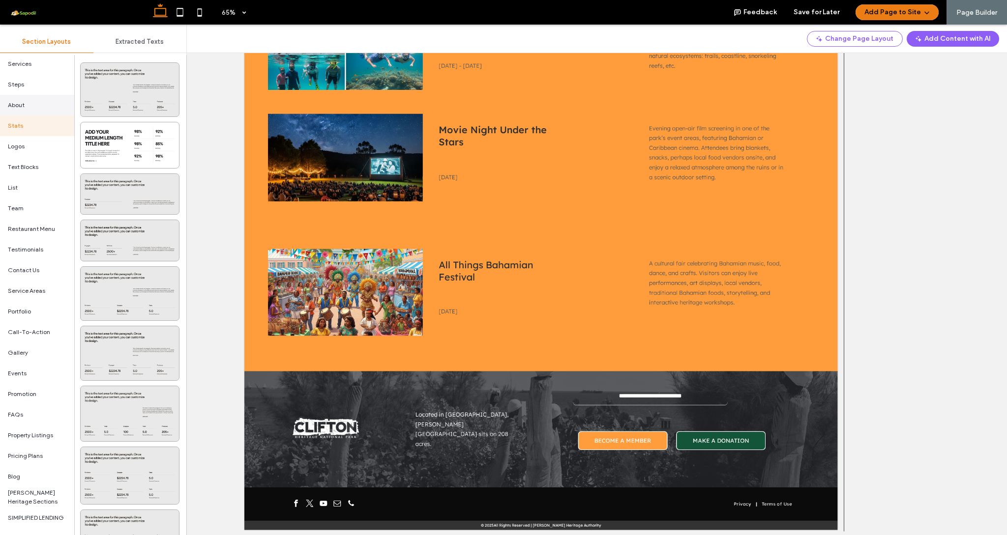
scroll to position [7, 0]
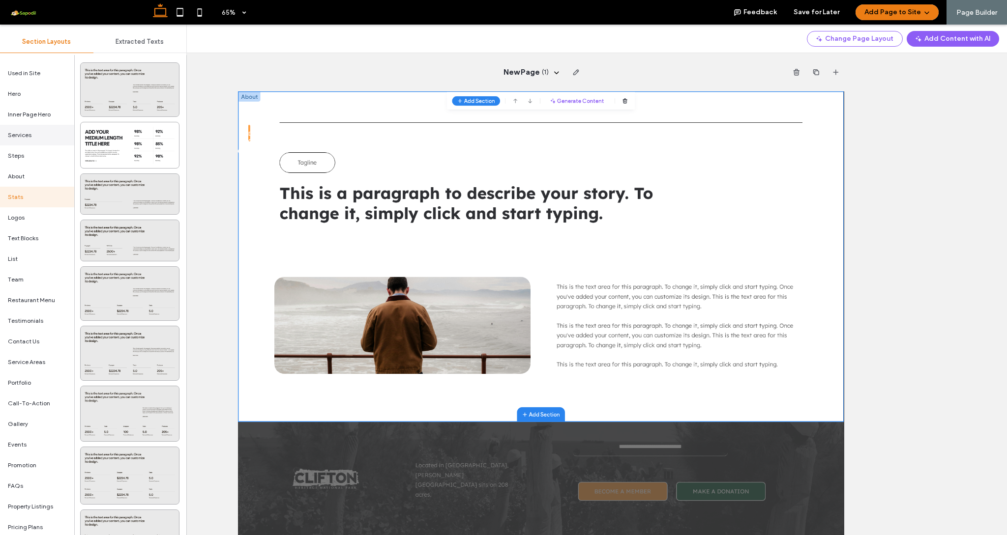
scroll to position [49, 0]
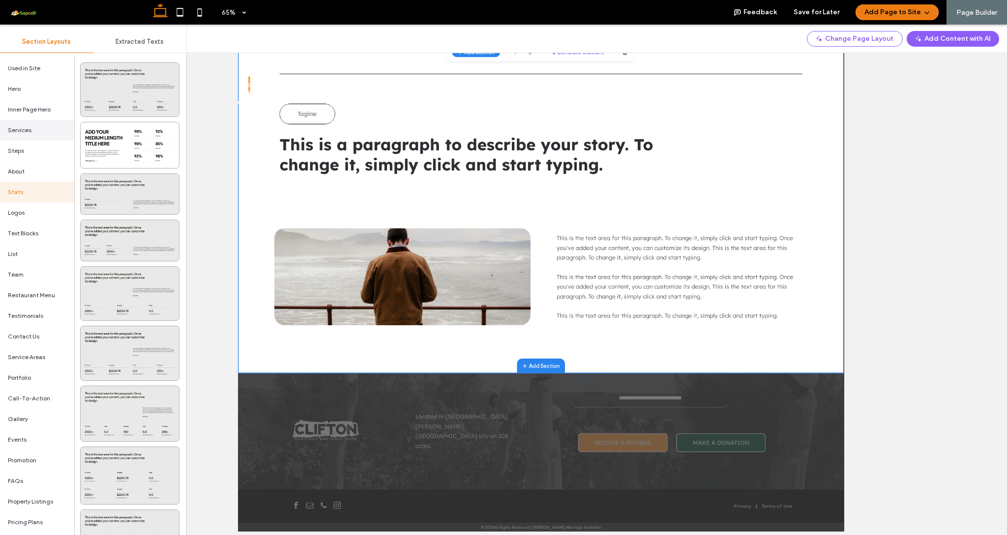
click at [24, 121] on div "Services" at bounding box center [37, 130] width 74 height 21
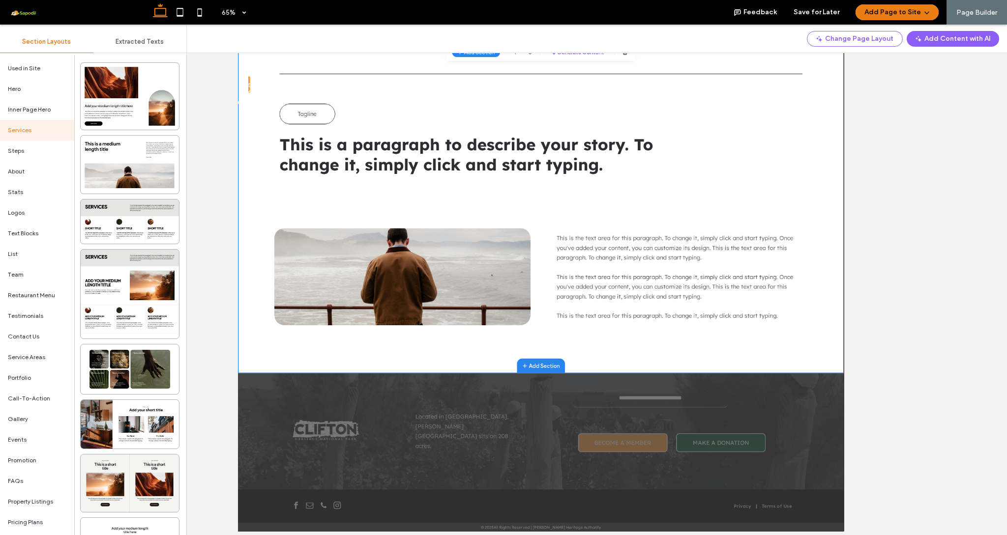
scroll to position [0, 0]
click at [127, 307] on div at bounding box center [130, 294] width 98 height 89
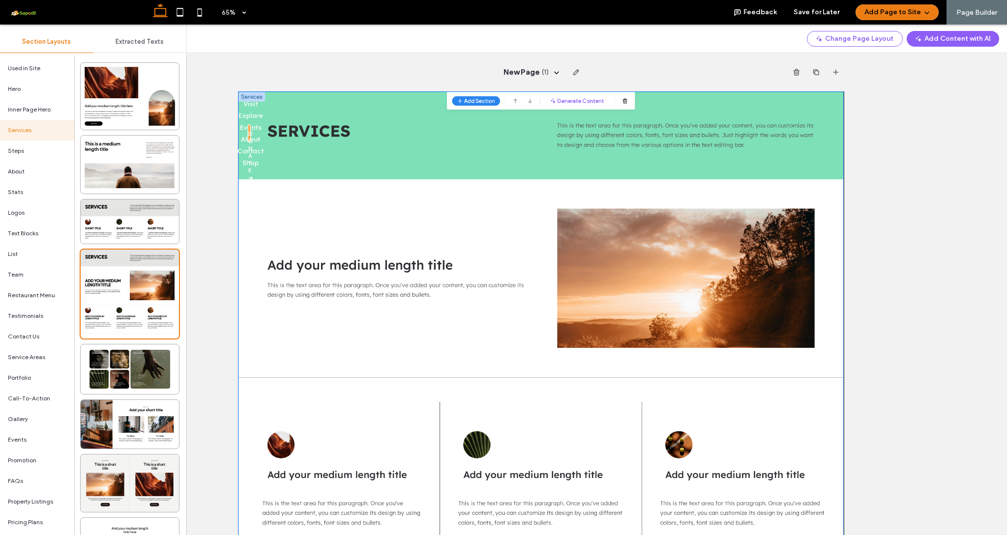
click at [346, 170] on div "SERVICES" at bounding box center [480, 159] width 411 height 61
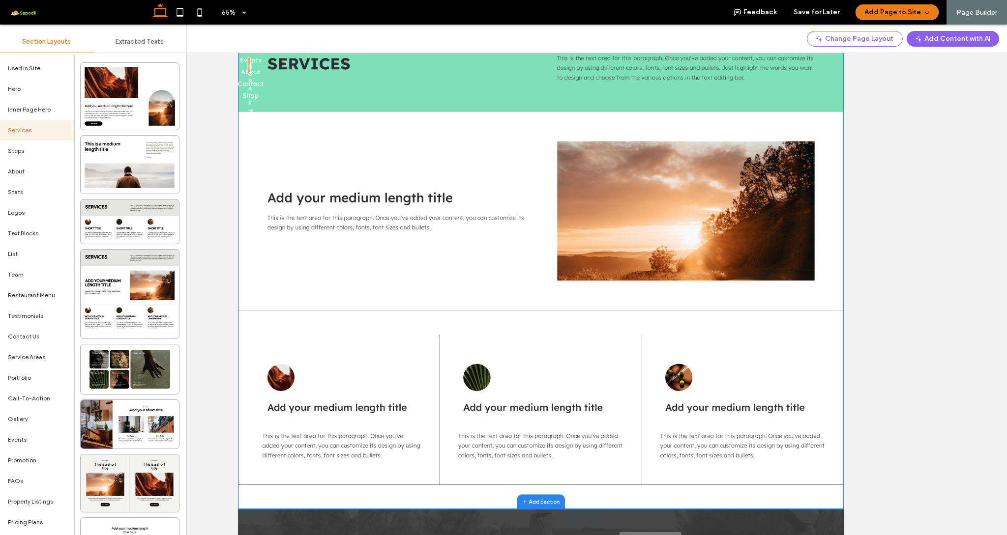
scroll to position [73, 0]
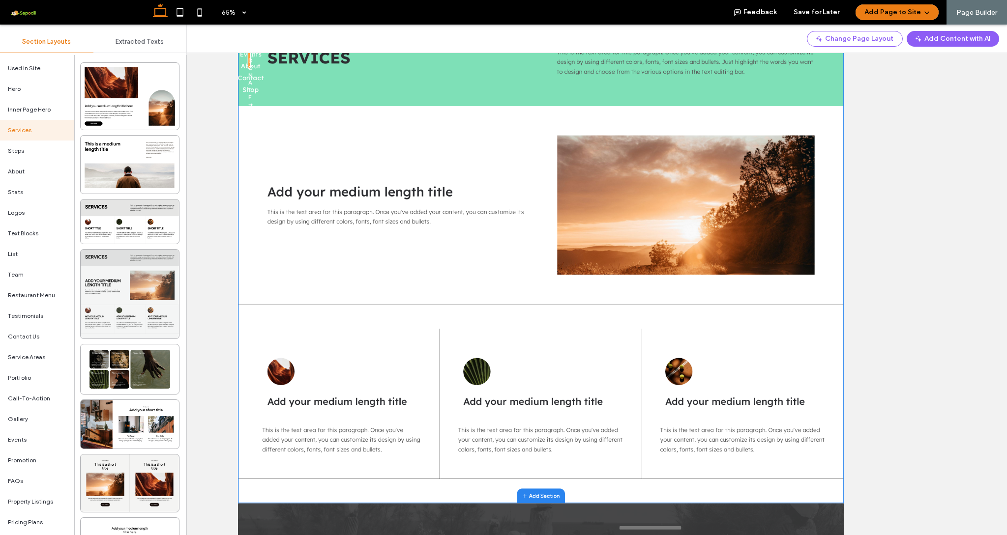
click at [159, 276] on div at bounding box center [130, 294] width 98 height 89
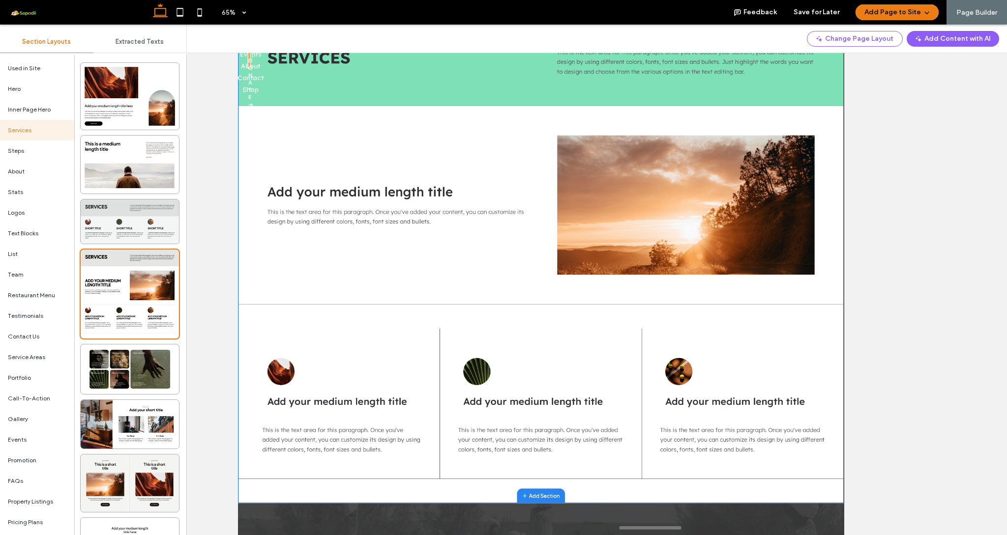
click at [148, 231] on div at bounding box center [130, 222] width 98 height 44
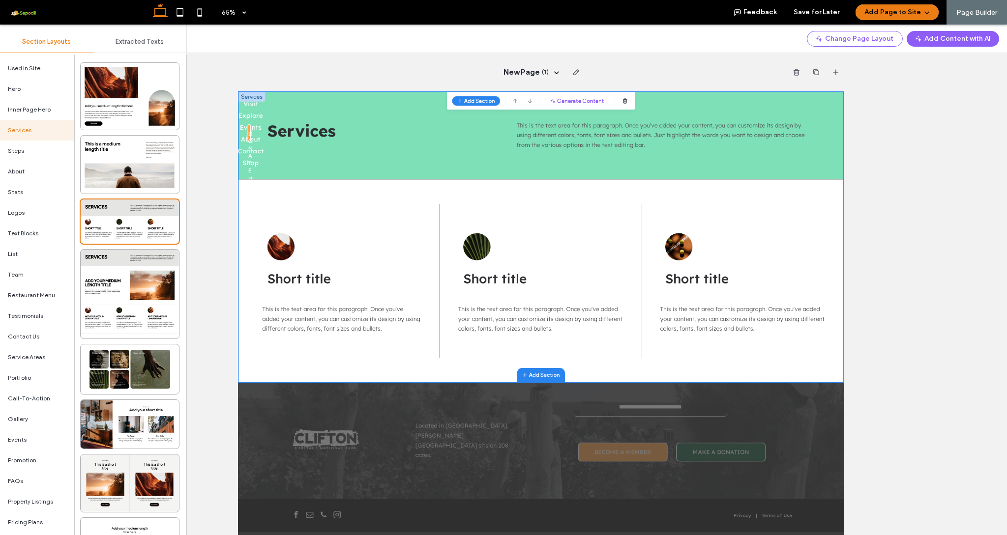
scroll to position [0, 0]
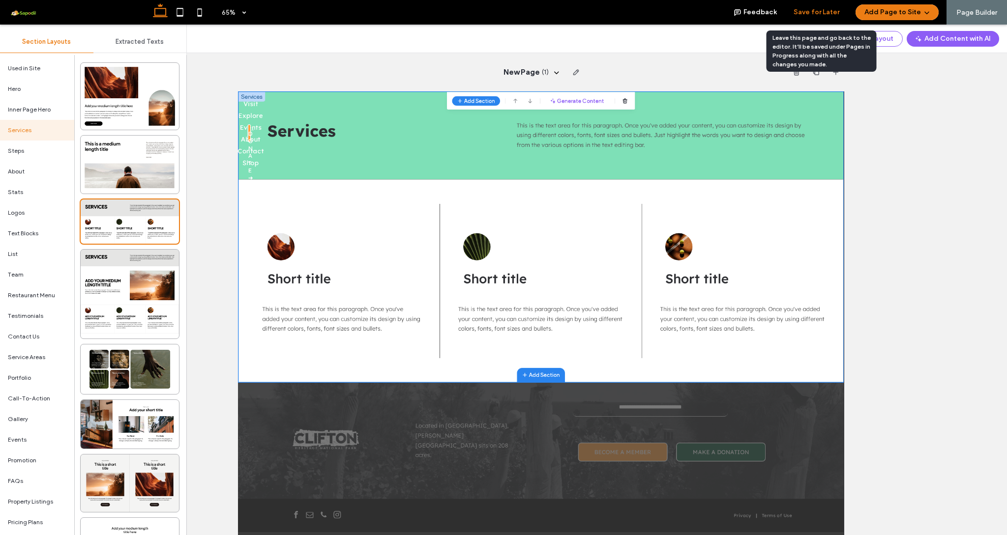
click at [819, 15] on button "Save for Later" at bounding box center [816, 12] width 46 height 16
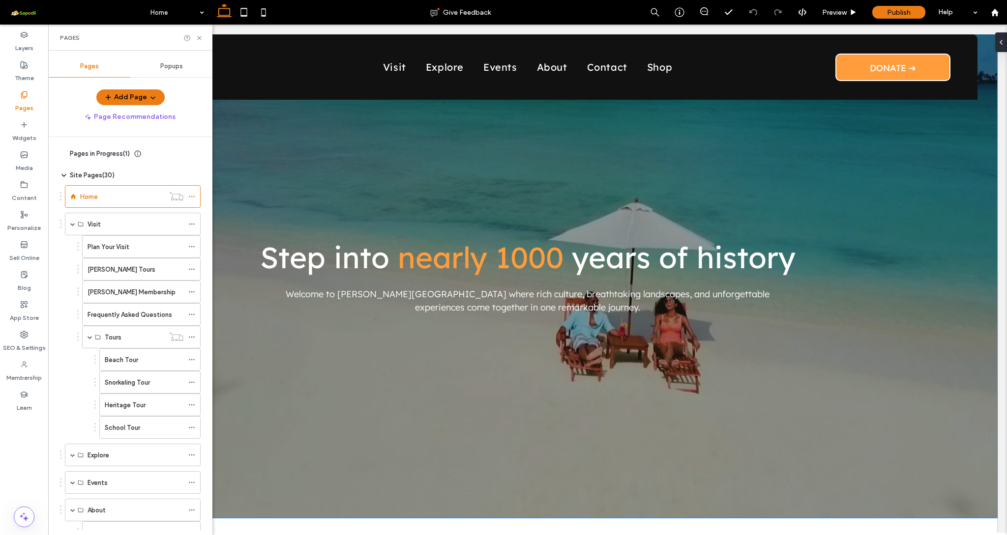
click at [72, 161] on div "Pages in Progress ( 1 ) New Page" at bounding box center [130, 160] width 141 height 22
click at [66, 152] on icon at bounding box center [64, 154] width 8 height 8
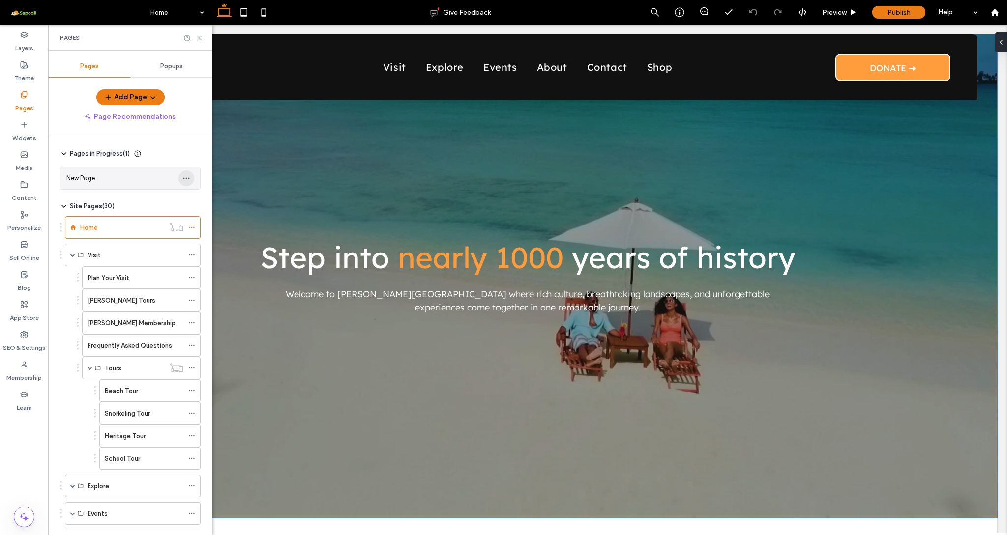
click at [188, 179] on icon "button" at bounding box center [186, 178] width 8 height 8
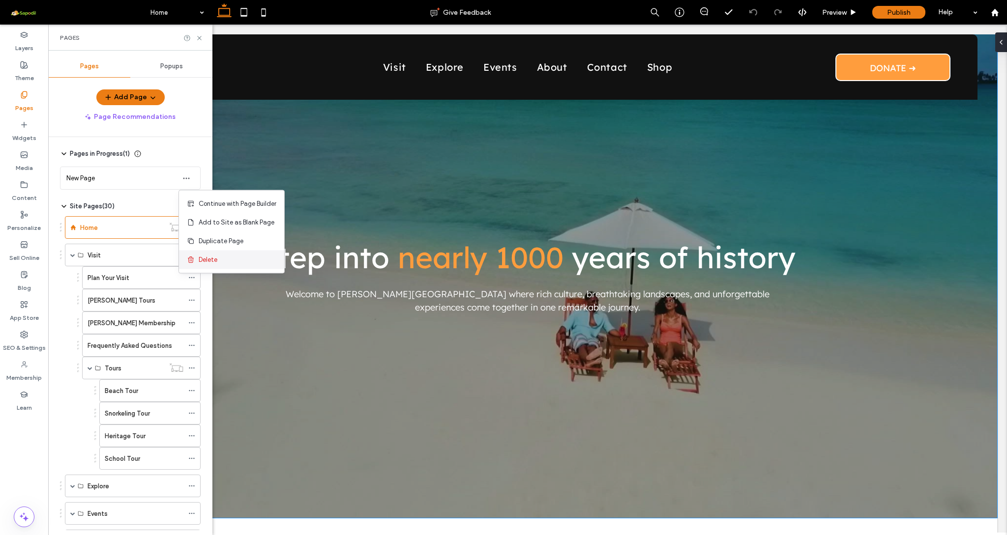
click at [210, 254] on div "Delete" at bounding box center [231, 260] width 105 height 19
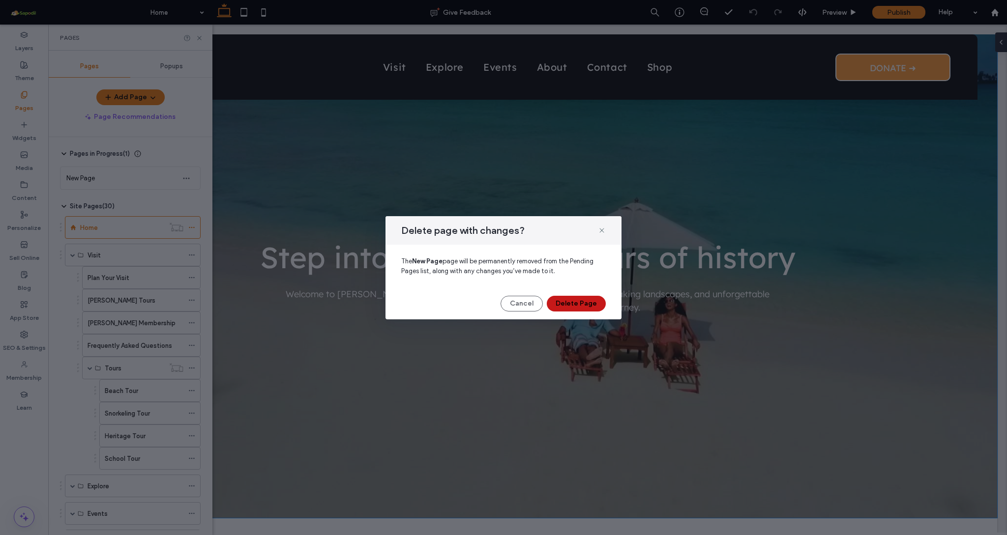
click at [582, 305] on button "Delete Page" at bounding box center [576, 304] width 59 height 16
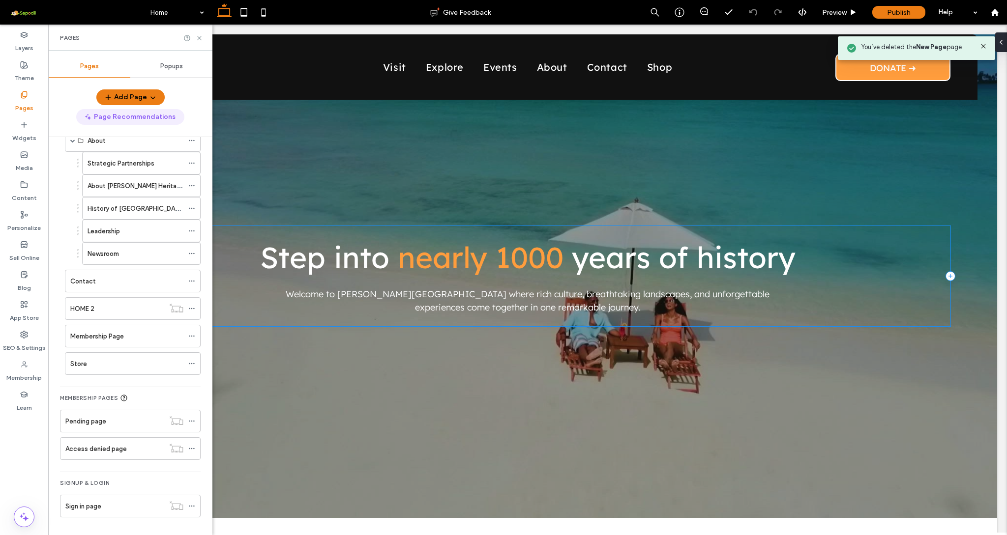
scroll to position [338, 0]
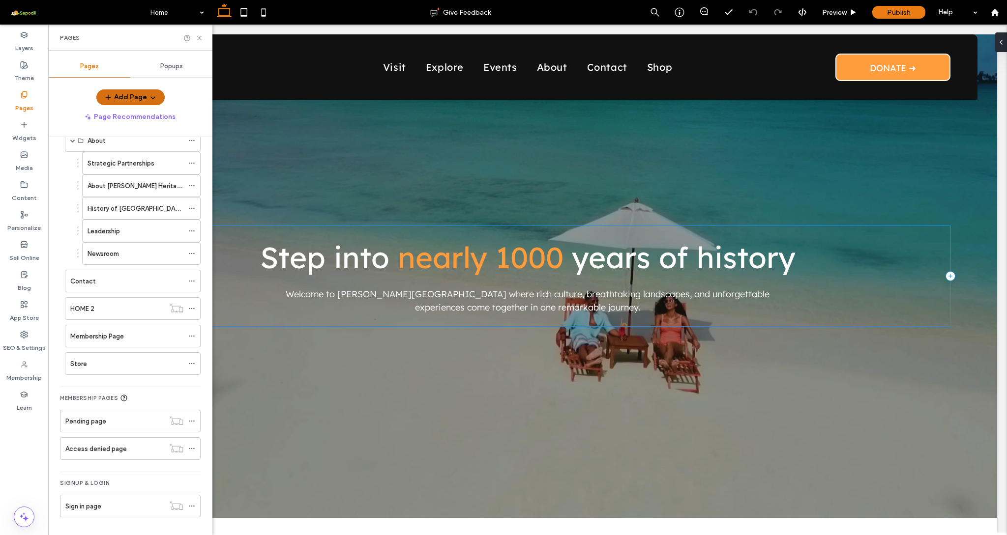
click at [153, 99] on icon "button" at bounding box center [153, 97] width 8 height 8
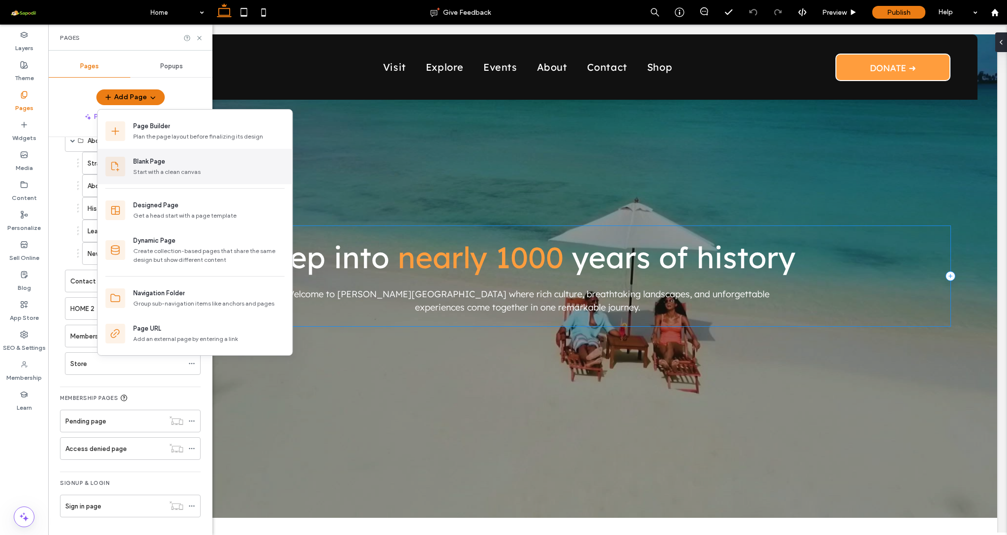
click at [153, 179] on div "Blank Page Start with a clean canvas" at bounding box center [195, 166] width 195 height 35
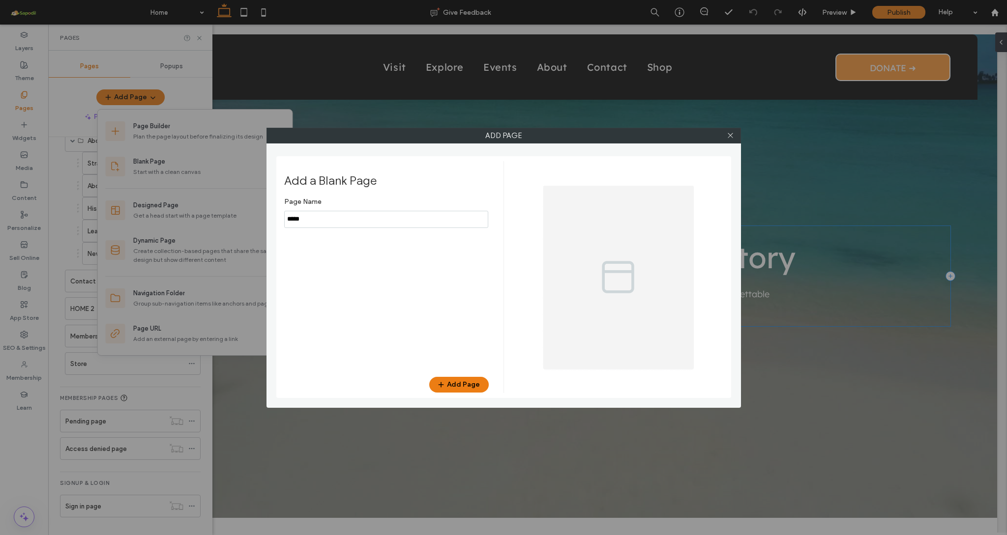
click at [322, 212] on input "notEmpty" at bounding box center [386, 219] width 204 height 17
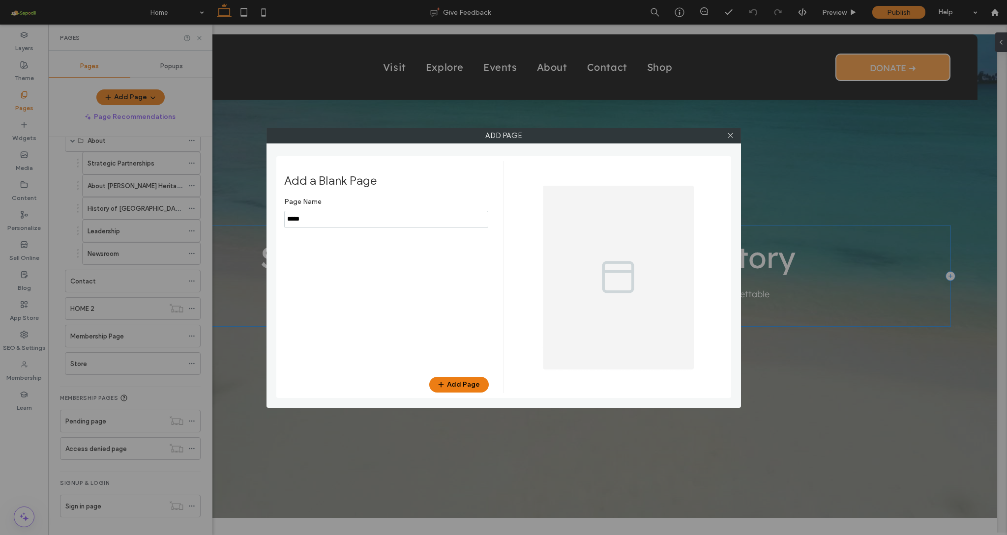
click at [322, 212] on input "notEmpty" at bounding box center [386, 219] width 204 height 17
type input "**********"
drag, startPoint x: 340, startPoint y: 237, endPoint x: 447, endPoint y: 389, distance: 186.3
click at [447, 389] on span "button" at bounding box center [442, 384] width 10 height 15
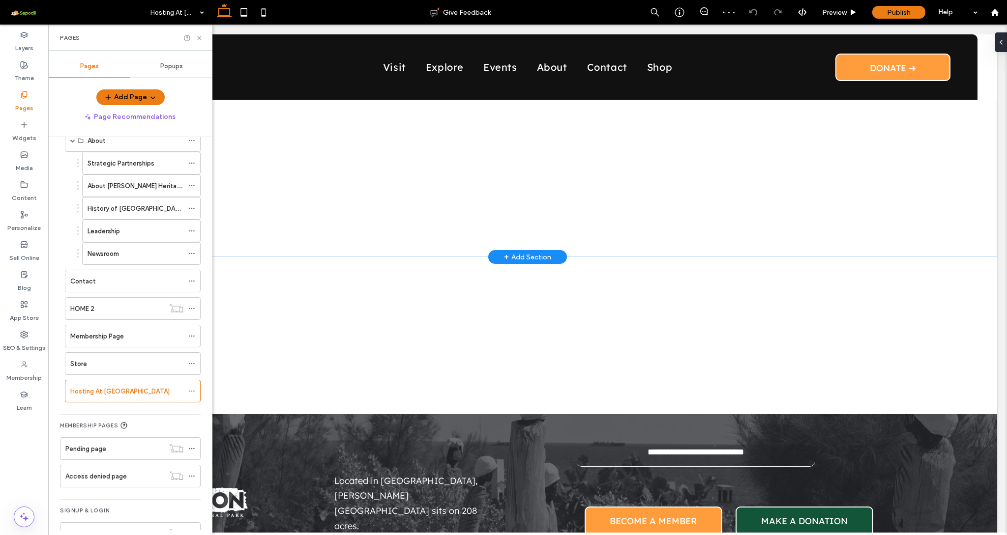
click at [504, 255] on span "+" at bounding box center [506, 257] width 5 height 11
click at [530, 344] on span "Designed" at bounding box center [524, 342] width 40 height 10
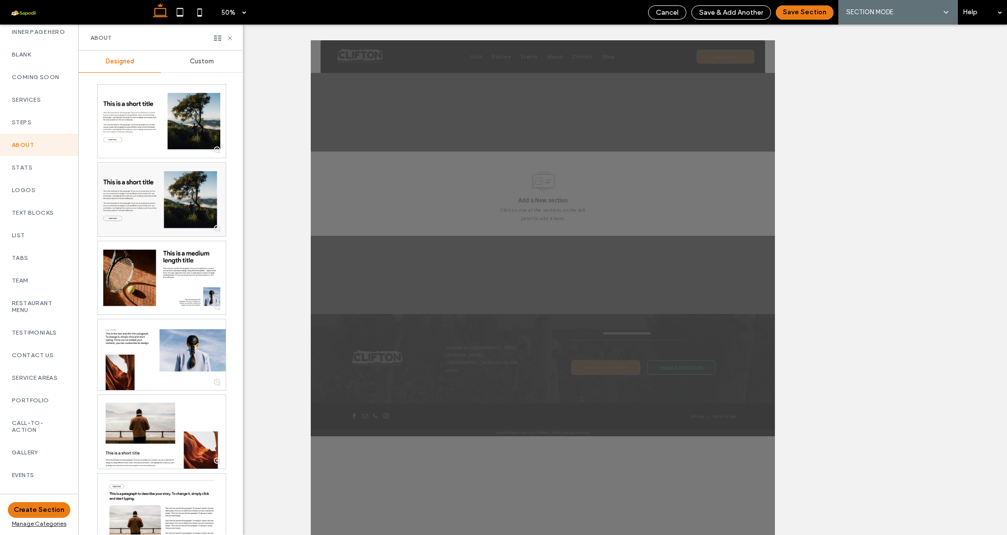
scroll to position [121, 0]
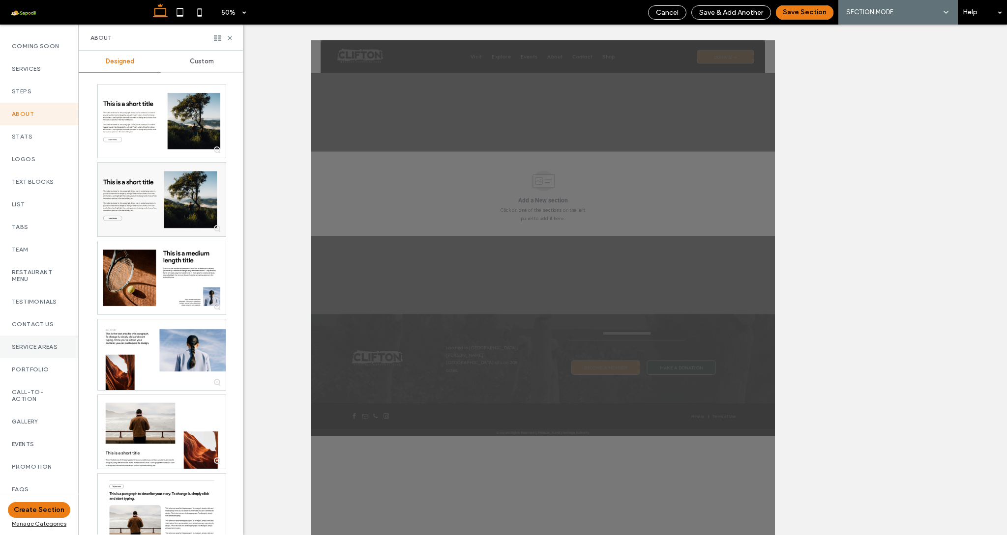
click at [38, 350] on label "Service Areas" at bounding box center [39, 347] width 55 height 7
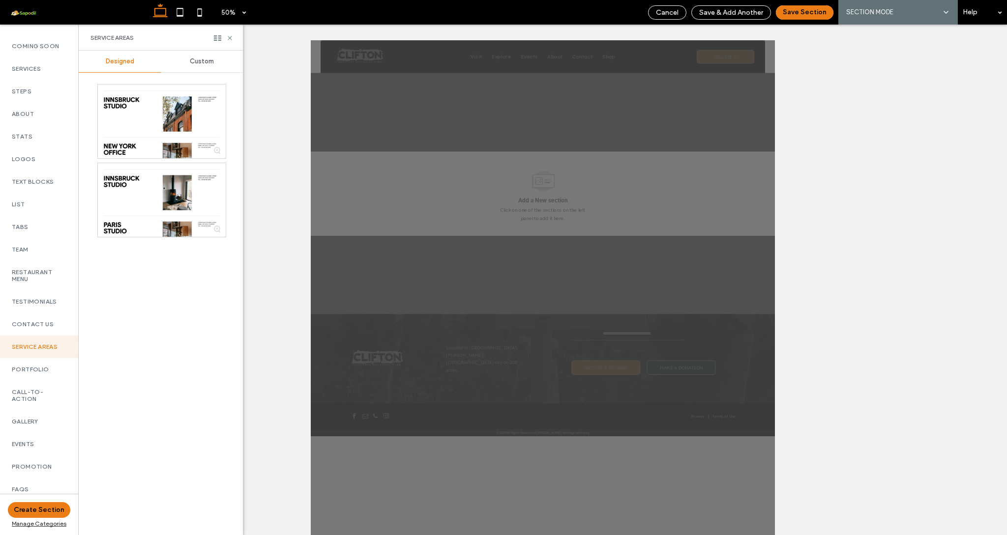
click at [201, 64] on span "Custom" at bounding box center [202, 62] width 24 height 8
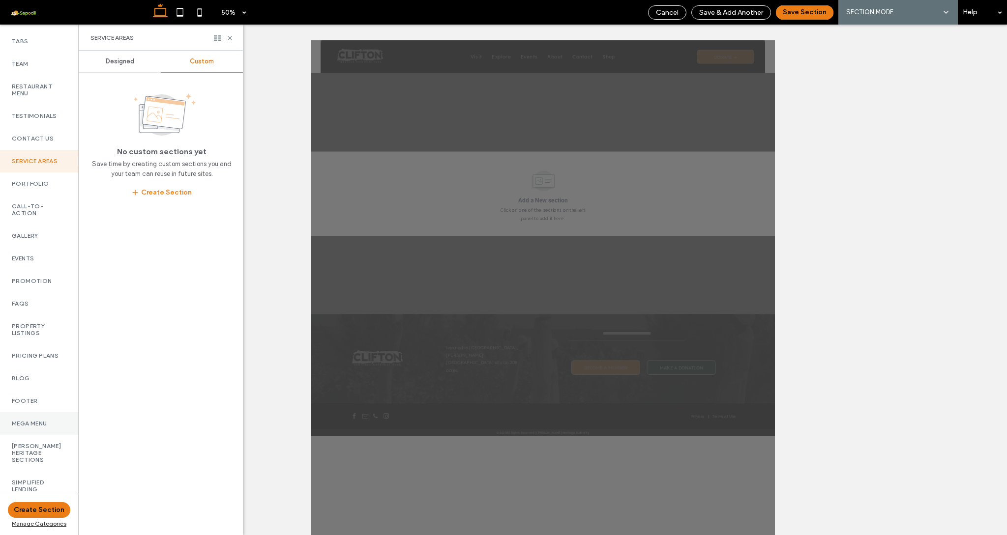
scroll to position [318, 0]
click at [31, 206] on label "Call-To-Action" at bounding box center [39, 210] width 55 height 14
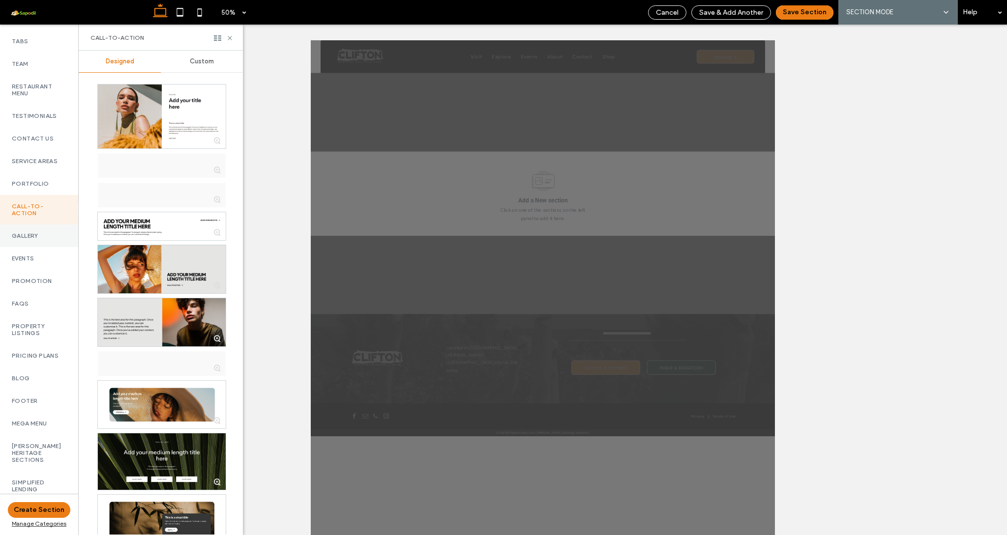
click at [30, 241] on div "Gallery" at bounding box center [39, 236] width 78 height 23
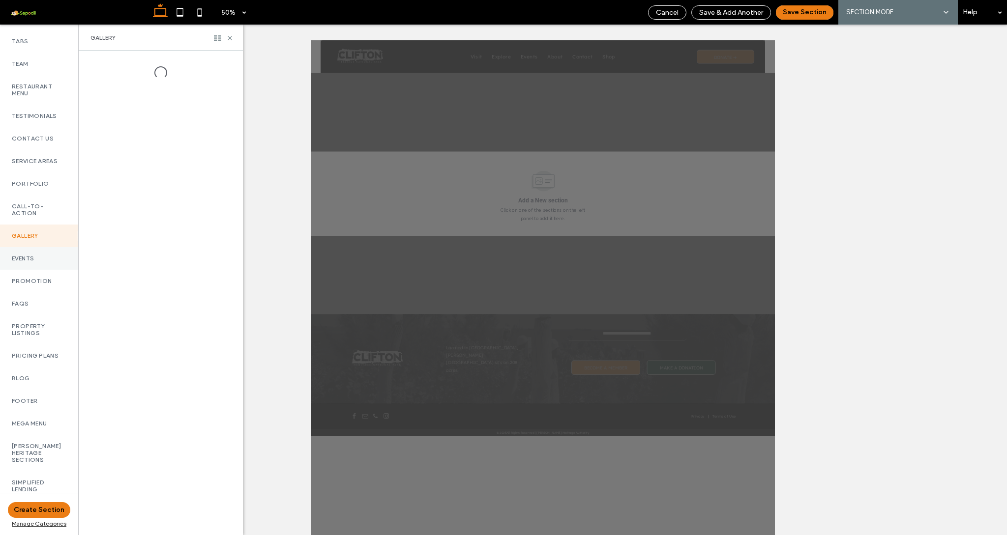
click at [30, 255] on label "Events" at bounding box center [39, 258] width 55 height 7
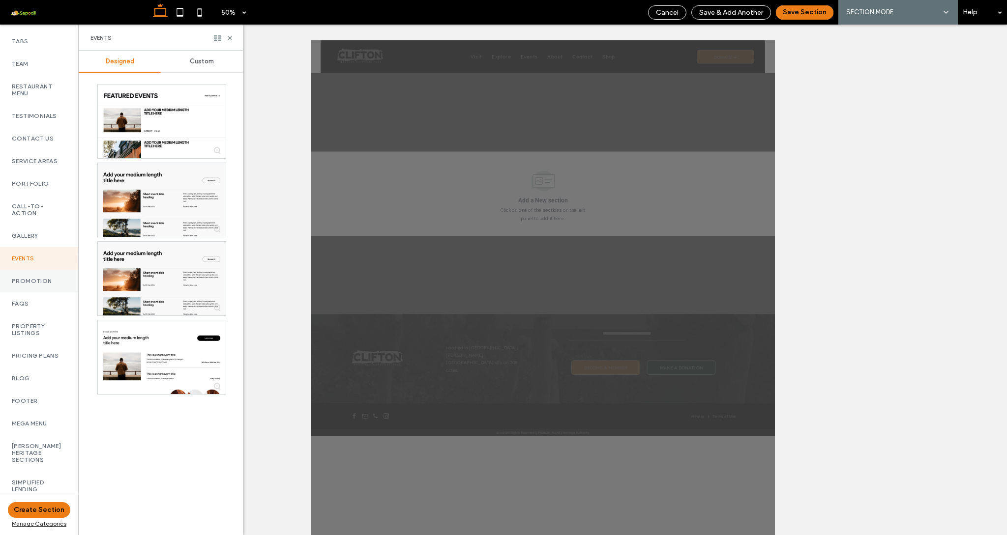
click at [34, 278] on label "Promotion" at bounding box center [39, 281] width 55 height 7
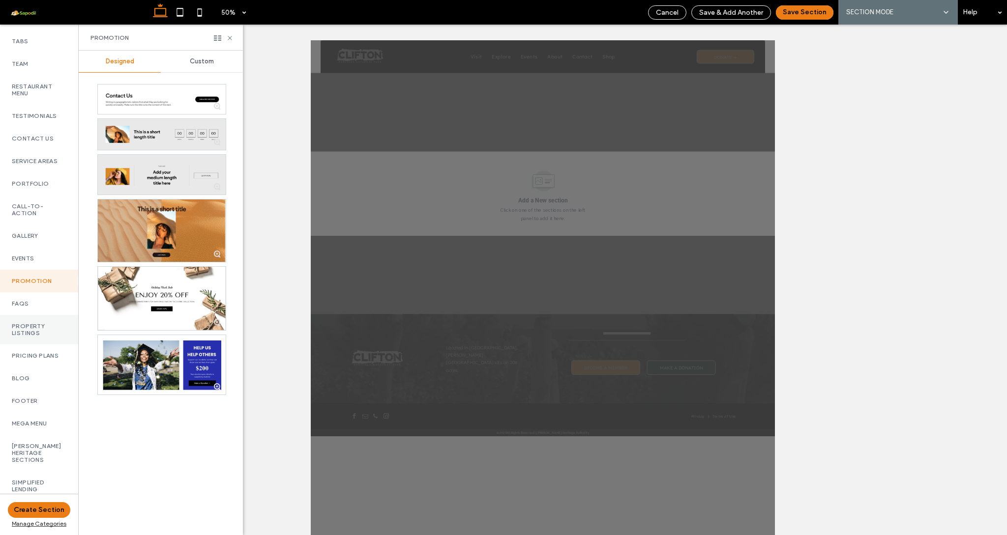
click at [34, 323] on label "Property Listings" at bounding box center [39, 330] width 55 height 14
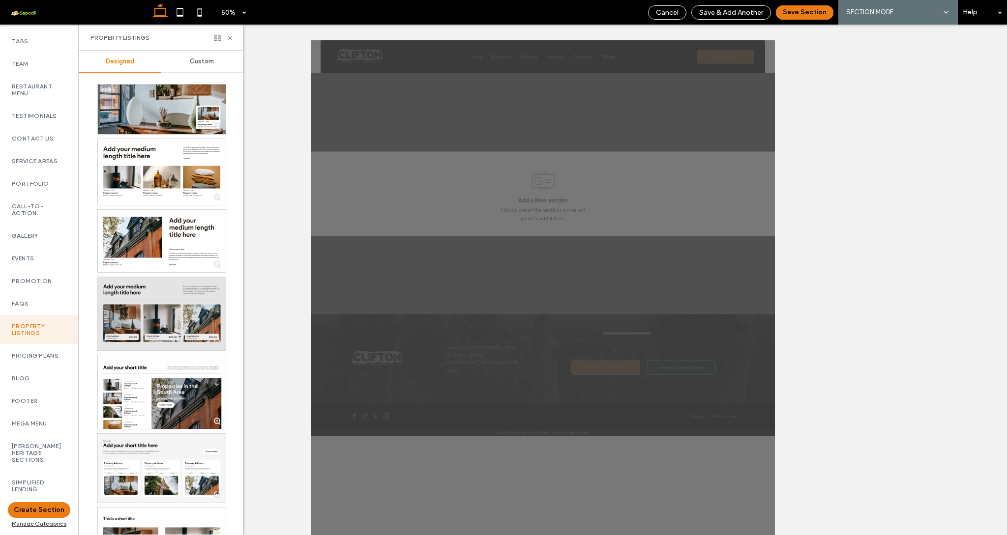
click at [148, 297] on div at bounding box center [162, 313] width 128 height 73
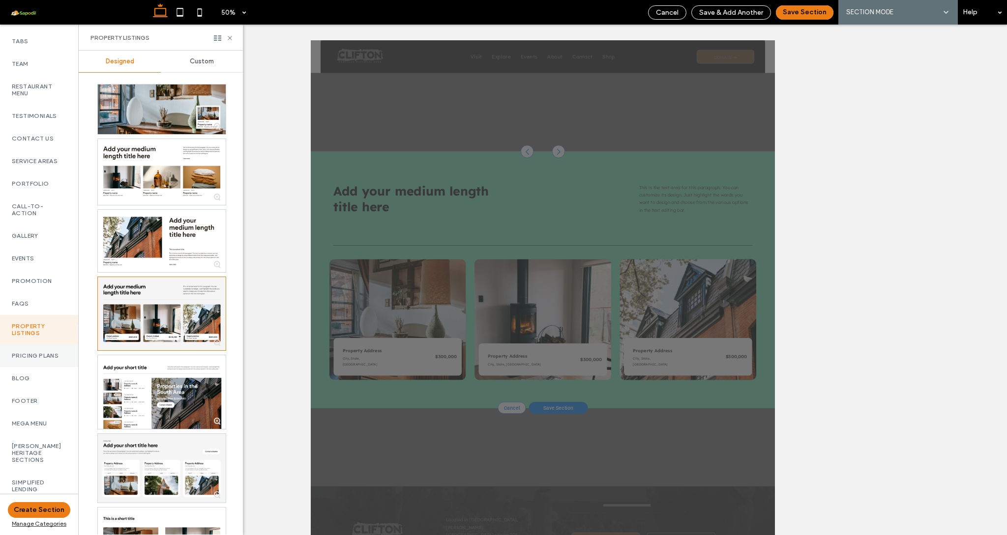
click at [42, 352] on label "Pricing Plans" at bounding box center [39, 355] width 55 height 7
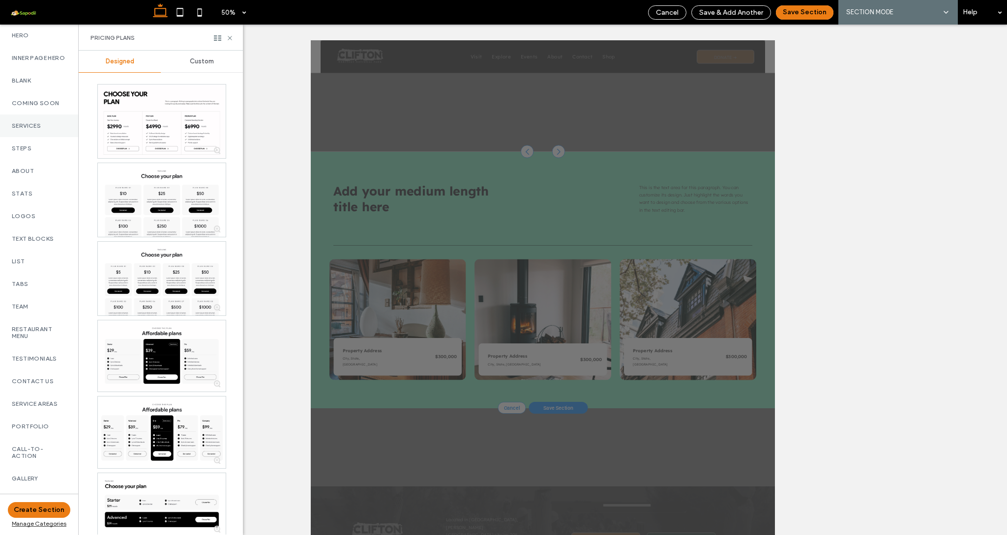
scroll to position [62, 0]
click at [35, 132] on label "Services" at bounding box center [39, 128] width 55 height 7
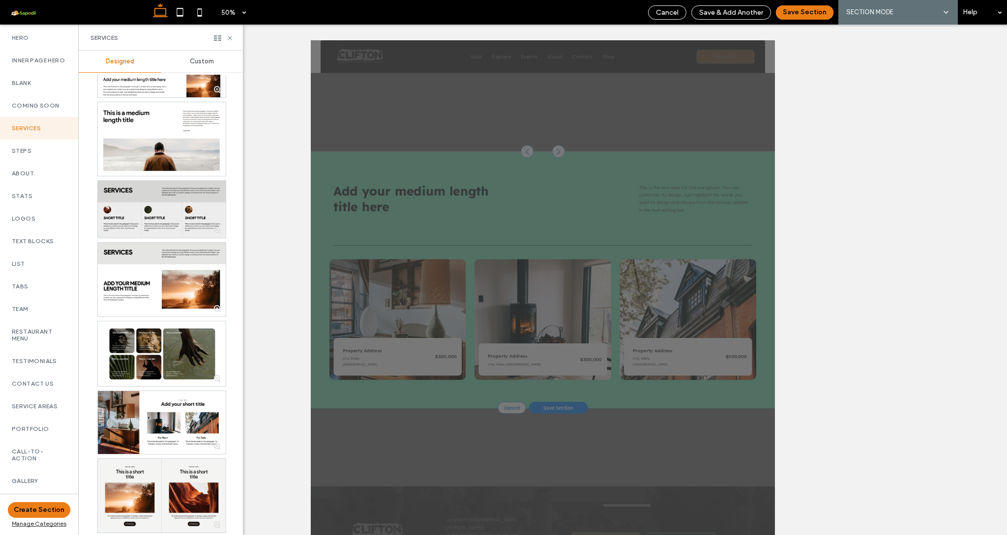
scroll to position [63, 0]
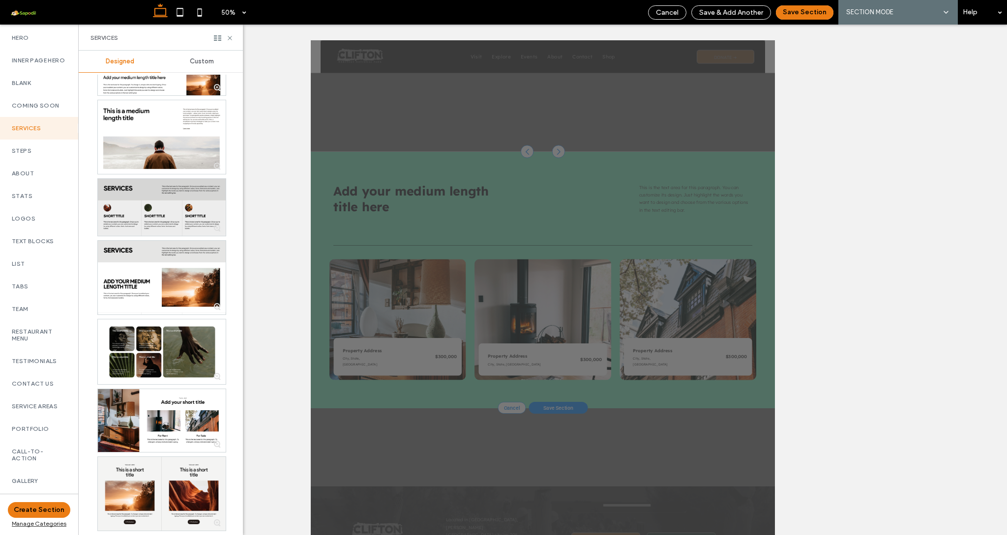
click at [174, 193] on div at bounding box center [162, 207] width 128 height 57
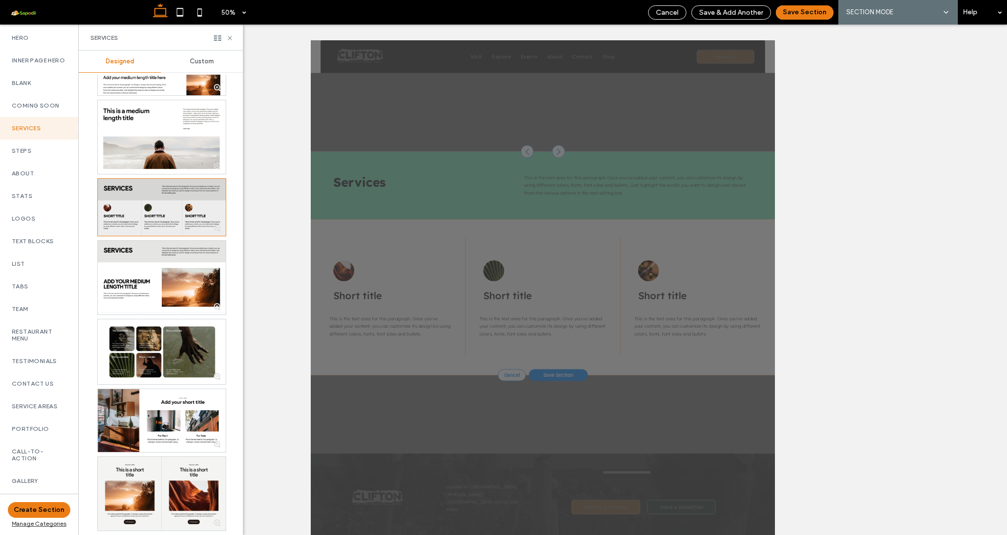
click at [174, 193] on div at bounding box center [162, 207] width 128 height 57
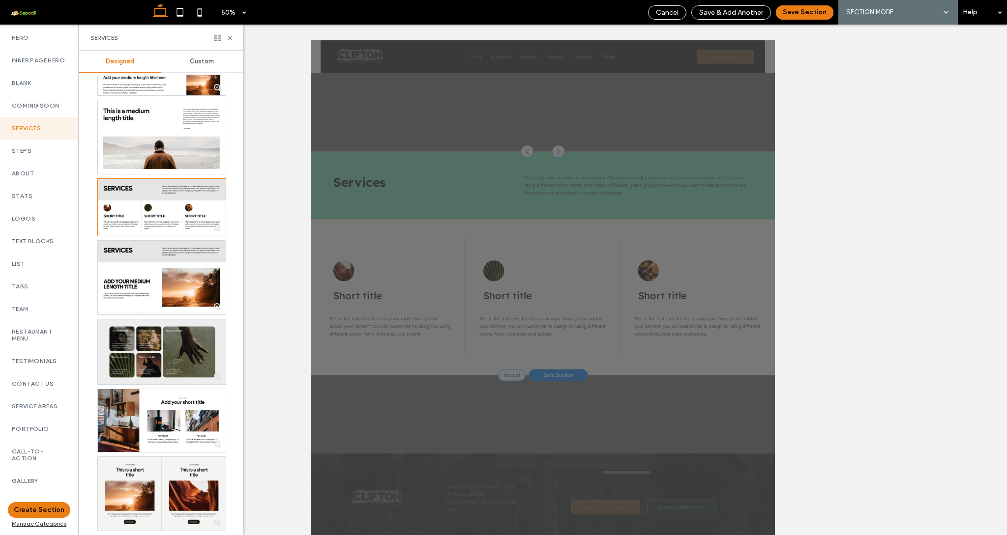
scroll to position [69, 0]
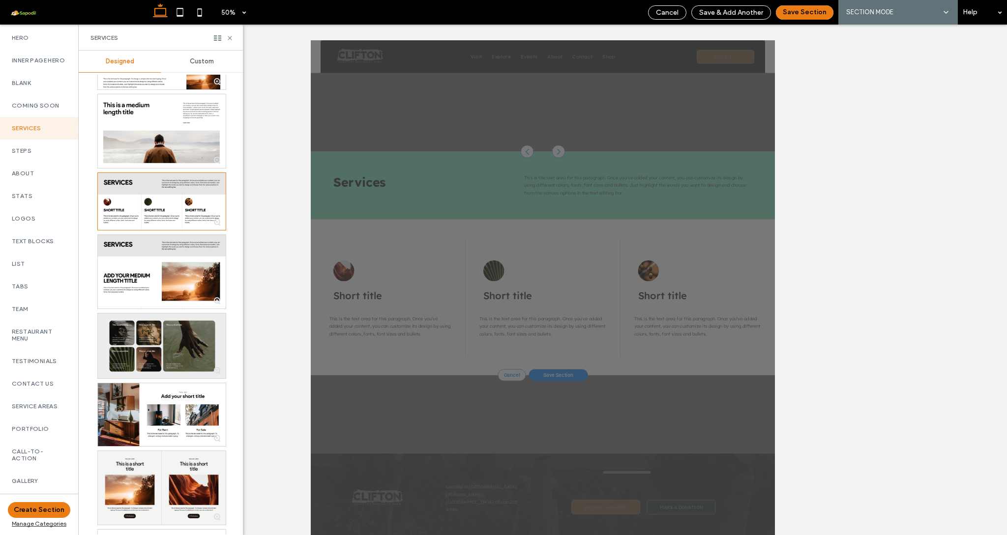
click at [148, 348] on div at bounding box center [162, 346] width 128 height 64
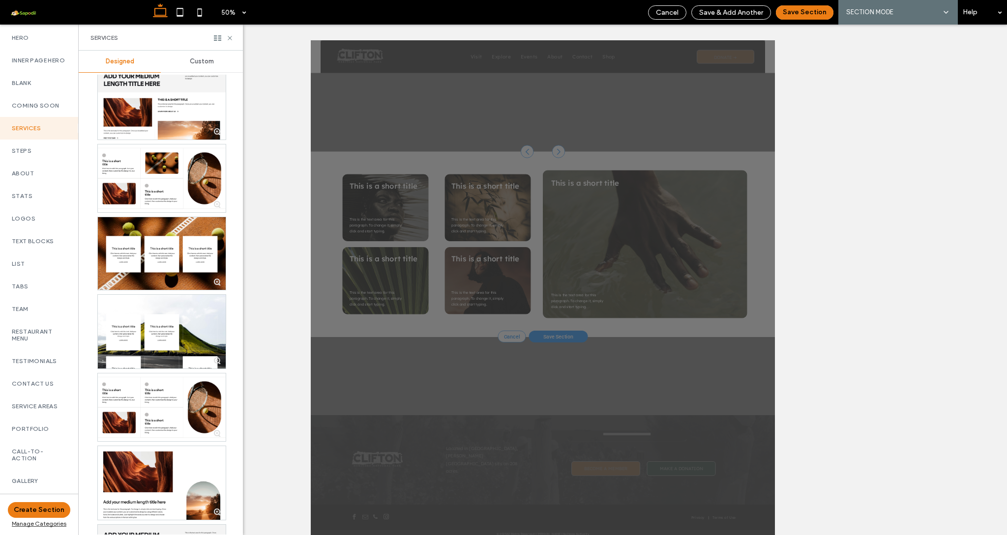
scroll to position [1007, 0]
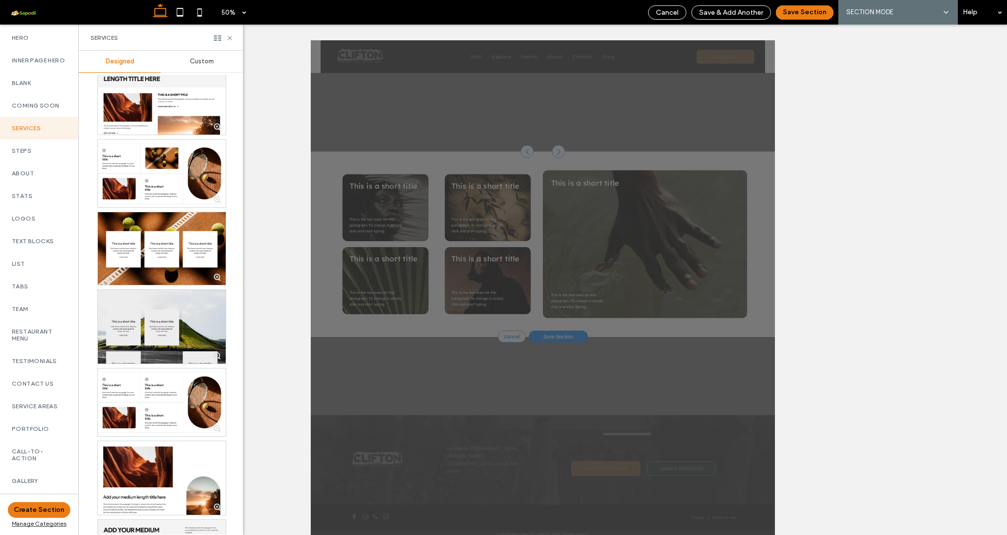
click at [188, 311] on div at bounding box center [162, 327] width 128 height 74
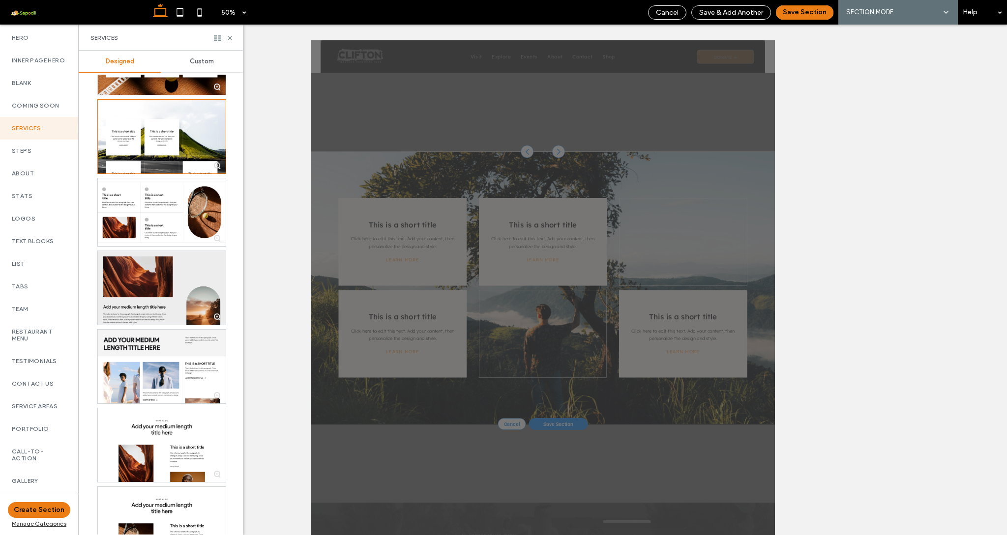
scroll to position [1210, 0]
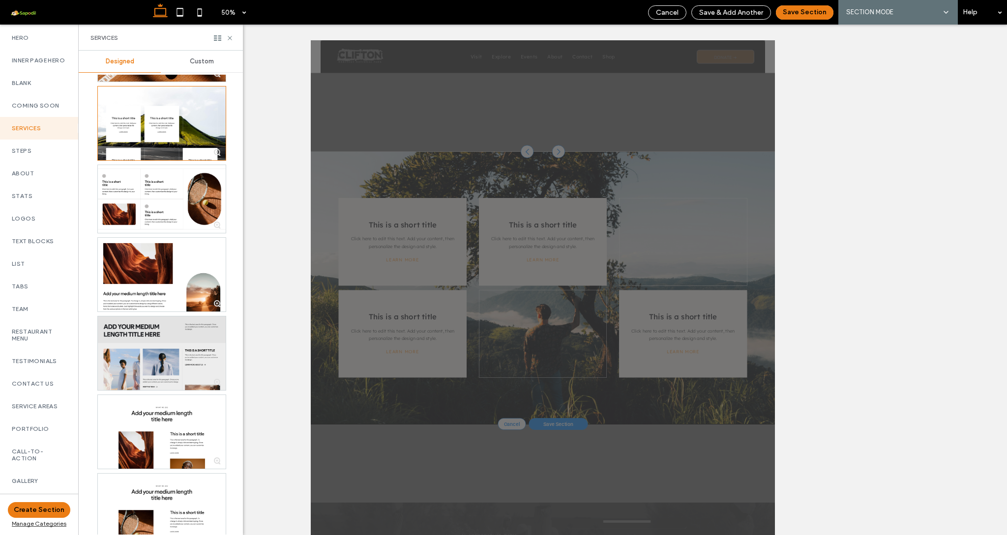
click at [157, 357] on div at bounding box center [162, 354] width 128 height 74
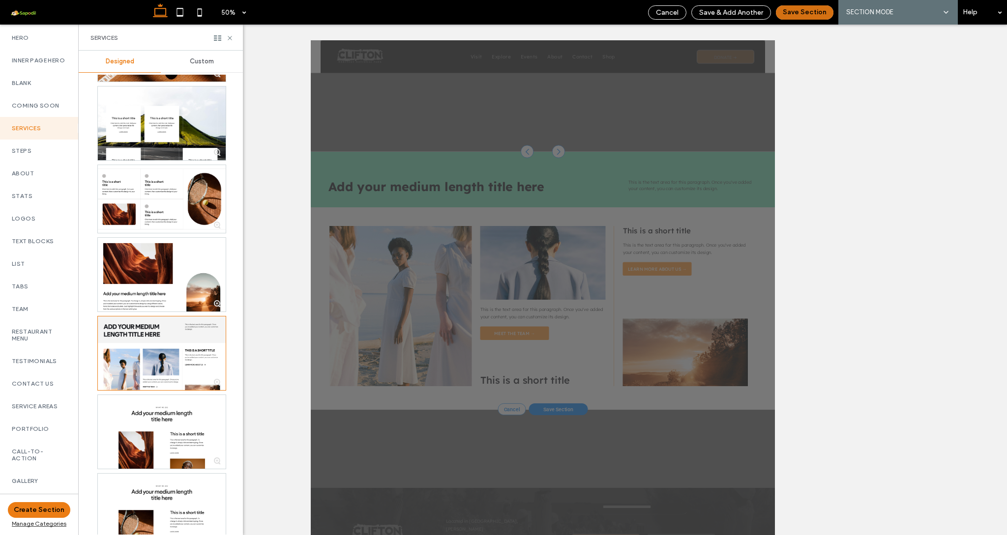
click at [798, 14] on button "Save Section" at bounding box center [805, 12] width 58 height 14
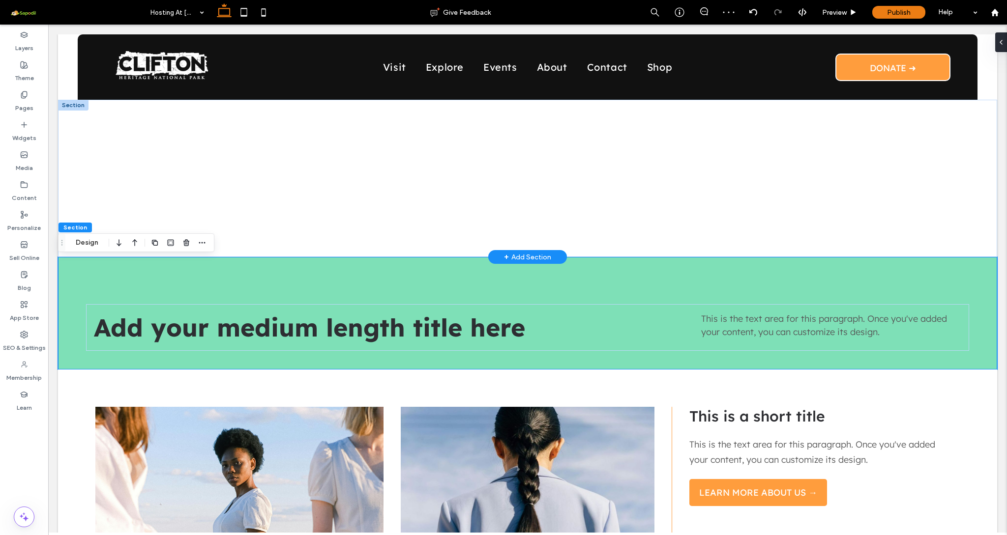
scroll to position [0, 0]
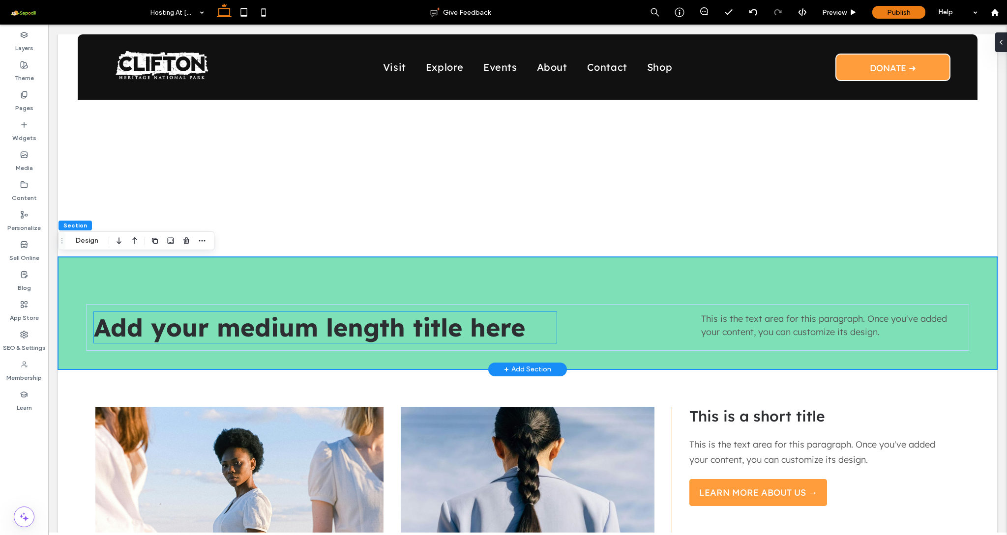
click at [343, 330] on span "Add your medium length title here" at bounding box center [309, 327] width 431 height 31
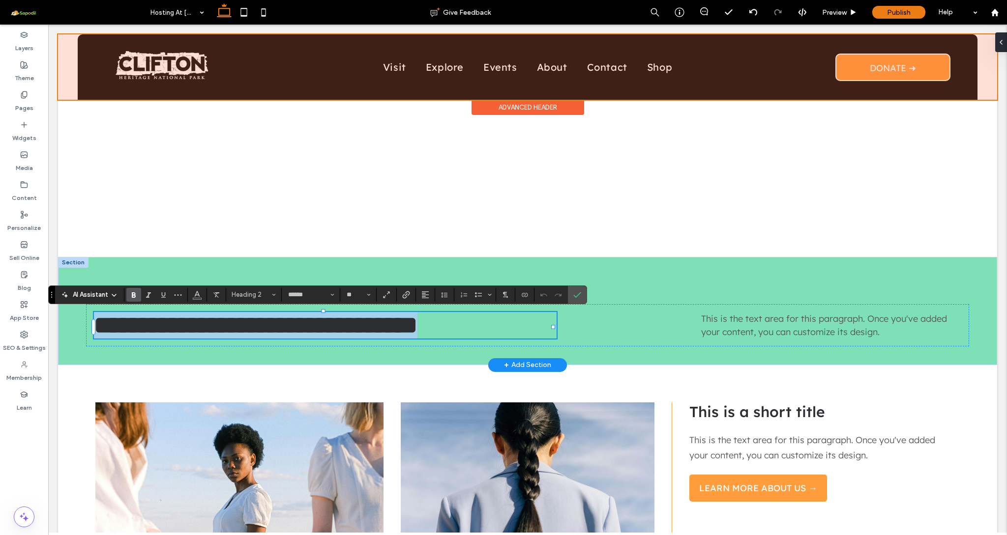
click at [536, 92] on div at bounding box center [527, 66] width 939 height 65
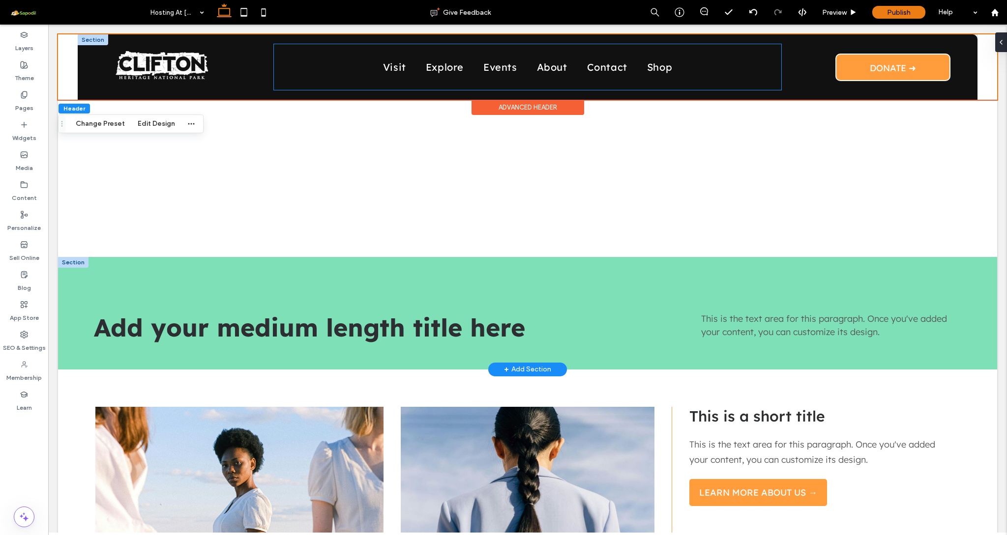
click at [581, 80] on div "Visit Explore Events About Contact Shop" at bounding box center [527, 67] width 507 height 46
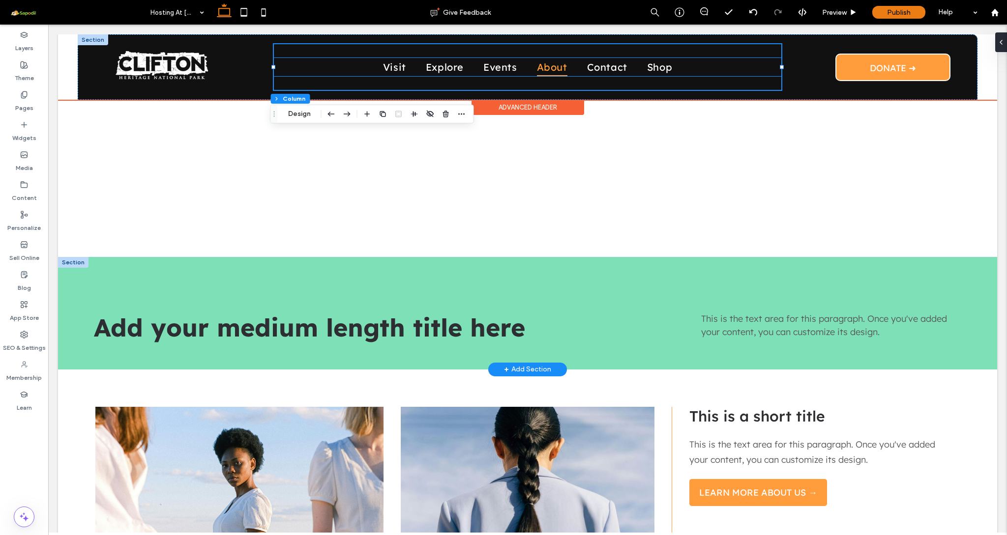
click at [537, 59] on span "About" at bounding box center [552, 67] width 30 height 18
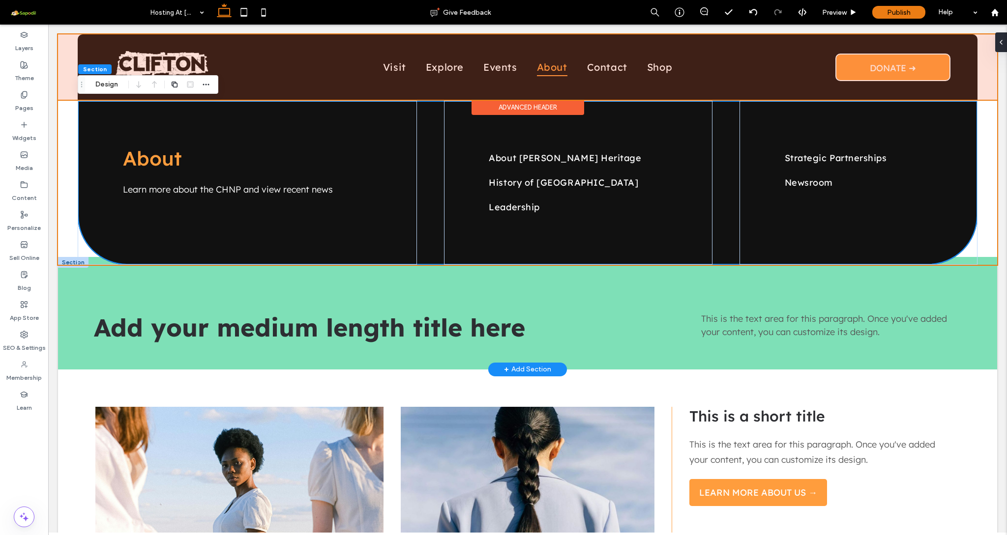
click at [488, 64] on div at bounding box center [527, 66] width 939 height 65
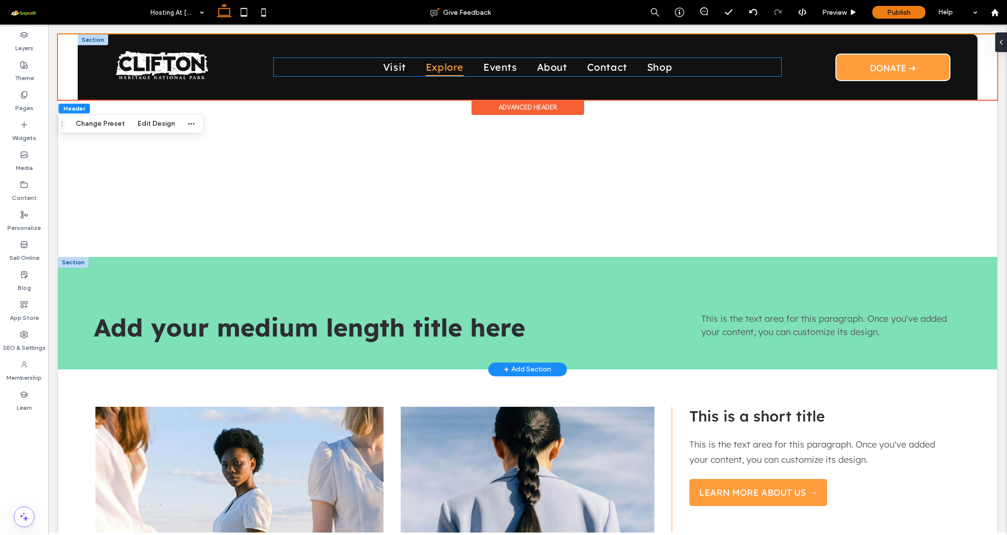
click at [437, 66] on span "Explore" at bounding box center [445, 67] width 38 height 18
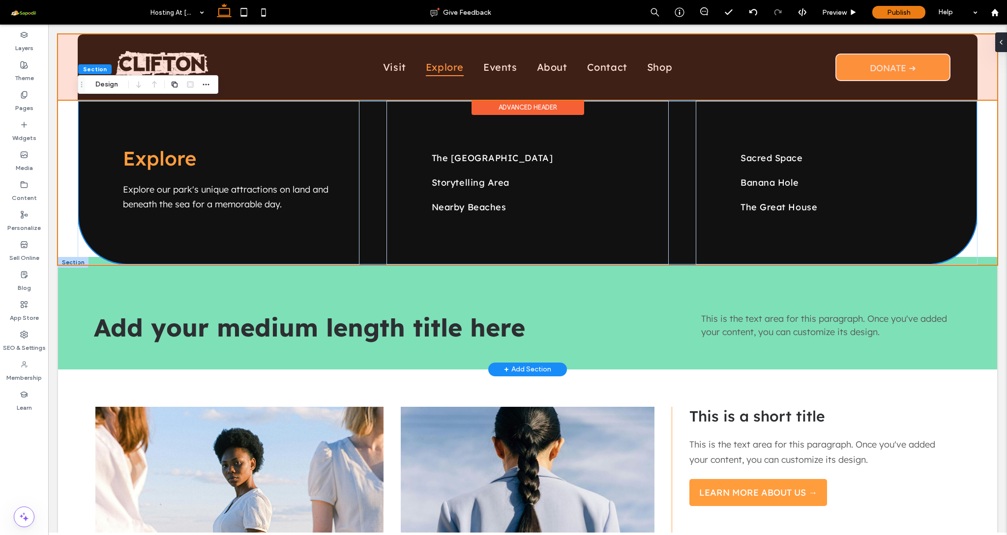
click at [484, 71] on div at bounding box center [527, 66] width 939 height 65
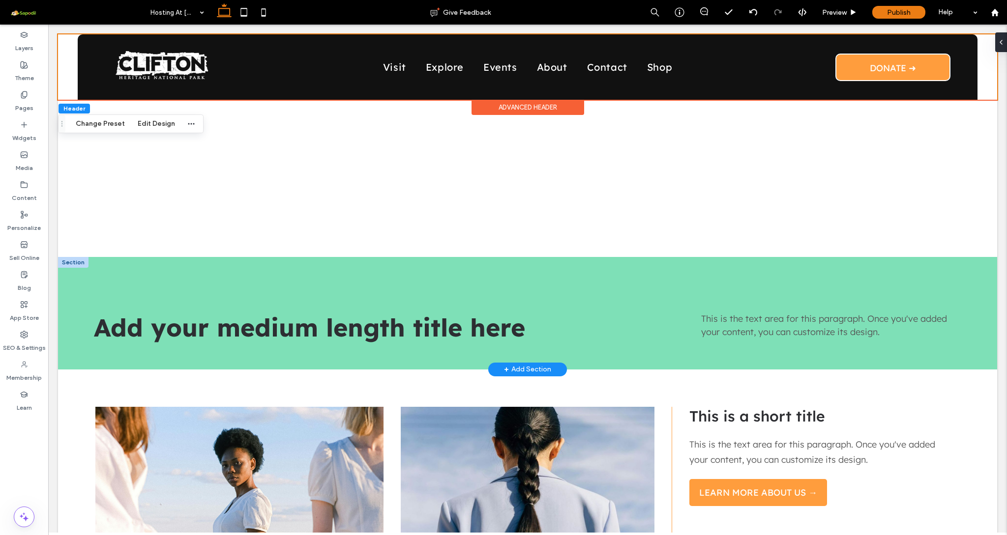
click at [484, 71] on link "Events" at bounding box center [500, 67] width 54 height 18
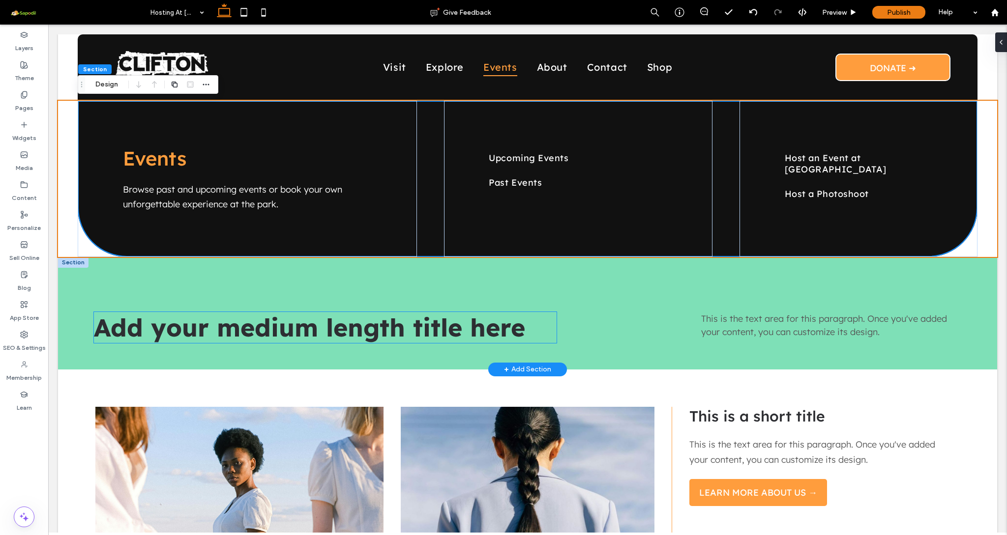
click at [301, 324] on span "Add your medium length title here" at bounding box center [309, 327] width 431 height 31
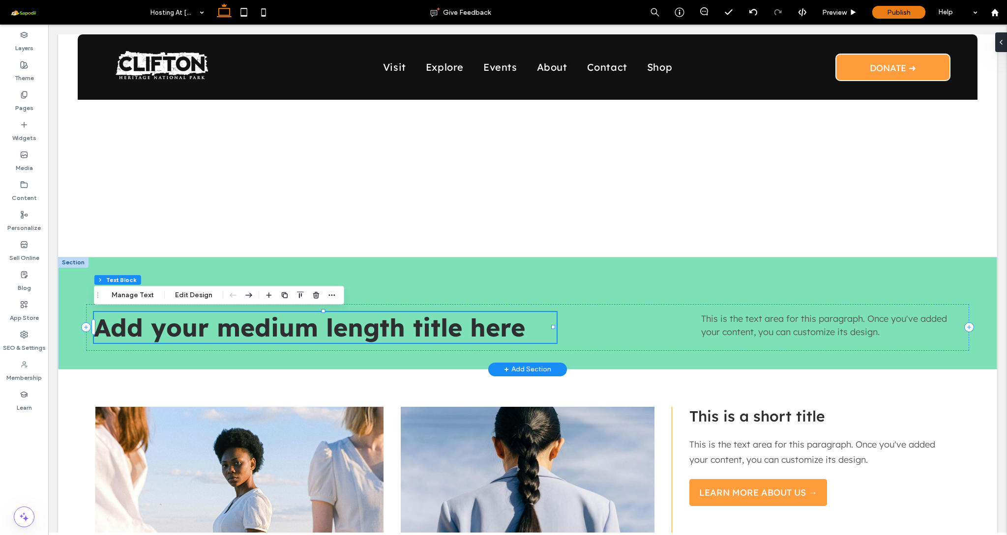
click at [301, 324] on span "Add your medium length title here" at bounding box center [309, 327] width 431 height 31
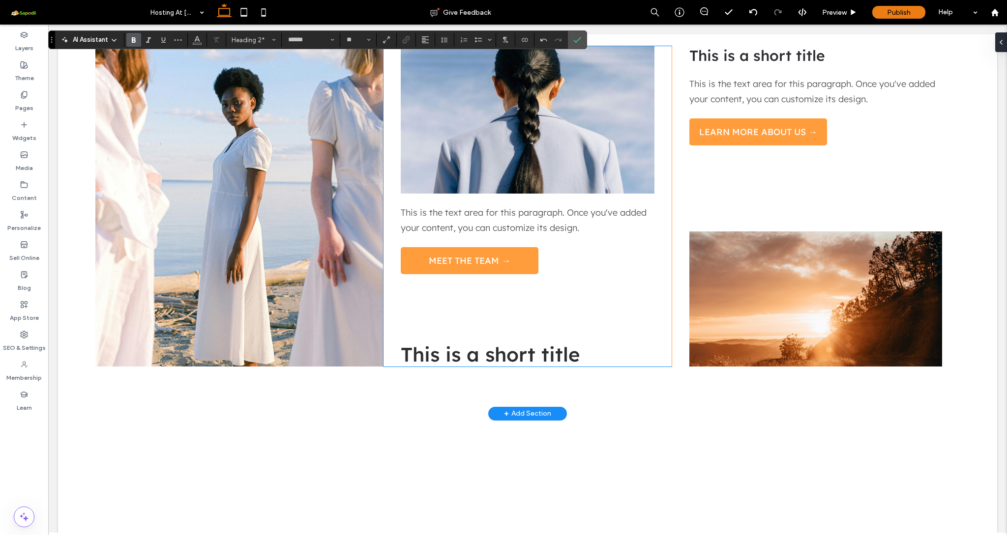
scroll to position [360, 0]
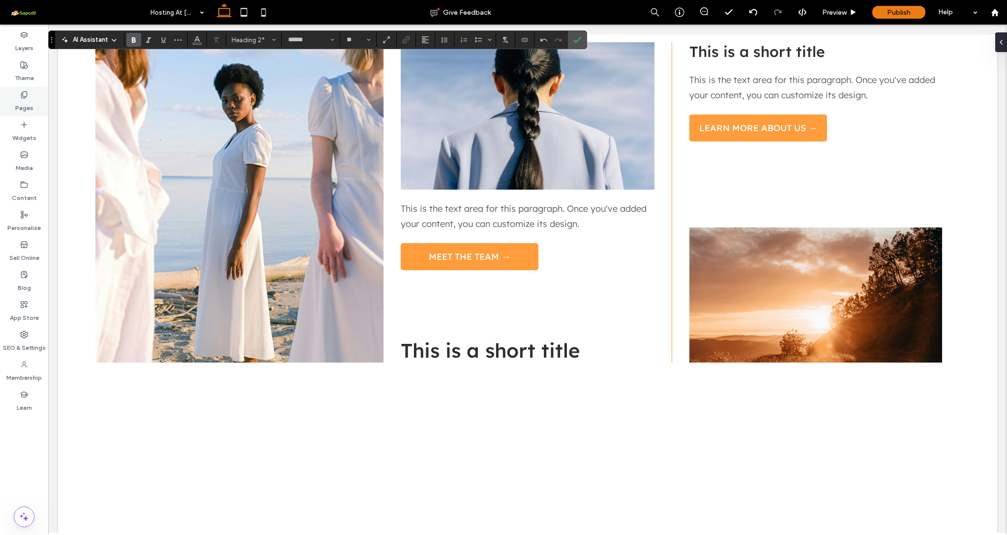
click at [34, 106] on div "Pages" at bounding box center [24, 102] width 48 height 30
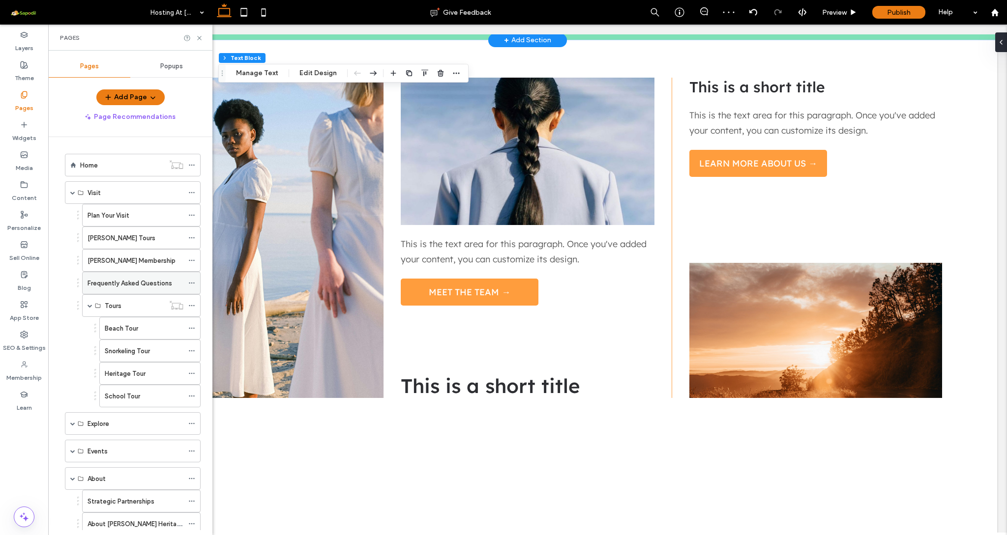
click at [145, 283] on label "Frequently Asked Questions" at bounding box center [129, 283] width 85 height 17
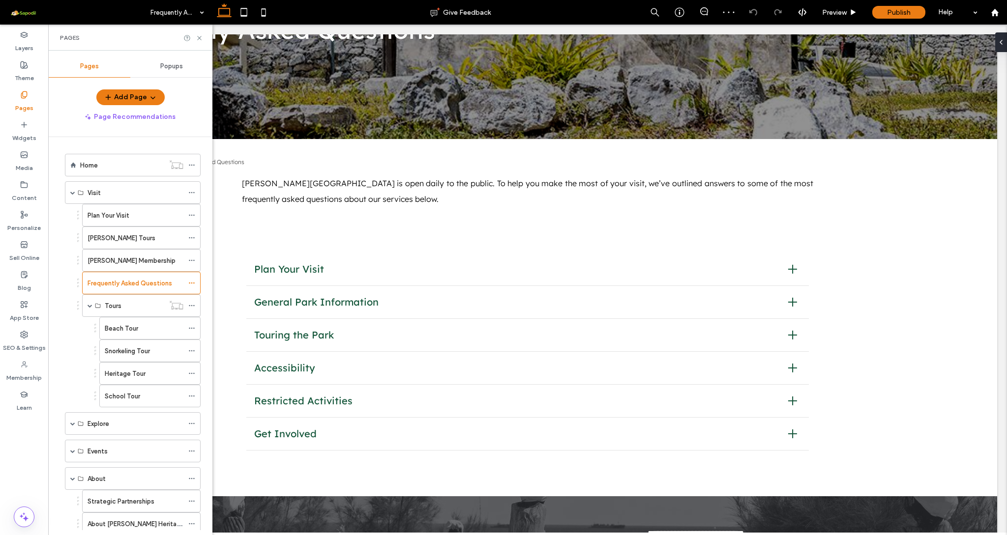
scroll to position [207, 0]
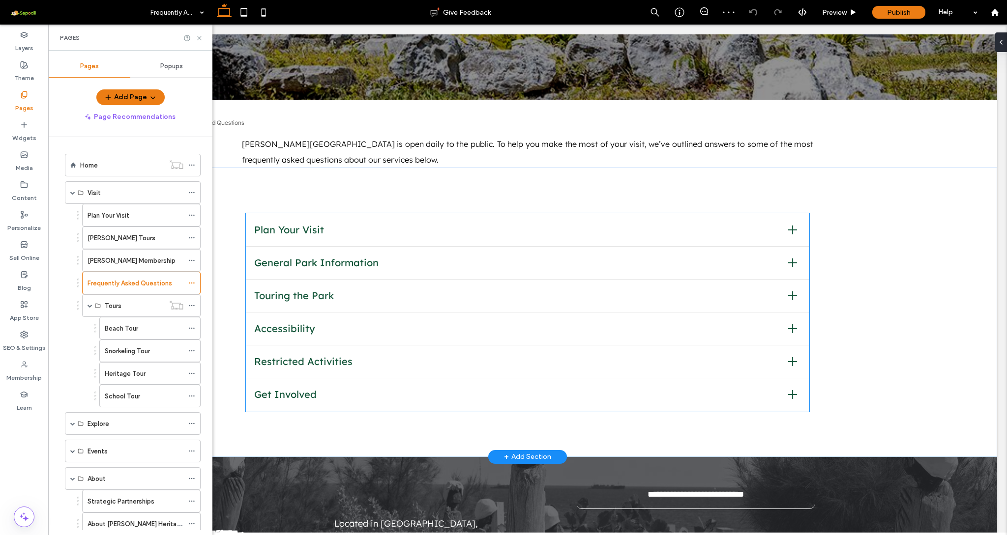
click at [344, 275] on div "General Park Information" at bounding box center [527, 263] width 562 height 33
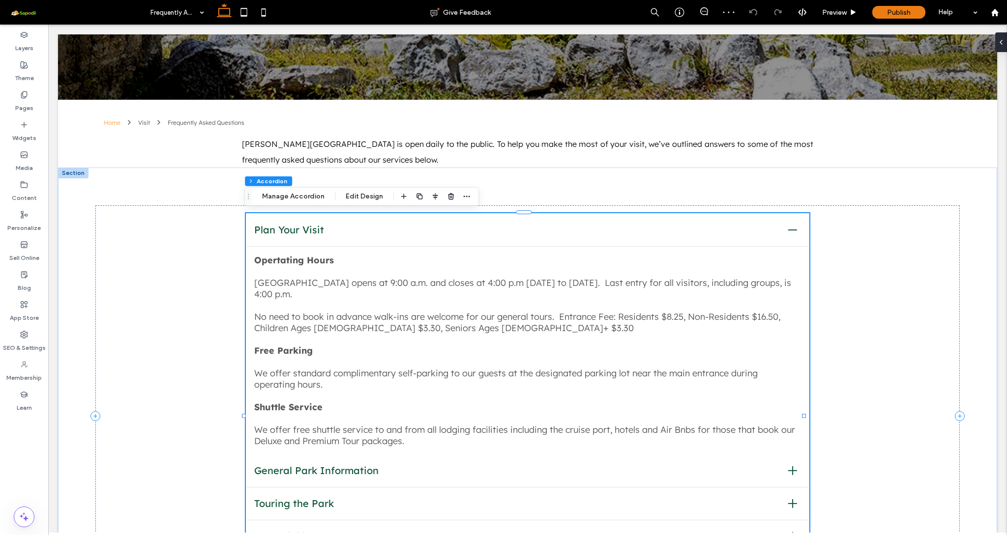
click at [338, 257] on p "Opertating Hours" at bounding box center [527, 260] width 547 height 11
click at [346, 226] on span "Plan Your Visit" at bounding box center [517, 230] width 526 height 12
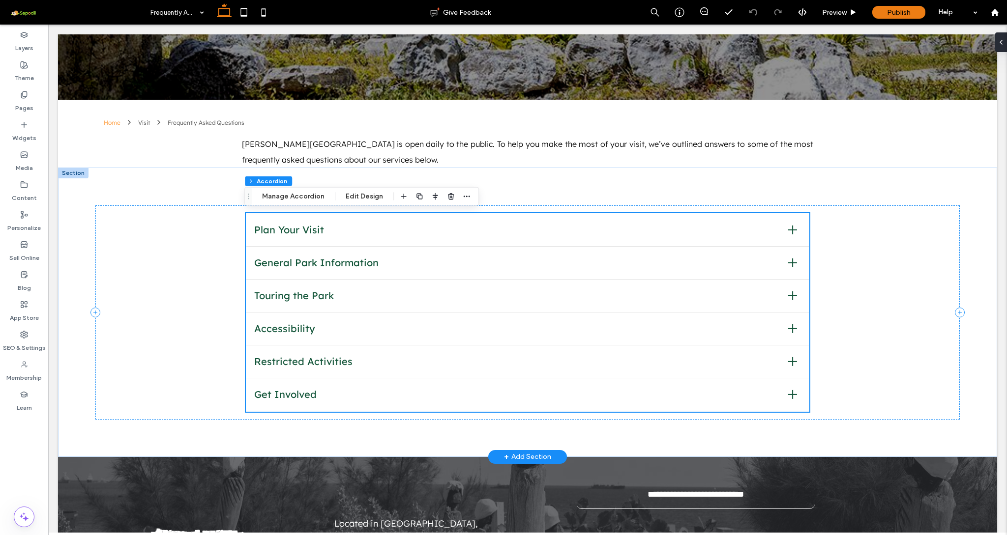
scroll to position [206, 0]
click at [471, 289] on div "Touring the Park" at bounding box center [527, 296] width 562 height 33
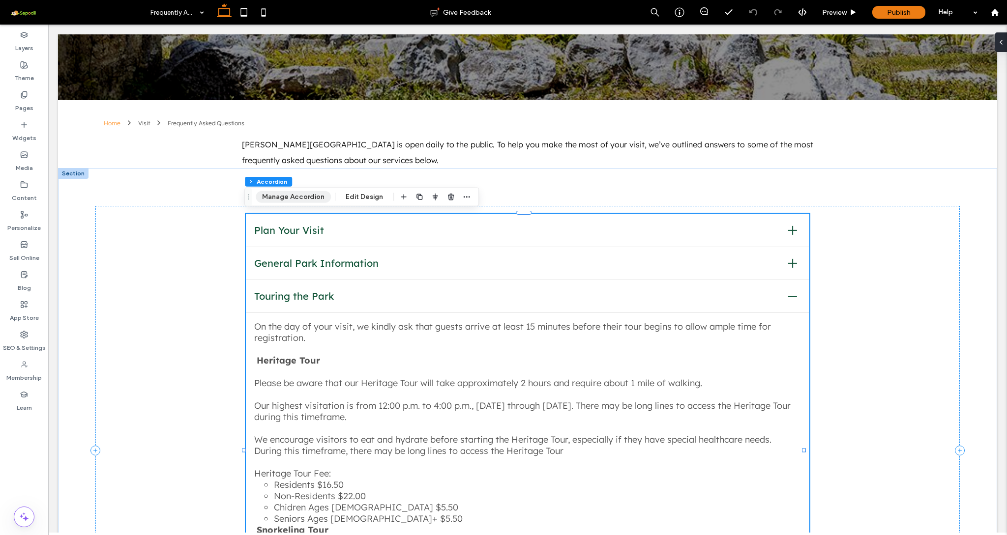
click at [290, 197] on button "Manage Accordion" at bounding box center [293, 197] width 75 height 12
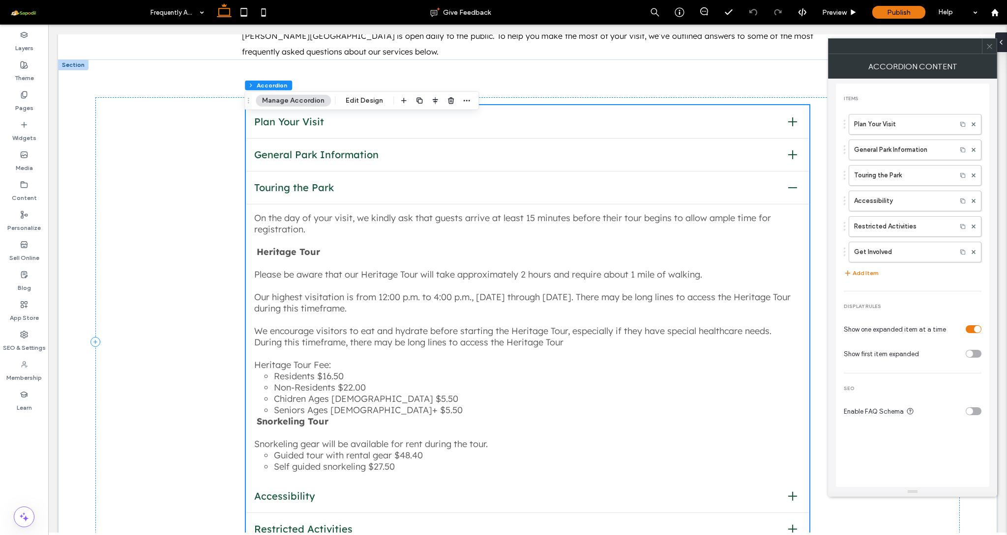
scroll to position [335, 0]
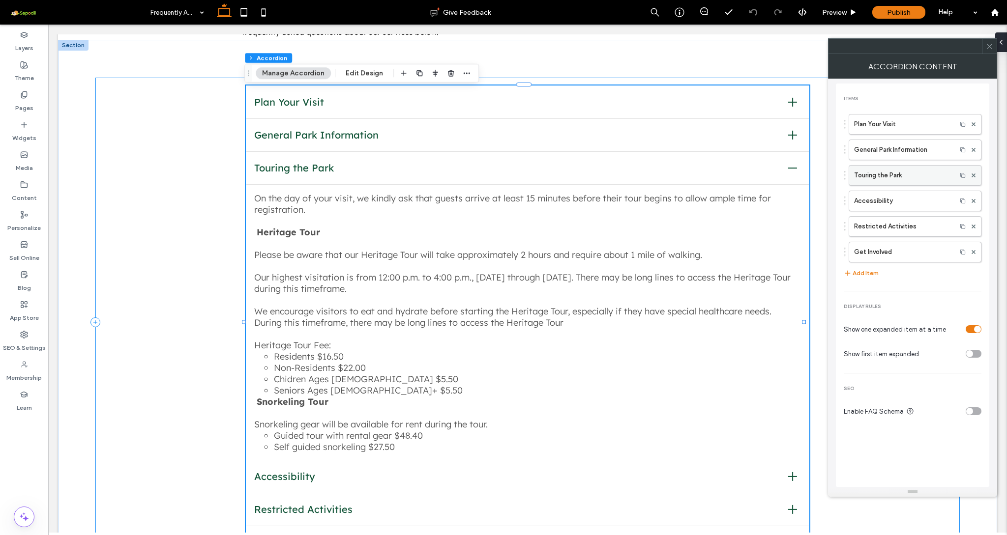
click at [892, 180] on label "Touring the Park" at bounding box center [902, 176] width 97 height 20
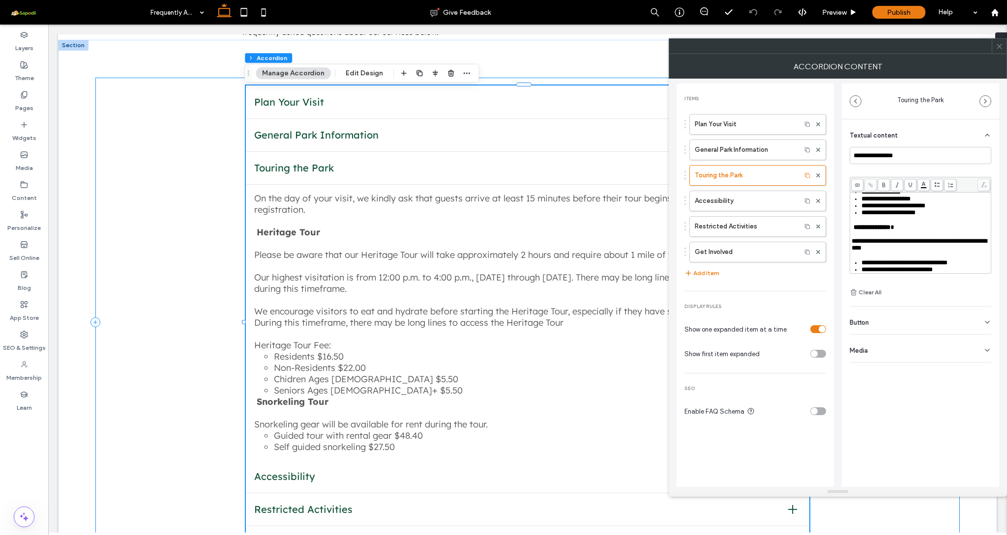
scroll to position [179, 0]
click at [933, 252] on div "**********" at bounding box center [920, 245] width 138 height 14
drag, startPoint x: 916, startPoint y: 256, endPoint x: 848, endPoint y: 207, distance: 83.5
click at [848, 207] on div "**********" at bounding box center [919, 240] width 157 height 243
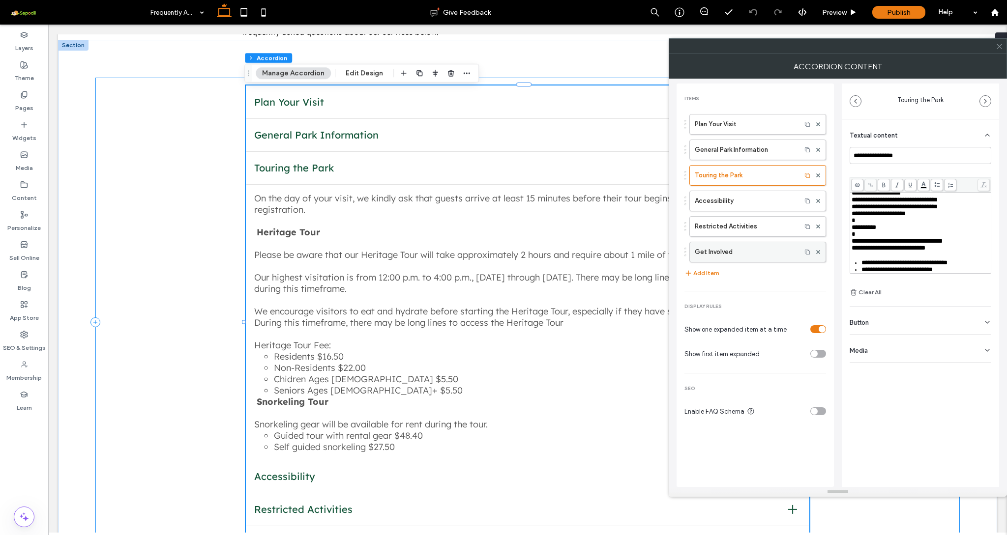
scroll to position [201, 0]
click at [959, 266] on div "**********" at bounding box center [925, 269] width 129 height 7
drag, startPoint x: 959, startPoint y: 261, endPoint x: 961, endPoint y: 241, distance: 20.2
click at [961, 241] on div "**********" at bounding box center [920, 159] width 138 height 228
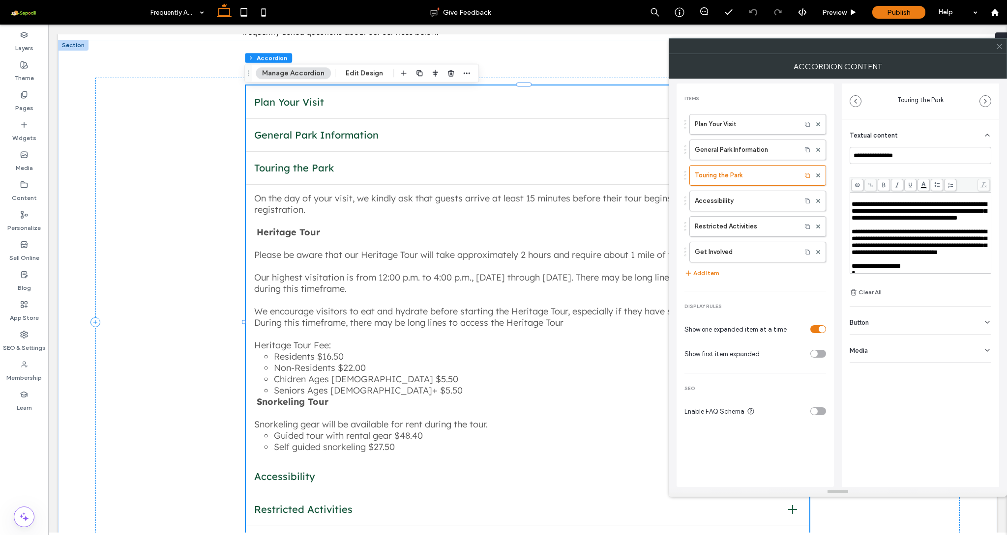
scroll to position [41, 0]
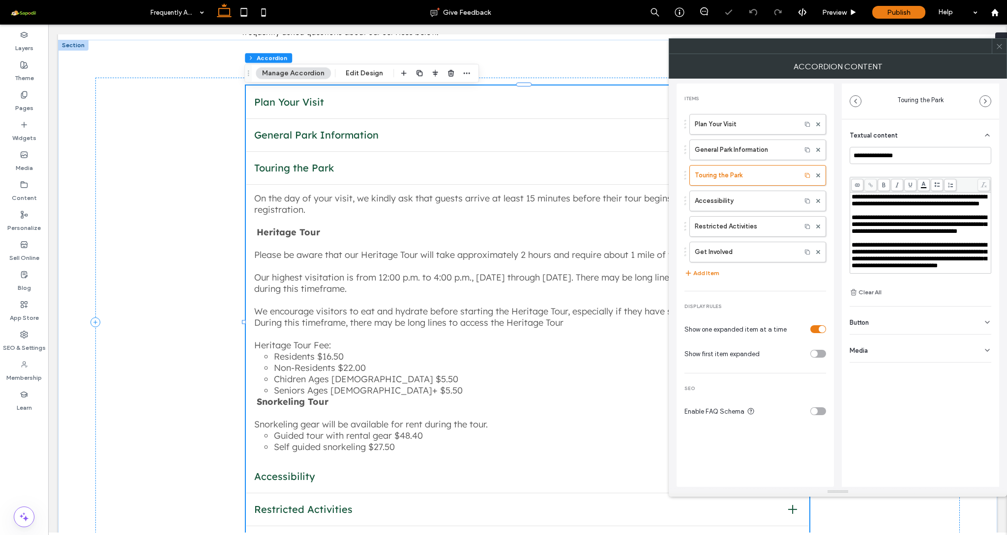
click at [887, 428] on div "**********" at bounding box center [919, 286] width 157 height 404
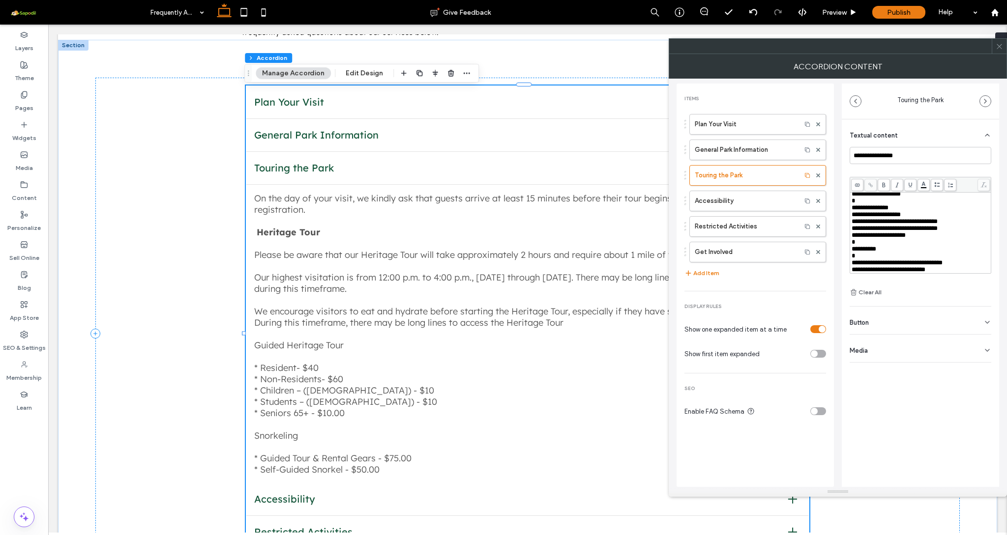
scroll to position [160, 0]
click at [900, 204] on div "Rich Text Editor" at bounding box center [920, 201] width 138 height 7
drag, startPoint x: 911, startPoint y: 201, endPoint x: 904, endPoint y: 201, distance: 6.4
click at [900, 197] on span "**********" at bounding box center [875, 194] width 49 height 6
drag, startPoint x: 915, startPoint y: 200, endPoint x: 850, endPoint y: 197, distance: 65.5
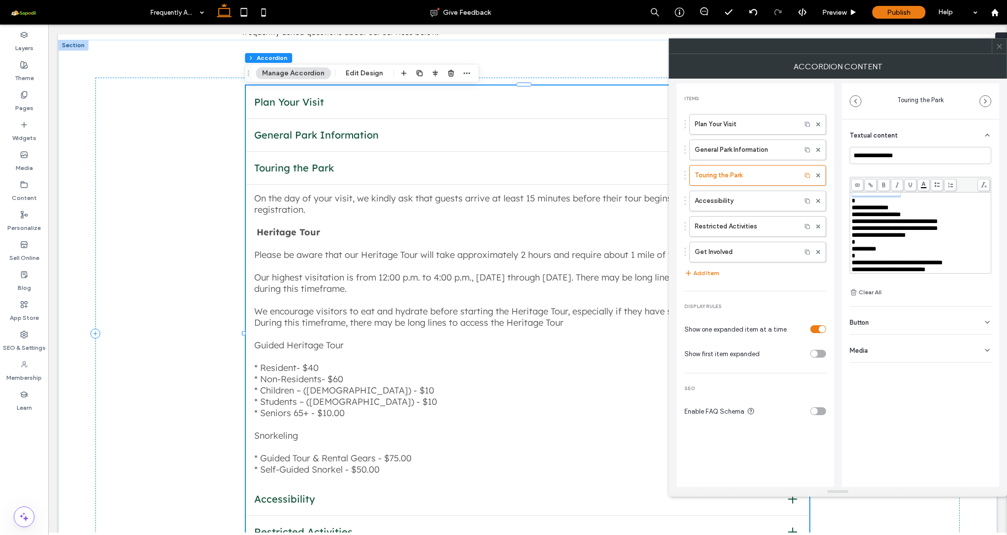
click at [850, 197] on div "**********" at bounding box center [920, 233] width 141 height 81
click at [885, 186] on use at bounding box center [883, 184] width 3 height 5
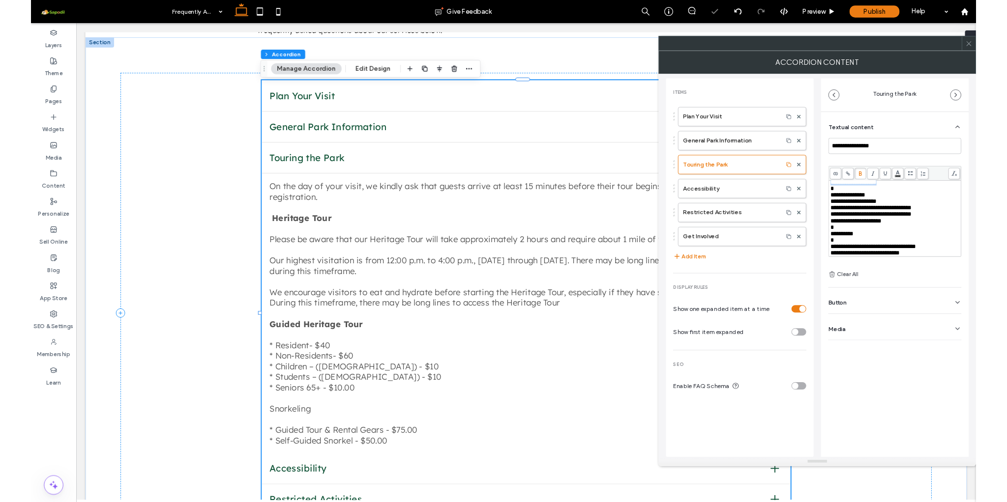
scroll to position [178, 0]
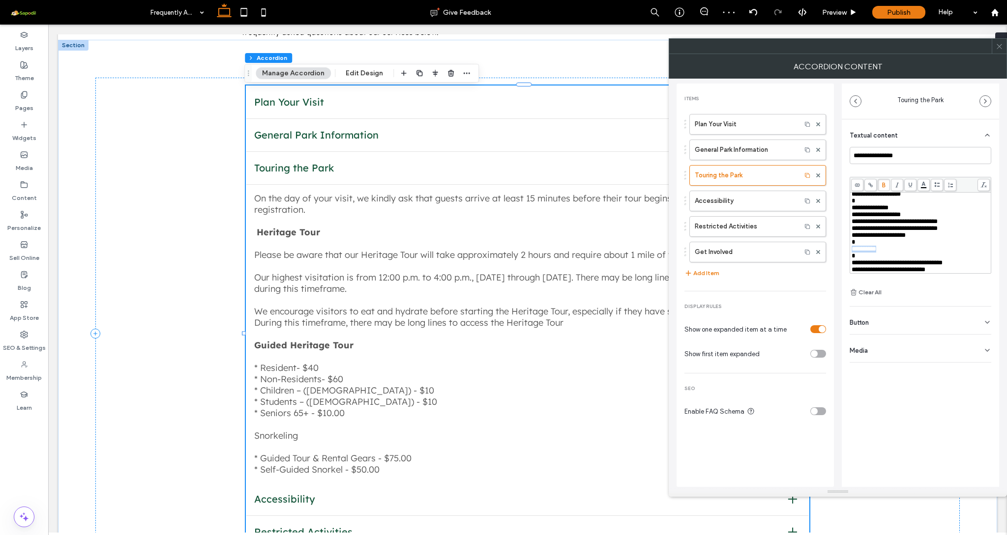
drag, startPoint x: 885, startPoint y: 242, endPoint x: 851, endPoint y: 243, distance: 33.4
click at [851, 246] on div "**********" at bounding box center [920, 249] width 138 height 7
click at [882, 185] on use at bounding box center [883, 184] width 3 height 5
click at [589, 331] on div "On the day of your visit, we kindly ask that guests arrive at least 15 minutes …" at bounding box center [527, 334] width 547 height 283
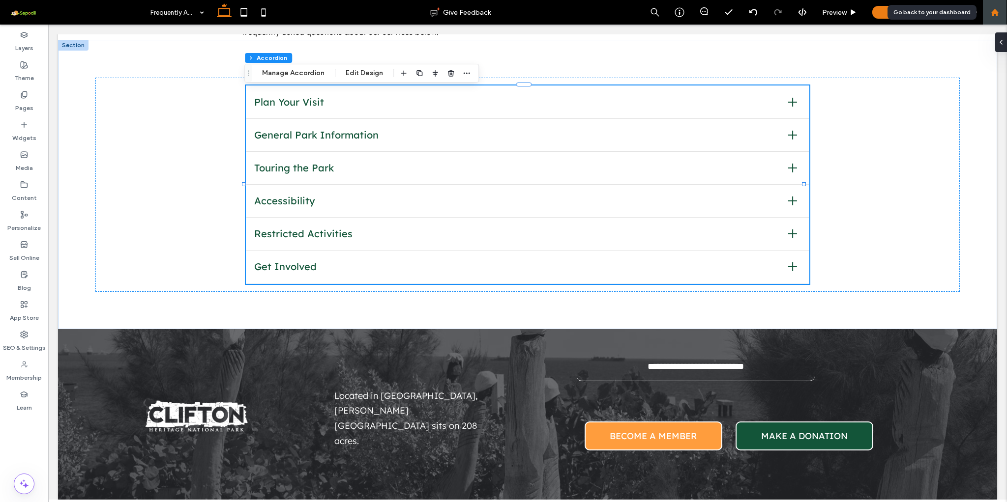
click at [990, 15] on icon at bounding box center [994, 12] width 8 height 8
